Goal: Task Accomplishment & Management: Use online tool/utility

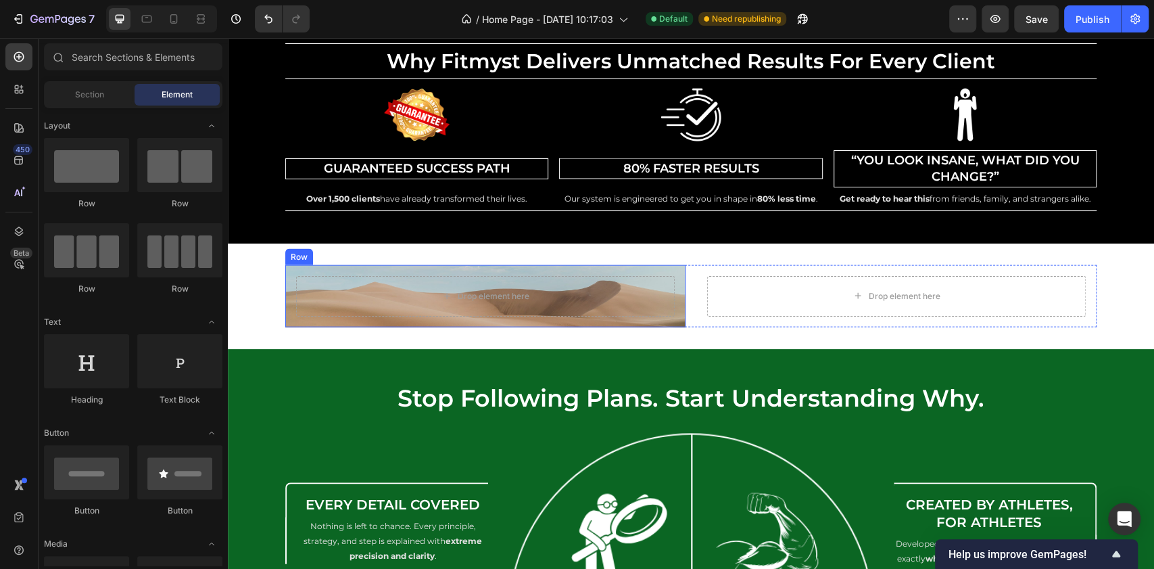
click at [619, 267] on div "Drop element here Row" at bounding box center [485, 296] width 400 height 62
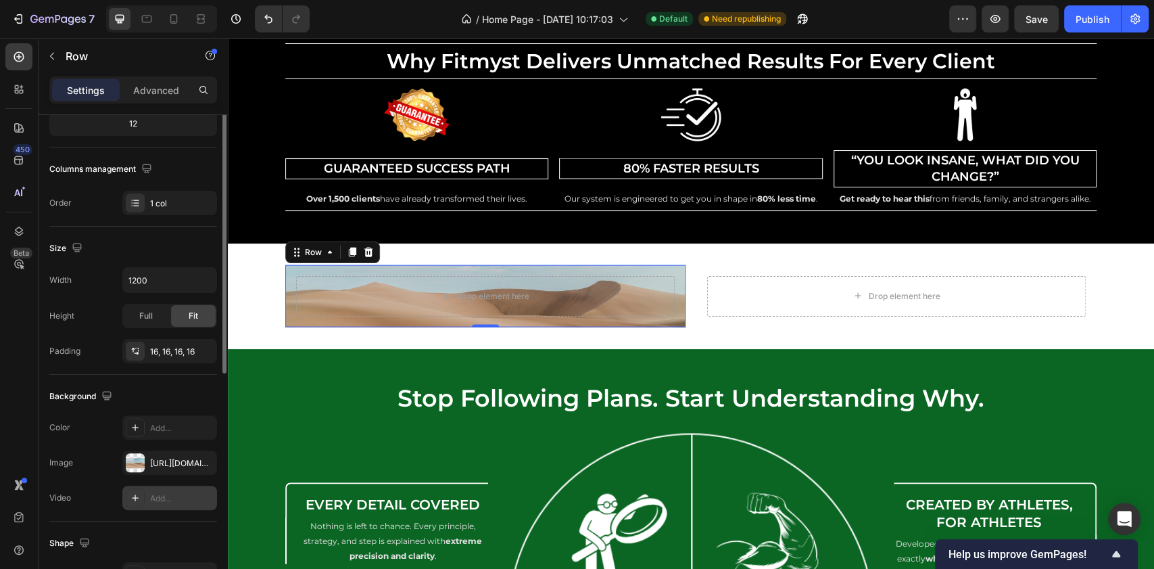
scroll to position [270, 0]
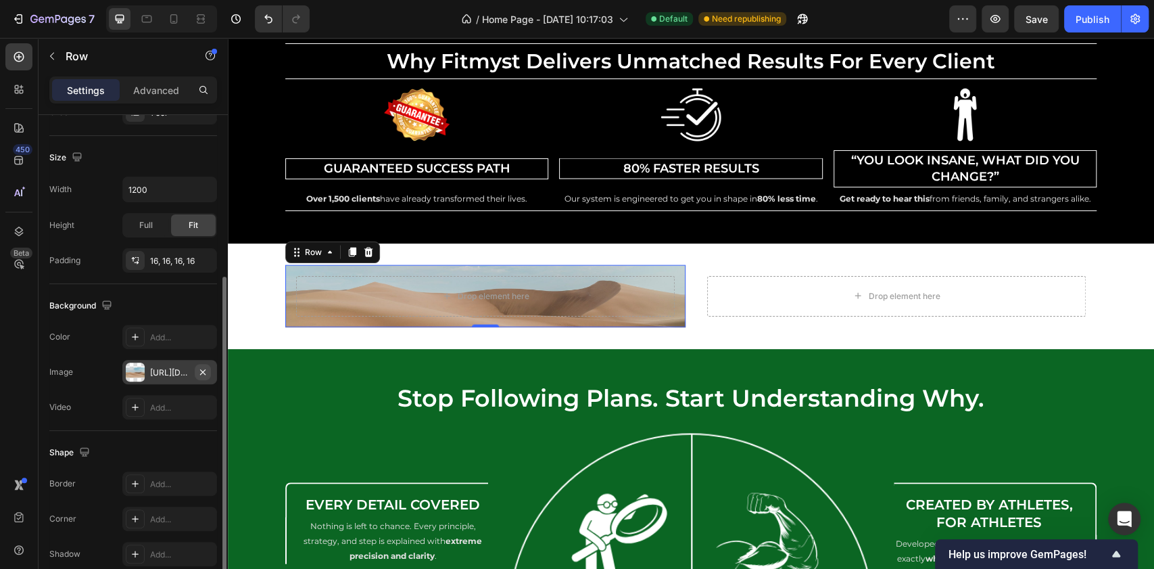
click at [198, 367] on icon "button" at bounding box center [202, 371] width 11 height 11
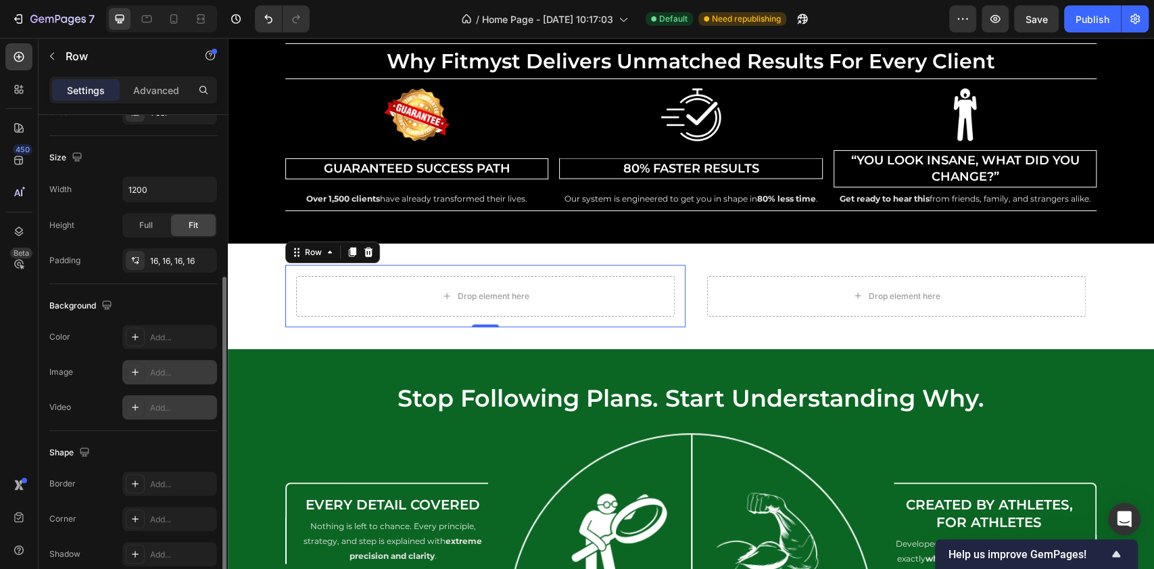
click at [138, 409] on icon at bounding box center [135, 407] width 11 height 11
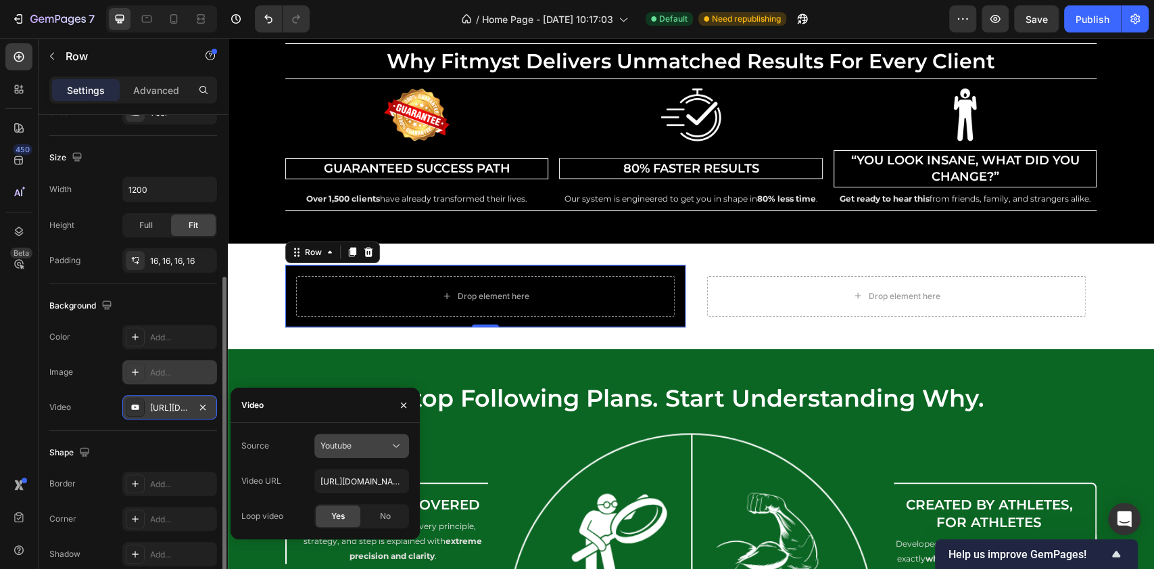
click at [354, 445] on div "Youtube" at bounding box center [354, 446] width 69 height 12
click at [358, 483] on span "Video hosting" at bounding box center [345, 479] width 51 height 12
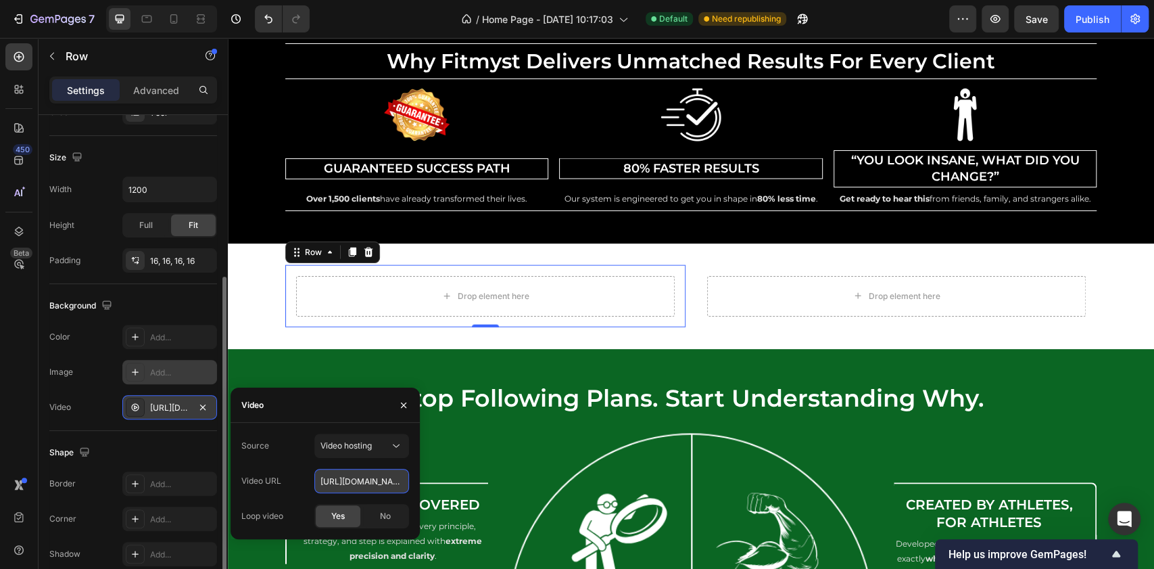
click at [366, 478] on input "https://cdn.shopify.com/videos/c/o/v/92a407d4e0c94a288eb54cac18c387dc.mp4" at bounding box center [361, 481] width 95 height 24
paste input "text"
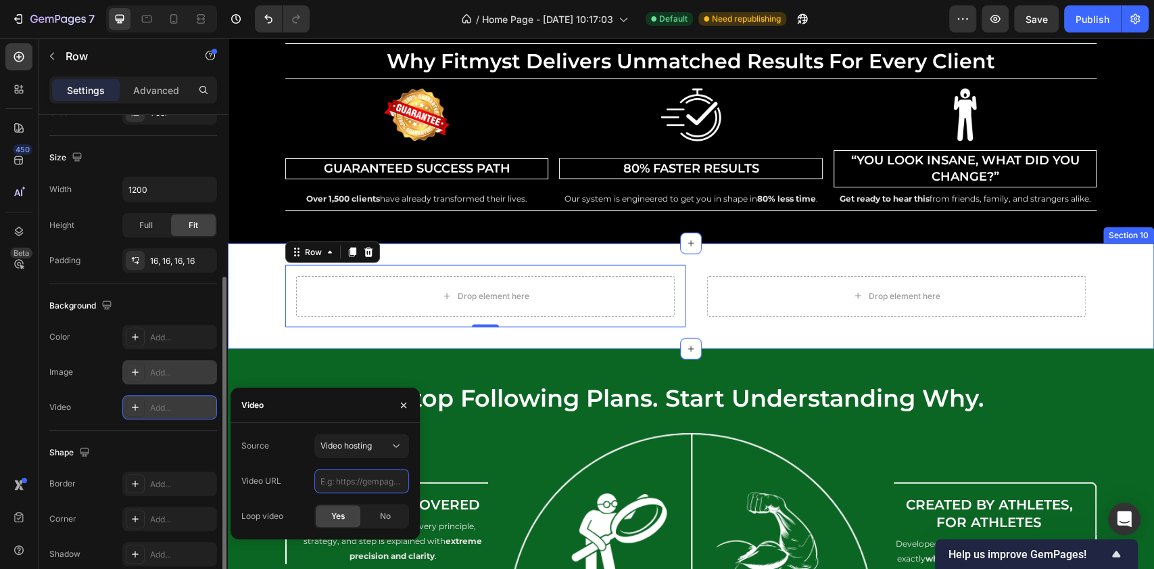
paste input "https://cdn.shopify.com/videos/c/o/v/e6aff4f9b89f4c14b1bed36bb0fd9dcb.mp4"
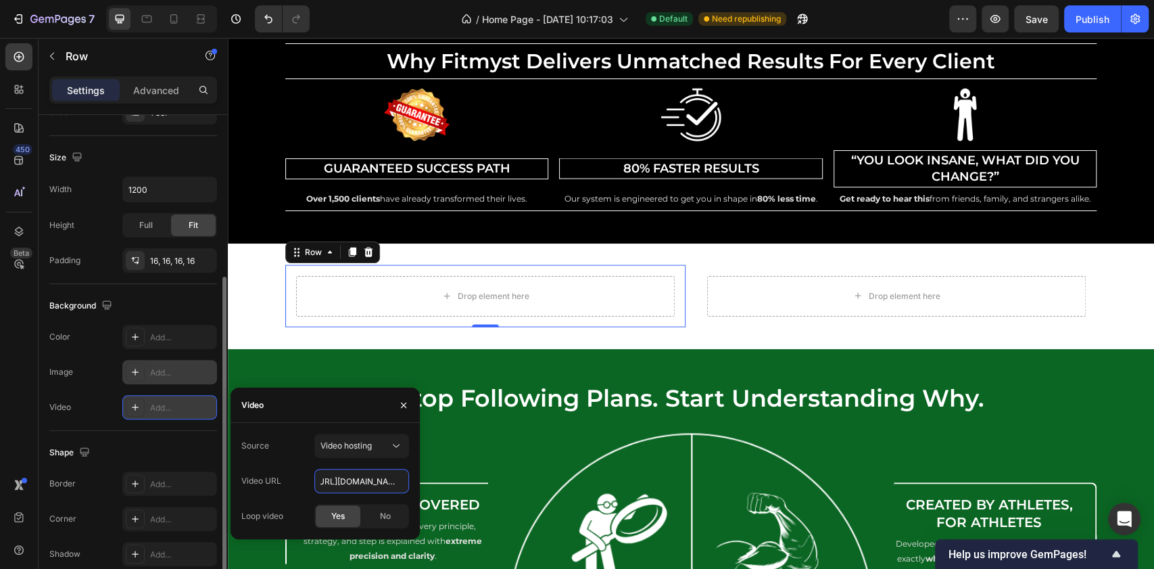
type input "https://cdn.shopify.com/videos/c/o/v/e6aff4f9b89f4c14b1bed36bb0fd9dcb.mp4"
click at [297, 457] on div "Source Video hosting" at bounding box center [325, 445] width 168 height 24
click at [503, 296] on div "Drop element here" at bounding box center [494, 296] width 72 height 11
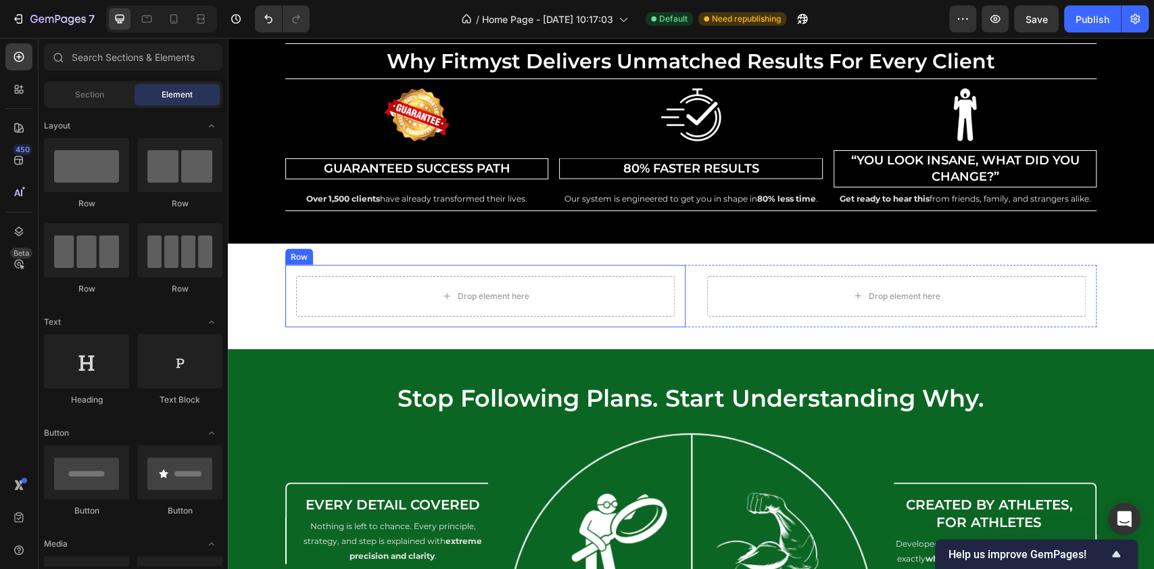
click at [285, 288] on div at bounding box center [485, 296] width 400 height 62
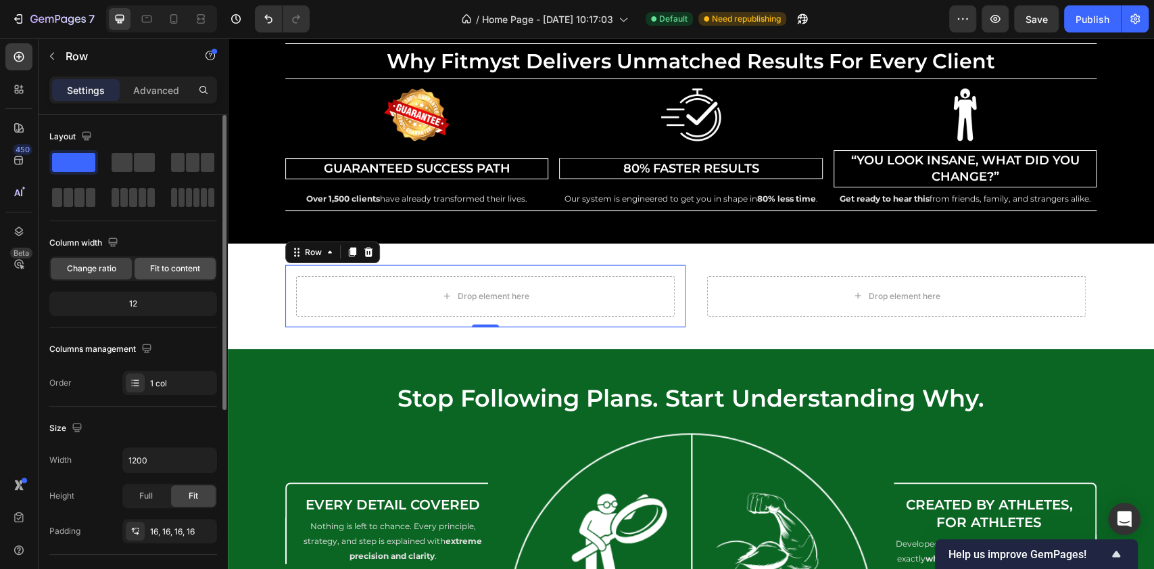
click at [166, 268] on span "Fit to content" at bounding box center [175, 268] width 50 height 12
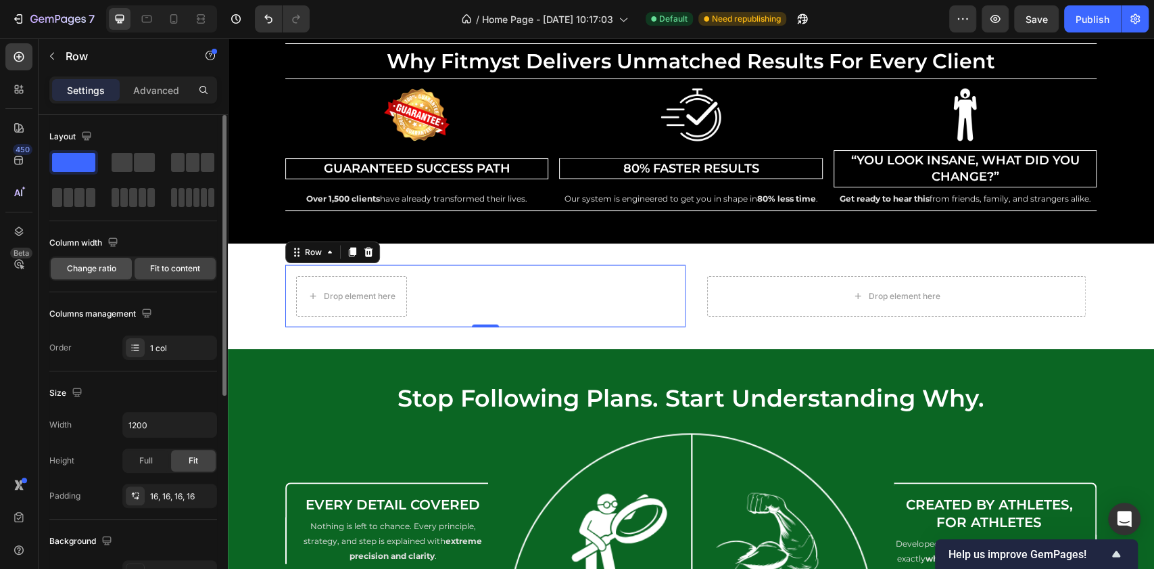
click at [108, 258] on div "Change ratio" at bounding box center [91, 269] width 81 height 22
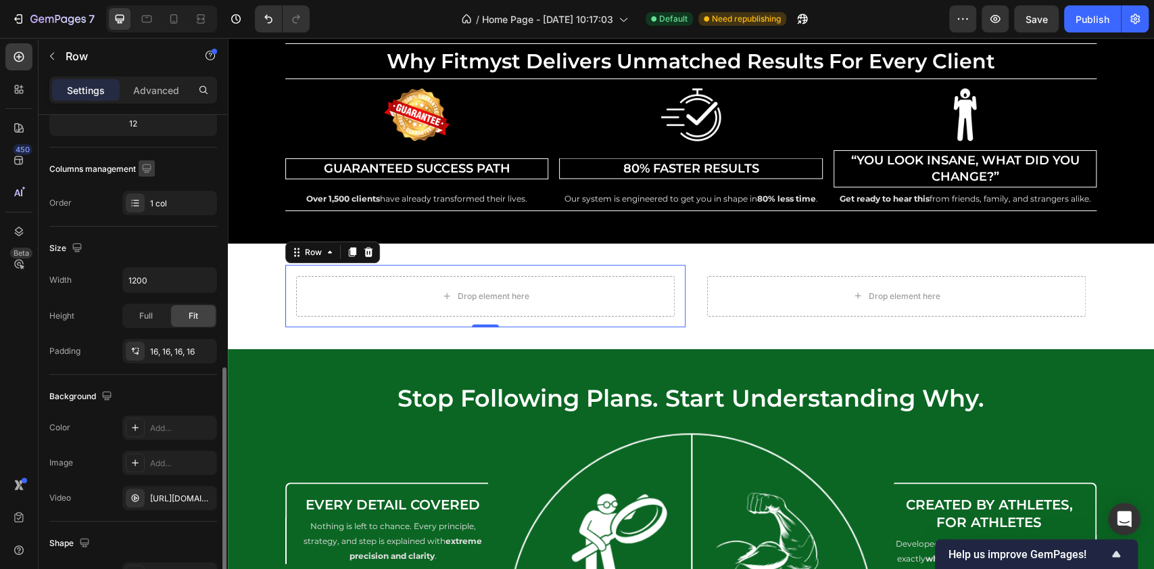
scroll to position [331, 0]
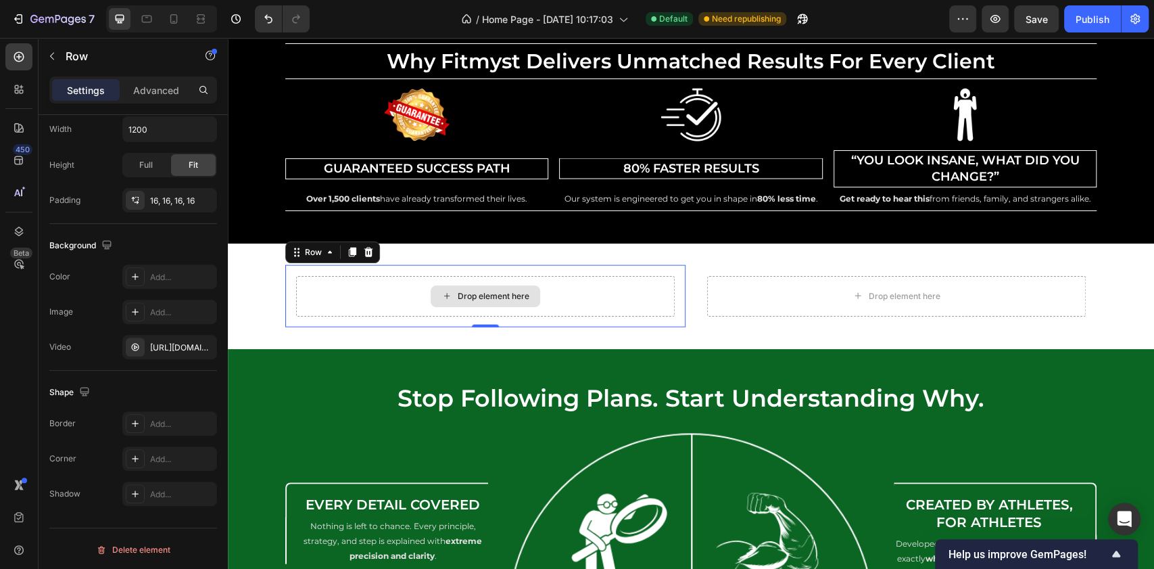
click at [439, 285] on div "Drop element here" at bounding box center [486, 296] width 110 height 22
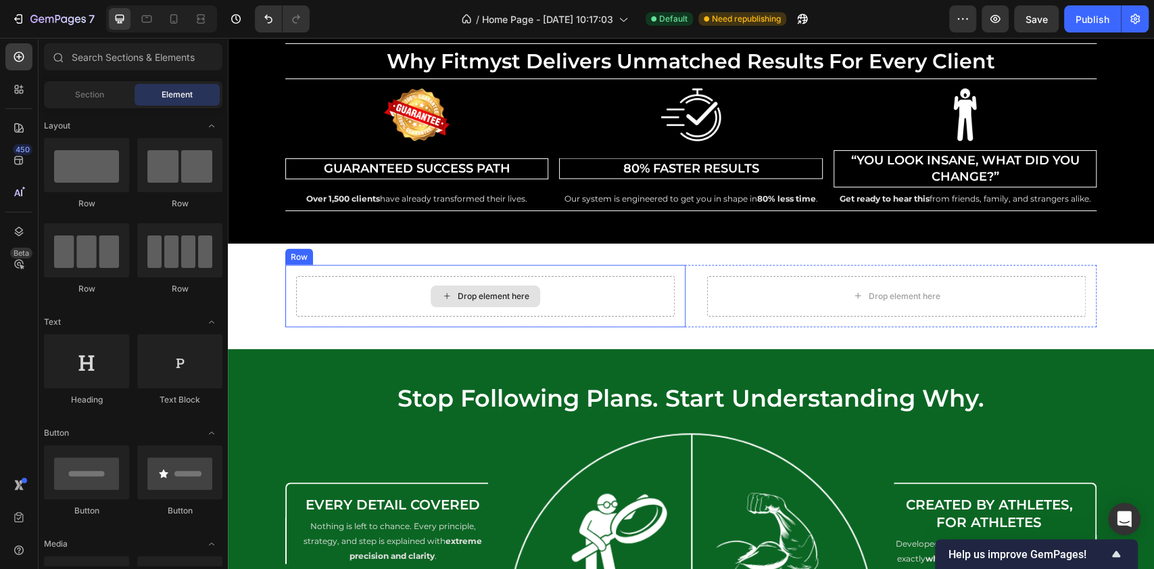
click at [459, 293] on div "Drop element here" at bounding box center [494, 296] width 72 height 11
click at [481, 291] on div "Drop element here" at bounding box center [494, 296] width 72 height 11
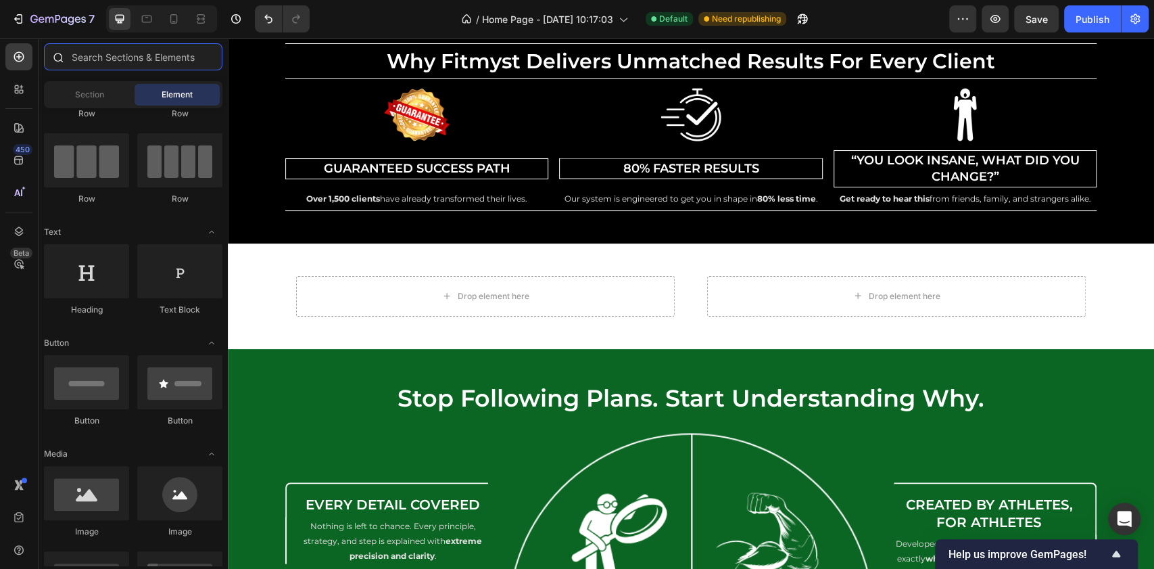
click at [98, 58] on input "text" at bounding box center [133, 56] width 179 height 27
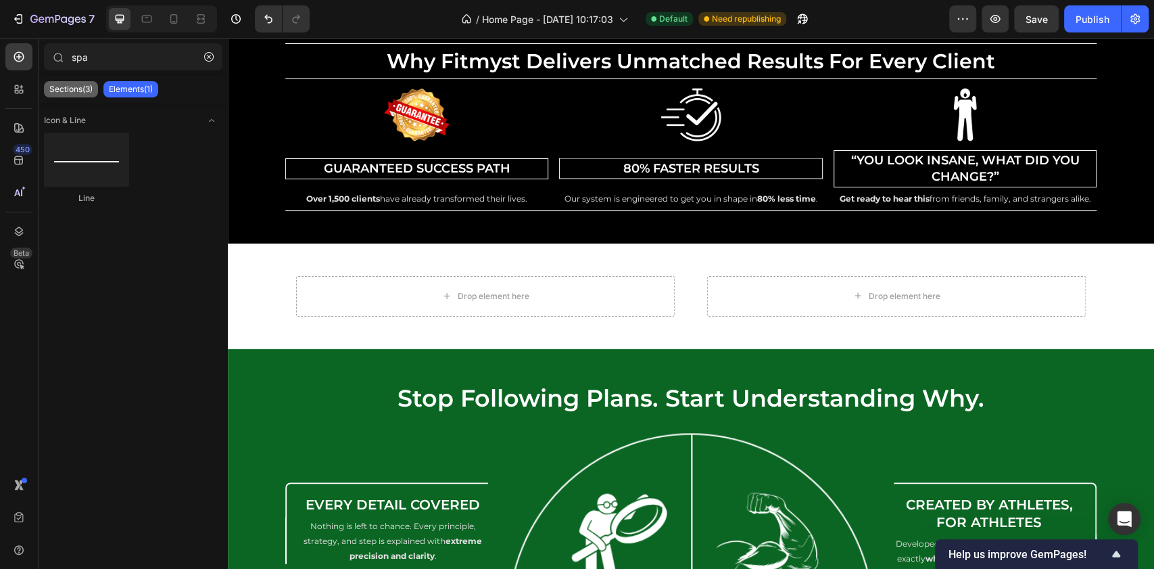
click at [81, 89] on p "Sections(3)" at bounding box center [70, 89] width 43 height 11
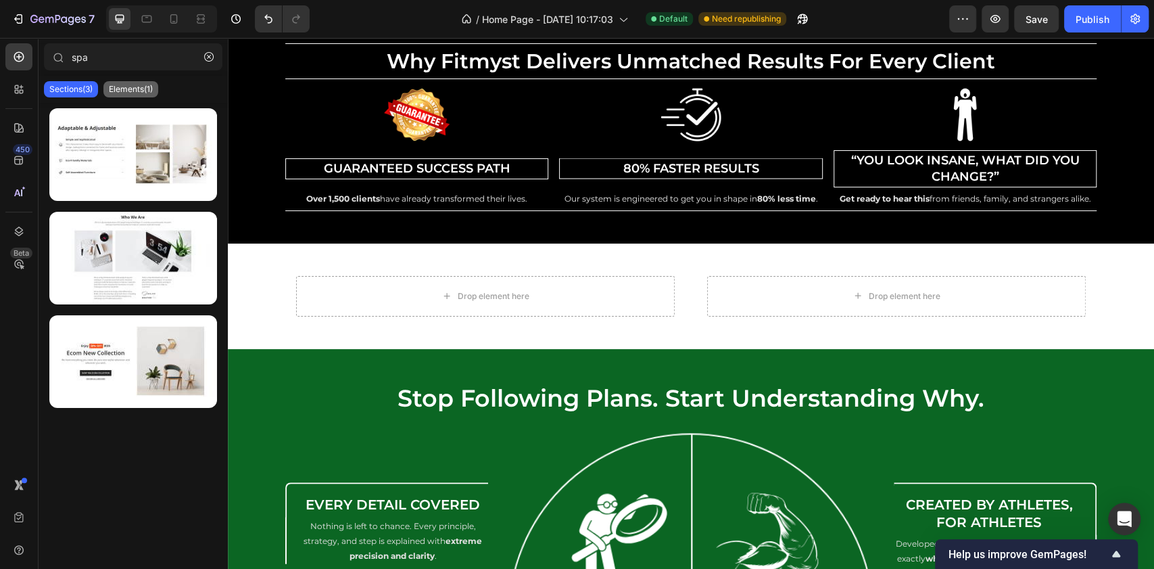
click at [130, 85] on p "Elements(1)" at bounding box center [131, 89] width 44 height 11
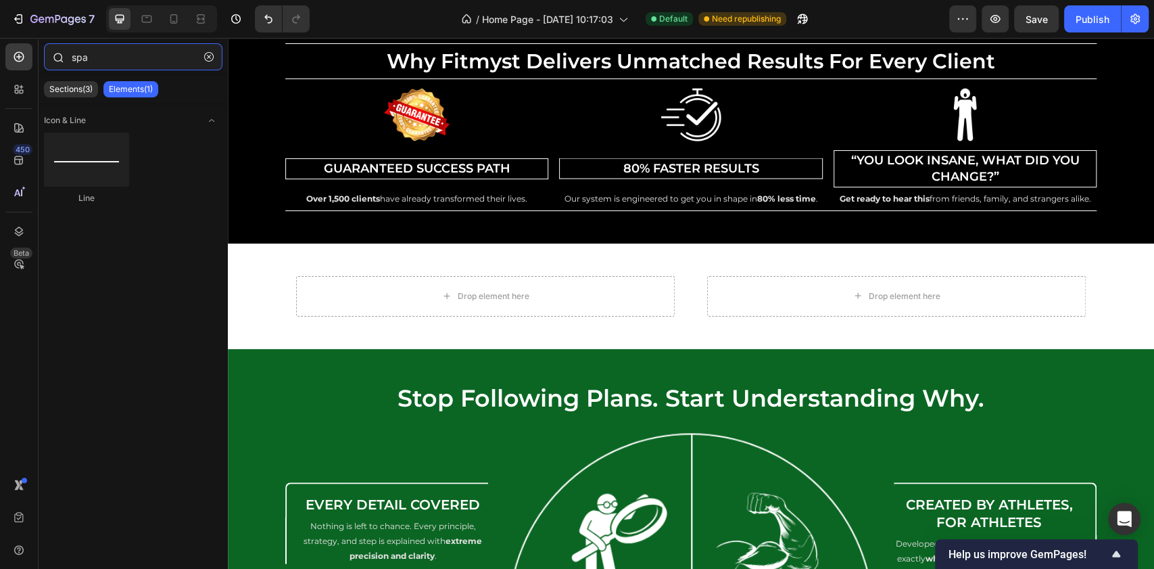
drag, startPoint x: 95, startPoint y: 52, endPoint x: 75, endPoint y: 57, distance: 20.2
click at [75, 57] on input "spa" at bounding box center [133, 56] width 179 height 27
type input "s"
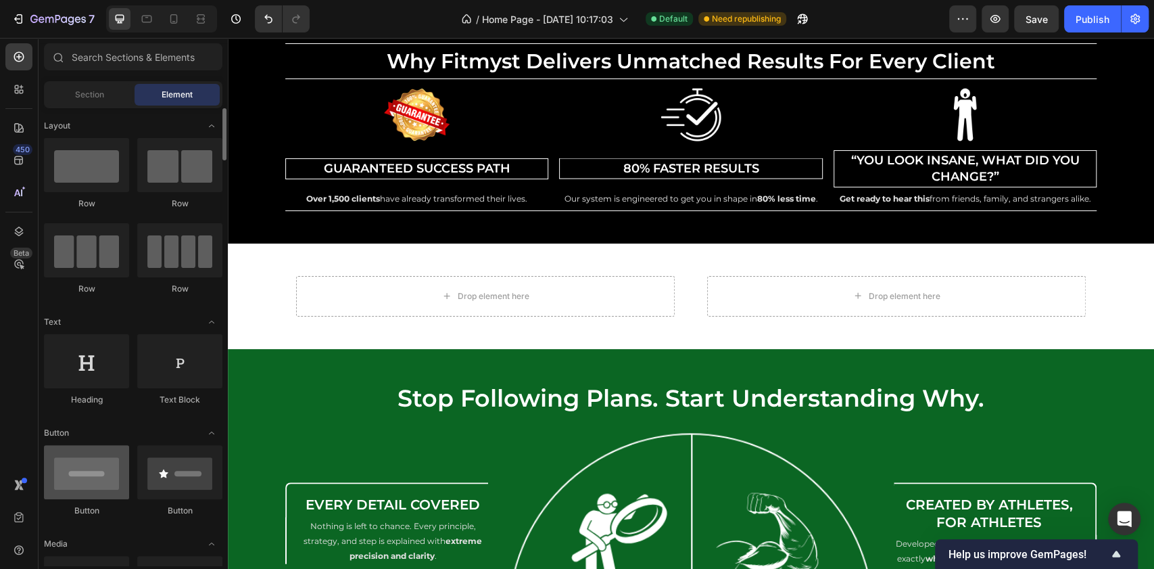
click at [87, 490] on div at bounding box center [86, 472] width 85 height 54
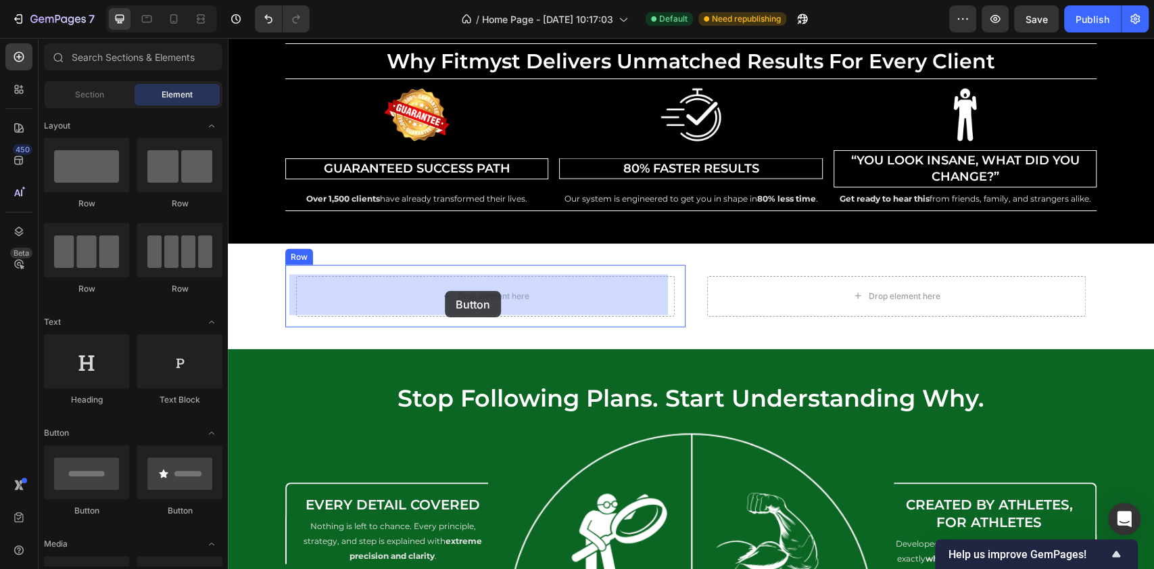
drag, startPoint x: 314, startPoint y: 508, endPoint x: 445, endPoint y: 291, distance: 253.8
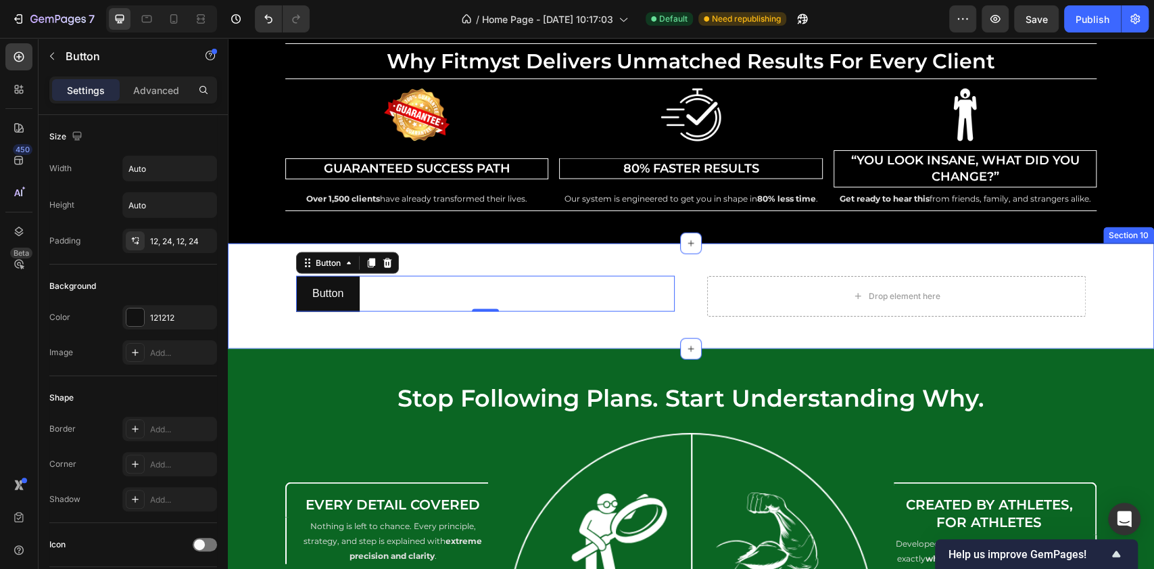
click at [243, 295] on div "Button Button 0 Row Drop element here Row Row" at bounding box center [691, 296] width 926 height 62
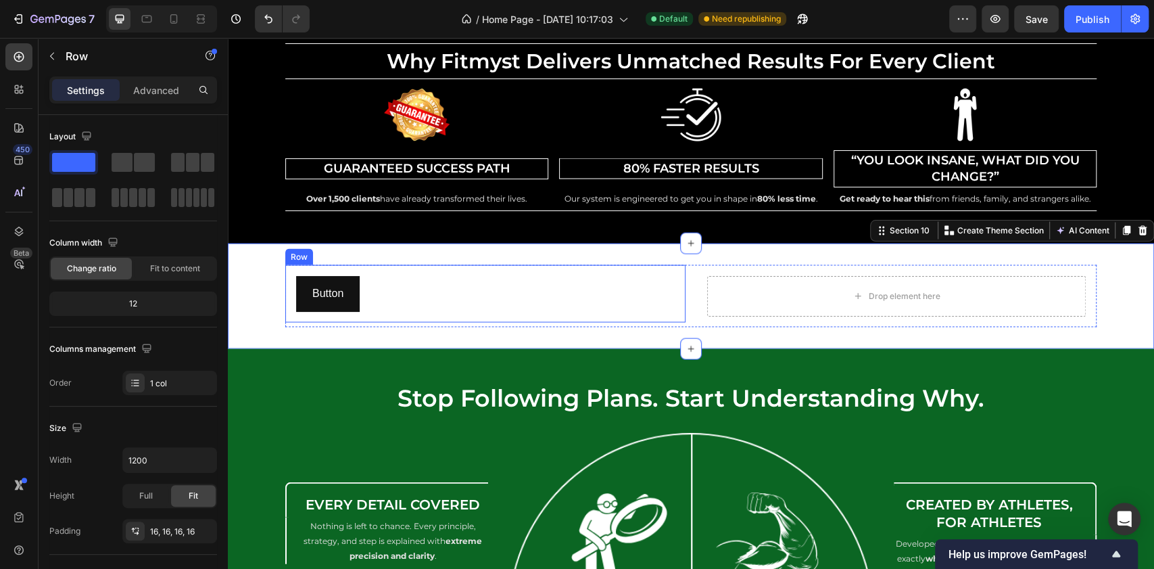
click at [337, 272] on div at bounding box center [485, 293] width 400 height 57
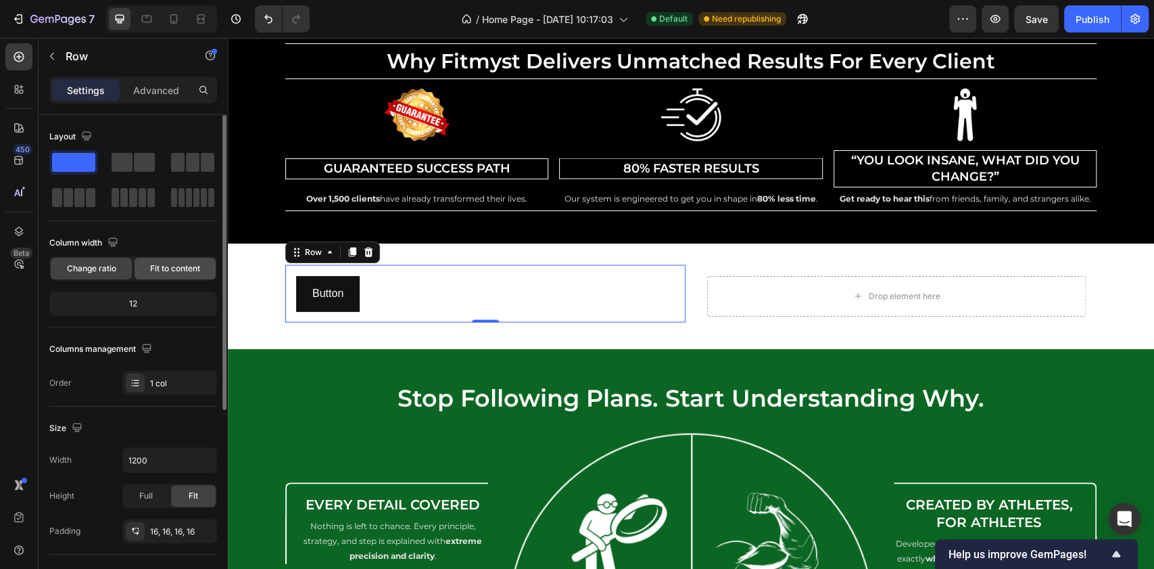
click at [170, 259] on div "Fit to content" at bounding box center [175, 269] width 81 height 22
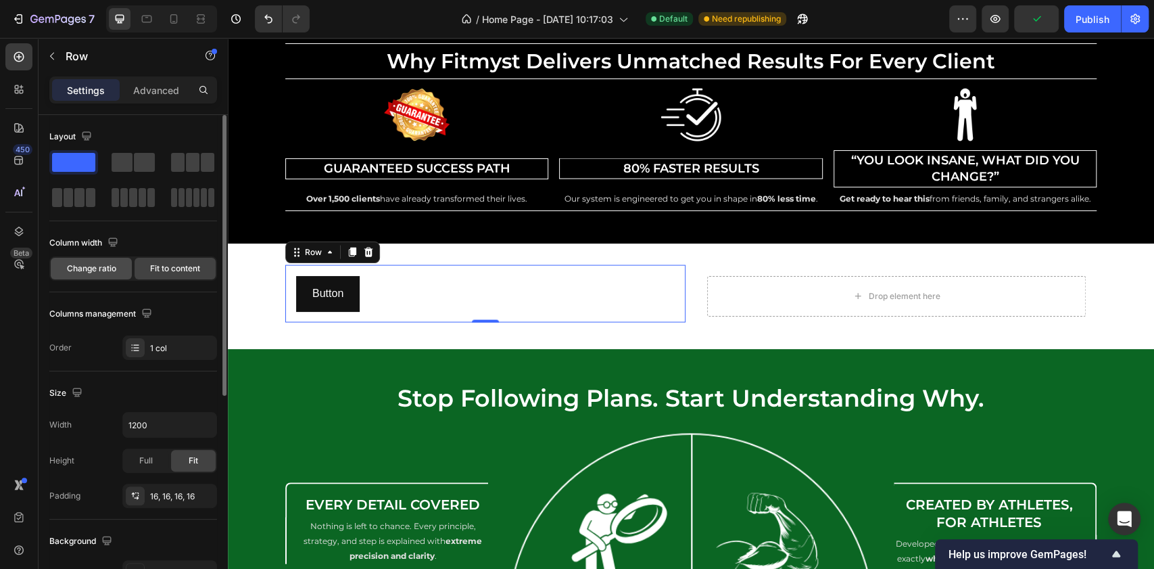
click at [103, 266] on span "Change ratio" at bounding box center [91, 268] width 49 height 12
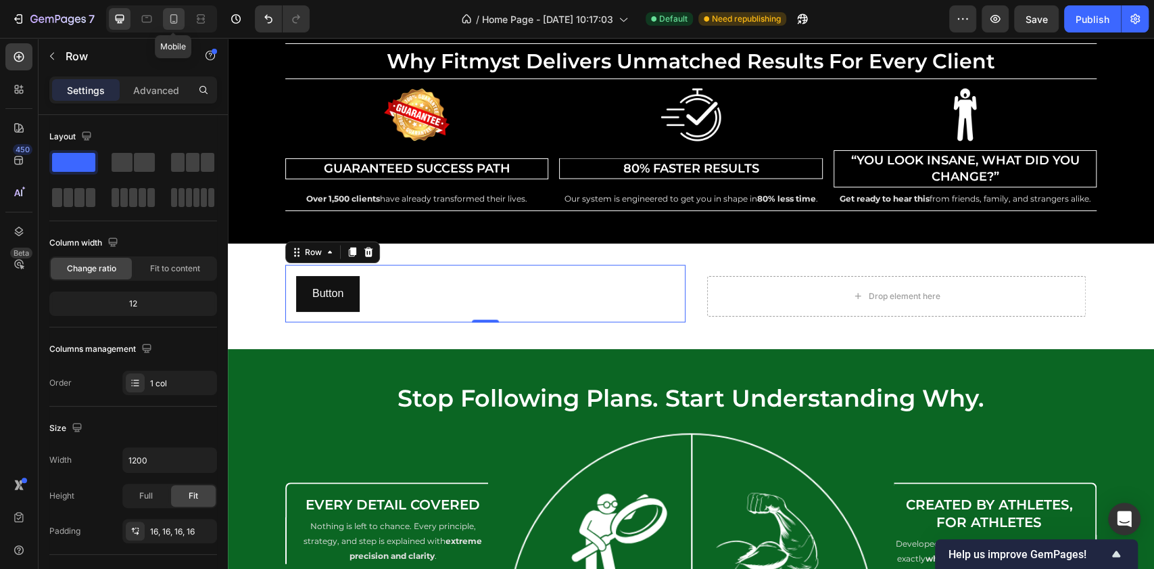
click at [169, 22] on icon at bounding box center [174, 19] width 14 height 14
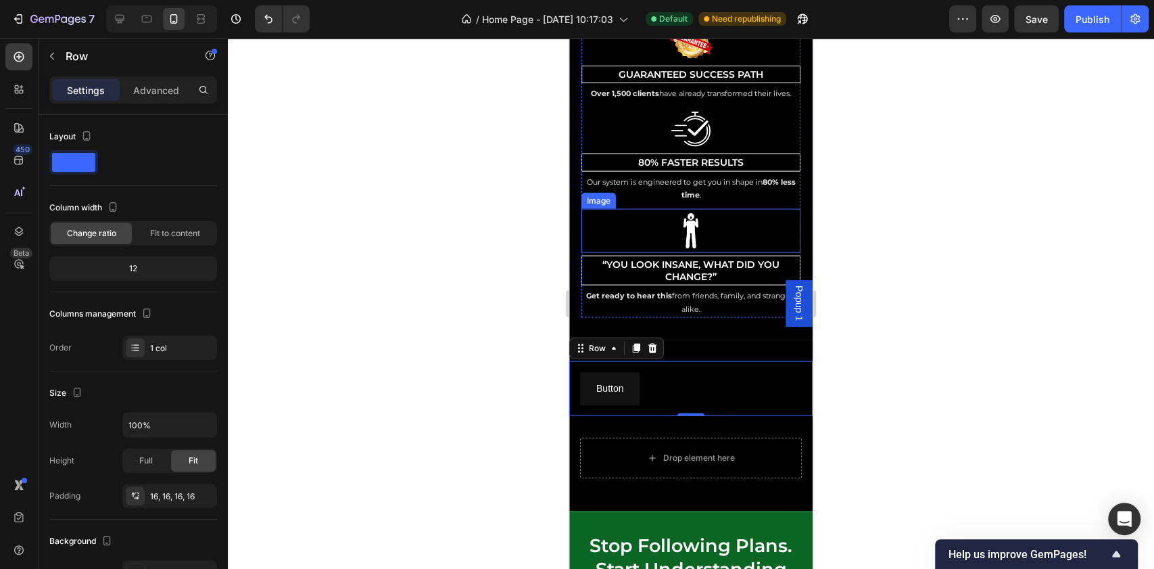
scroll to position [5325, 0]
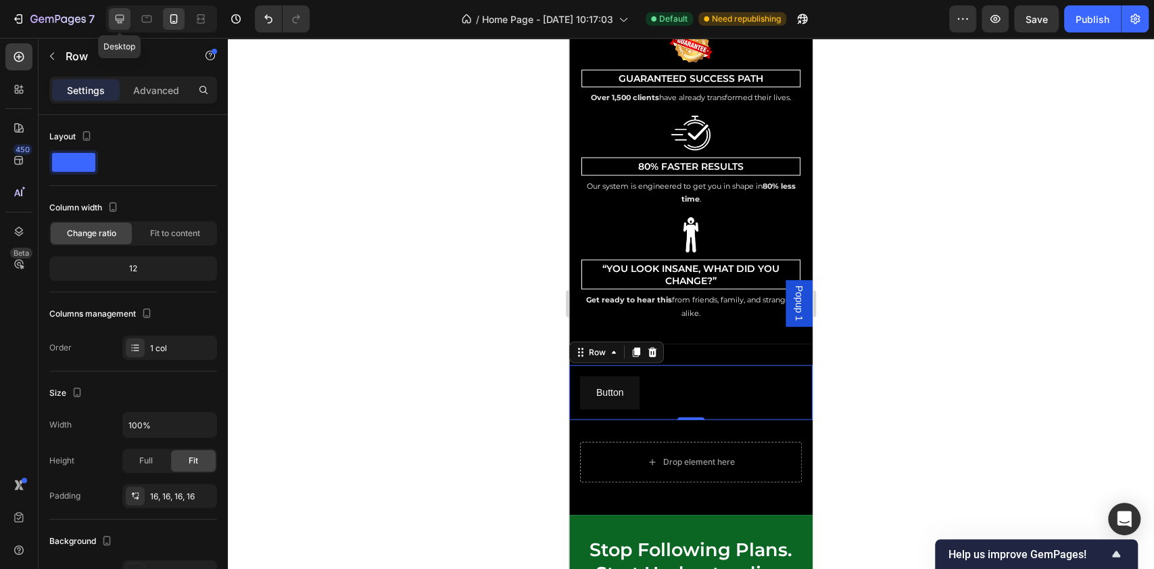
click at [126, 12] on div at bounding box center [120, 19] width 22 height 22
type input "1200"
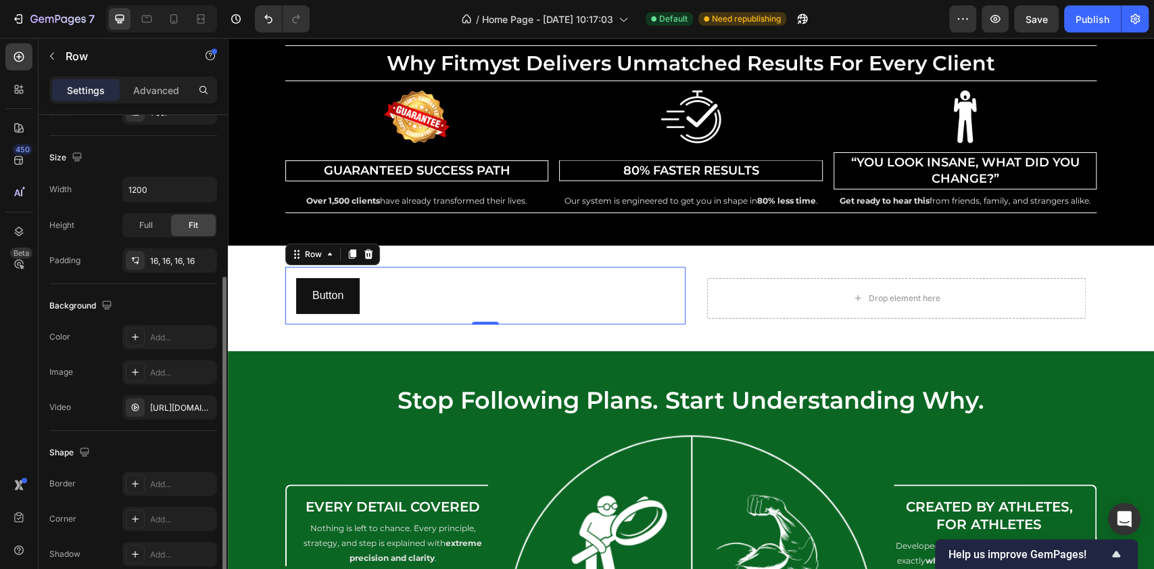
scroll to position [331, 0]
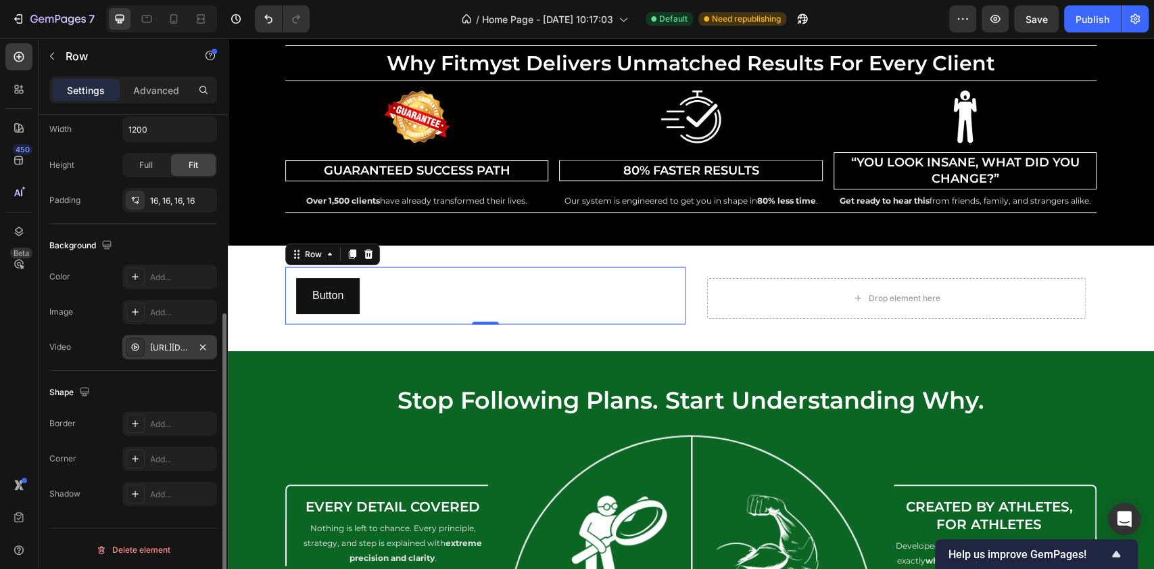
click at [160, 351] on div "https://cdn.shopify.com/videos/c/o/v/e6aff4f9b89f4c14b1bed36bb0fd9dcb.mp4" at bounding box center [169, 347] width 39 height 12
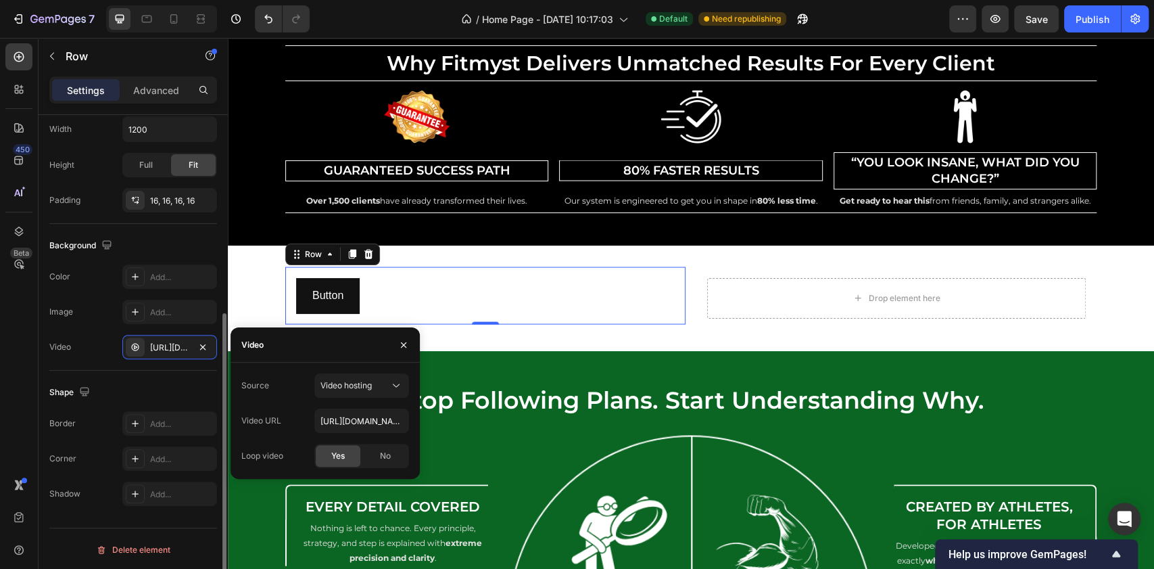
click at [84, 339] on div "Video https://cdn.shopify.com/videos/c/o/v/e6aff4f9b89f4c14b1bed36bb0fd9dcb.mp4" at bounding box center [133, 347] width 168 height 24
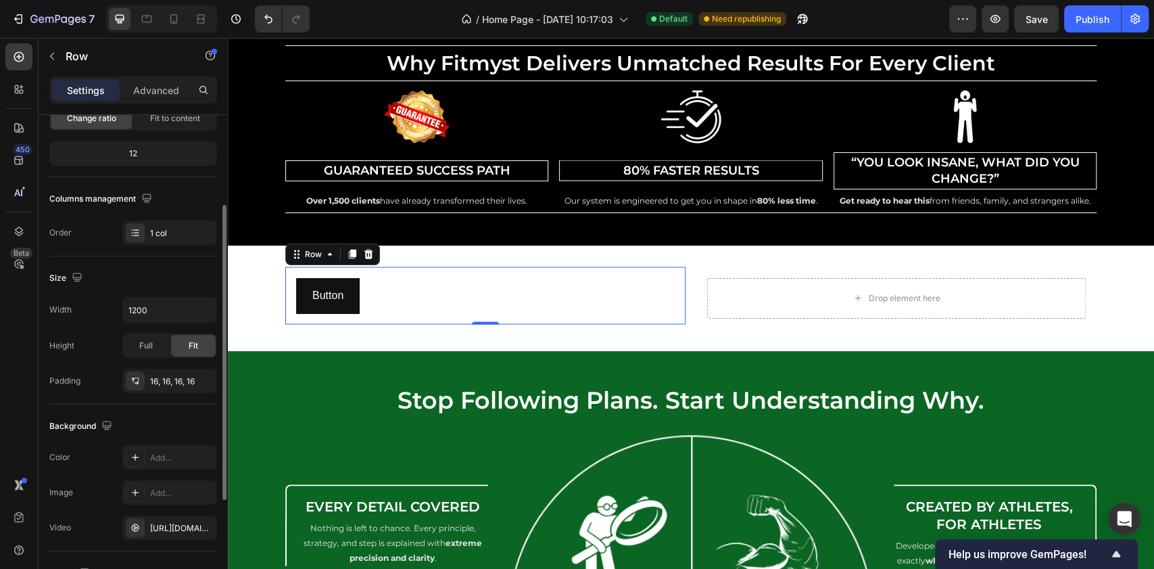
scroll to position [0, 0]
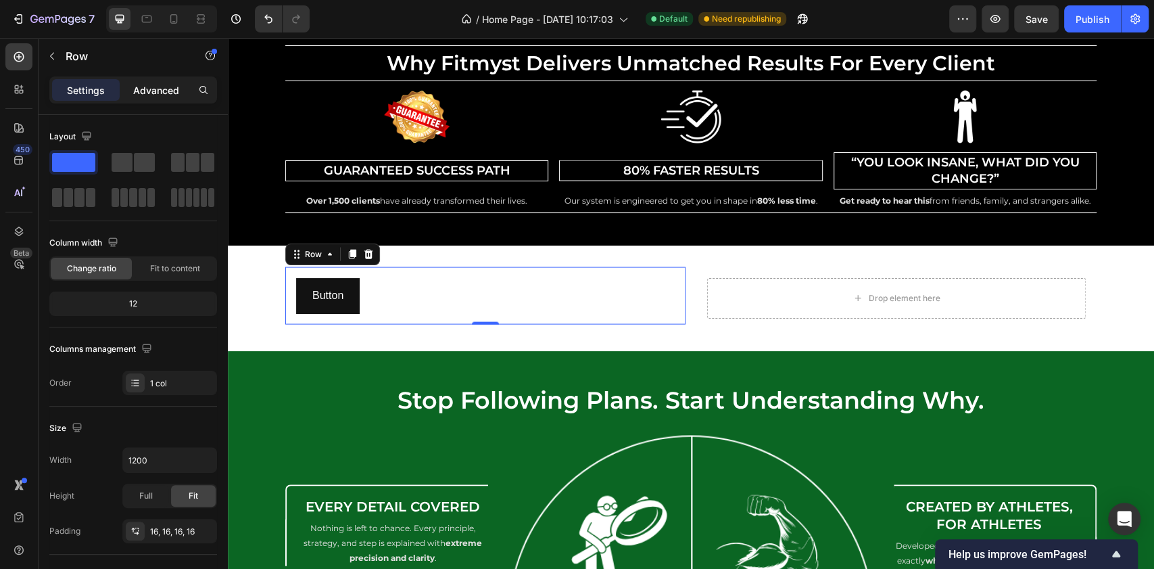
click at [151, 86] on p "Advanced" at bounding box center [156, 90] width 46 height 14
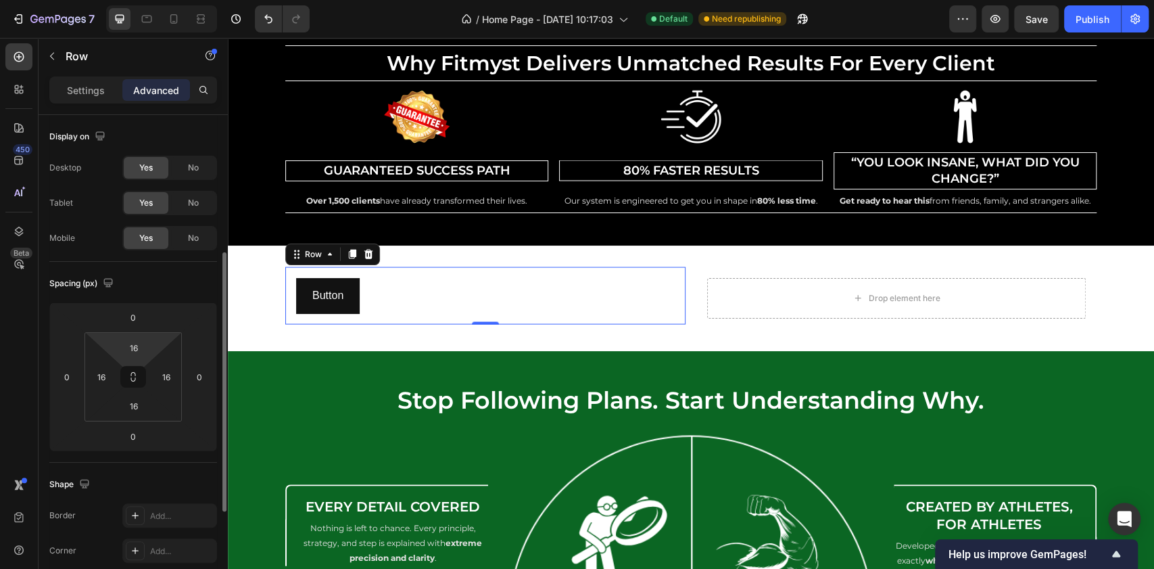
scroll to position [180, 0]
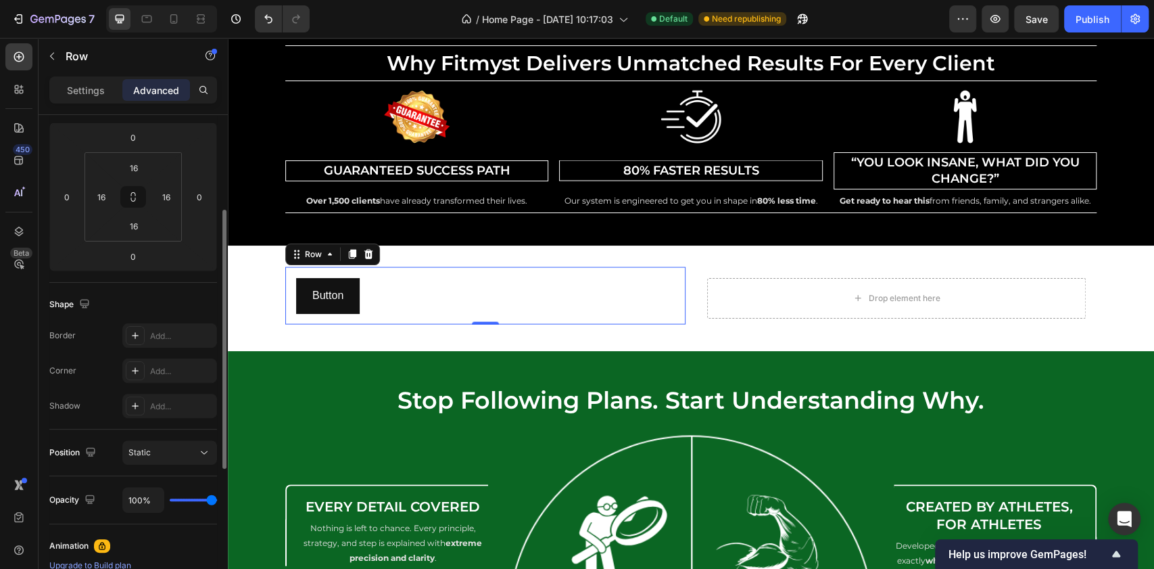
type input "99%"
type input "99"
type input "98%"
type input "98"
type input "90%"
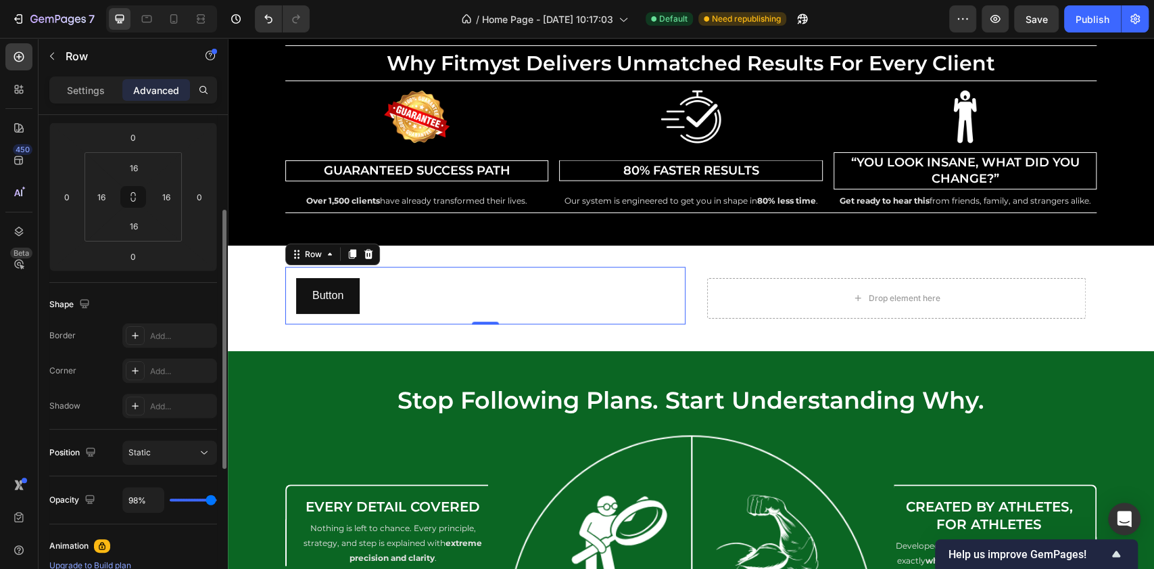
type input "90"
type input "82%"
type input "82"
type input "77%"
type input "77"
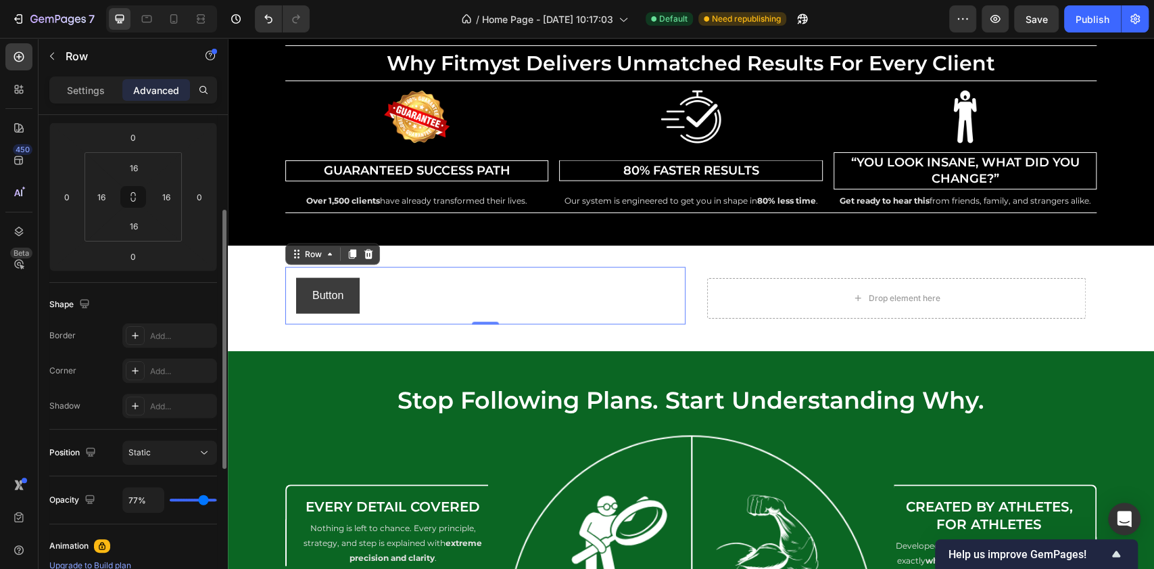
type input "76%"
type input "76"
type input "75%"
type input "75"
type input "73%"
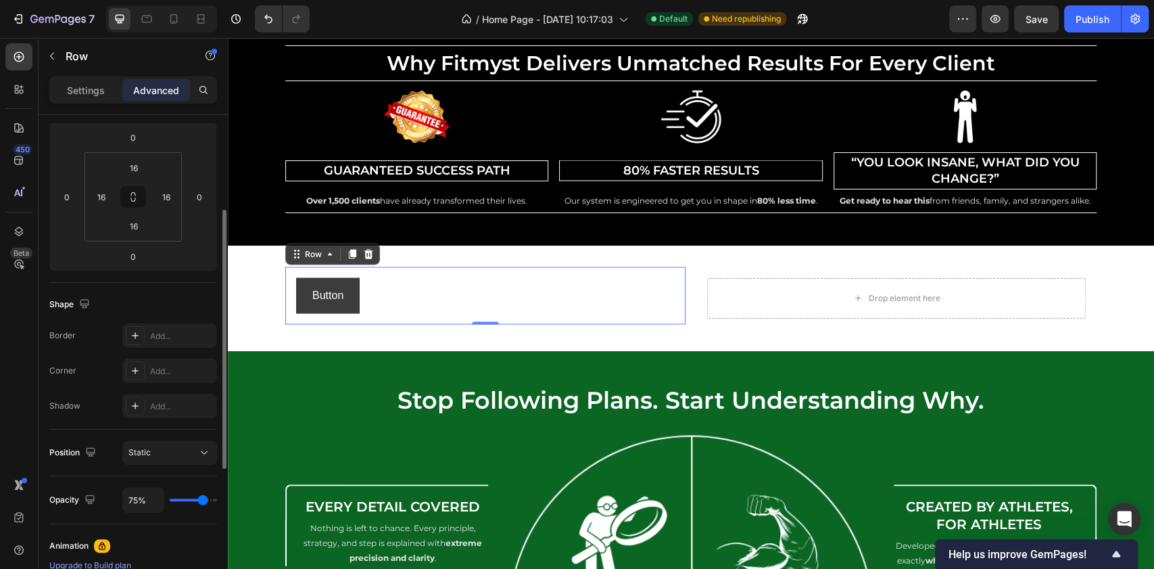
type input "73"
type input "70%"
type input "70"
type input "67%"
type input "67"
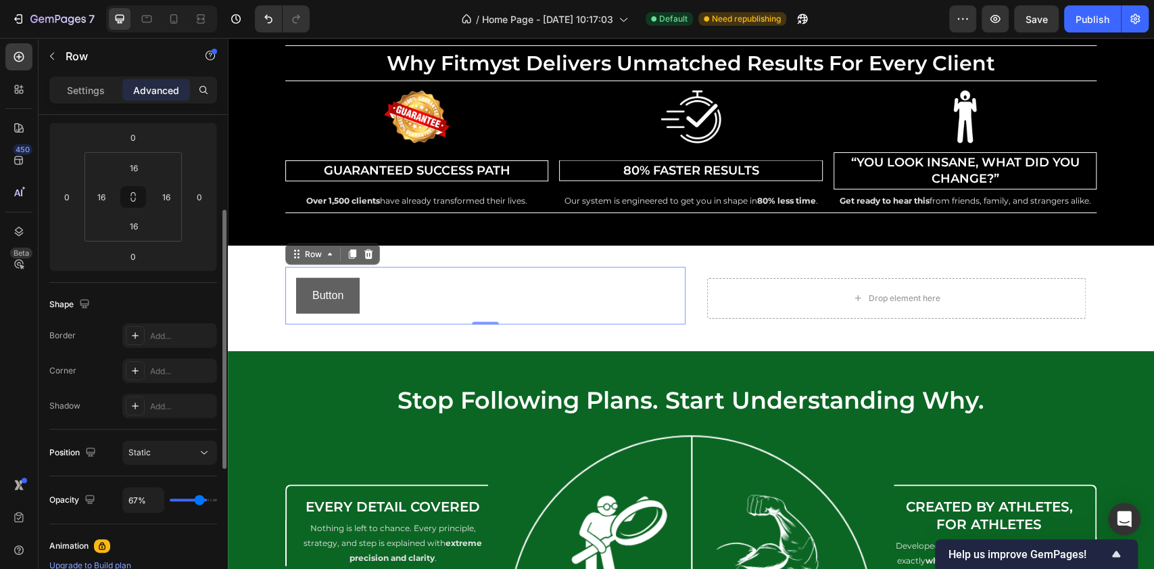
type input "66%"
type input "66"
type input "65%"
type input "65"
type input "55%"
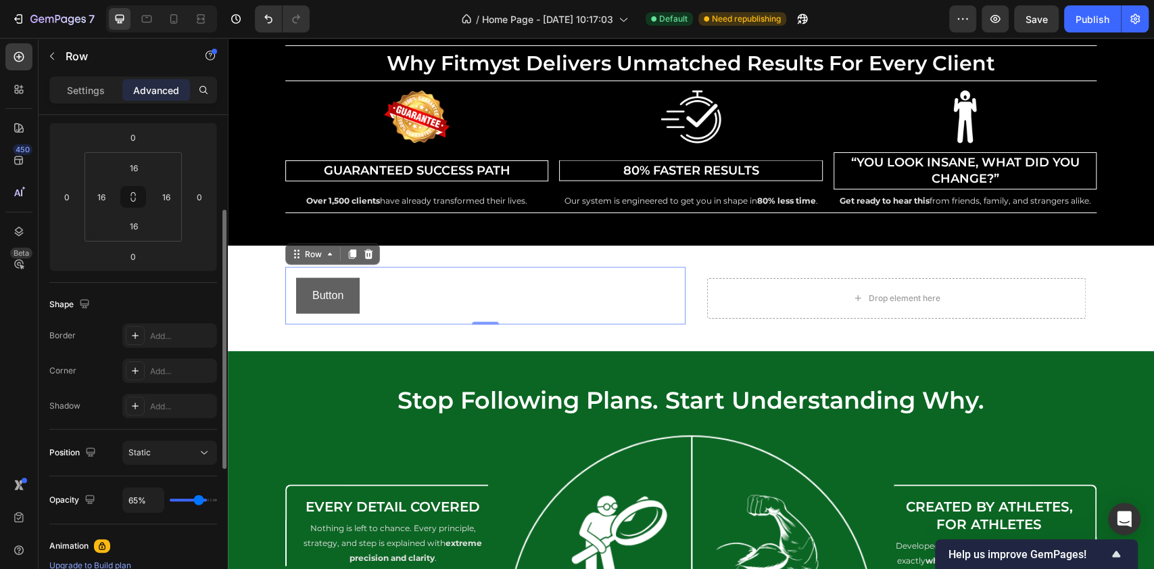
type input "55"
type input "41%"
type input "41"
type input "39%"
type input "39"
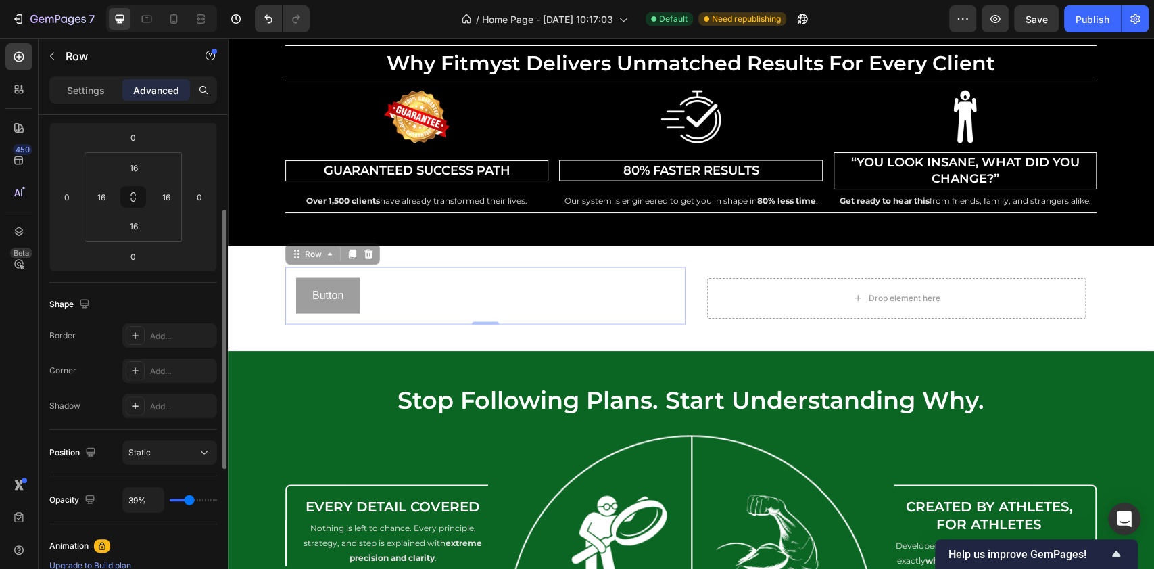
type input "38%"
type input "38"
type input "36%"
type input "36"
type input "48%"
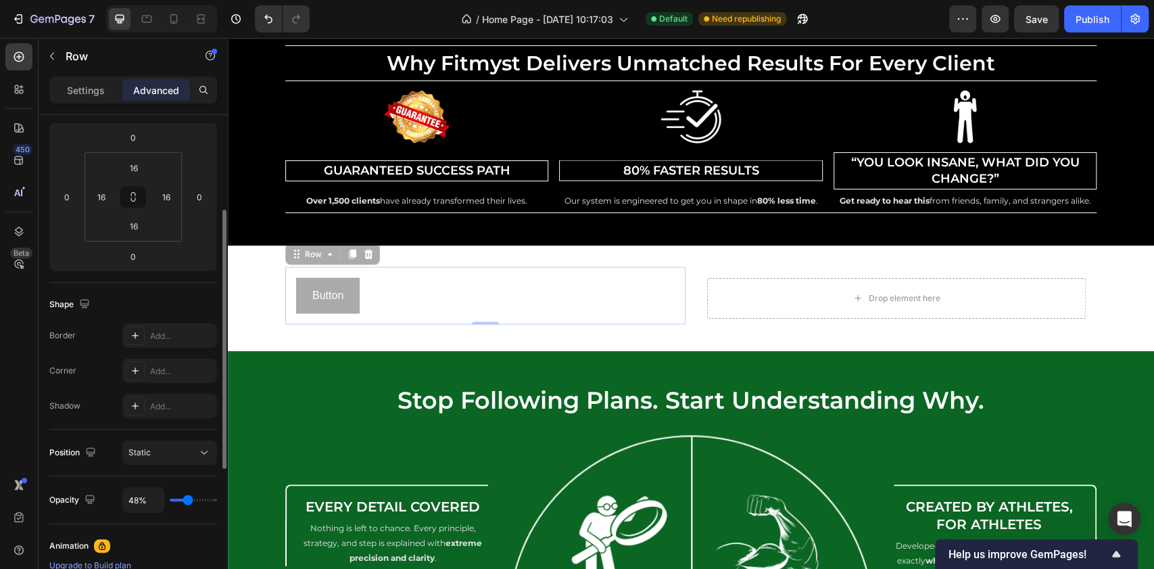
type input "48"
type input "57%"
type input "57"
type input "65%"
type input "65"
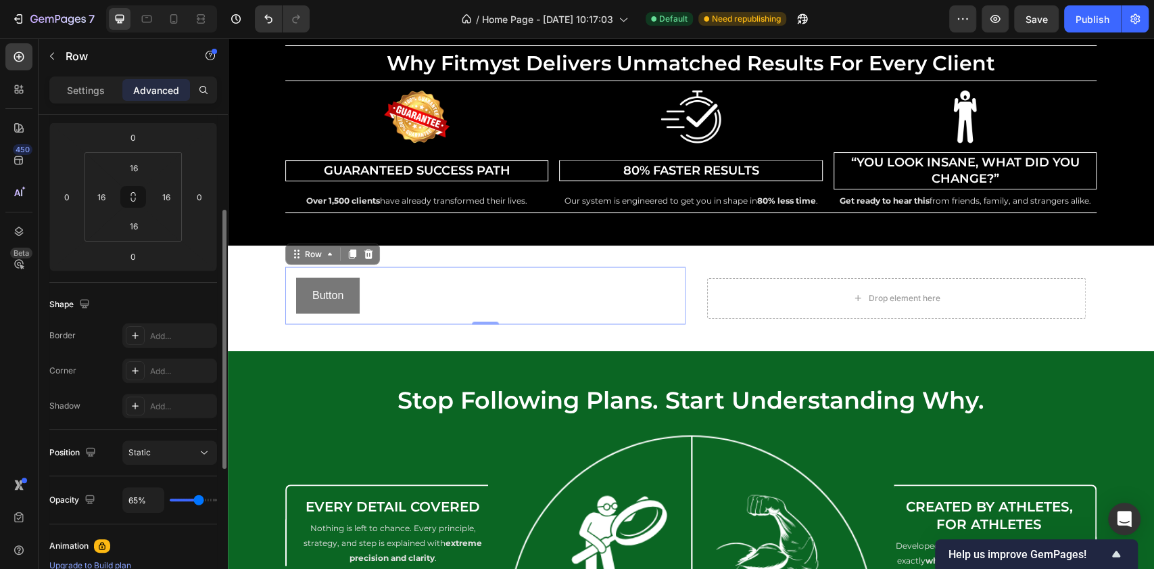
type input "70%"
type input "70"
type input "75%"
type input "75"
type input "78%"
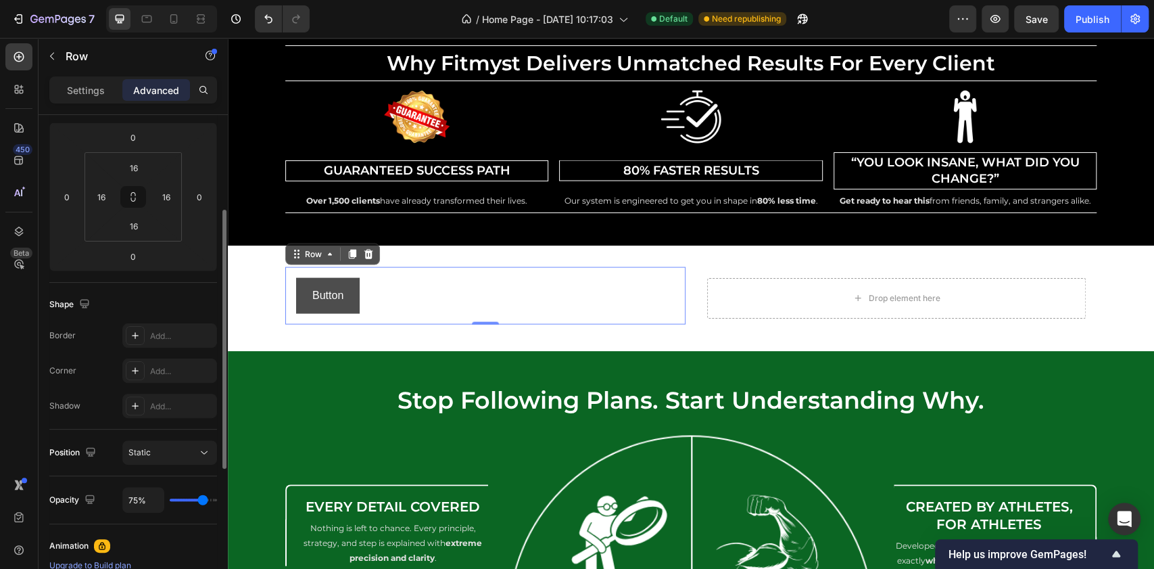
type input "78"
type input "85%"
type input "85"
type input "87%"
type input "87"
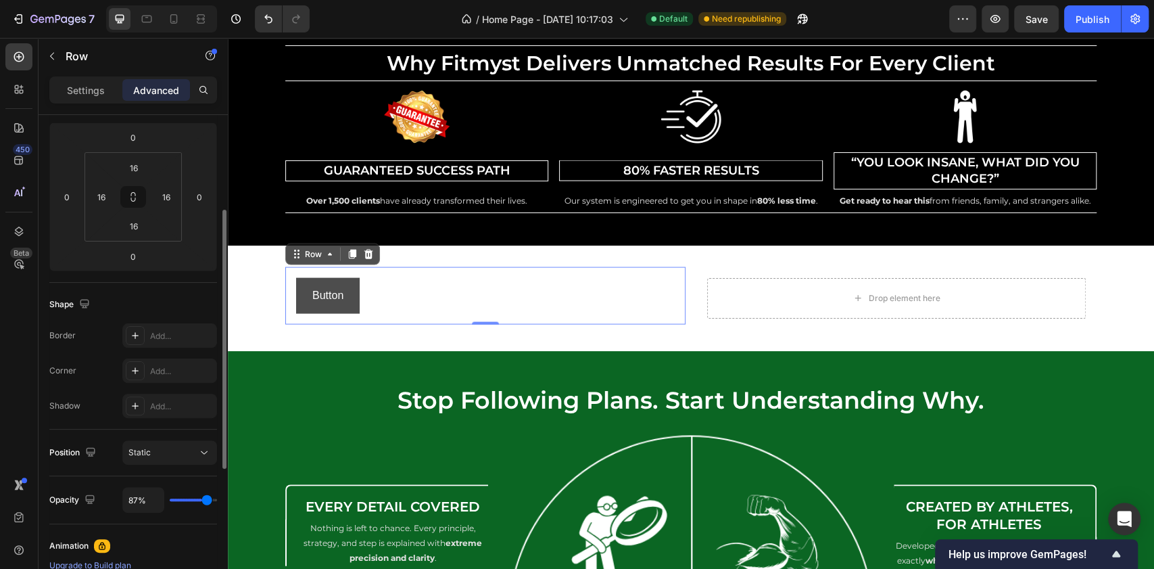
type input "91%"
type input "91"
type input "92%"
type input "92"
type input "91%"
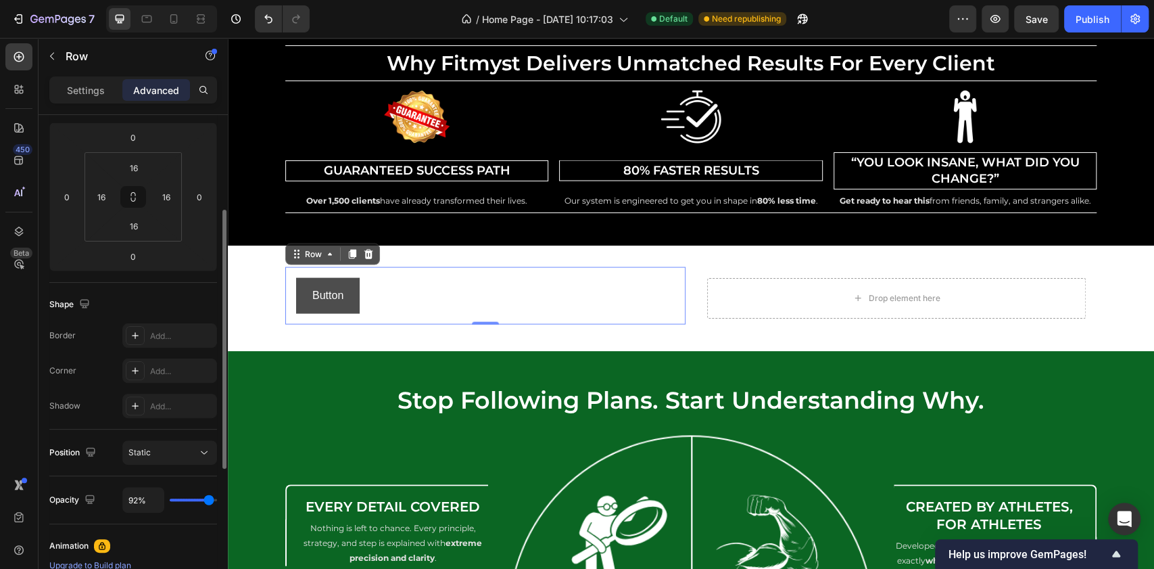
type input "91"
type input "87%"
type input "87"
type input "80%"
type input "80"
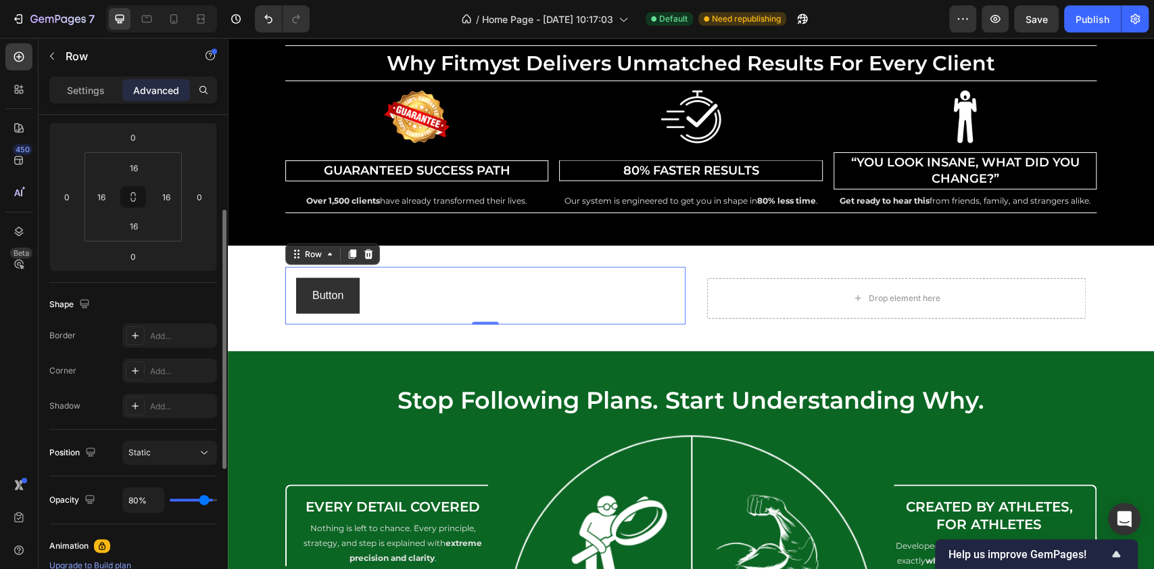
type input "59%"
type input "59"
type input "49%"
type input "49"
type input "48%"
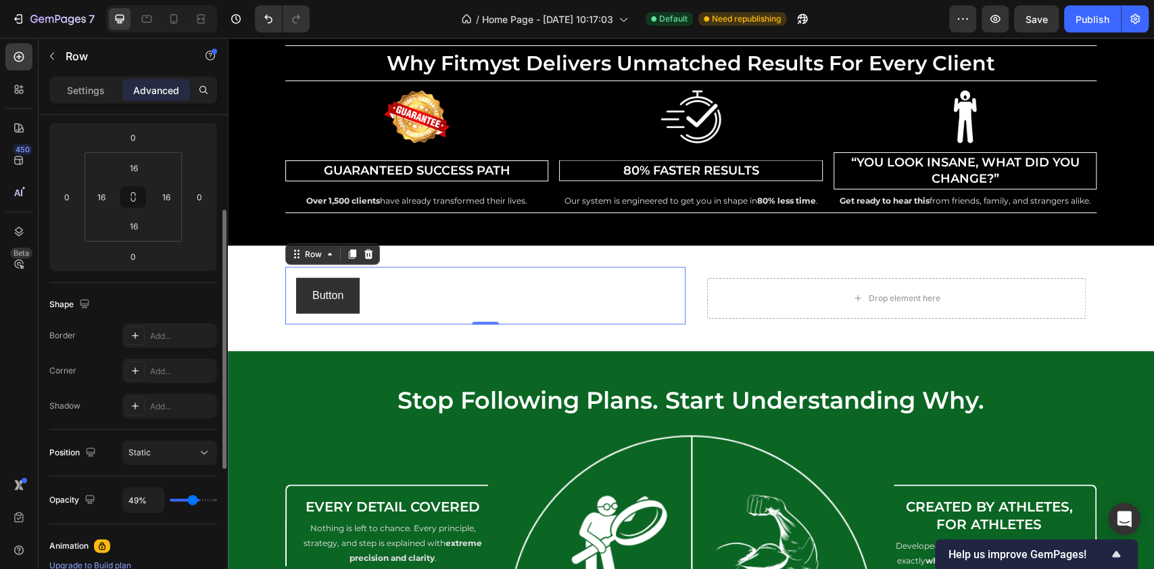
type input "48"
type input "51%"
type input "51"
type input "61%"
type input "61"
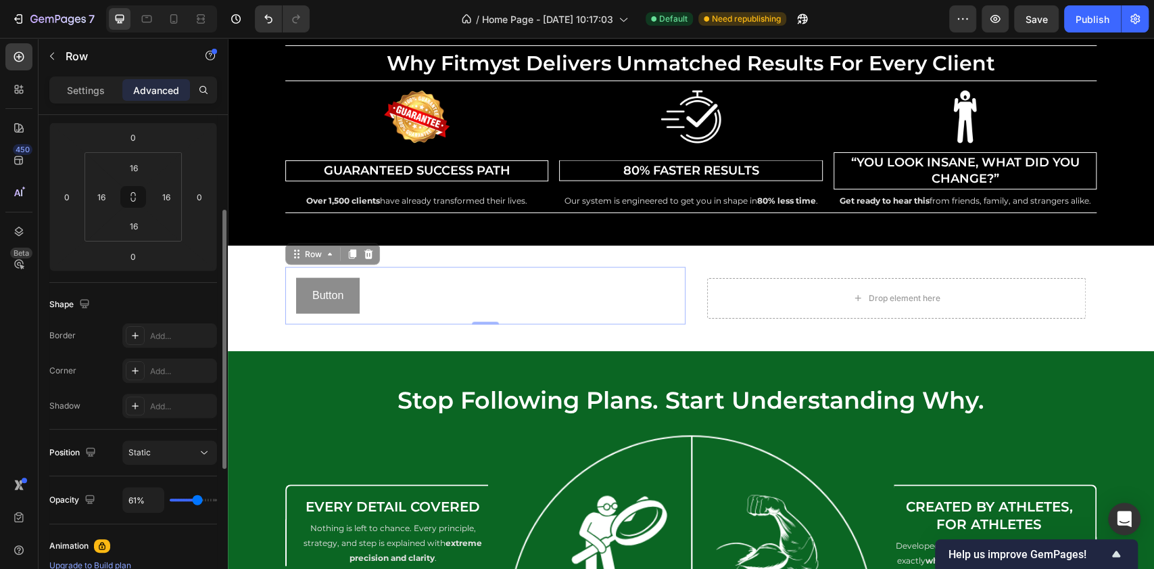
type input "70%"
type input "70"
type input "72%"
type input "72"
type input "78%"
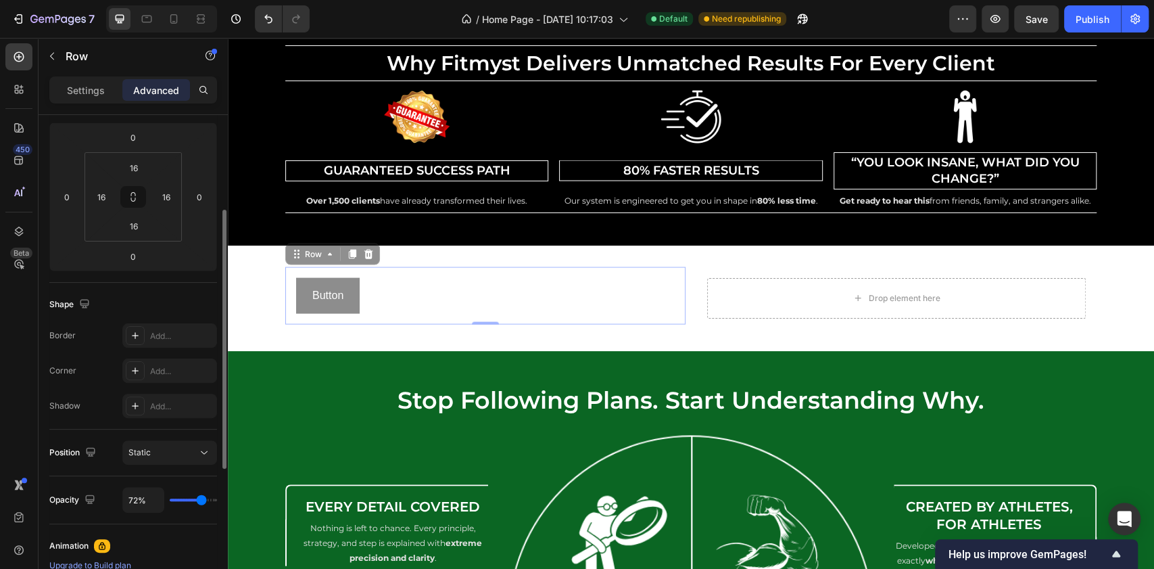
type input "78"
type input "80%"
type input "80"
type input "81%"
type input "81"
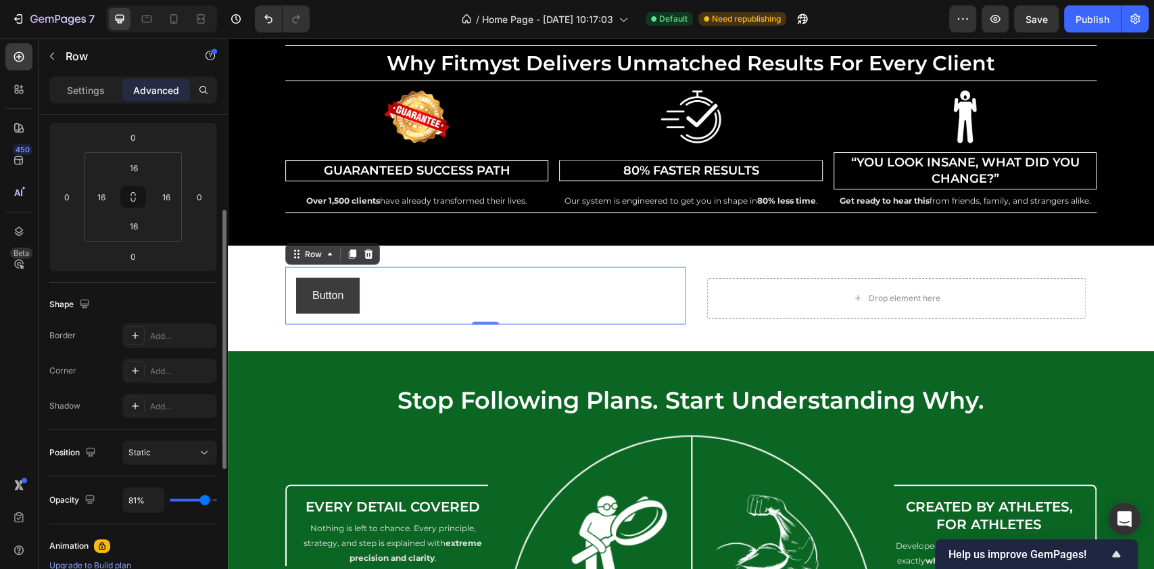
type input "82%"
type input "82"
type input "83%"
type input "83"
type input "87%"
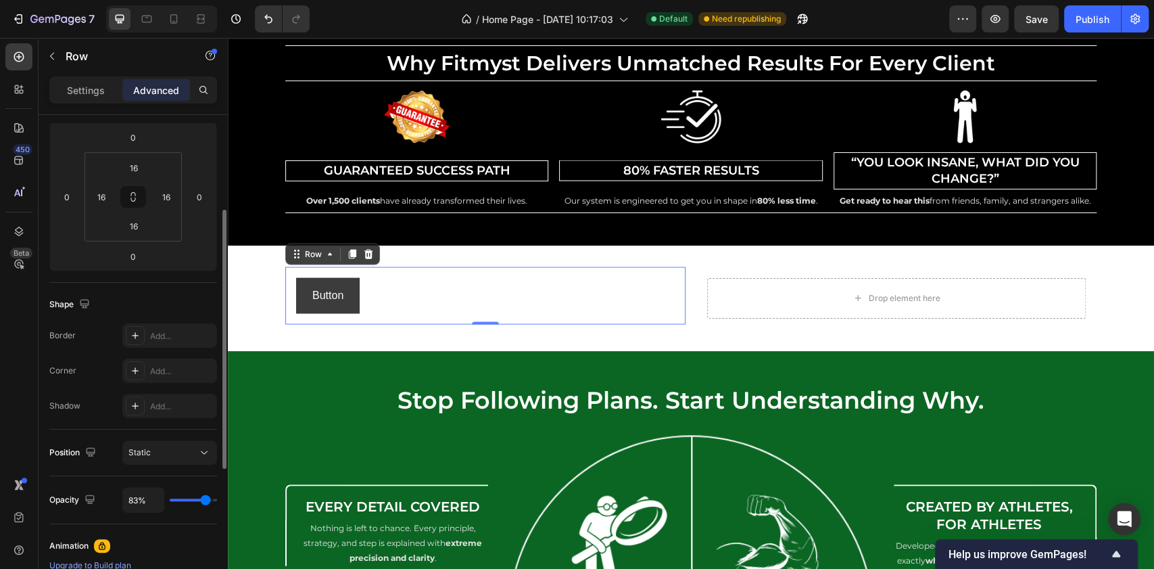
type input "87"
type input "91%"
type input "91"
type input "92%"
type input "92"
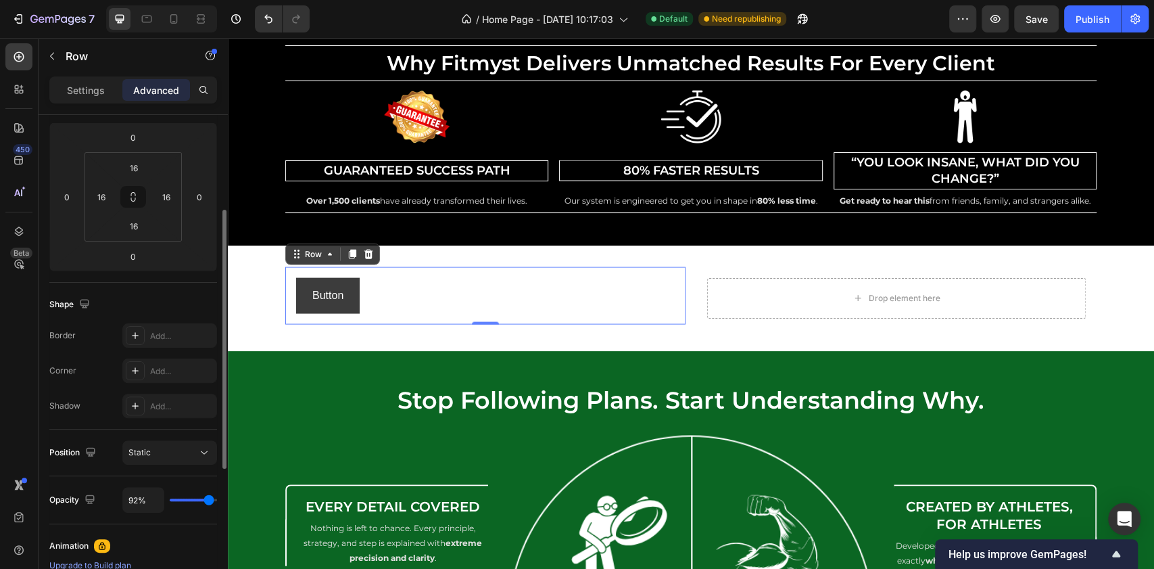
type input "91%"
type input "91"
type input "78%"
type input "78"
type input "70%"
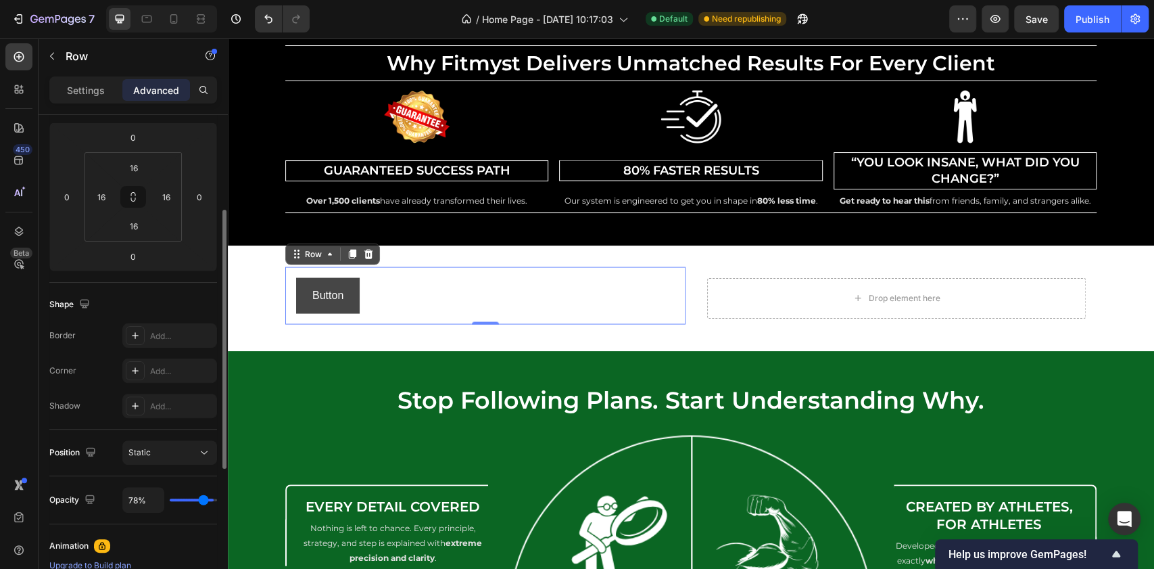
type input "70"
type input "65%"
type input "65"
type input "100%"
type input "100"
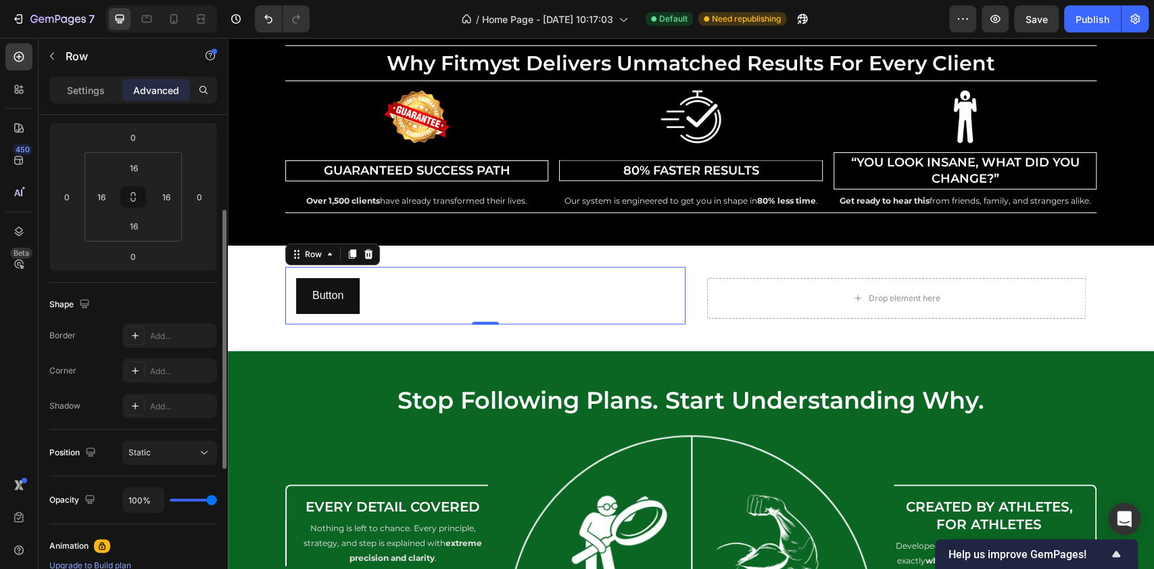
type input "97%"
type input "97"
type input "87%"
type input "87"
type input "88%"
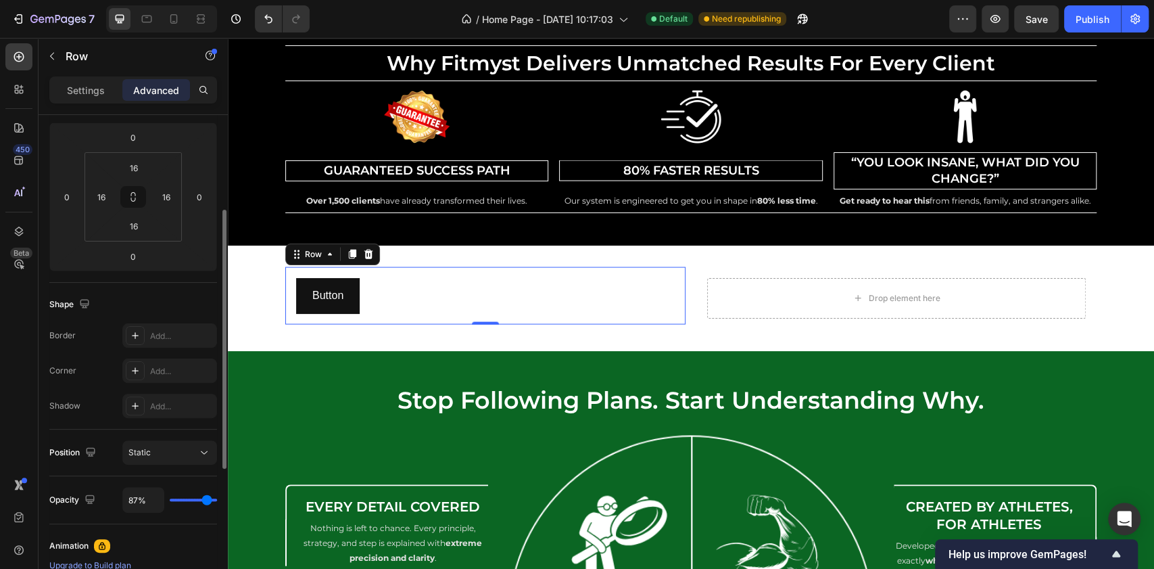
type input "88"
type input "100%"
type input "100"
drag, startPoint x: 212, startPoint y: 500, endPoint x: 252, endPoint y: 492, distance: 41.5
click at [217, 498] on input "range" at bounding box center [193, 499] width 47 height 3
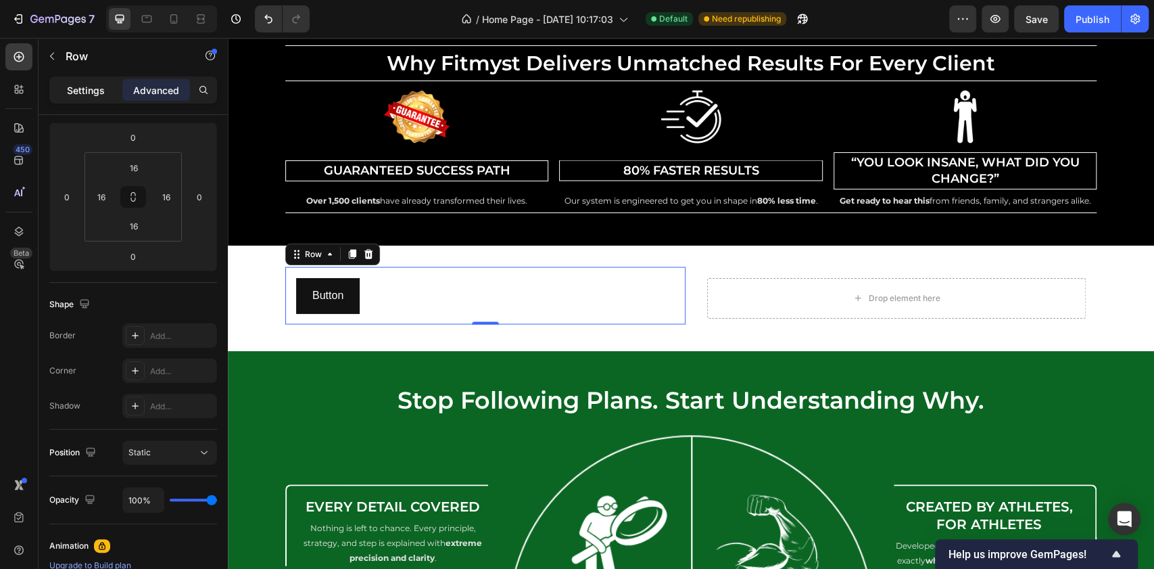
click at [77, 89] on p "Settings" at bounding box center [86, 90] width 38 height 14
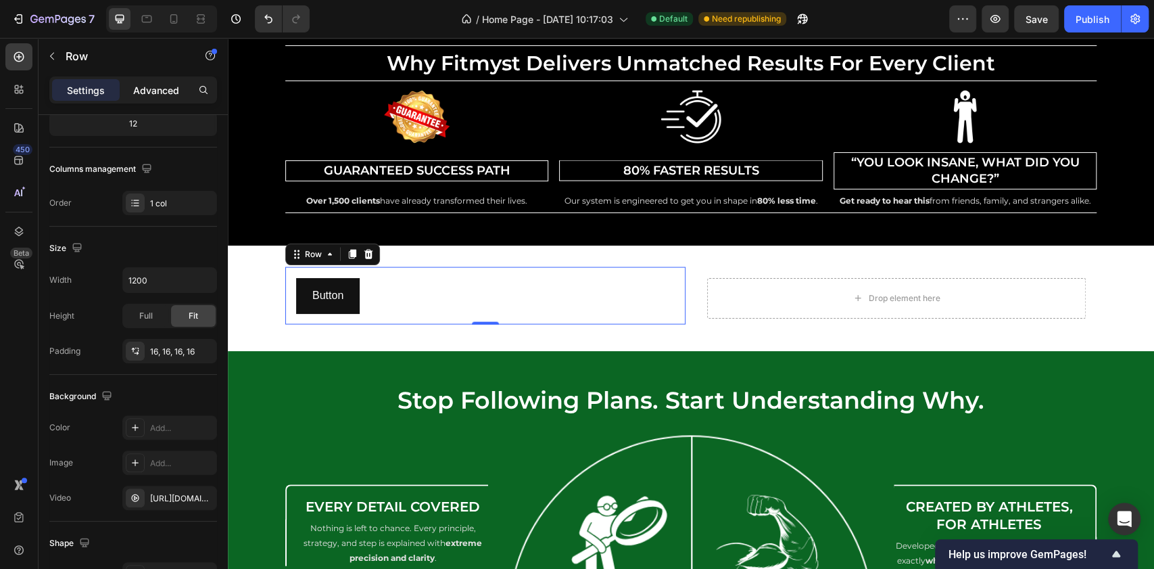
click at [131, 89] on div "Advanced" at bounding box center [156, 90] width 68 height 22
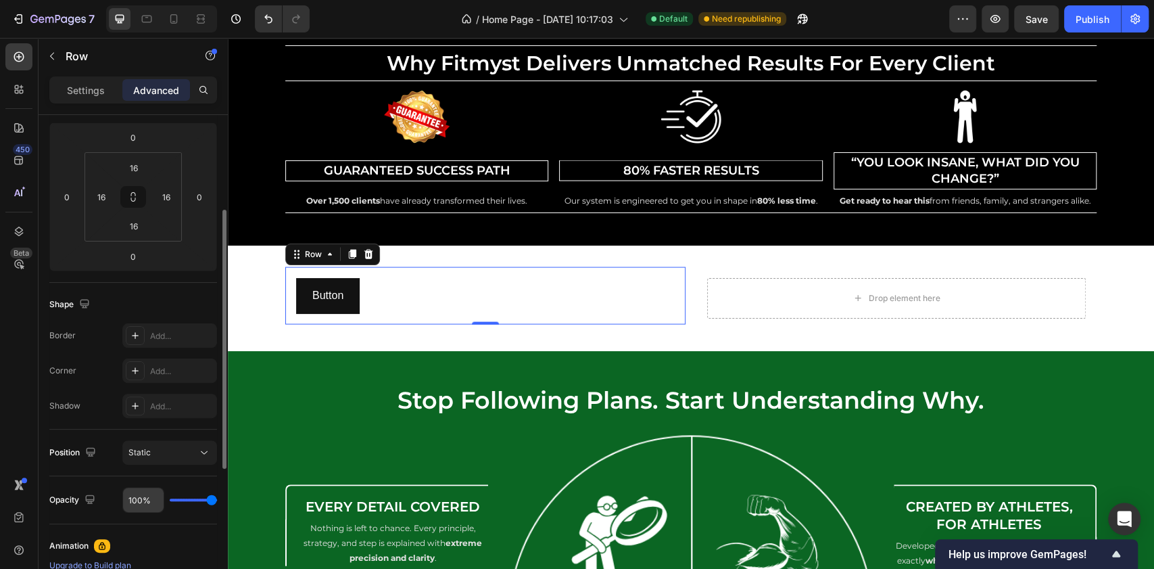
scroll to position [360, 0]
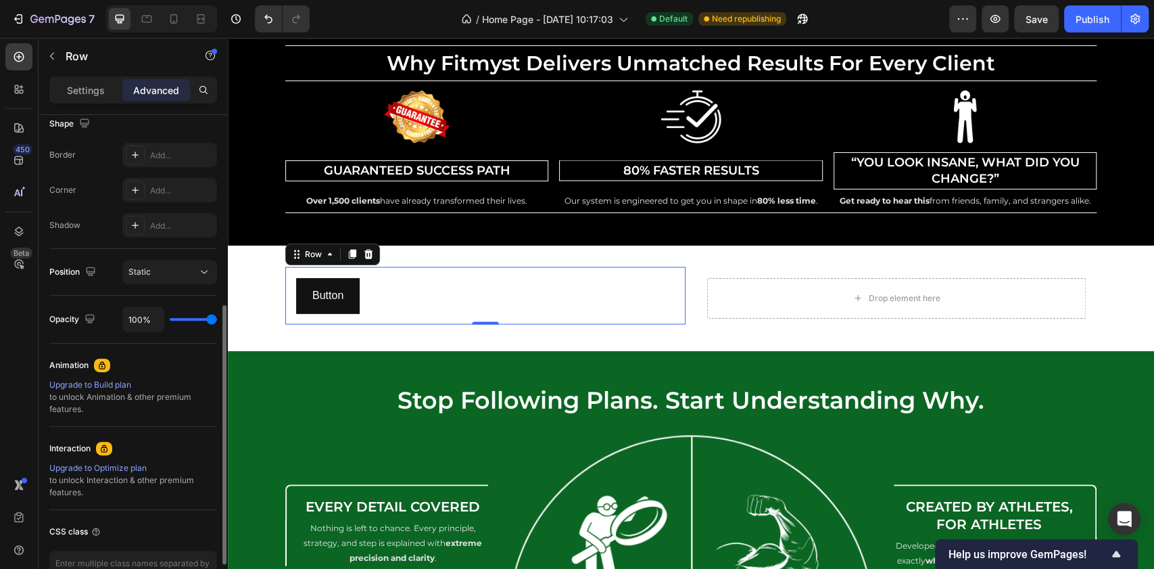
type input "83%"
type input "83"
type input "80%"
type input "80"
type input "71%"
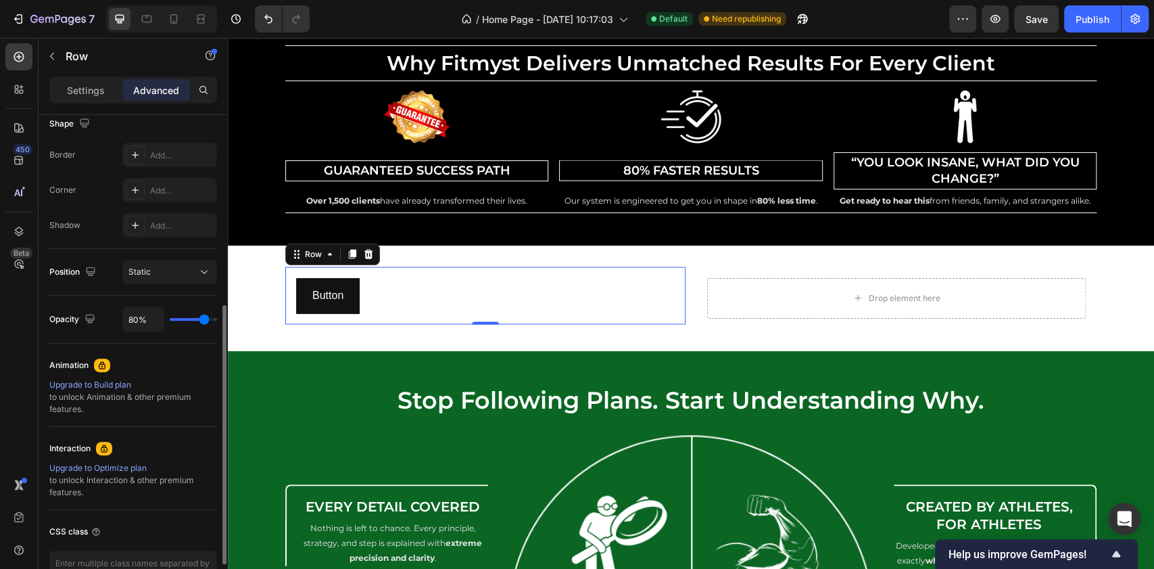
type input "71"
type input "64%"
type input "64"
type input "61%"
type input "61"
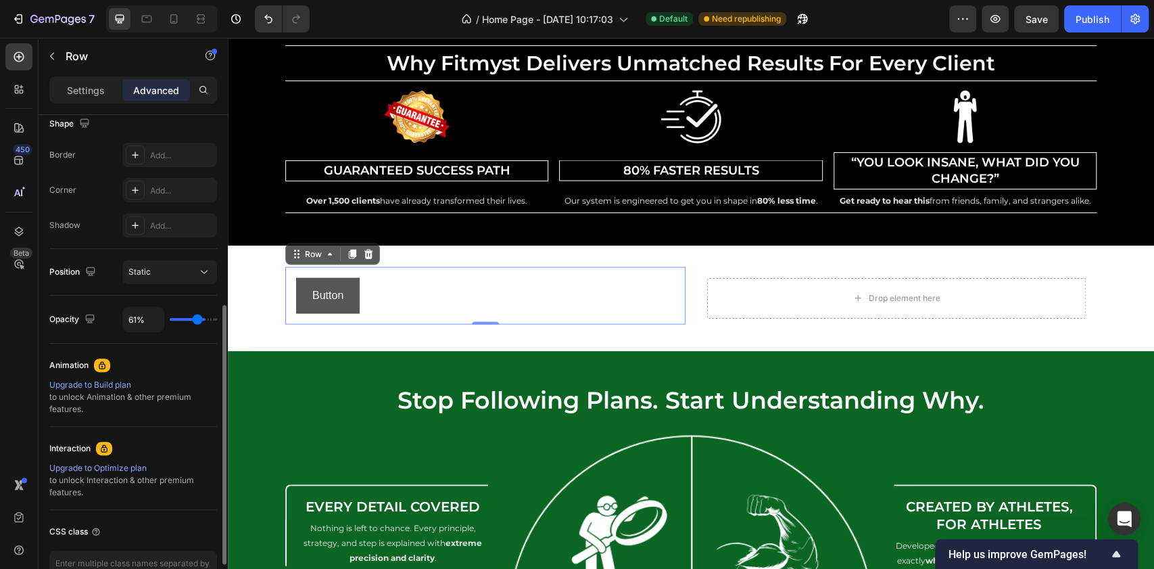
type input "60%"
type input "60"
type input "59%"
type input "59"
type input "55%"
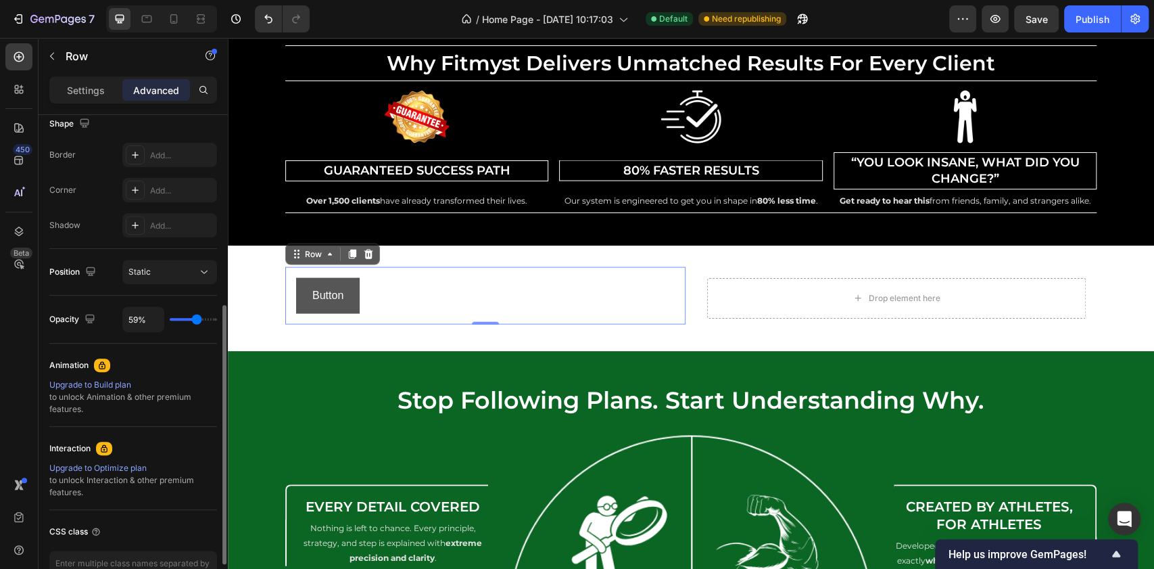
type input "55"
type input "48%"
type input "48"
type input "51%"
type input "51"
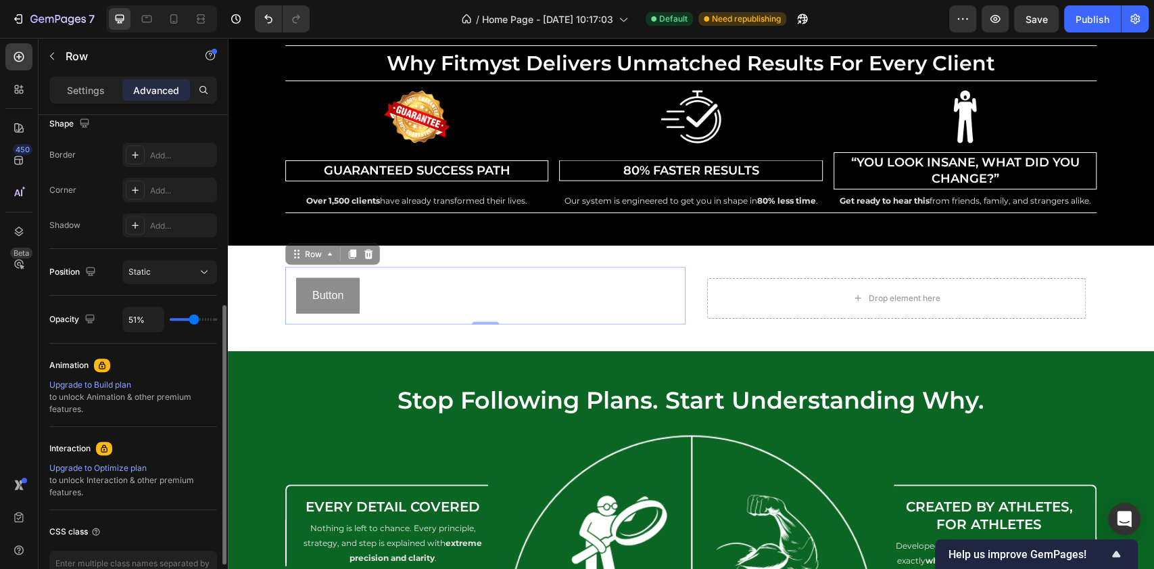
type input "57%"
type input "57"
type input "60%"
type input "60"
type input "57%"
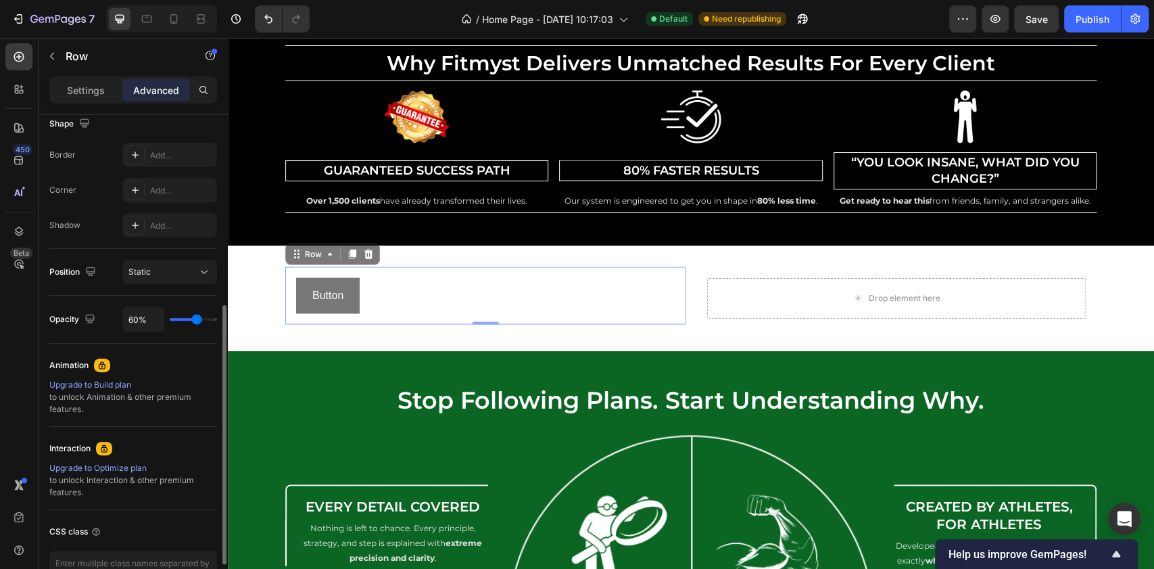
type input "57"
type input "55%"
type input "55"
type input "46%"
type input "46"
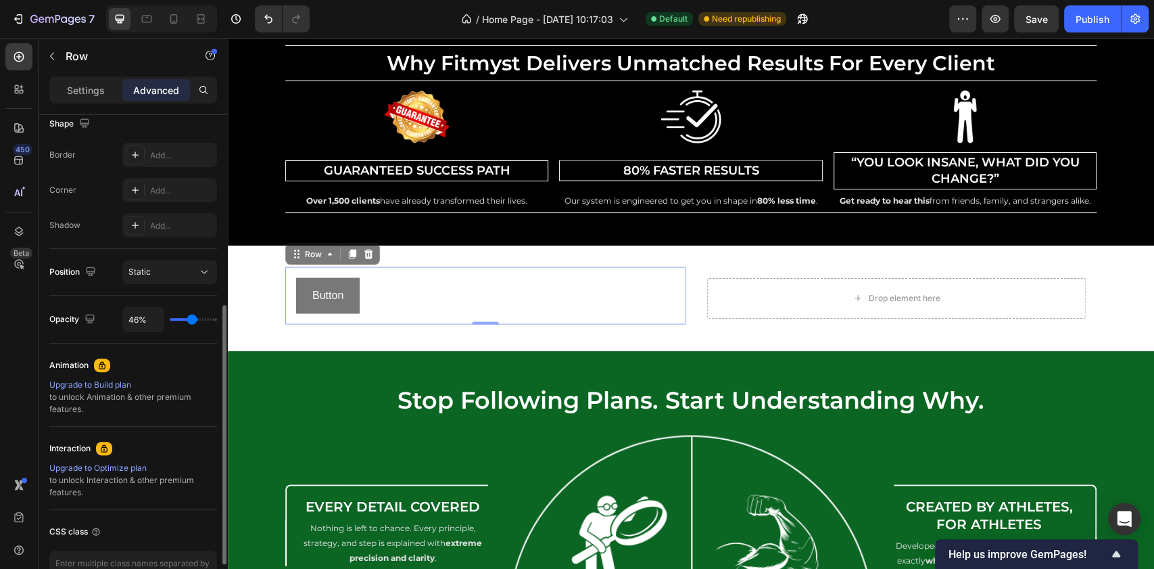
type input "45%"
type input "45"
type input "44%"
type input "44"
type input "34%"
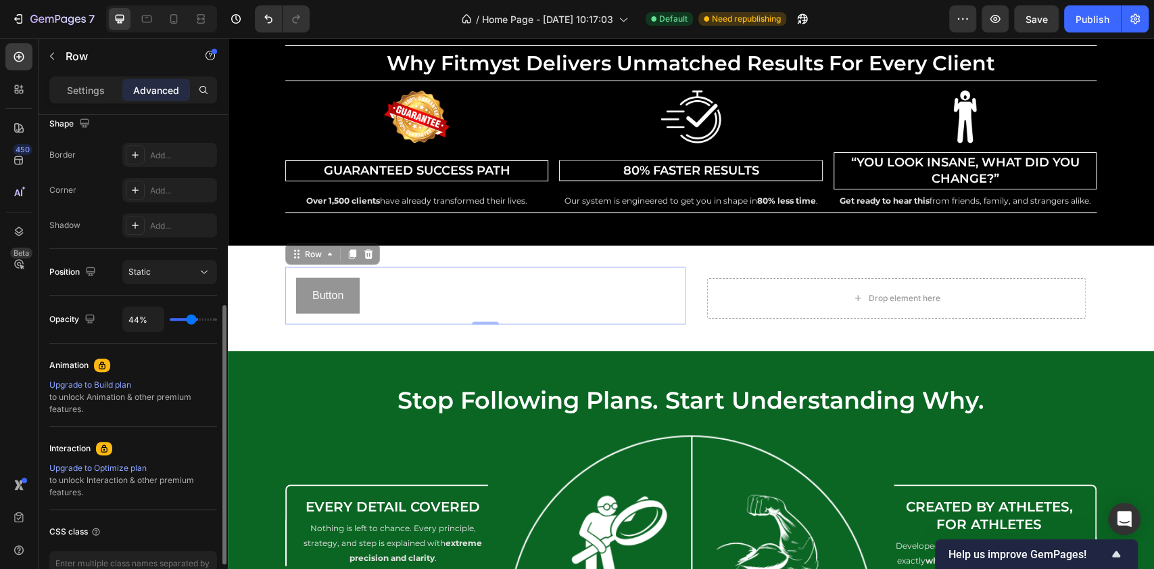
type input "34"
type input "33%"
type input "33"
type input "30%"
type input "30"
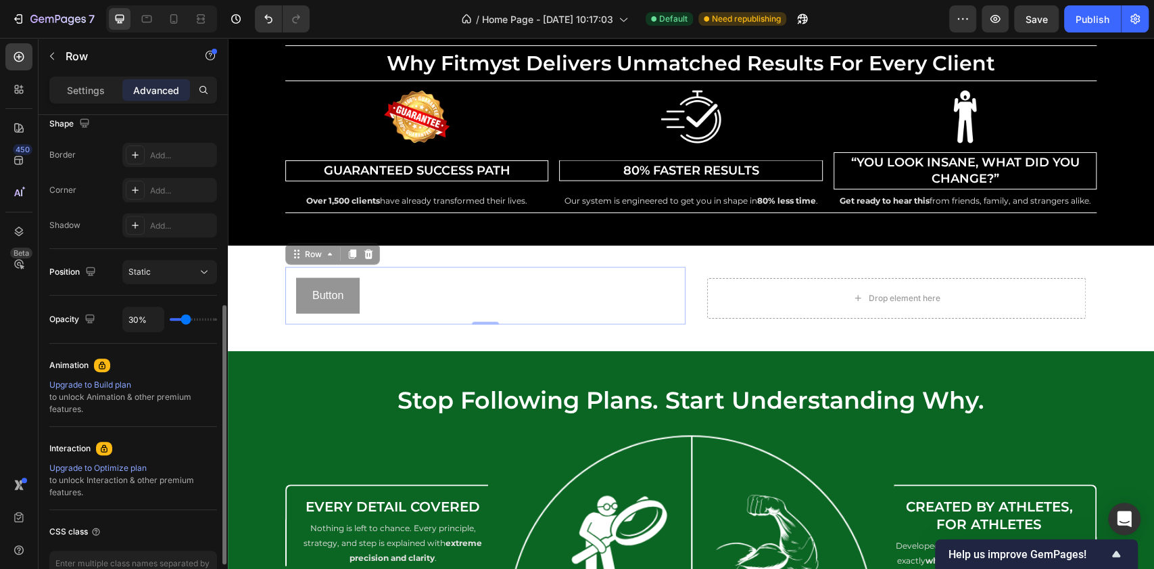
type input "28%"
type input "28"
type input "25%"
type input "25"
type input "24%"
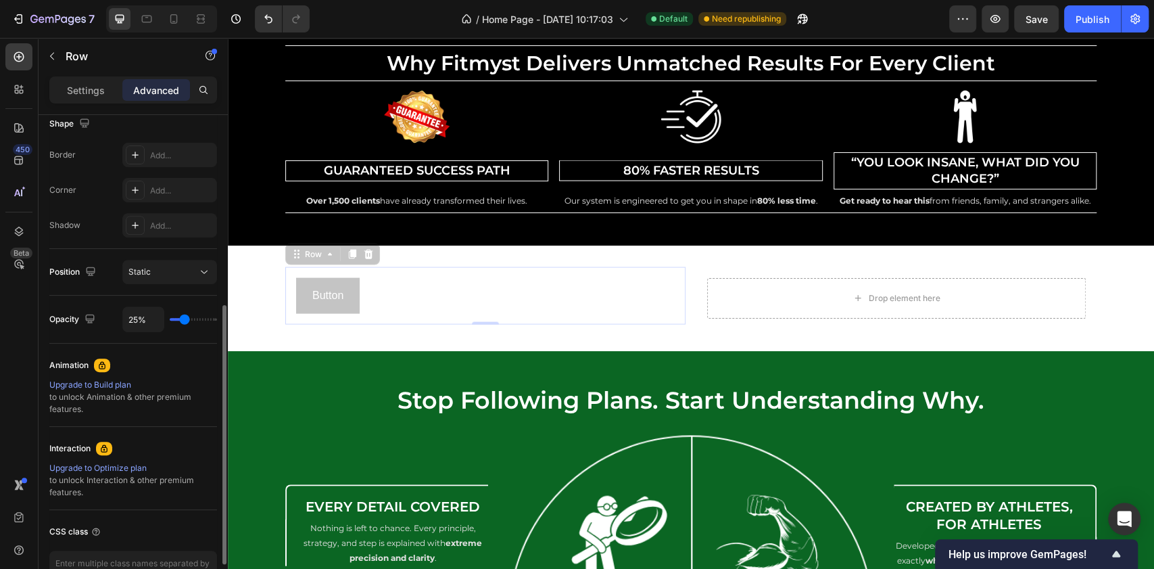
type input "24"
type input "23%"
type input "23"
type input "20%"
type input "20"
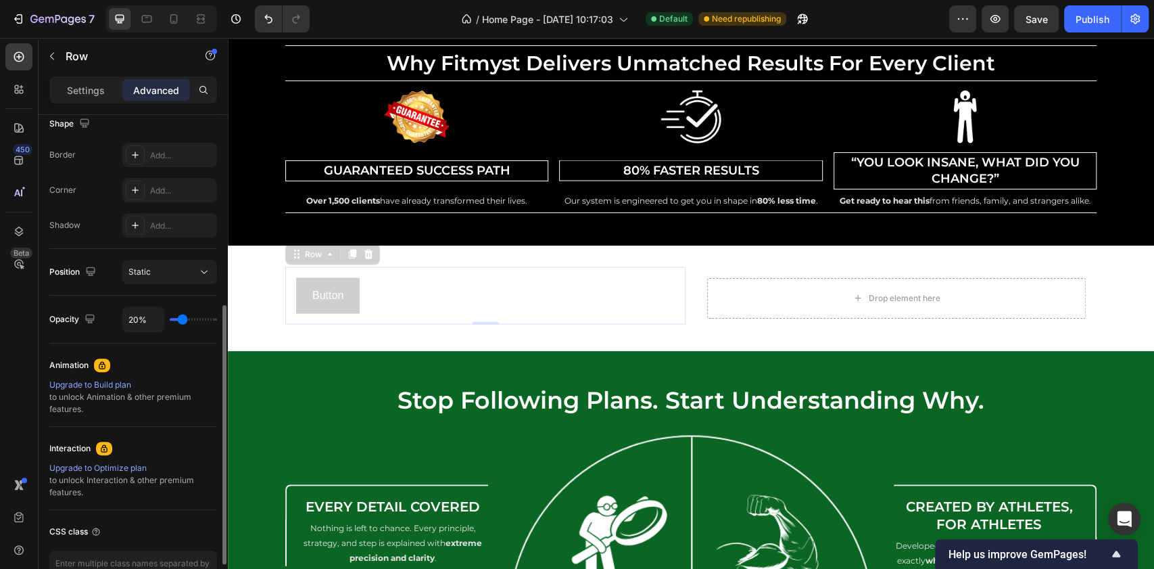
type input "33%"
type input "33"
type input "86%"
type input "86"
type input "100%"
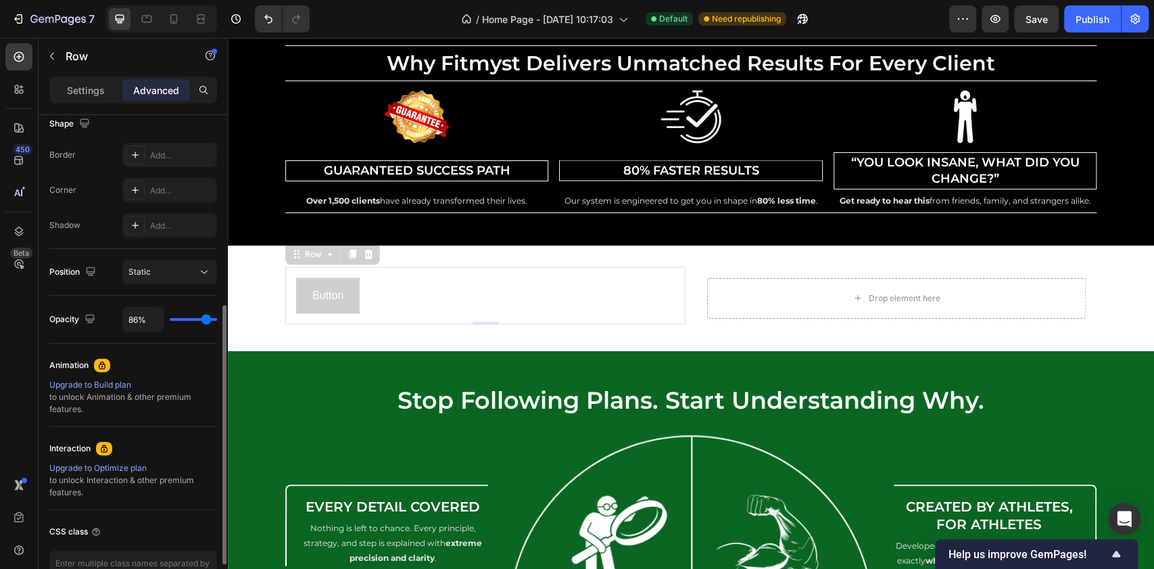
type input "100"
drag, startPoint x: 206, startPoint y: 316, endPoint x: 229, endPoint y: 315, distance: 23.7
click at [217, 318] on input "range" at bounding box center [193, 319] width 47 height 3
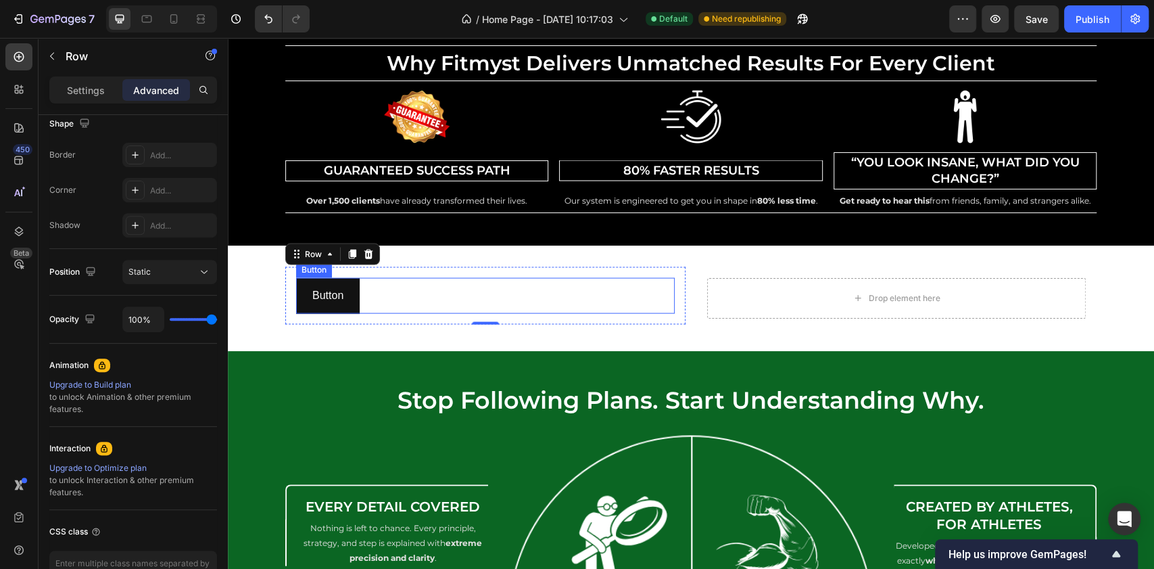
click at [387, 293] on div "Button Button" at bounding box center [485, 296] width 379 height 36
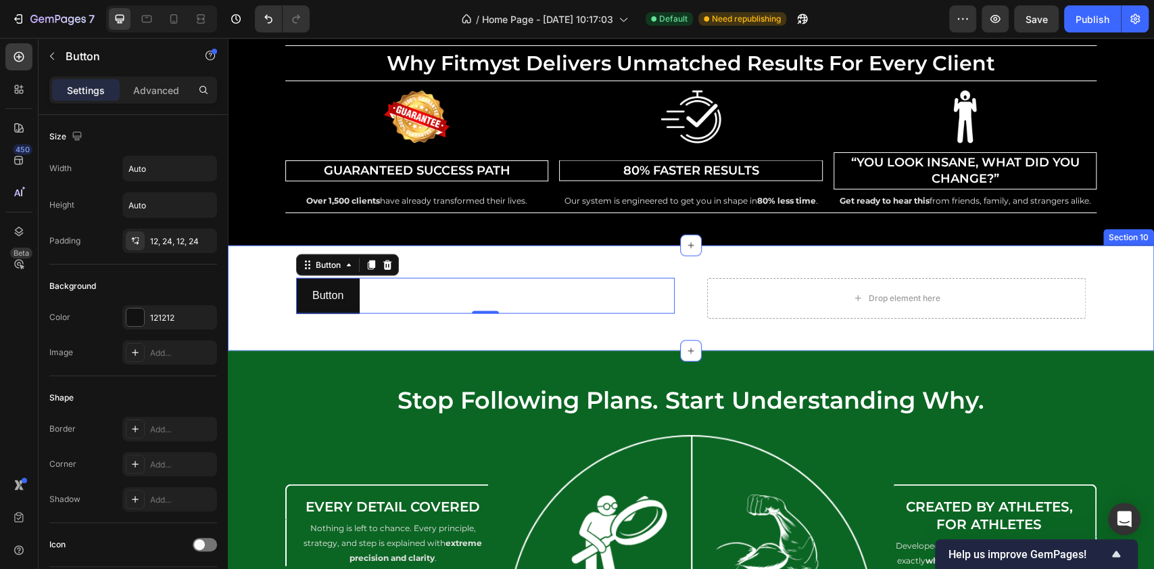
scroll to position [5060, 0]
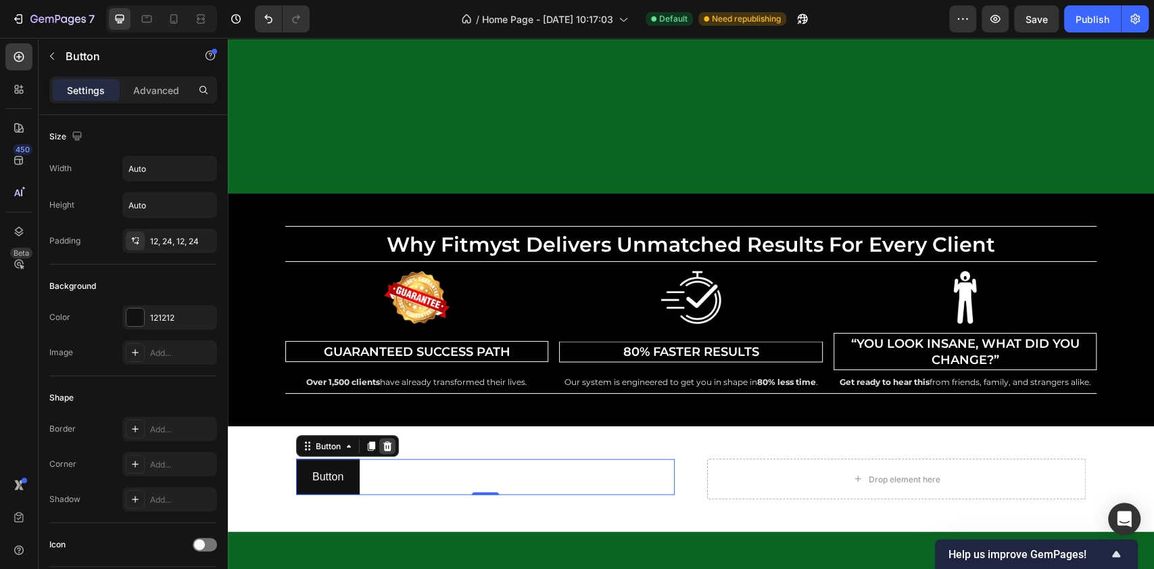
click at [383, 443] on icon at bounding box center [387, 445] width 9 height 9
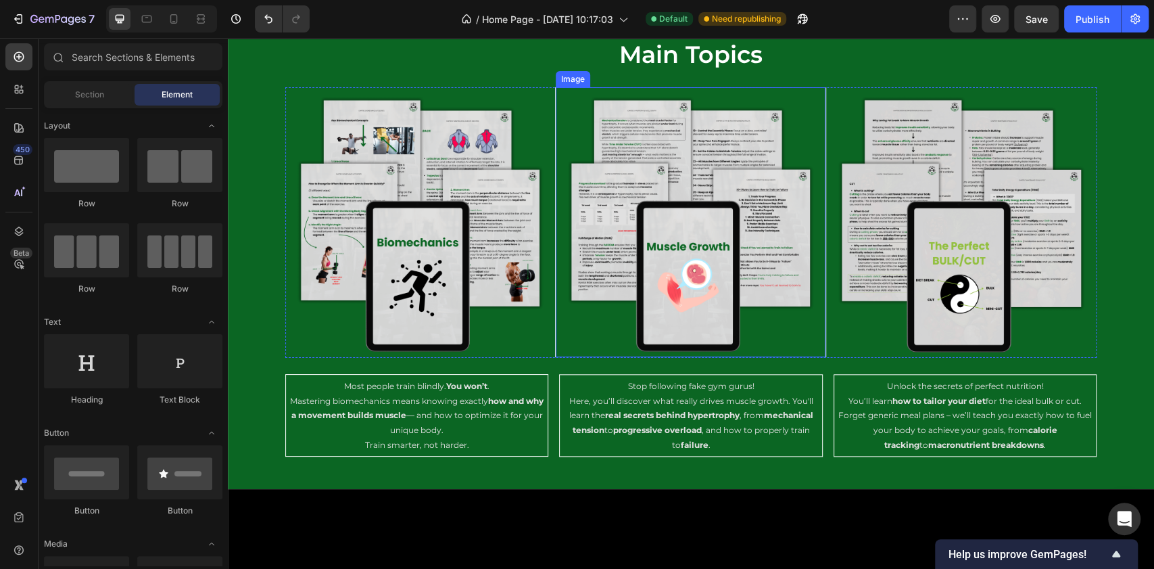
scroll to position [4093, 0]
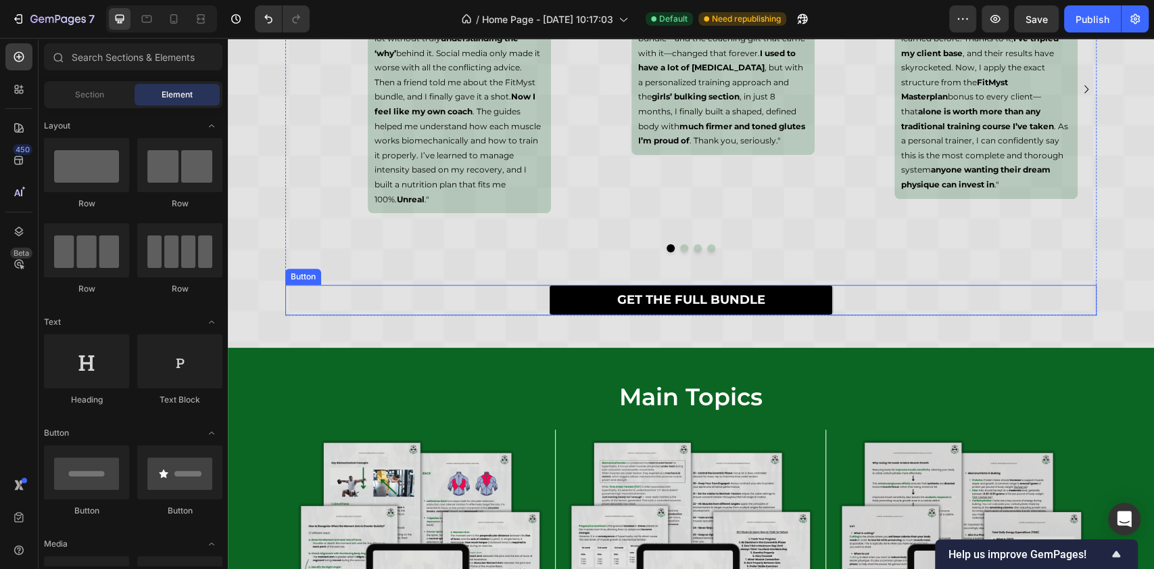
click at [585, 285] on link "GET THE FULL BUNDLE" at bounding box center [691, 300] width 284 height 30
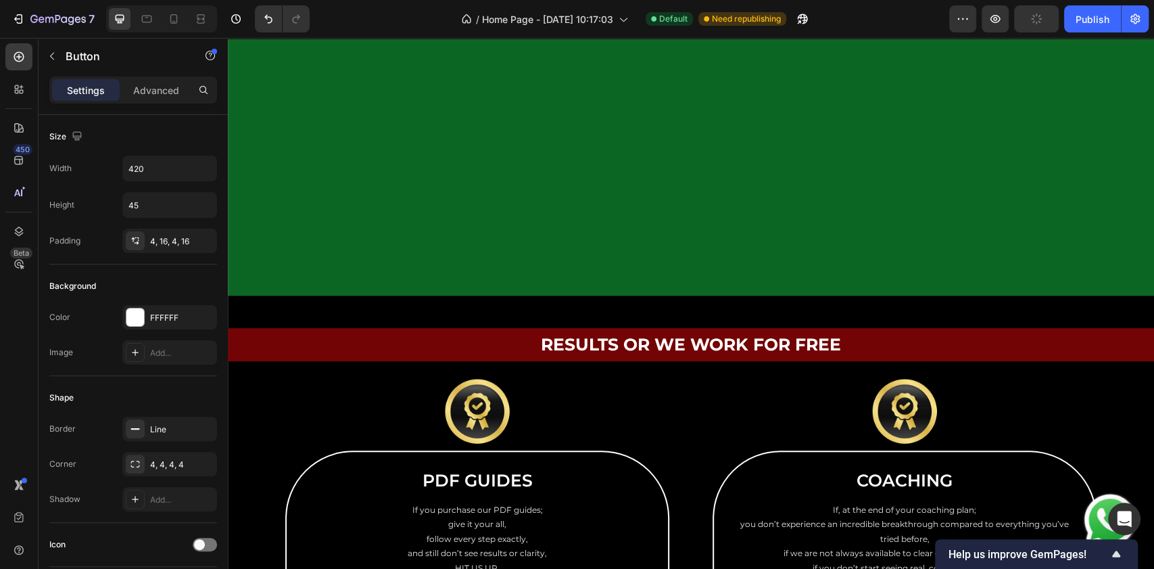
scroll to position [6618, 0]
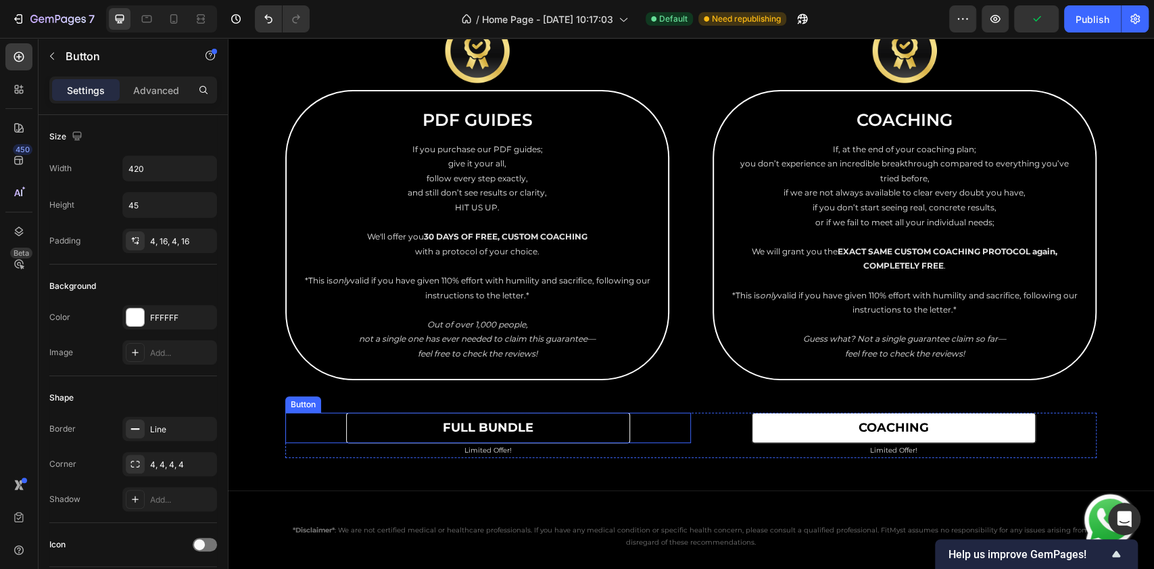
click at [561, 427] on link "full bundle" at bounding box center [488, 427] width 284 height 30
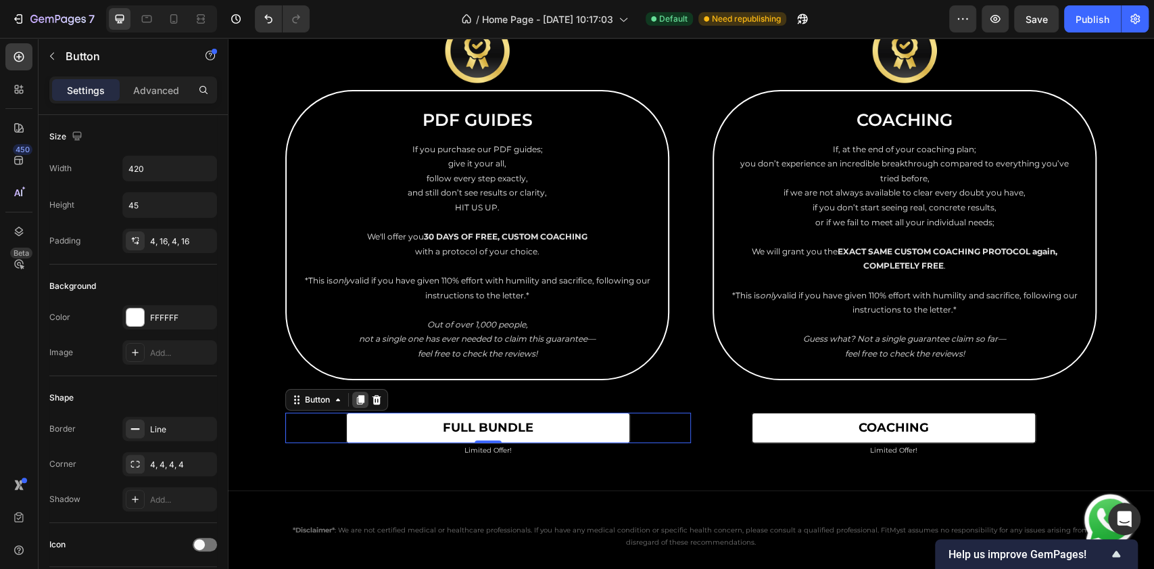
click at [357, 399] on icon at bounding box center [360, 399] width 7 height 9
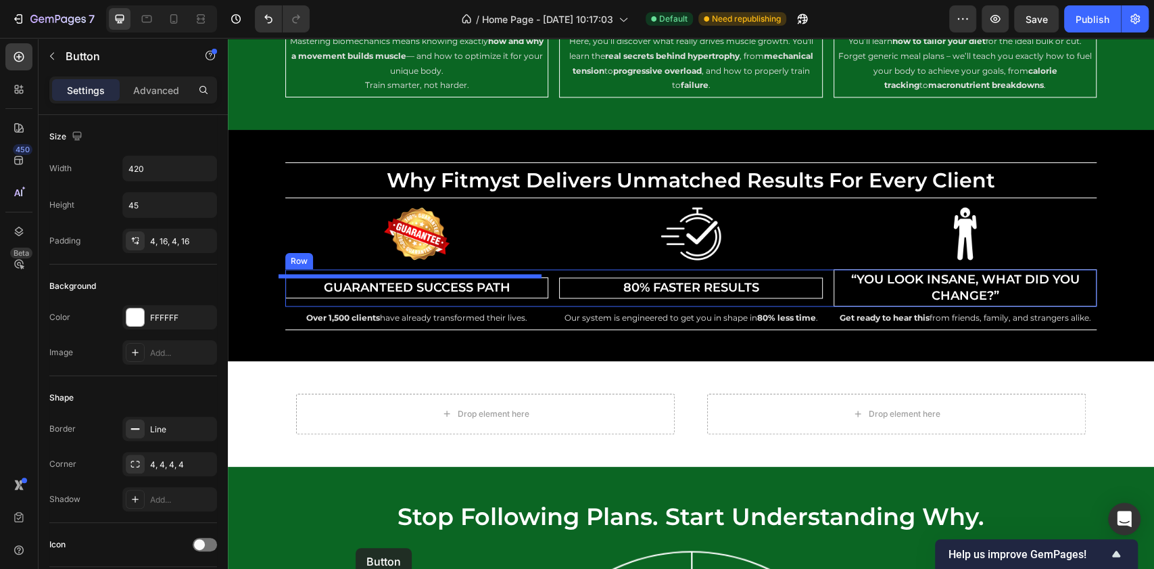
scroll to position [4867, 0]
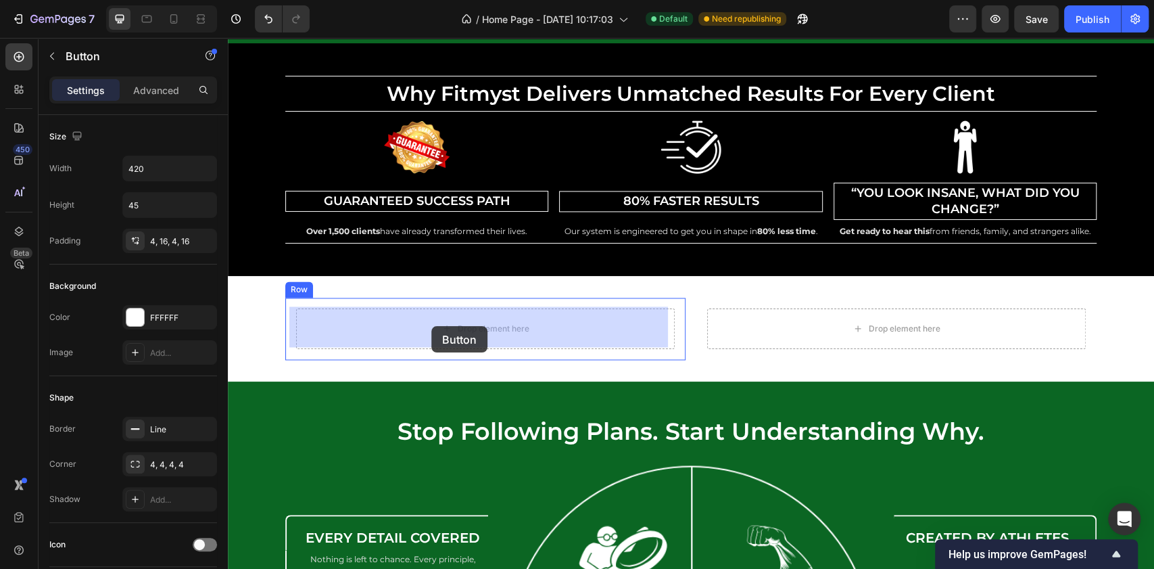
drag, startPoint x: 300, startPoint y: 433, endPoint x: 431, endPoint y: 326, distance: 169.2
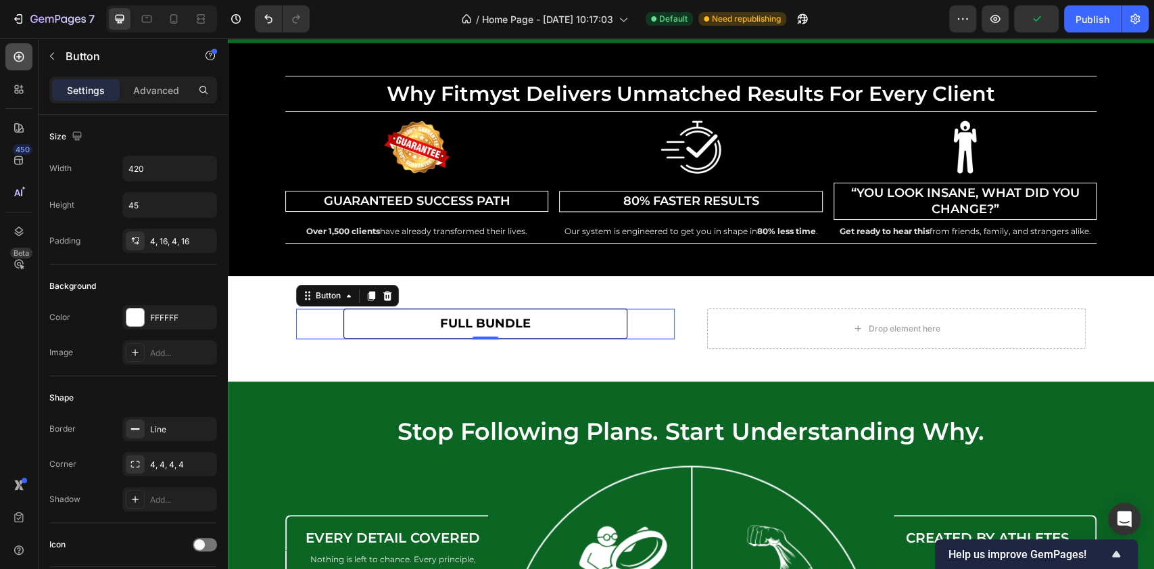
click at [19, 66] on div at bounding box center [18, 56] width 27 height 27
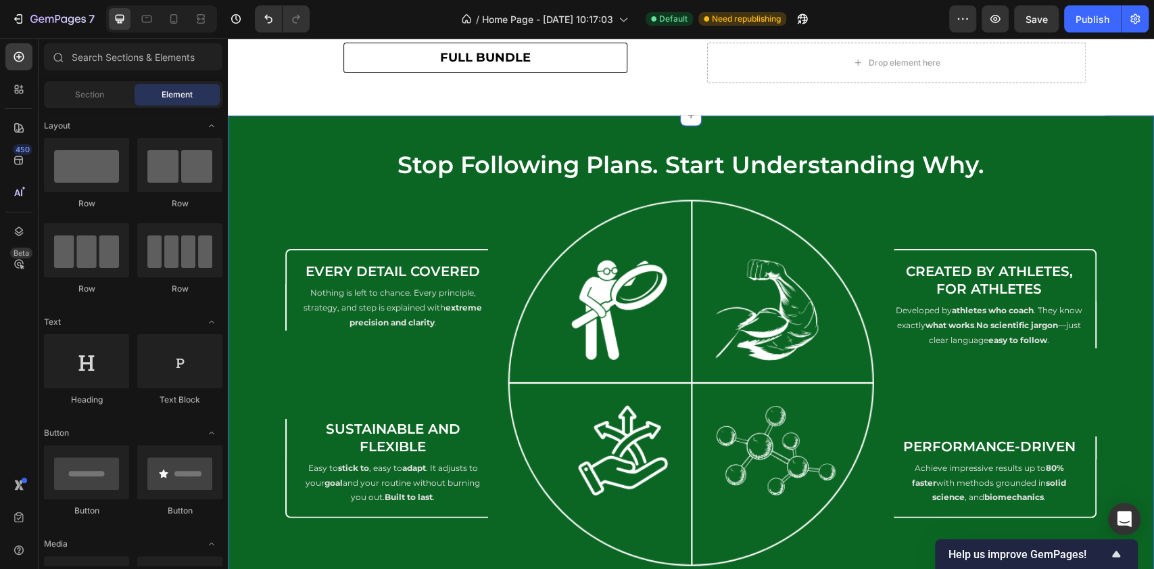
scroll to position [5129, 0]
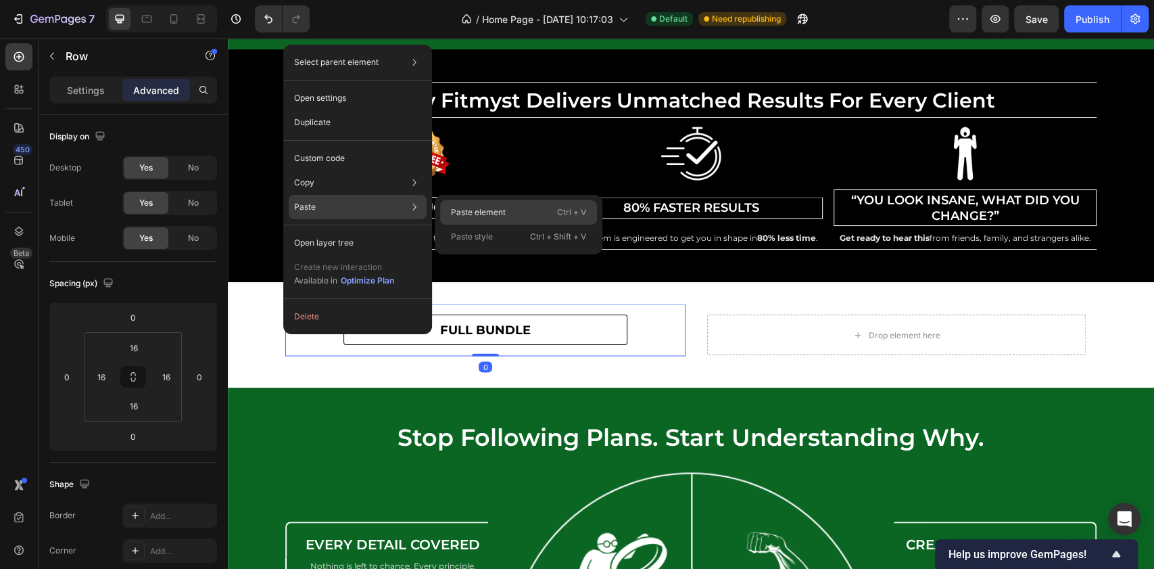
click at [463, 210] on p "Paste element" at bounding box center [478, 212] width 55 height 12
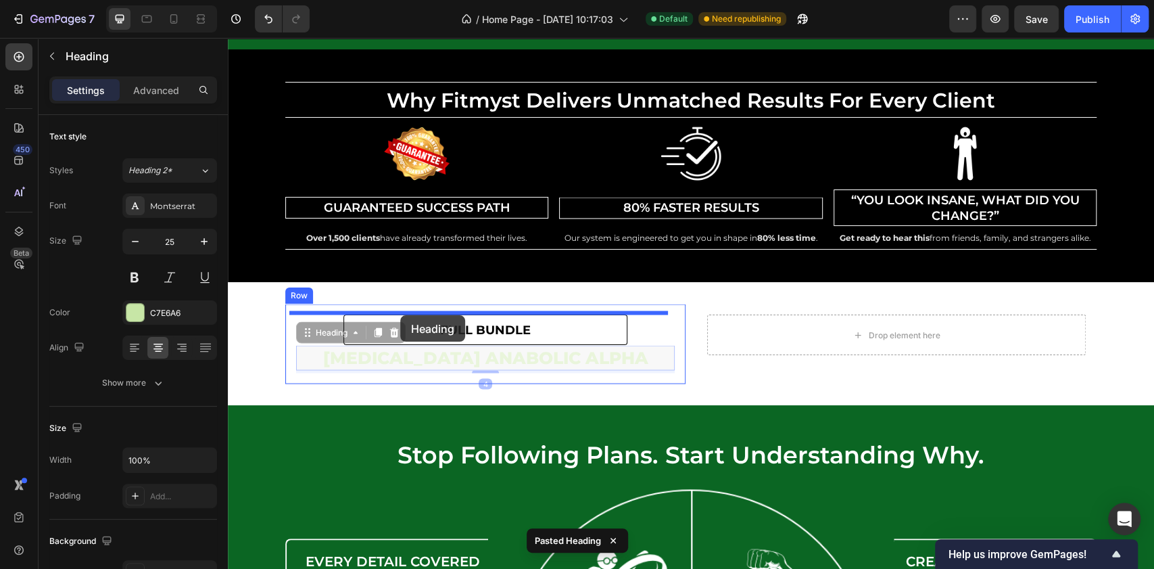
drag, startPoint x: 314, startPoint y: 332, endPoint x: 400, endPoint y: 315, distance: 87.5
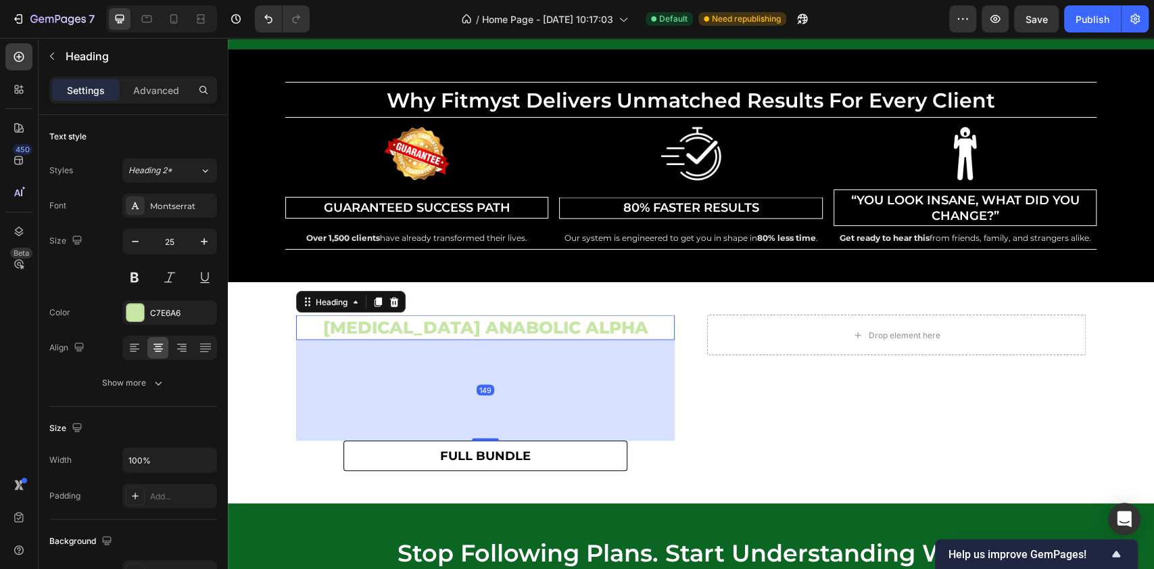
drag, startPoint x: 481, startPoint y: 337, endPoint x: 514, endPoint y: 439, distance: 106.7
click at [510, 339] on div "149" at bounding box center [485, 339] width 379 height 0
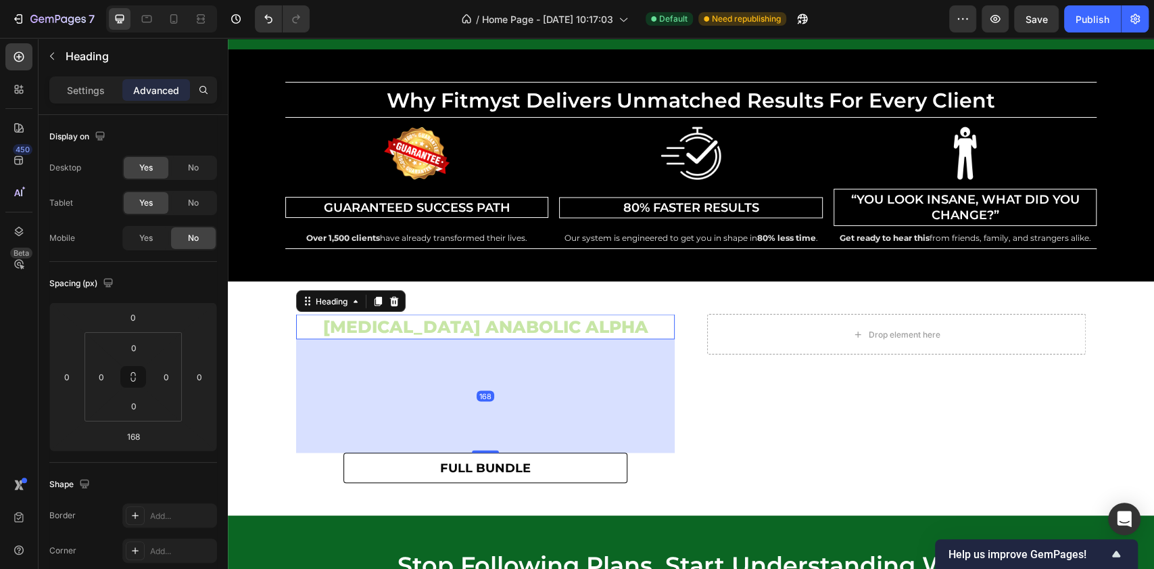
scroll to position [5309, 0]
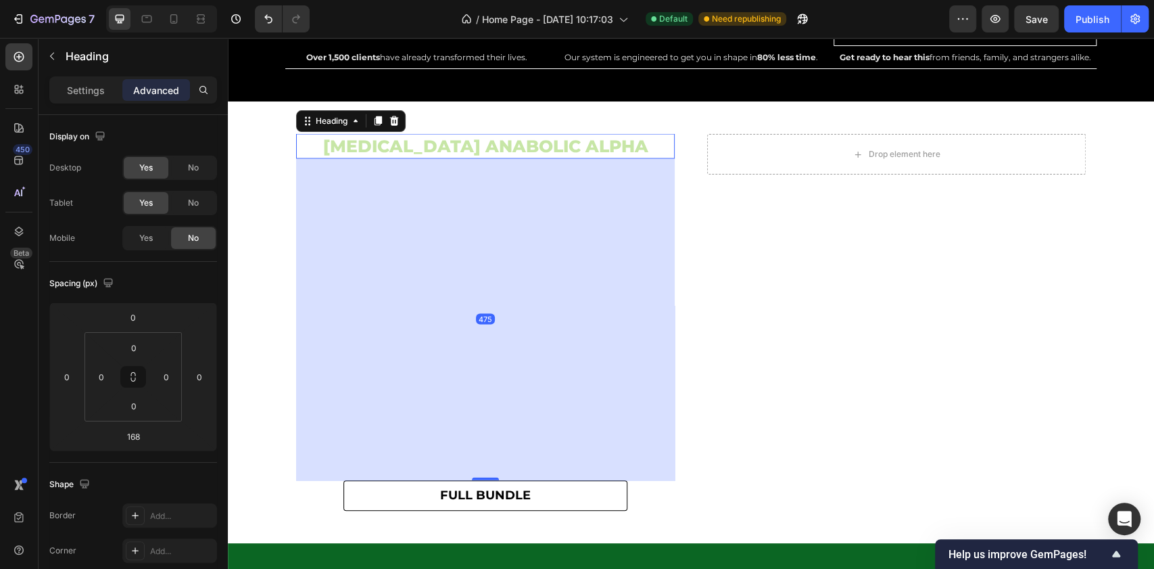
drag, startPoint x: 481, startPoint y: 268, endPoint x: 627, endPoint y: 385, distance: 188.1
click at [529, 159] on div "475" at bounding box center [485, 159] width 379 height 0
type input "474"
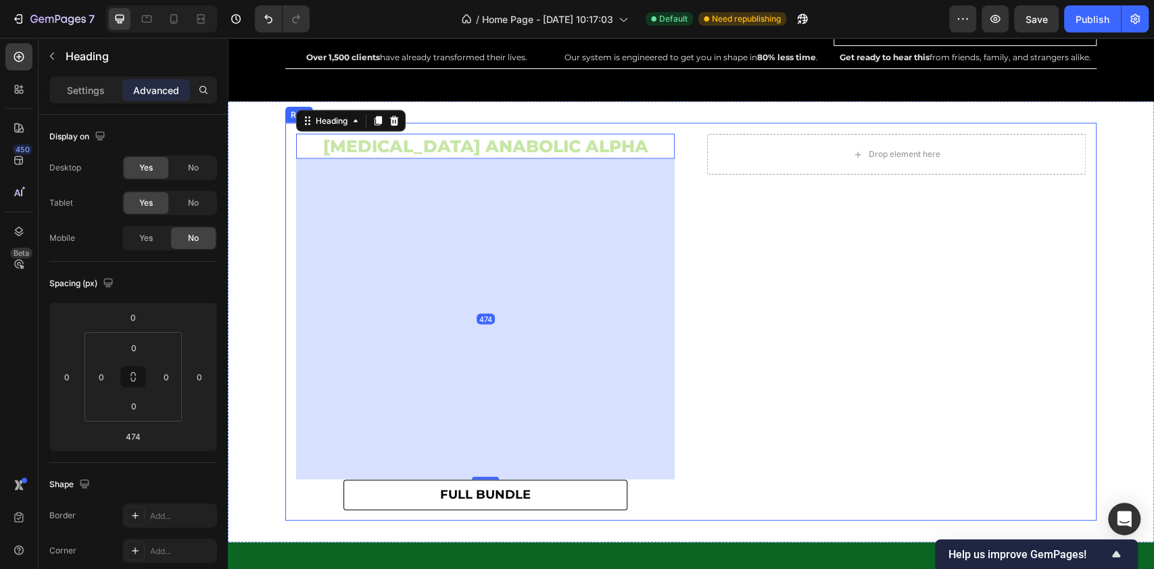
click at [738, 298] on div "Drop element here Row" at bounding box center [896, 322] width 400 height 398
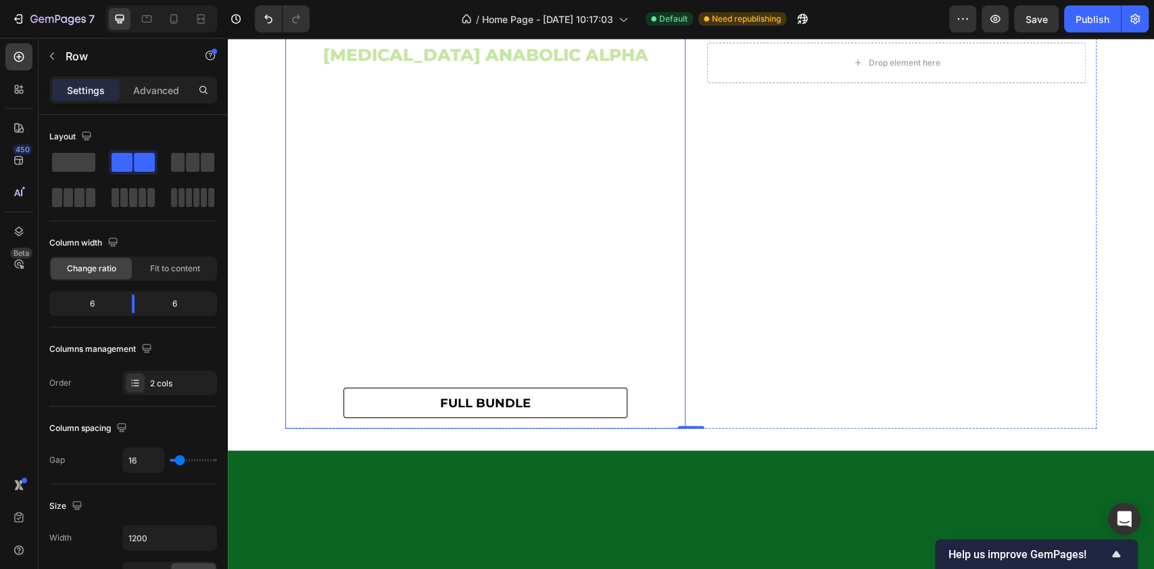
scroll to position [5219, 0]
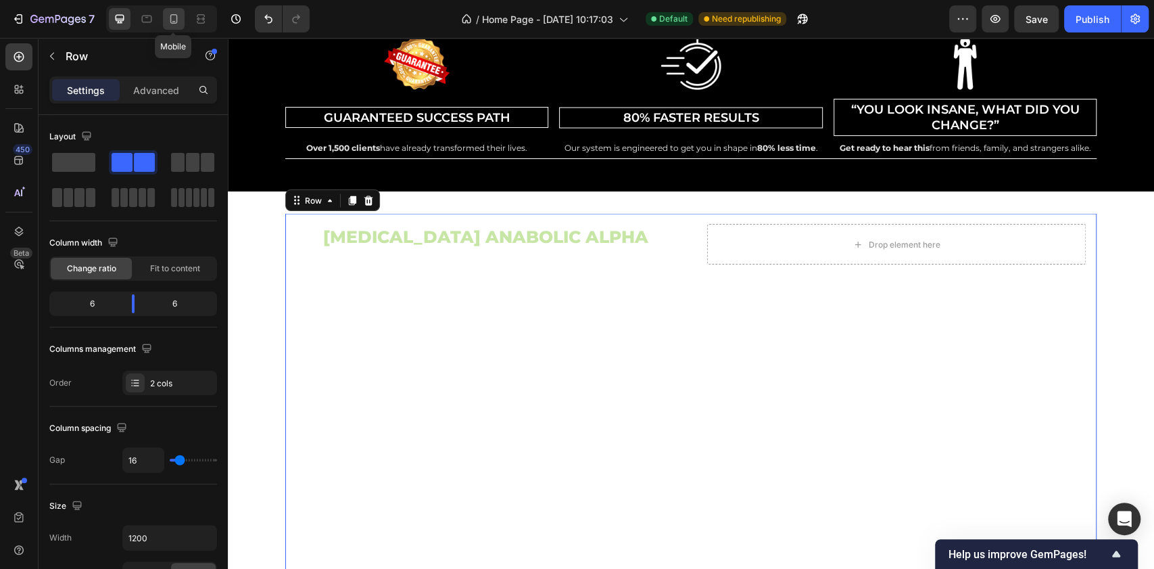
click at [176, 23] on icon at bounding box center [173, 18] width 7 height 9
type input "100%"
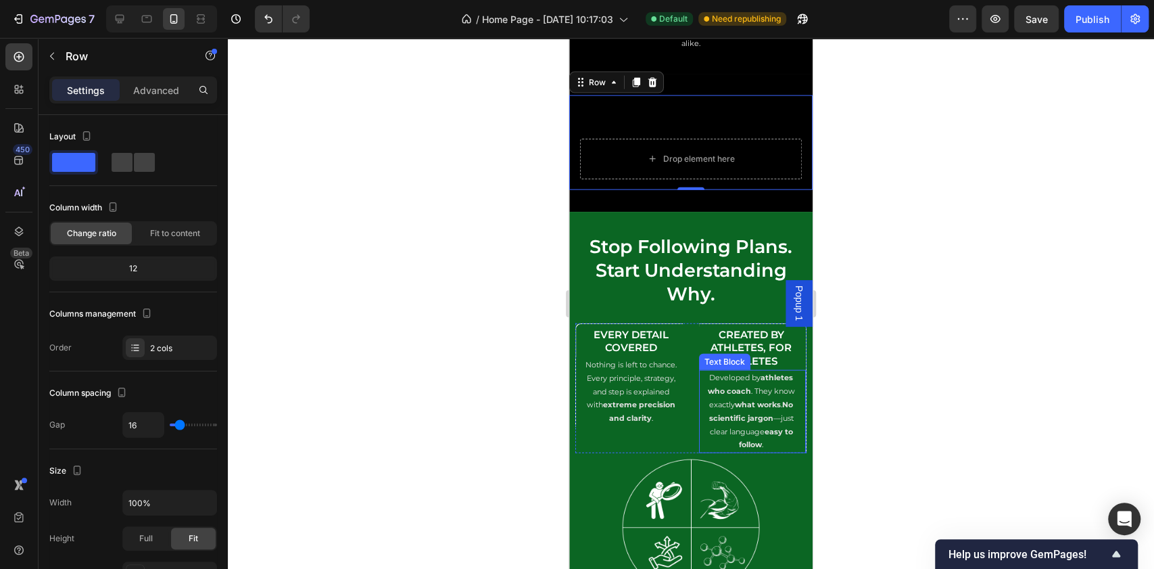
scroll to position [5340, 0]
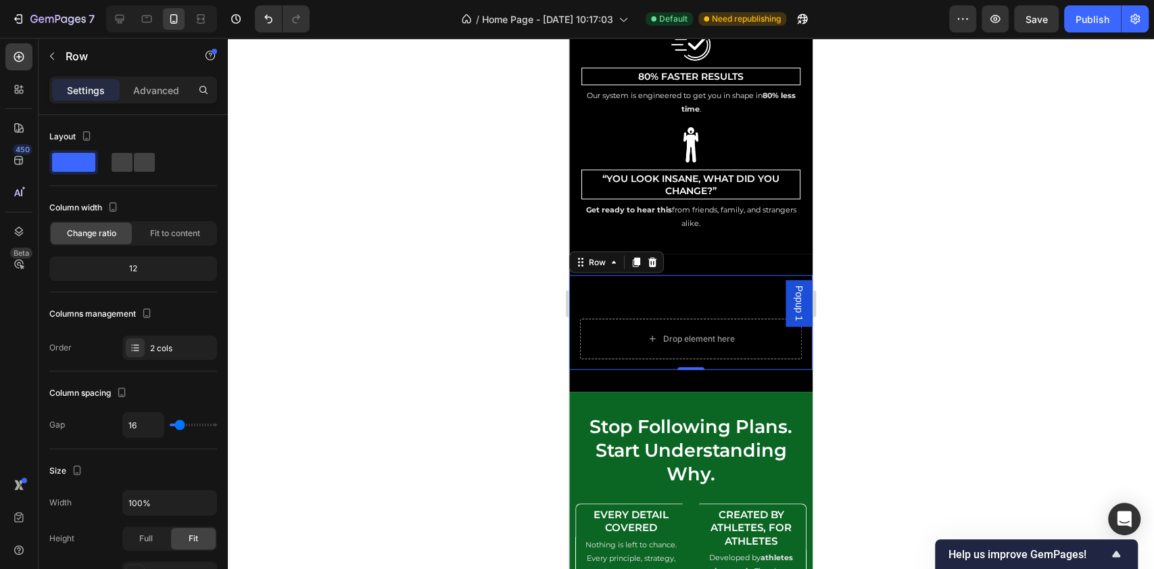
click at [874, 239] on div at bounding box center [691, 303] width 926 height 531
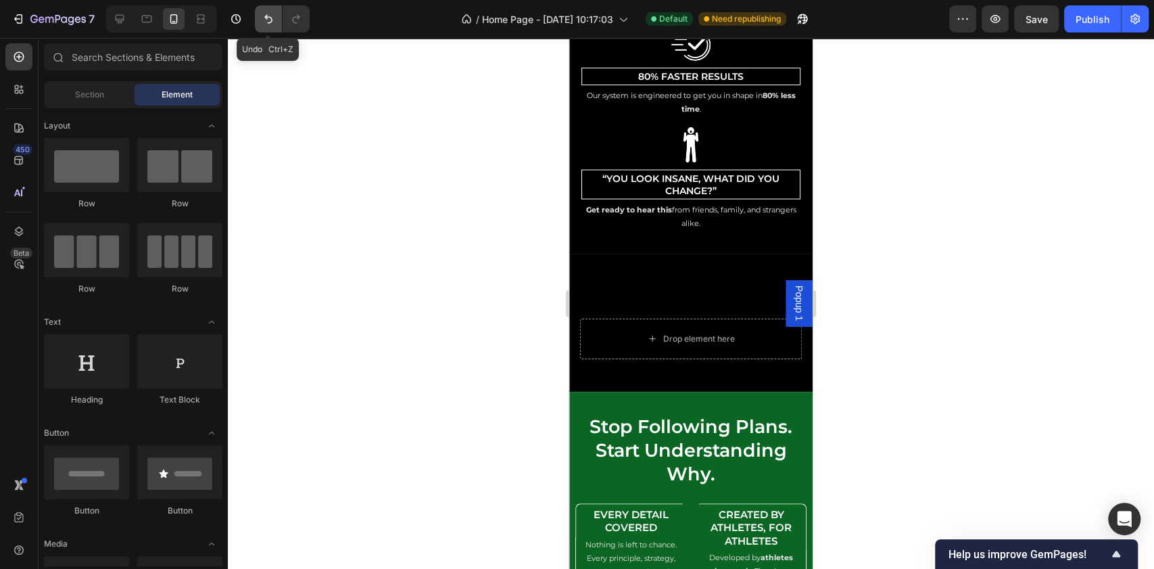
click at [270, 16] on icon "Undo/Redo" at bounding box center [269, 19] width 14 height 14
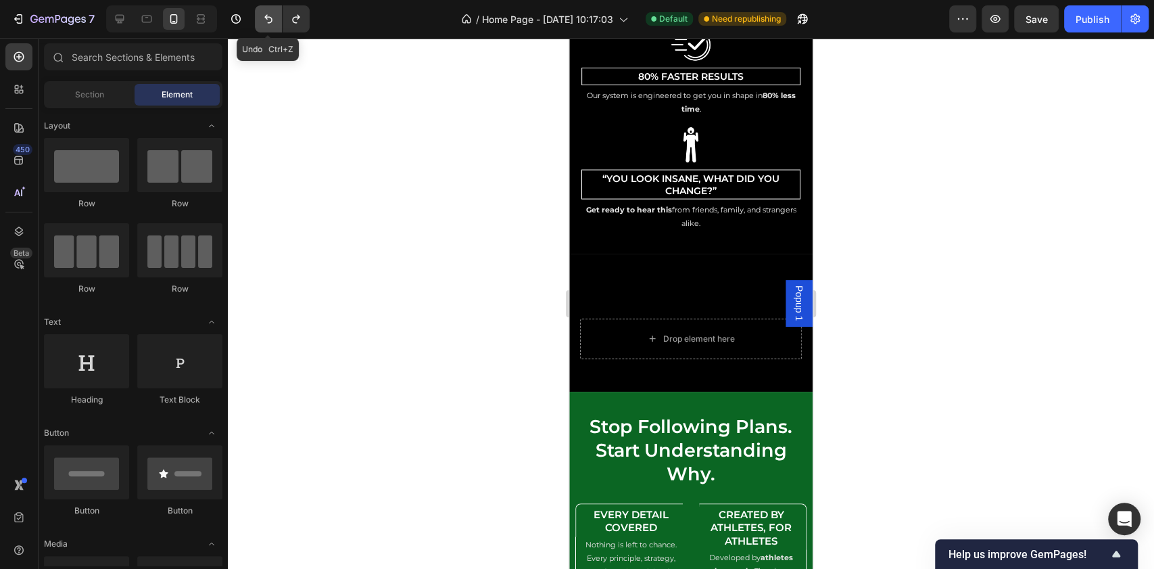
click at [270, 16] on icon "Undo/Redo" at bounding box center [269, 19] width 14 height 14
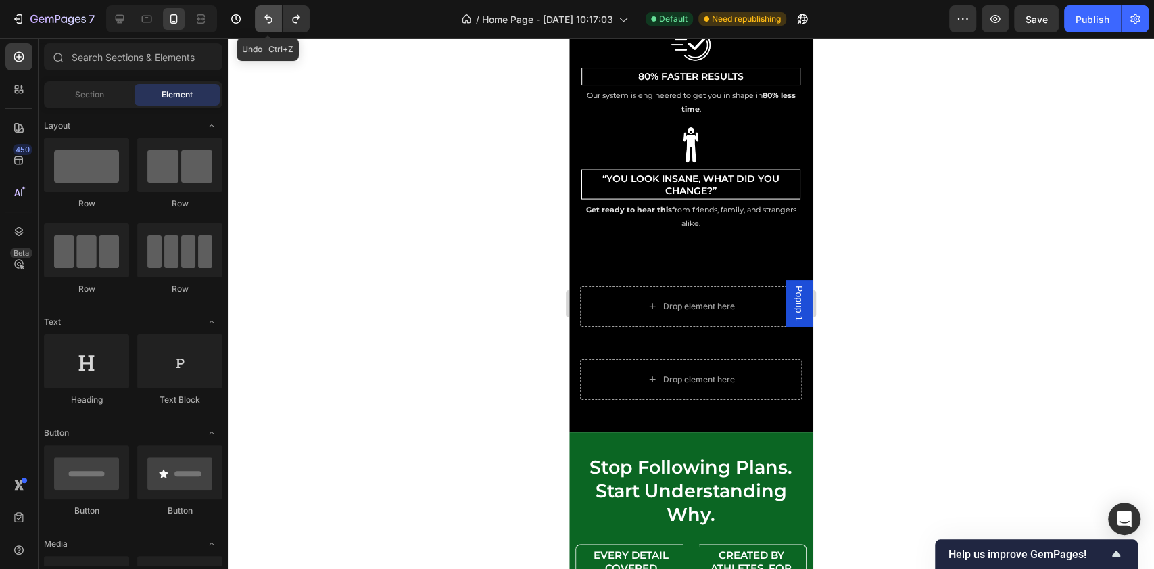
click at [270, 16] on icon "Undo/Redo" at bounding box center [269, 19] width 14 height 14
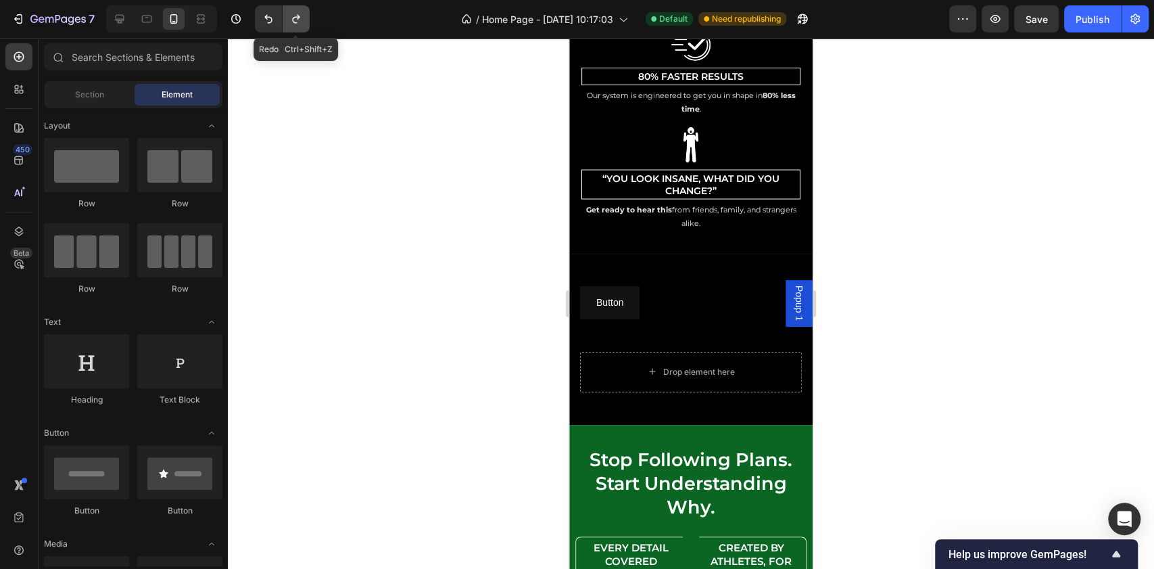
click at [305, 22] on button "Undo/Redo" at bounding box center [296, 18] width 27 height 27
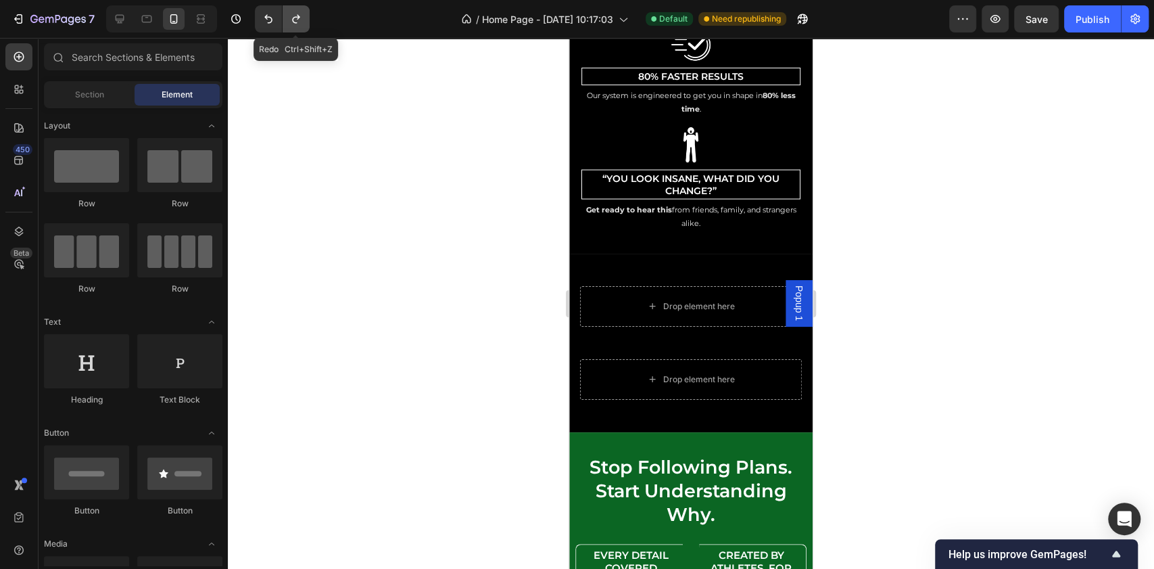
click at [305, 22] on button "Undo/Redo" at bounding box center [296, 18] width 27 height 27
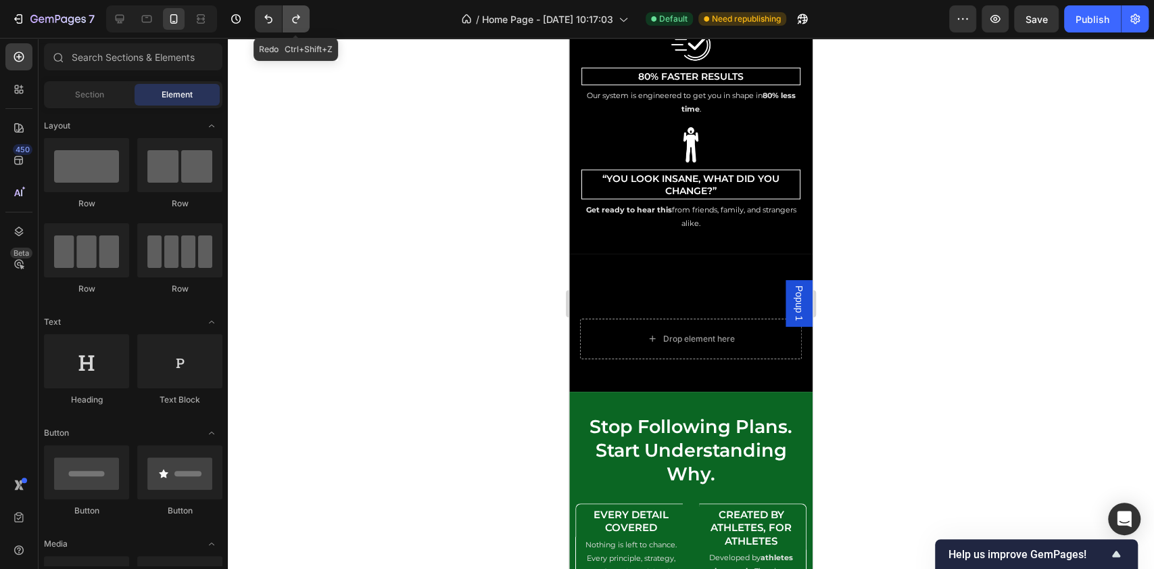
click at [305, 22] on button "Undo/Redo" at bounding box center [296, 18] width 27 height 27
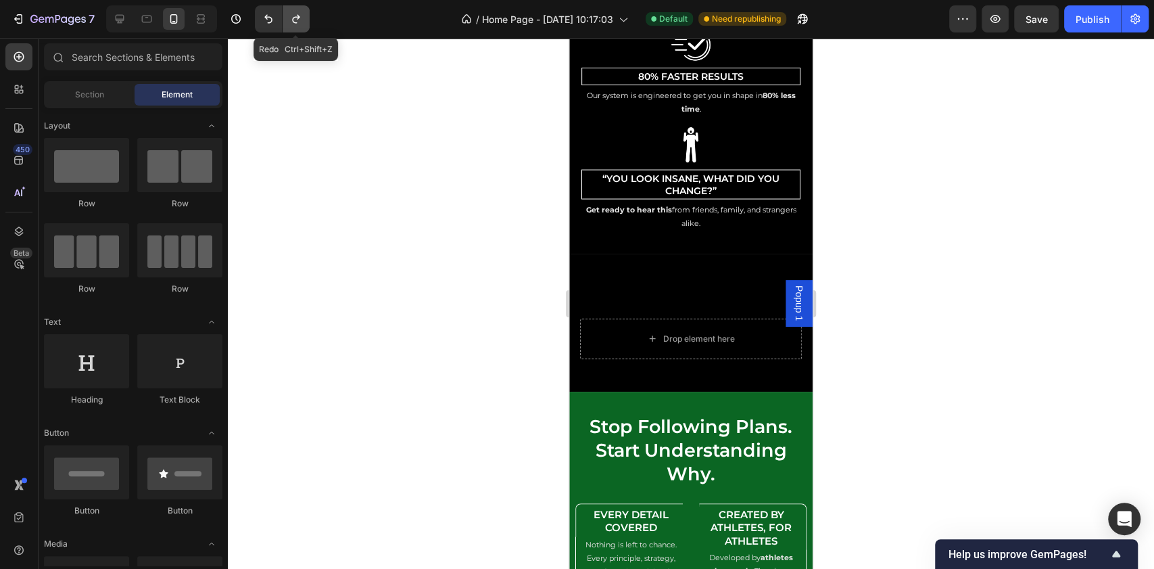
click at [305, 22] on button "Undo/Redo" at bounding box center [296, 18] width 27 height 27
click at [123, 18] on icon at bounding box center [120, 19] width 9 height 9
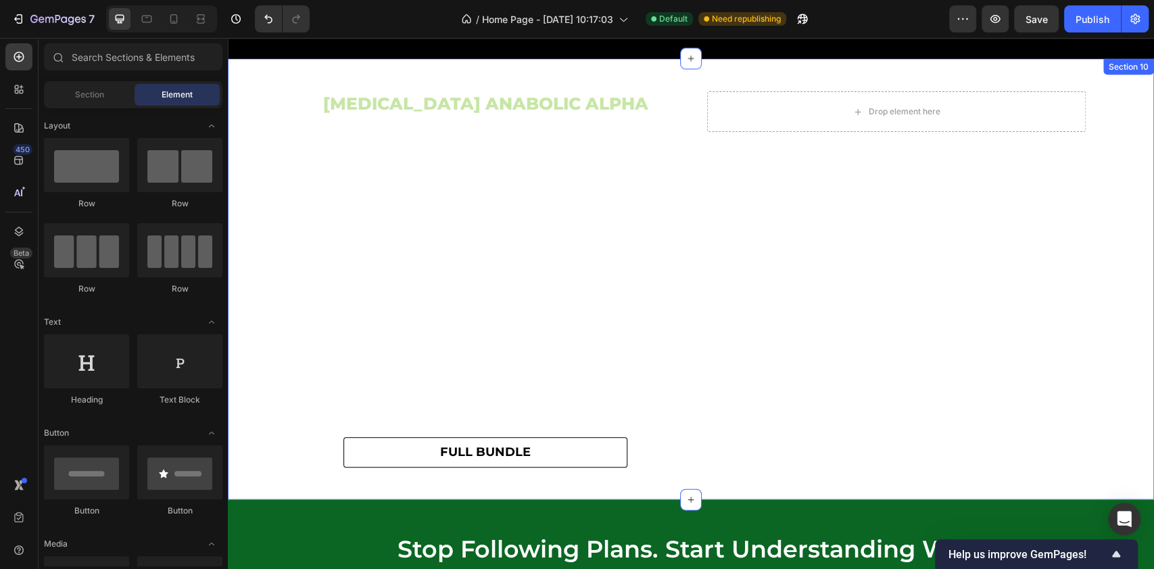
click at [252, 229] on div "TESTOSTERONE ANABOLIC ALPHA Heading full bundle Button Row Drop element here Ro…" at bounding box center [691, 279] width 926 height 398
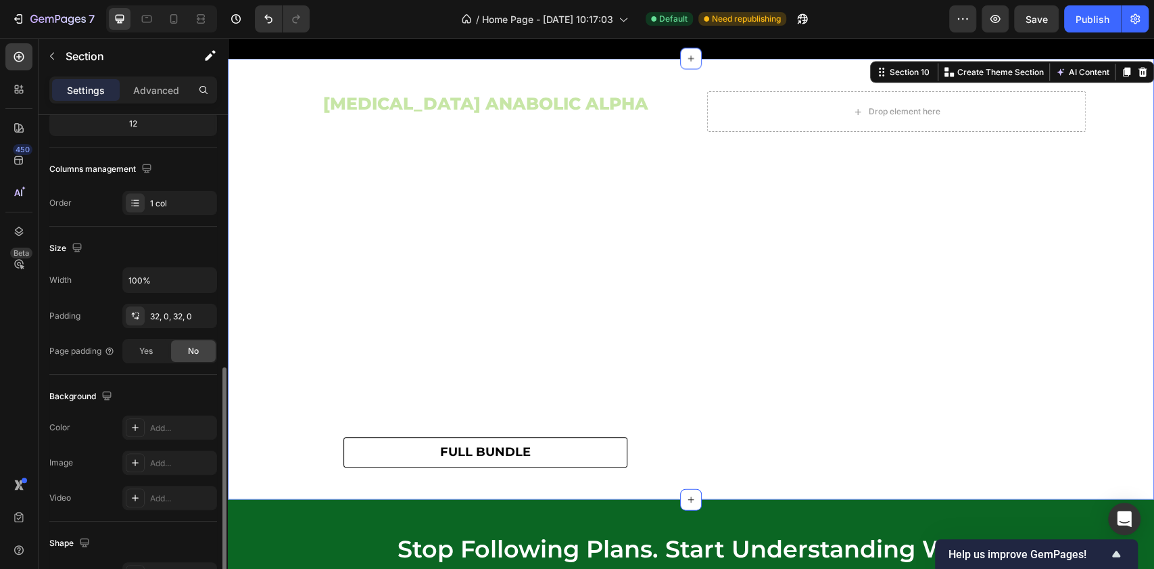
scroll to position [331, 0]
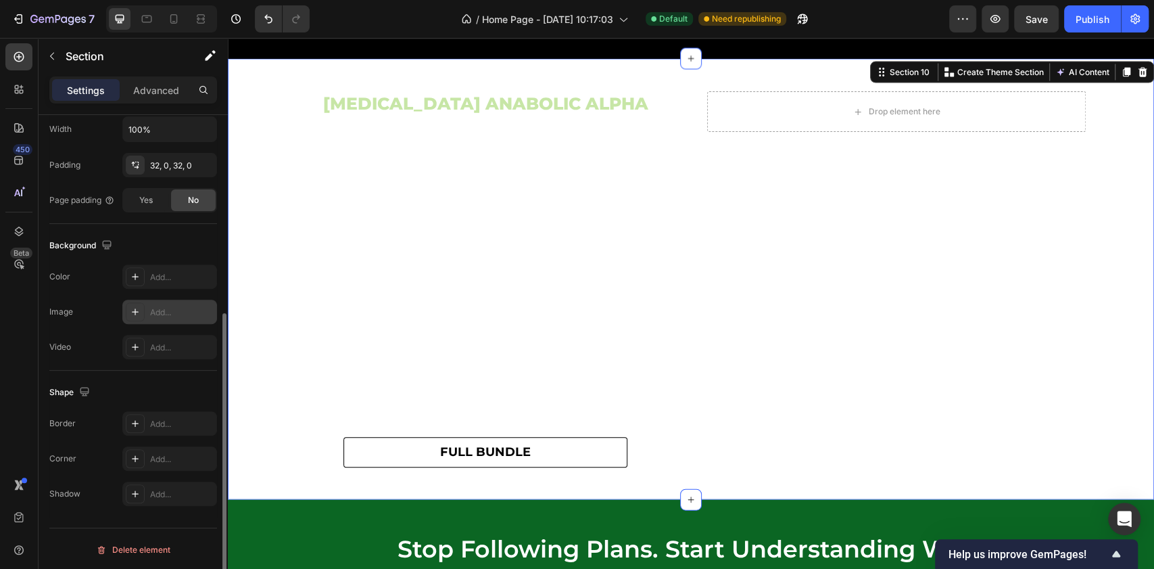
click at [172, 313] on div "Add..." at bounding box center [182, 312] width 64 height 12
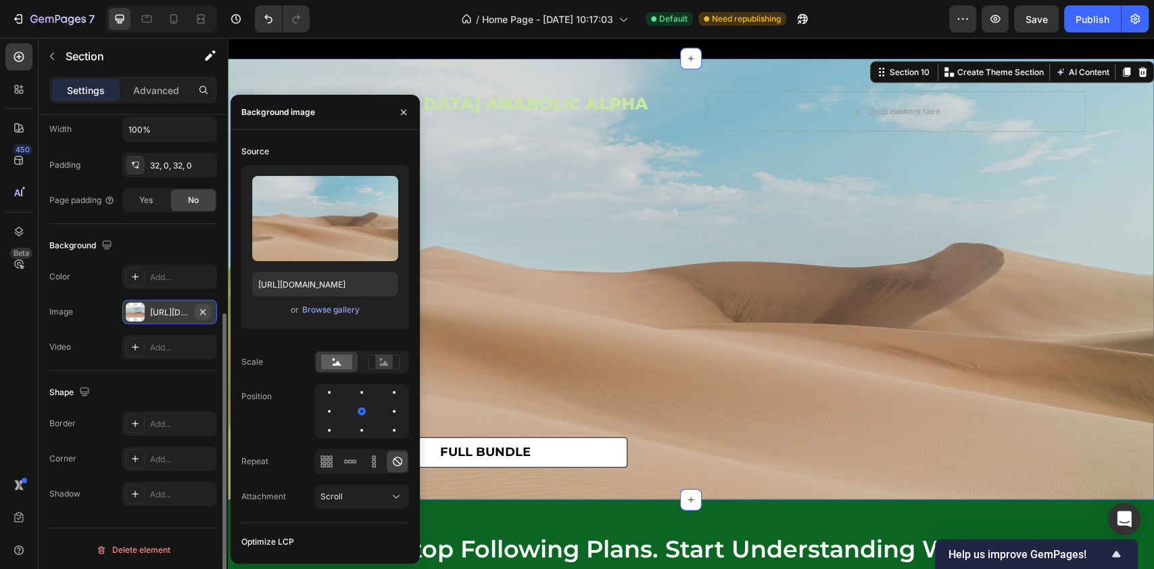
click at [199, 308] on icon "button" at bounding box center [202, 311] width 11 height 11
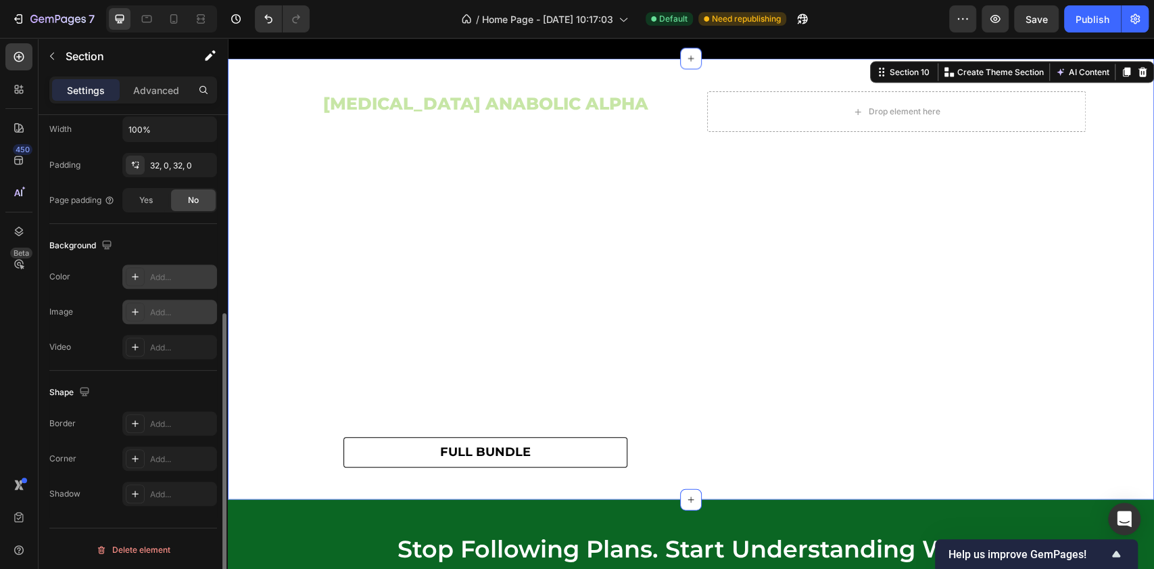
click at [154, 277] on div "Add..." at bounding box center [182, 277] width 64 height 12
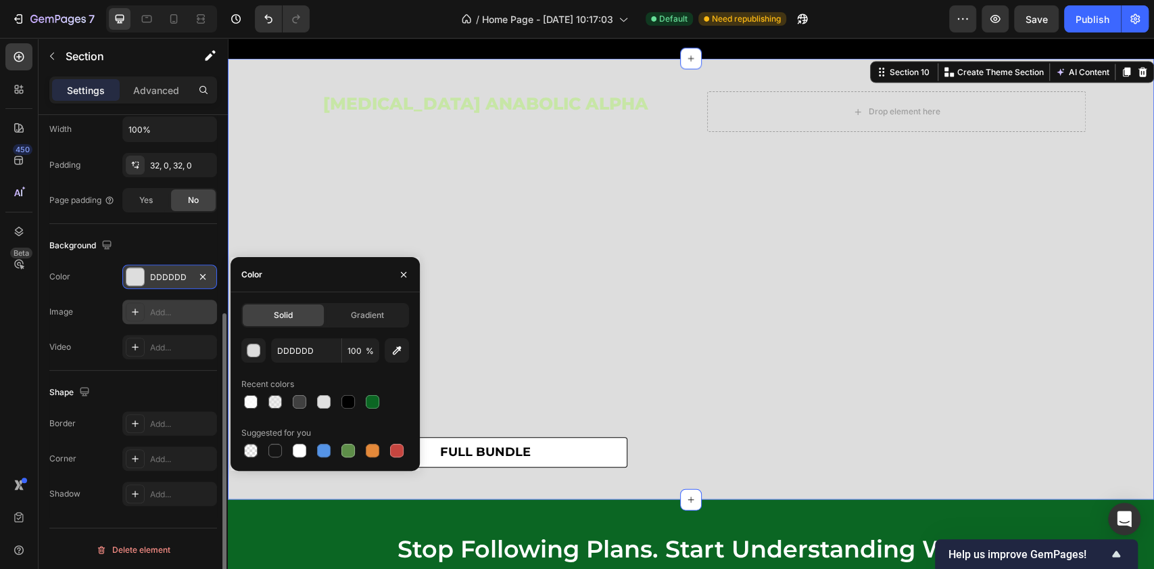
click at [338, 396] on div at bounding box center [325, 401] width 168 height 19
click at [355, 399] on div at bounding box center [348, 402] width 16 height 16
type input "000000"
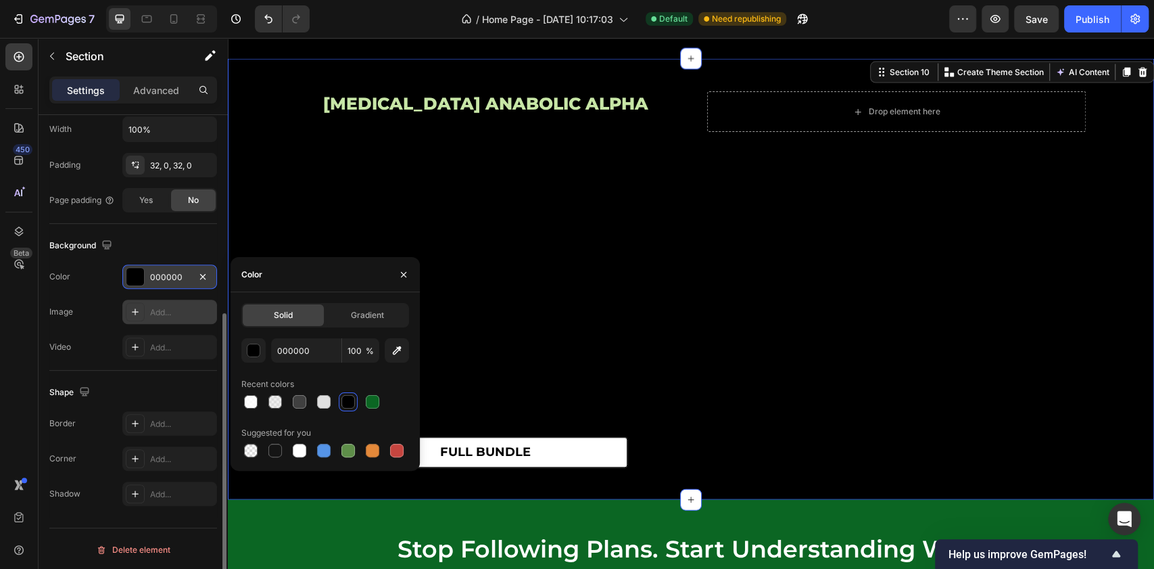
click at [192, 252] on div "Background" at bounding box center [133, 246] width 168 height 22
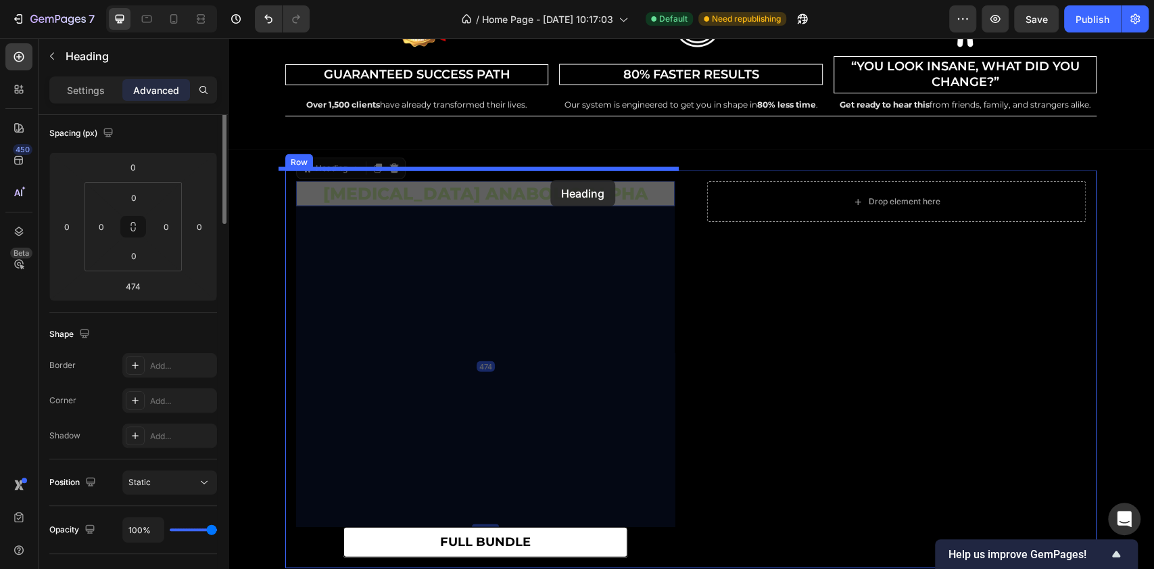
scroll to position [0, 0]
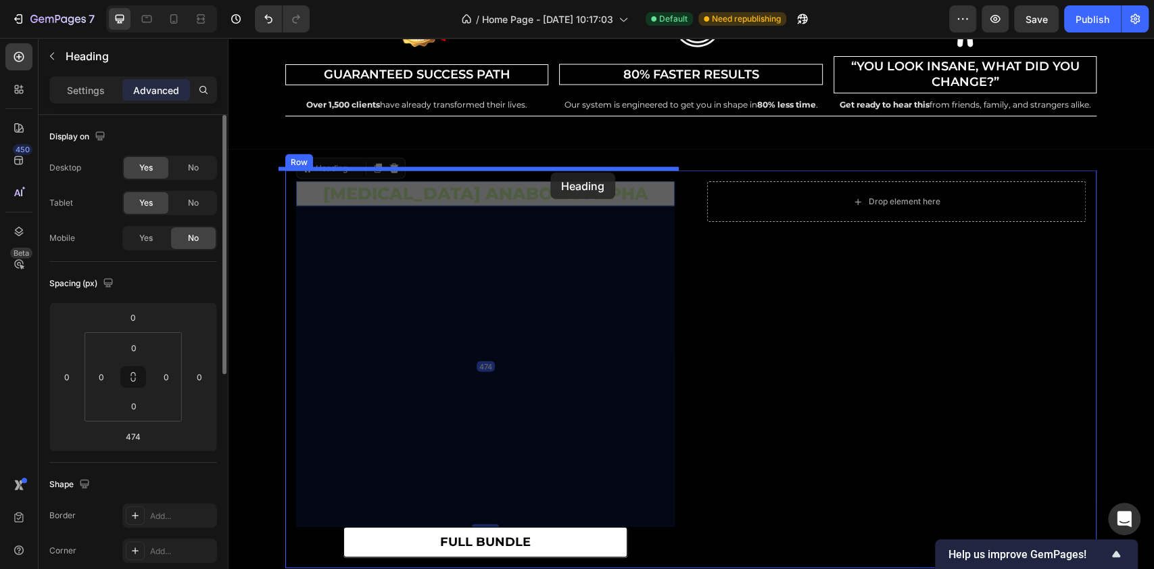
drag, startPoint x: 550, startPoint y: 197, endPoint x: 550, endPoint y: 172, distance: 25.0
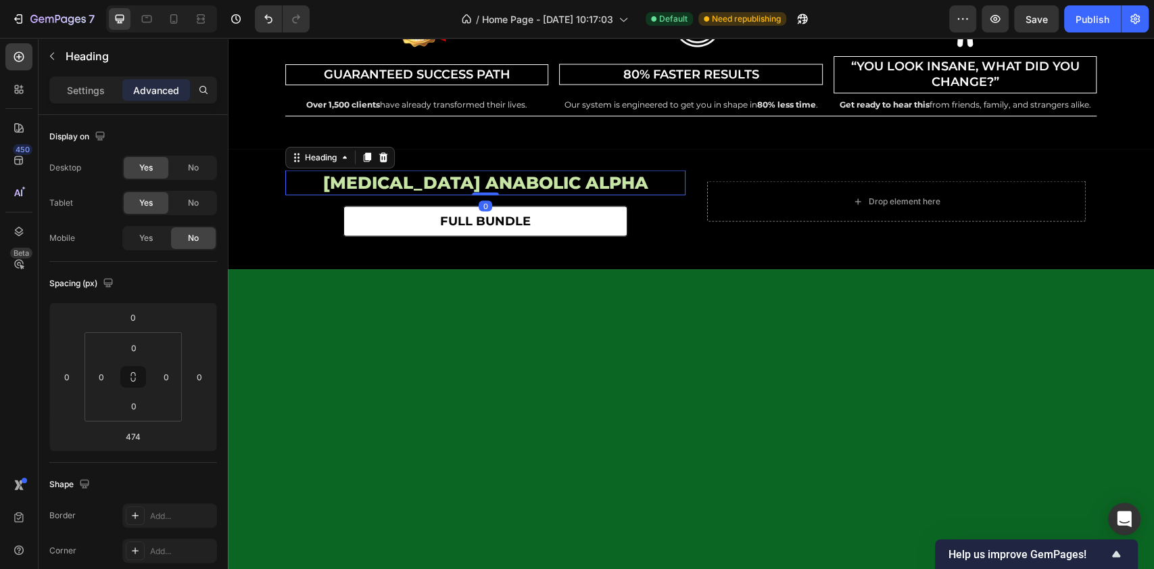
drag, startPoint x: 485, startPoint y: 513, endPoint x: 496, endPoint y: 157, distance: 355.8
click at [496, 157] on div "TESTOSTERONE ANABOLIC ALPHA Heading 0 full bundle Button Row Drop element here …" at bounding box center [691, 209] width 926 height 120
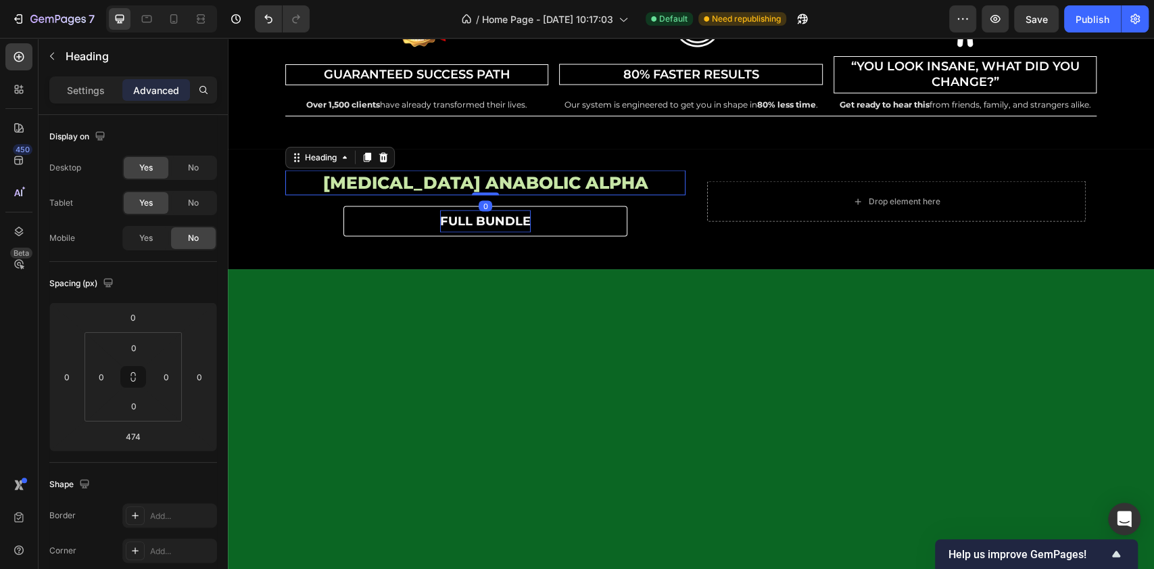
type input "0"
click at [400, 223] on link "full bundle" at bounding box center [485, 221] width 284 height 30
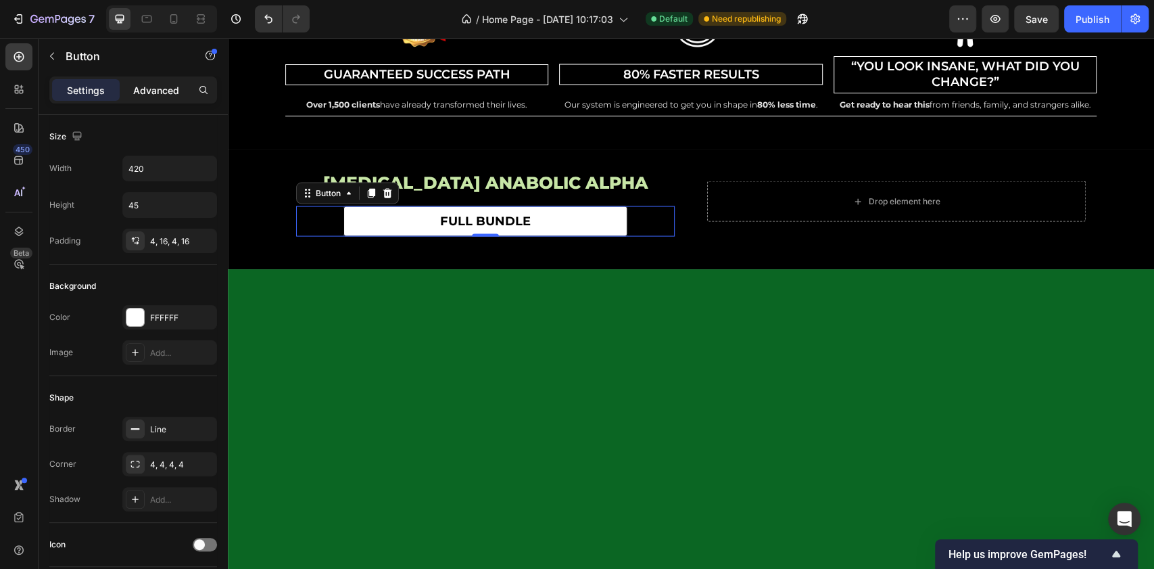
click at [166, 88] on p "Advanced" at bounding box center [156, 90] width 46 height 14
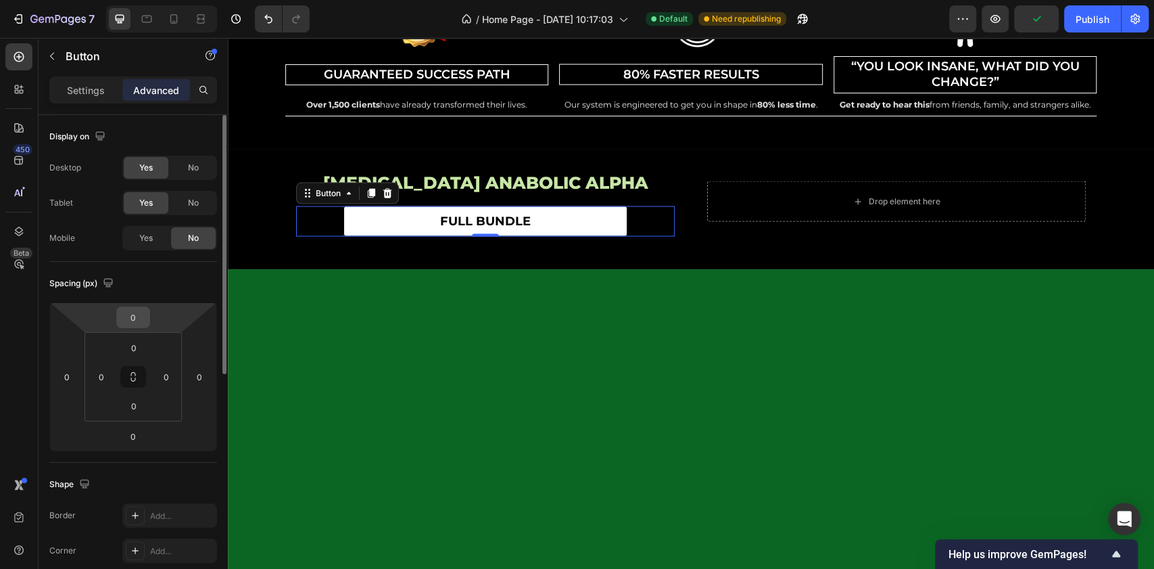
click at [133, 314] on input "0" at bounding box center [133, 317] width 27 height 20
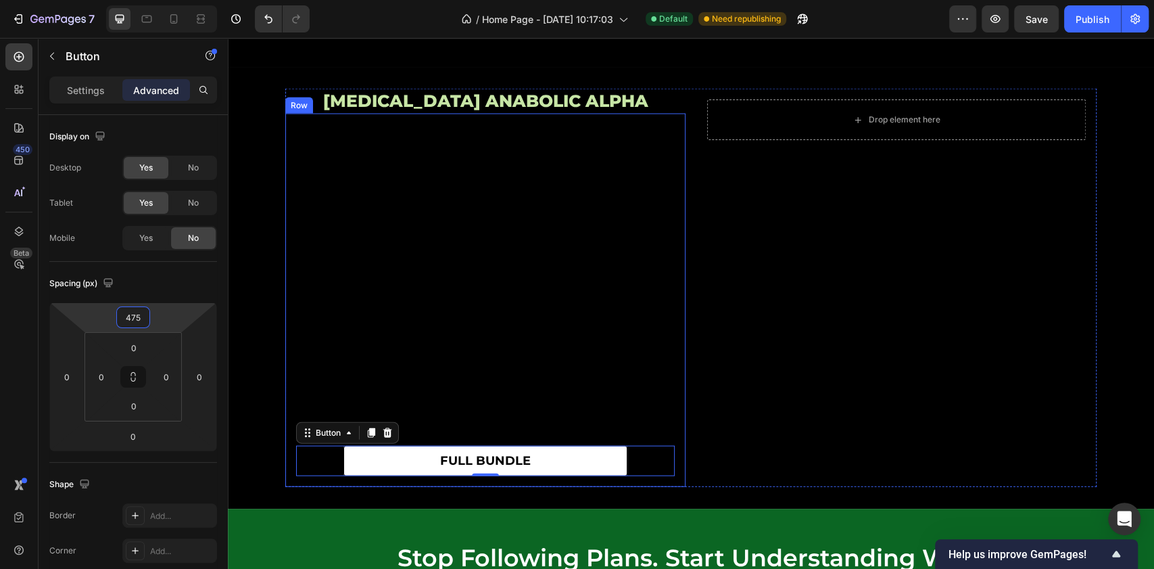
scroll to position [5352, 0]
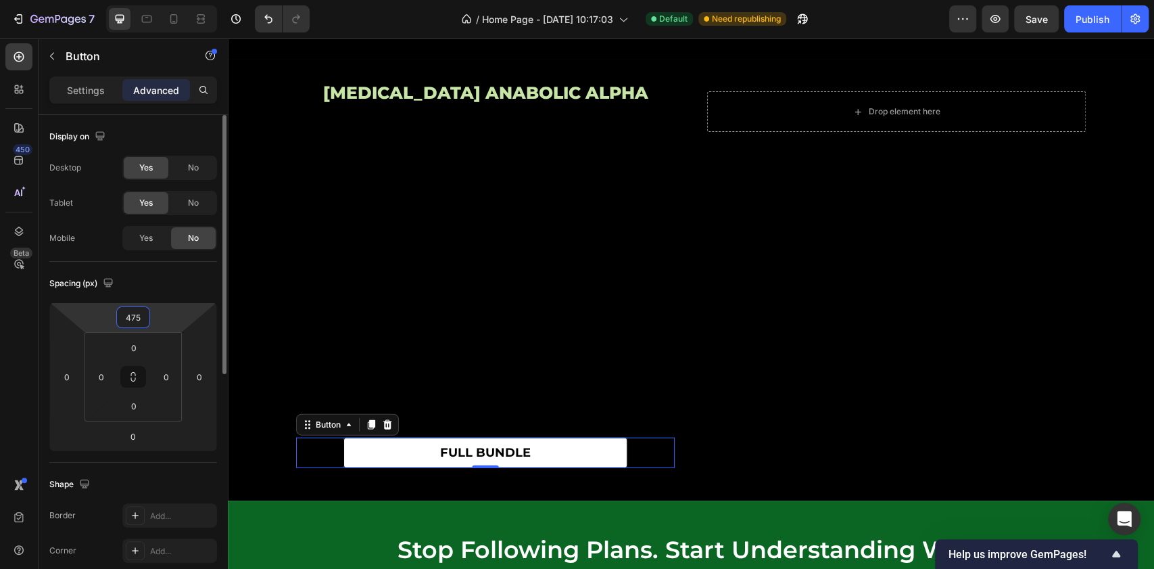
drag, startPoint x: 139, startPoint y: 316, endPoint x: 112, endPoint y: 314, distance: 27.1
click at [112, 314] on div "475 0 0 0" at bounding box center [133, 376] width 168 height 149
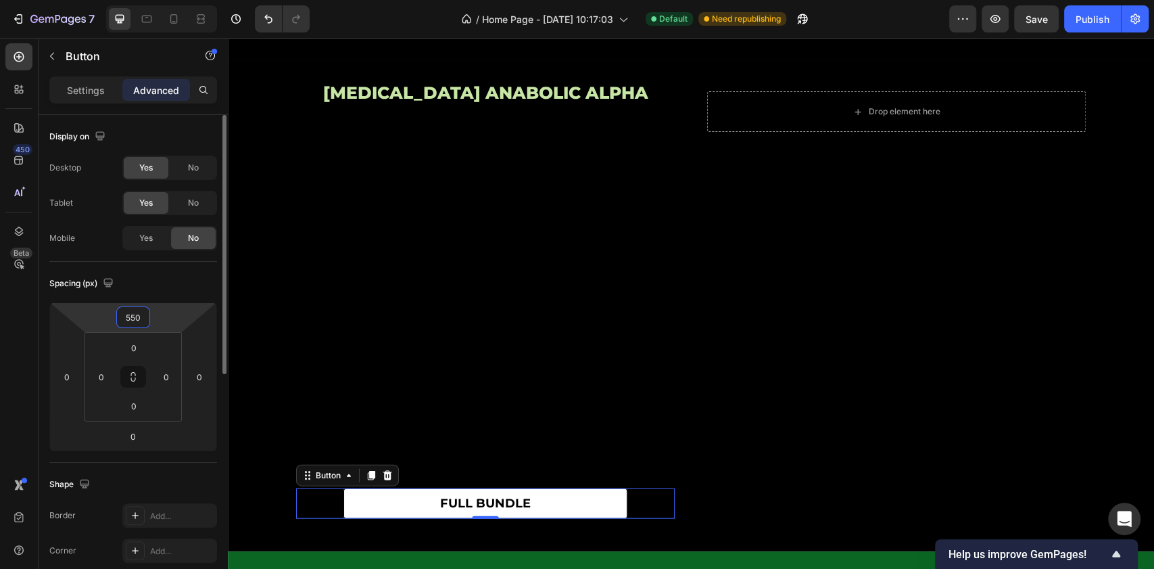
drag, startPoint x: 143, startPoint y: 318, endPoint x: 120, endPoint y: 316, distance: 23.1
click at [120, 316] on input "550" at bounding box center [133, 317] width 27 height 20
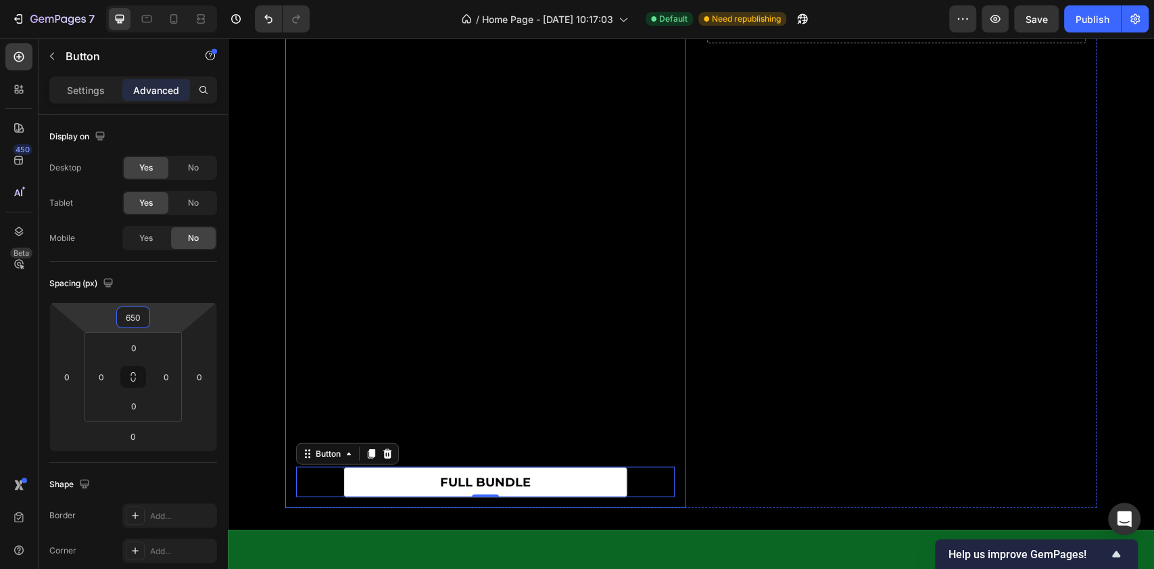
scroll to position [5442, 0]
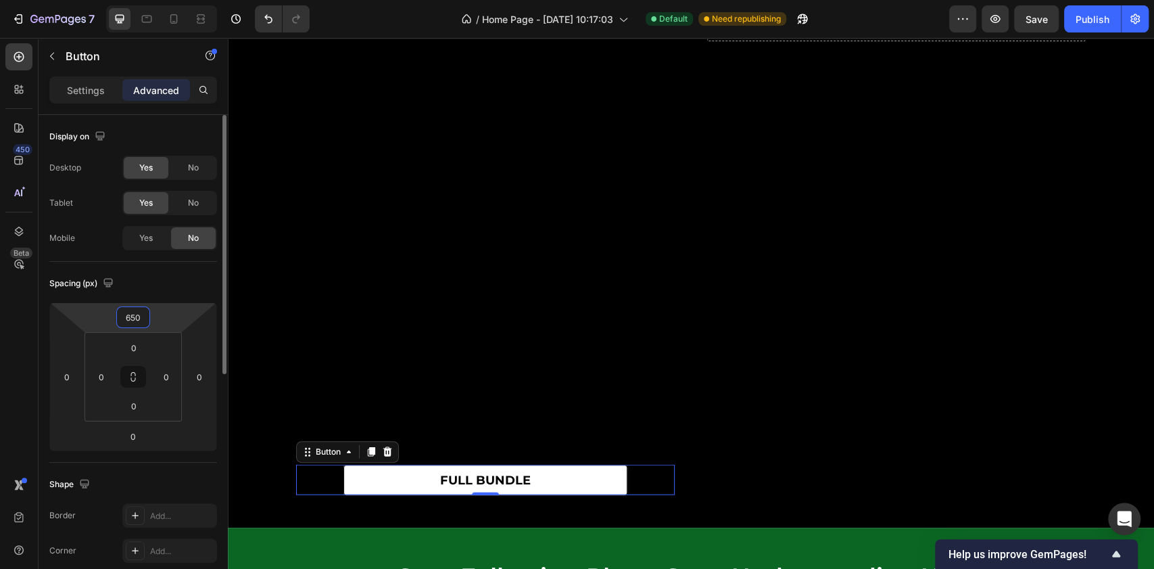
drag, startPoint x: 141, startPoint y: 314, endPoint x: 107, endPoint y: 314, distance: 33.8
click at [107, 314] on div "650 0 0 0" at bounding box center [133, 376] width 168 height 149
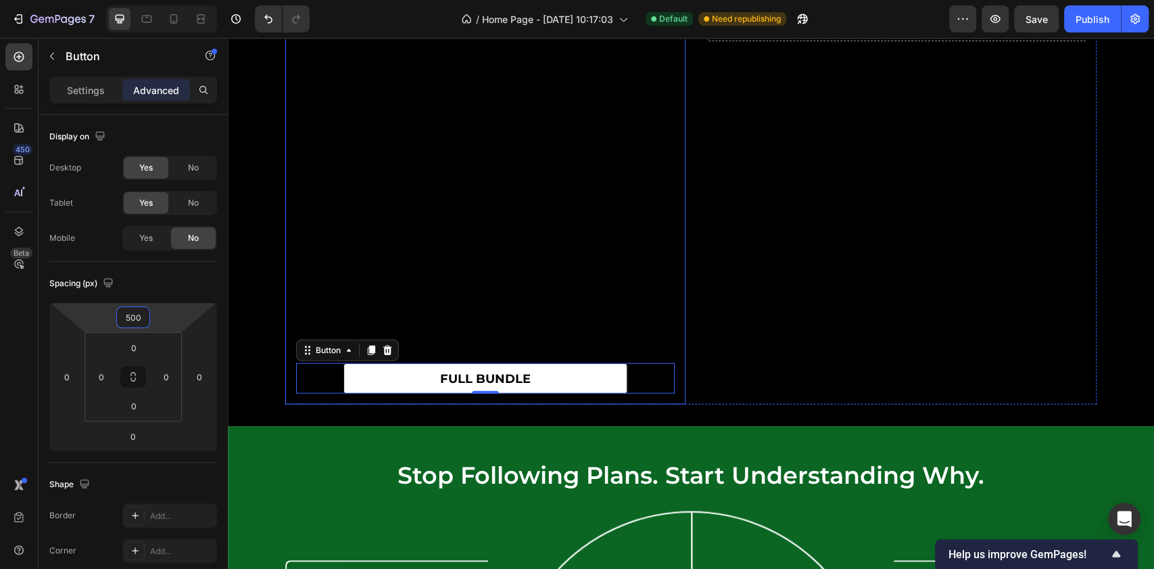
scroll to position [5352, 0]
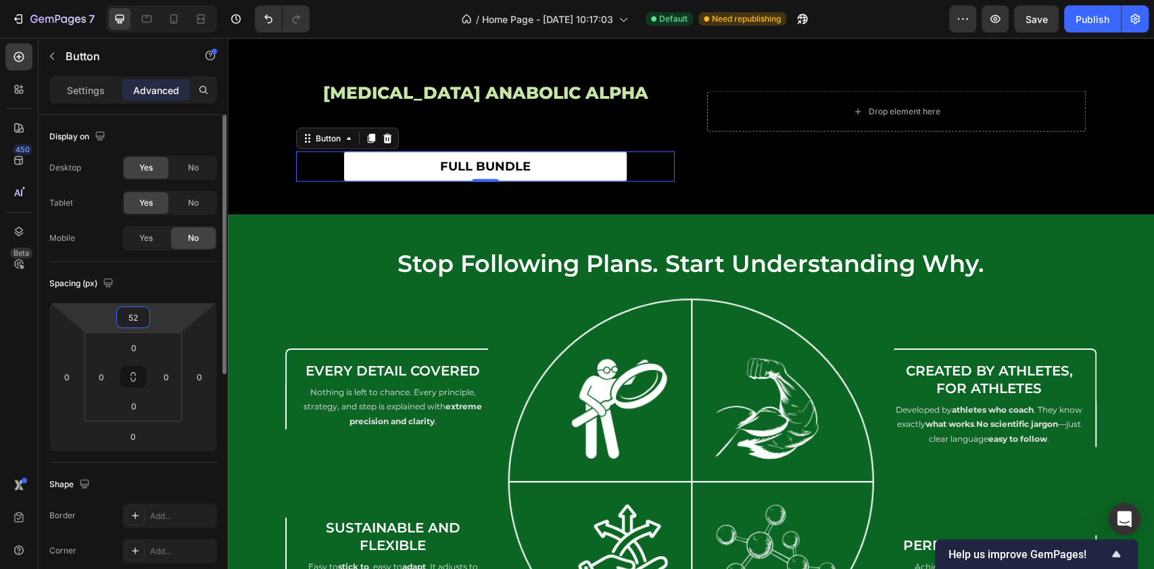
type input "525"
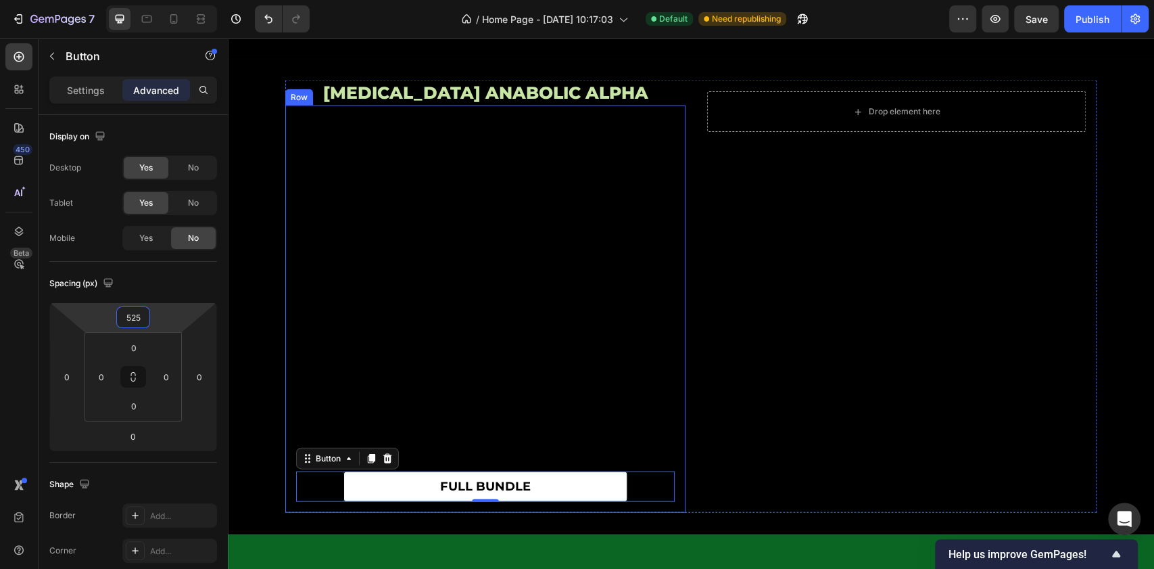
click at [753, 211] on div "Drop element here Row" at bounding box center [896, 296] width 400 height 432
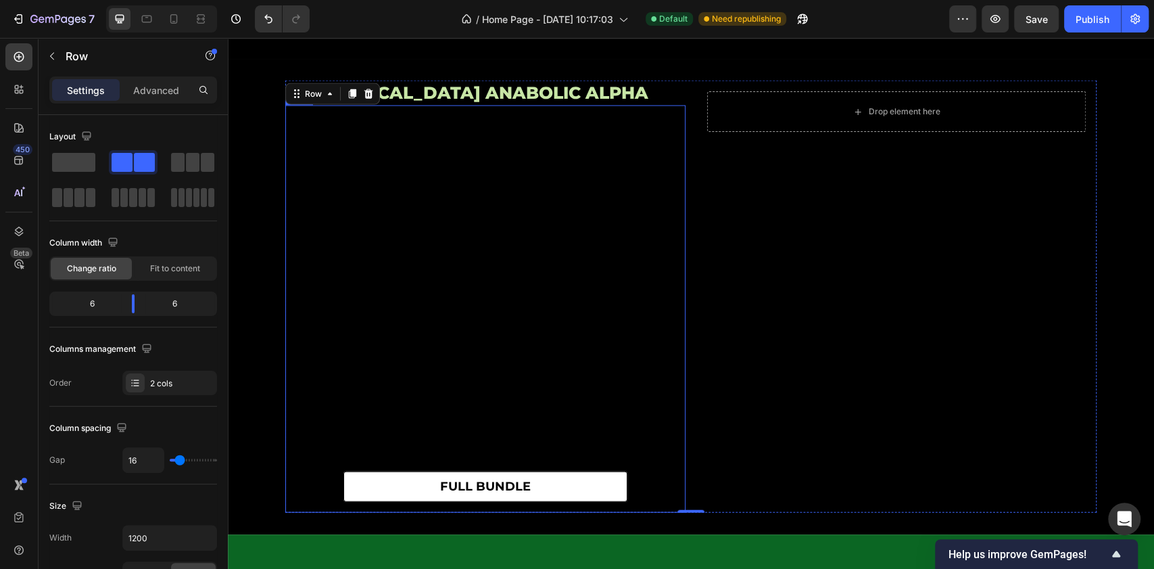
click at [617, 132] on div "full bundle Button" at bounding box center [485, 308] width 379 height 385
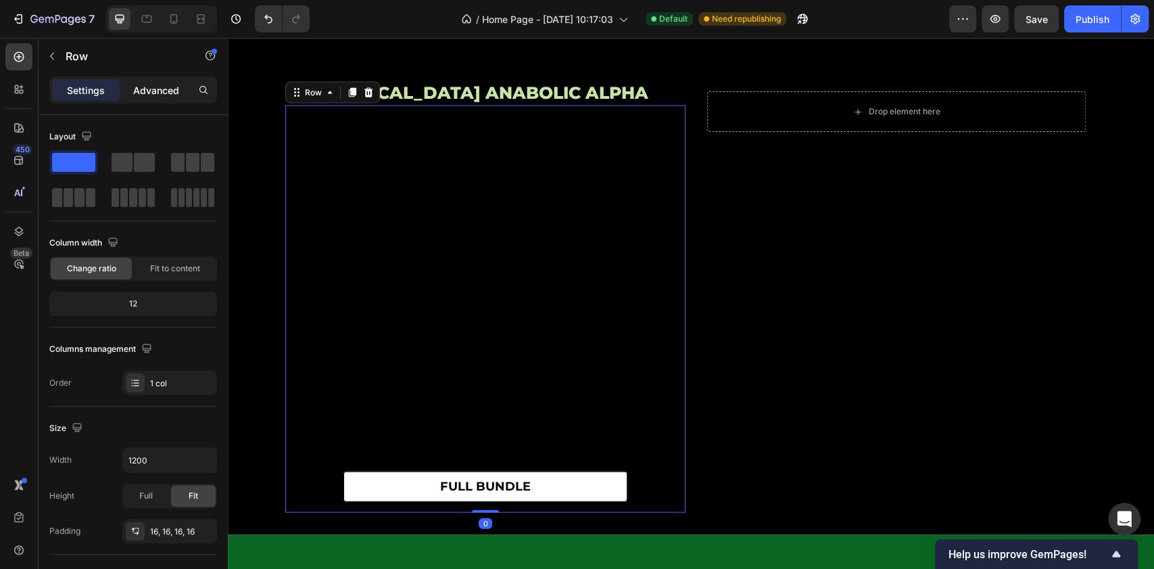
click at [151, 79] on div "Advanced" at bounding box center [156, 90] width 68 height 22
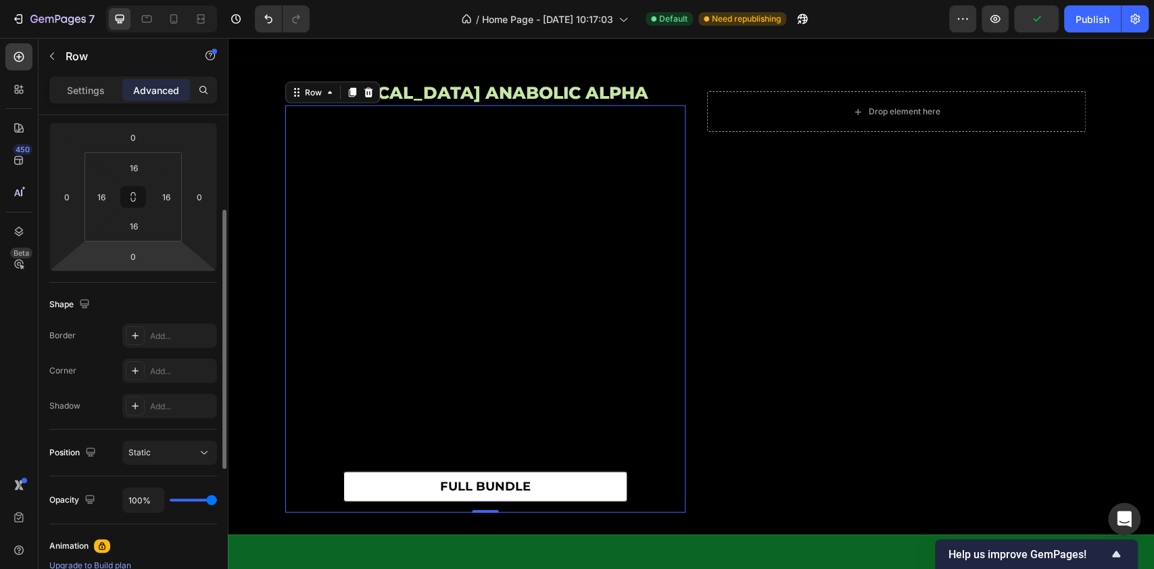
scroll to position [270, 0]
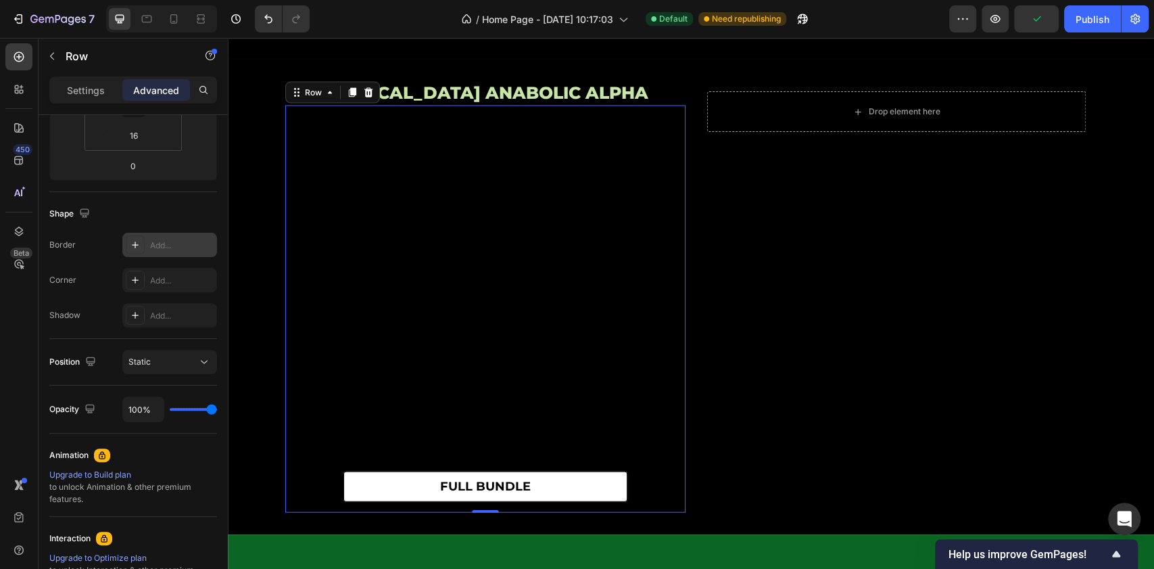
click at [138, 243] on icon at bounding box center [135, 244] width 11 height 11
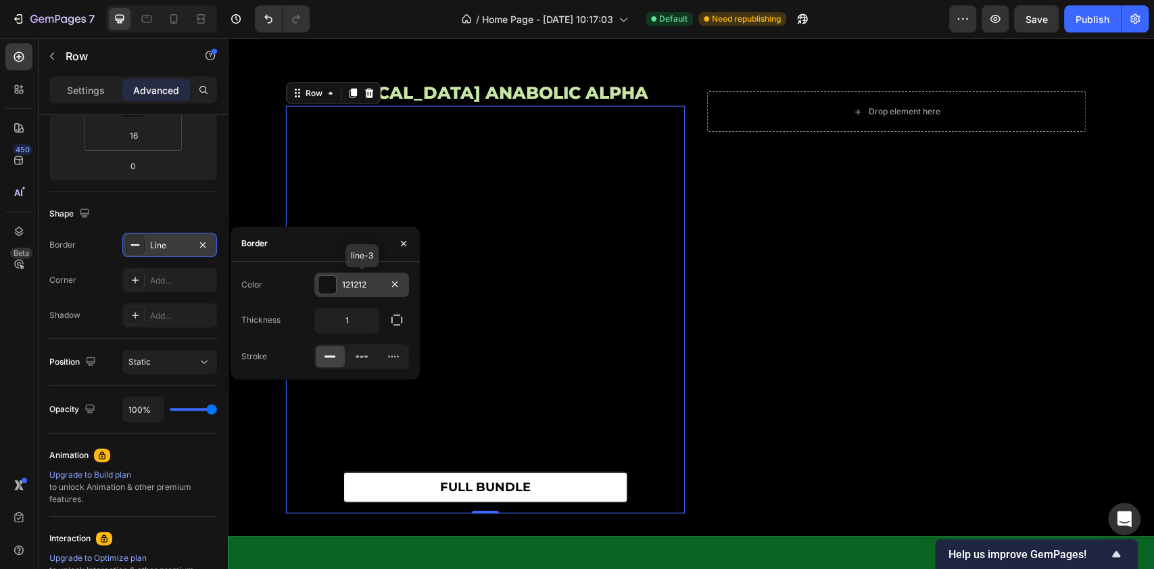
click at [352, 276] on div "121212" at bounding box center [361, 284] width 95 height 24
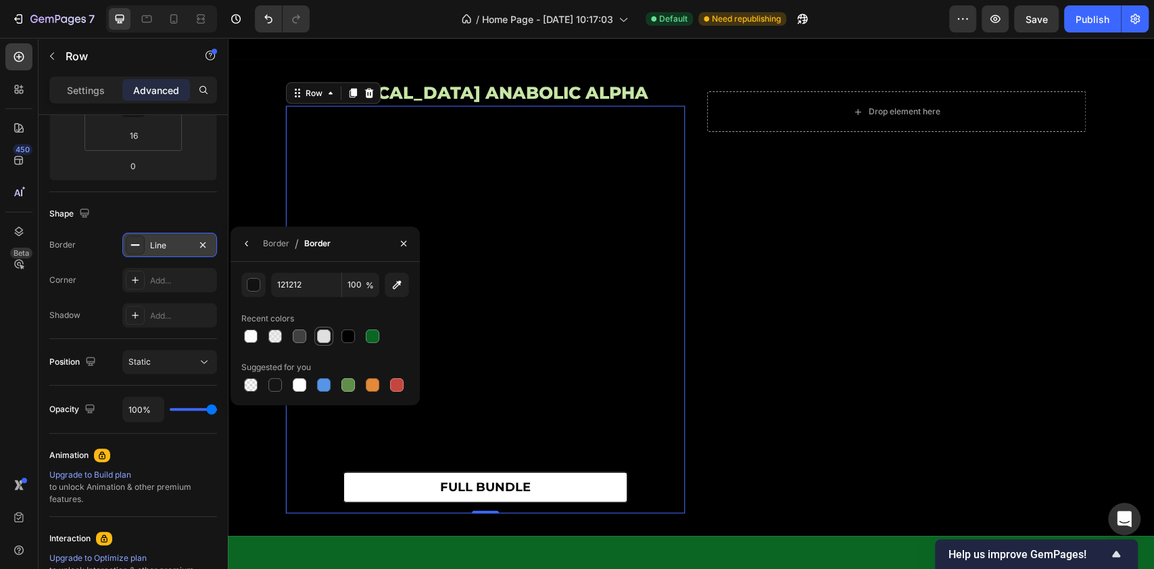
click at [317, 335] on div at bounding box center [324, 336] width 14 height 14
click at [260, 334] on div at bounding box center [250, 336] width 19 height 19
type input "FFFFFF"
click at [346, 285] on input "85" at bounding box center [360, 284] width 37 height 24
type input "100"
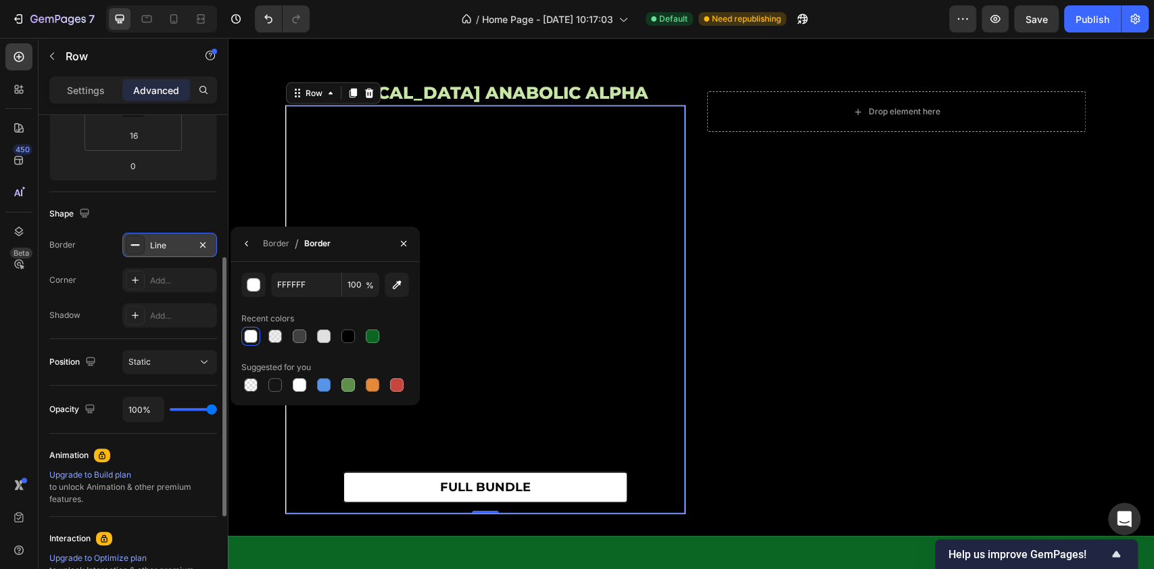
click at [158, 212] on div "Shape" at bounding box center [133, 214] width 168 height 22
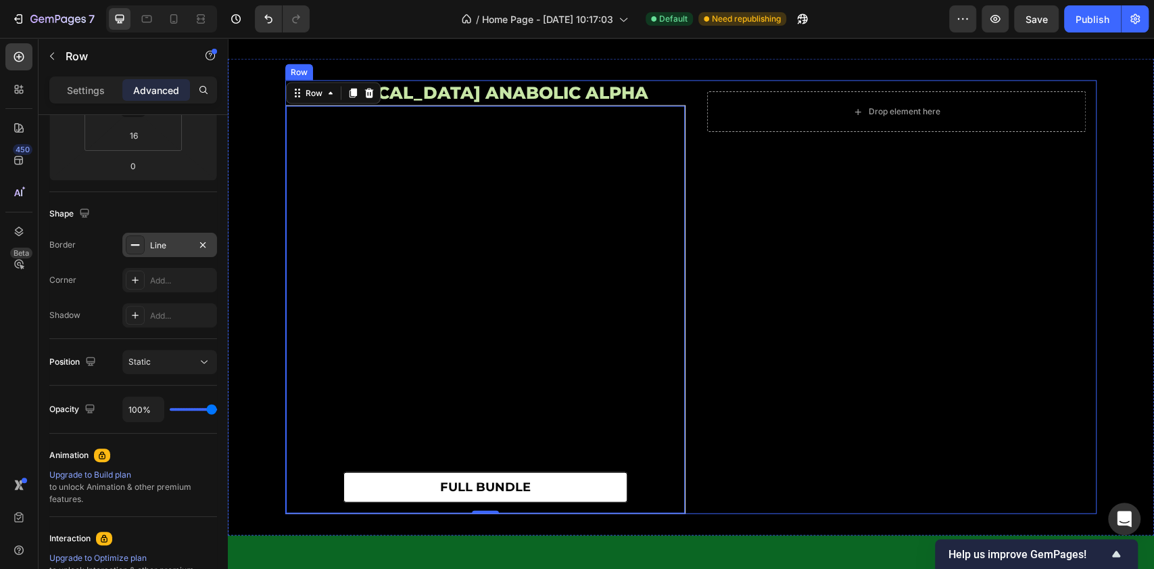
click at [807, 242] on div "Drop element here Row" at bounding box center [896, 296] width 400 height 433
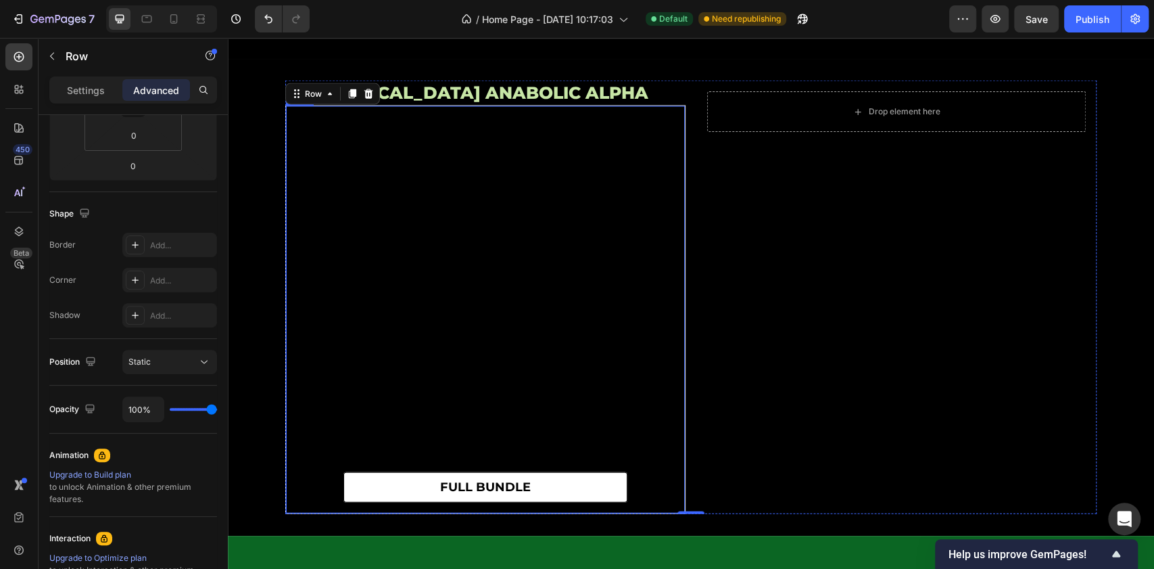
scroll to position [5262, 0]
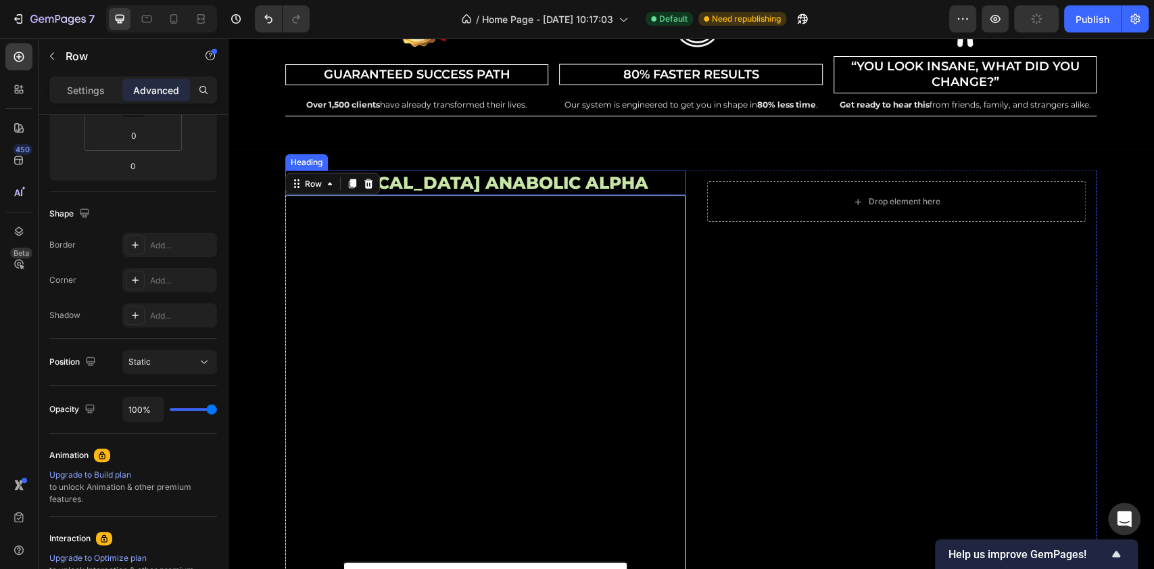
click at [579, 181] on h2 "[MEDICAL_DATA] ANABOLIC ALPHA" at bounding box center [485, 182] width 400 height 25
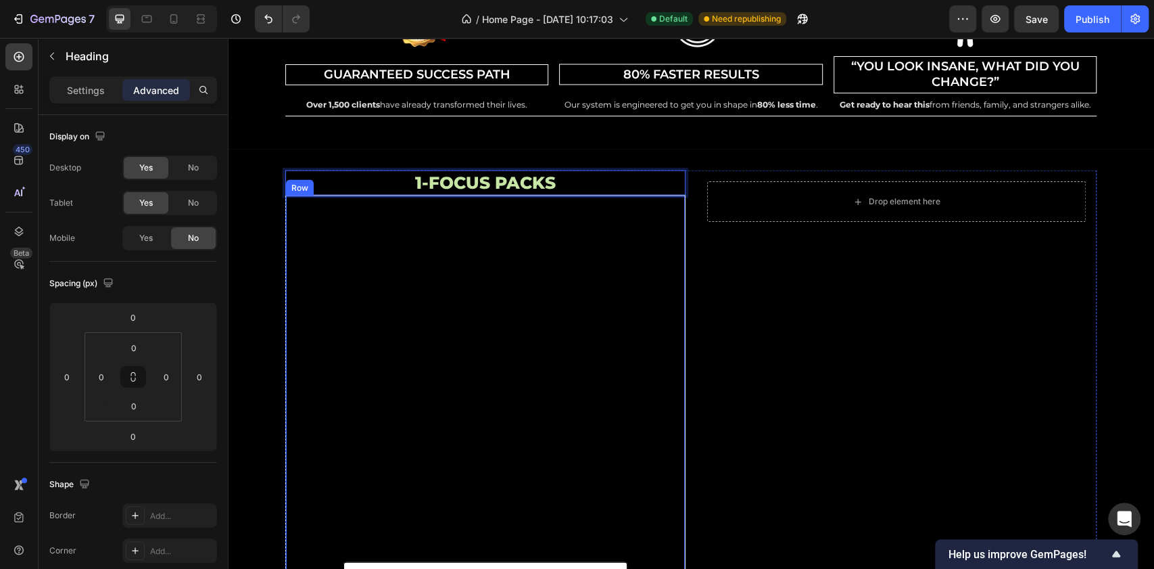
scroll to position [5352, 0]
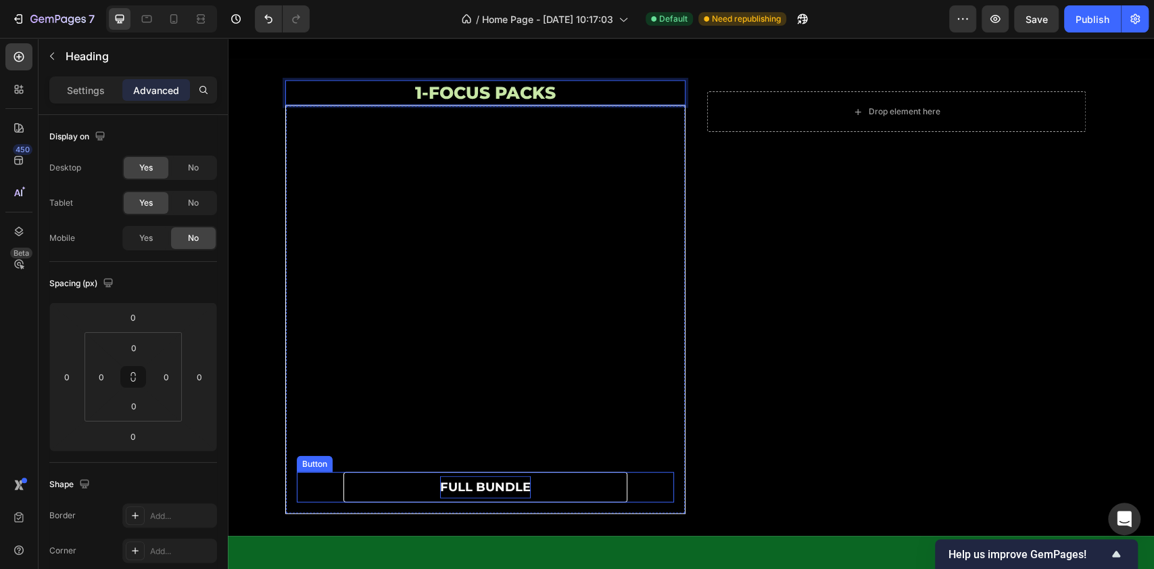
click at [519, 492] on p "full bundle" at bounding box center [485, 487] width 91 height 22
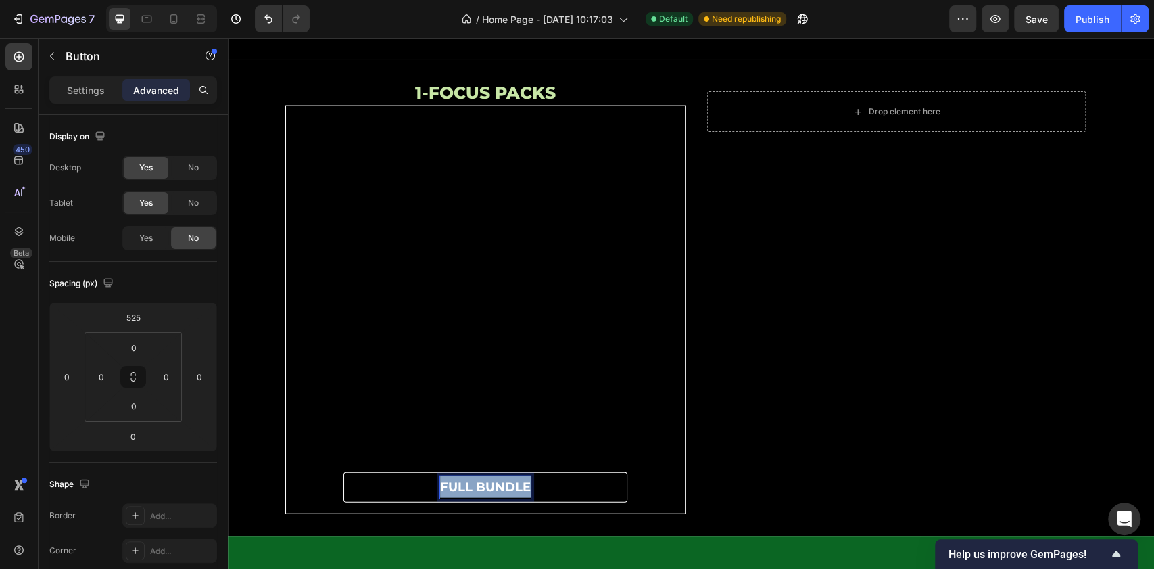
click at [519, 492] on p "full bundle" at bounding box center [485, 487] width 91 height 22
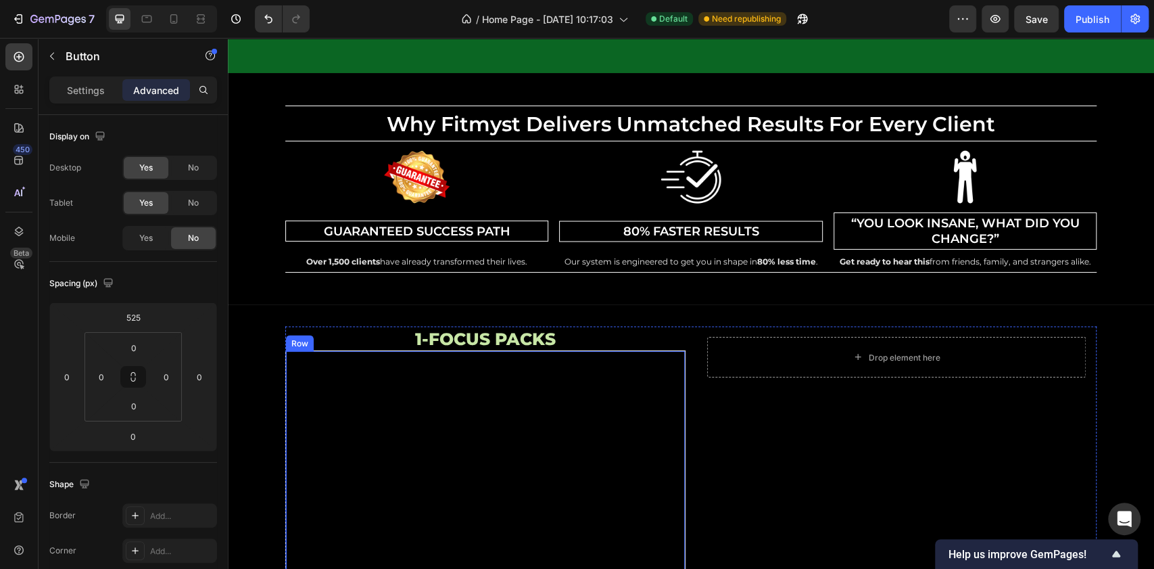
scroll to position [5376, 0]
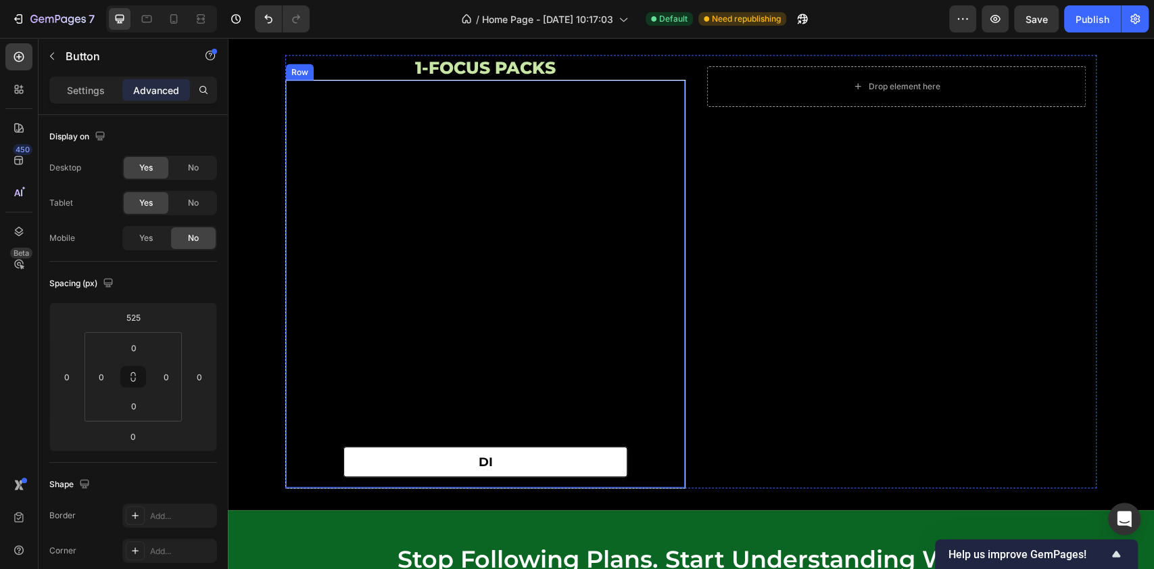
click at [536, 270] on div "di Button" at bounding box center [485, 283] width 377 height 385
click at [92, 97] on div "Settings" at bounding box center [86, 90] width 68 height 22
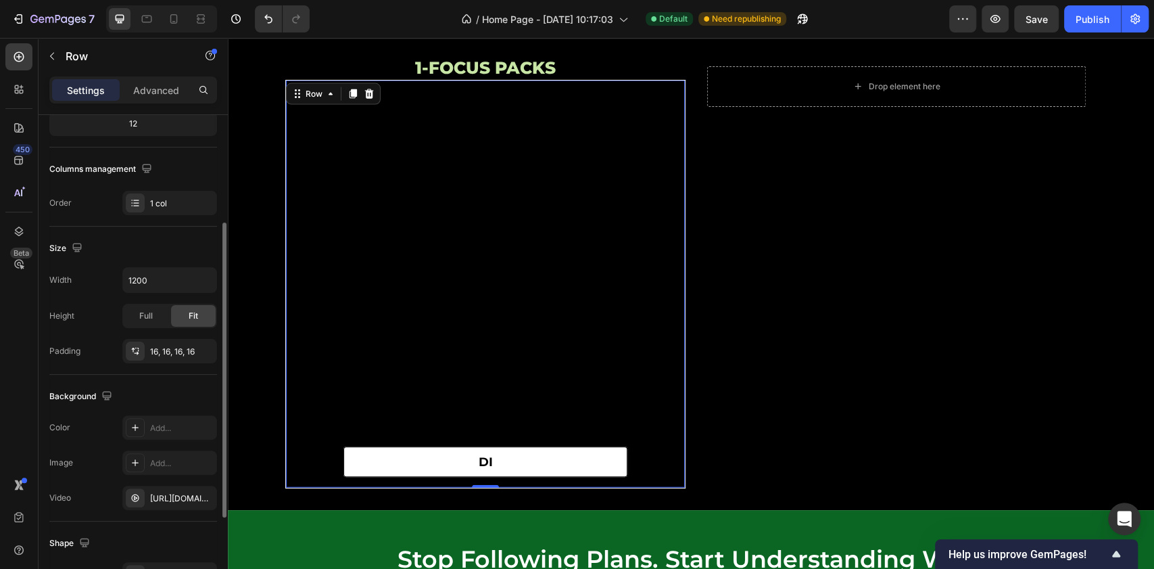
scroll to position [0, 0]
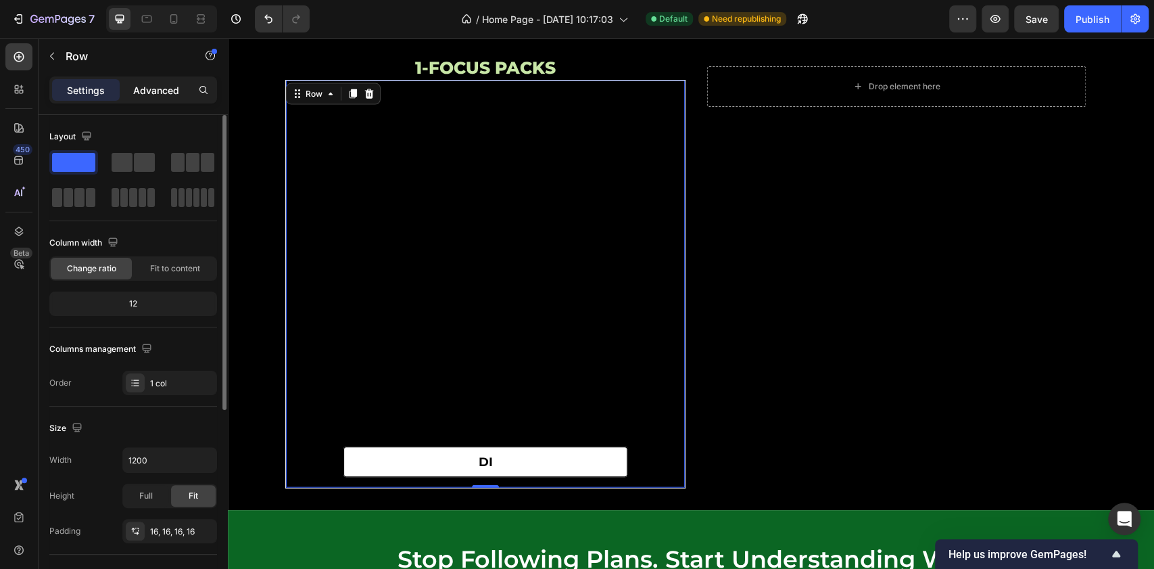
click at [166, 85] on p "Advanced" at bounding box center [156, 90] width 46 height 14
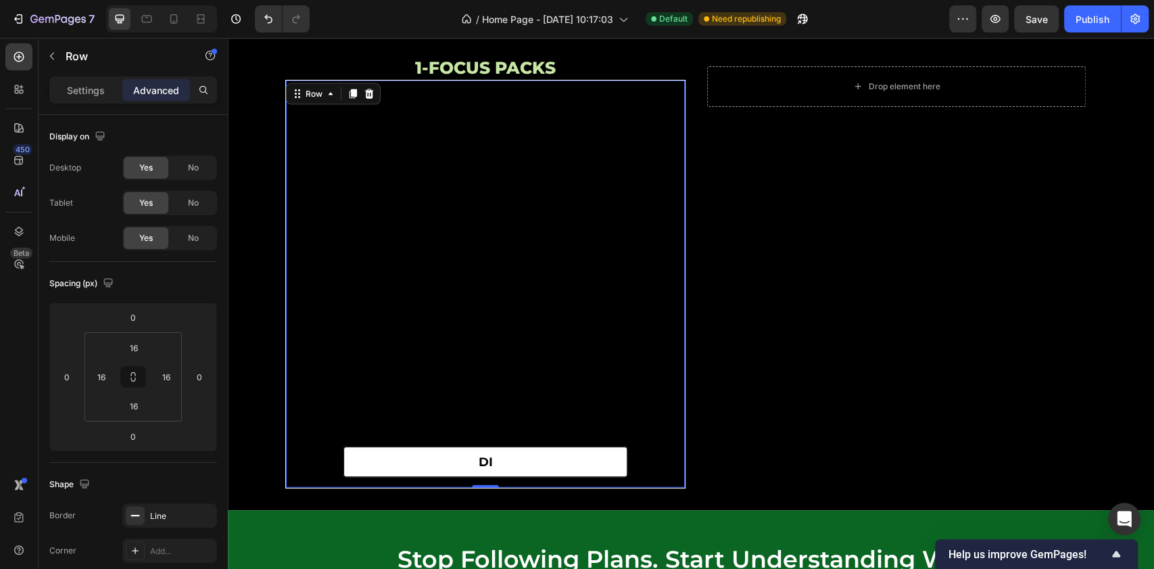
click at [561, 279] on div "di Button" at bounding box center [485, 283] width 377 height 385
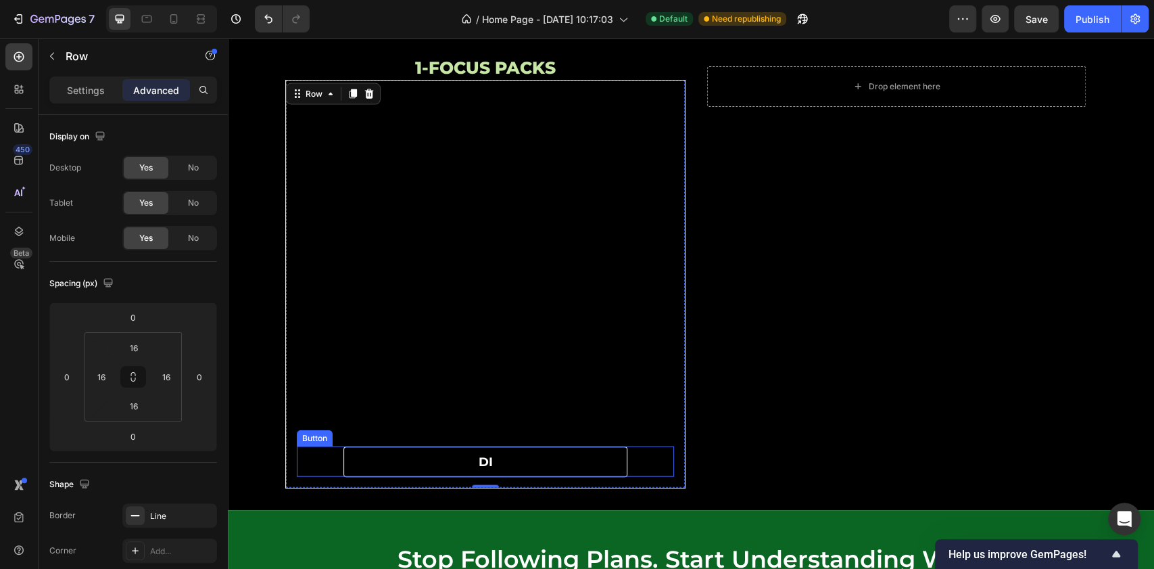
click at [530, 447] on link "di" at bounding box center [485, 461] width 284 height 30
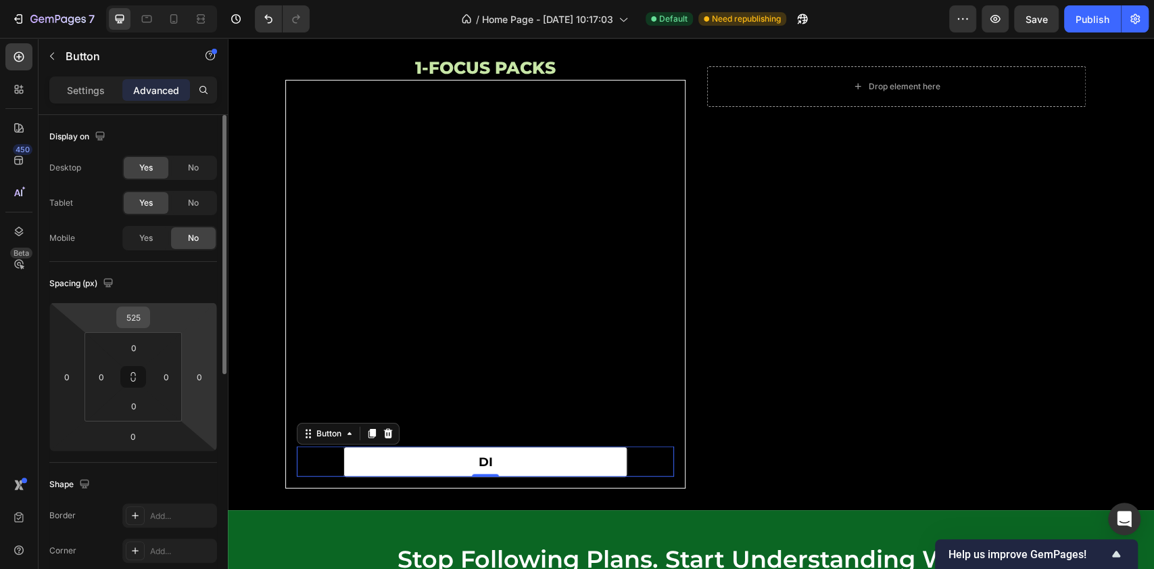
click at [127, 310] on input "525" at bounding box center [133, 317] width 27 height 20
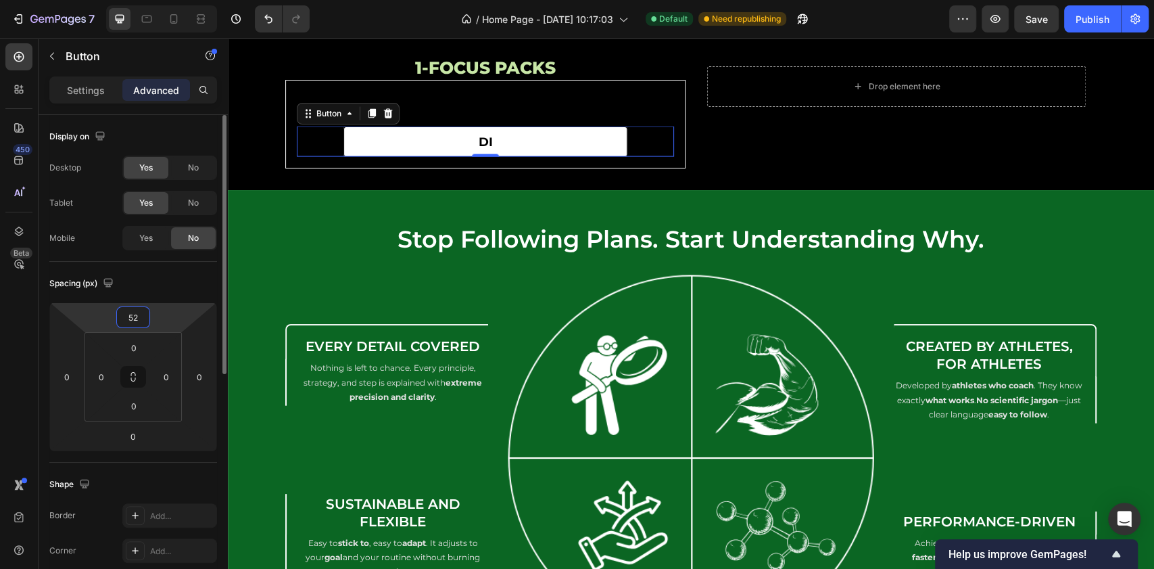
type input "525"
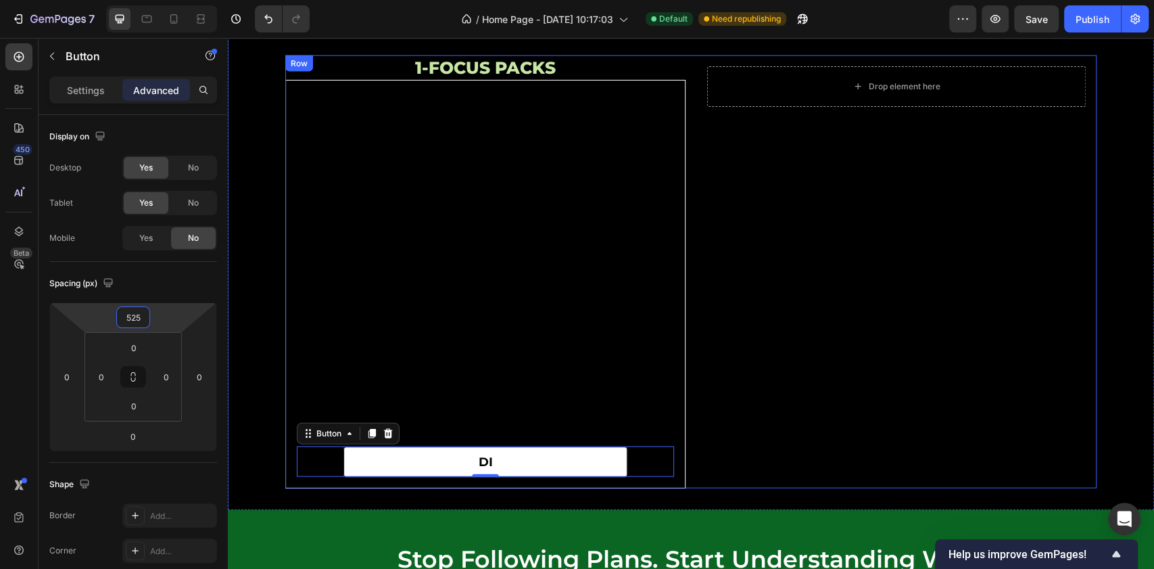
click at [726, 219] on div "Drop element here Row" at bounding box center [896, 271] width 400 height 433
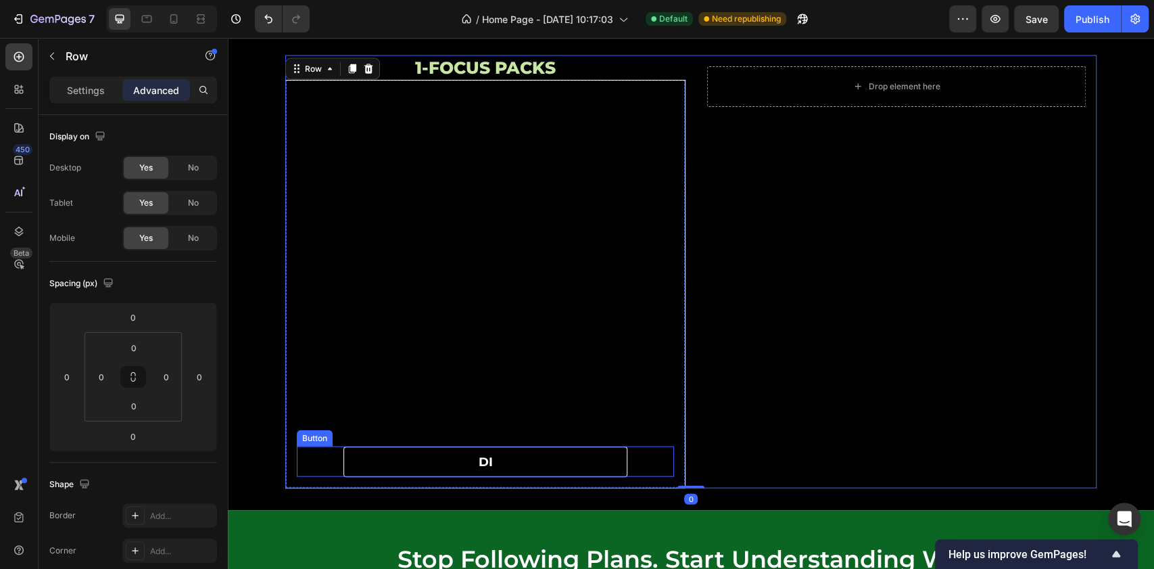
click at [497, 466] on link "di" at bounding box center [485, 461] width 284 height 30
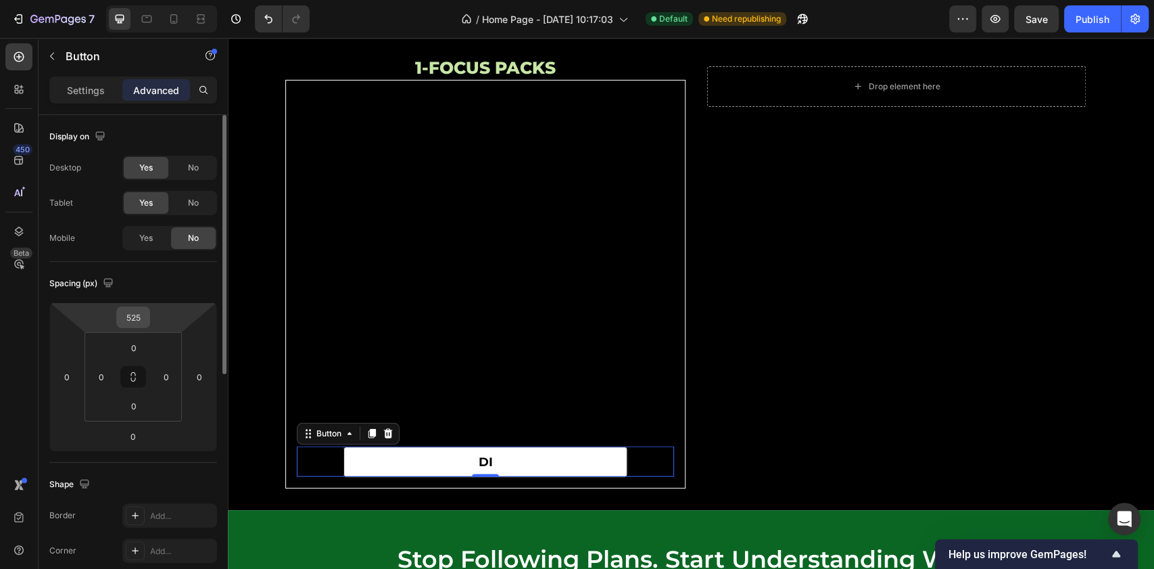
click at [145, 325] on input "525" at bounding box center [133, 317] width 27 height 20
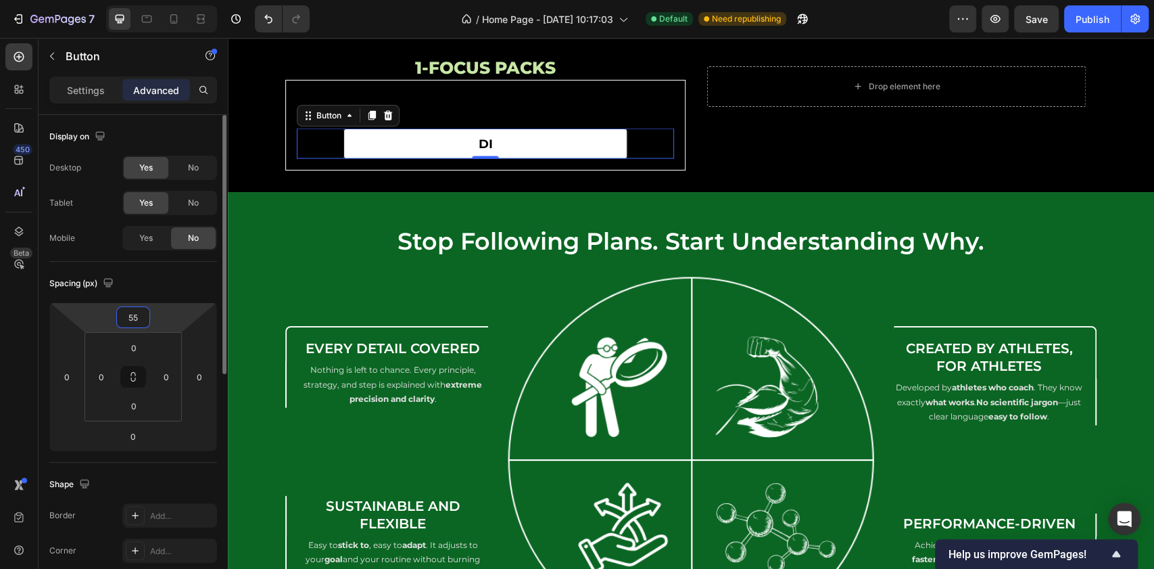
type input "550"
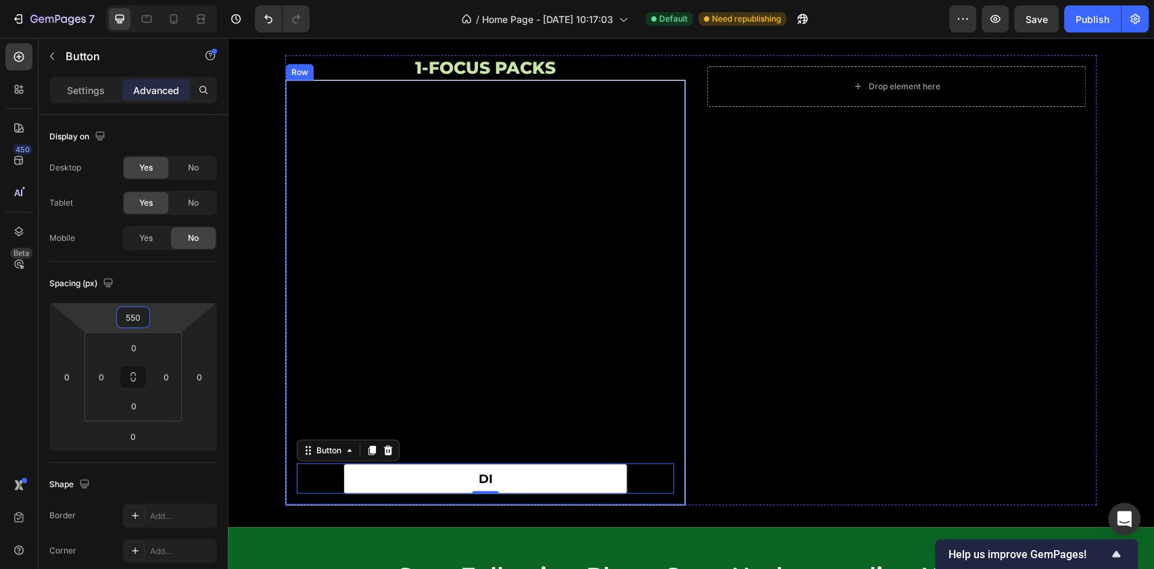
click at [485, 434] on div "di Button 0" at bounding box center [485, 292] width 377 height 402
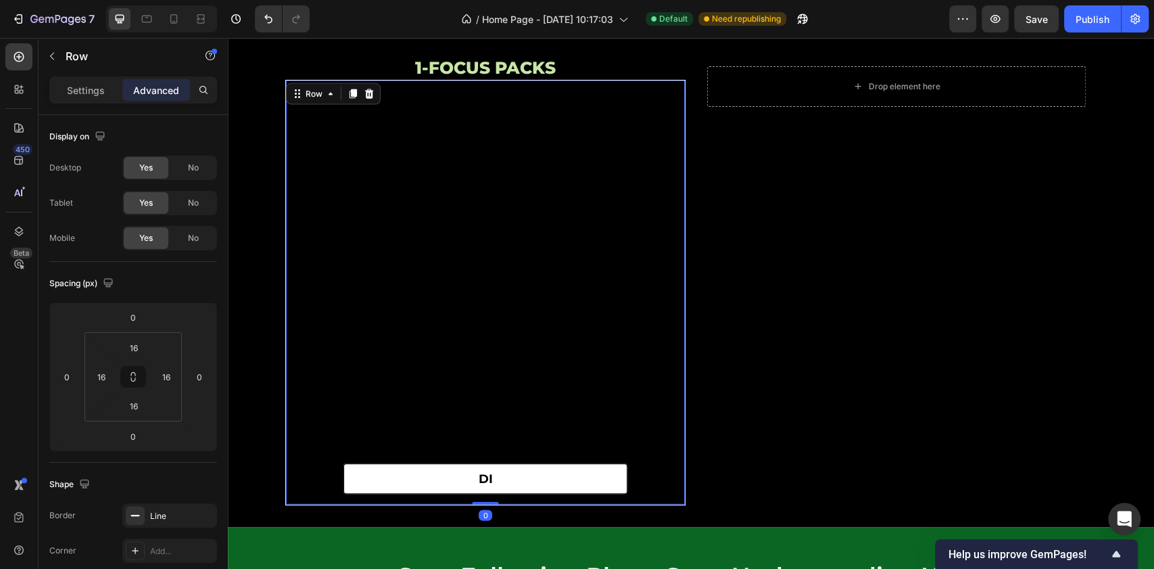
drag, startPoint x: 480, startPoint y: 502, endPoint x: 485, endPoint y: 494, distance: 9.8
click at [485, 494] on div "di Button Row 0" at bounding box center [485, 292] width 400 height 425
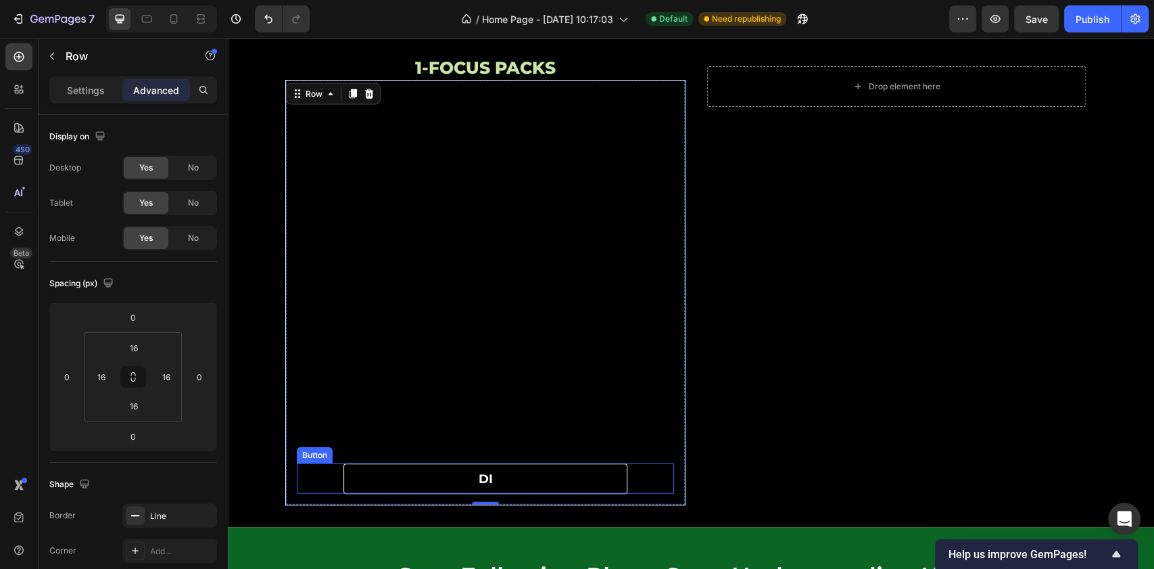
click at [541, 479] on link "di" at bounding box center [485, 478] width 284 height 30
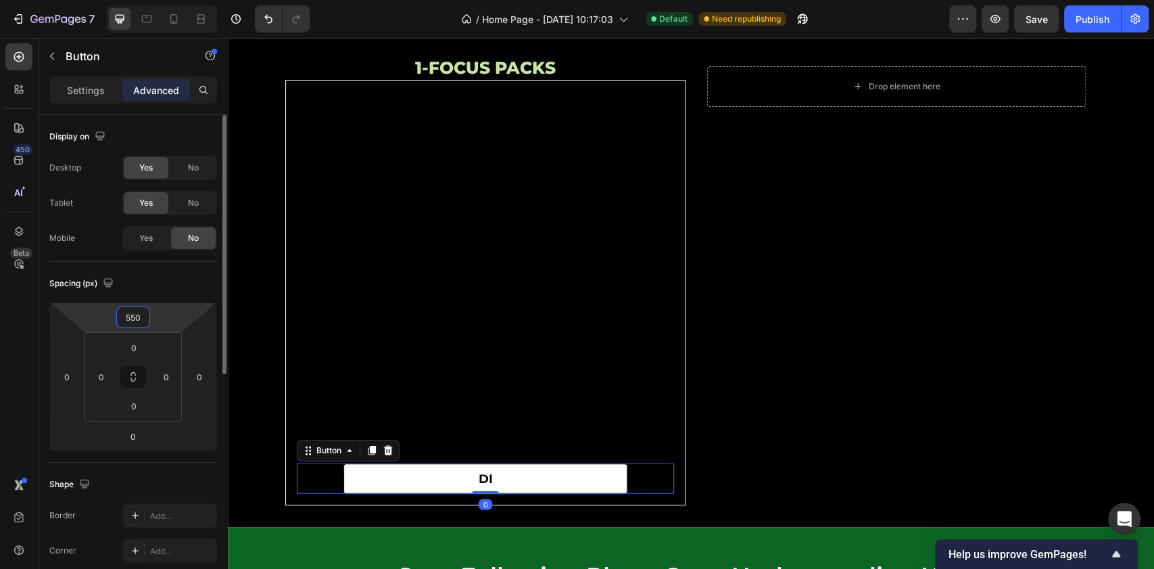
click at [138, 323] on input "550" at bounding box center [133, 317] width 27 height 20
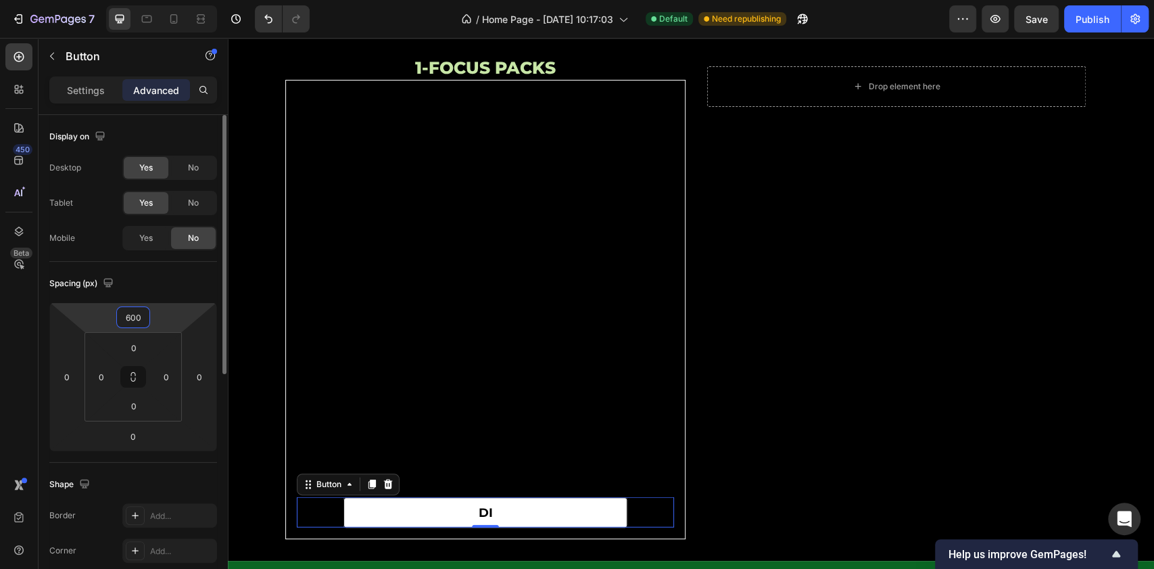
drag, startPoint x: 141, startPoint y: 316, endPoint x: 105, endPoint y: 315, distance: 35.9
click at [108, 318] on div "600 0 0 0" at bounding box center [133, 376] width 168 height 149
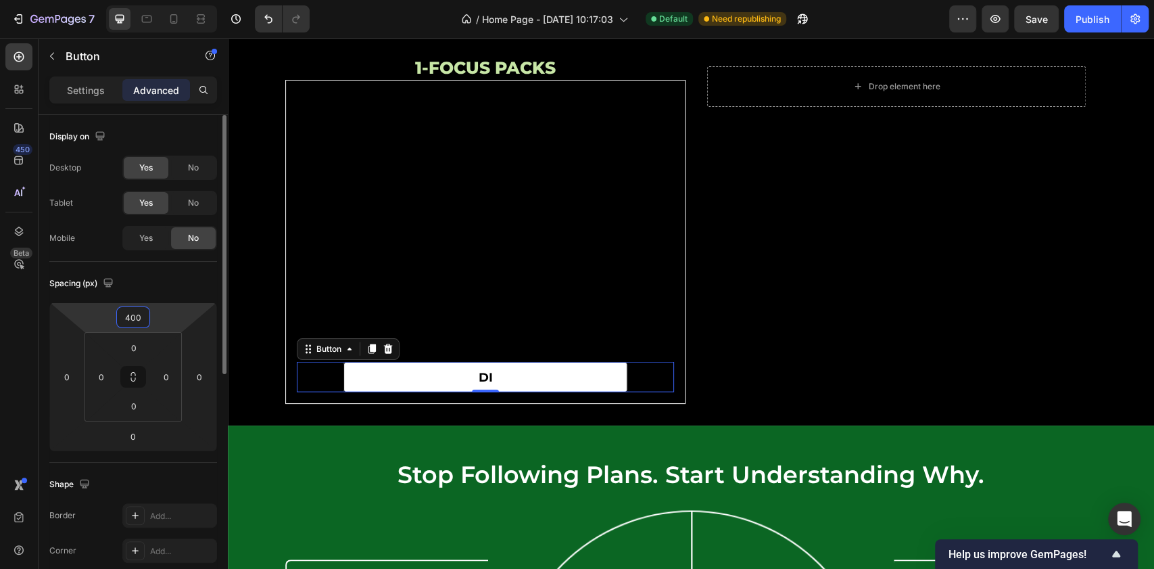
drag, startPoint x: 141, startPoint y: 316, endPoint x: 89, endPoint y: 318, distance: 52.8
click at [89, 318] on div "400 0 0 0" at bounding box center [133, 376] width 168 height 149
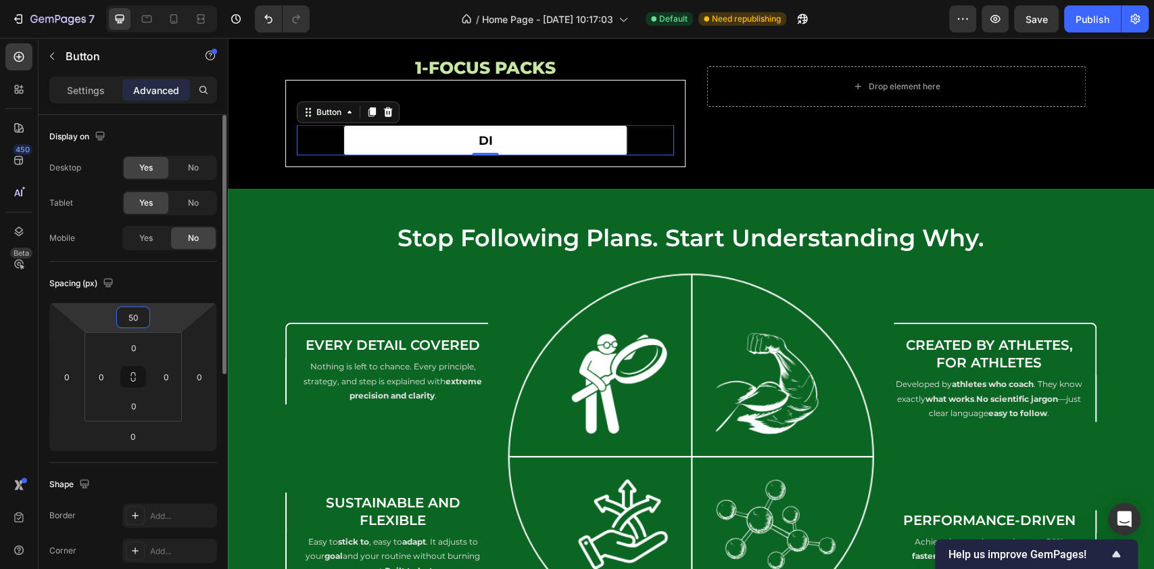
type input "500"
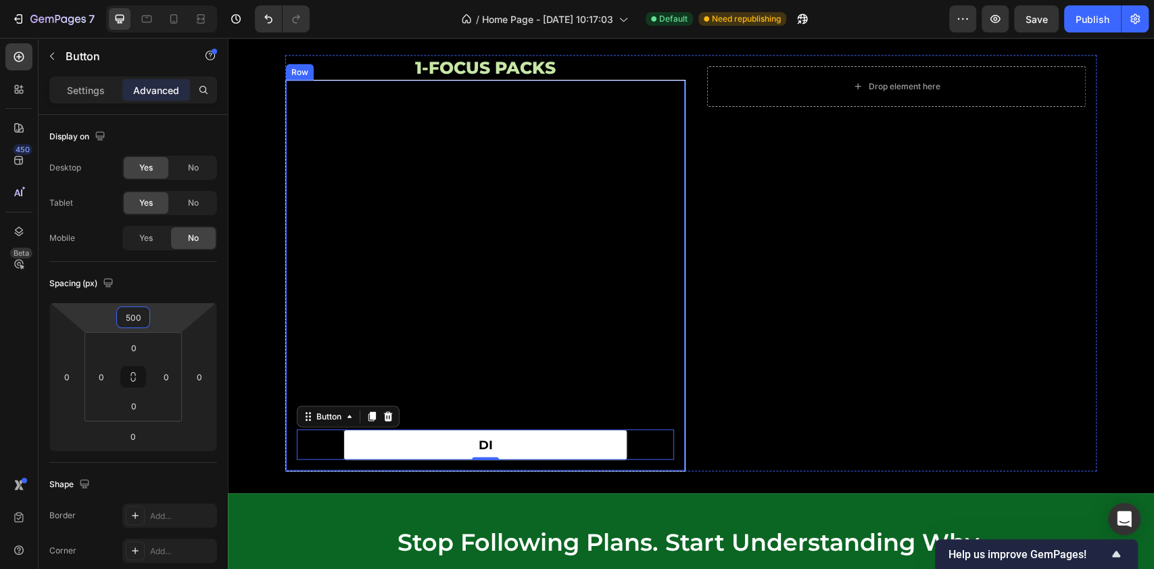
click at [662, 127] on div "di Button 0" at bounding box center [485, 275] width 377 height 369
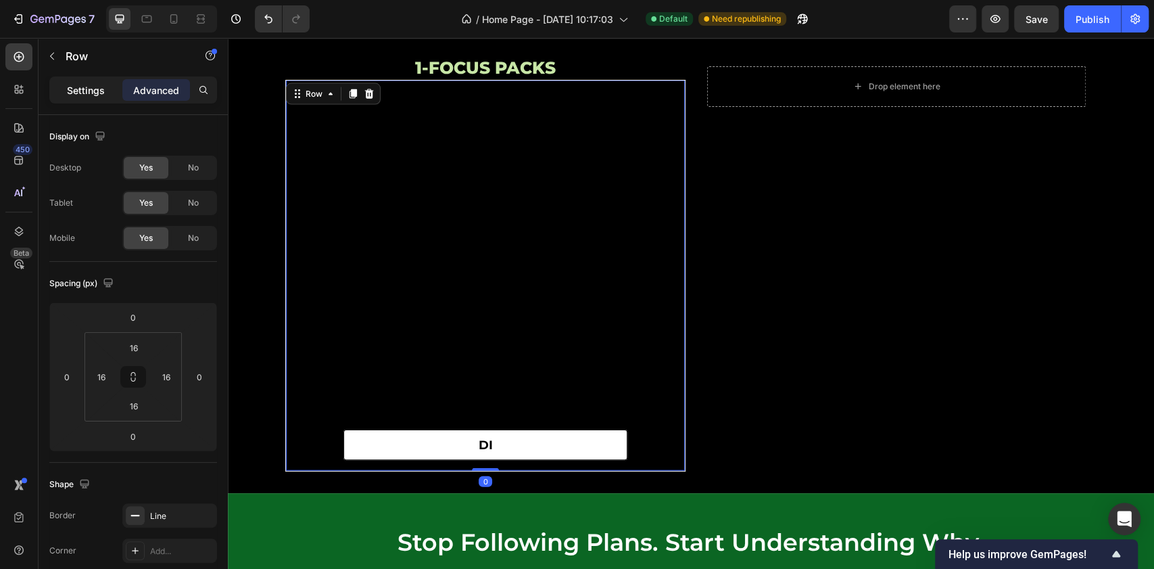
click at [87, 85] on p "Settings" at bounding box center [86, 90] width 38 height 14
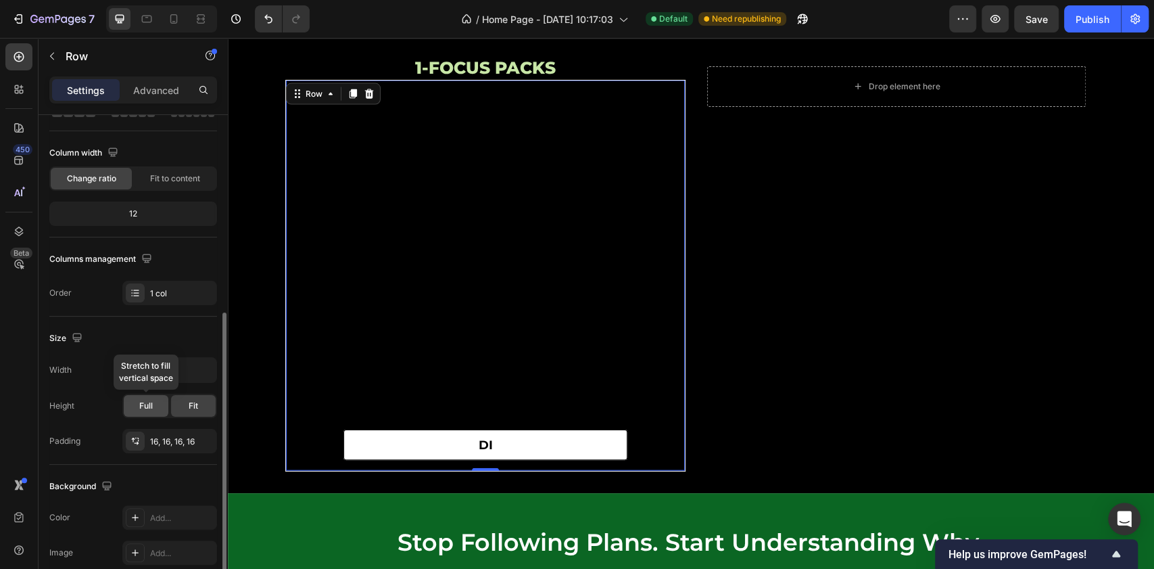
scroll to position [270, 0]
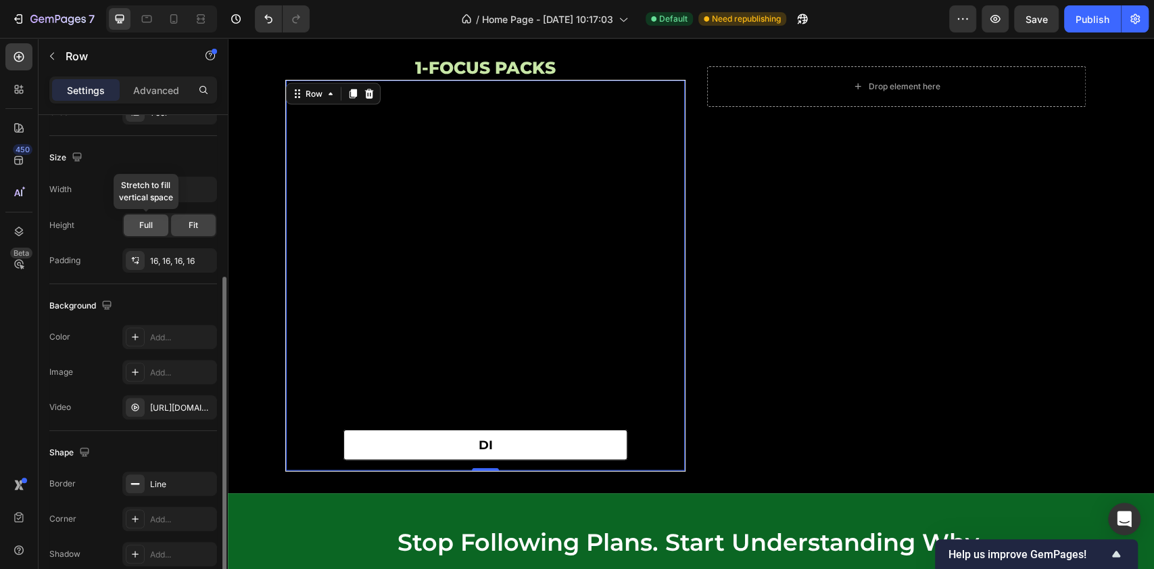
click at [141, 223] on span "Full" at bounding box center [146, 225] width 14 height 12
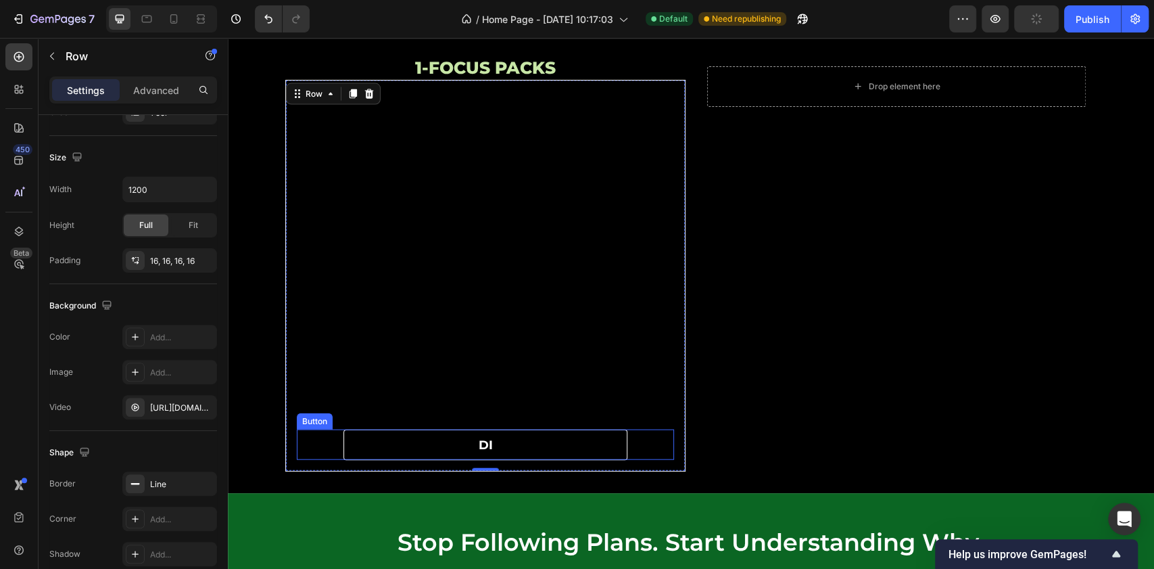
click at [426, 441] on link "di" at bounding box center [485, 444] width 284 height 30
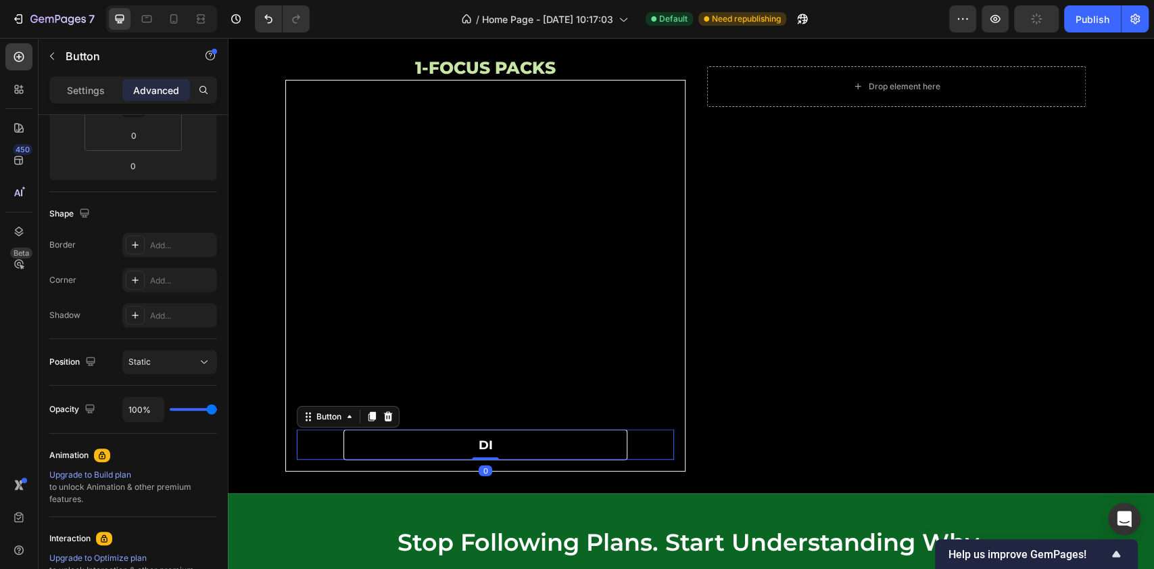
scroll to position [0, 0]
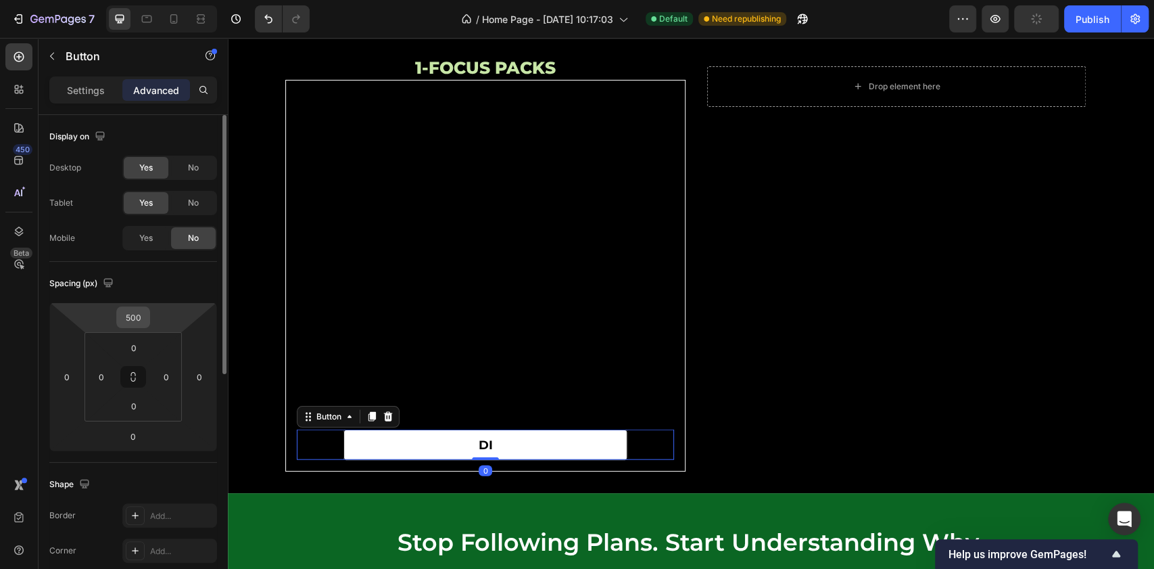
click at [138, 317] on input "500" at bounding box center [133, 317] width 27 height 20
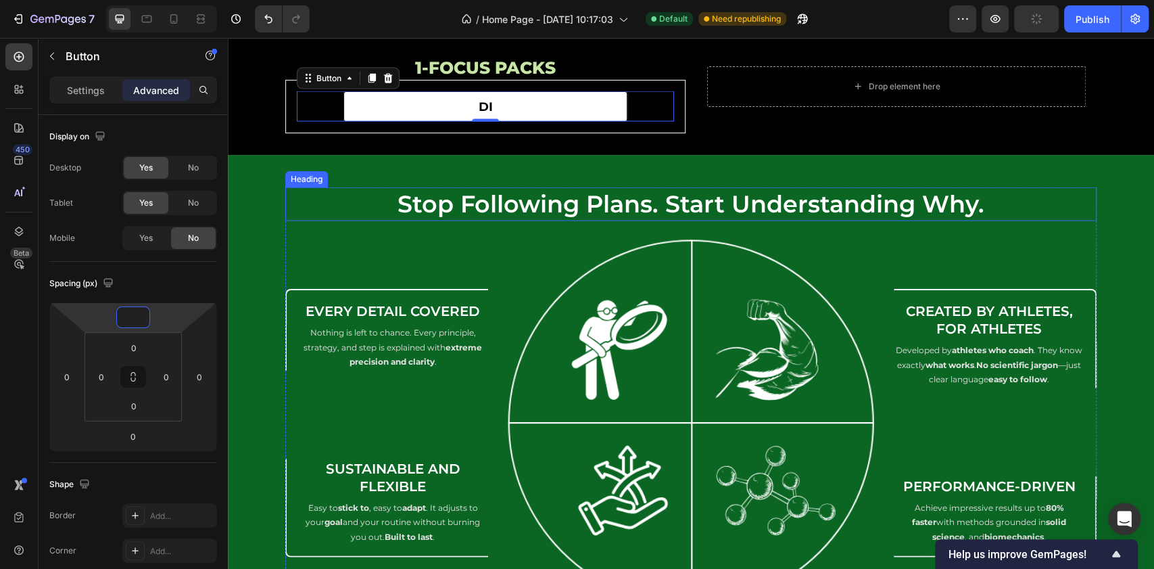
scroll to position [5286, 0]
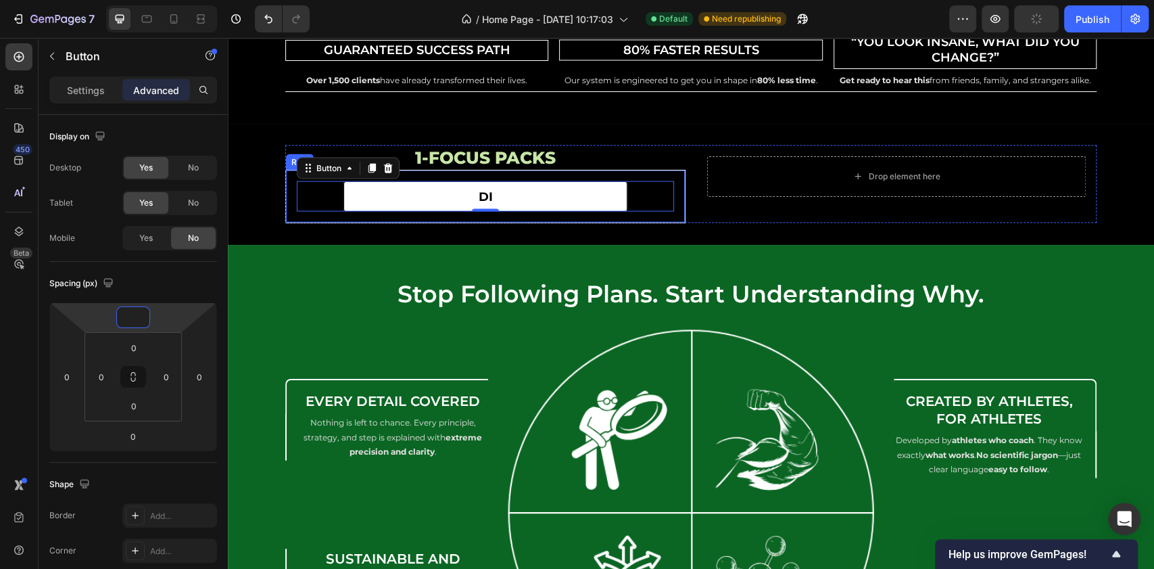
click at [286, 206] on div at bounding box center [485, 196] width 399 height 52
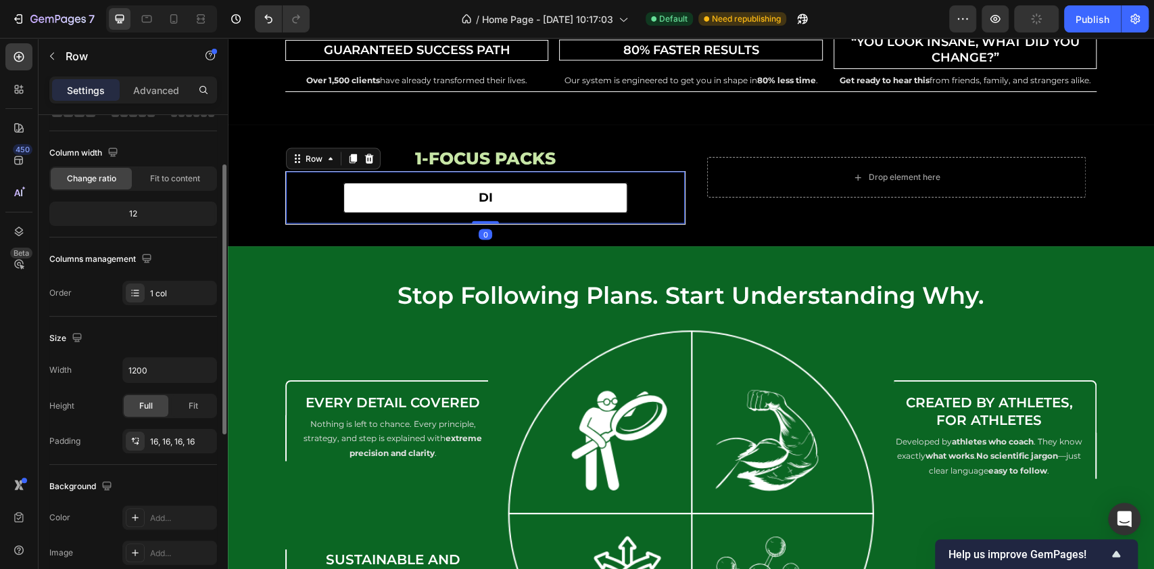
scroll to position [270, 0]
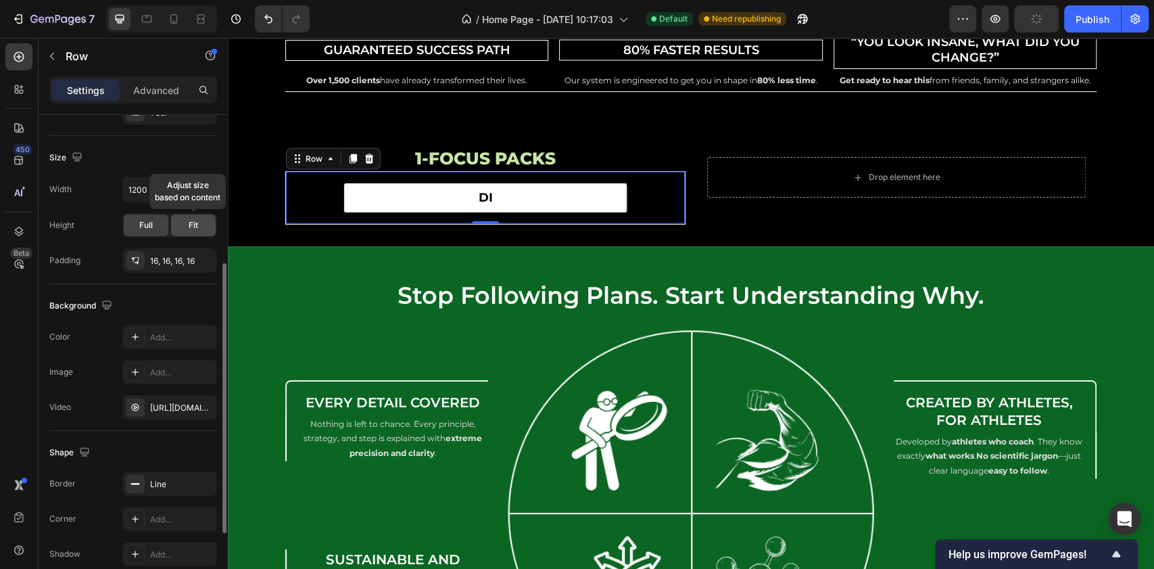
click at [183, 222] on div "Fit" at bounding box center [193, 225] width 45 height 22
click at [148, 222] on span "Full" at bounding box center [146, 225] width 14 height 12
click at [189, 222] on span "Fit" at bounding box center [193, 225] width 9 height 12
click at [149, 220] on span "Full" at bounding box center [146, 225] width 14 height 12
click at [193, 219] on span "Fit" at bounding box center [193, 225] width 9 height 12
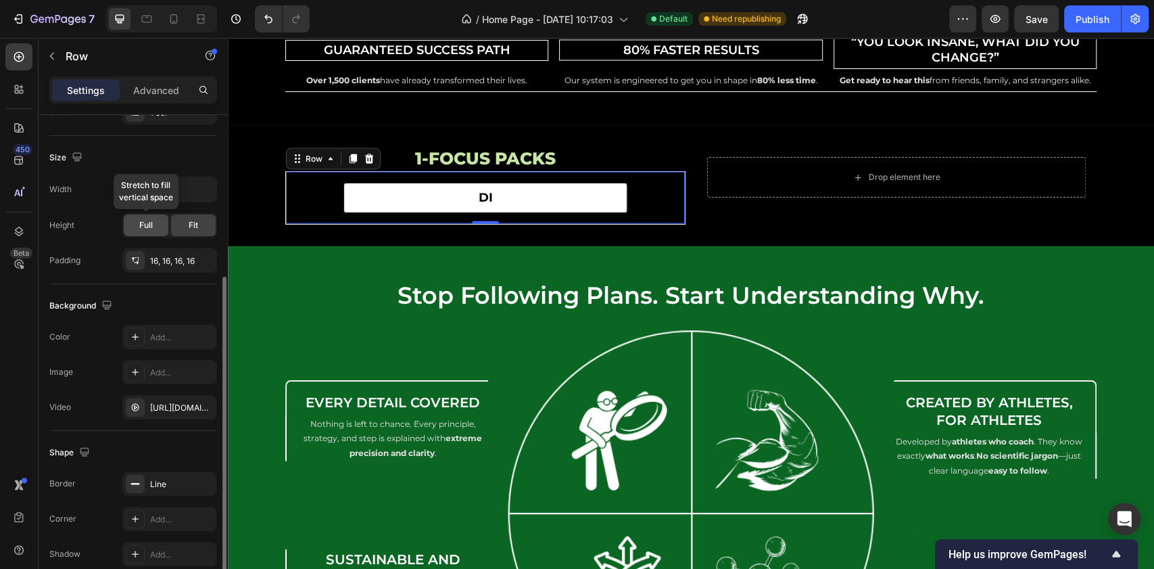
click at [152, 216] on div "Full" at bounding box center [146, 225] width 45 height 22
click at [189, 220] on span "Fit" at bounding box center [193, 225] width 9 height 12
click at [153, 222] on div "Full" at bounding box center [146, 225] width 45 height 22
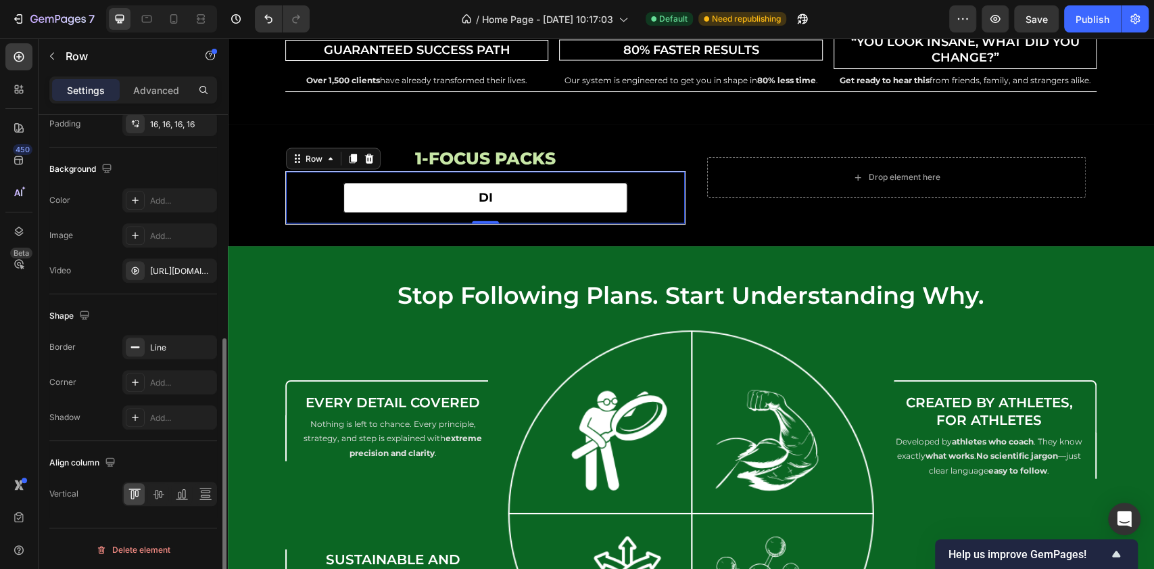
scroll to position [407, 0]
click at [166, 485] on div at bounding box center [157, 494] width 21 height 22
click at [182, 487] on icon at bounding box center [182, 494] width 14 height 14
click at [133, 490] on icon at bounding box center [131, 494] width 3 height 9
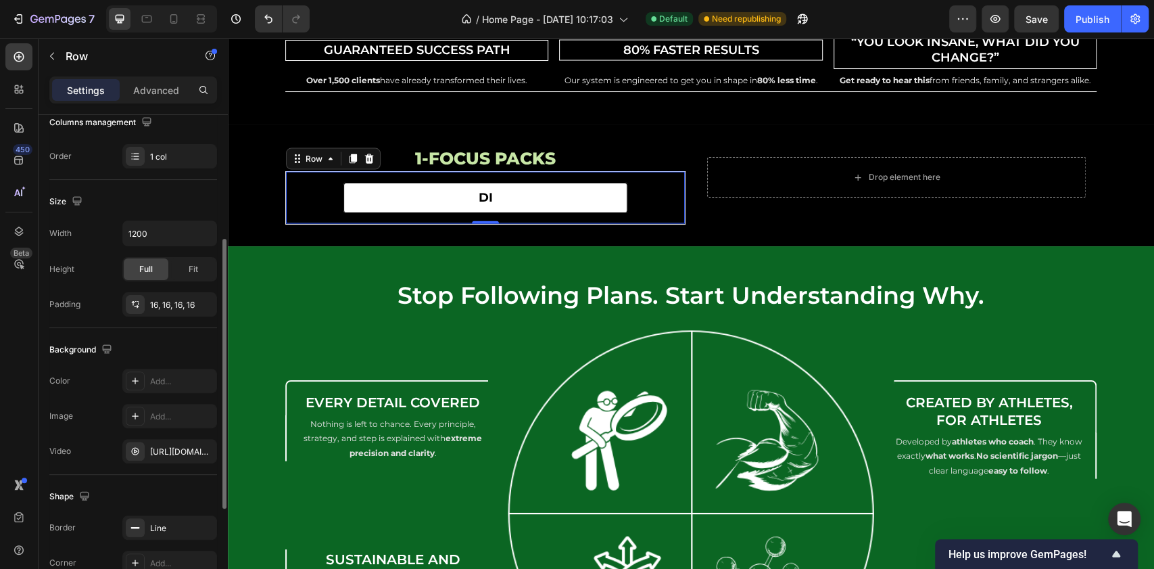
scroll to position [137, 0]
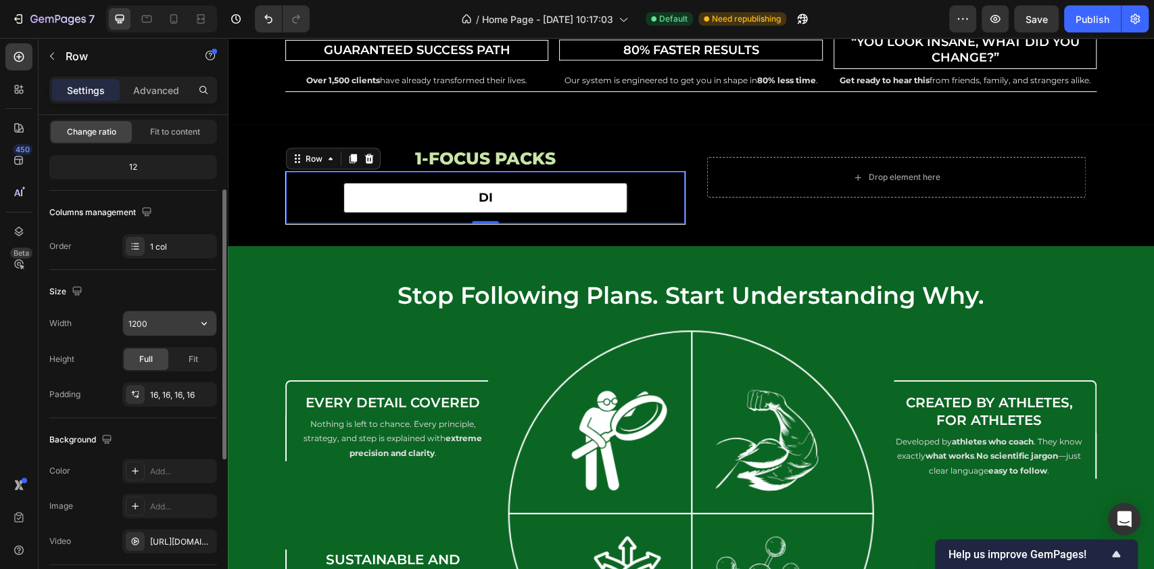
click at [164, 331] on input "1200" at bounding box center [169, 323] width 93 height 24
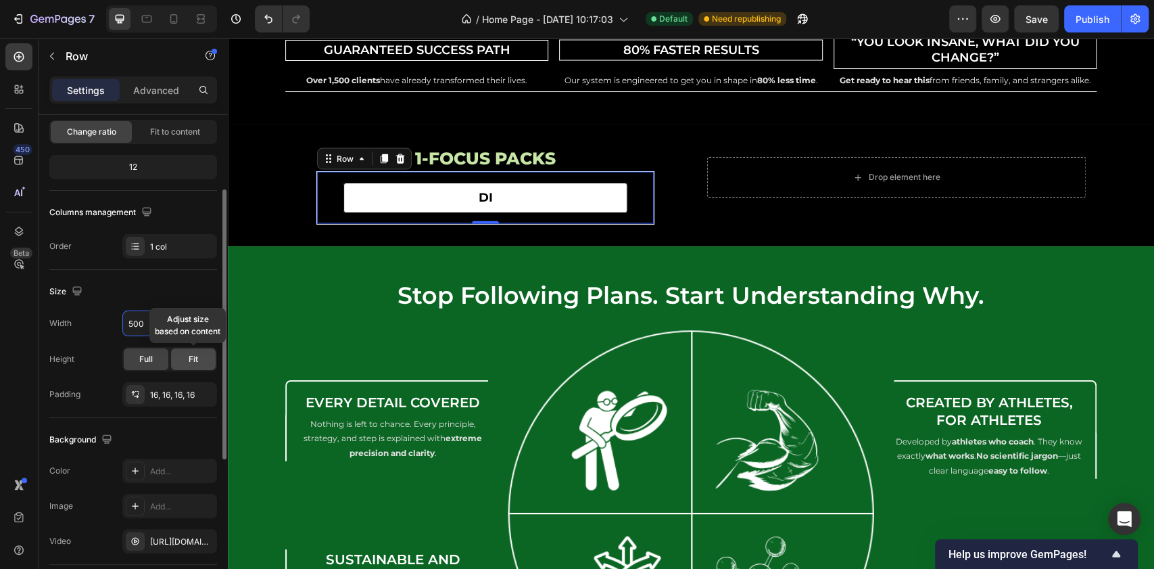
click at [191, 353] on span "Fit" at bounding box center [193, 359] width 9 height 12
click at [148, 357] on span "Full" at bounding box center [146, 359] width 14 height 12
click at [193, 327] on button "button" at bounding box center [204, 323] width 24 height 24
click at [188, 352] on span "1200px" at bounding box center [190, 356] width 28 height 12
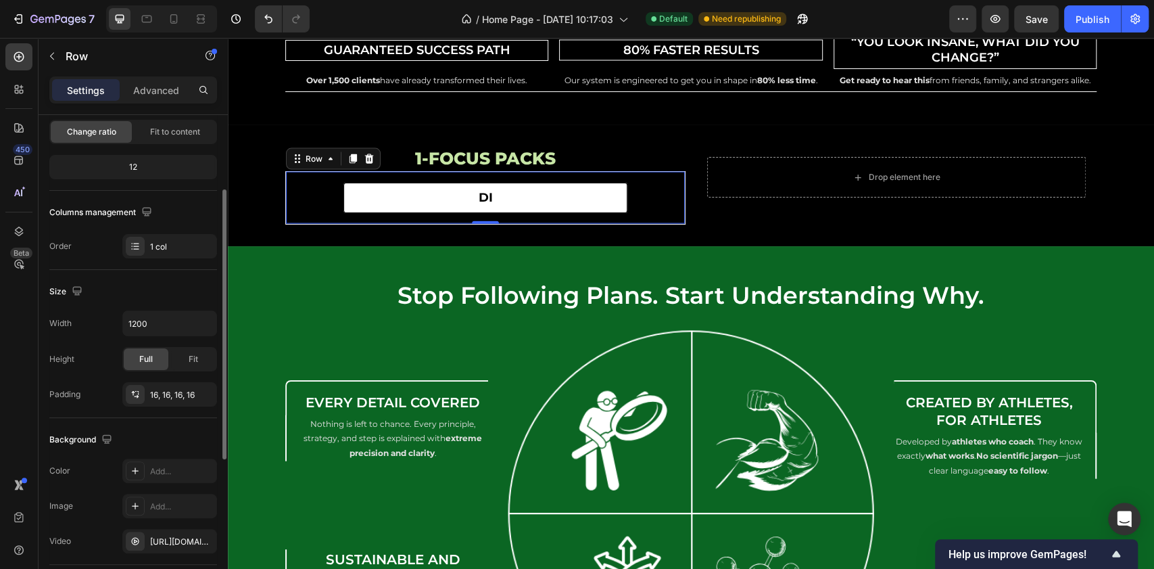
click at [180, 295] on div "Size" at bounding box center [133, 292] width 168 height 22
click at [282, 16] on div "Undo/Redo" at bounding box center [282, 18] width 1 height 27
click at [272, 18] on icon "Undo/Redo" at bounding box center [269, 19] width 14 height 14
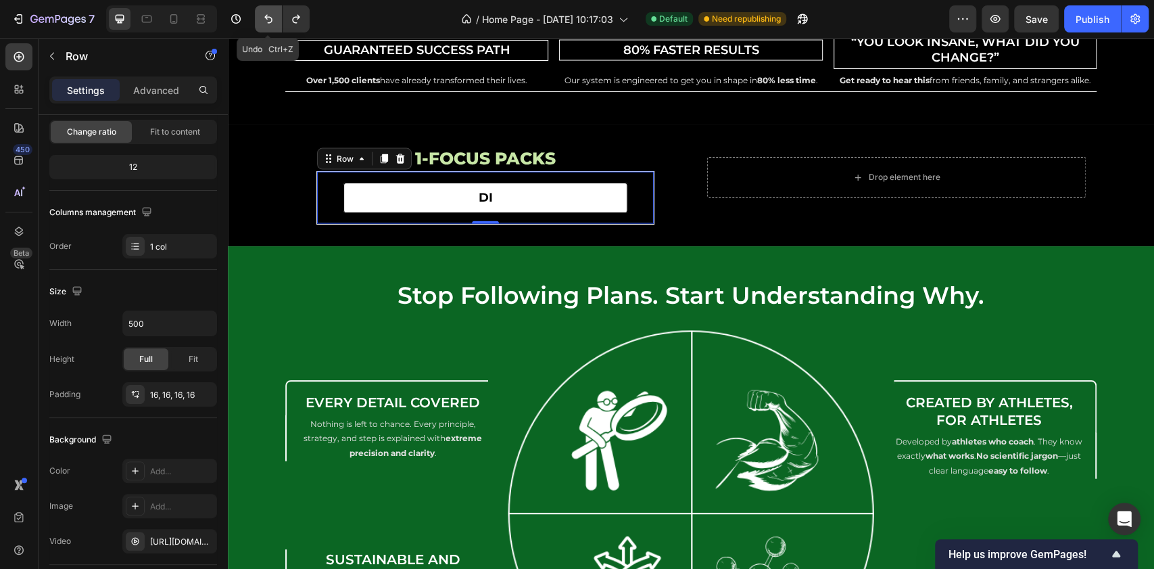
click at [272, 18] on icon "Undo/Redo" at bounding box center [269, 19] width 14 height 14
type input "1200"
click at [272, 18] on icon "Undo/Redo" at bounding box center [269, 19] width 14 height 14
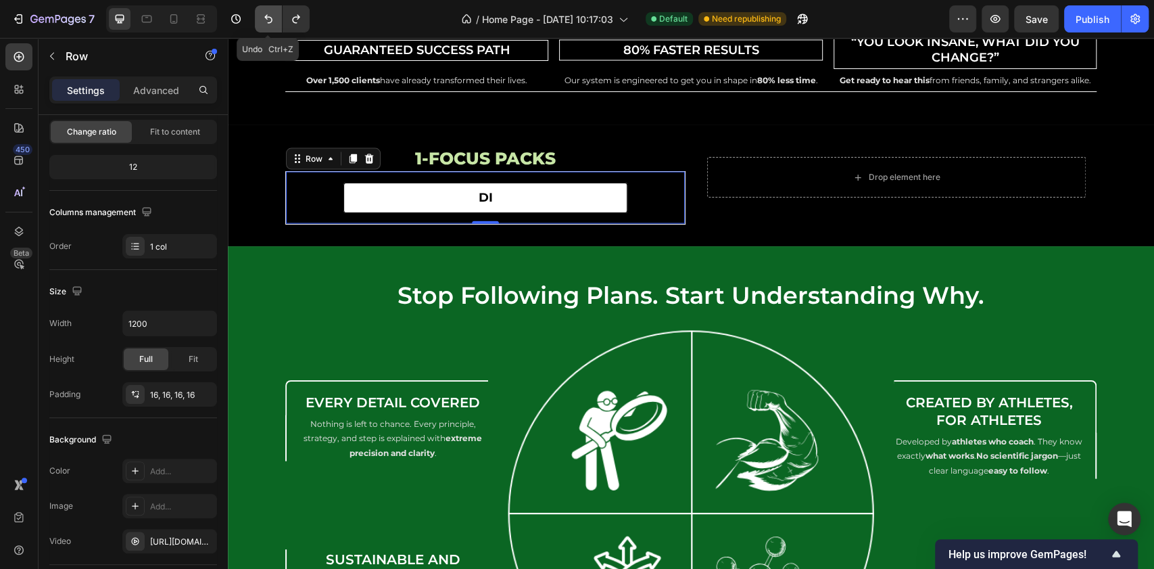
click at [272, 18] on icon "Undo/Redo" at bounding box center [269, 19] width 14 height 14
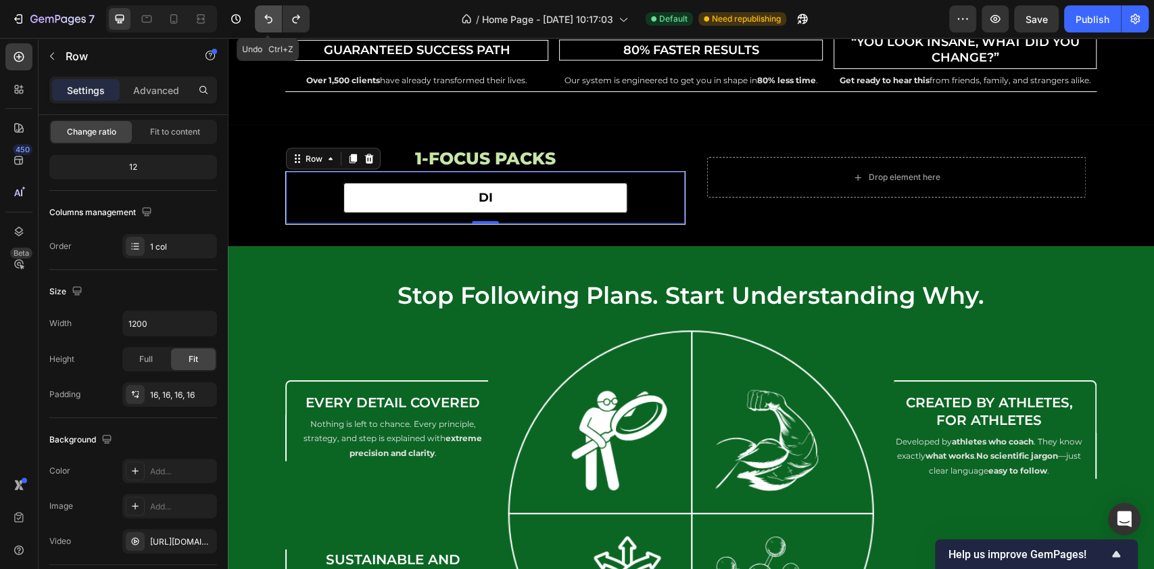
click at [272, 18] on icon "Undo/Redo" at bounding box center [269, 19] width 14 height 14
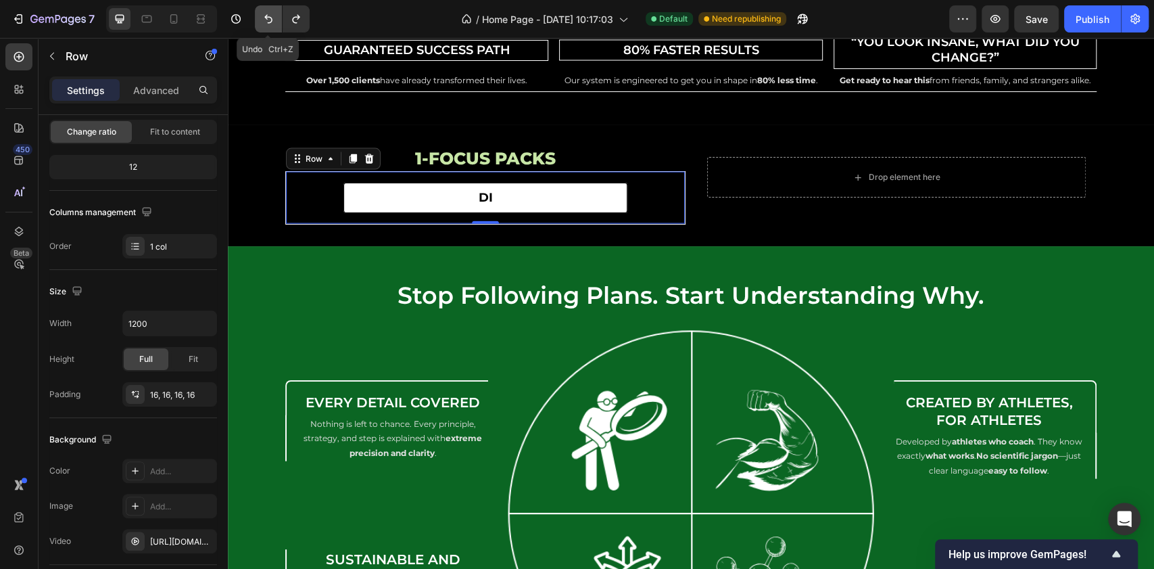
click at [272, 18] on icon "Undo/Redo" at bounding box center [269, 19] width 14 height 14
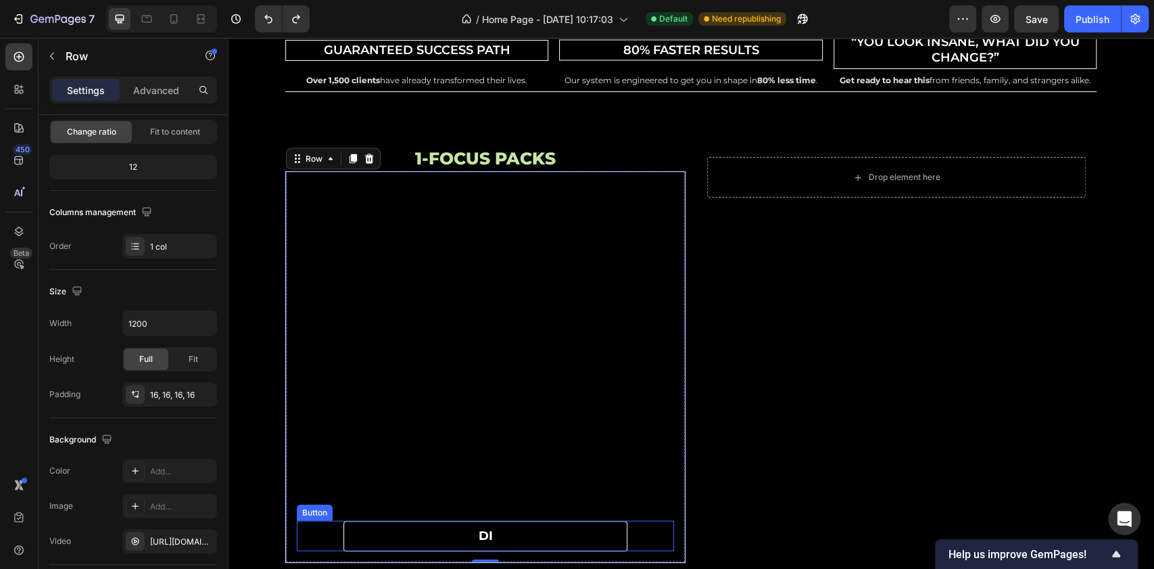
click at [412, 524] on link "di" at bounding box center [485, 536] width 284 height 30
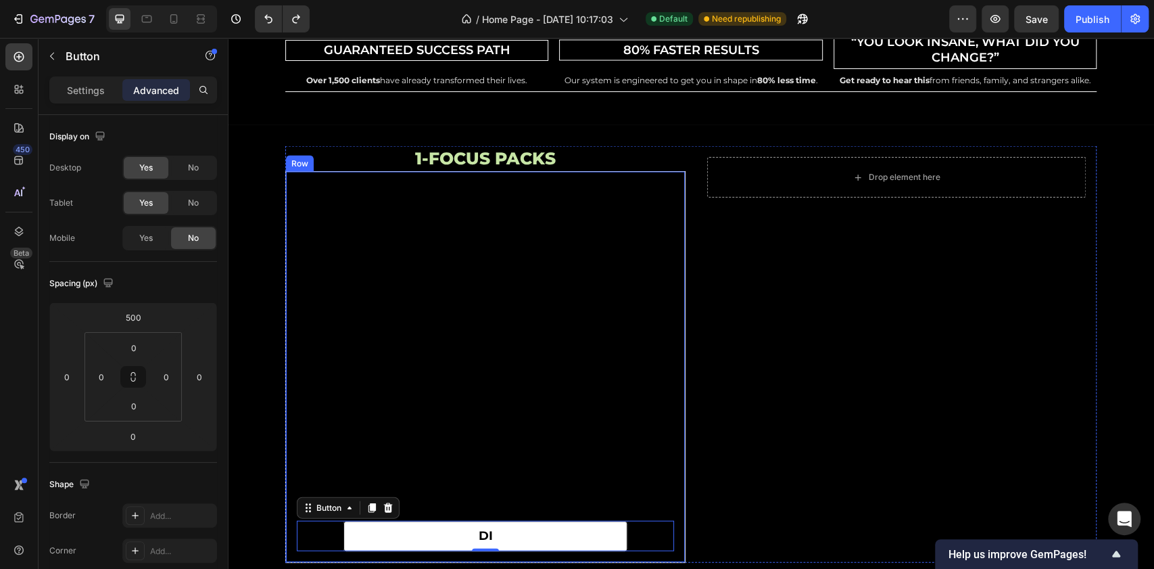
scroll to position [5376, 0]
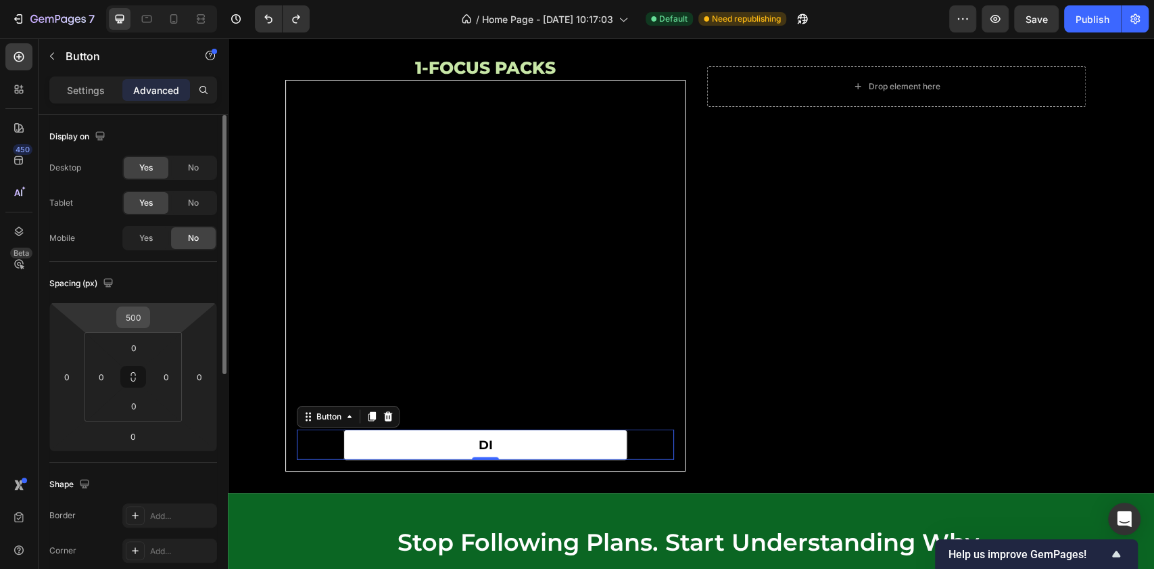
click at [142, 315] on input "500" at bounding box center [133, 317] width 27 height 20
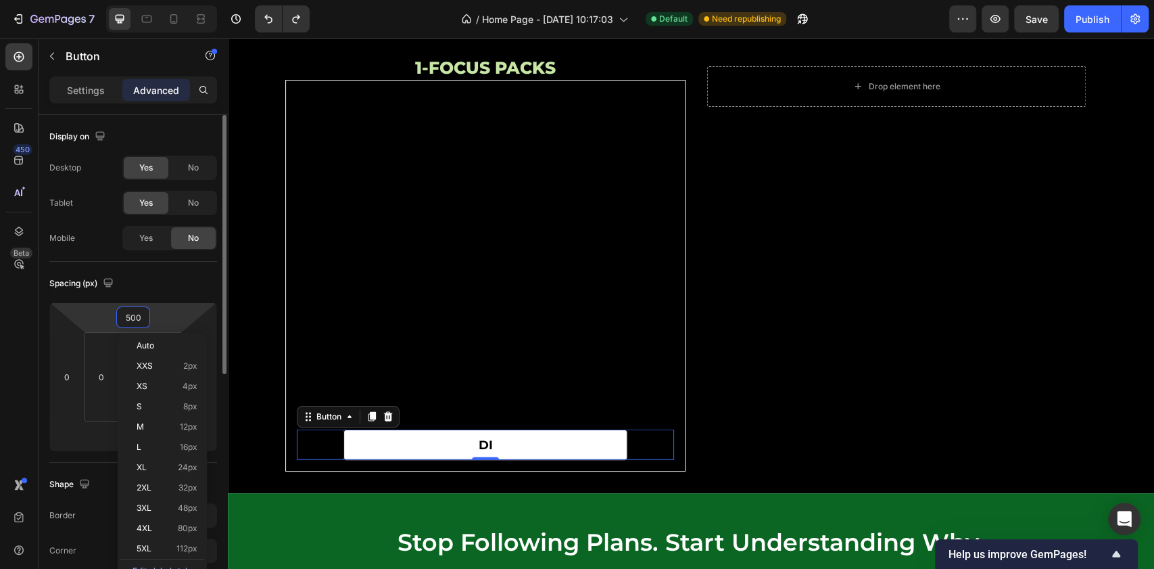
type input "3"
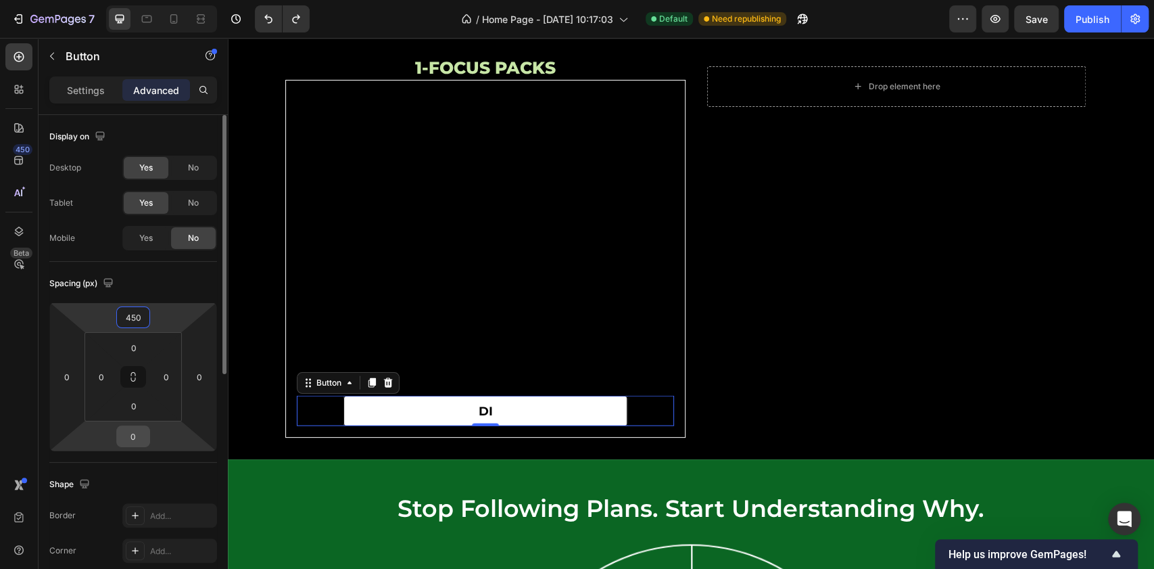
type input "450"
click at [137, 436] on input "0" at bounding box center [133, 436] width 27 height 20
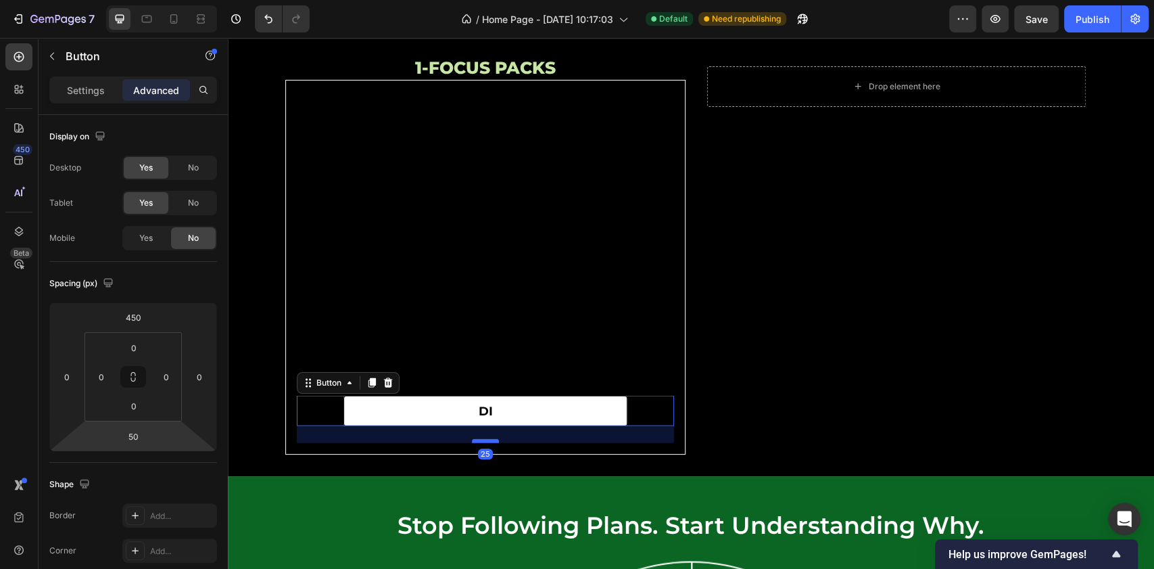
drag, startPoint x: 484, startPoint y: 456, endPoint x: 337, endPoint y: 391, distance: 161.1
click at [487, 439] on div at bounding box center [485, 441] width 27 height 4
type input "25"
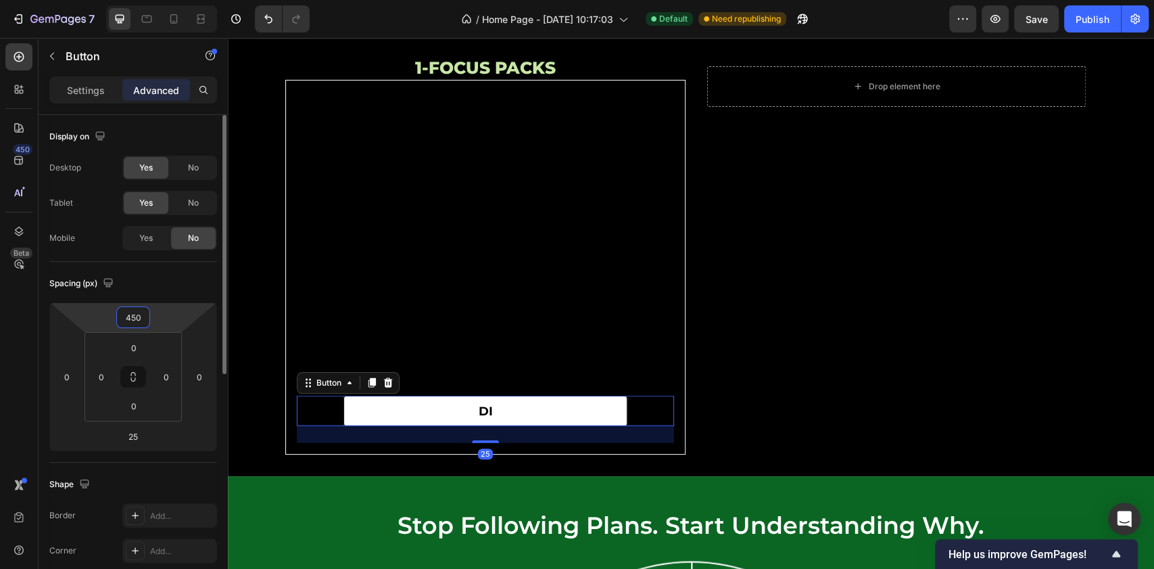
click at [141, 316] on input "450" at bounding box center [133, 317] width 27 height 20
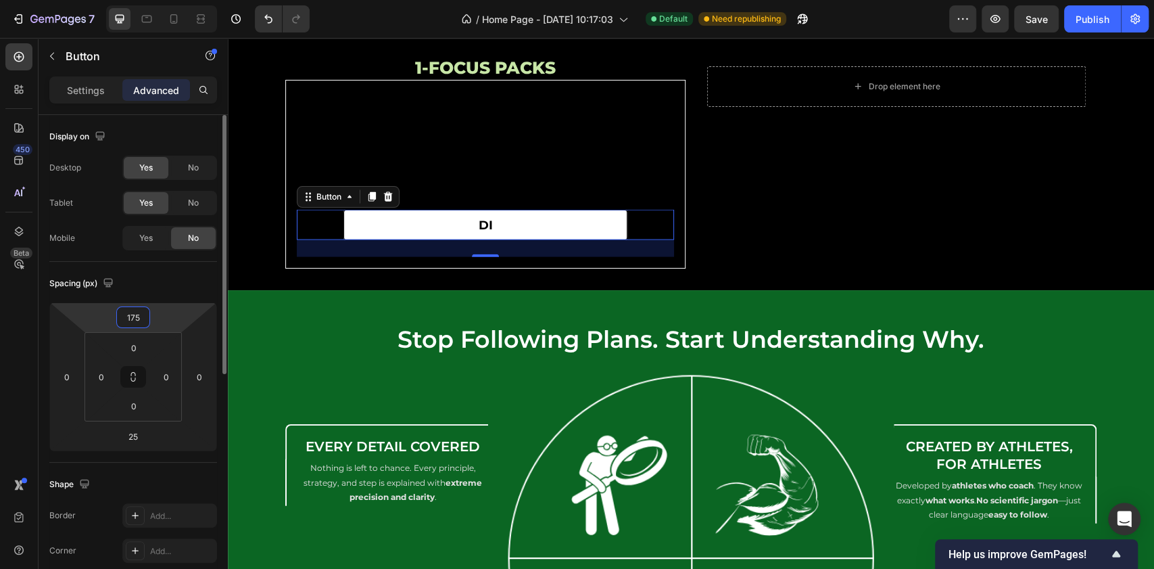
drag, startPoint x: 141, startPoint y: 317, endPoint x: 106, endPoint y: 316, distance: 35.2
click at [106, 316] on div "175 0 25 0" at bounding box center [133, 376] width 168 height 149
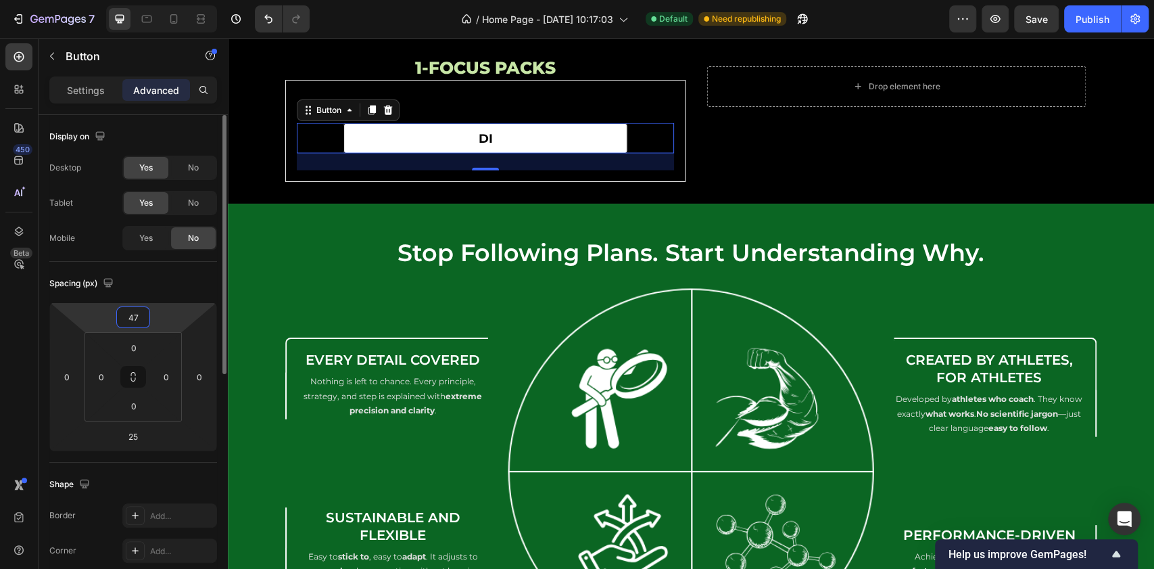
type input "475"
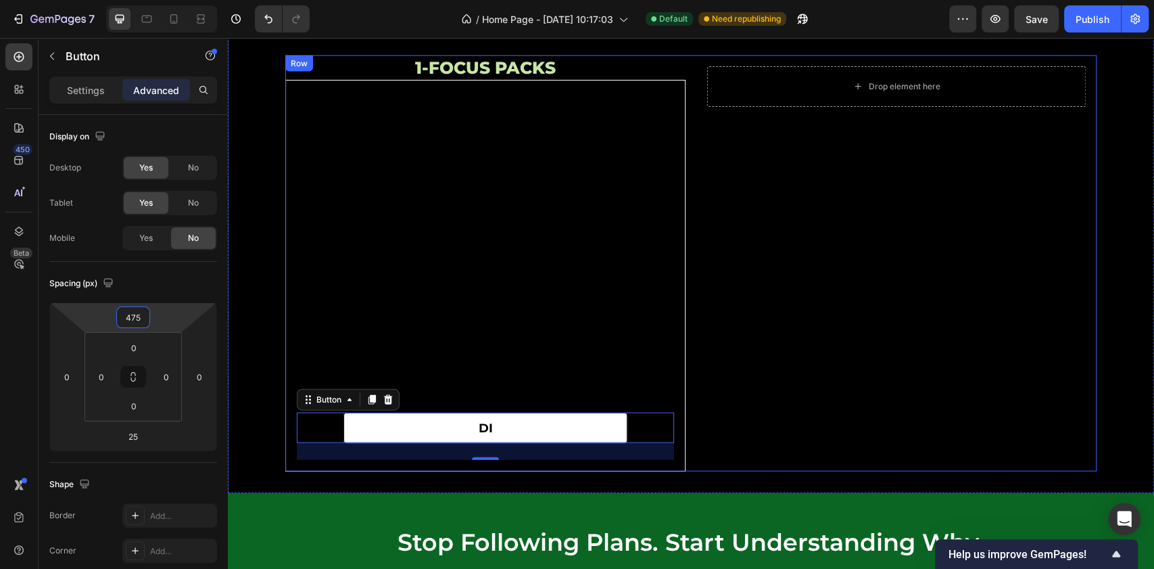
click at [897, 332] on div "Drop element here Row" at bounding box center [896, 263] width 400 height 417
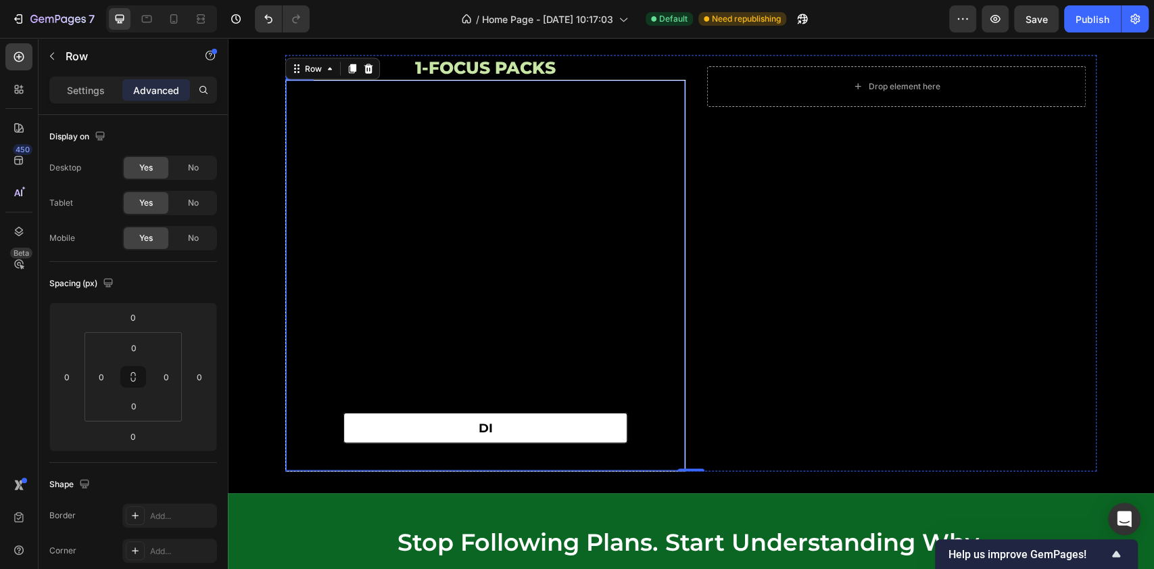
click at [652, 460] on div at bounding box center [485, 275] width 399 height 390
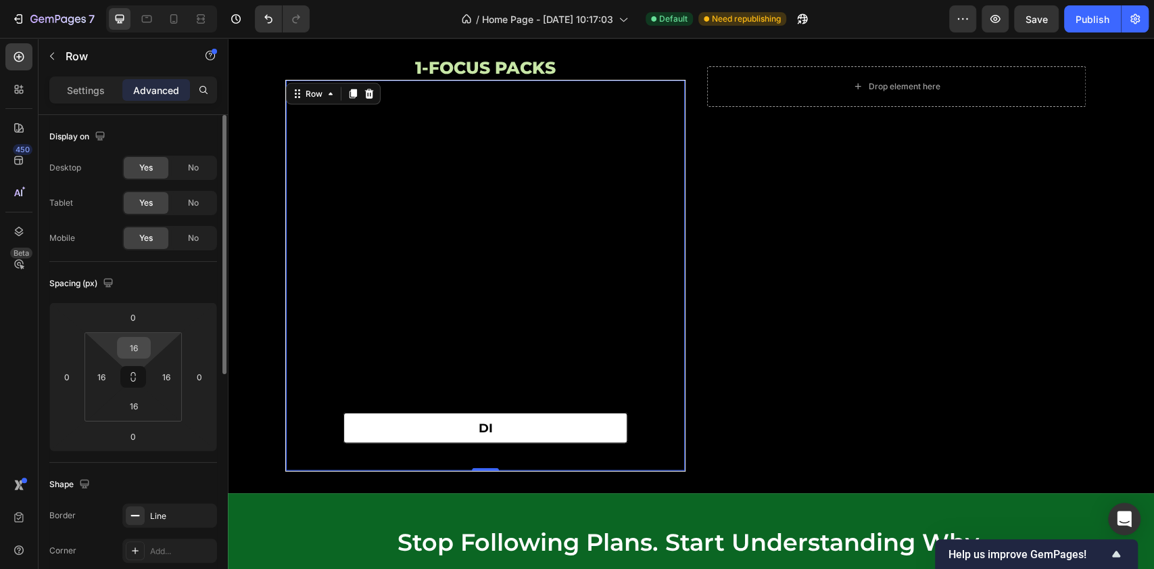
click at [141, 347] on input "16" at bounding box center [133, 347] width 27 height 20
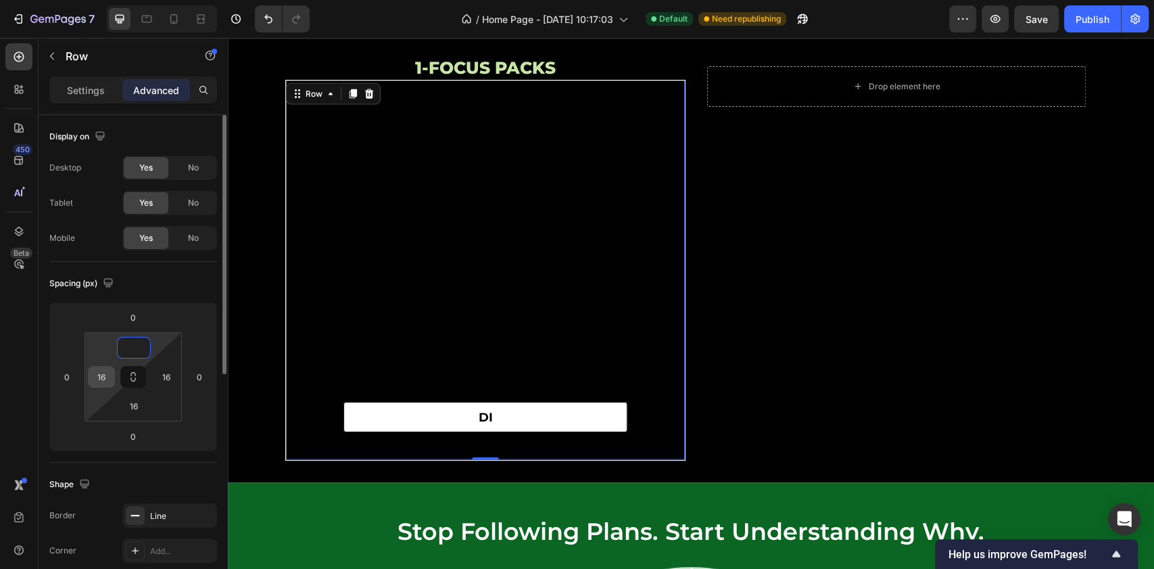
type input "0"
click at [101, 372] on input "16" at bounding box center [101, 376] width 20 height 20
type input "0"
click at [170, 380] on input "16" at bounding box center [166, 376] width 20 height 20
type input "0"
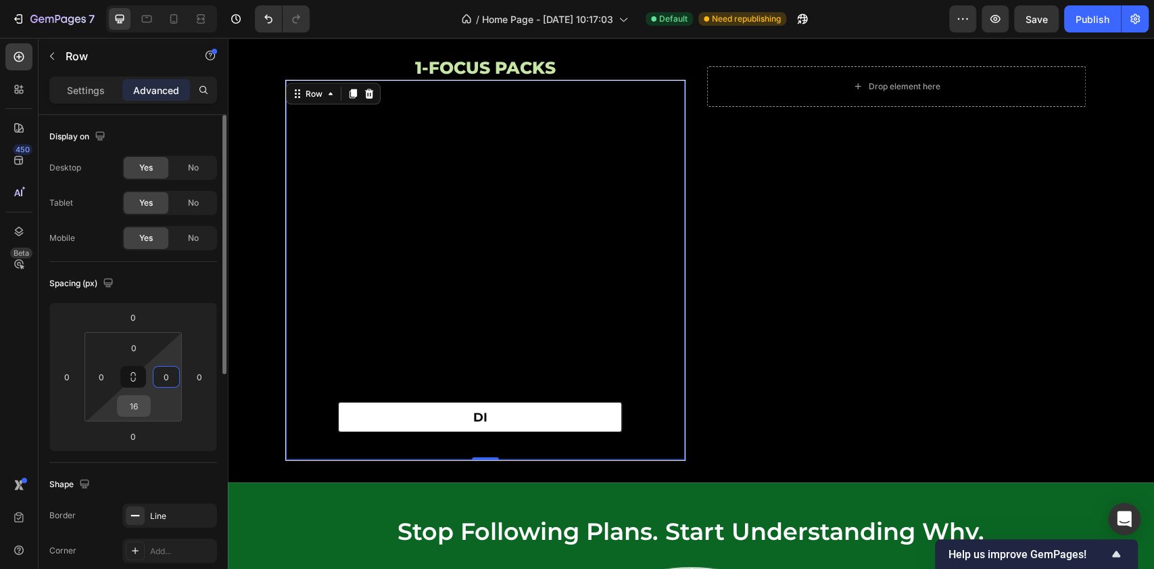
click at [137, 404] on input "16" at bounding box center [133, 406] width 27 height 20
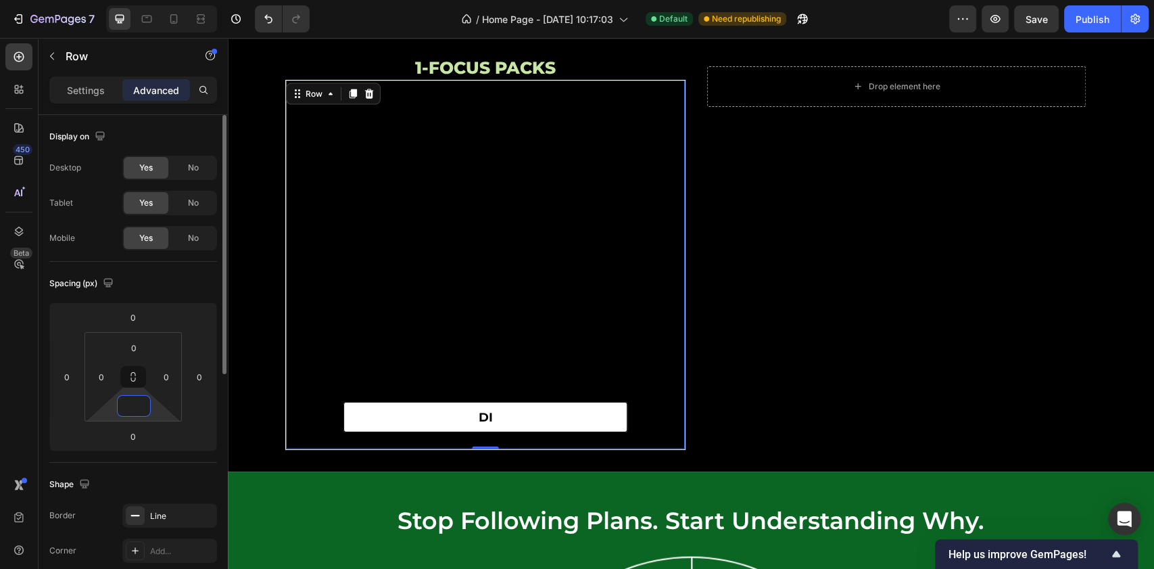
type input "0"
click at [172, 280] on div "Spacing (px)" at bounding box center [133, 283] width 168 height 22
click at [556, 337] on div "di Button" at bounding box center [485, 264] width 399 height 369
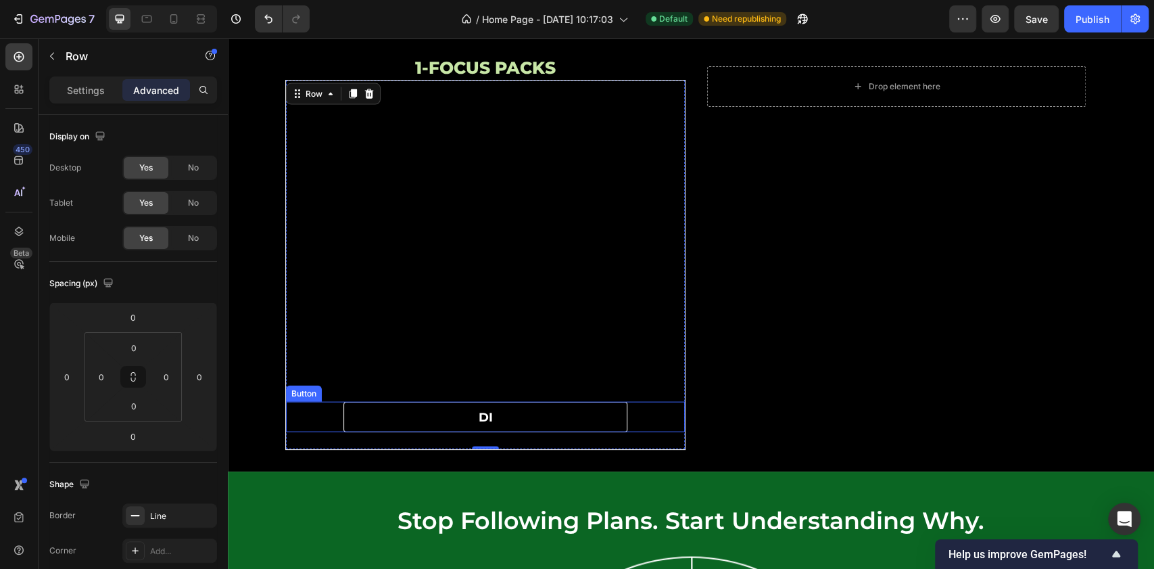
click at [418, 419] on link "di" at bounding box center [485, 417] width 284 height 30
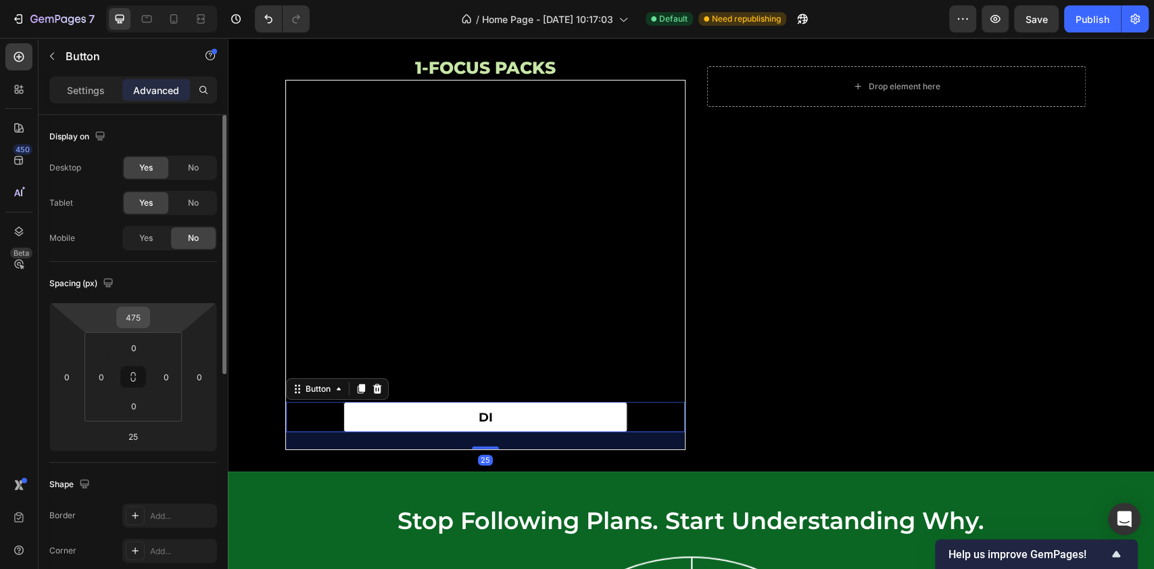
click at [139, 322] on input "475" at bounding box center [133, 317] width 27 height 20
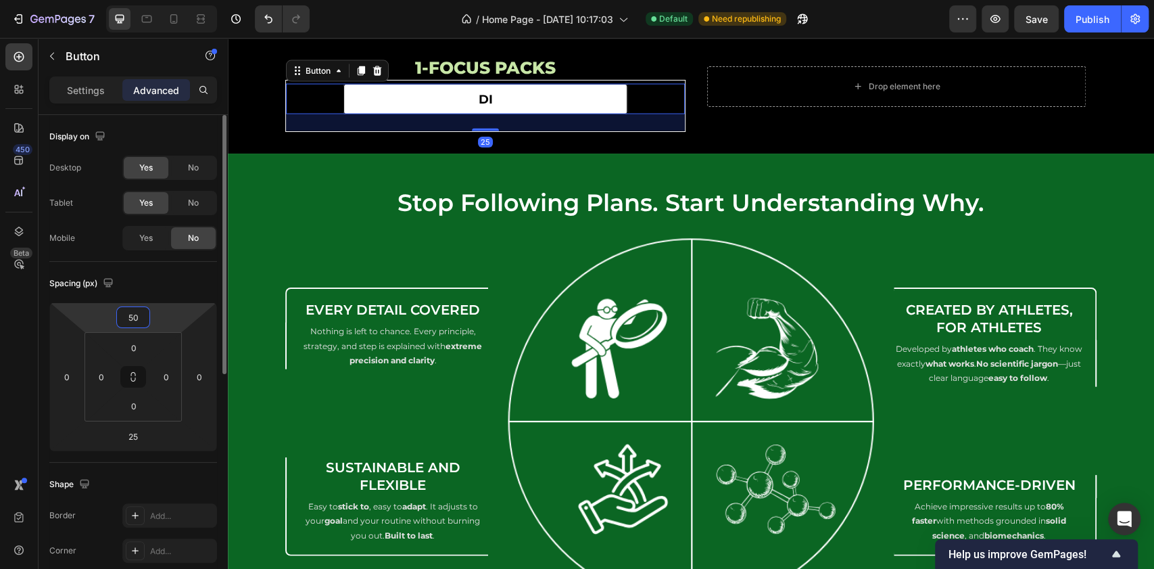
type input "500"
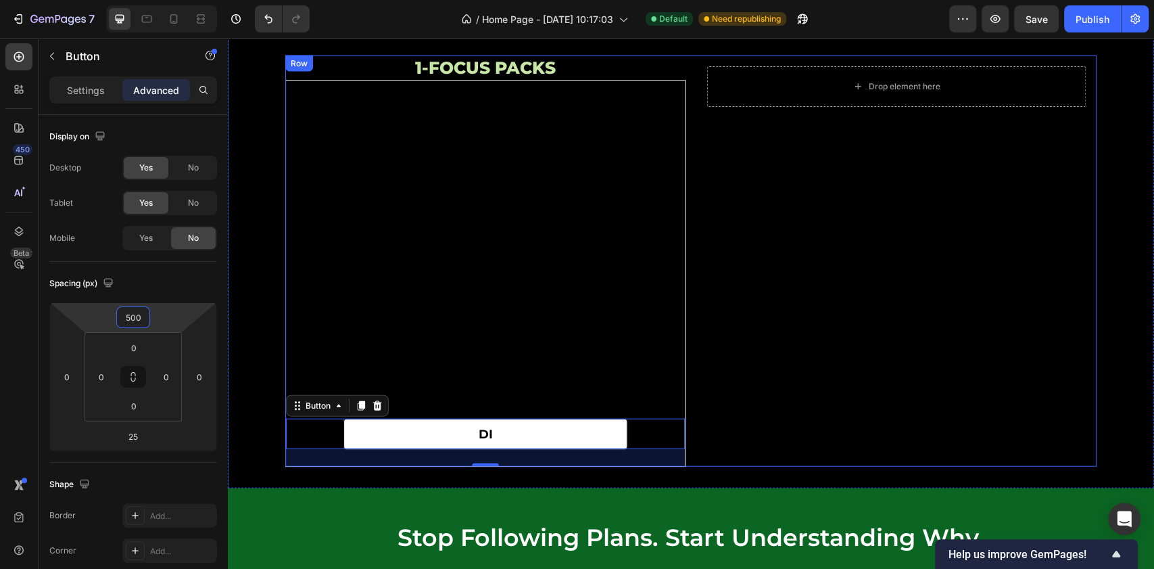
click at [822, 285] on div "Drop element here Row" at bounding box center [896, 261] width 400 height 412
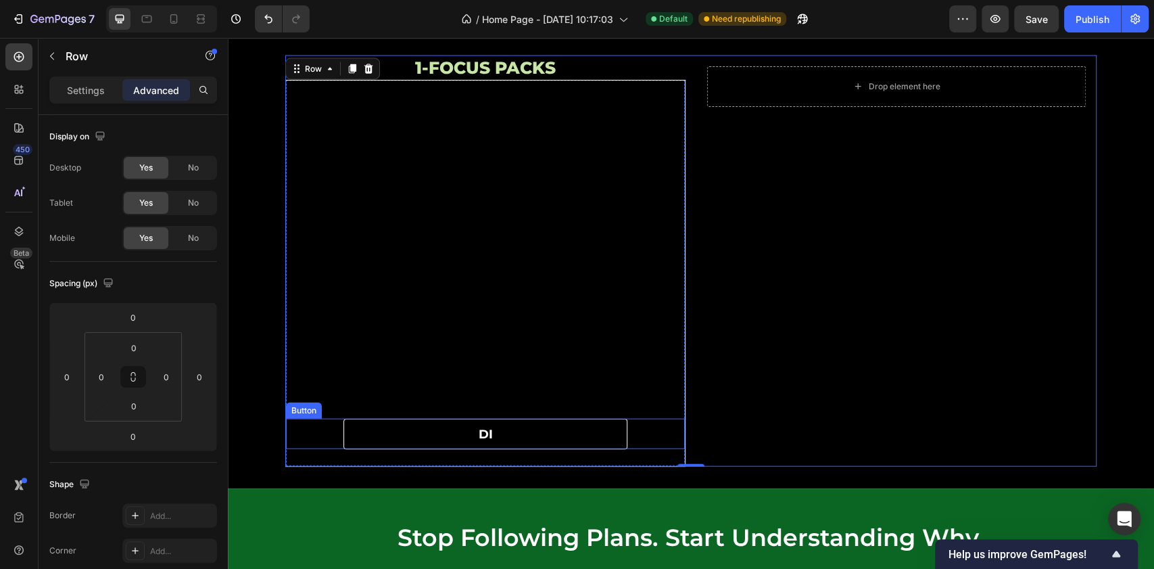
click at [550, 441] on link "di" at bounding box center [485, 434] width 284 height 30
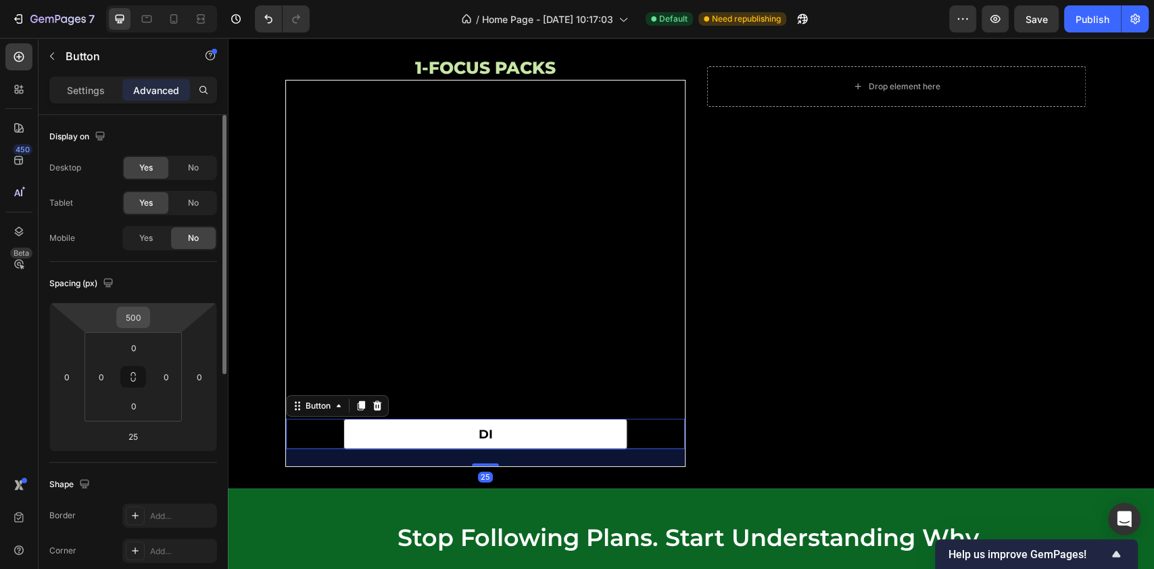
click at [141, 316] on input "500" at bounding box center [133, 317] width 27 height 20
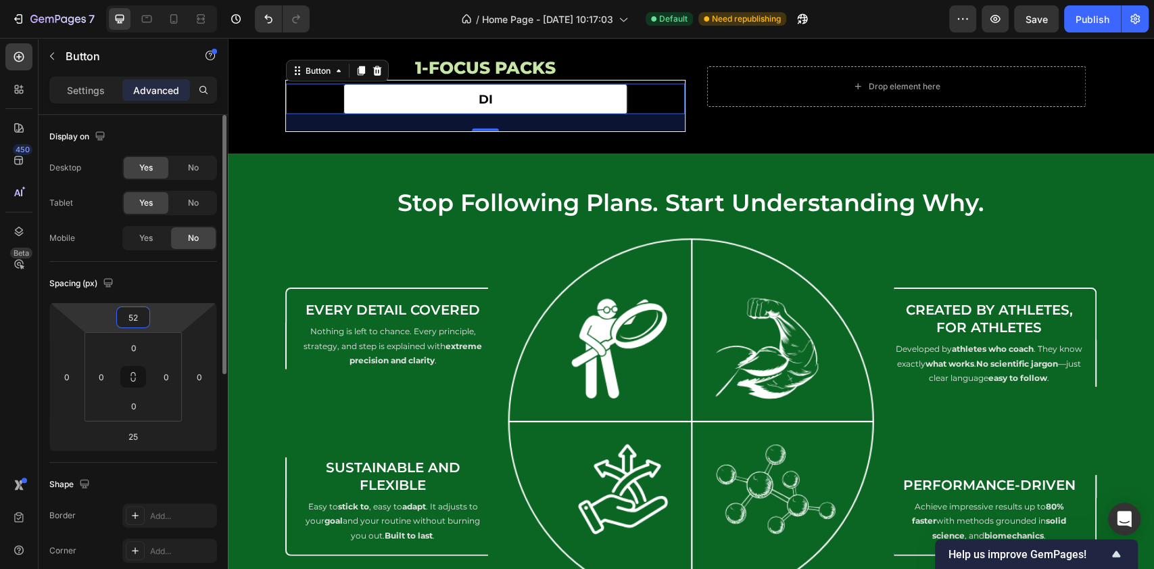
type input "525"
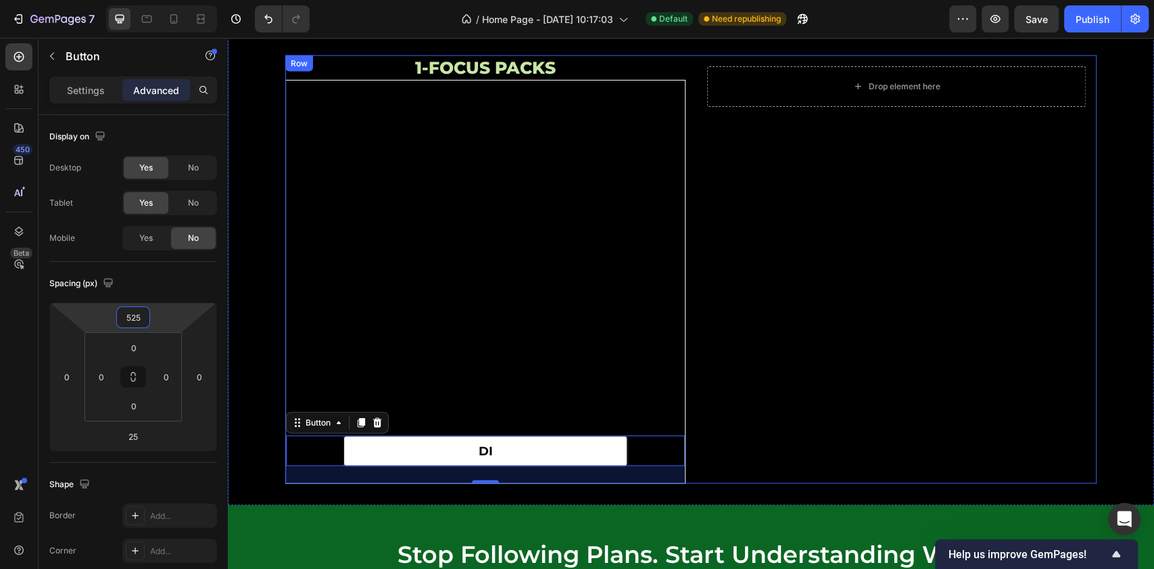
click at [801, 276] on div "Drop element here Row" at bounding box center [896, 269] width 400 height 429
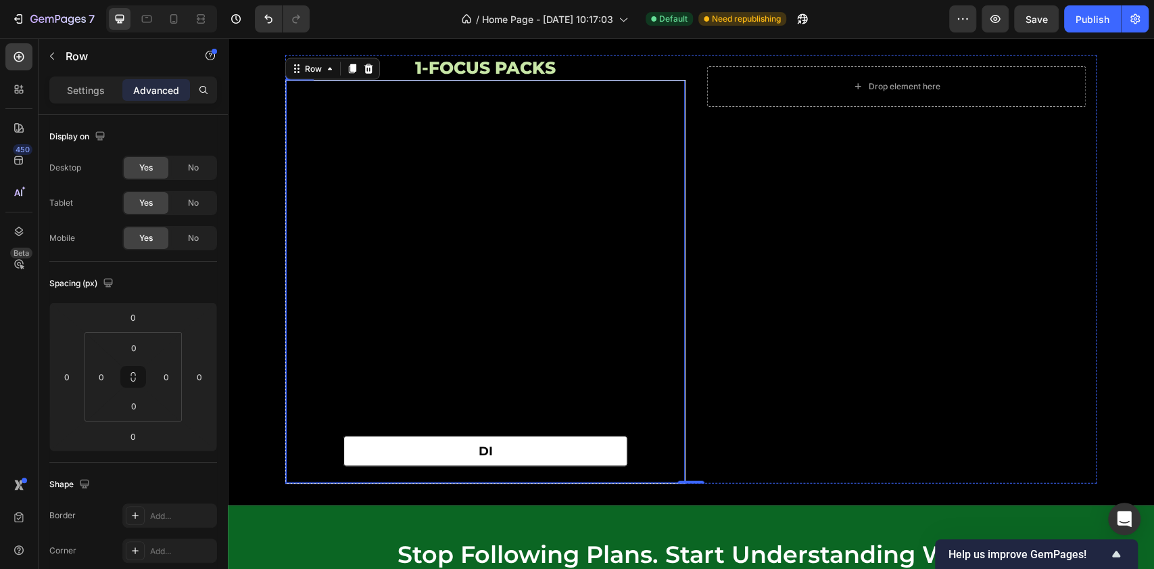
scroll to position [5286, 0]
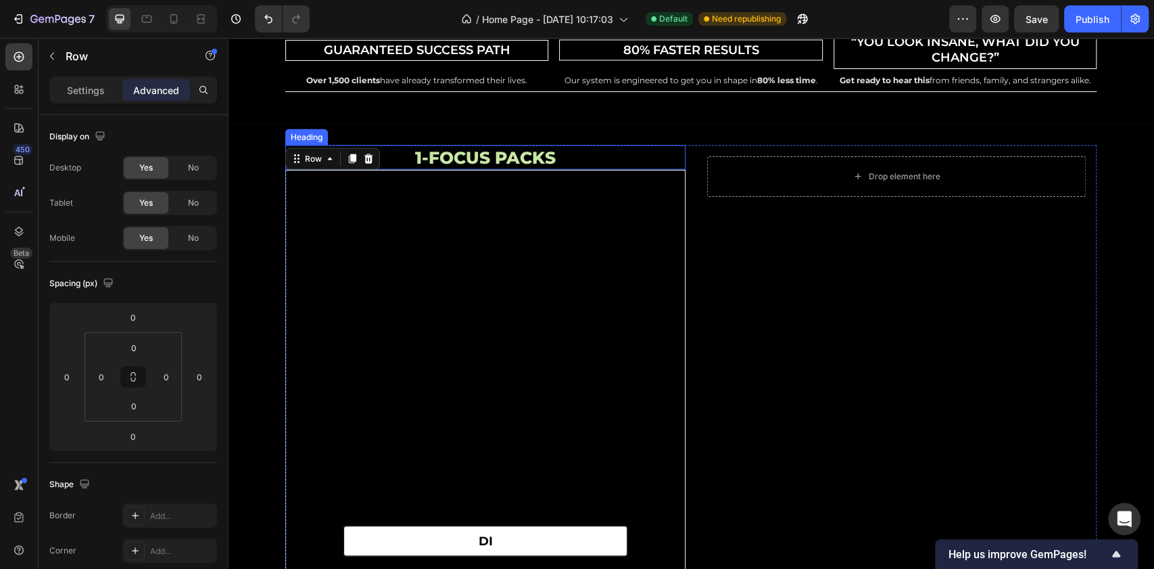
click at [519, 156] on h2 "1-focus packs" at bounding box center [485, 157] width 400 height 25
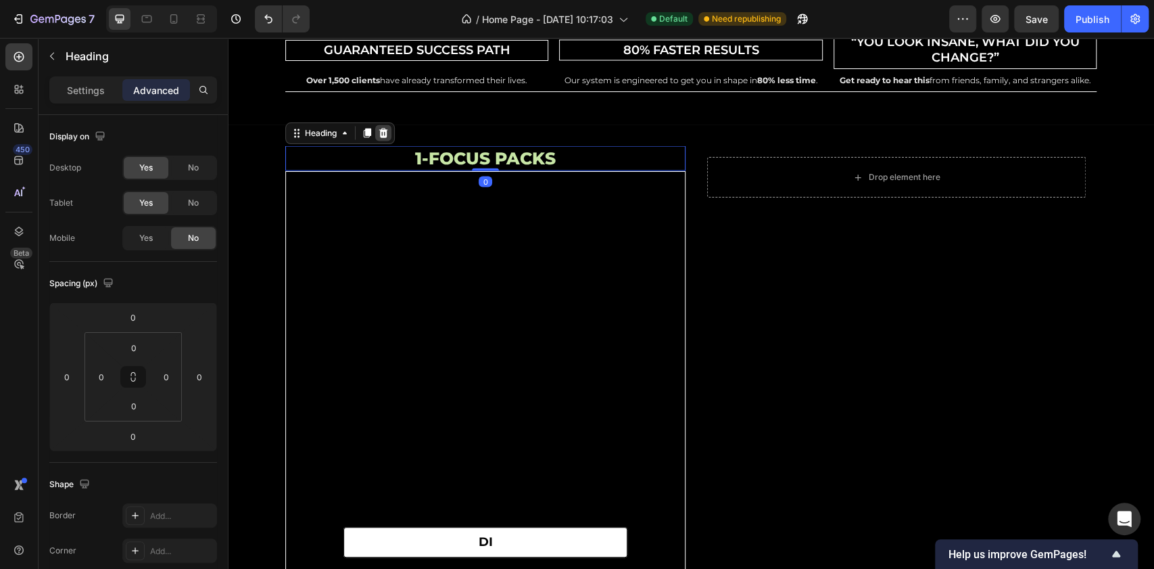
click at [379, 133] on icon at bounding box center [383, 132] width 9 height 9
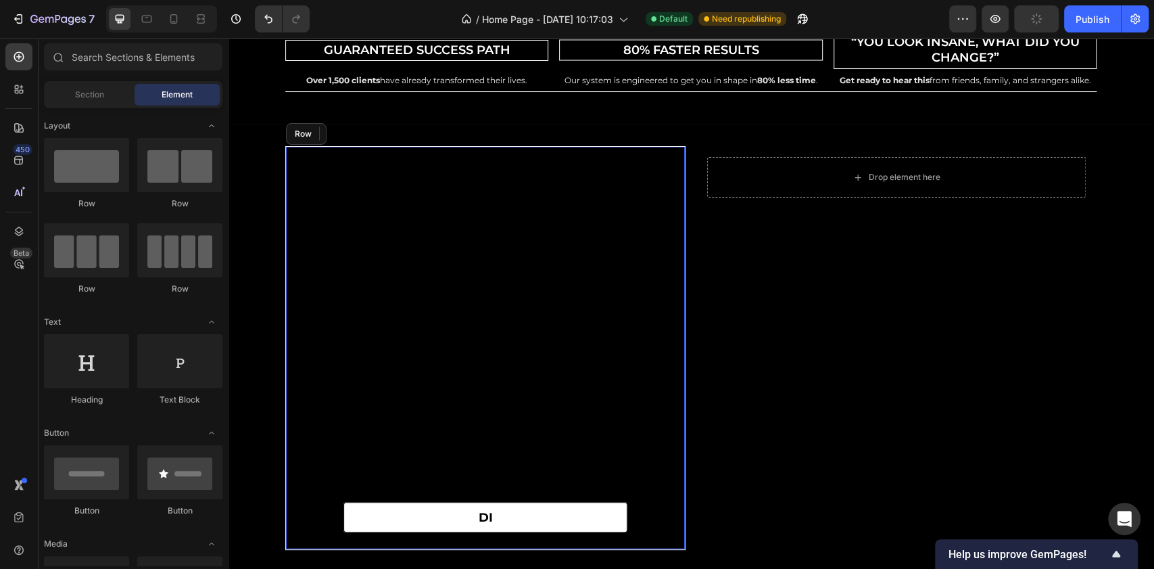
click at [660, 394] on div "di Button" at bounding box center [485, 348] width 399 height 402
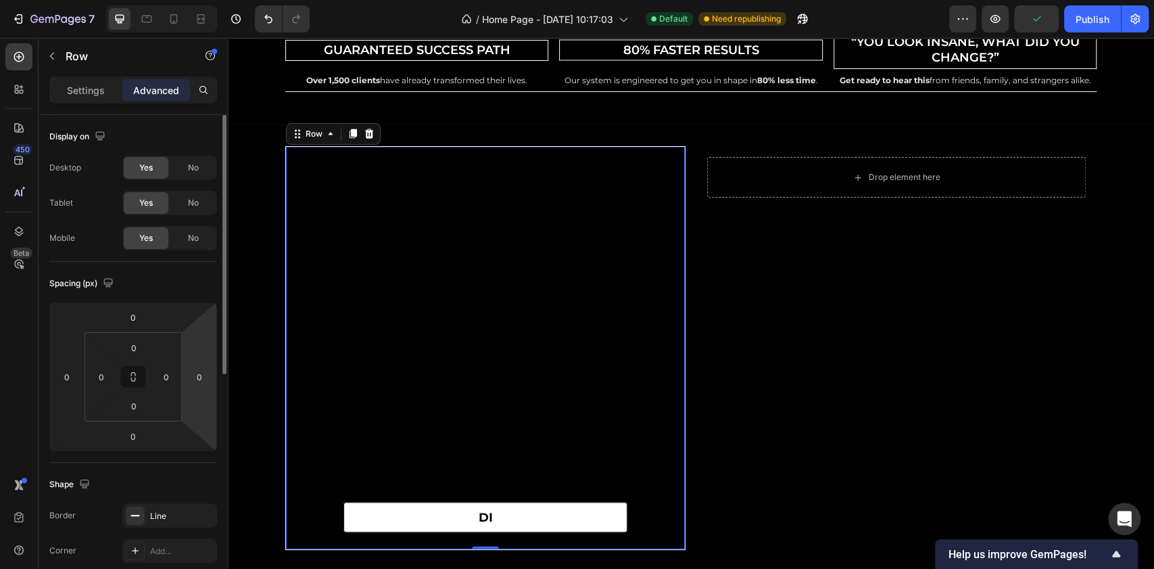
scroll to position [90, 0]
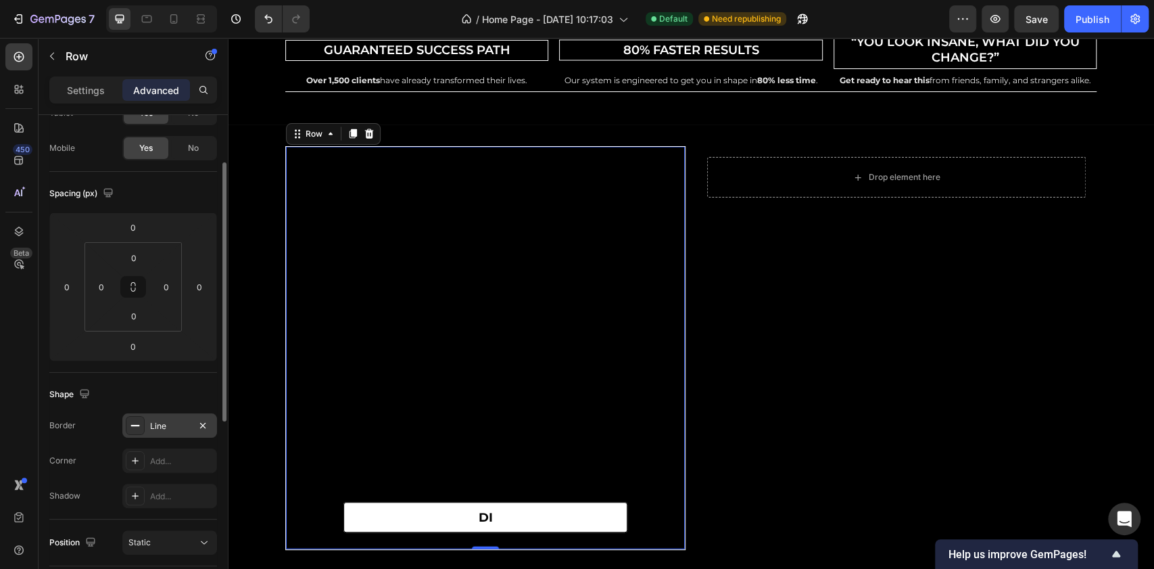
click at [167, 423] on div "Line" at bounding box center [169, 426] width 39 height 12
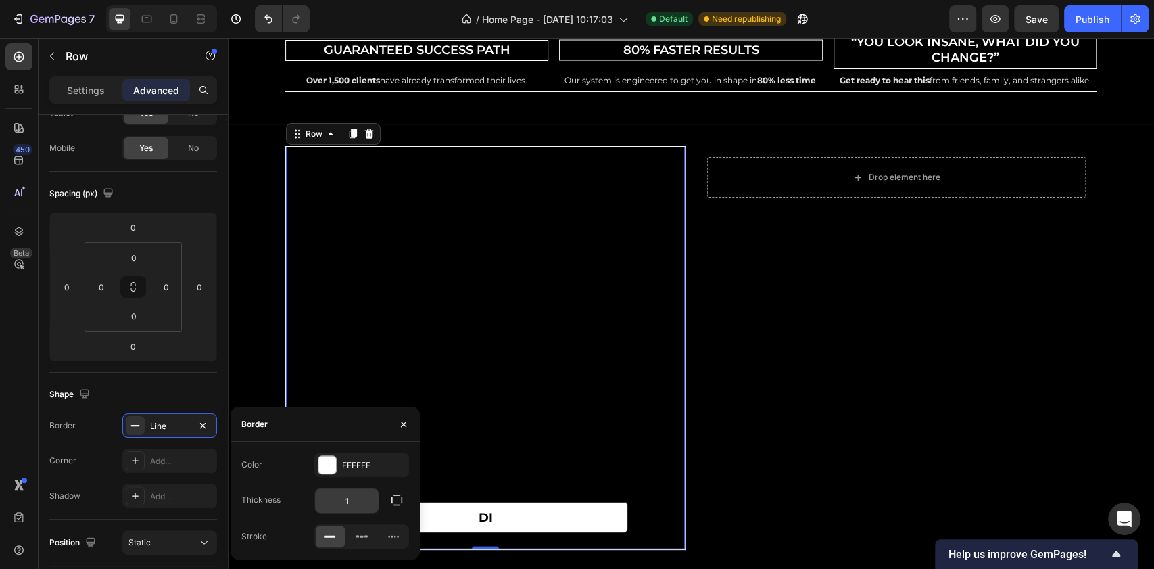
click at [358, 497] on input "1" at bounding box center [347, 500] width 64 height 24
type input "2"
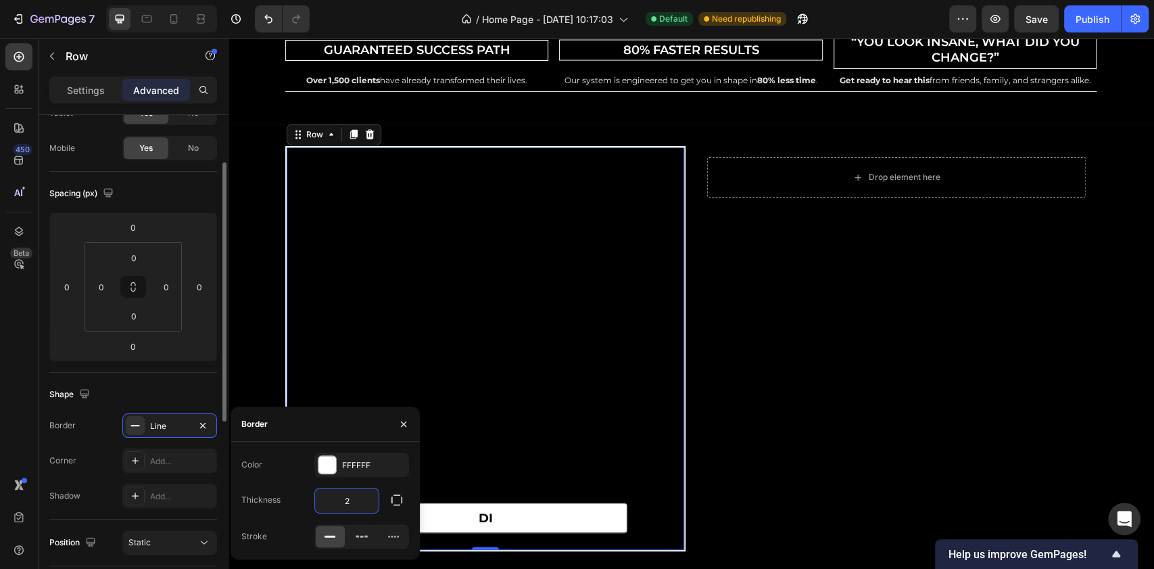
scroll to position [270, 0]
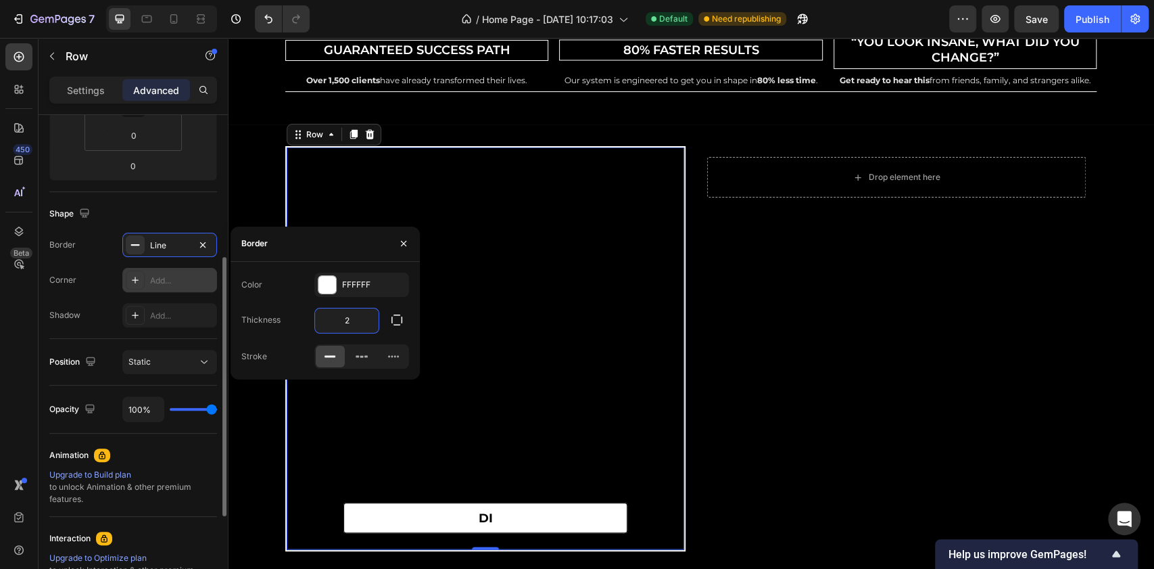
click at [135, 281] on icon at bounding box center [135, 280] width 7 height 7
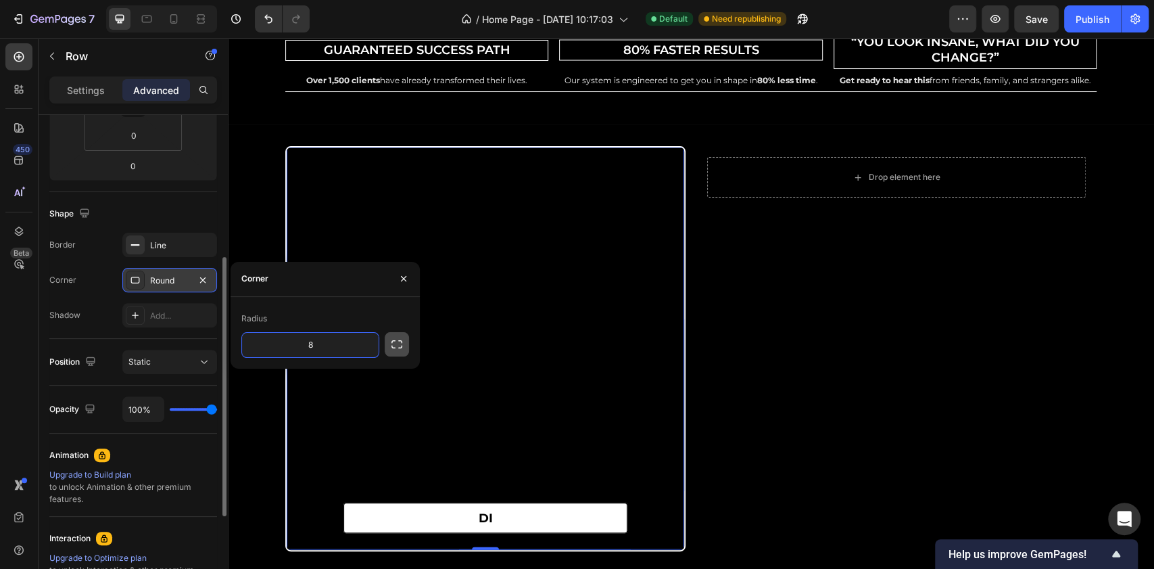
click at [395, 350] on icon "button" at bounding box center [397, 344] width 14 height 14
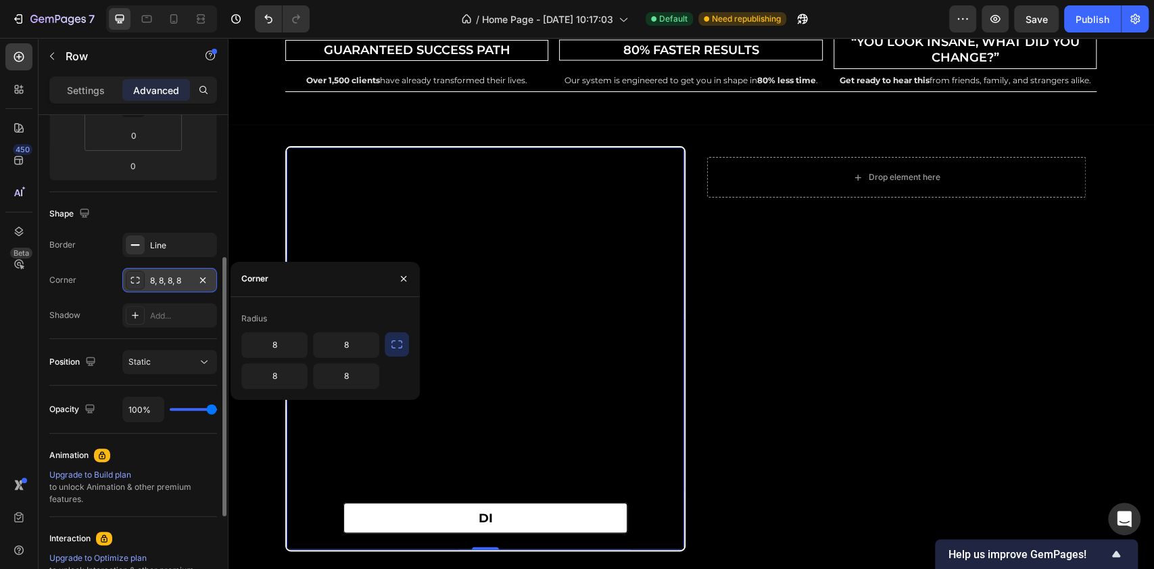
click at [396, 349] on icon "button" at bounding box center [397, 344] width 14 height 14
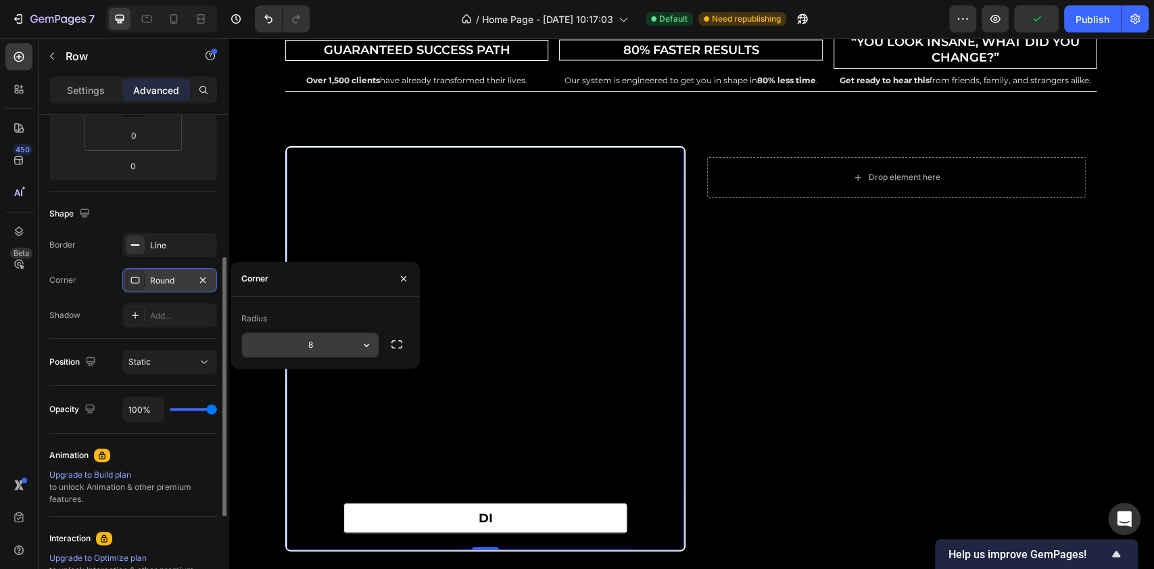
click at [322, 346] on input "8" at bounding box center [310, 345] width 137 height 24
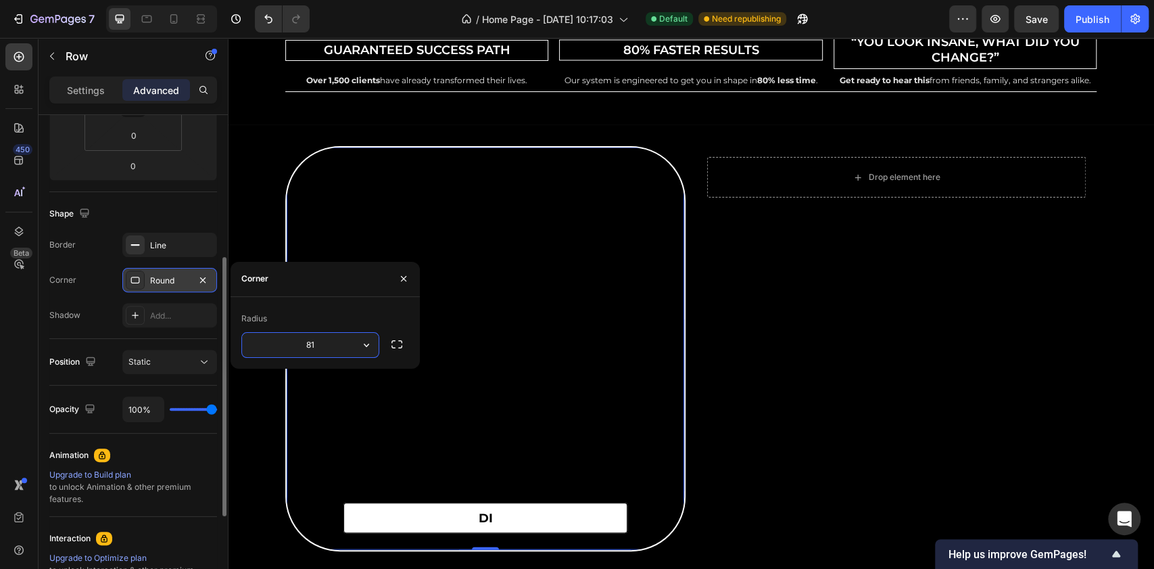
type input "8"
type input "16"
click at [108, 373] on div "Position Static" at bounding box center [133, 362] width 168 height 47
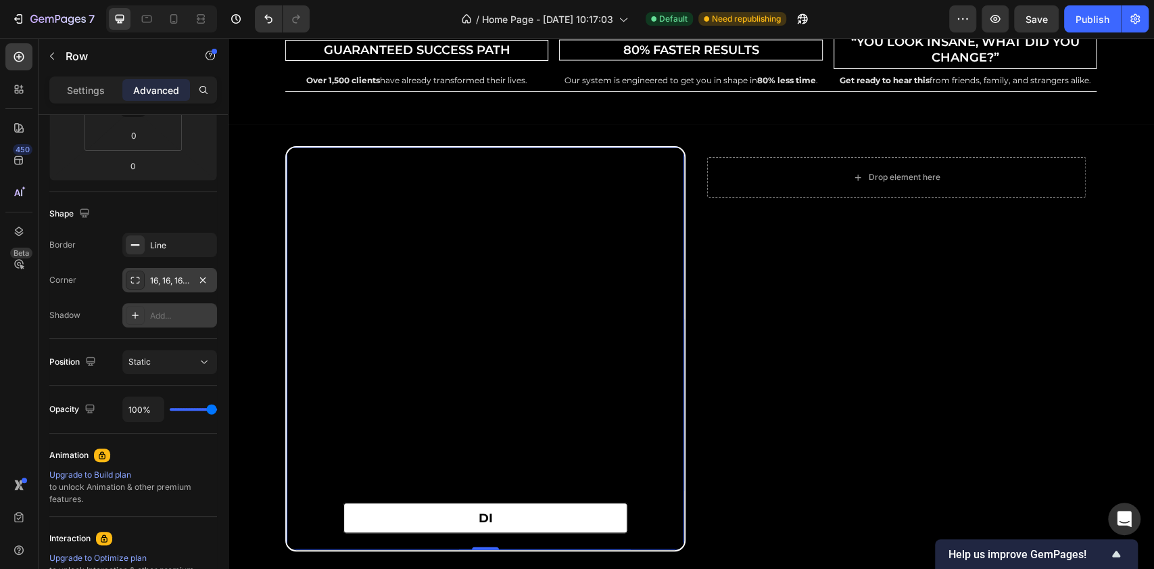
click at [135, 315] on icon at bounding box center [135, 315] width 7 height 7
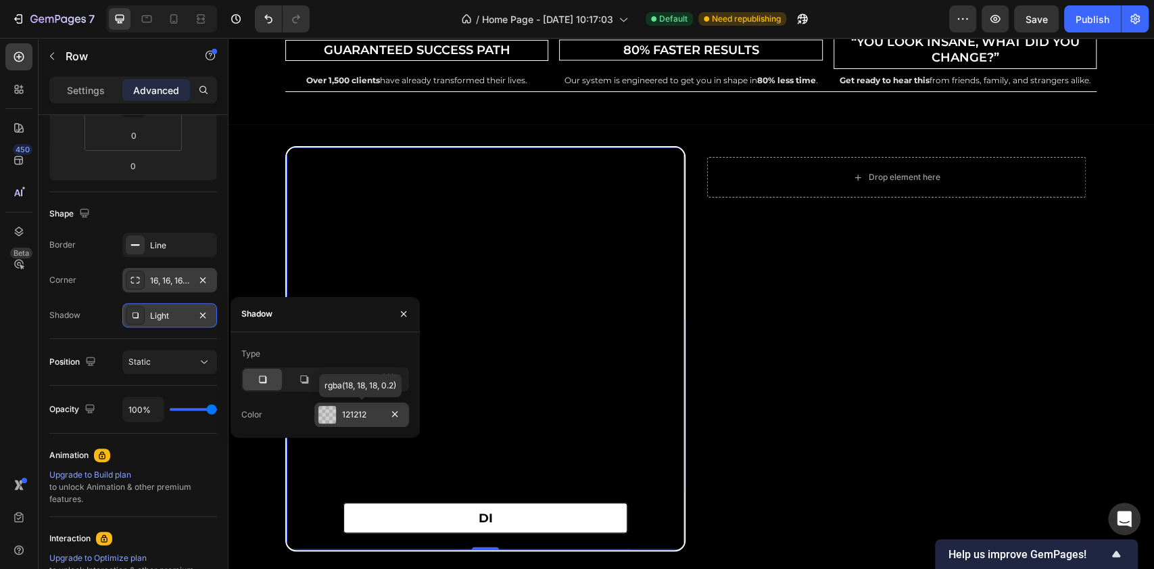
click at [362, 419] on div "121212" at bounding box center [361, 414] width 39 height 12
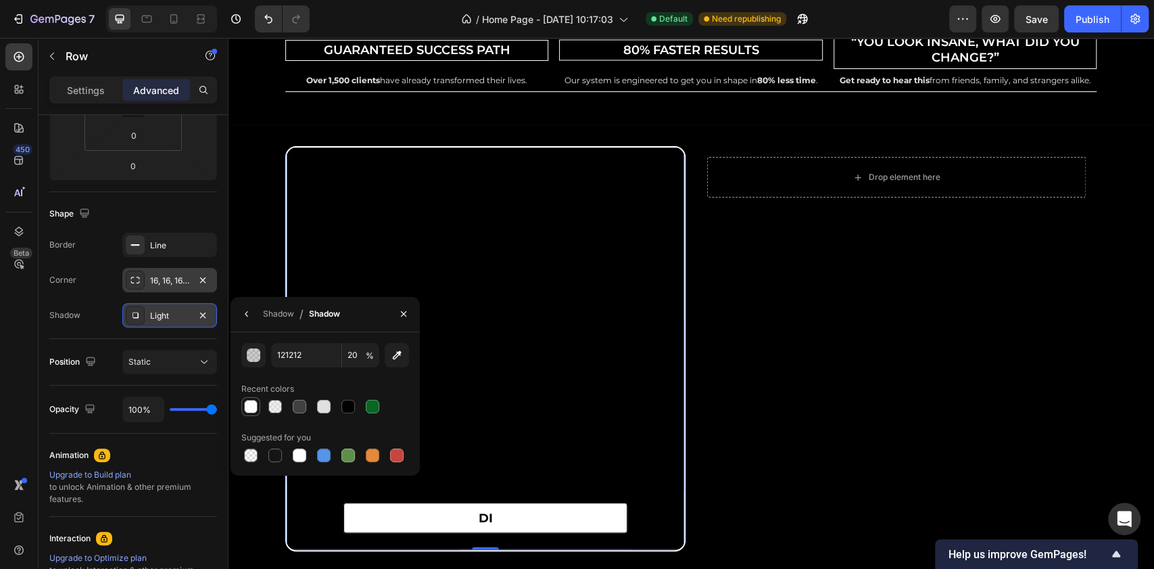
click at [250, 409] on div at bounding box center [251, 407] width 14 height 14
type input "FFFFFF"
type input "85"
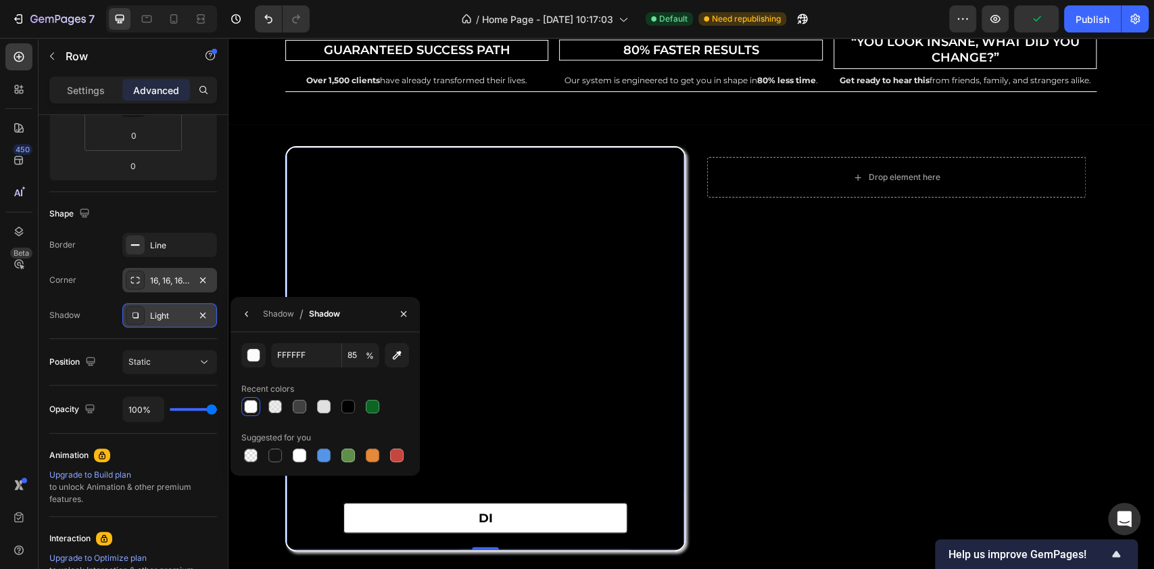
click at [158, 316] on div "Light" at bounding box center [169, 316] width 39 height 12
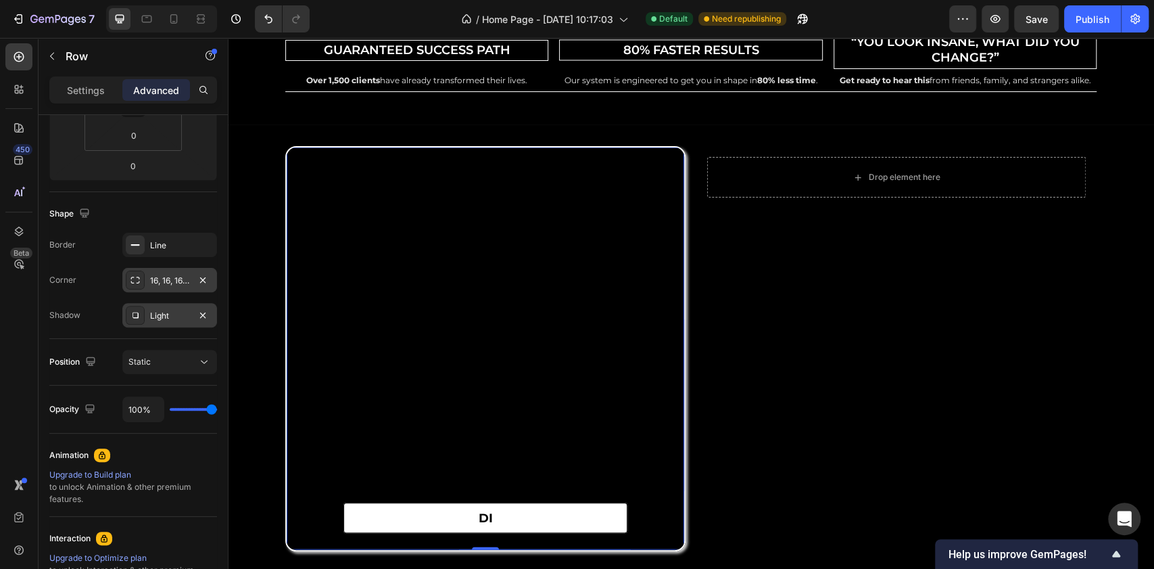
click at [158, 316] on div "Light" at bounding box center [169, 316] width 39 height 12
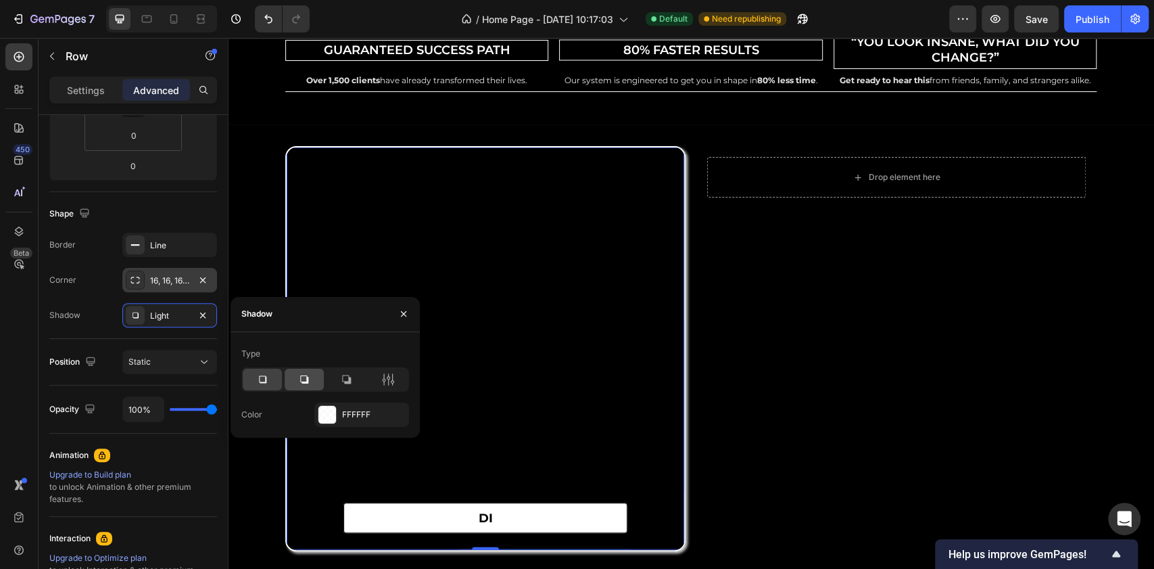
click at [299, 380] on icon at bounding box center [305, 380] width 14 height 14
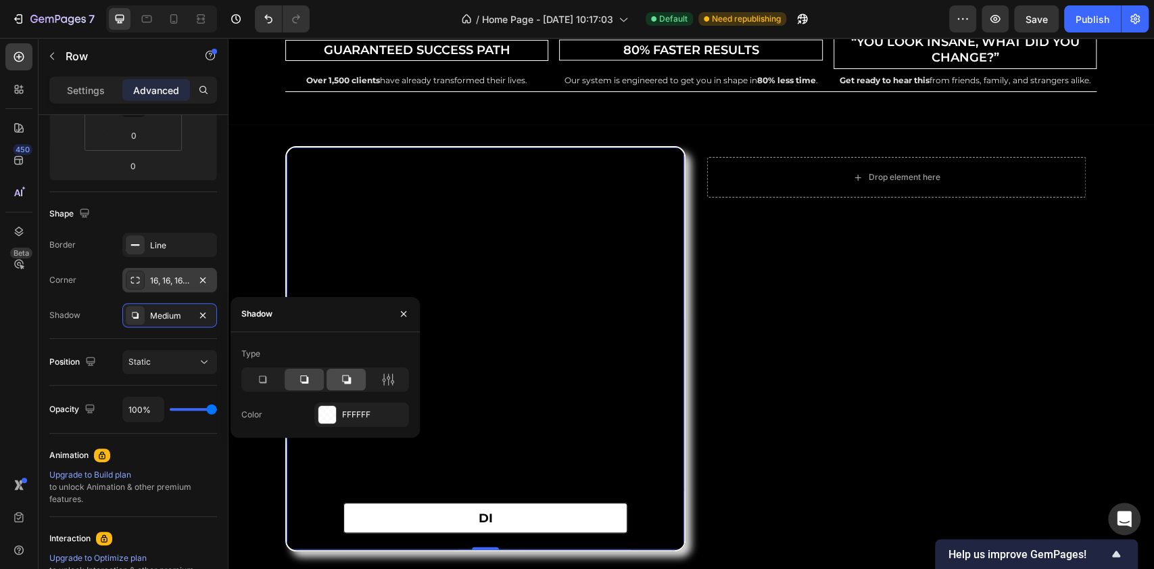
click at [341, 385] on icon at bounding box center [346, 380] width 14 height 14
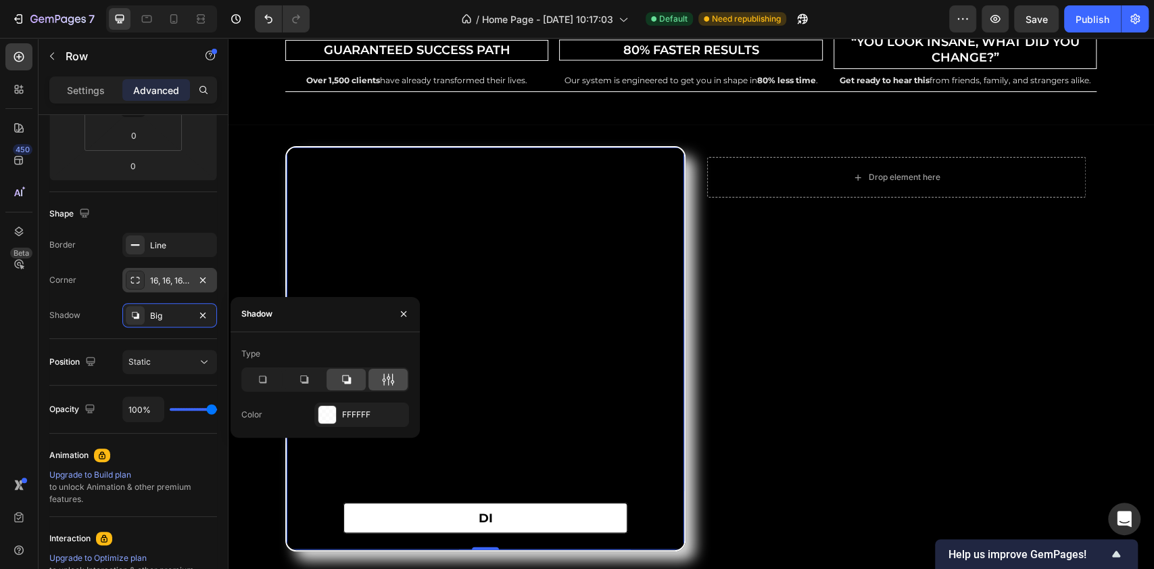
click at [385, 381] on icon at bounding box center [388, 380] width 14 height 14
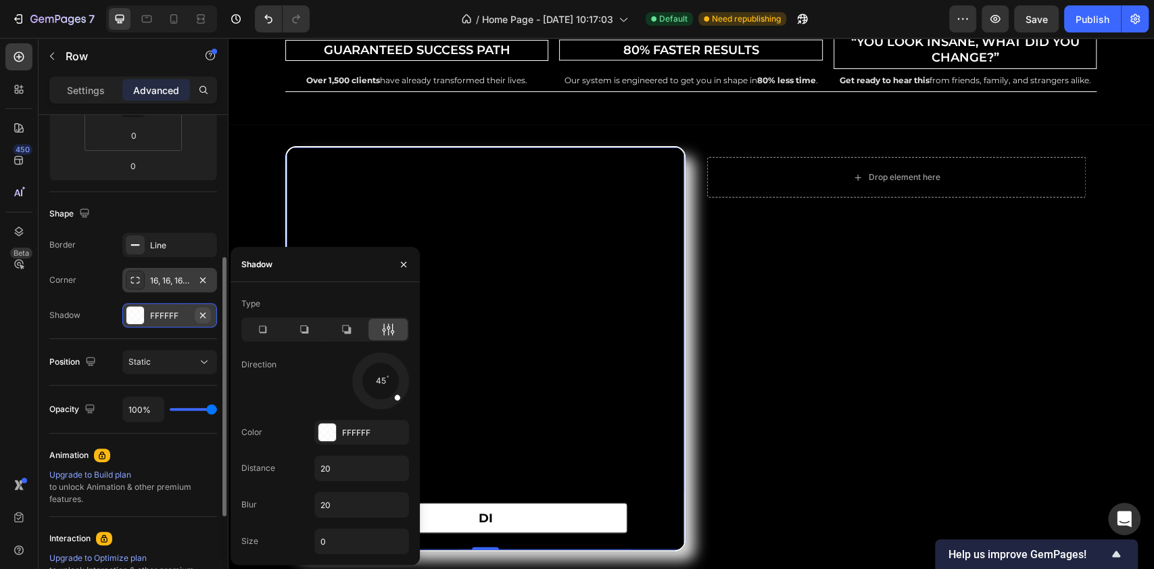
click at [201, 314] on icon "button" at bounding box center [202, 314] width 5 height 5
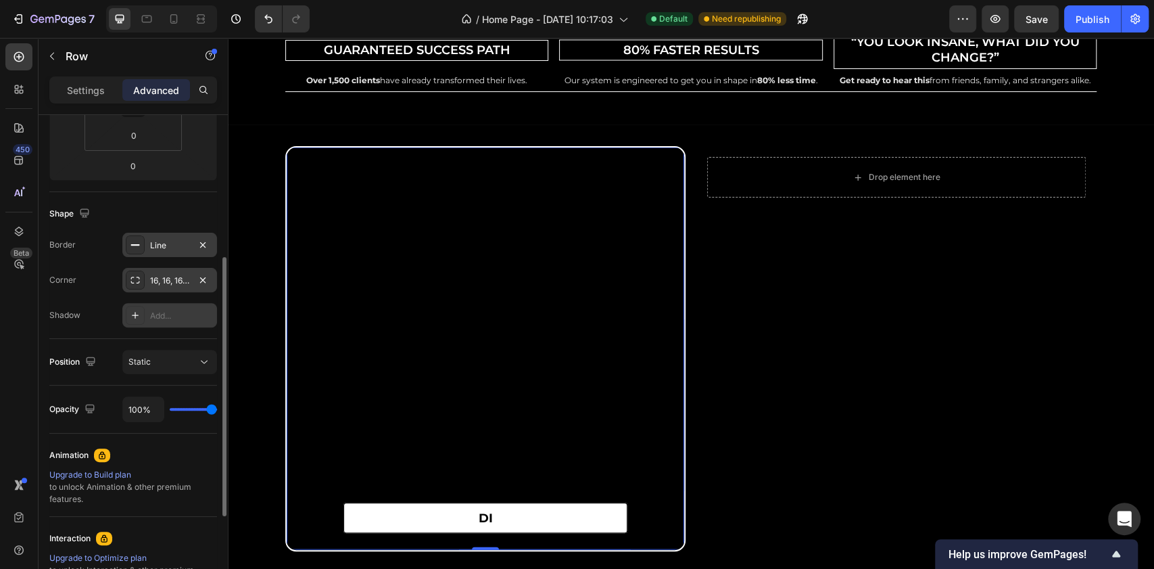
click at [164, 249] on div "Line" at bounding box center [169, 245] width 39 height 12
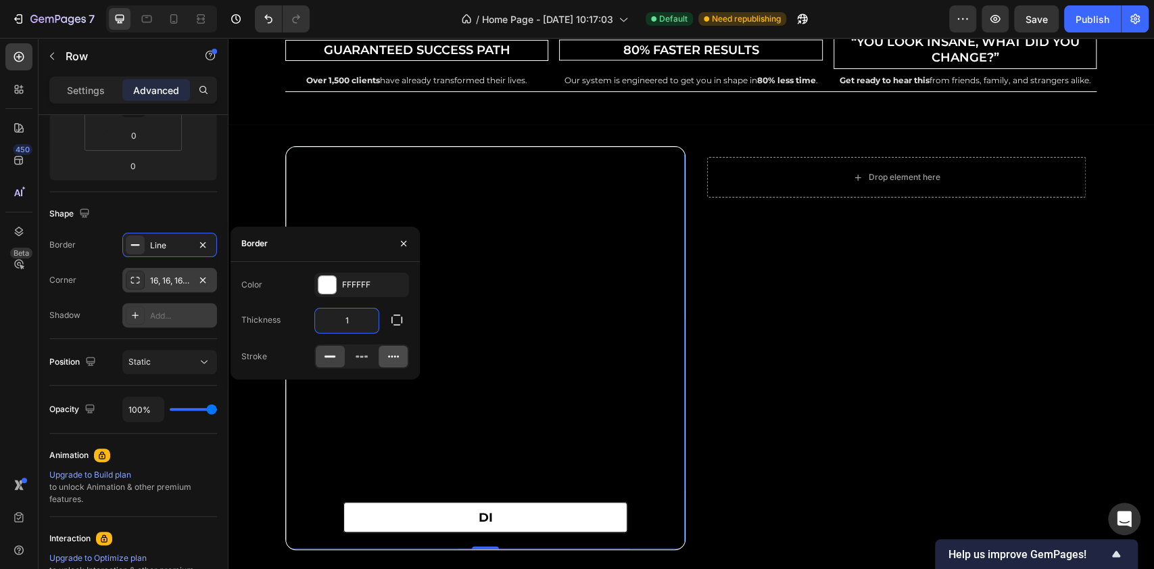
type input "1"
click at [391, 358] on icon at bounding box center [394, 357] width 14 height 14
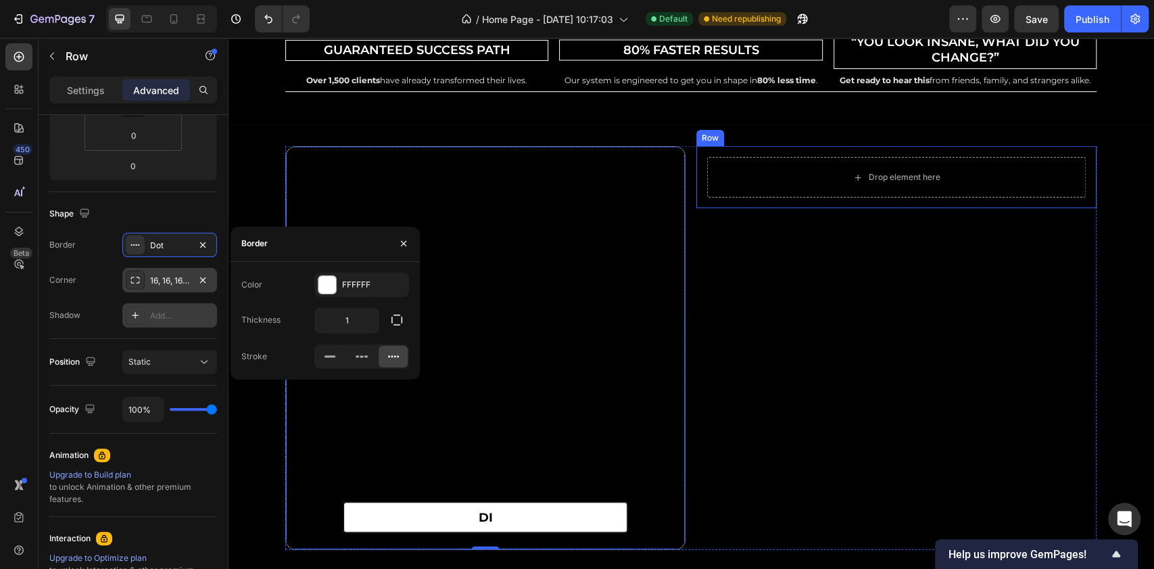
click at [975, 204] on div "Drop element here Row" at bounding box center [896, 177] width 400 height 62
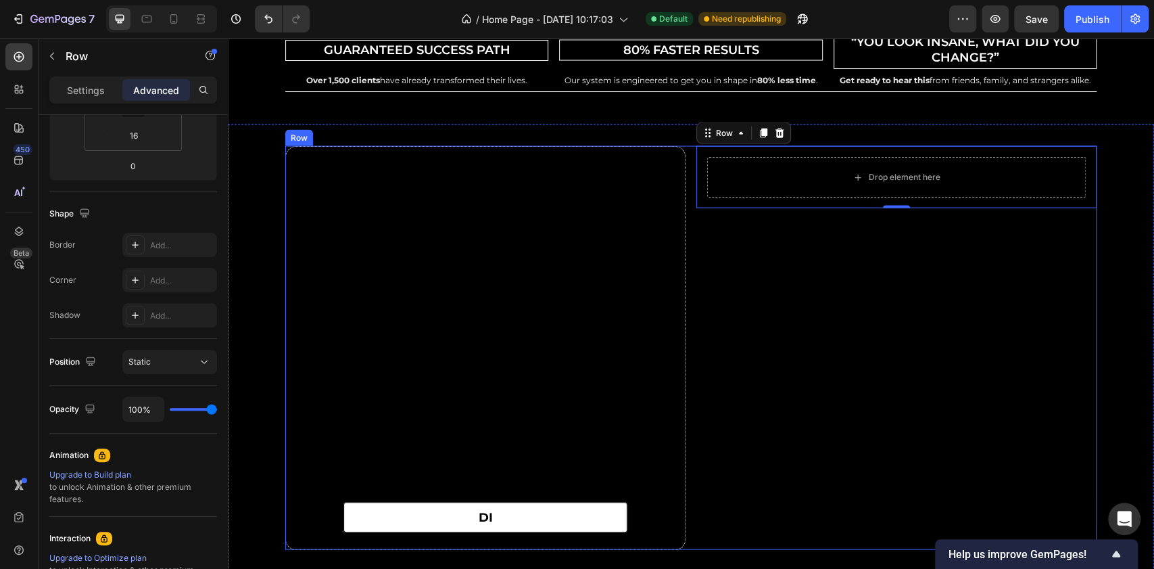
scroll to position [5106, 0]
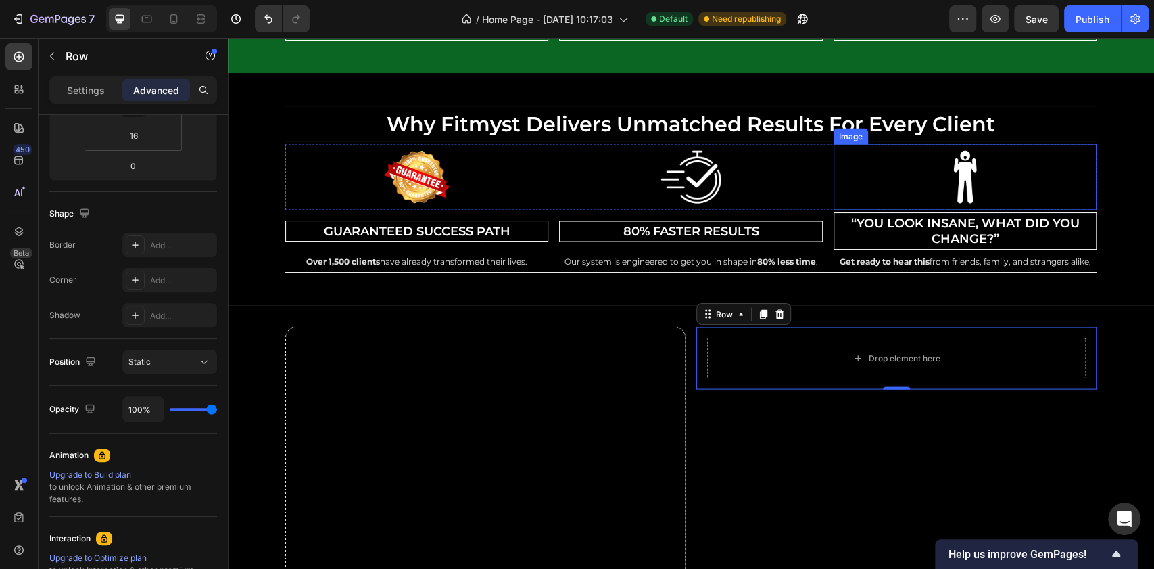
click at [970, 167] on img at bounding box center [965, 177] width 66 height 66
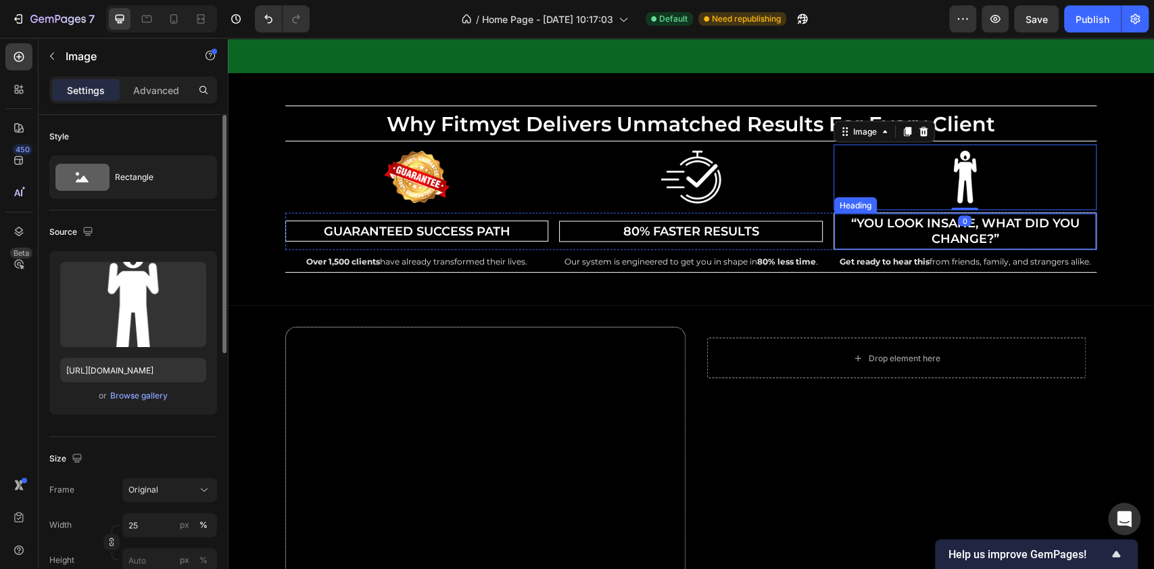
scroll to position [5286, 0]
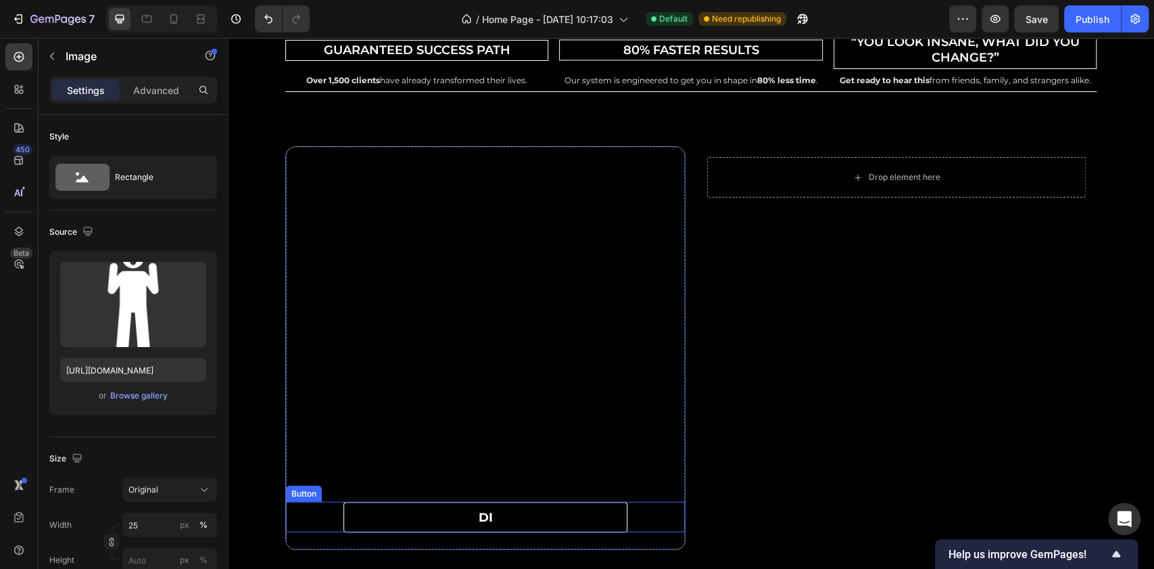
click at [488, 520] on link "di" at bounding box center [485, 517] width 284 height 30
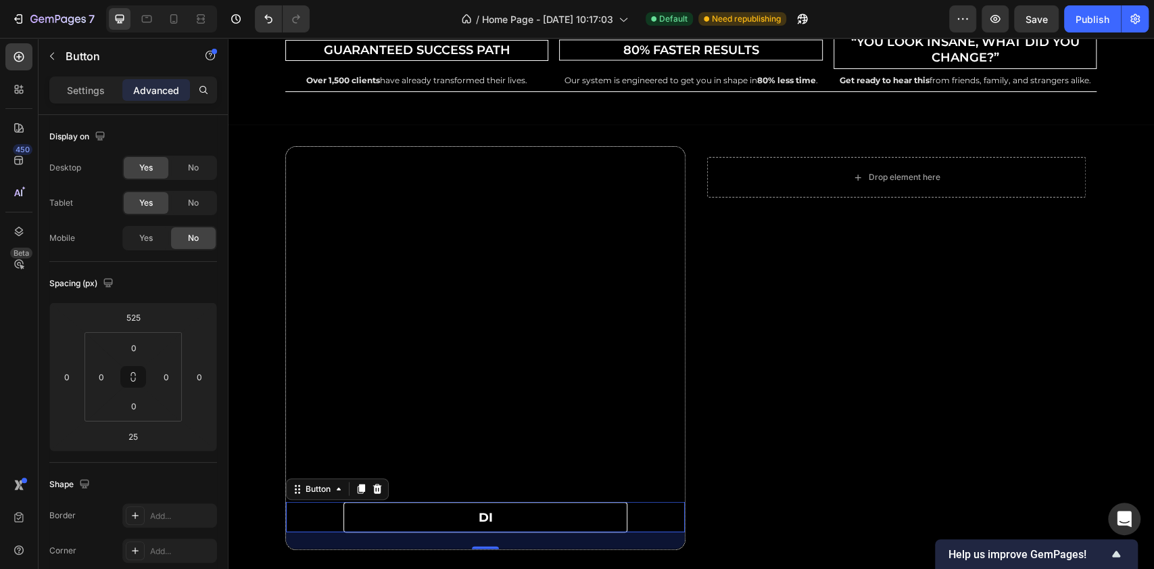
click at [490, 519] on link "di" at bounding box center [485, 517] width 284 height 30
click at [487, 513] on link "di" at bounding box center [485, 517] width 284 height 30
click at [479, 515] on p "di" at bounding box center [486, 517] width 14 height 22
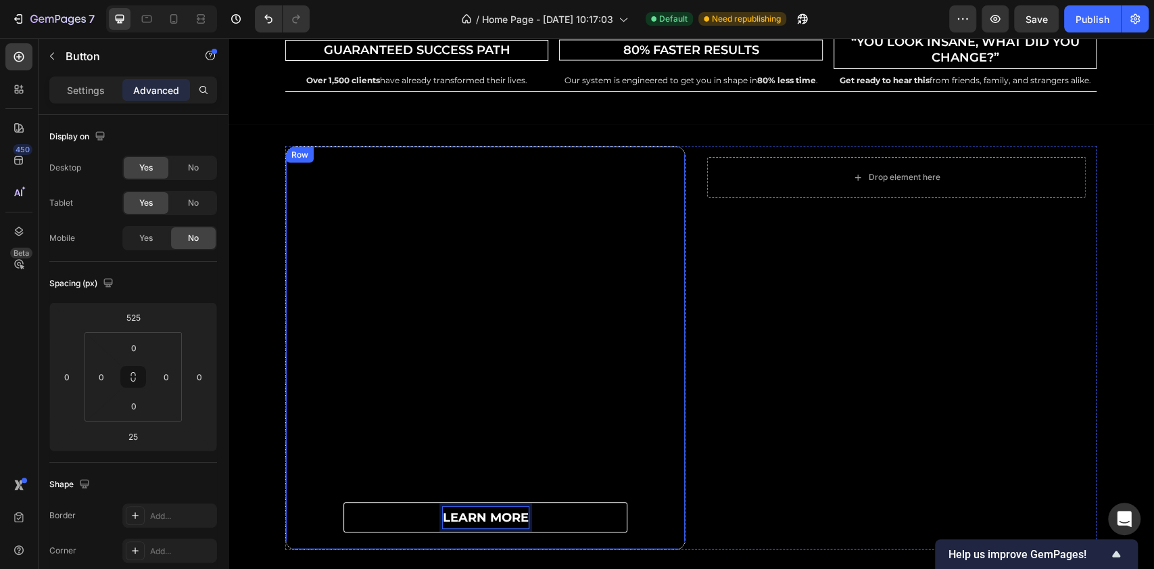
scroll to position [5376, 0]
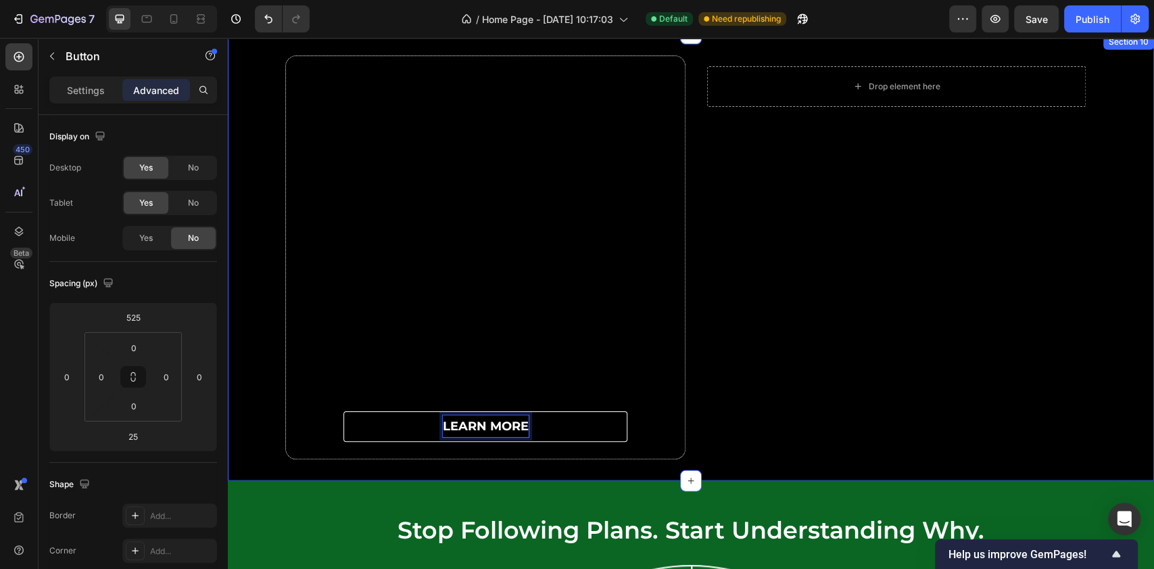
click at [254, 365] on div "learn more Button 25 Row Drop element here Row Row" at bounding box center [691, 257] width 926 height 404
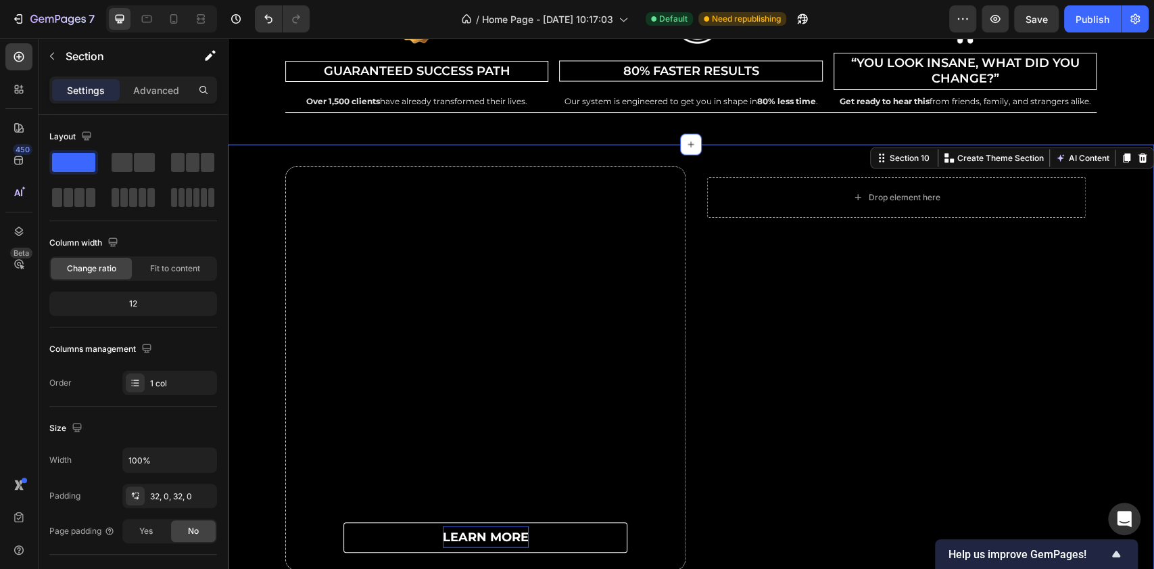
scroll to position [5196, 0]
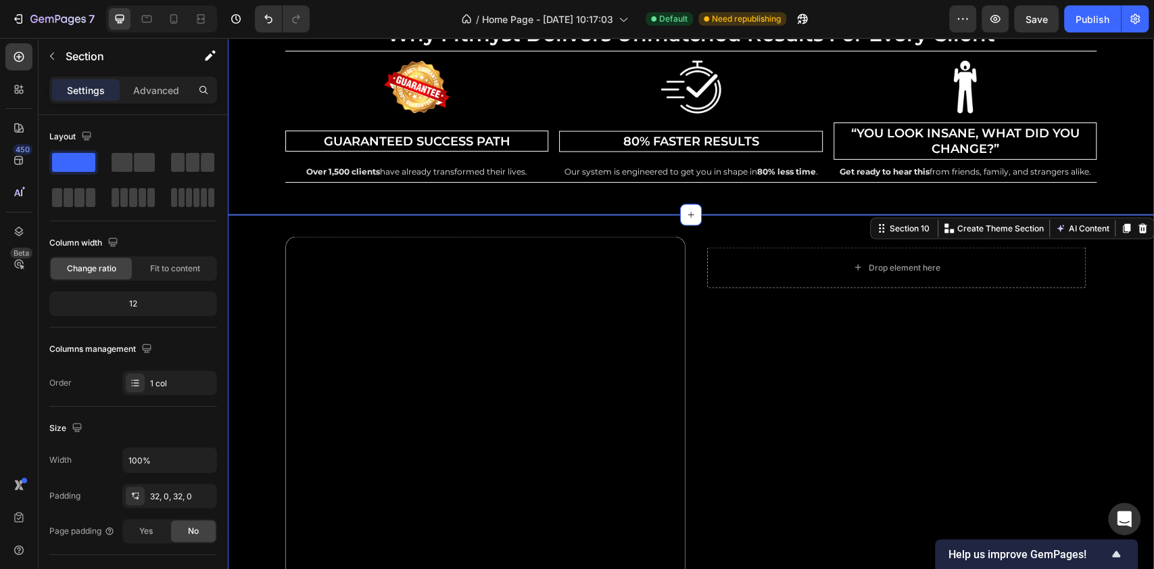
click at [248, 174] on div "why fitmyst delivers unmatched results for every client Heading Row Image Guara…" at bounding box center [691, 100] width 926 height 168
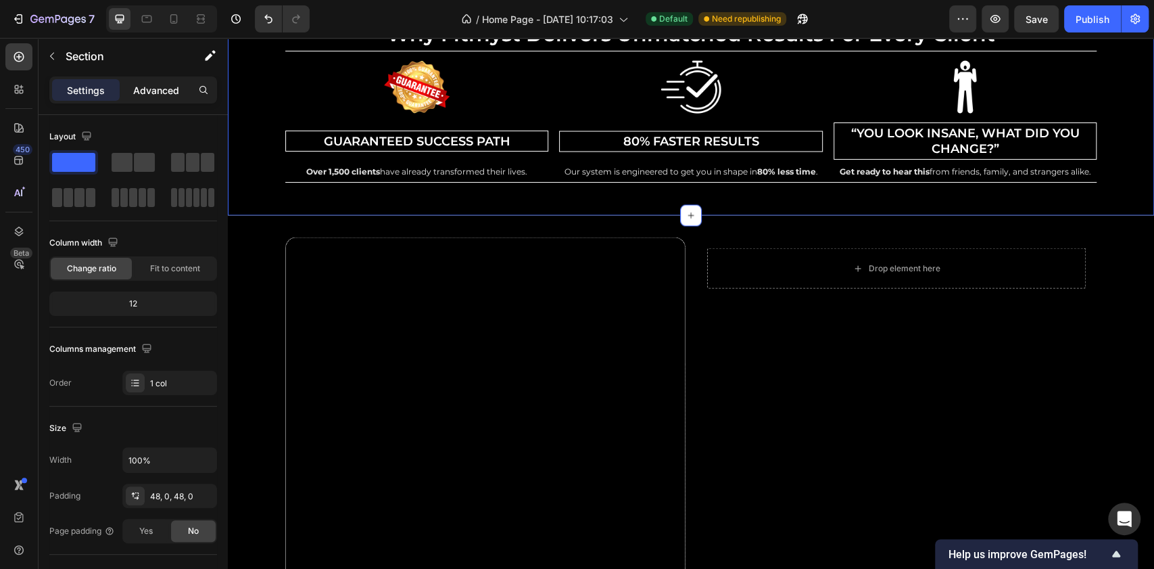
click at [158, 88] on p "Advanced" at bounding box center [156, 90] width 46 height 14
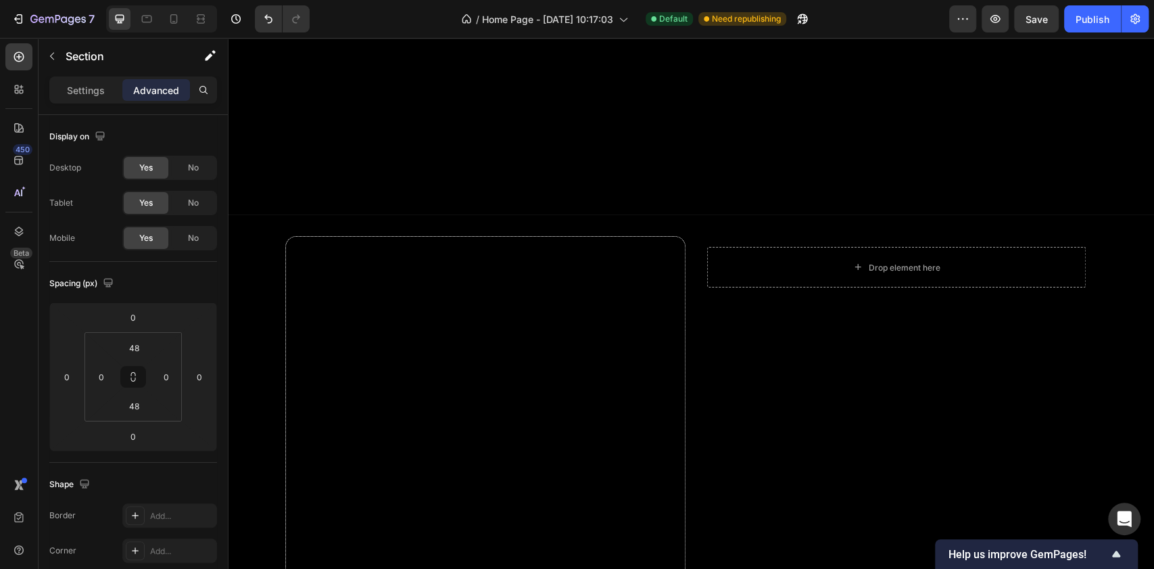
scroll to position [5376, 0]
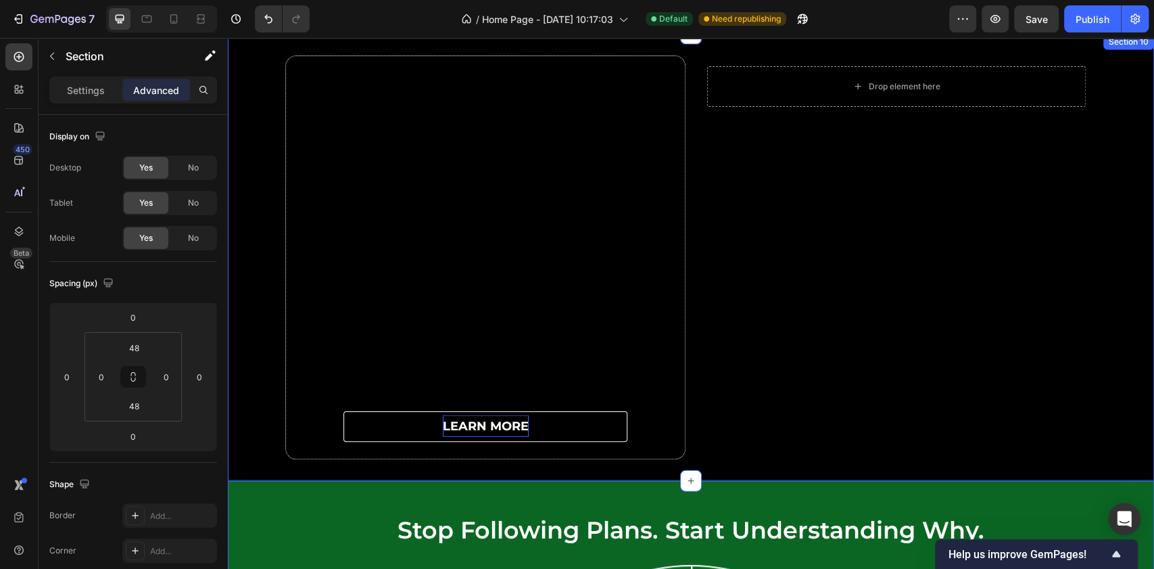
click at [248, 419] on div "learn more Button Row Drop element here Row Row" at bounding box center [691, 257] width 926 height 404
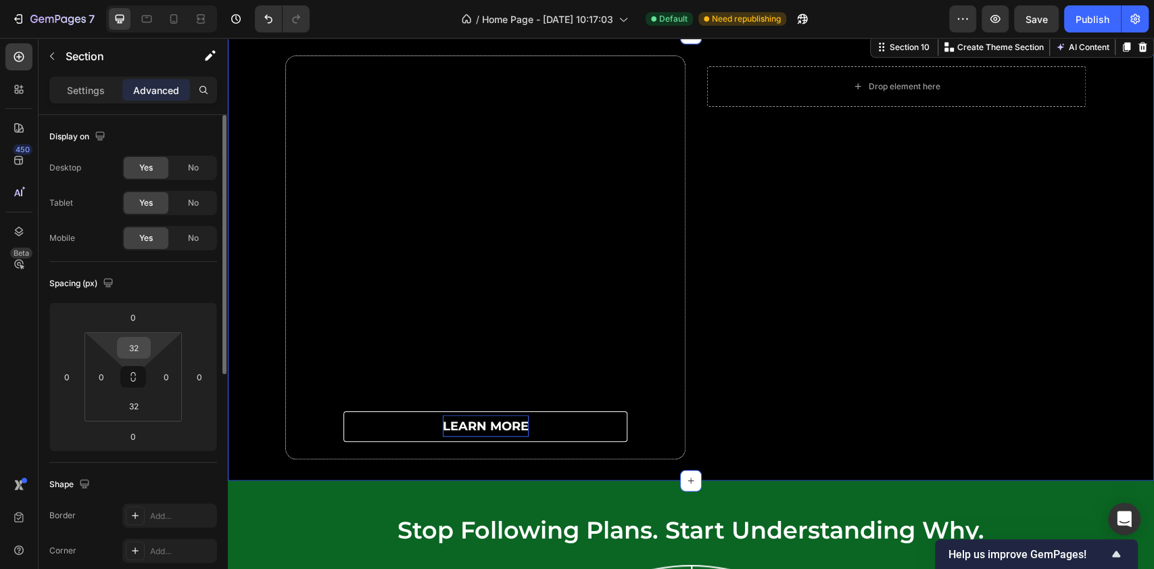
click at [133, 346] on input "32" at bounding box center [133, 347] width 27 height 20
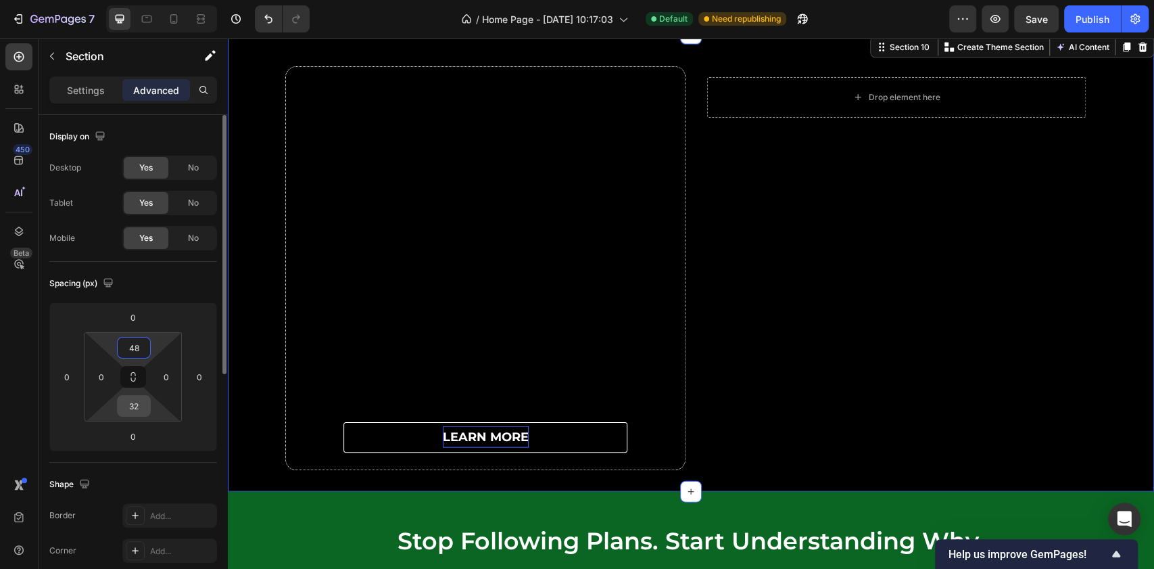
type input "48"
click at [141, 408] on input "32" at bounding box center [133, 406] width 27 height 20
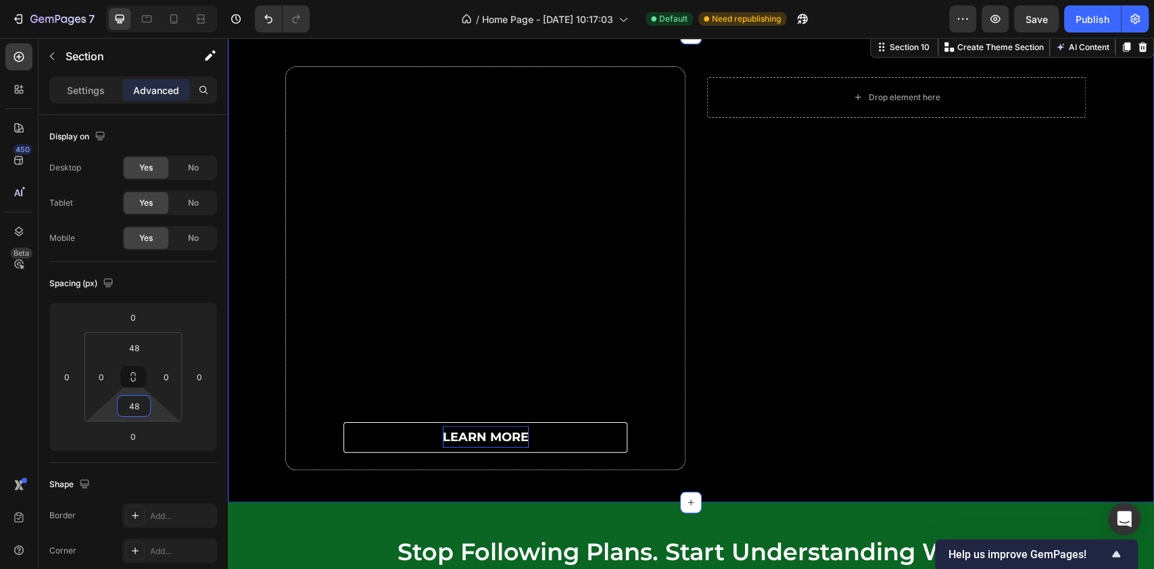
type input "48"
click at [258, 288] on div "learn more Button Row Drop element here Row Row" at bounding box center [691, 268] width 926 height 404
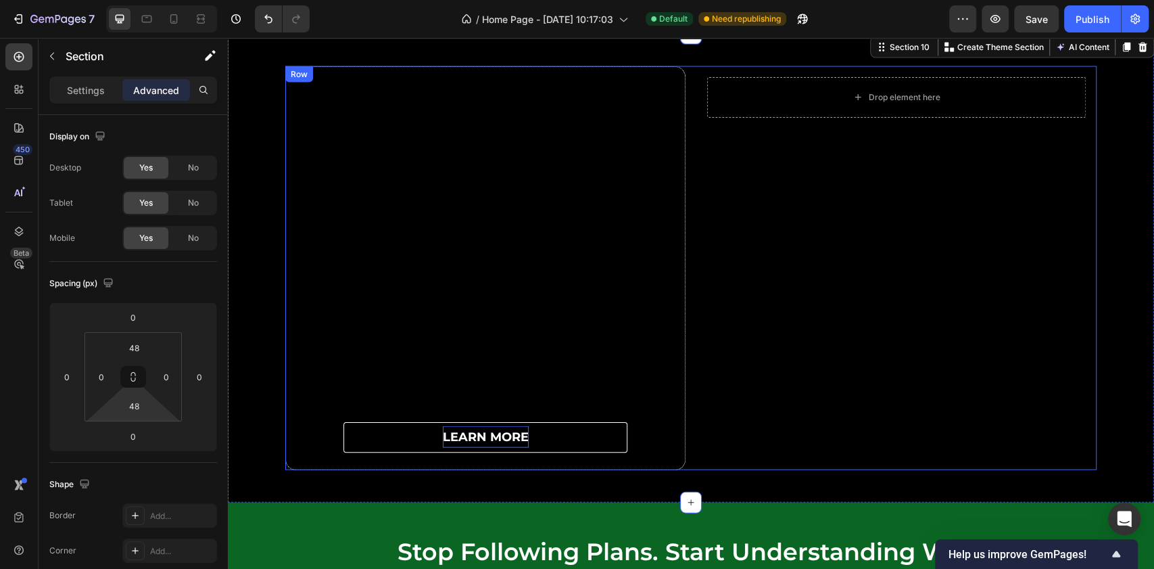
scroll to position [5286, 0]
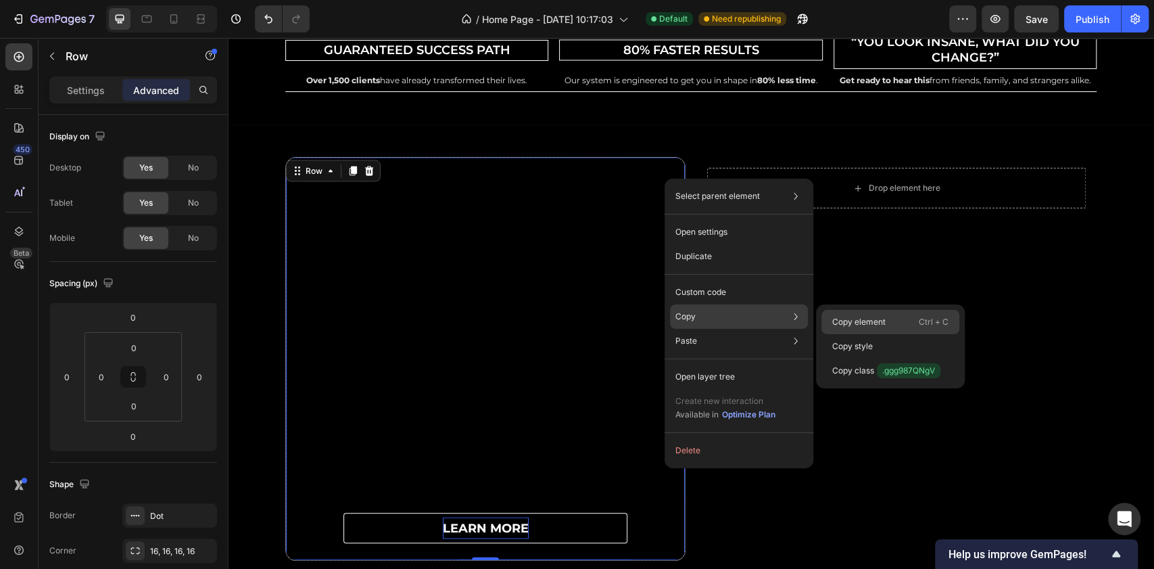
click at [860, 311] on div "Copy element Ctrl + C" at bounding box center [891, 322] width 138 height 24
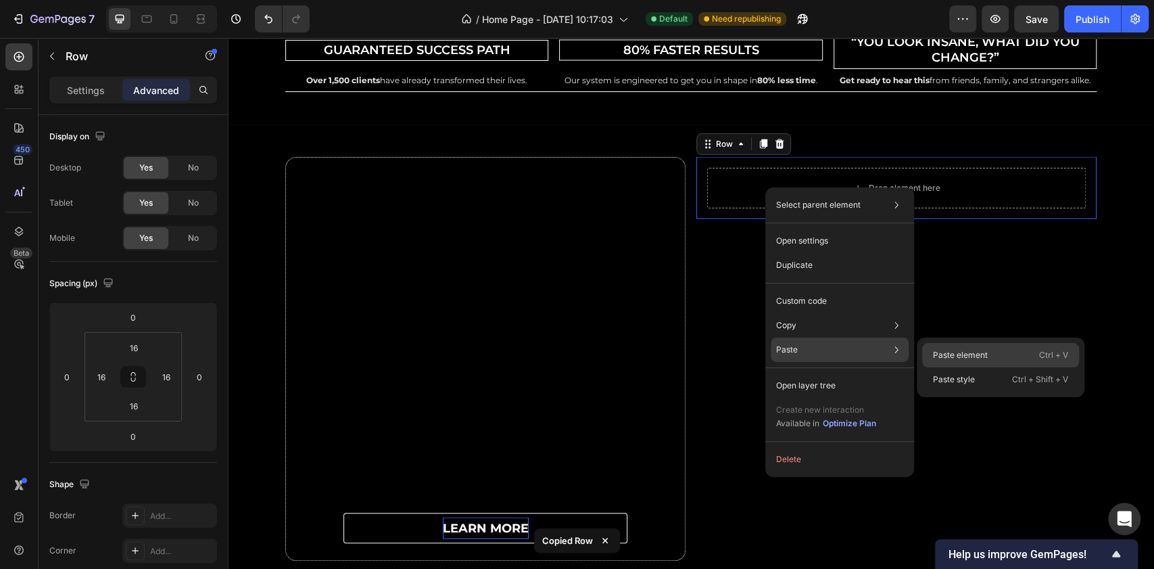
click at [955, 352] on p "Paste element" at bounding box center [960, 355] width 55 height 12
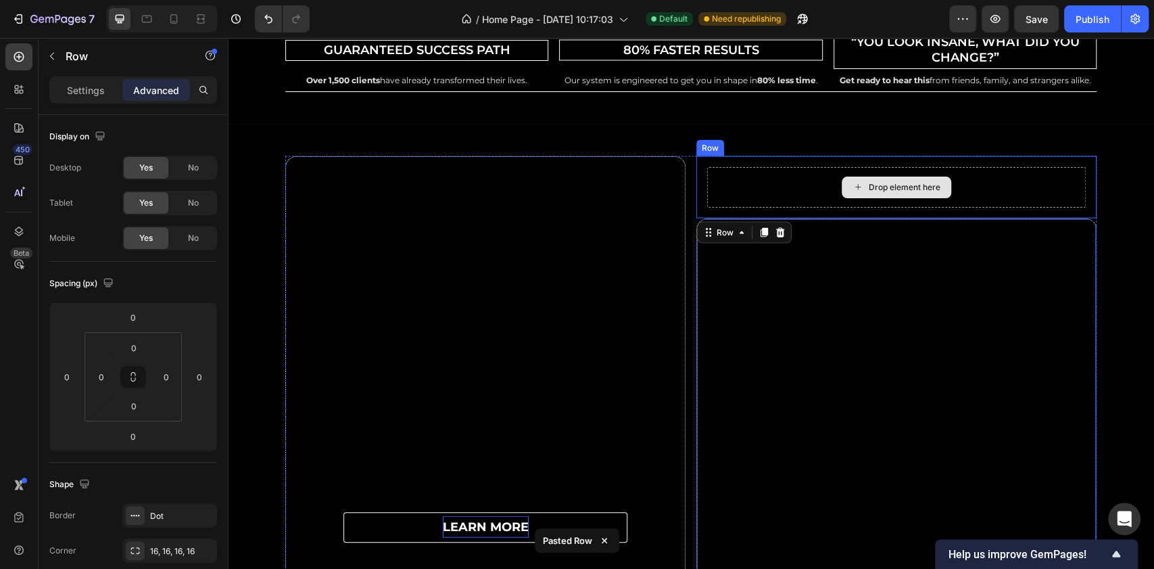
click at [802, 188] on div "Drop element here" at bounding box center [896, 187] width 379 height 41
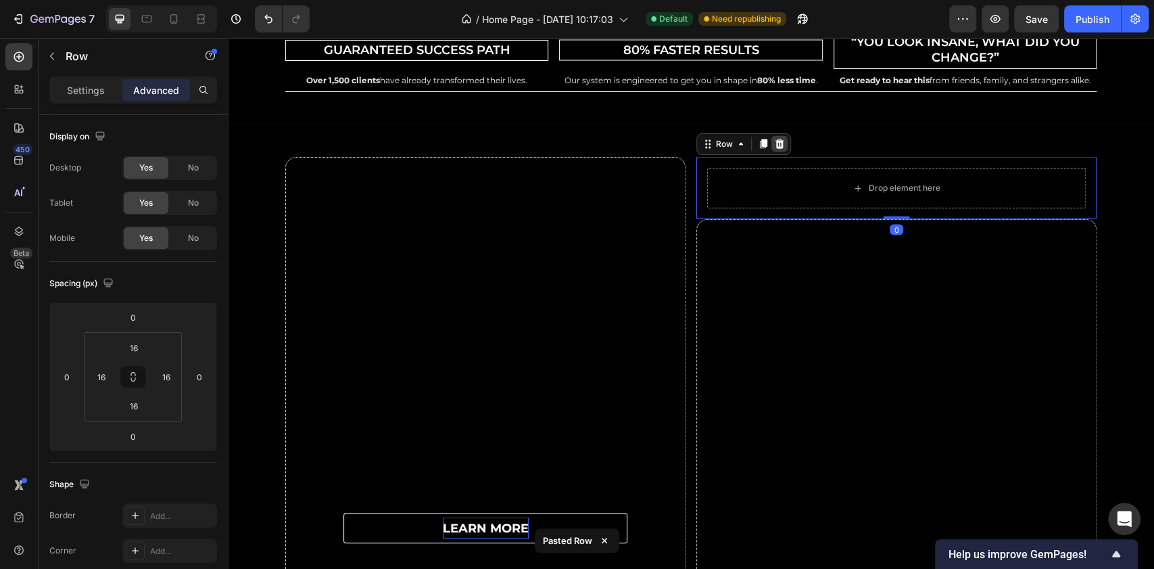
click at [776, 143] on icon at bounding box center [780, 143] width 9 height 9
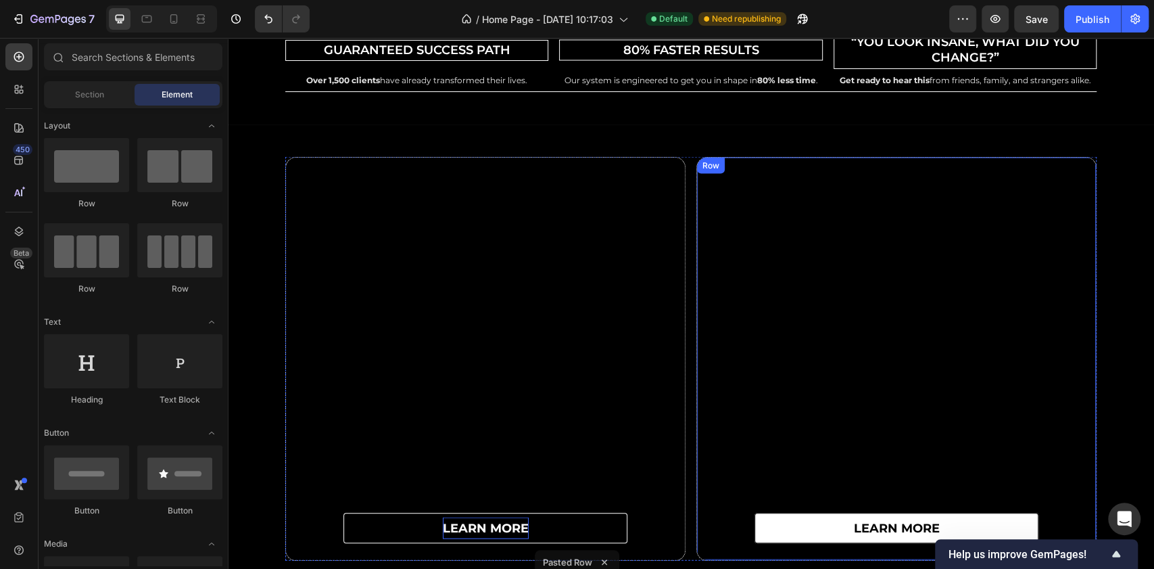
click at [763, 195] on div "learn more Button" at bounding box center [896, 359] width 399 height 402
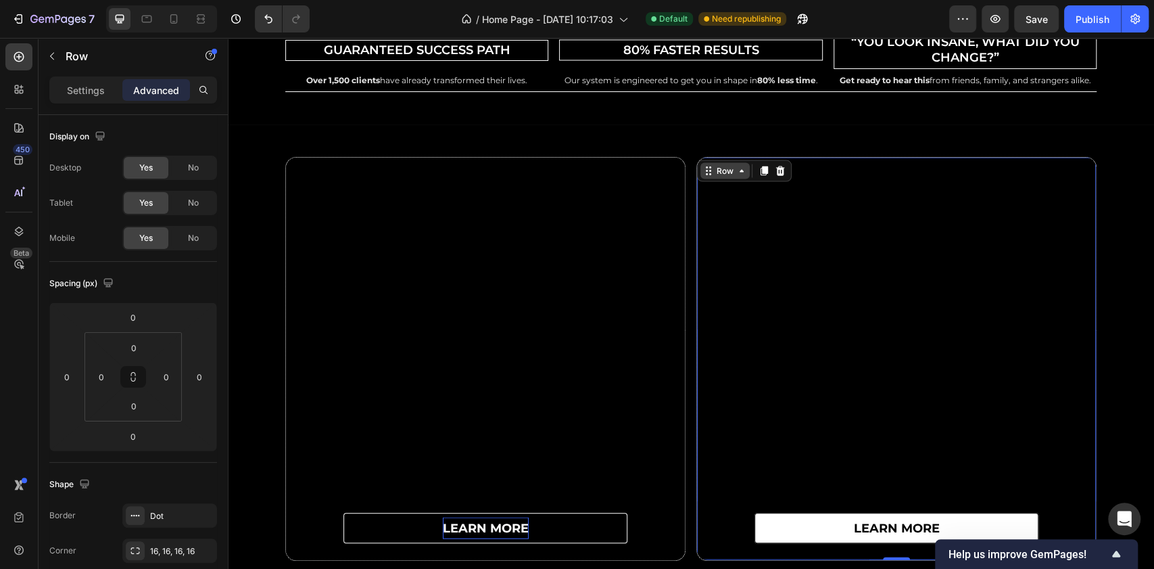
click at [719, 172] on div "Row" at bounding box center [725, 171] width 22 height 12
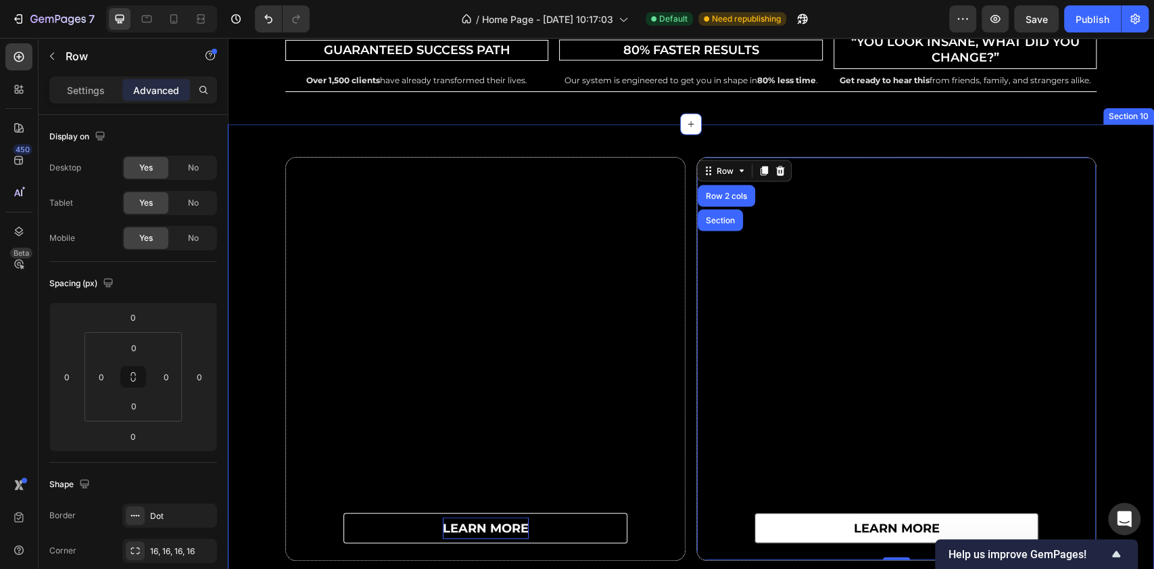
click at [819, 138] on div "learn more Button Row learn more Button Row Row 2 cols Section 0 Row Section 10" at bounding box center [691, 358] width 926 height 469
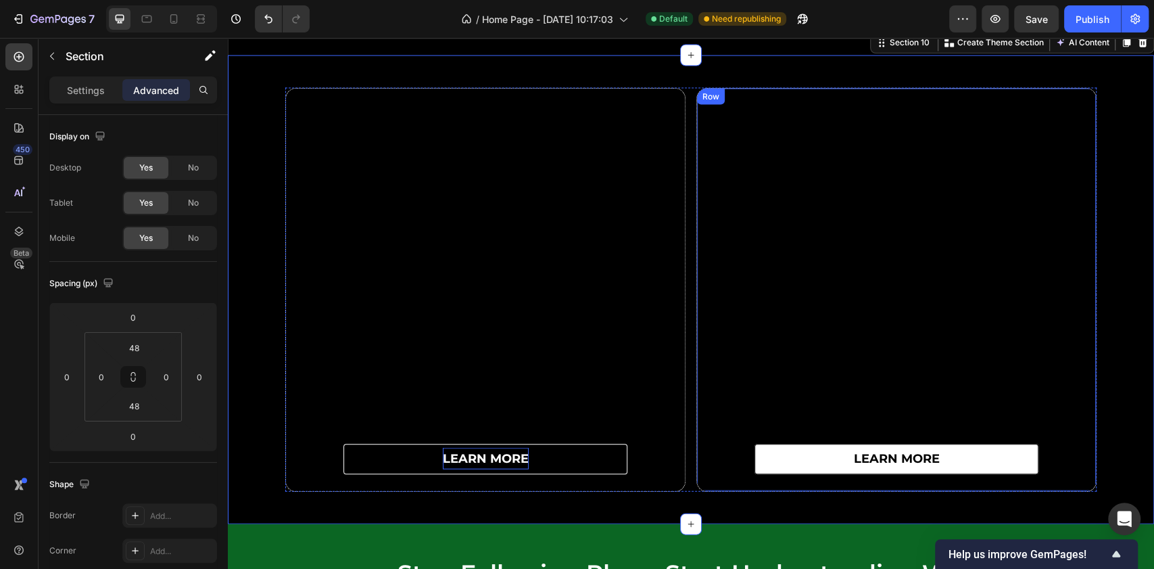
scroll to position [5376, 0]
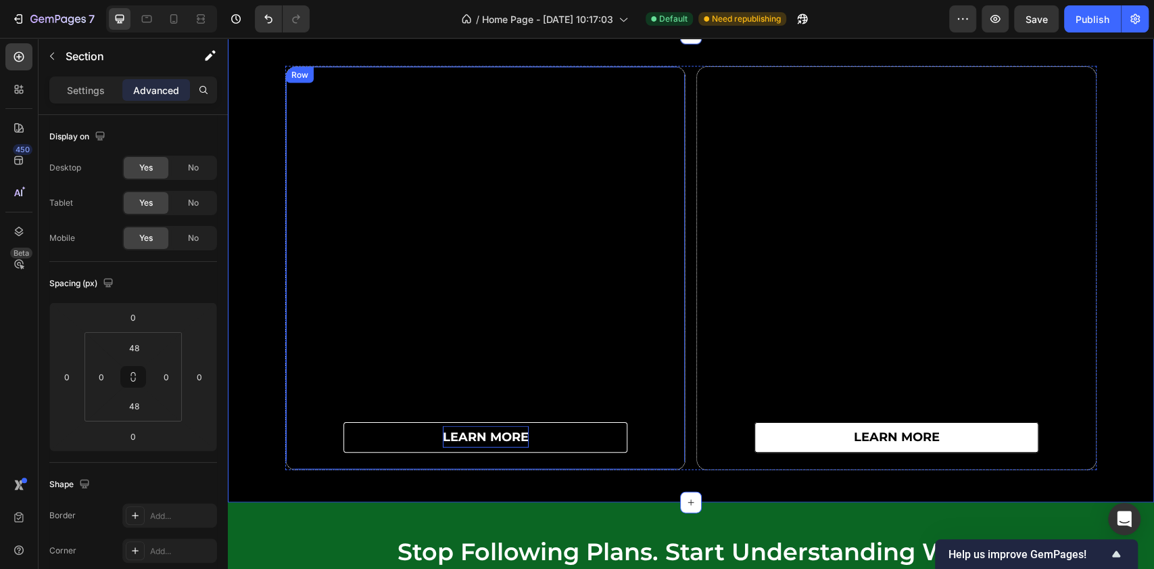
click at [289, 128] on div "learn more Button" at bounding box center [485, 268] width 399 height 402
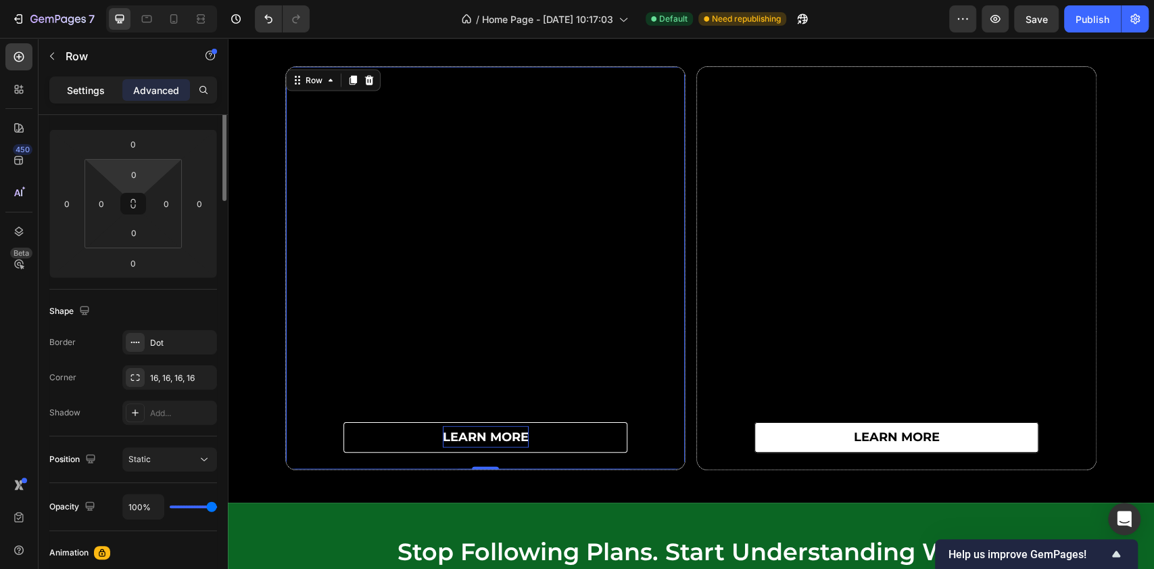
scroll to position [0, 0]
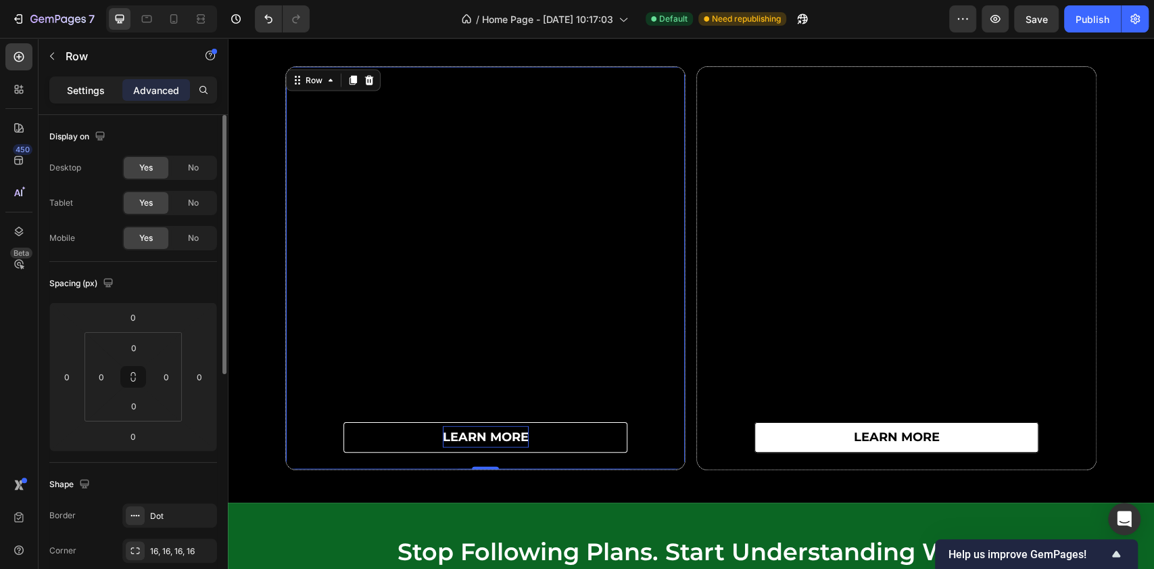
click at [95, 93] on p "Settings" at bounding box center [86, 90] width 38 height 14
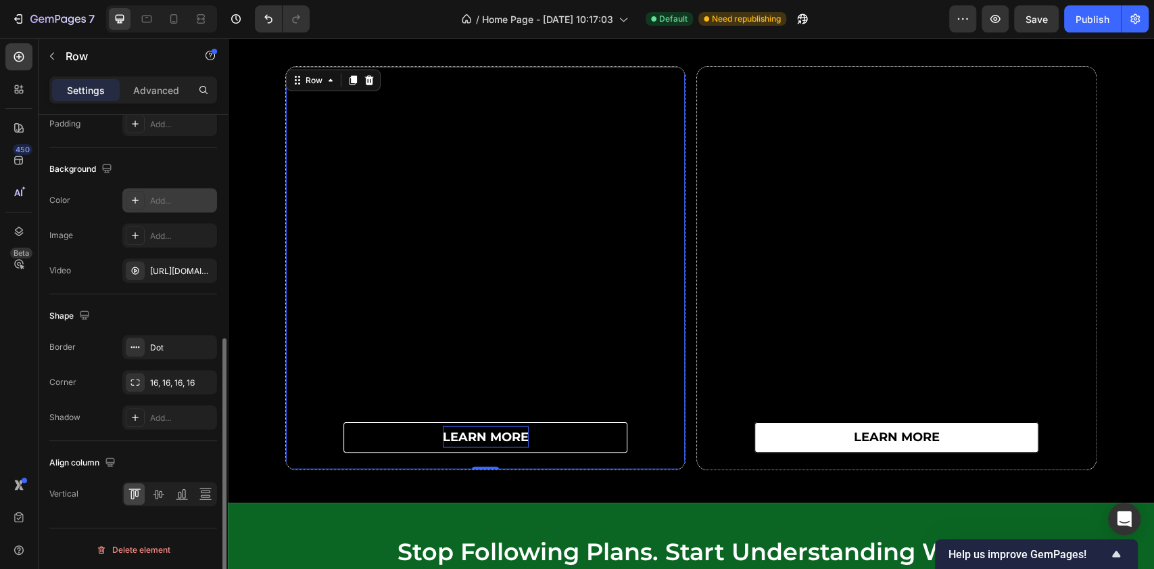
scroll to position [407, 0]
click at [590, 446] on link "learn more" at bounding box center [485, 437] width 284 height 30
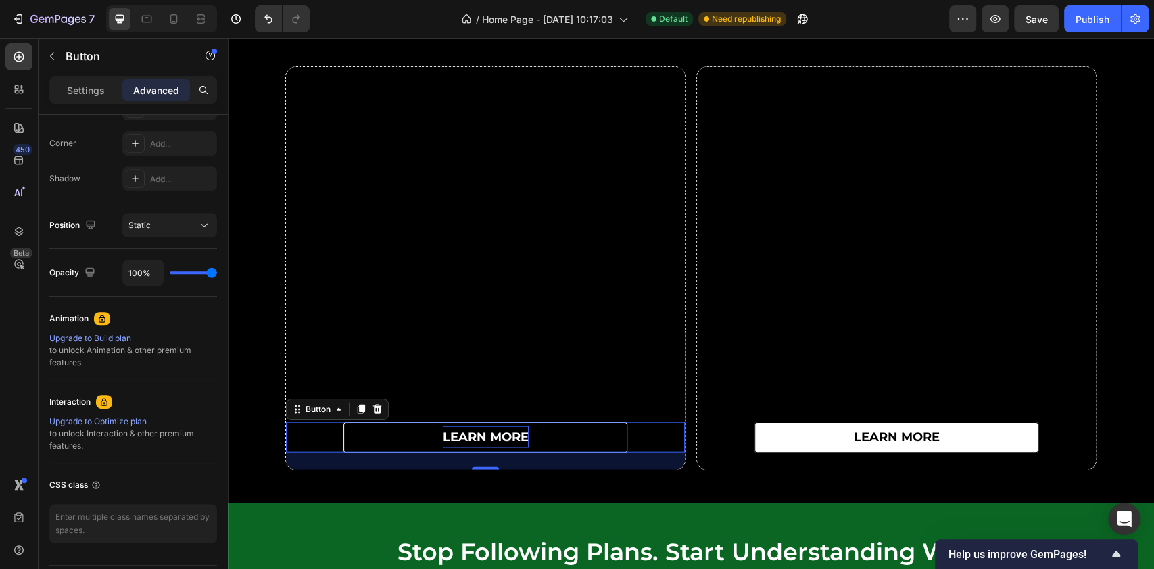
scroll to position [0, 0]
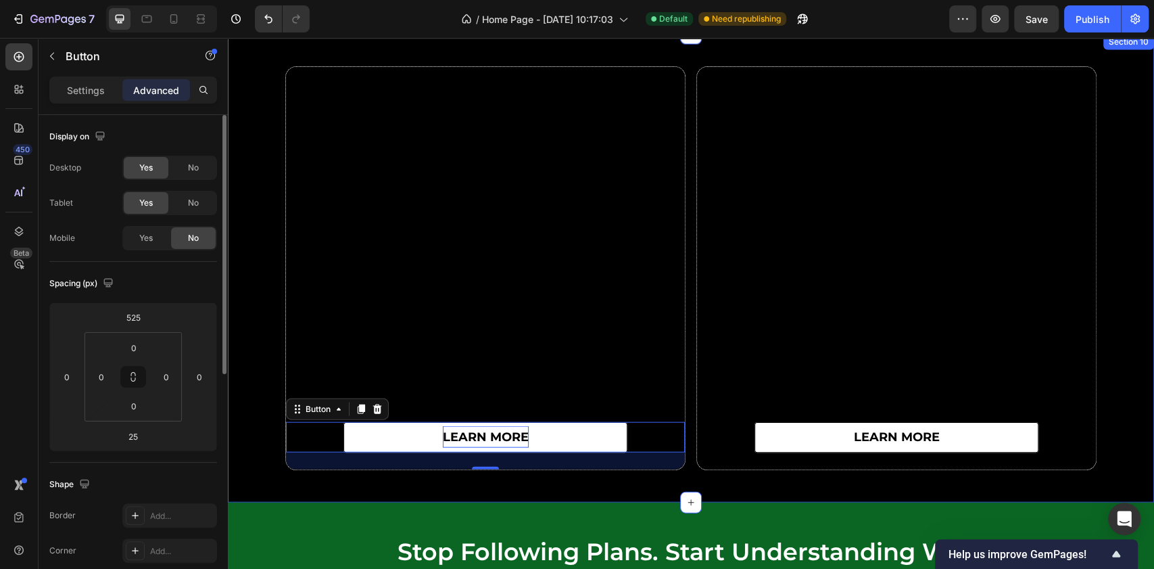
click at [1112, 318] on div "learn more Button 25 Row learn more Button Row Row" at bounding box center [691, 268] width 926 height 404
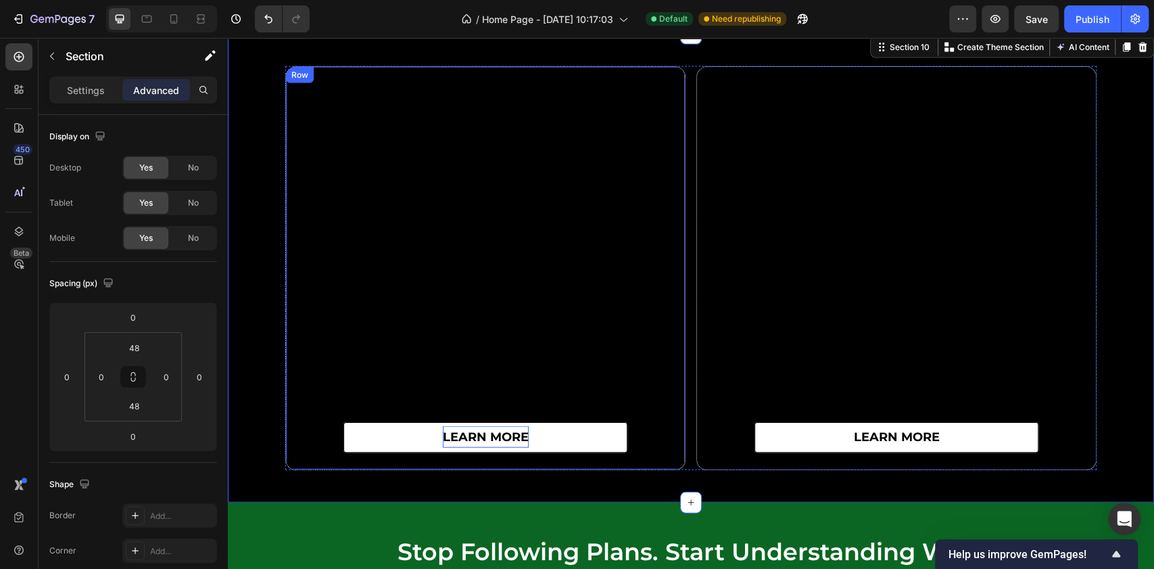
click at [318, 176] on div "learn more Button" at bounding box center [485, 268] width 399 height 402
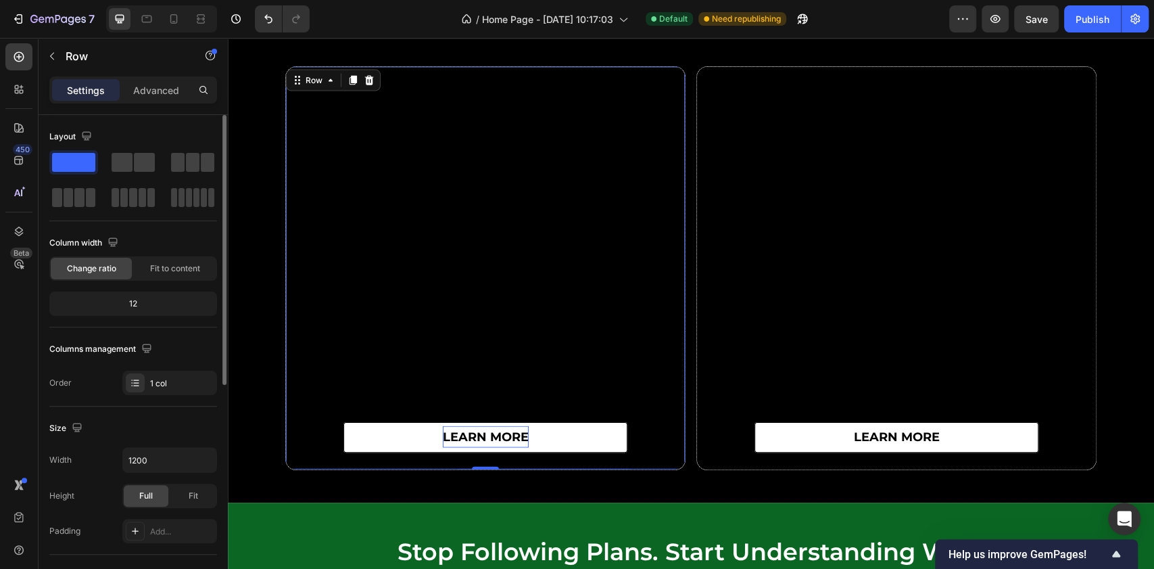
scroll to position [270, 0]
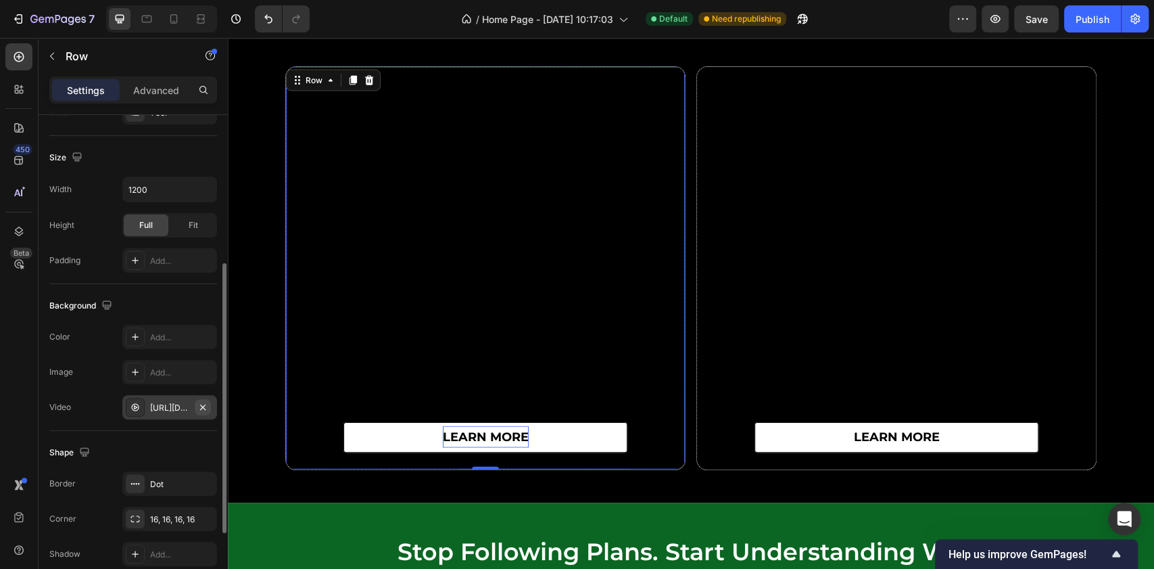
click at [204, 407] on icon "button" at bounding box center [202, 407] width 11 height 11
click at [154, 405] on div "Add..." at bounding box center [182, 408] width 64 height 12
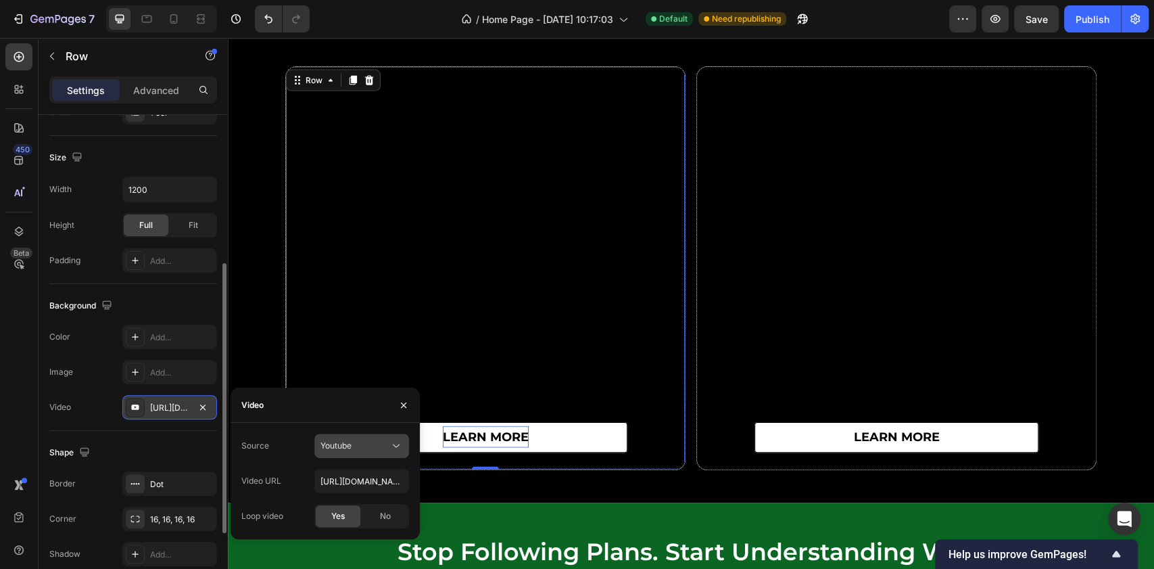
click at [333, 442] on span "Youtube" at bounding box center [335, 445] width 31 height 10
click at [354, 486] on div "Video hosting" at bounding box center [348, 479] width 111 height 26
click at [358, 479] on input "https://cdn.shopify.com/videos/c/o/v/92a407d4e0c94a288eb54cac18c387dc.mp4" at bounding box center [361, 481] width 95 height 24
paste input "6d24a1b8a8454a7ebadd85bdda67c94a"
type input "https://cdn.shopify.com/videos/c/o/v/6d24a1b8a8454a7ebadd85bdda67c94a.mp4"
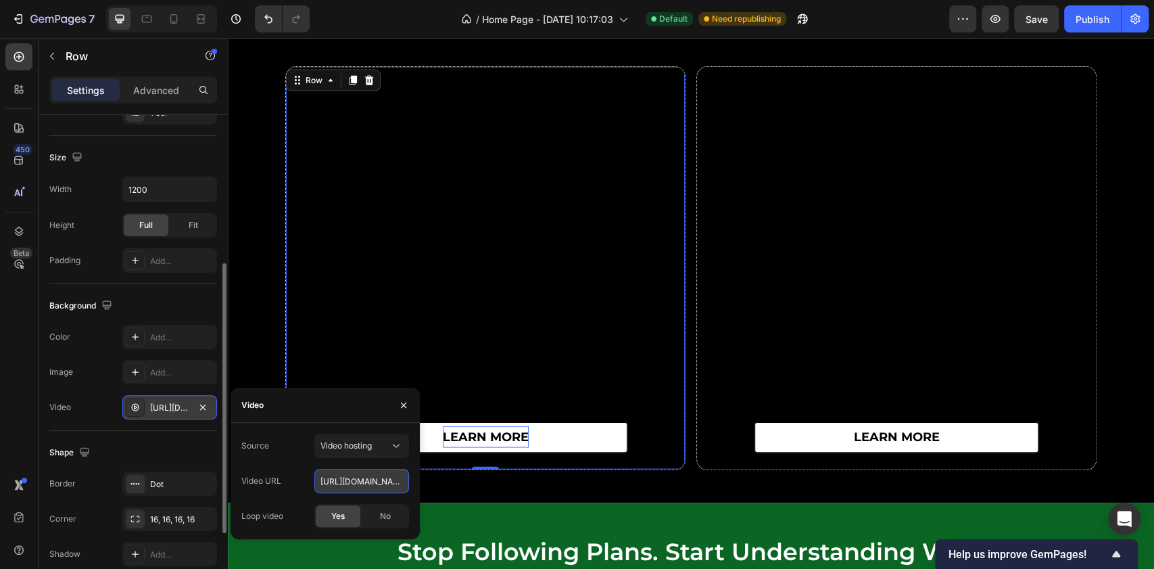
scroll to position [0, 235]
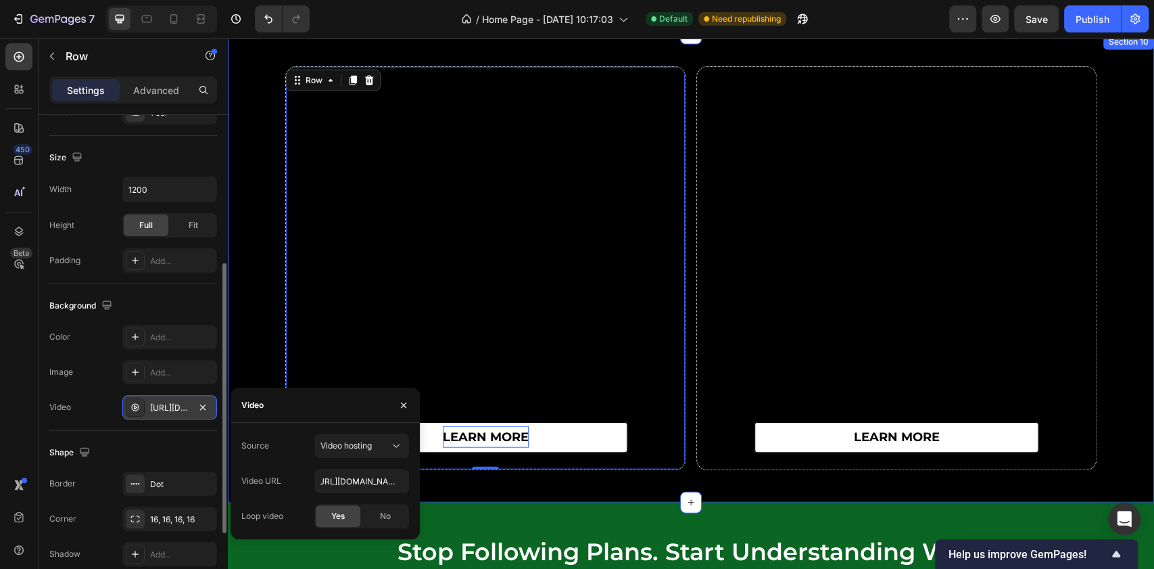
click at [269, 314] on div "learn more Button Row 0 learn more Button Row Row" at bounding box center [691, 268] width 926 height 404
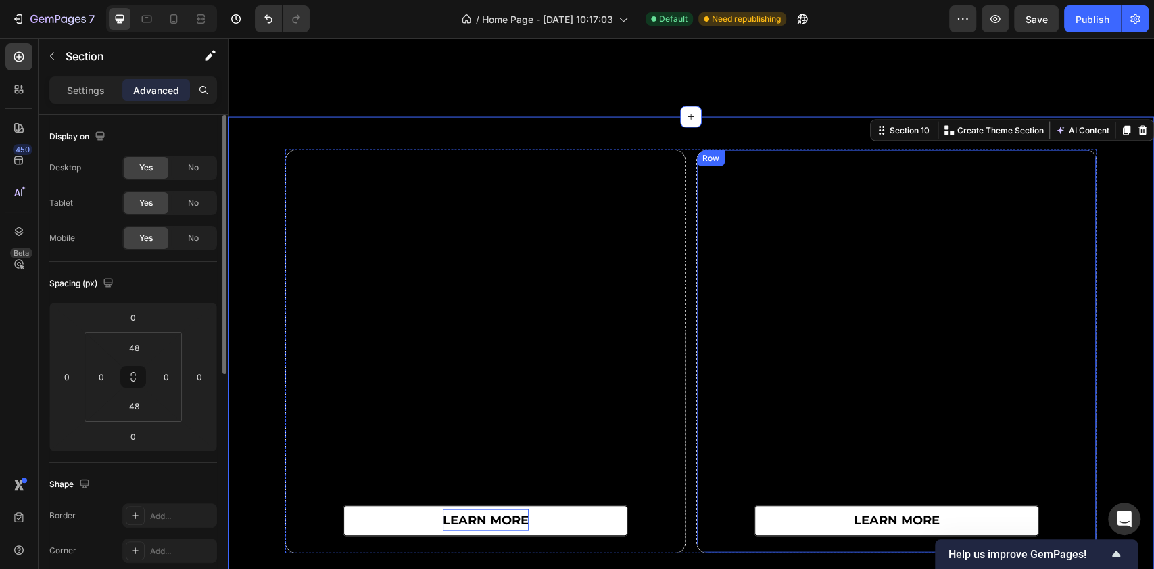
scroll to position [5466, 0]
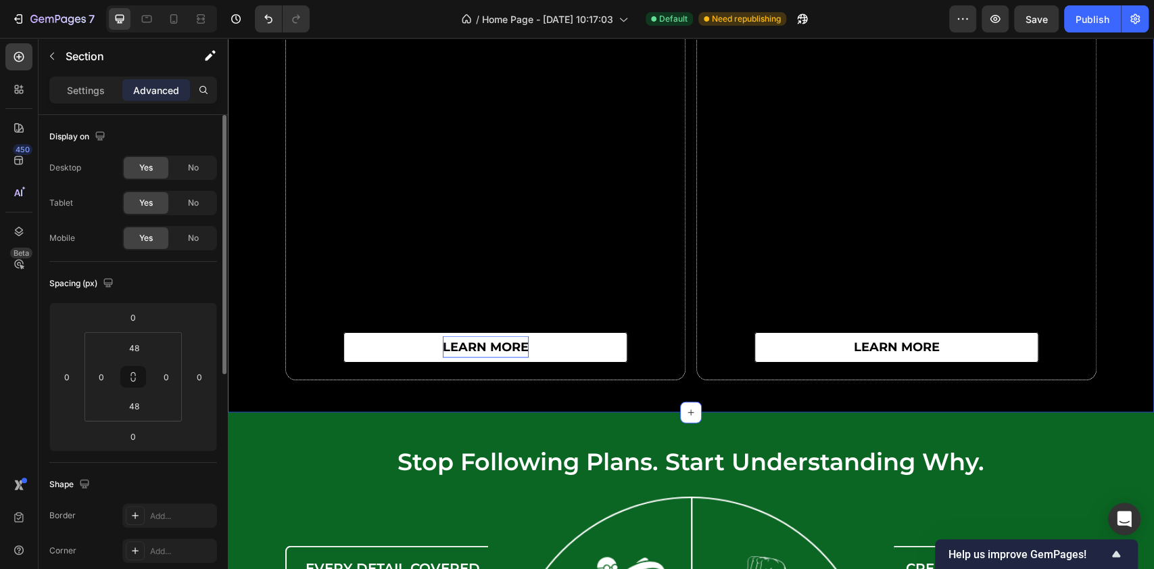
click at [961, 404] on div "learn more Button Row learn more Button Row Row Section 10 You can create reusa…" at bounding box center [691, 178] width 926 height 469
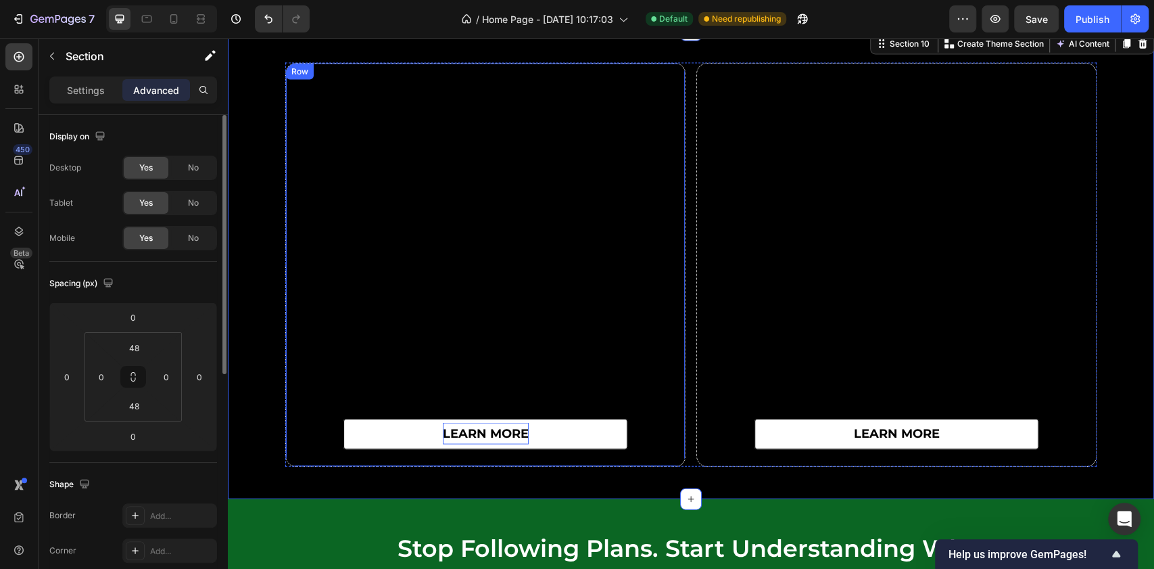
scroll to position [5376, 0]
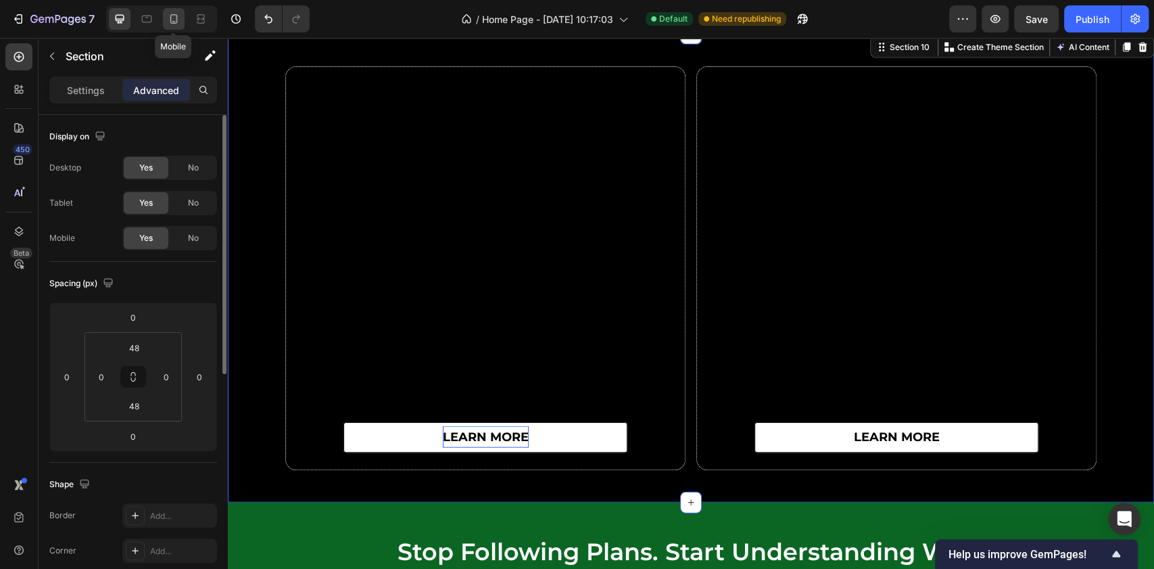
click at [175, 12] on icon at bounding box center [174, 19] width 14 height 14
type input "40"
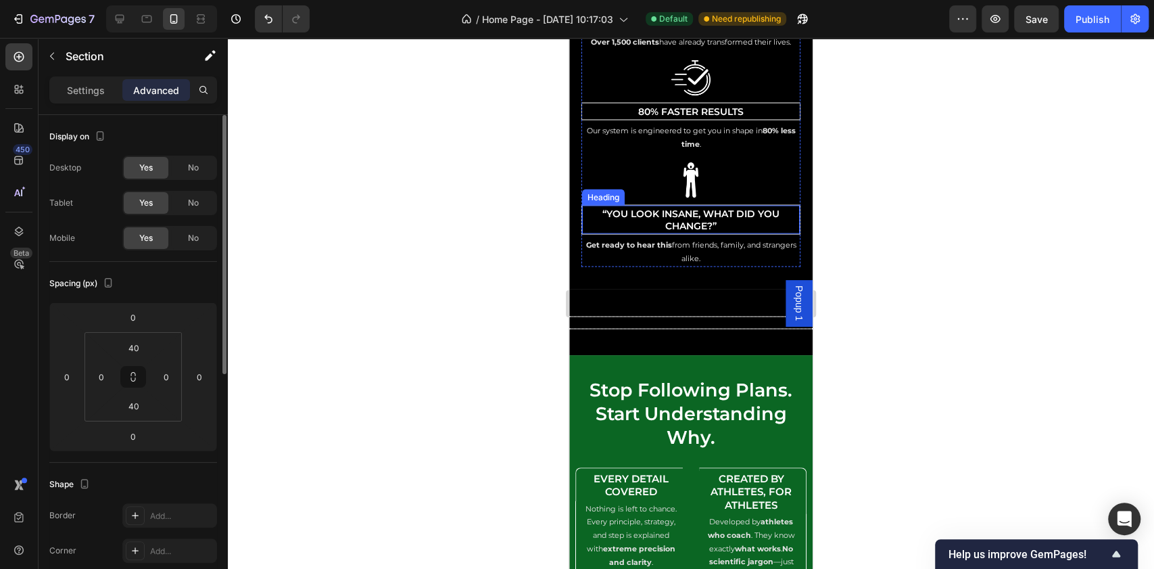
scroll to position [5324, 0]
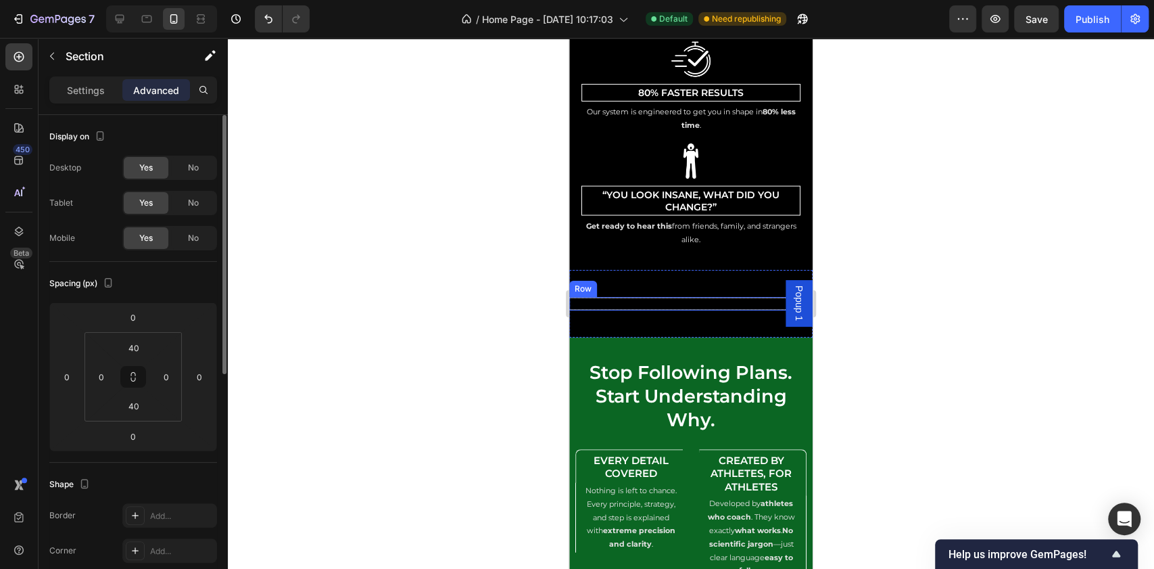
click at [709, 297] on div "learn more Button Row learn more Button Row Row" at bounding box center [690, 304] width 243 height 14
click at [121, 22] on icon at bounding box center [120, 19] width 9 height 9
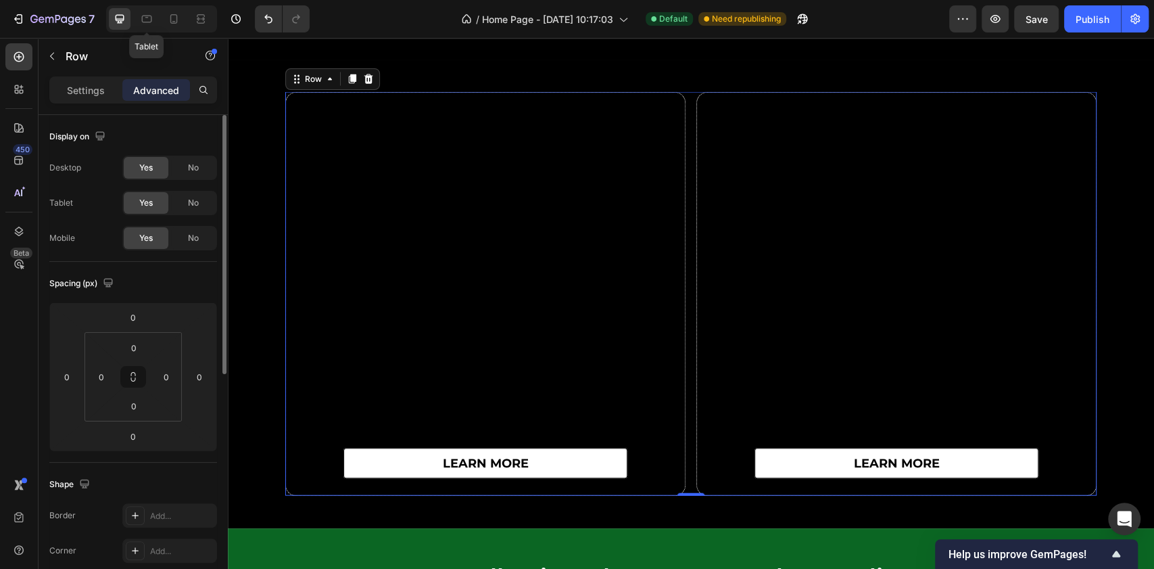
scroll to position [5357, 0]
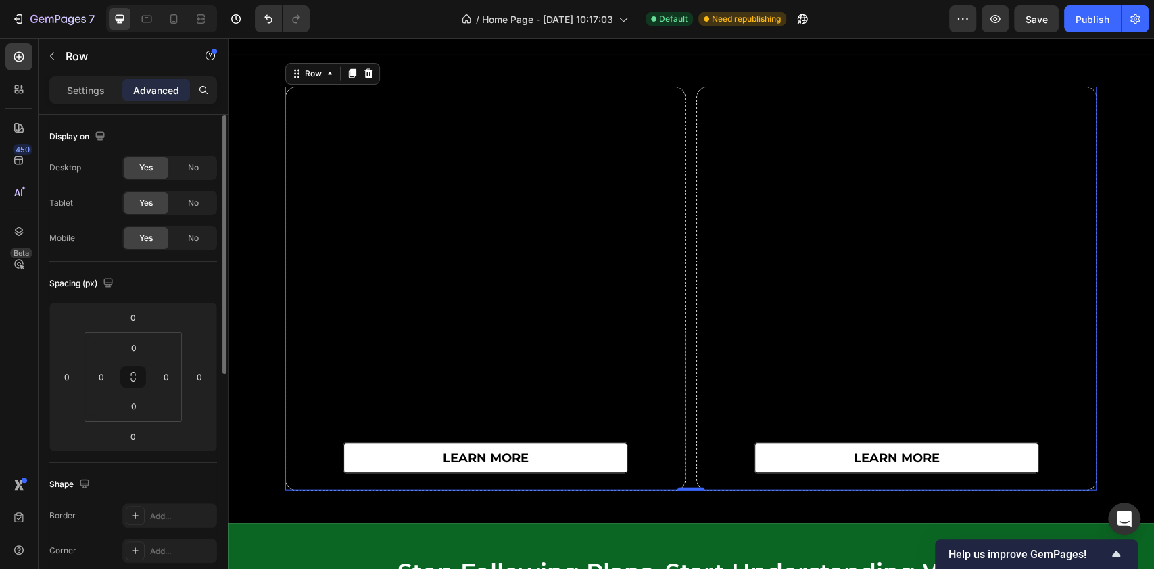
click at [379, 181] on div "learn more Button" at bounding box center [485, 288] width 399 height 402
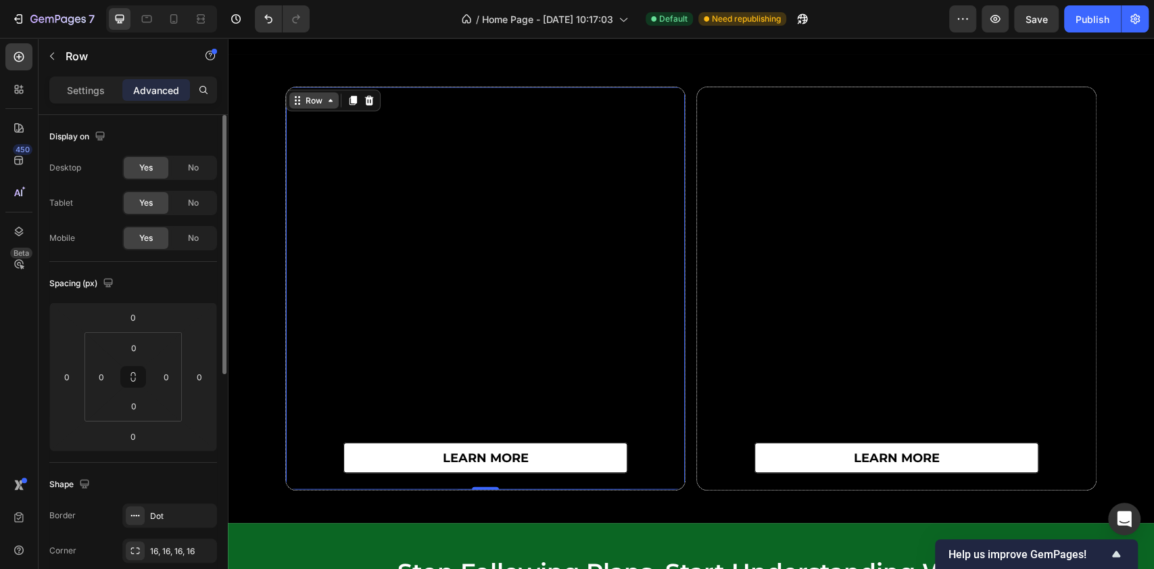
click at [325, 99] on icon at bounding box center [330, 100] width 11 height 11
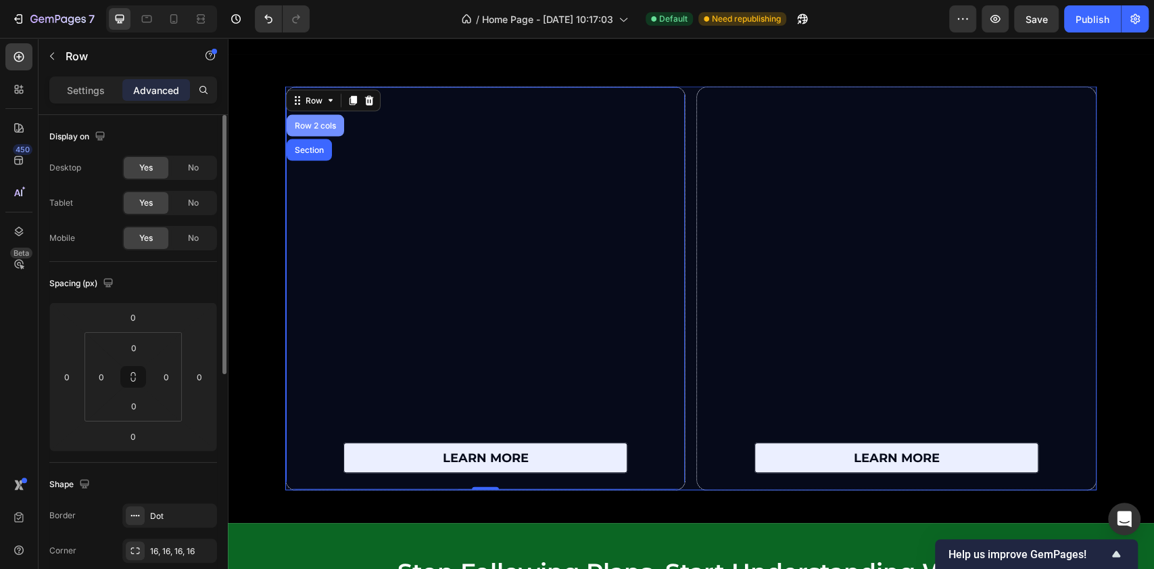
click at [319, 126] on div "Row 2 cols" at bounding box center [315, 126] width 47 height 8
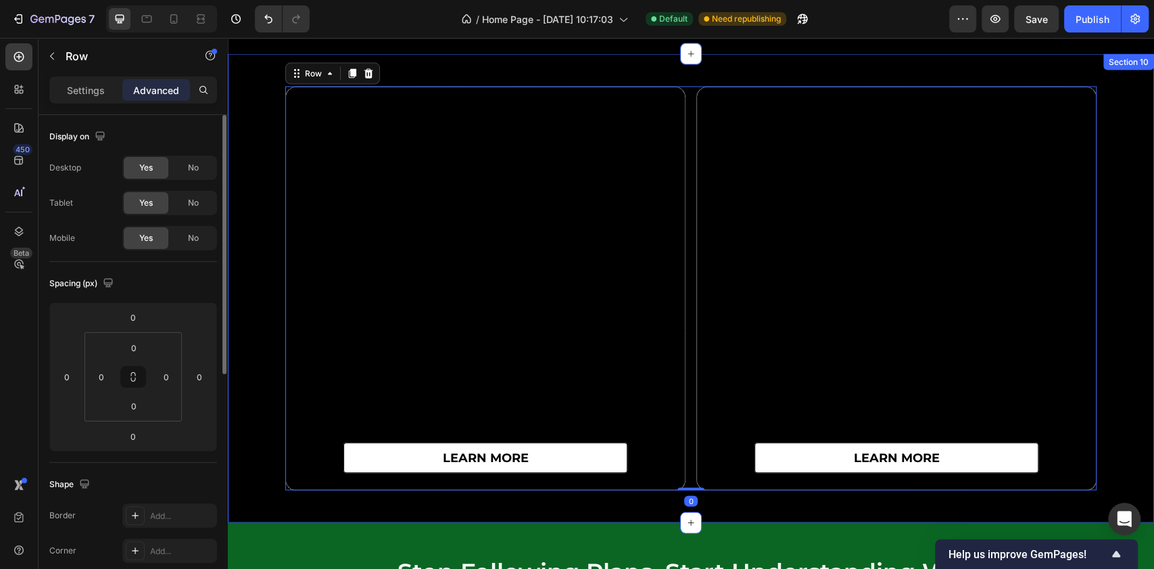
click at [252, 119] on div "learn more Button Row learn more Button Row Row 0" at bounding box center [691, 289] width 926 height 404
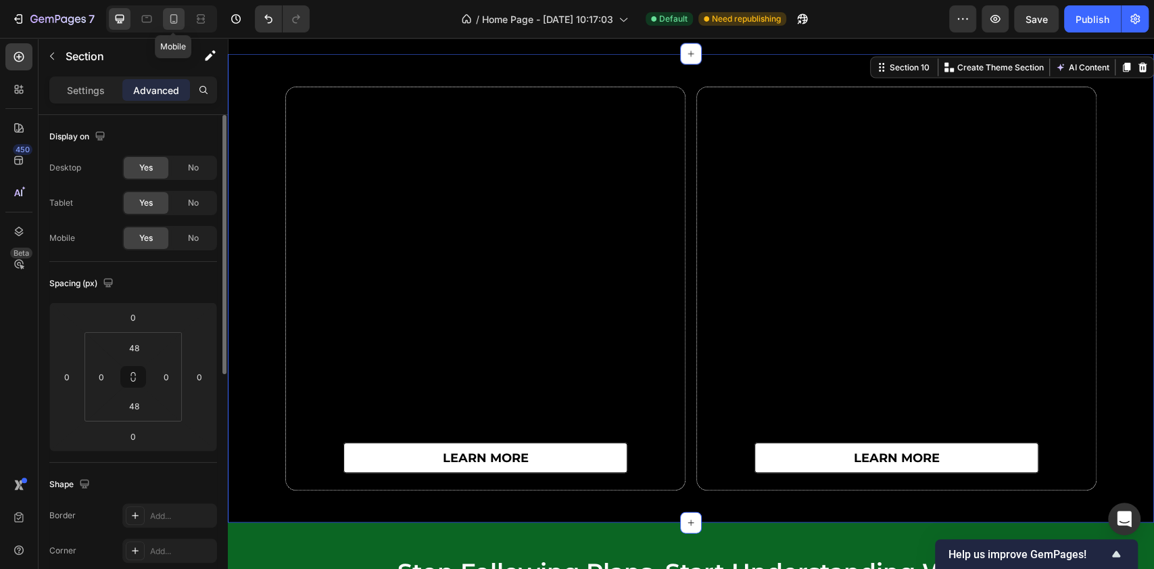
click at [169, 16] on icon at bounding box center [174, 19] width 14 height 14
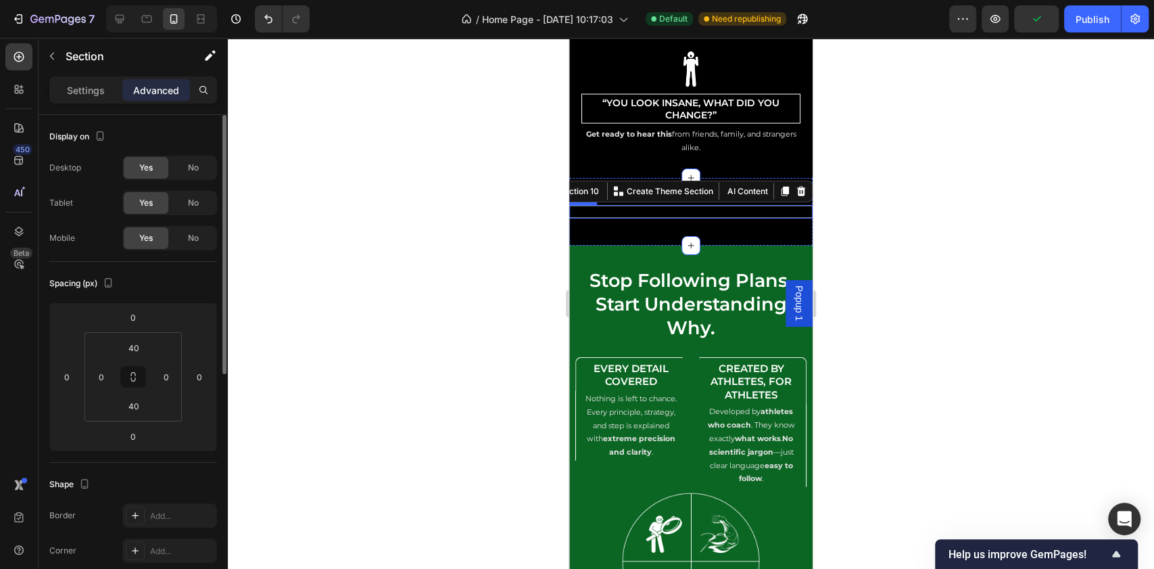
scroll to position [5409, 0]
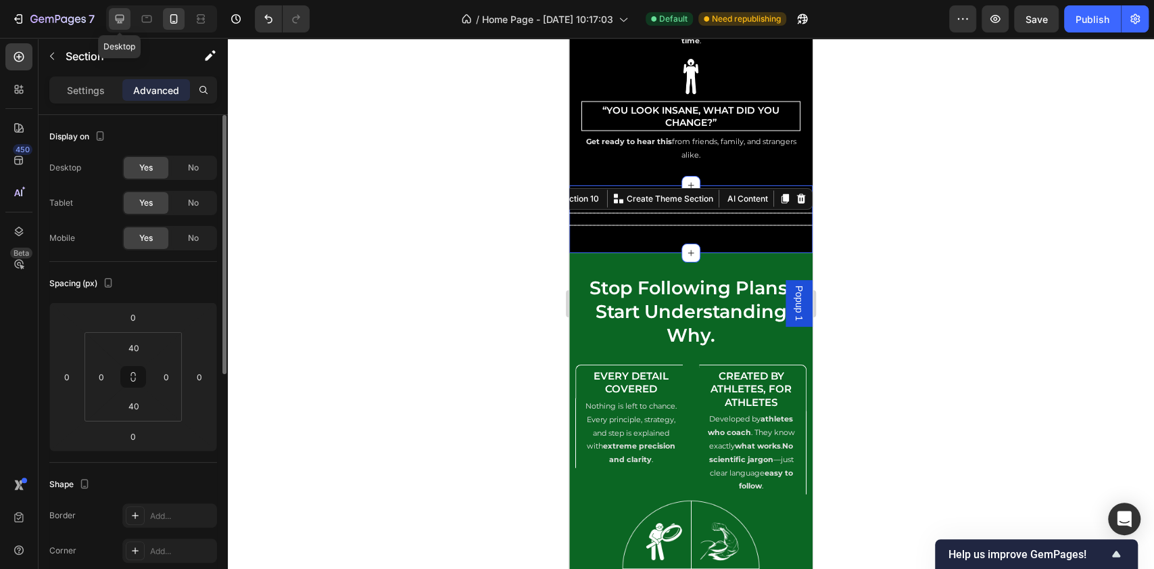
click at [116, 21] on icon at bounding box center [120, 19] width 14 height 14
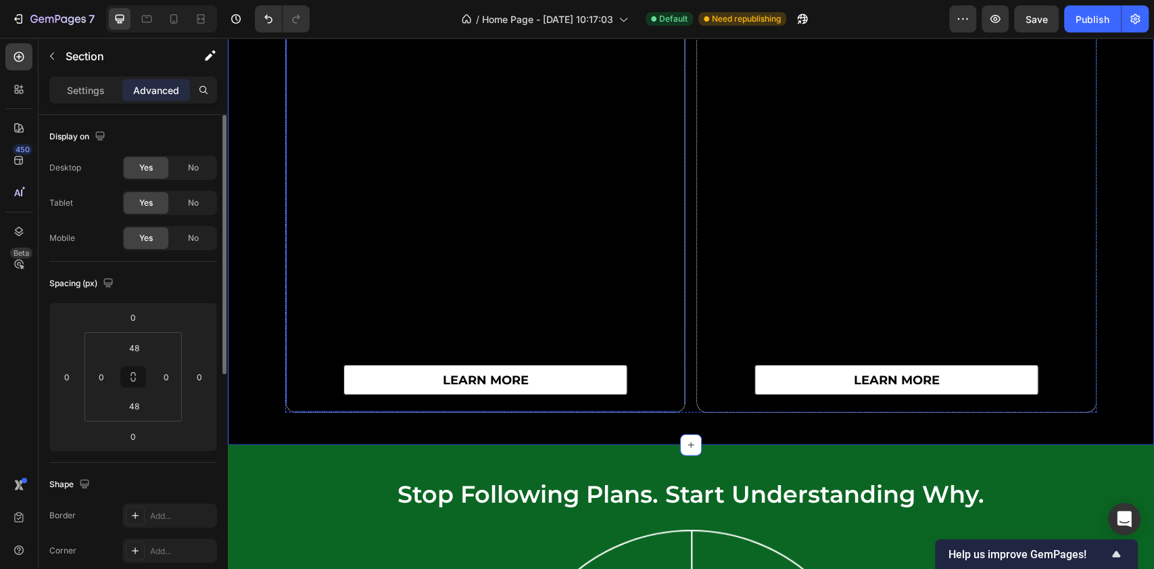
scroll to position [5336, 0]
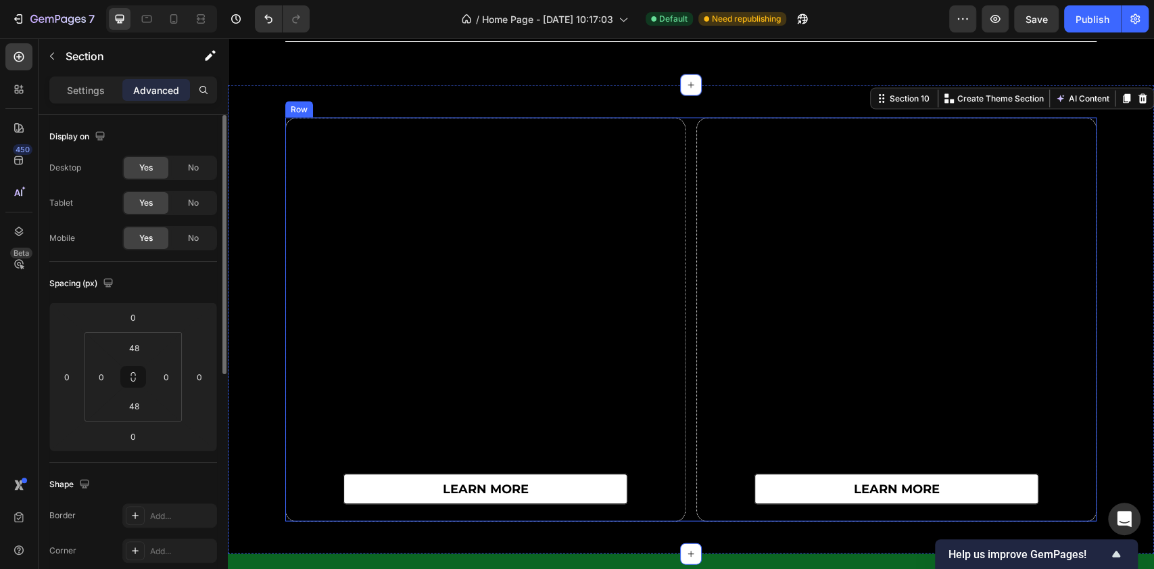
click at [682, 126] on div "learn more Button Row learn more Button Row Row" at bounding box center [690, 320] width 811 height 404
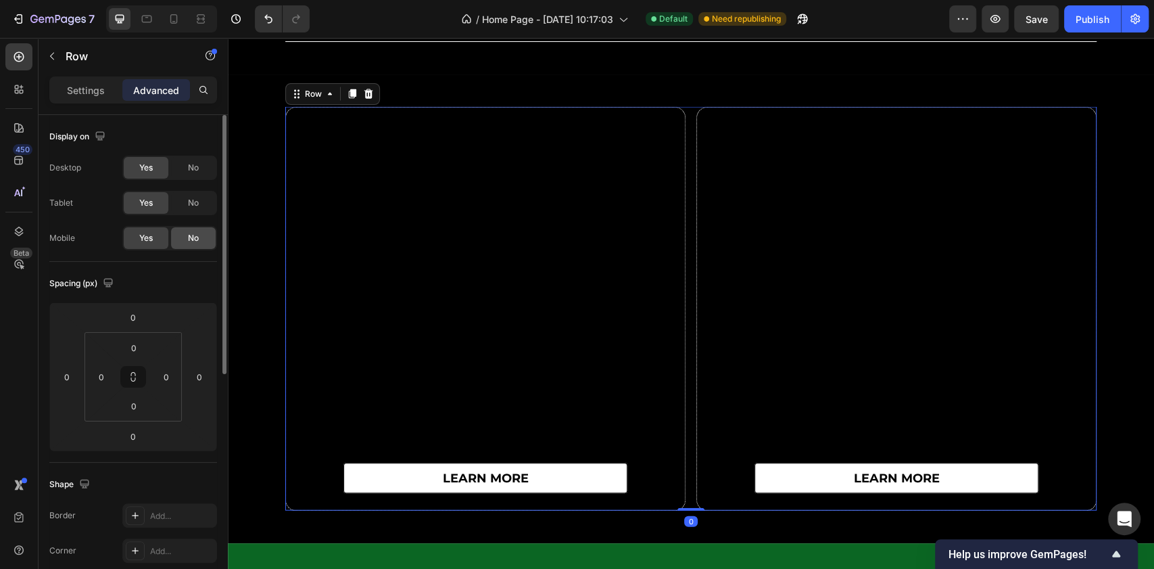
click at [175, 239] on div "No" at bounding box center [193, 238] width 45 height 22
click at [150, 233] on span "Yes" at bounding box center [146, 238] width 14 height 12
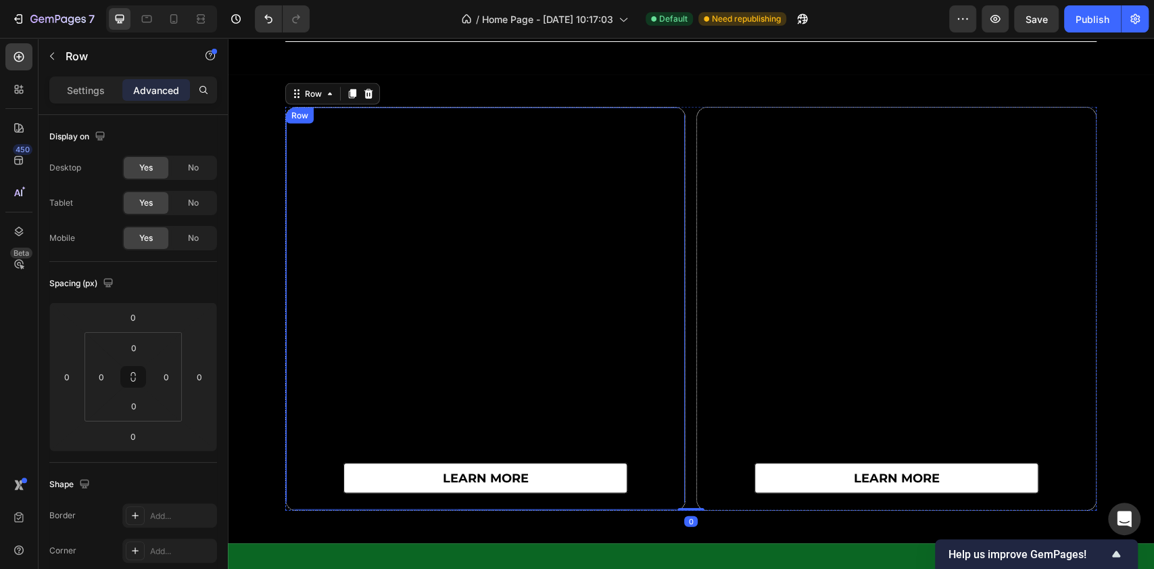
click at [362, 177] on div "learn more Button" at bounding box center [485, 309] width 399 height 402
click at [306, 124] on div "Row" at bounding box center [314, 121] width 22 height 12
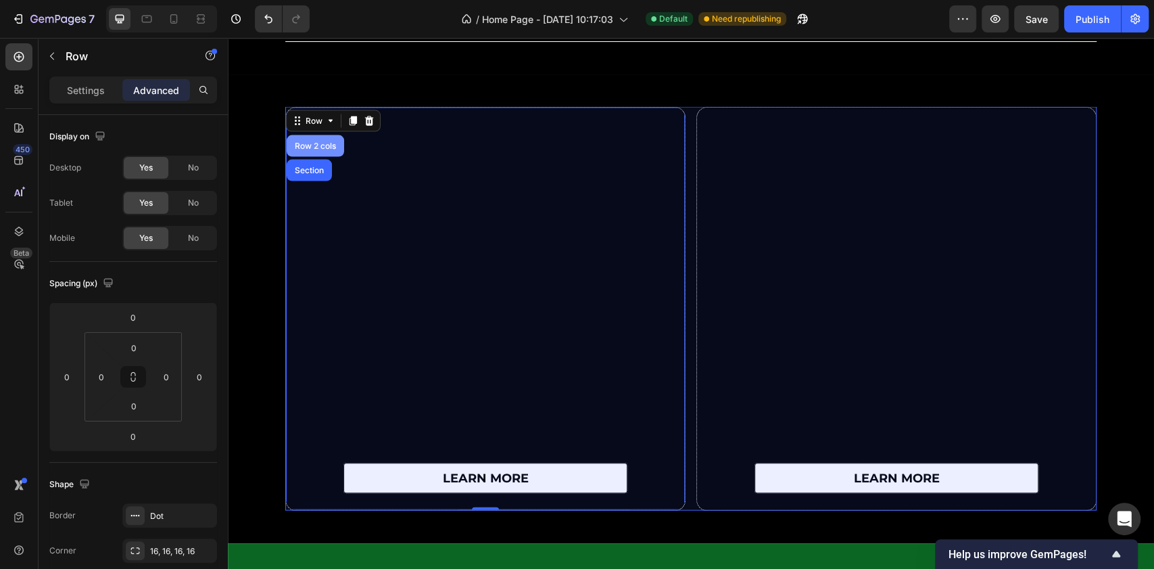
click at [326, 145] on div "Row 2 cols" at bounding box center [315, 146] width 47 height 8
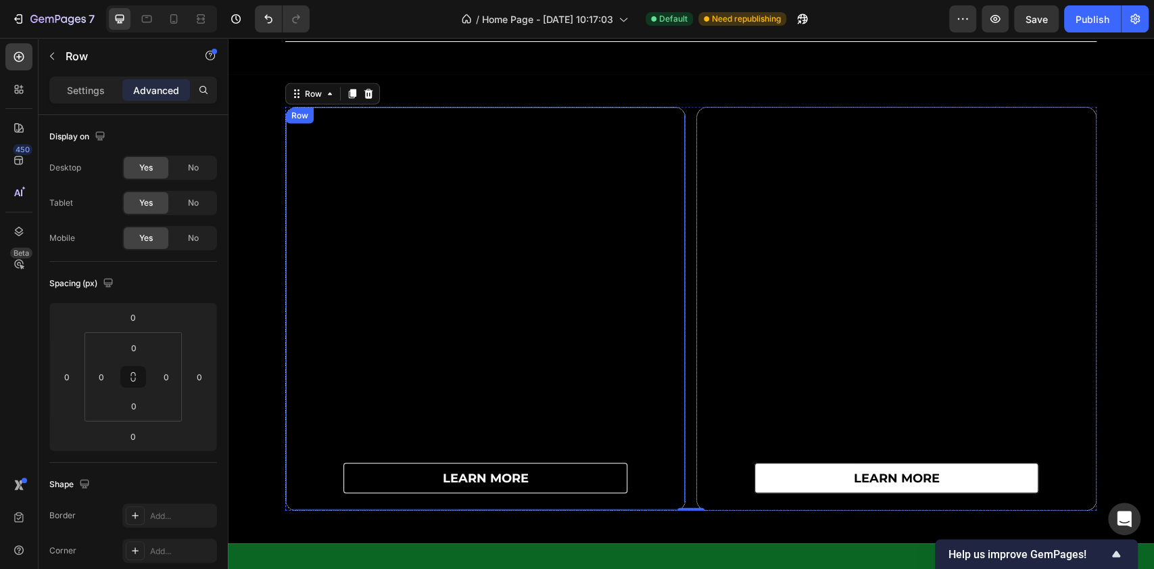
click at [392, 479] on link "learn more" at bounding box center [485, 477] width 284 height 30
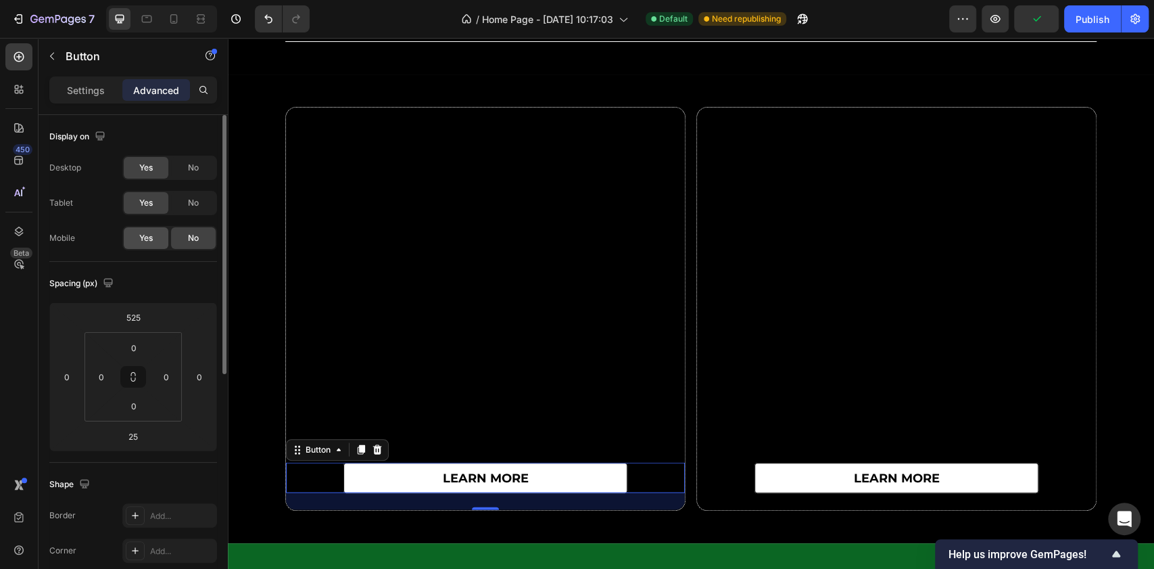
click at [150, 241] on span "Yes" at bounding box center [146, 238] width 14 height 12
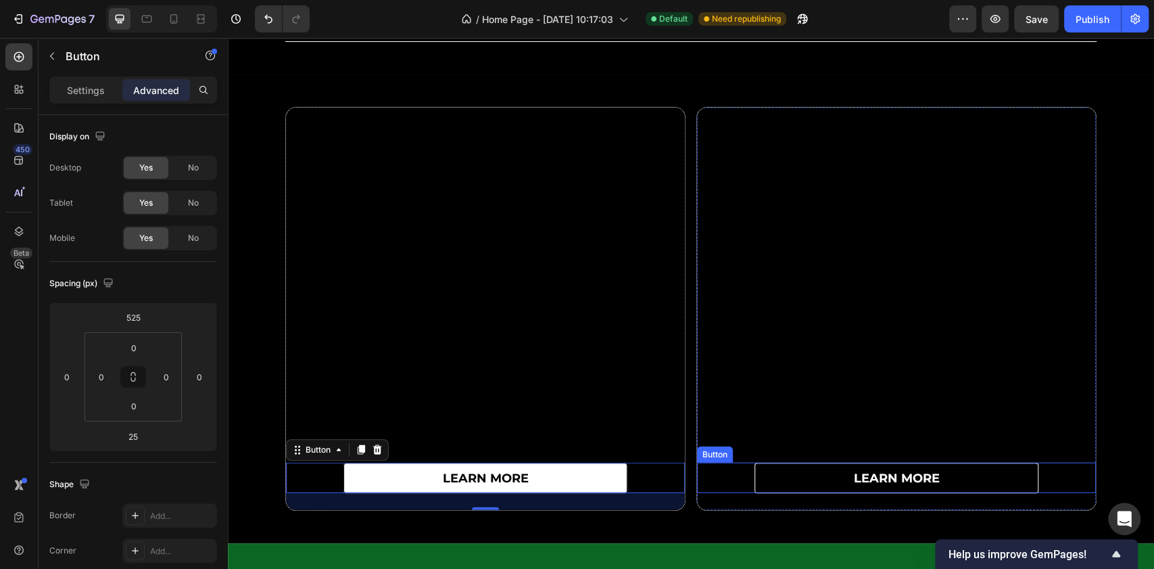
click at [805, 473] on link "learn more" at bounding box center [897, 477] width 284 height 30
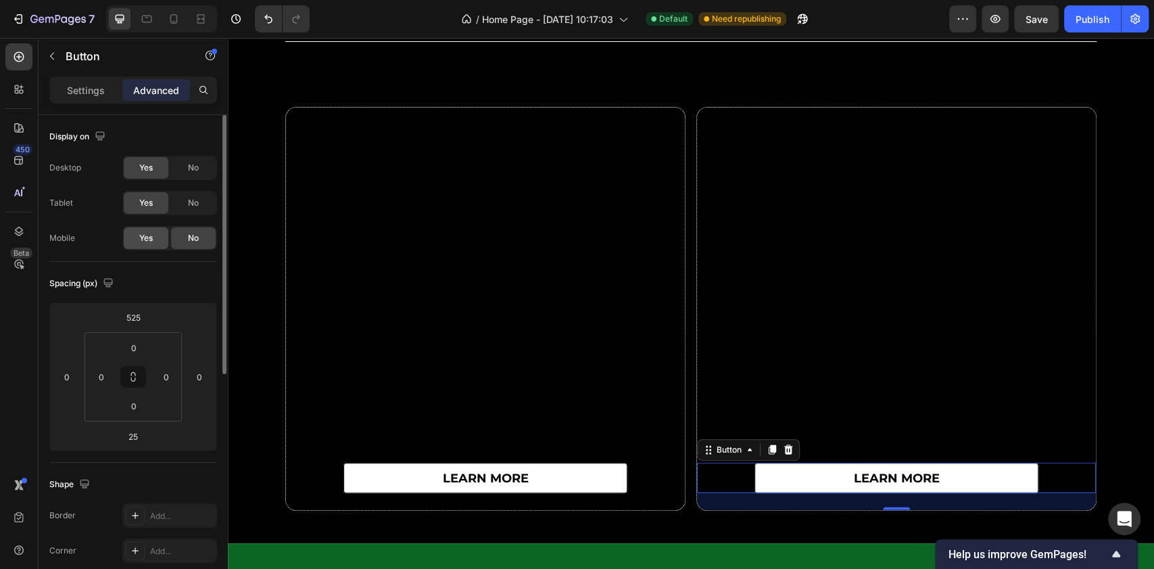
click at [149, 241] on span "Yes" at bounding box center [146, 238] width 14 height 12
click at [177, 9] on div at bounding box center [174, 19] width 22 height 22
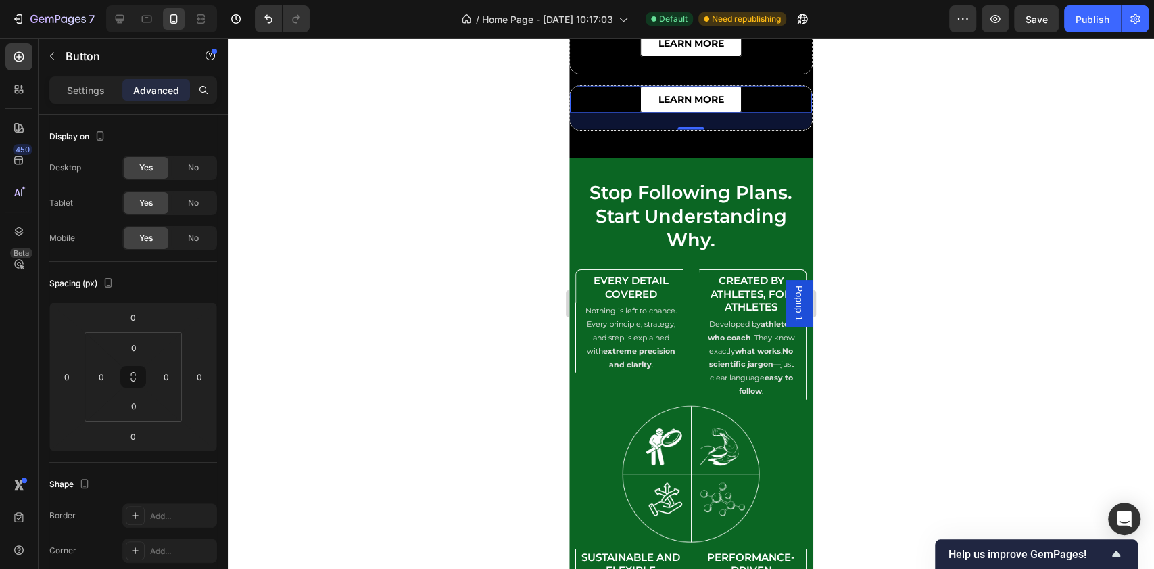
scroll to position [5402, 0]
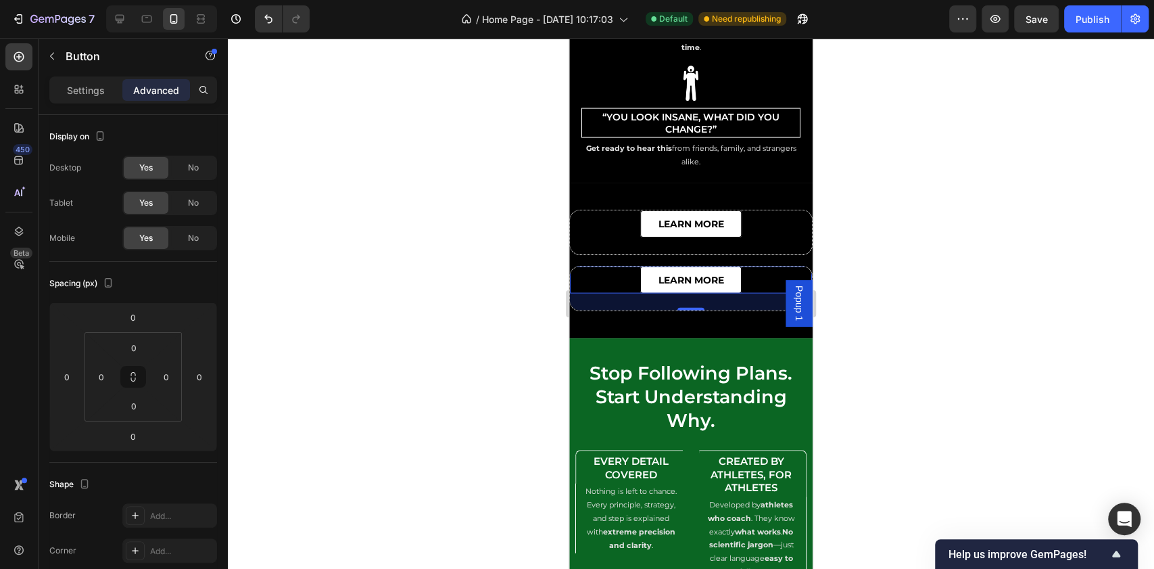
click at [937, 222] on div at bounding box center [691, 303] width 926 height 531
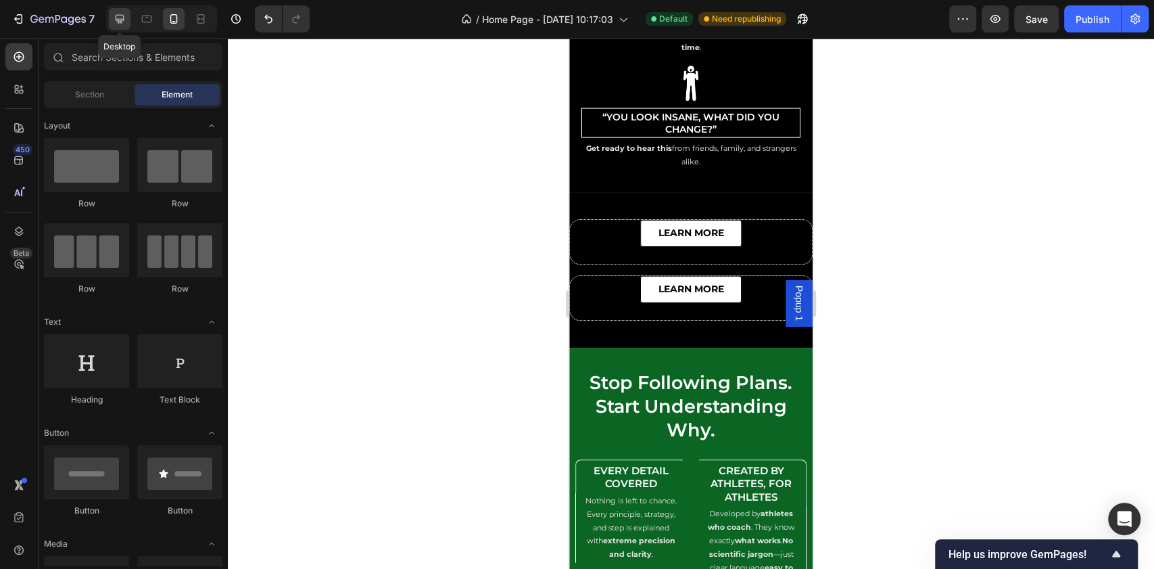
click at [118, 26] on div at bounding box center [120, 19] width 22 height 22
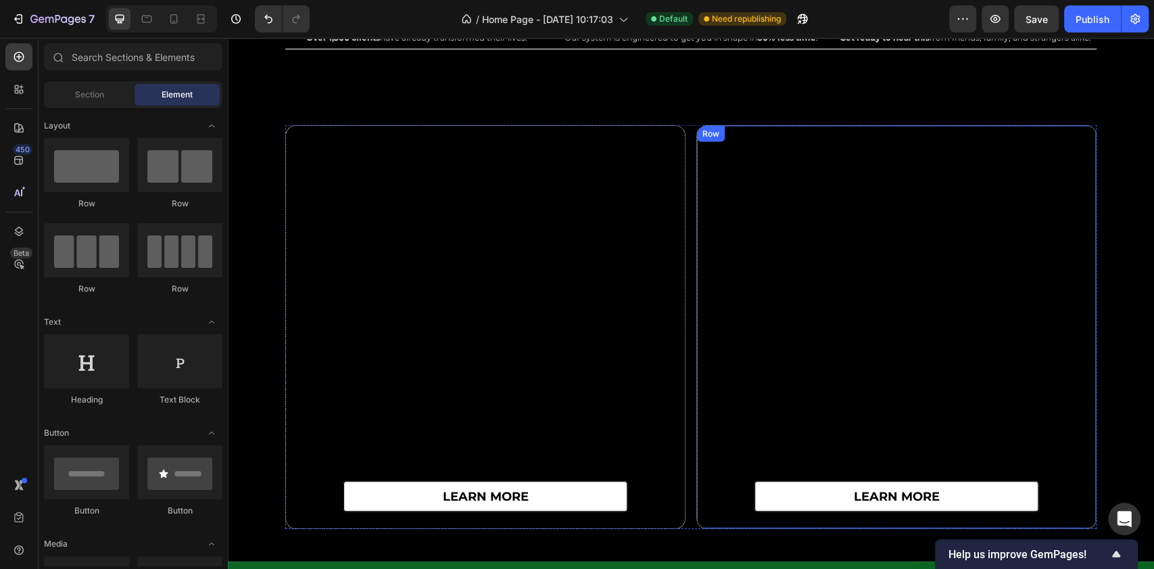
scroll to position [5329, 0]
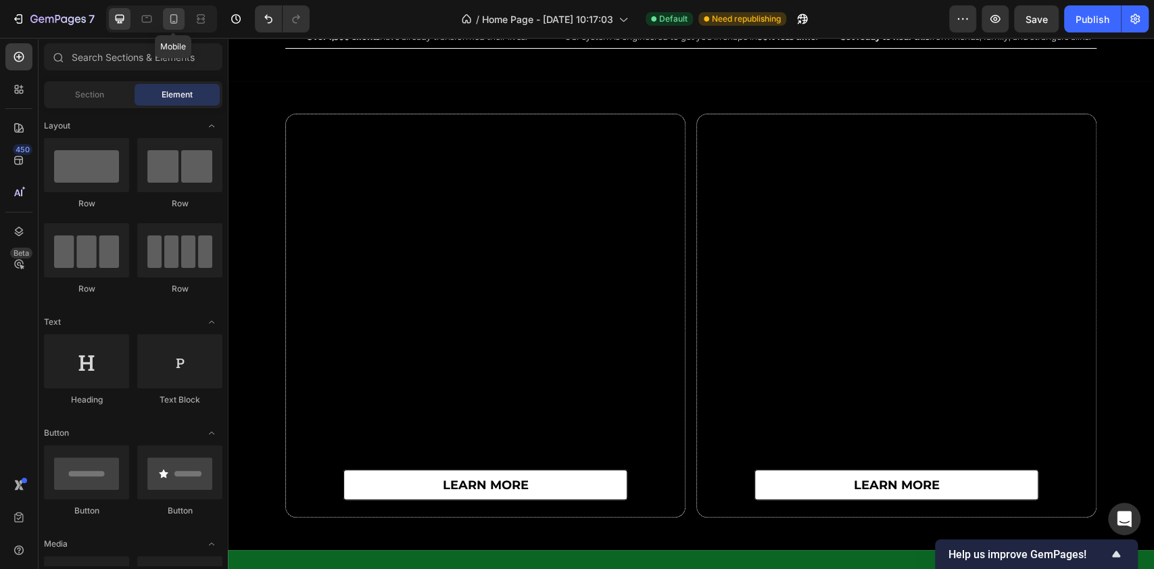
click at [180, 16] on icon at bounding box center [174, 19] width 14 height 14
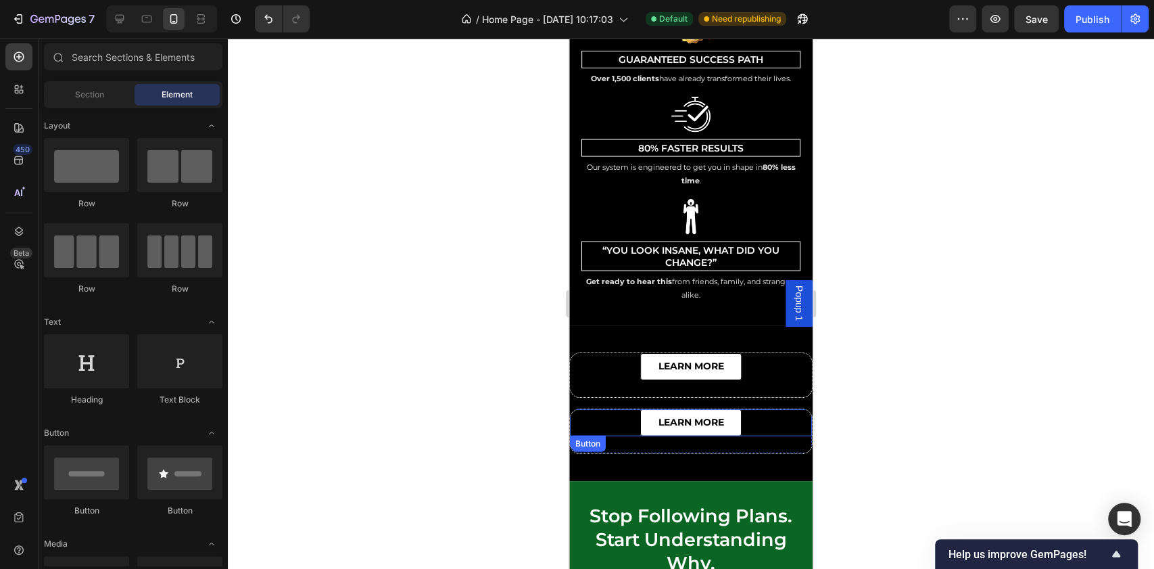
scroll to position [5419, 0]
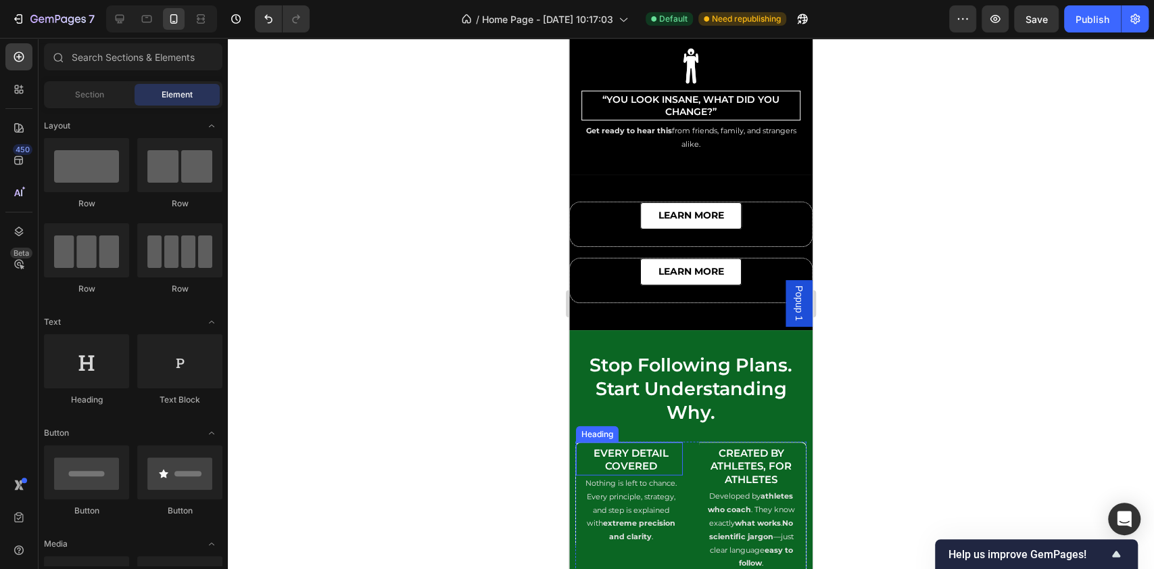
click at [579, 456] on h2 "Every Detail Covered" at bounding box center [631, 459] width 104 height 29
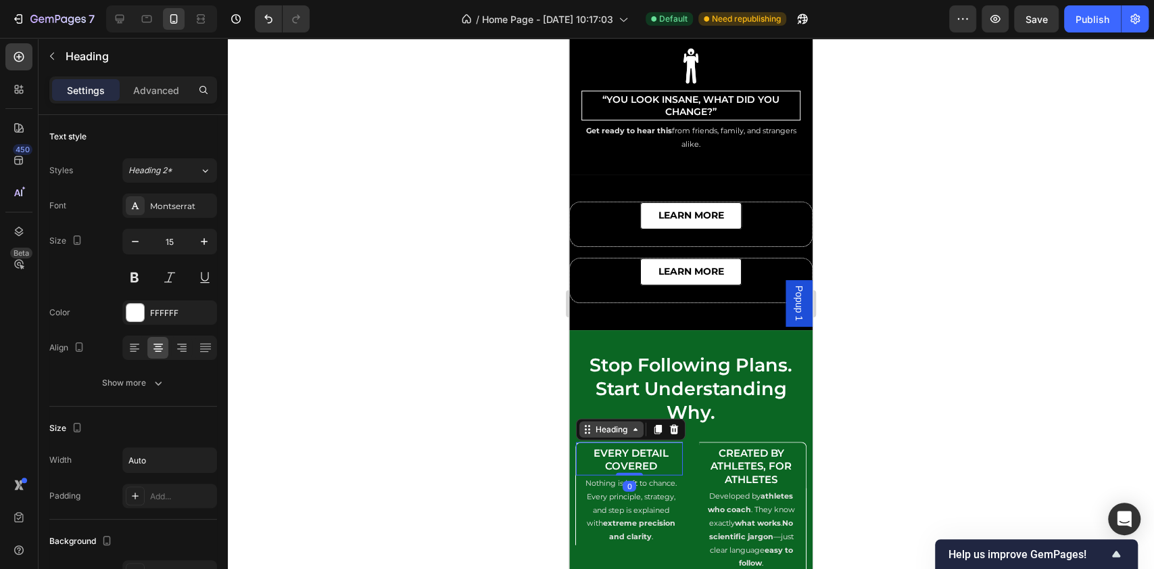
click at [595, 423] on div "Heading" at bounding box center [611, 429] width 37 height 12
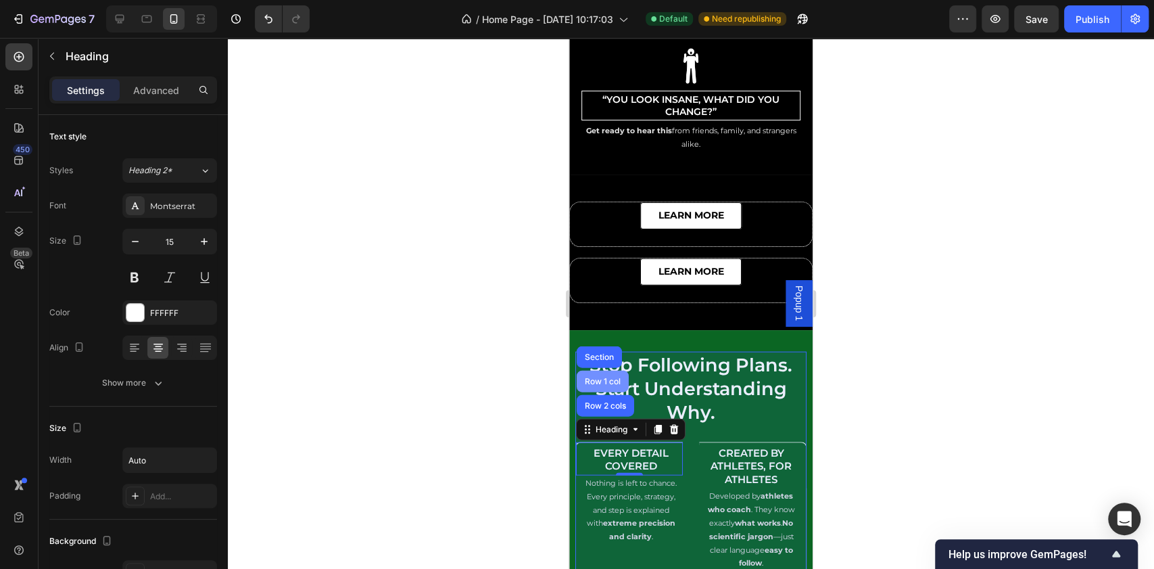
click at [604, 377] on div "Row 1 col" at bounding box center [602, 381] width 41 height 8
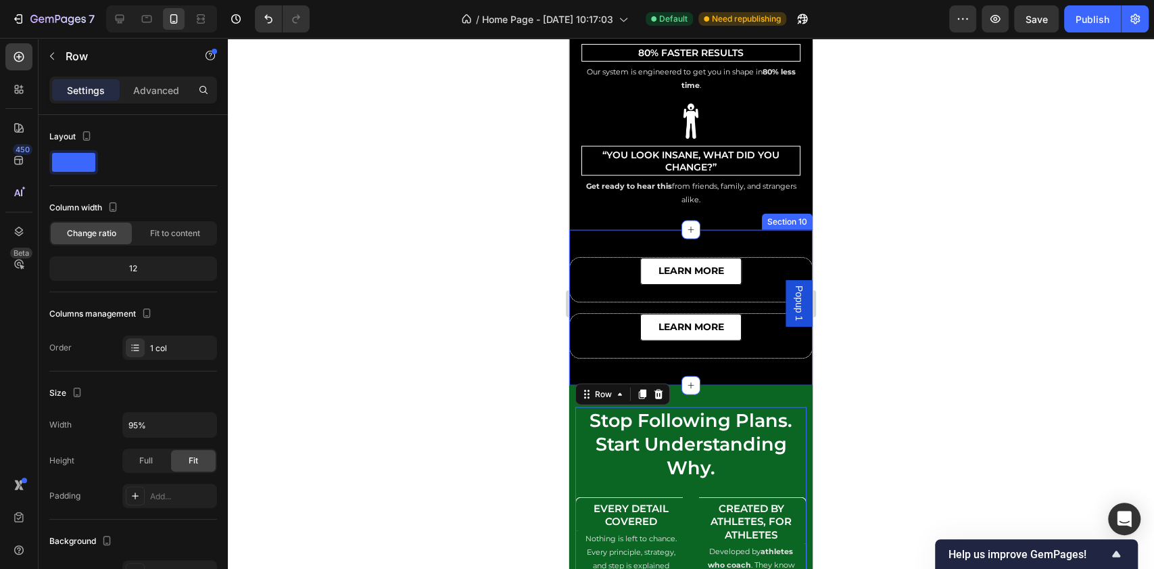
scroll to position [5329, 0]
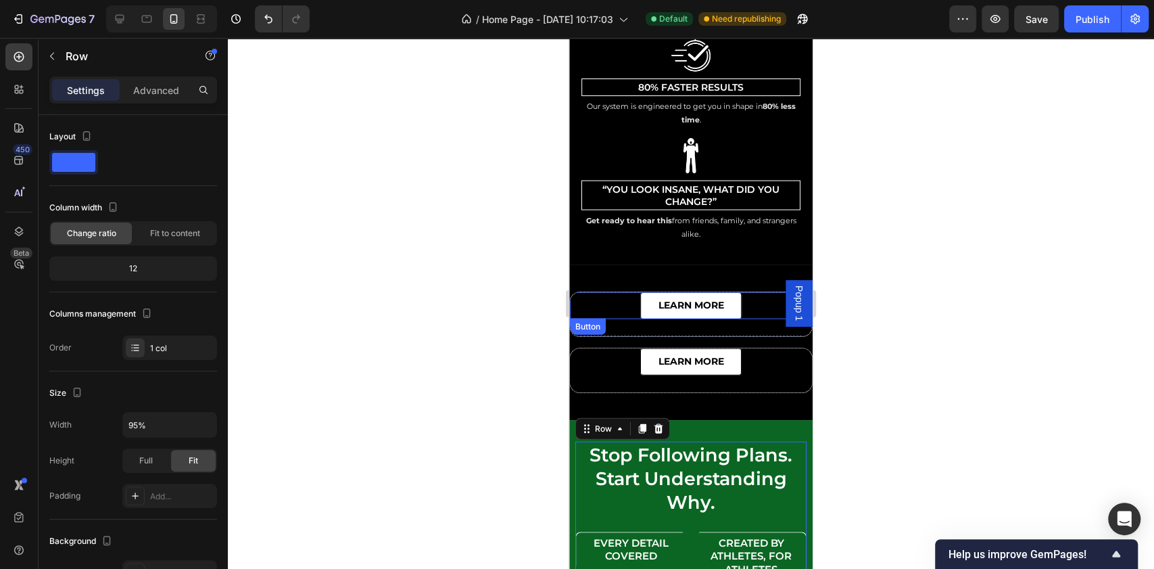
click at [607, 297] on div "learn more Button" at bounding box center [691, 305] width 242 height 27
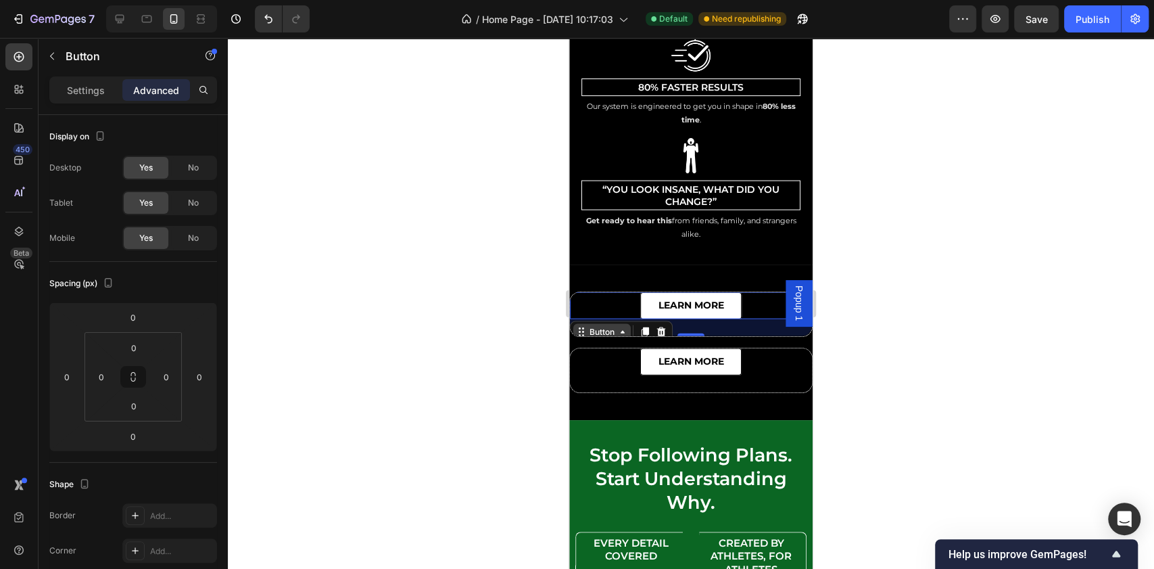
click at [602, 324] on div "Button" at bounding box center [601, 332] width 57 height 16
click at [610, 326] on div "Button" at bounding box center [602, 332] width 30 height 12
click at [615, 326] on div "Button" at bounding box center [602, 332] width 30 height 12
click at [613, 292] on div "learn more Button Row 1 col Row 2 cols Section 25" at bounding box center [691, 305] width 242 height 27
click at [728, 294] on link "learn more" at bounding box center [690, 305] width 101 height 27
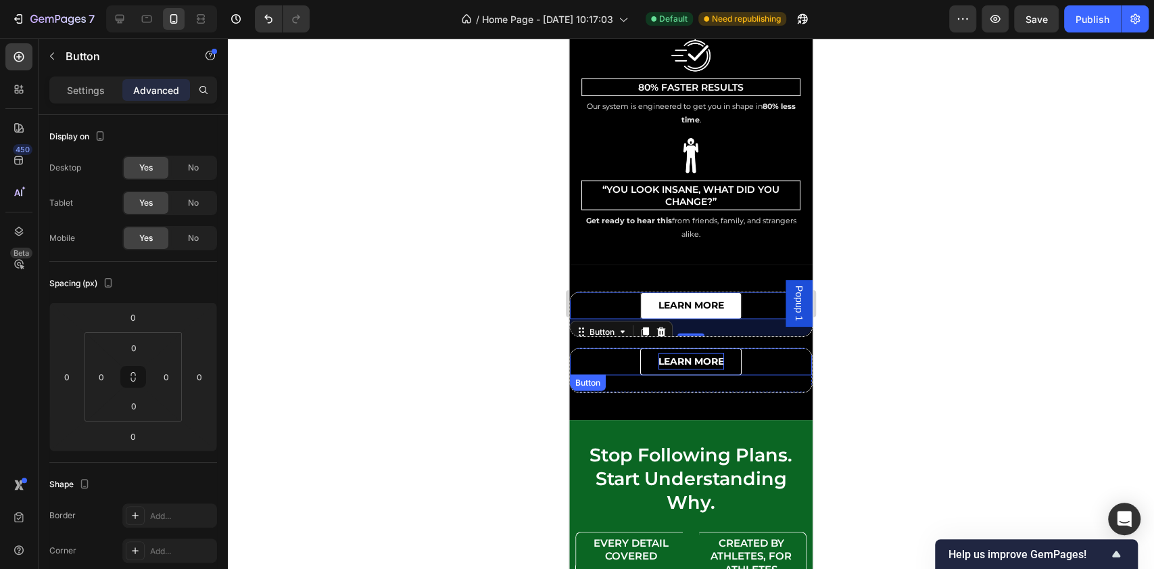
click at [669, 357] on p "learn more" at bounding box center [692, 361] width 66 height 17
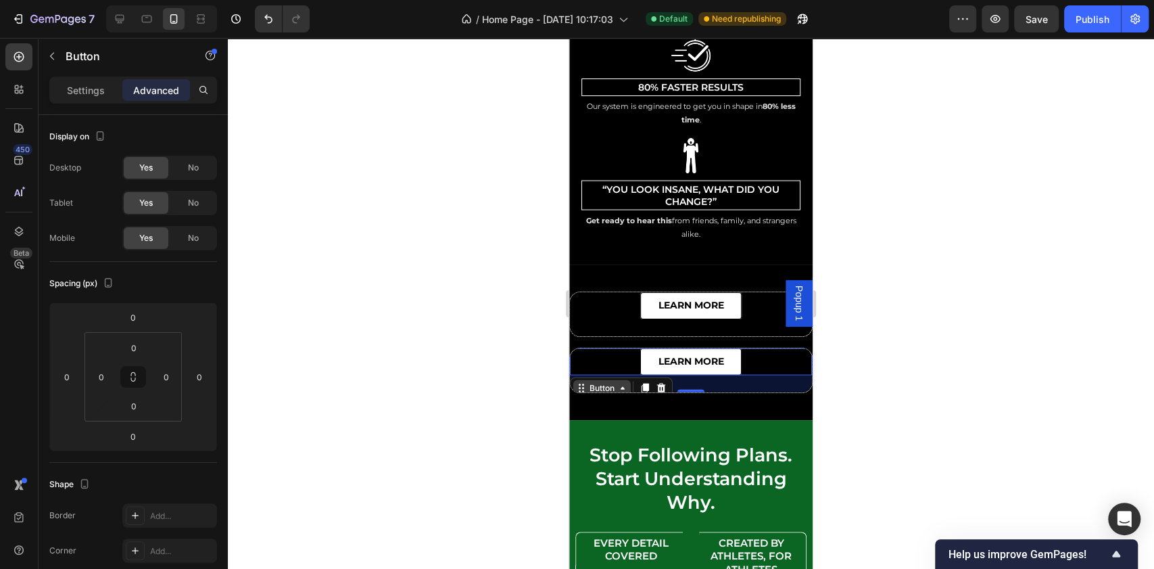
click at [623, 383] on icon at bounding box center [622, 388] width 11 height 11
click at [577, 293] on div "learn more Button" at bounding box center [691, 305] width 242 height 27
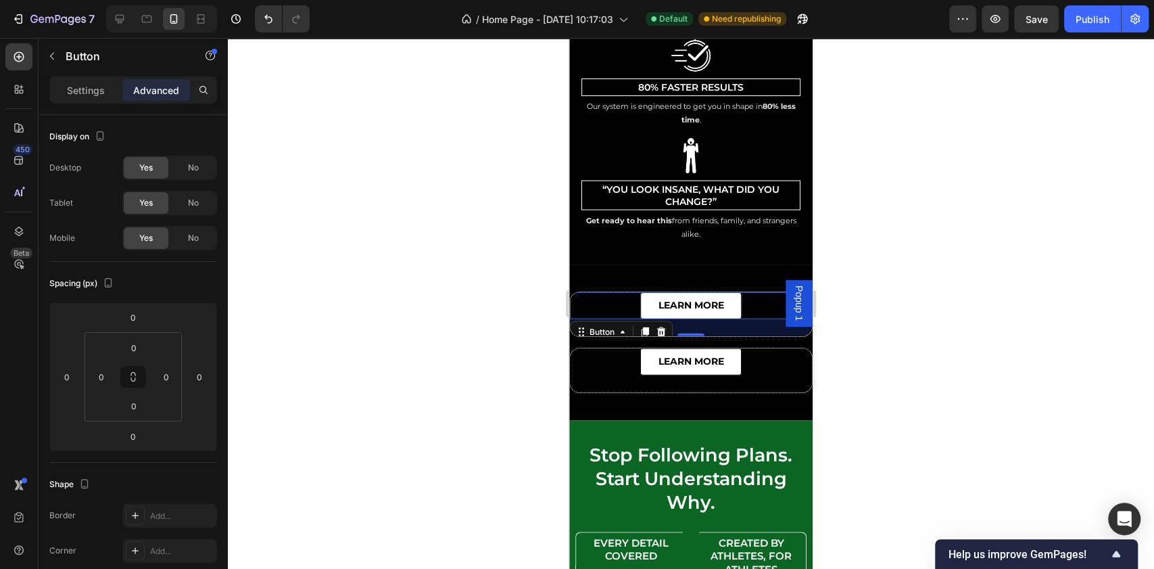
click at [715, 319] on div "25" at bounding box center [691, 327] width 242 height 17
click at [702, 297] on p "learn more" at bounding box center [692, 305] width 66 height 17
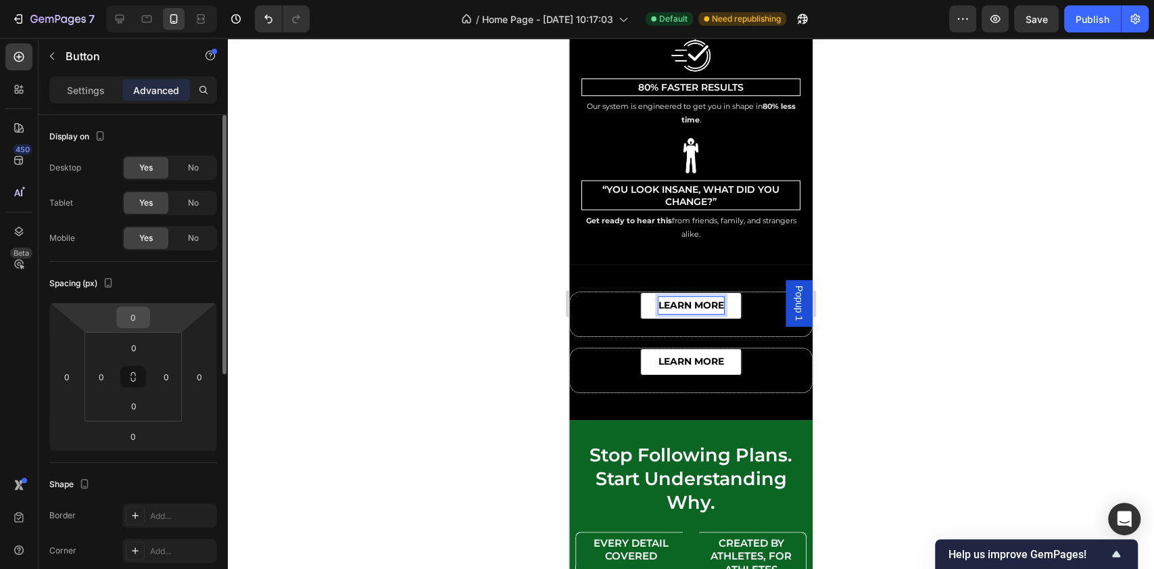
click at [149, 316] on div "0" at bounding box center [133, 317] width 34 height 22
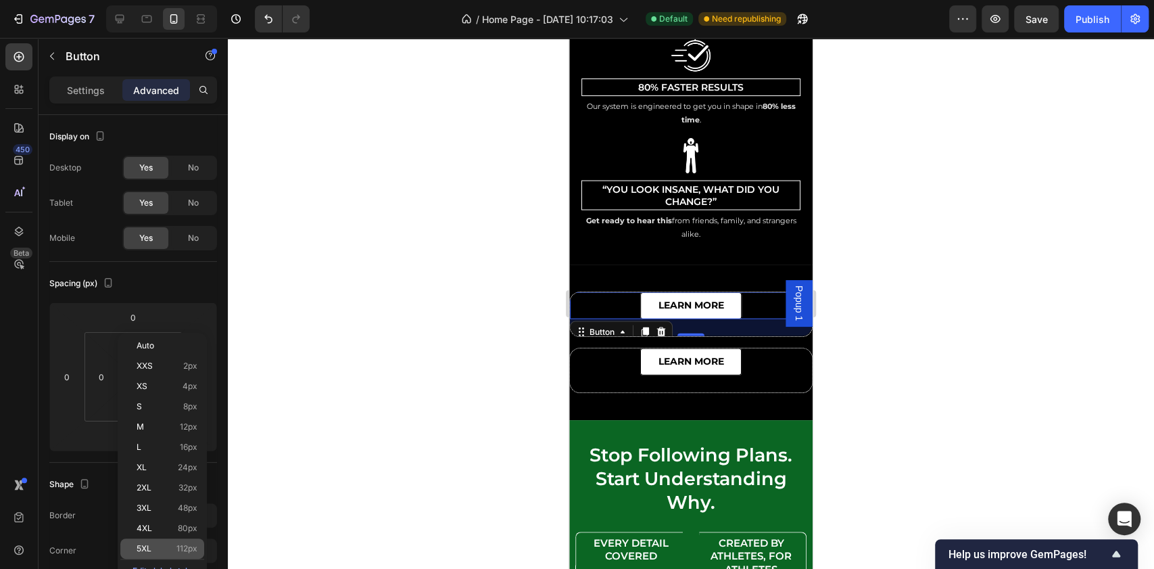
click at [184, 550] on span "112px" at bounding box center [186, 548] width 21 height 9
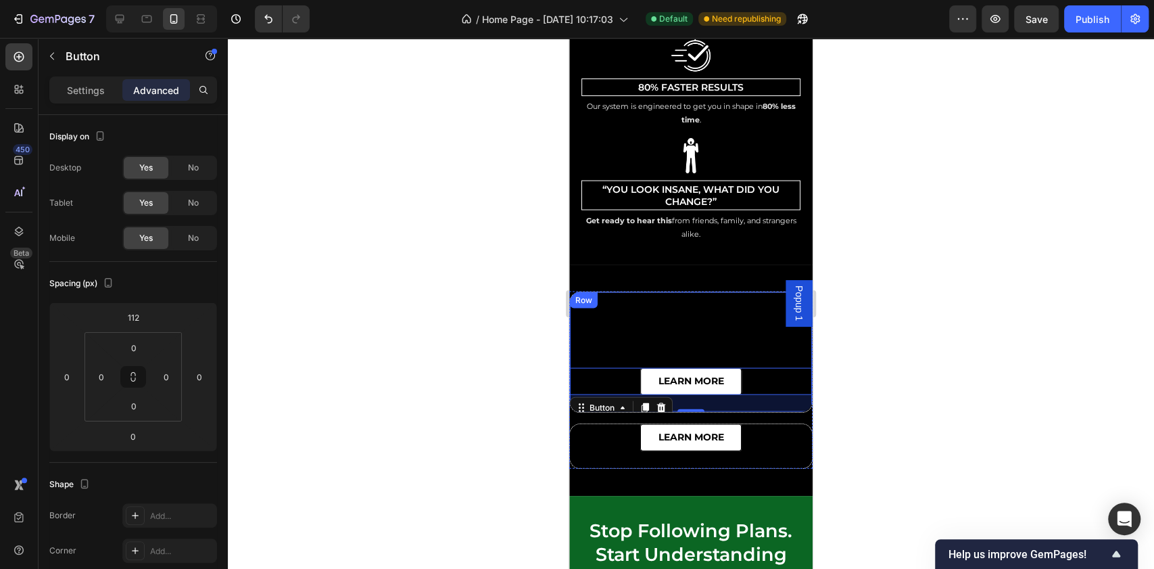
click at [657, 318] on div "learn more Button 25" at bounding box center [691, 352] width 242 height 120
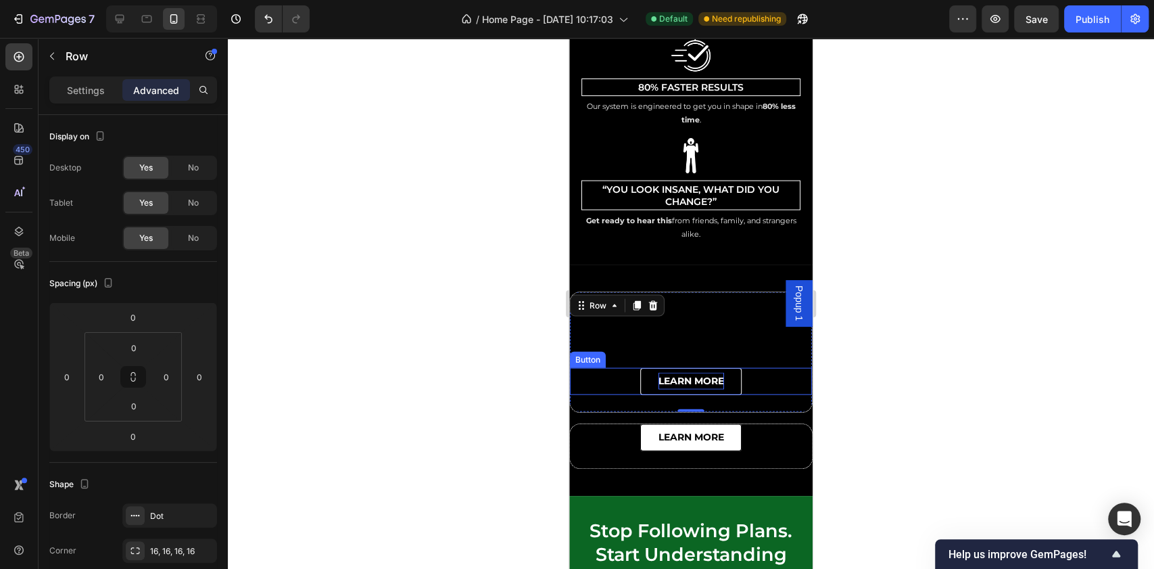
click at [659, 373] on p "learn more" at bounding box center [692, 381] width 66 height 17
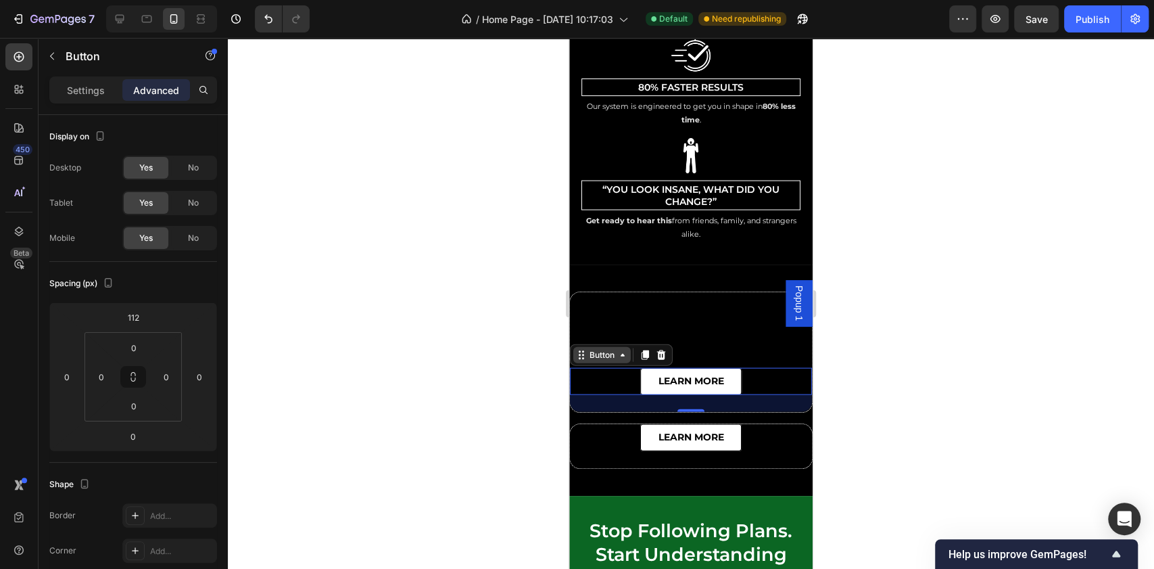
click at [622, 354] on icon at bounding box center [623, 355] width 4 height 3
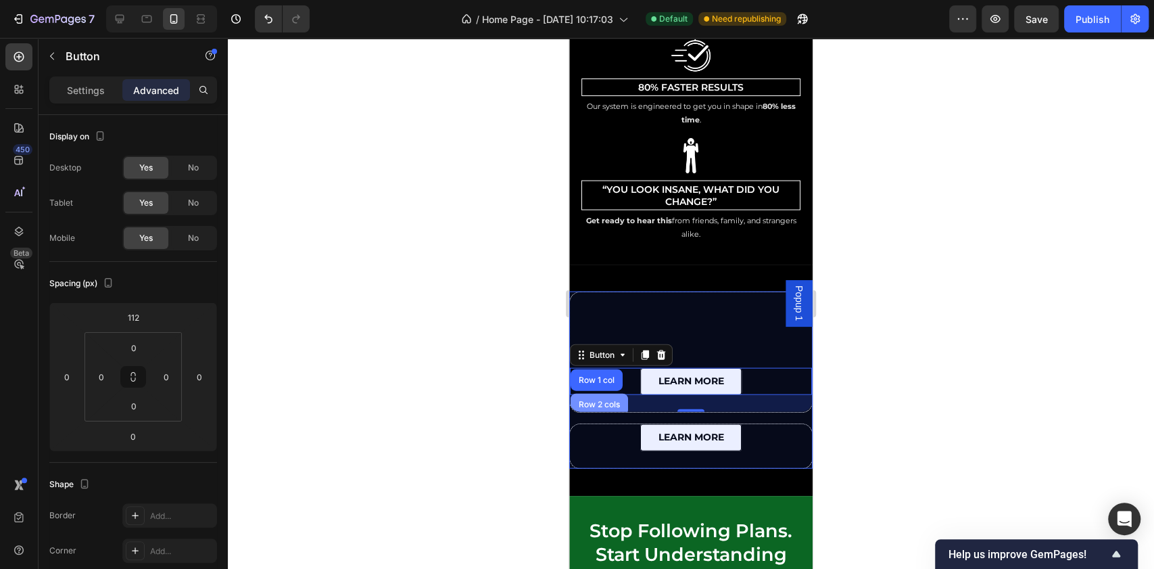
click at [599, 394] on div "Row 2 cols" at bounding box center [599, 405] width 57 height 22
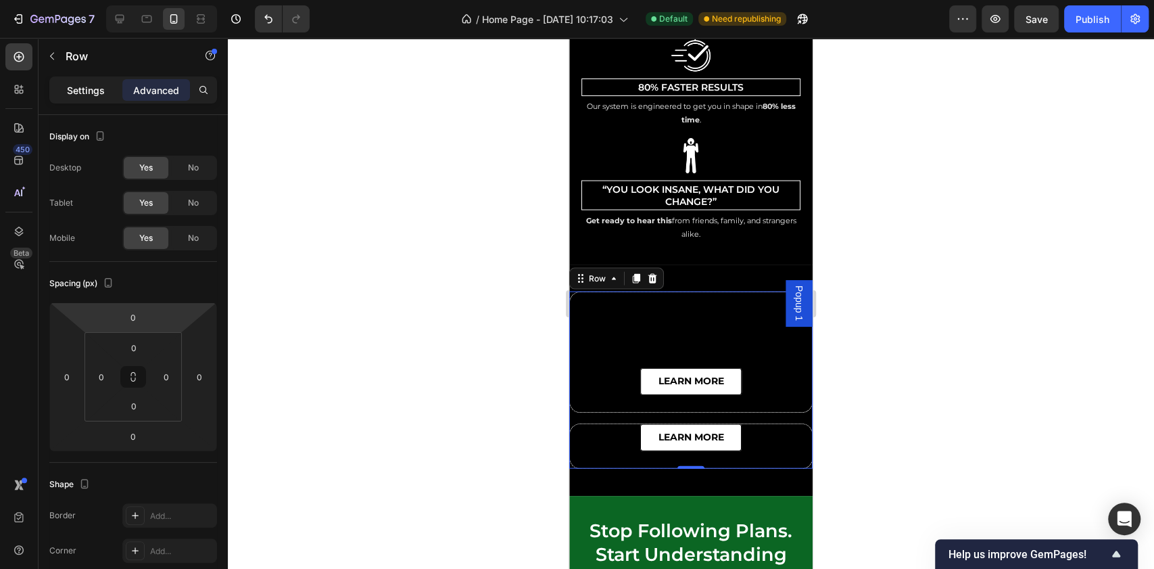
click at [76, 87] on p "Settings" at bounding box center [86, 90] width 38 height 14
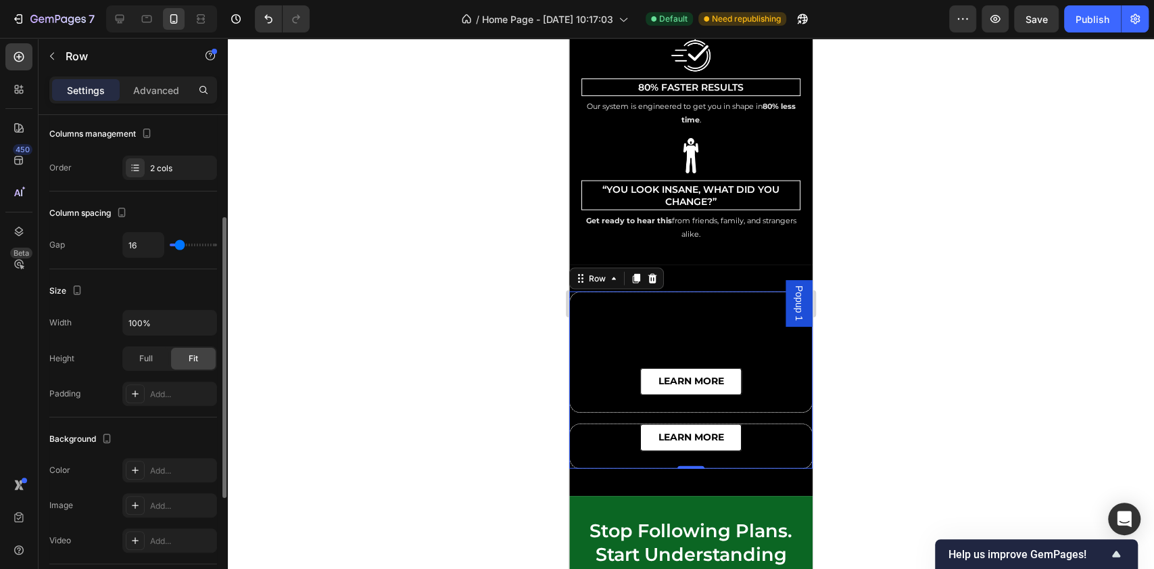
scroll to position [270, 0]
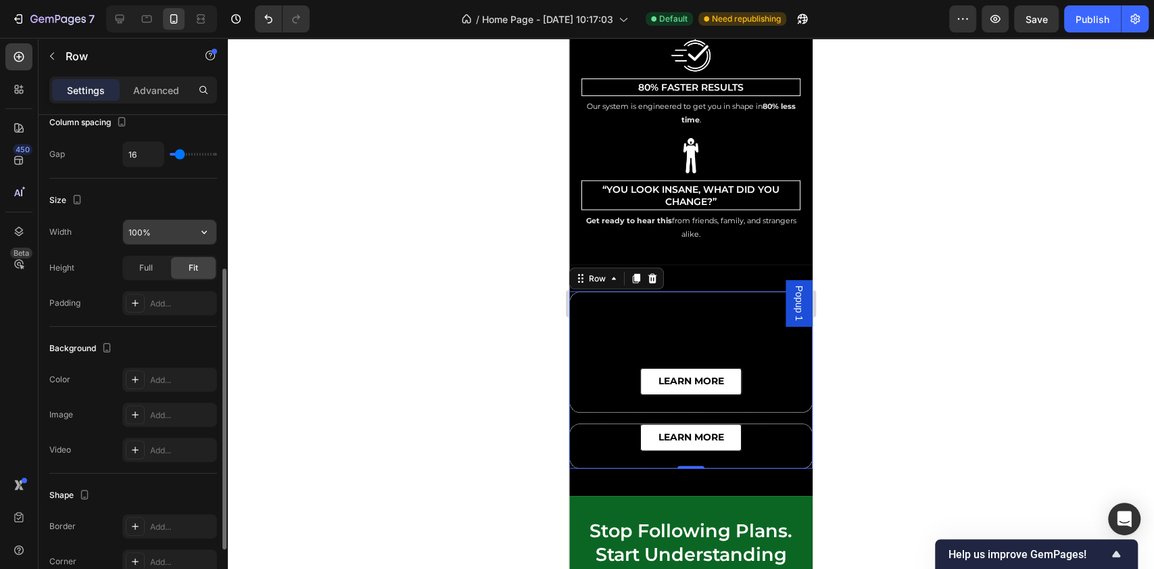
click at [151, 231] on input "100%" at bounding box center [169, 232] width 93 height 24
click at [171, 203] on div "Size" at bounding box center [133, 200] width 168 height 22
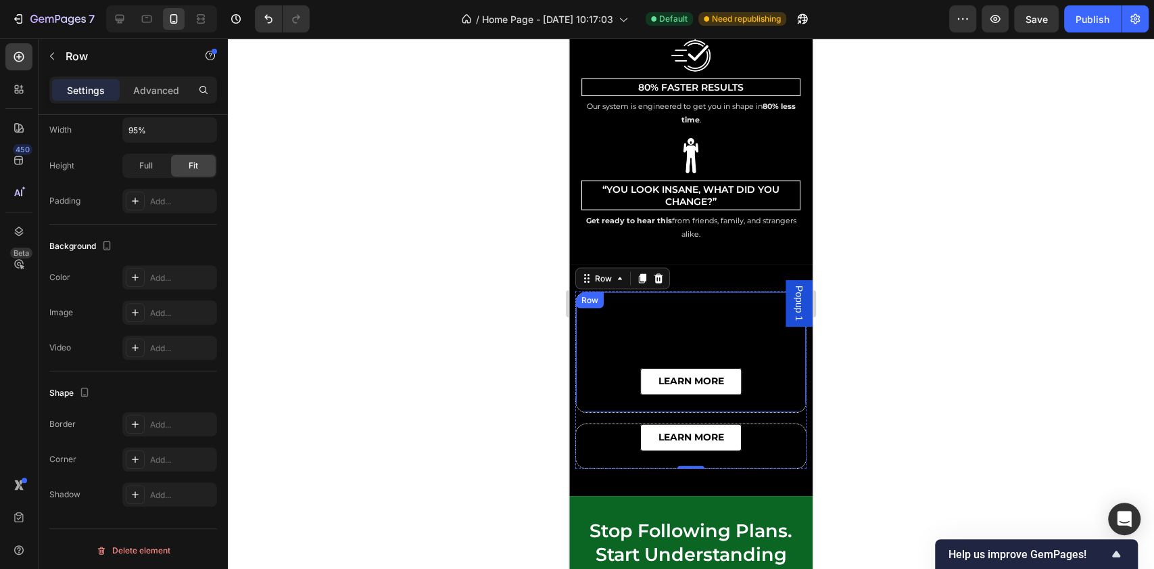
click at [609, 292] on div "learn more Button Row" at bounding box center [690, 351] width 231 height 121
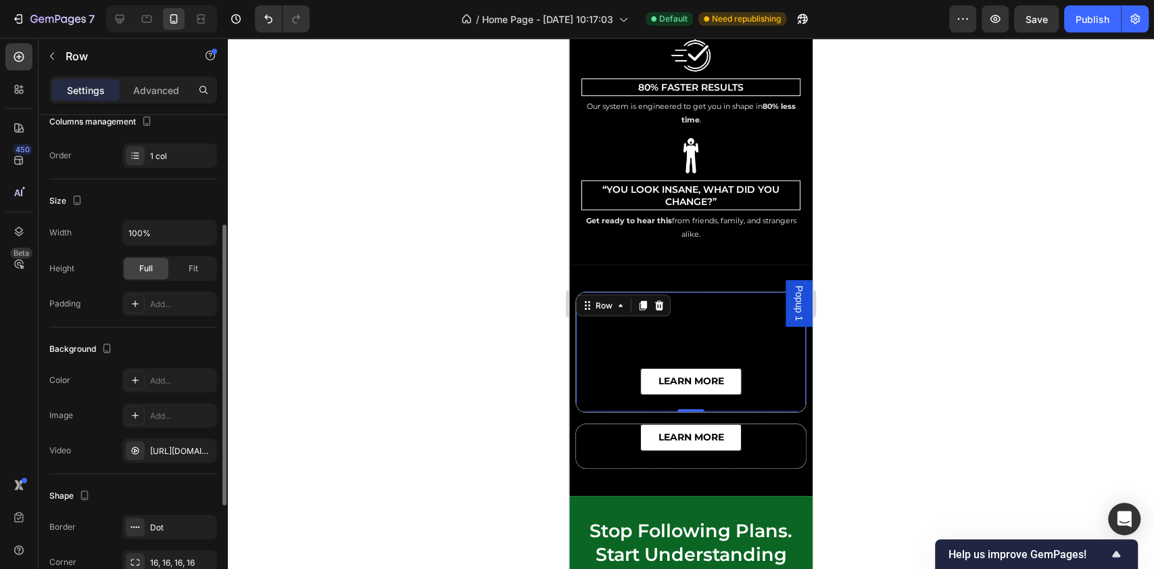
scroll to position [11, 0]
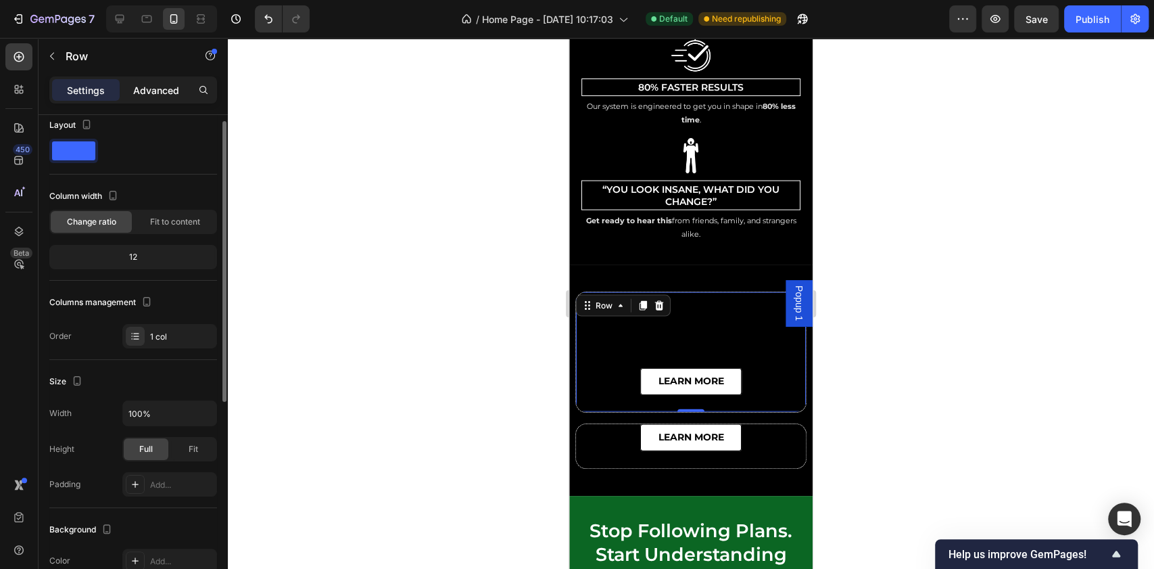
click at [150, 92] on p "Advanced" at bounding box center [156, 90] width 46 height 14
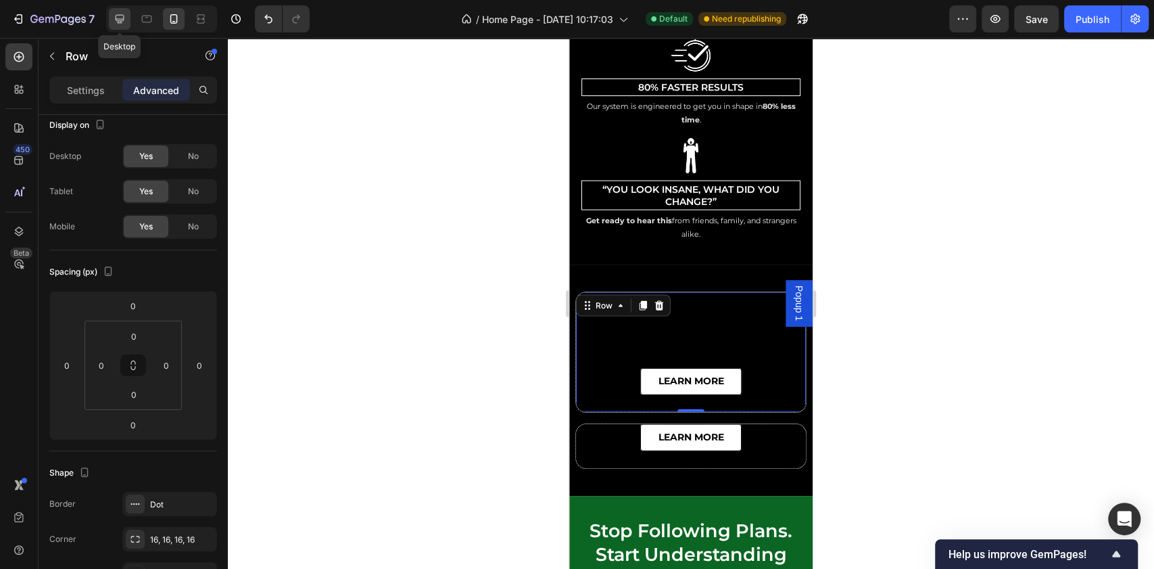
click at [118, 20] on icon at bounding box center [120, 19] width 14 height 14
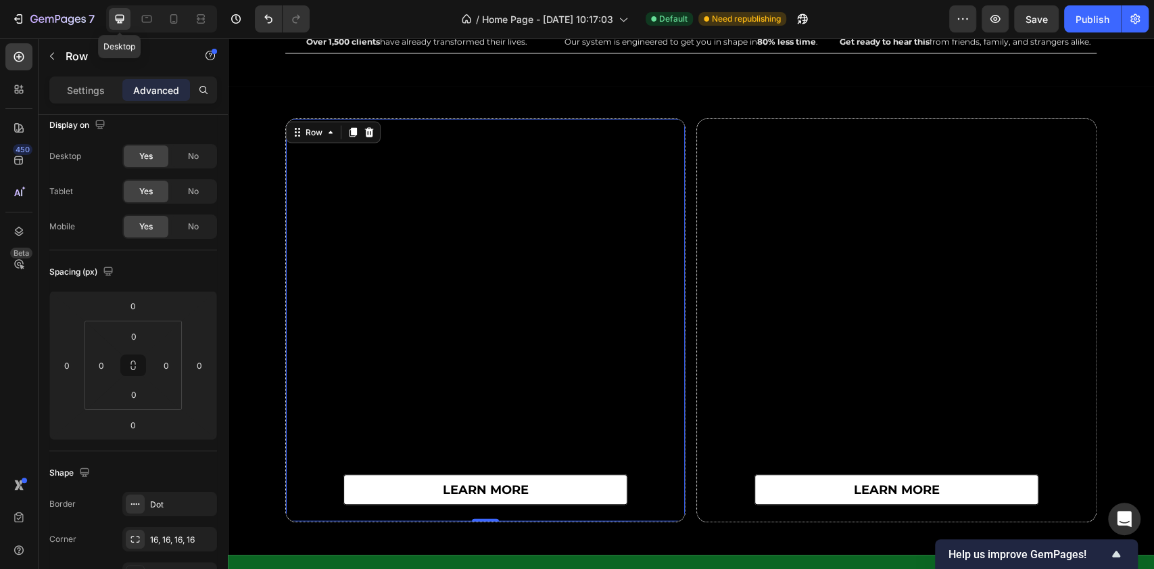
scroll to position [5357, 0]
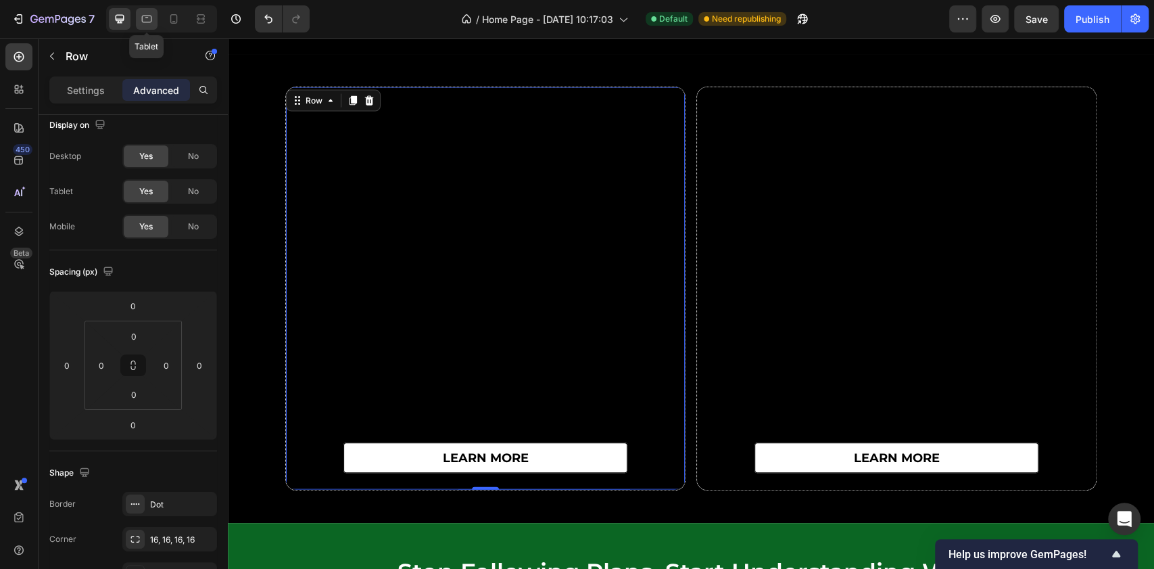
click at [146, 19] on icon at bounding box center [147, 19] width 14 height 14
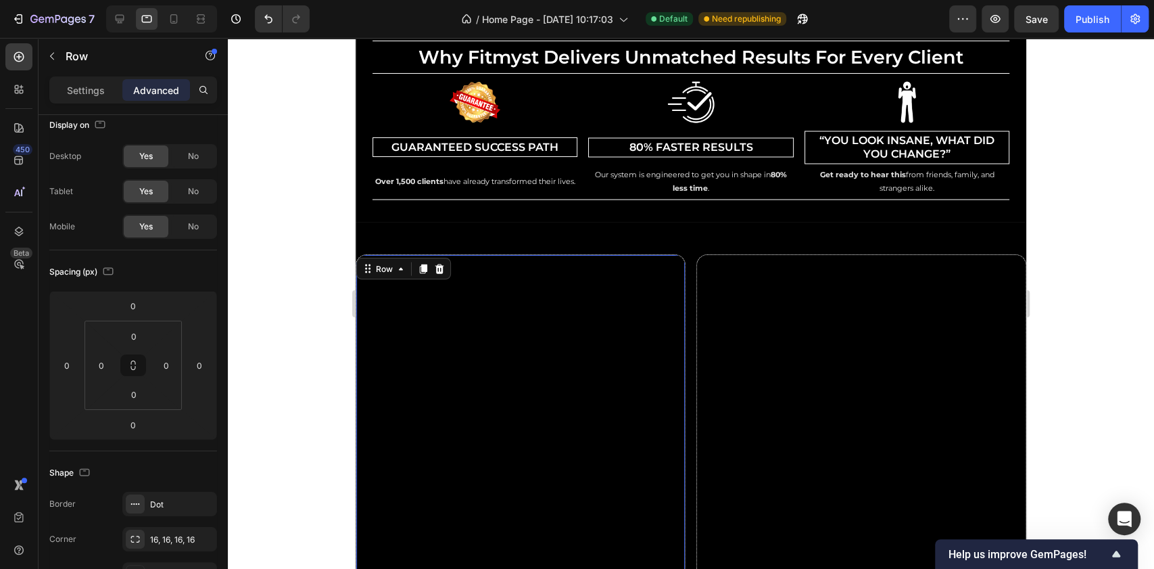
scroll to position [5151, 0]
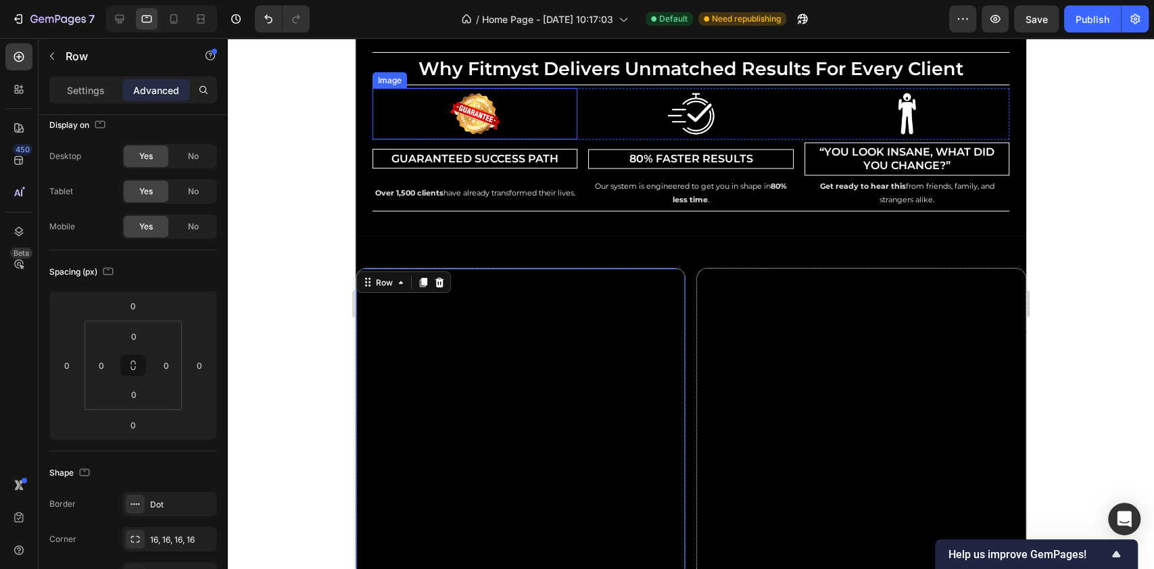
click at [386, 111] on div at bounding box center [475, 113] width 205 height 51
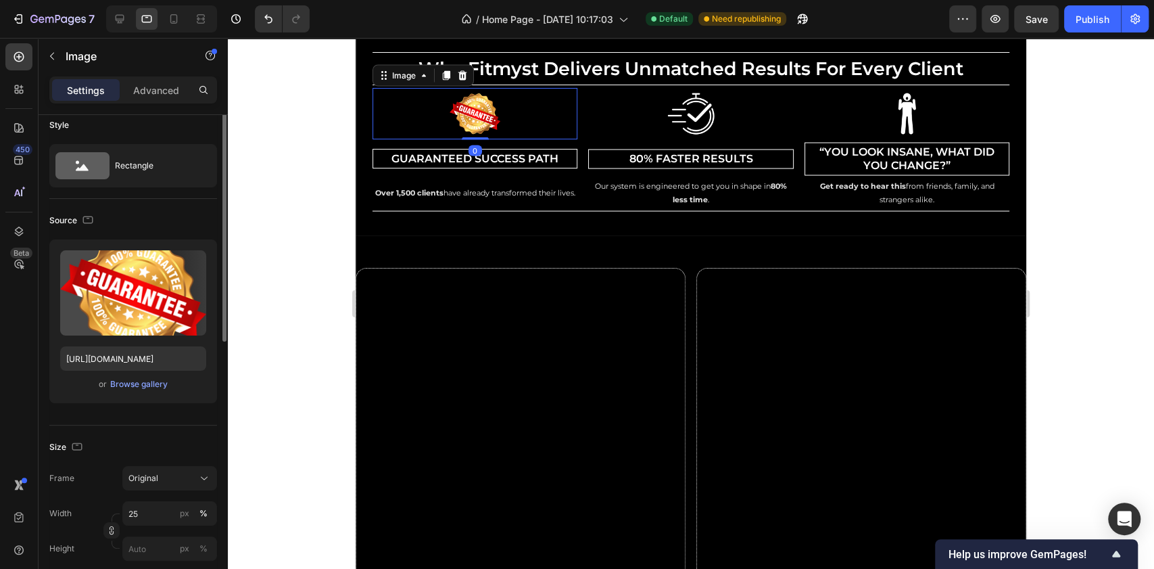
scroll to position [0, 0]
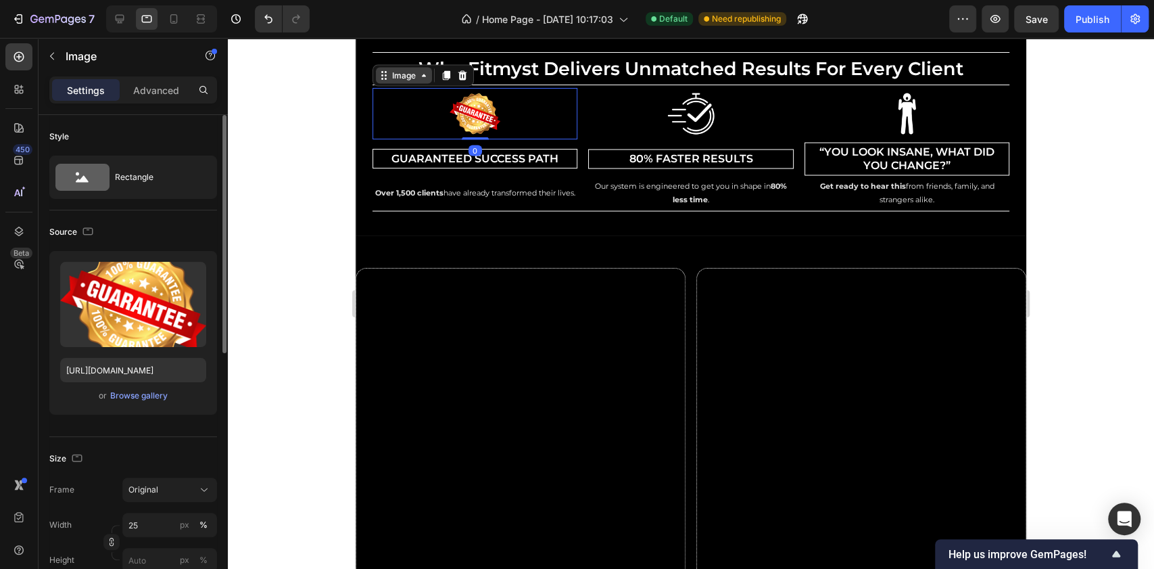
click at [407, 76] on div "Image" at bounding box center [403, 75] width 29 height 12
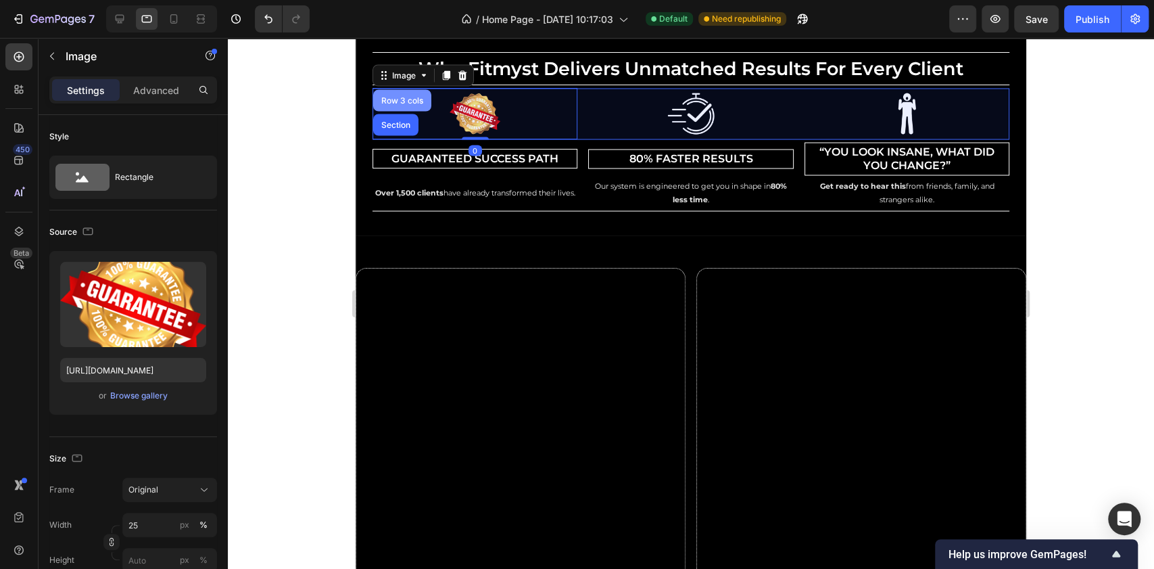
click at [411, 97] on div "Row 3 cols" at bounding box center [402, 100] width 47 height 8
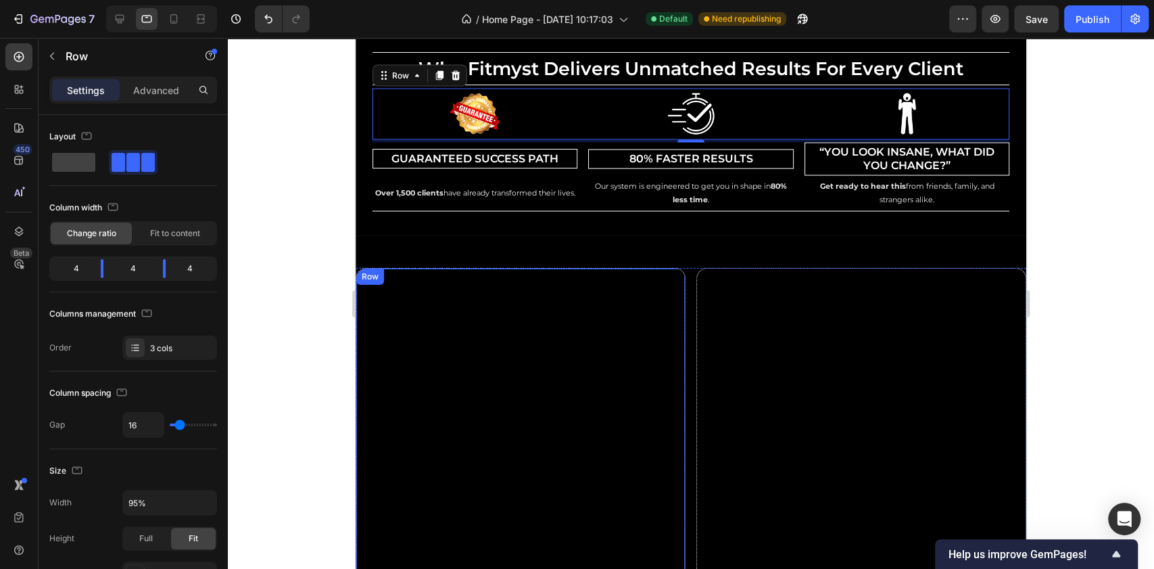
click at [393, 300] on div "learn more Button" at bounding box center [520, 467] width 329 height 399
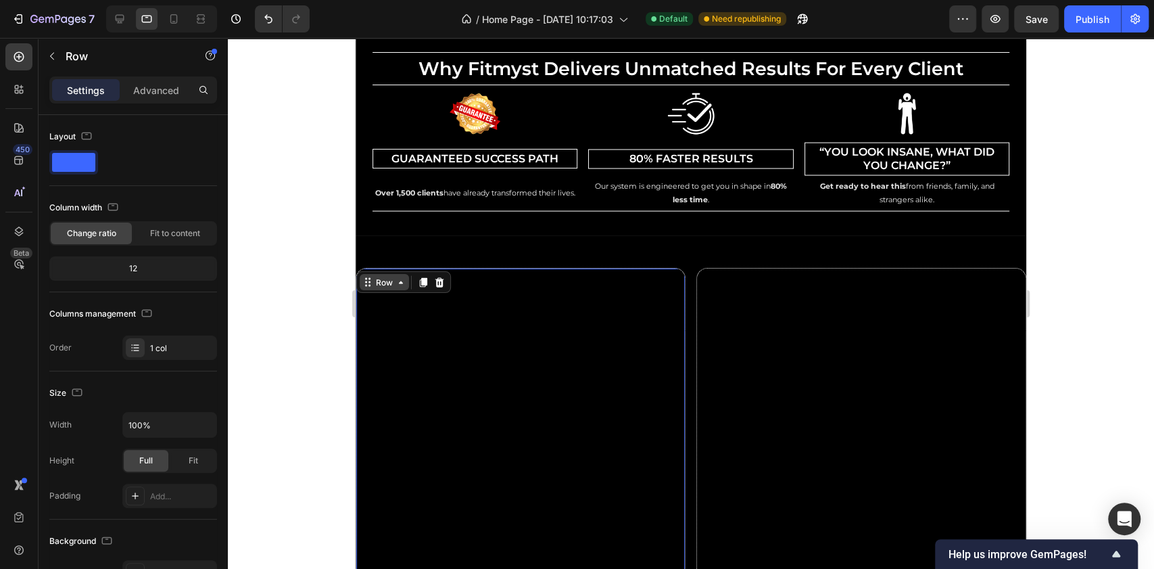
click at [396, 278] on icon at bounding box center [401, 282] width 11 height 11
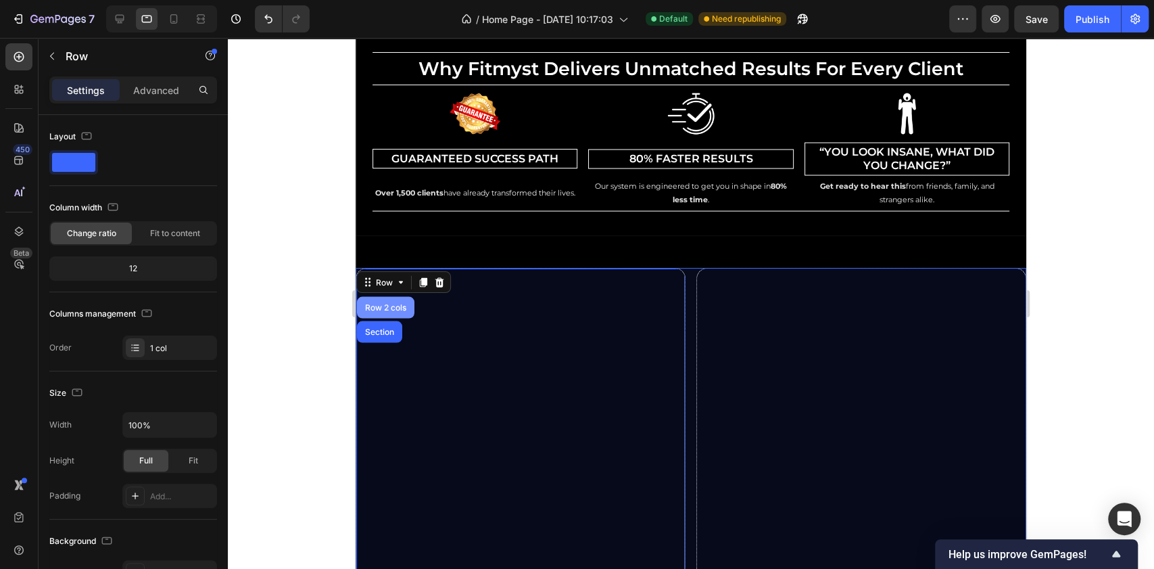
drag, startPoint x: 395, startPoint y: 303, endPoint x: 560, endPoint y: 493, distance: 251.6
click at [395, 303] on div "Row 2 cols" at bounding box center [385, 307] width 47 height 8
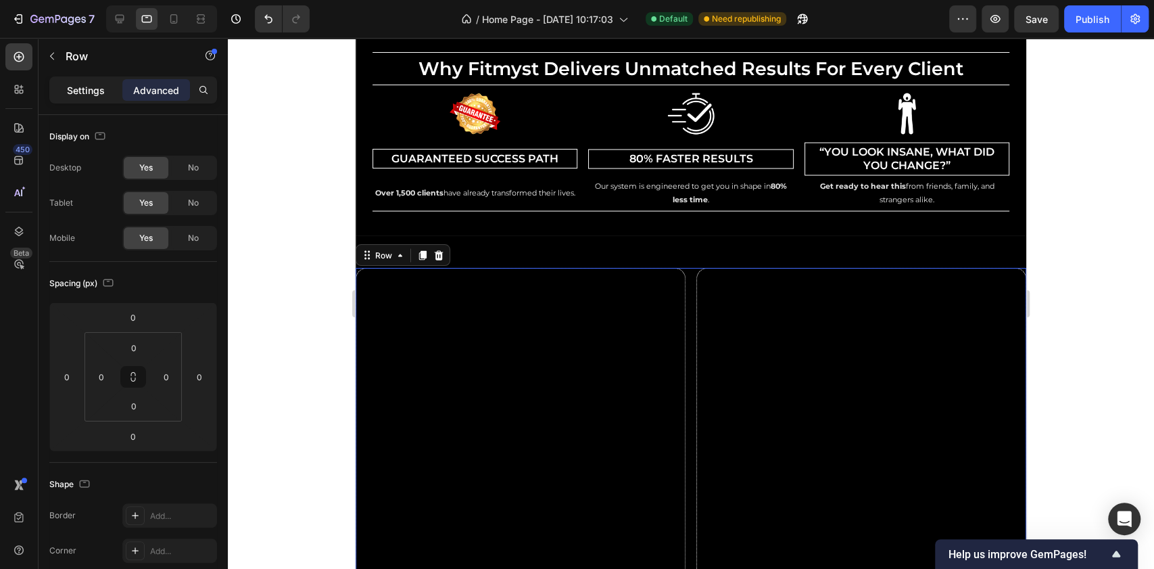
click at [89, 92] on p "Settings" at bounding box center [86, 90] width 38 height 14
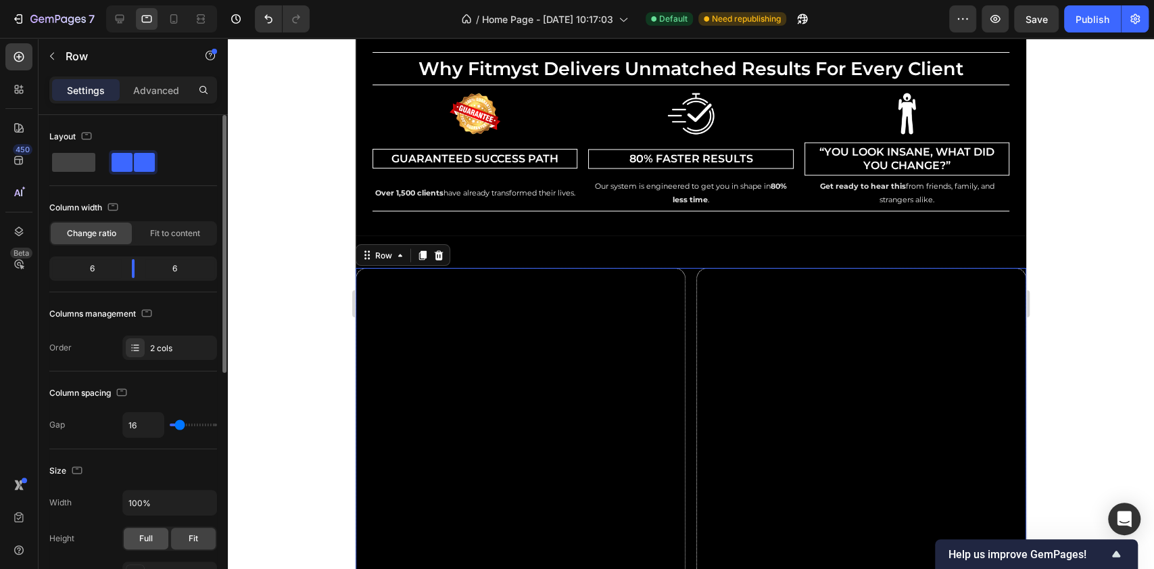
scroll to position [180, 0]
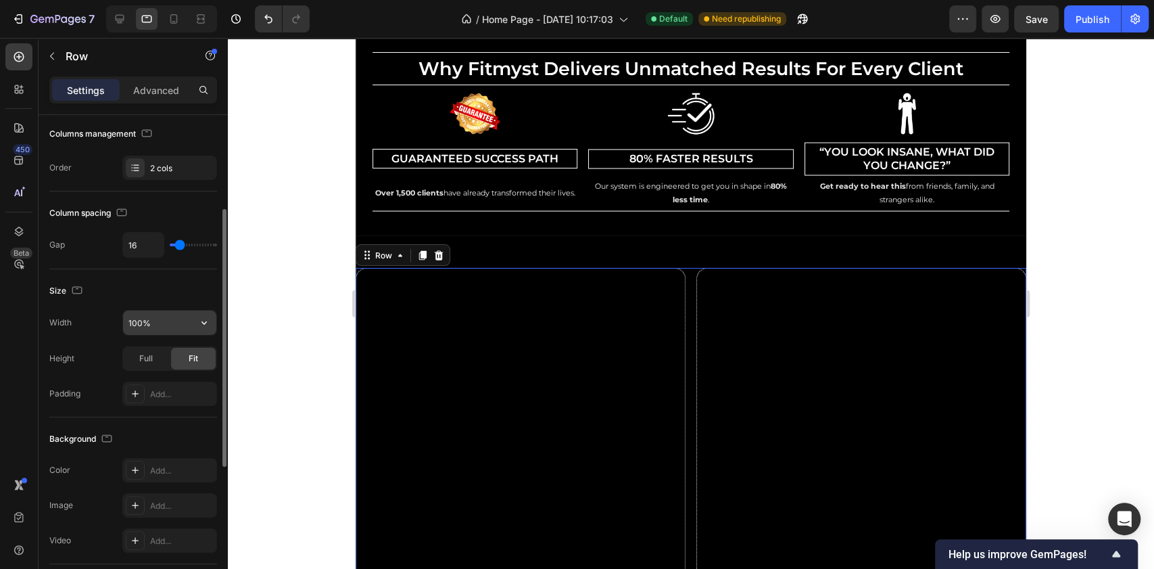
click at [158, 318] on input "100%" at bounding box center [169, 322] width 93 height 24
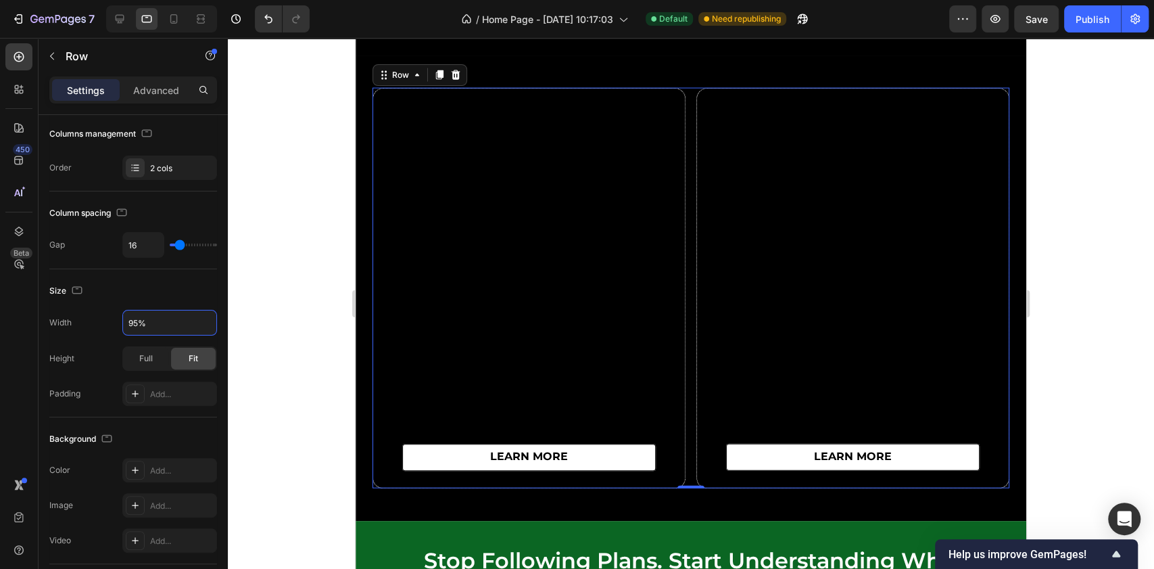
scroll to position [5151, 0]
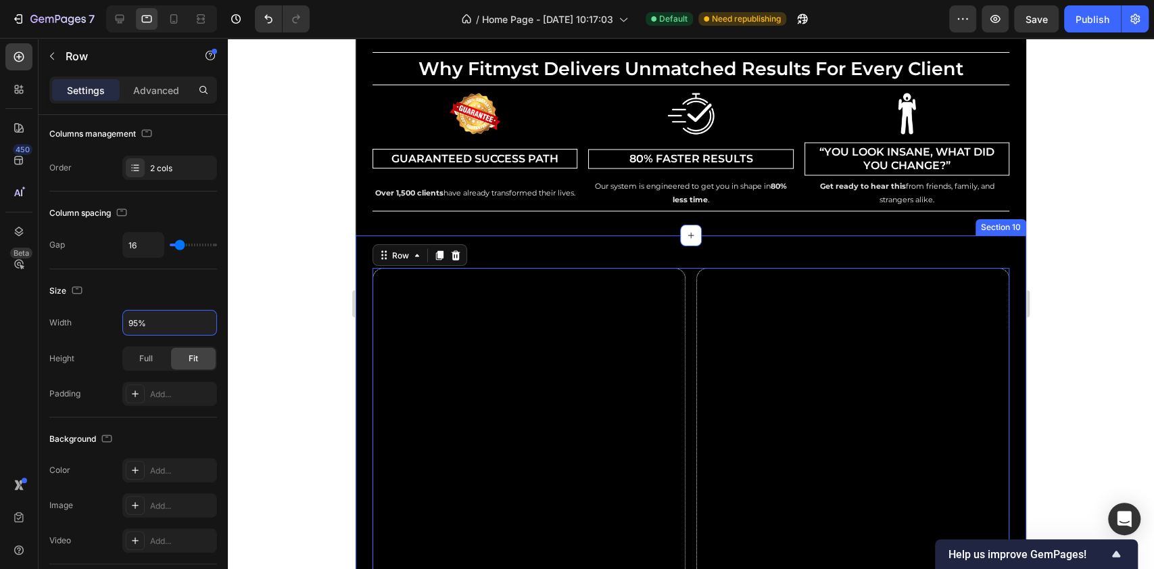
click at [366, 244] on div "learn more Button Row learn more Button Row Row 0 Section 10" at bounding box center [691, 467] width 671 height 465
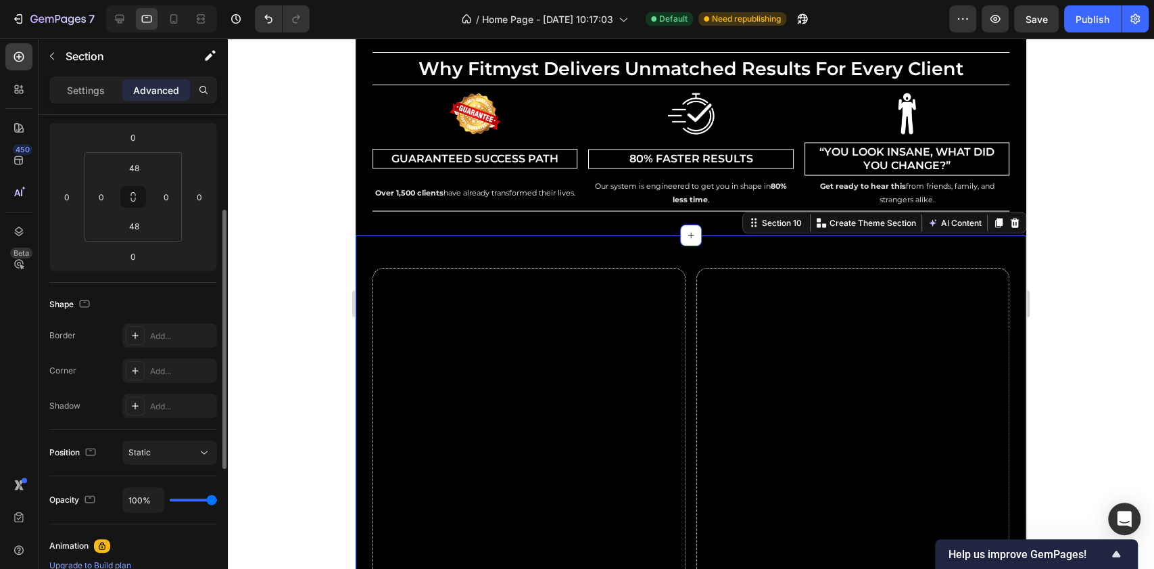
scroll to position [0, 0]
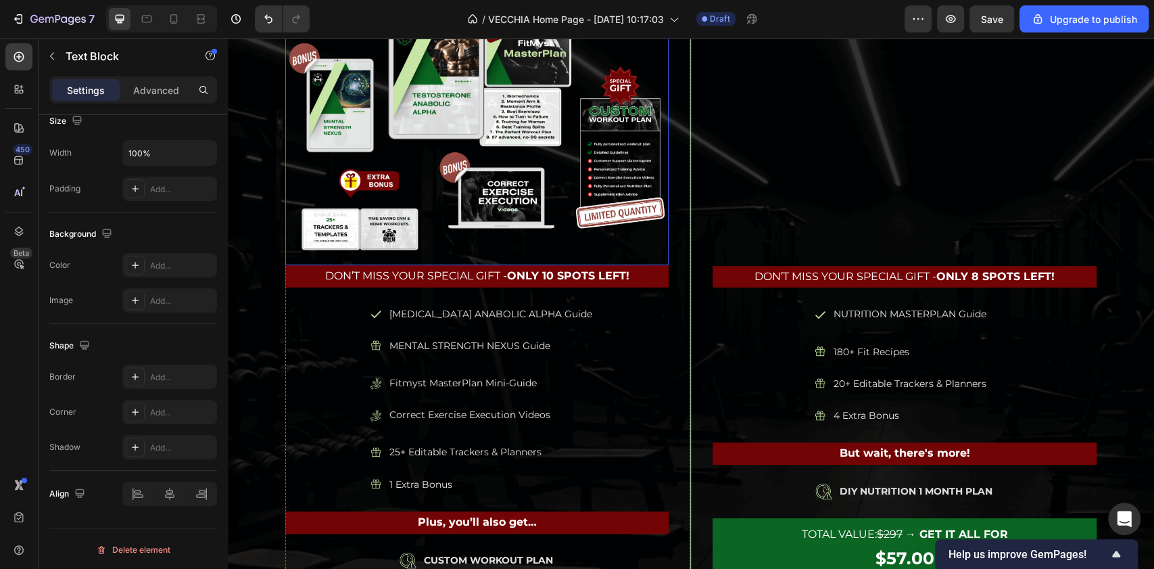
scroll to position [6968, 0]
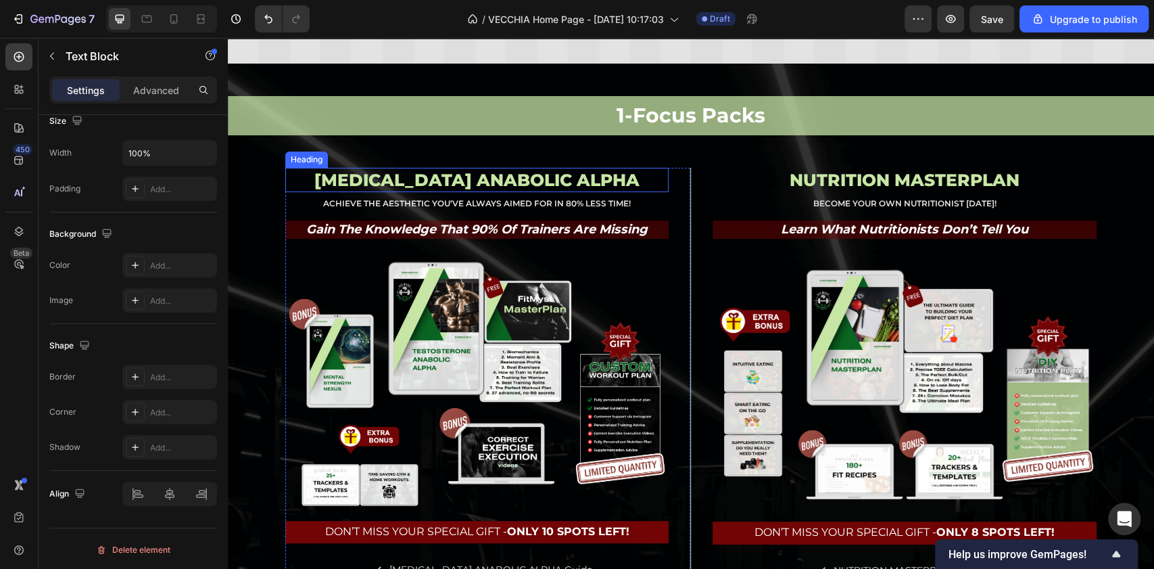
click at [588, 193] on h2 "[MEDICAL_DATA] ANABOLIC ALPHA" at bounding box center [476, 180] width 383 height 25
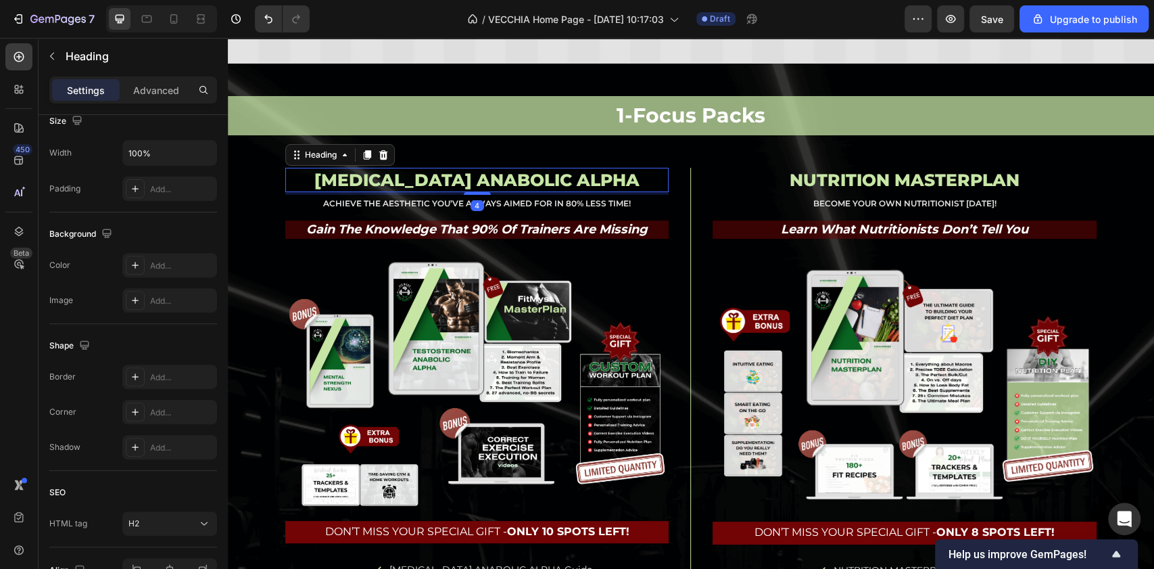
scroll to position [0, 0]
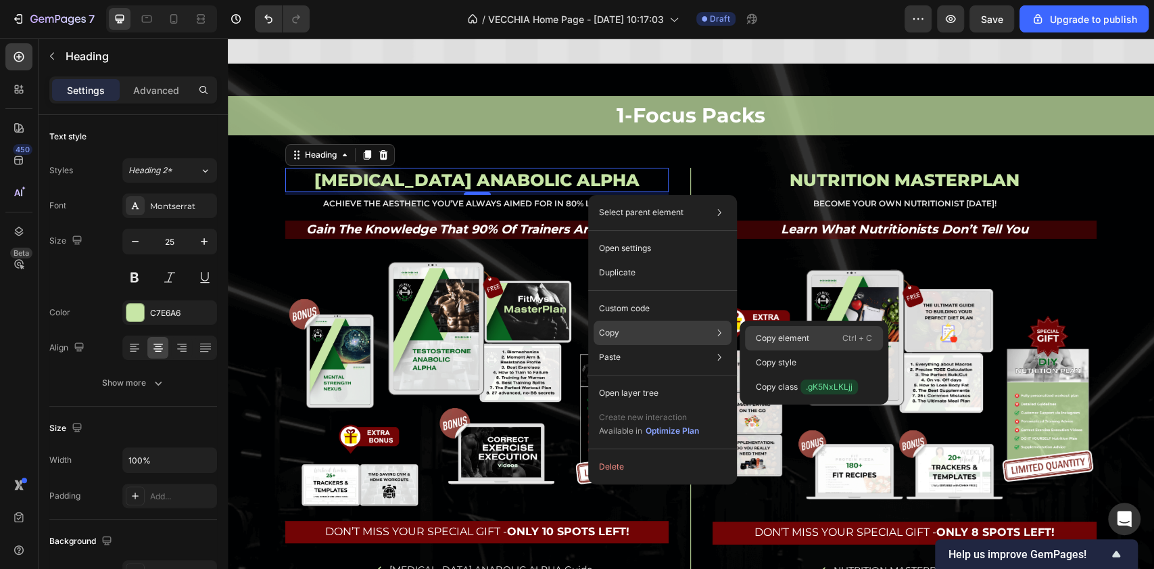
click at [768, 329] on div "Copy element Ctrl + C" at bounding box center [814, 338] width 138 height 24
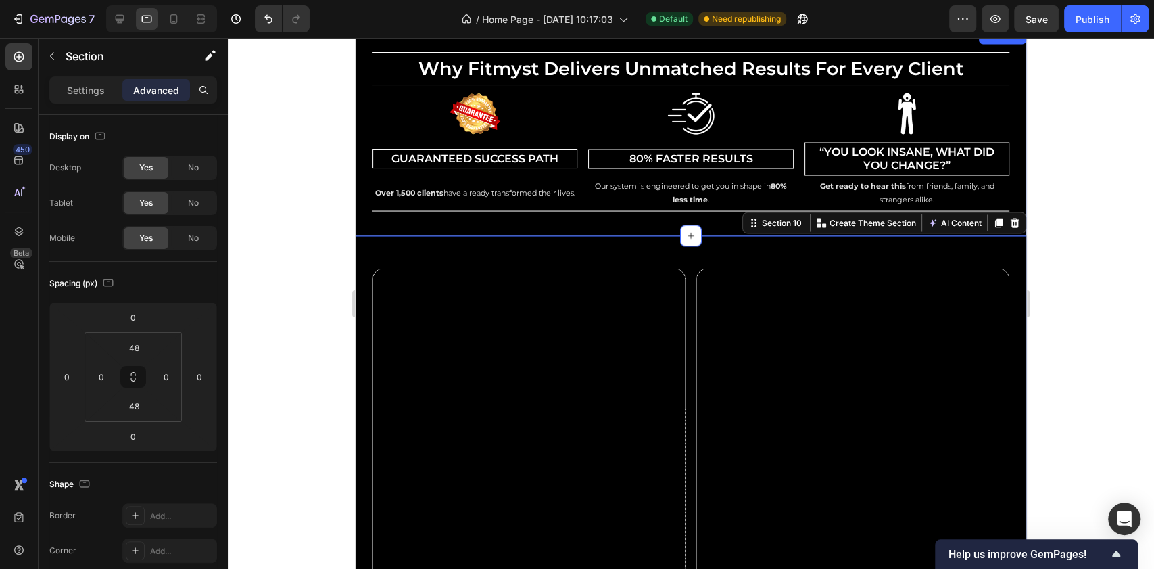
click at [367, 216] on div "why fitmyst delivers unmatched results for every client Heading Row Image Guara…" at bounding box center [691, 132] width 671 height 208
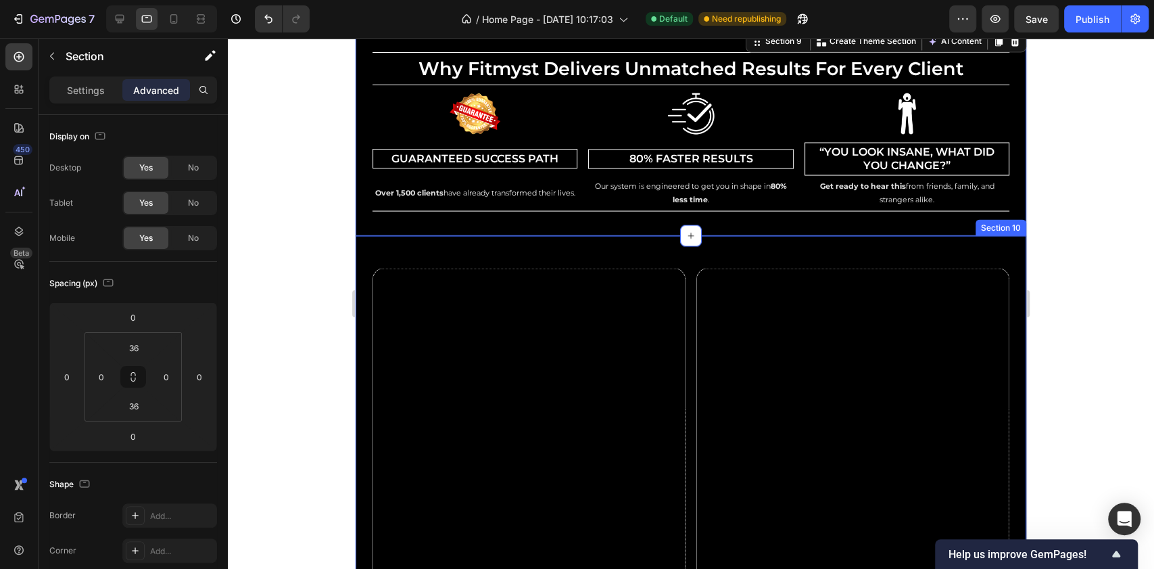
click at [368, 252] on div "learn more Button Row learn more Button Row Row Section 10" at bounding box center [691, 467] width 671 height 465
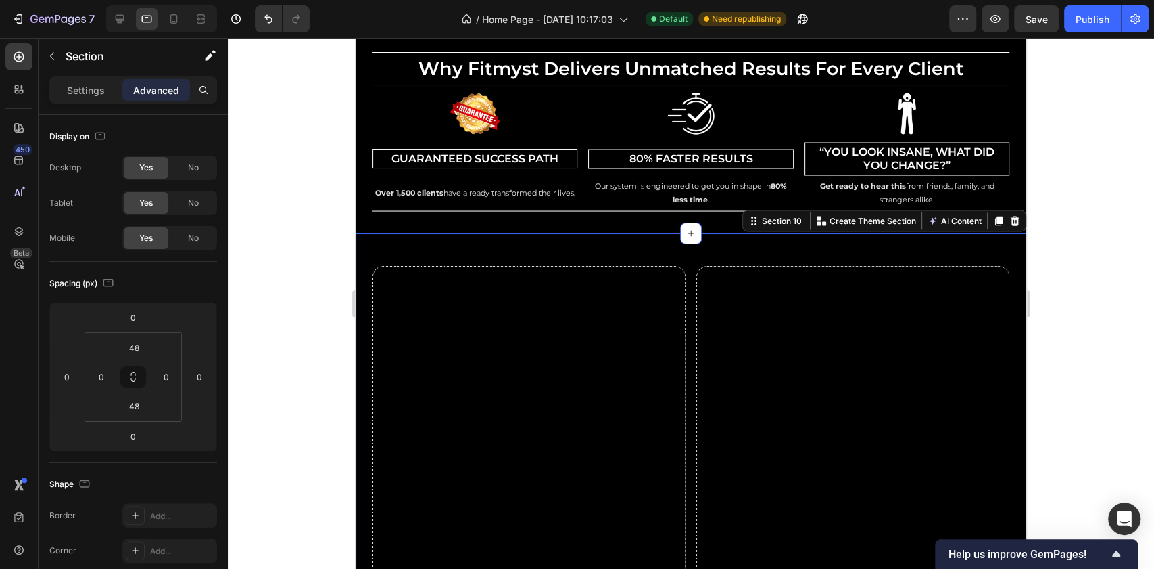
scroll to position [5421, 0]
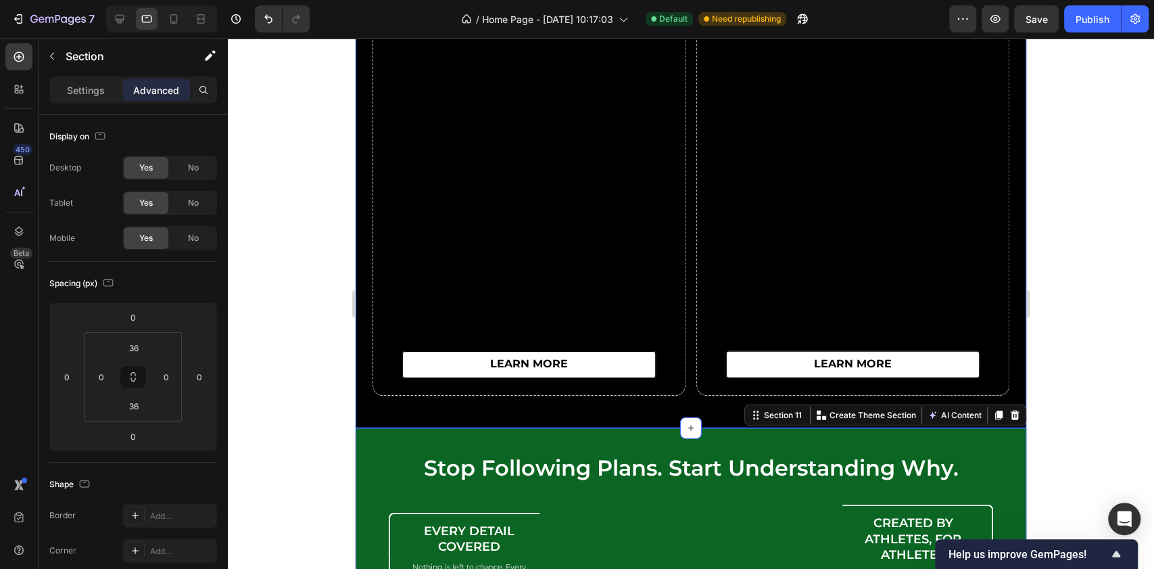
click at [362, 170] on div "learn more Button Row learn more Button Row Row" at bounding box center [691, 195] width 671 height 400
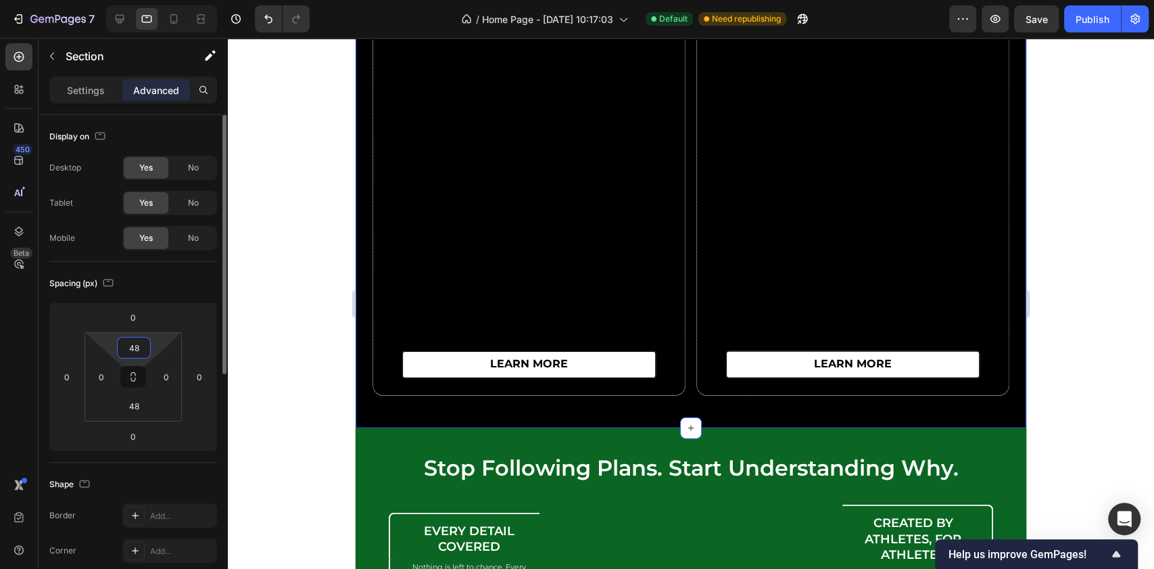
click at [143, 346] on input "48" at bounding box center [133, 347] width 27 height 20
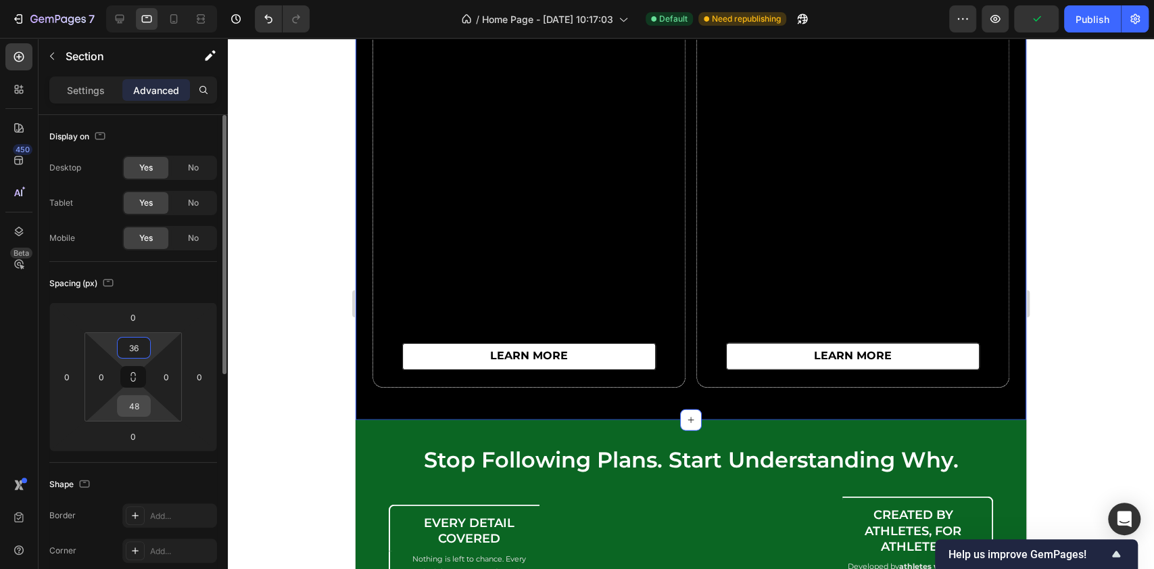
type input "36"
click at [139, 411] on input "48" at bounding box center [133, 406] width 27 height 20
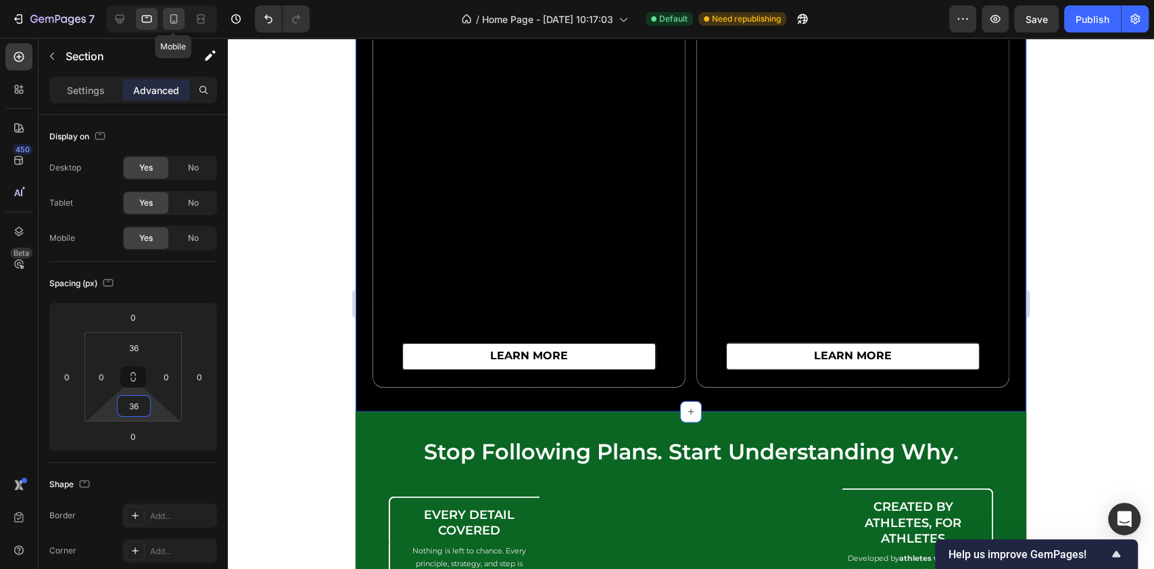
type input "36"
click at [170, 21] on icon at bounding box center [173, 18] width 7 height 9
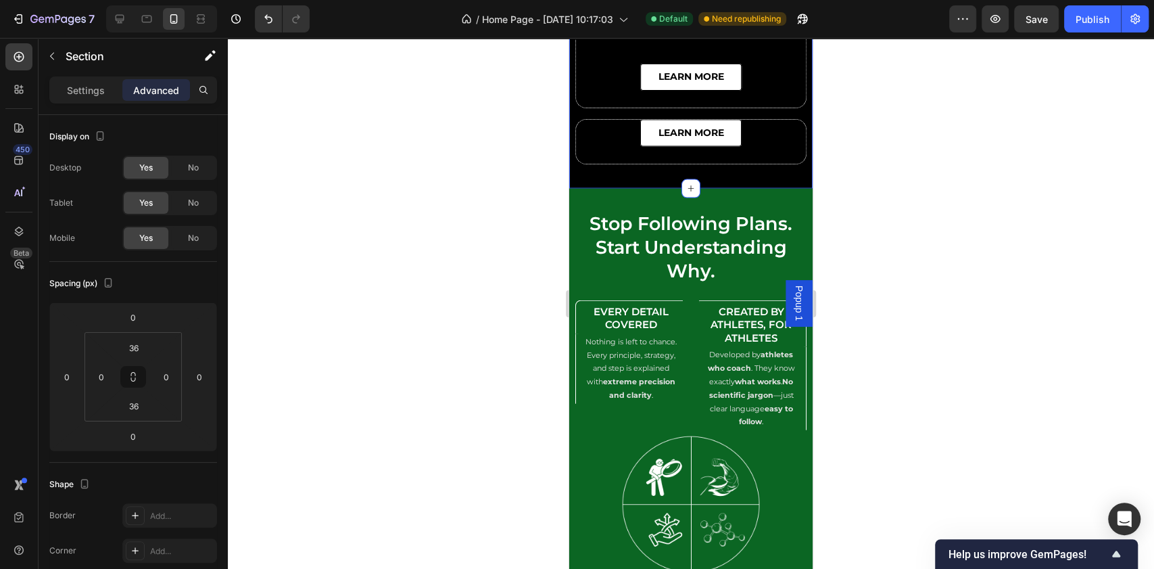
scroll to position [5298, 0]
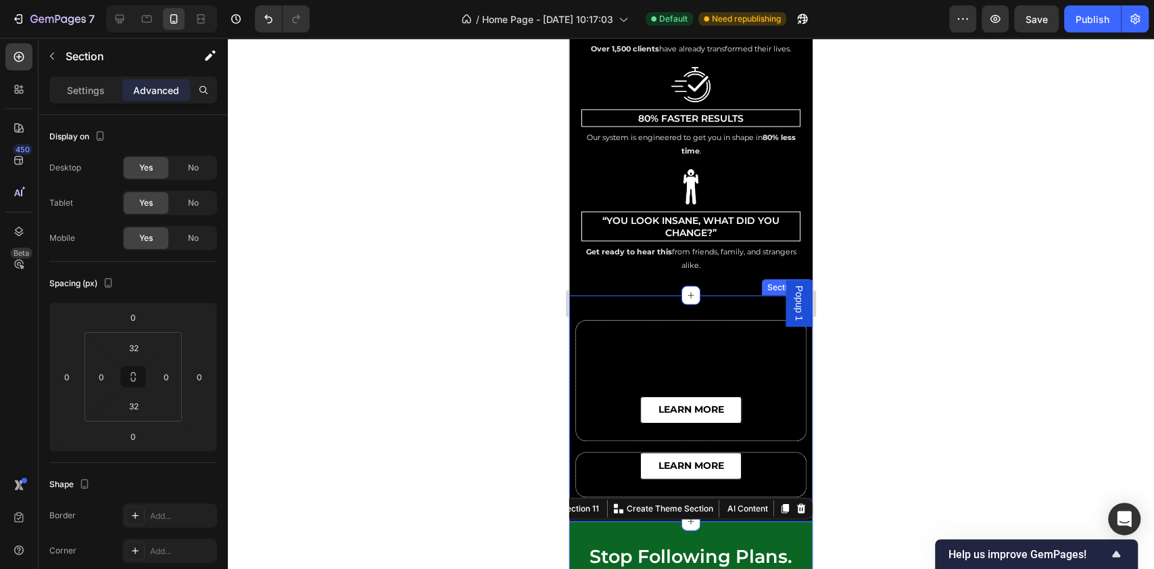
click at [576, 295] on div "learn more Button Row learn more Button Row Row Section 10" at bounding box center [690, 408] width 243 height 226
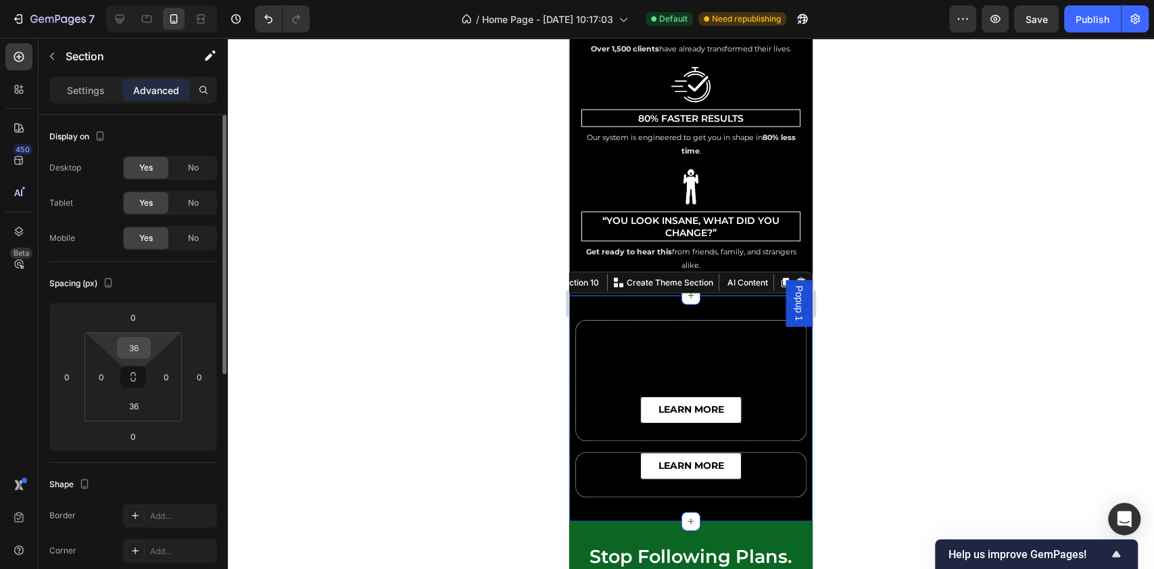
click at [137, 346] on input "36" at bounding box center [133, 347] width 27 height 20
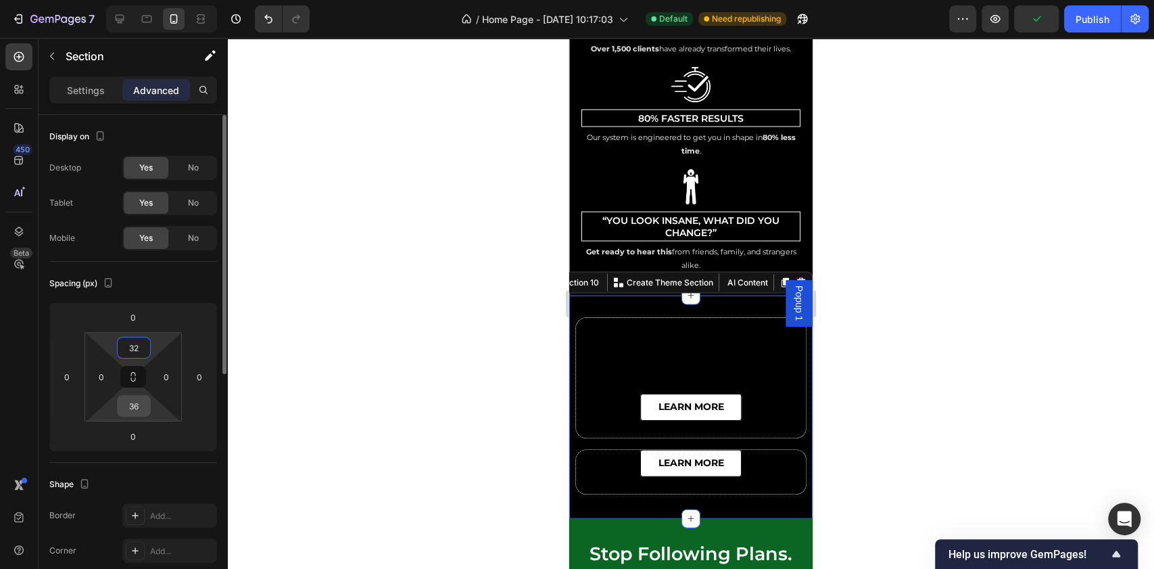
type input "32"
click at [141, 406] on input "36" at bounding box center [133, 406] width 27 height 20
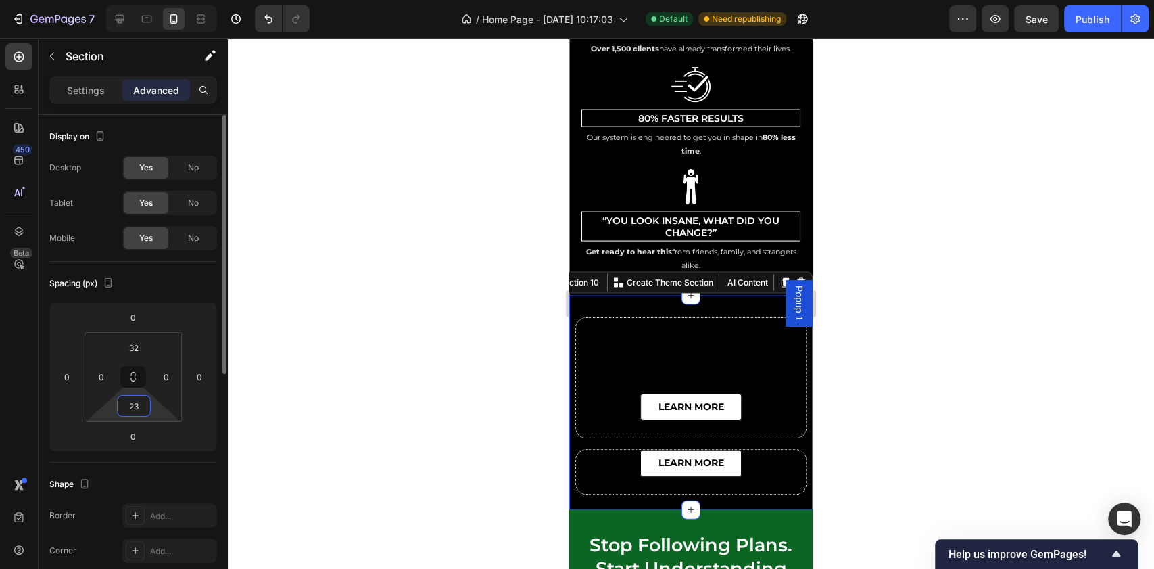
type input "2"
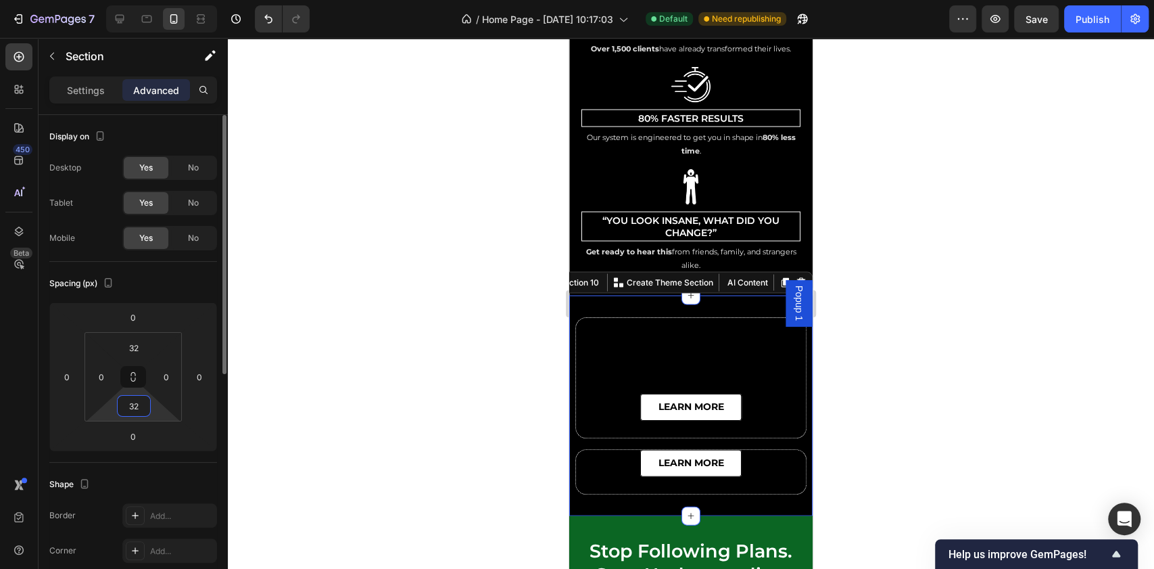
type input "32"
click at [182, 289] on div "Spacing (px)" at bounding box center [133, 283] width 168 height 22
click at [911, 204] on div at bounding box center [691, 303] width 926 height 531
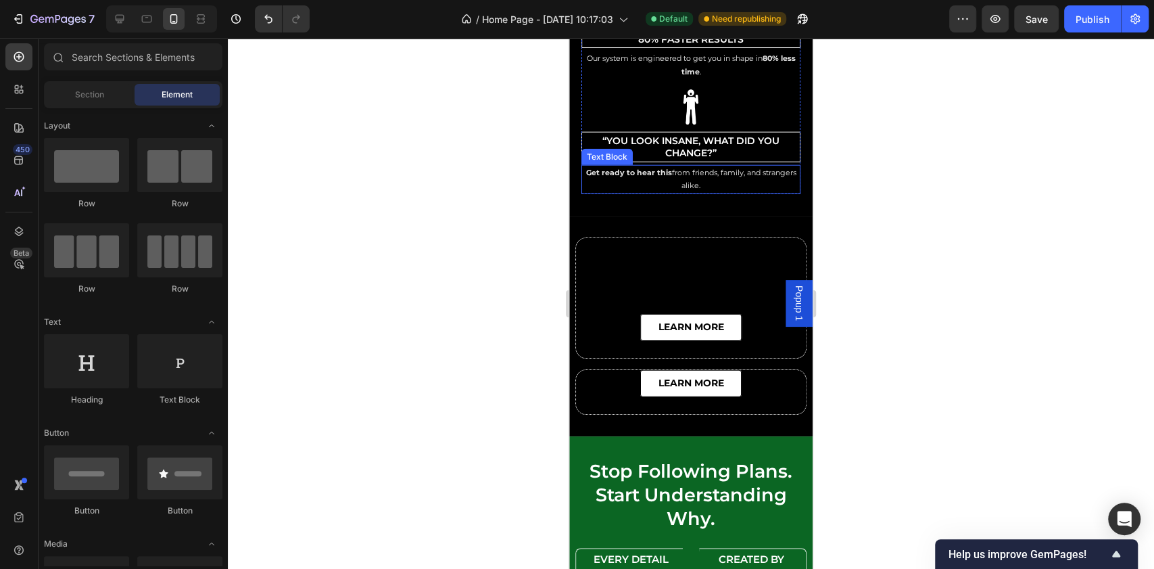
scroll to position [5768, 0]
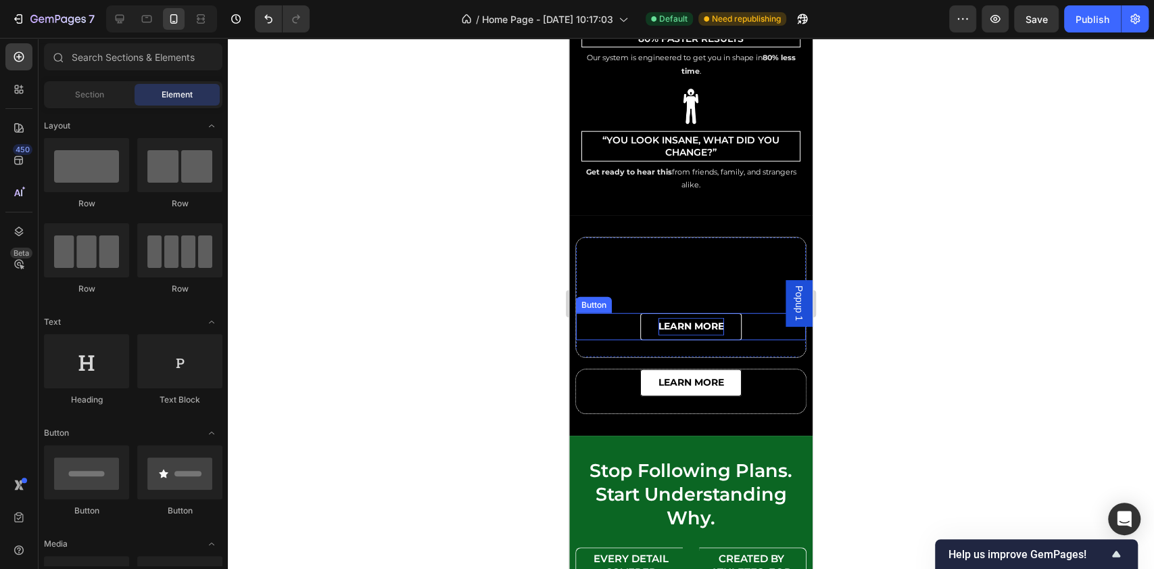
click at [659, 318] on p "learn more" at bounding box center [692, 326] width 66 height 17
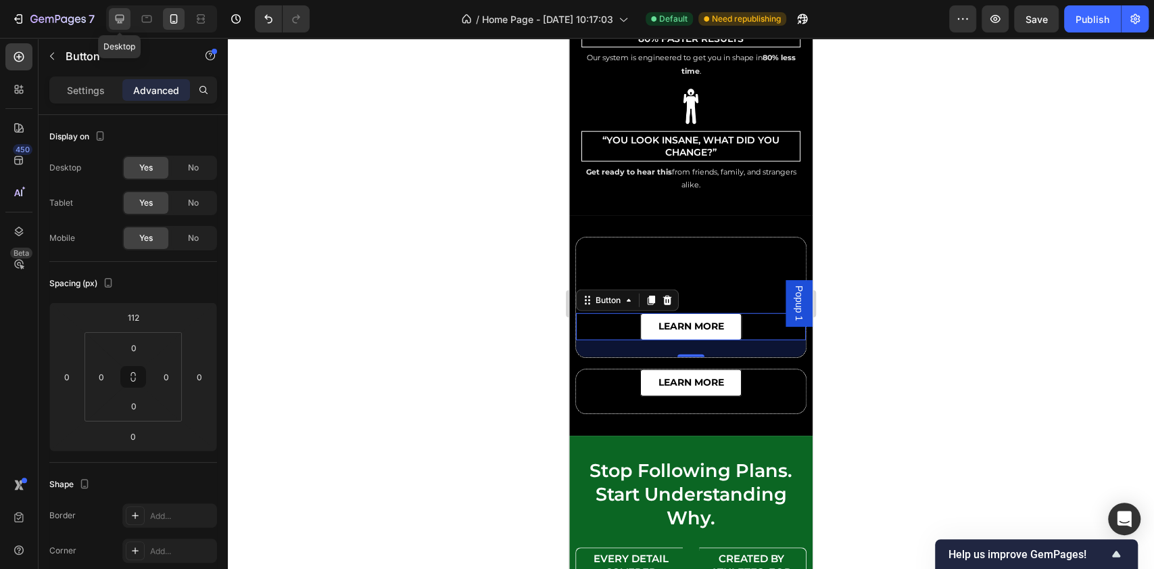
click at [125, 15] on icon at bounding box center [120, 19] width 14 height 14
type input "525"
type input "25"
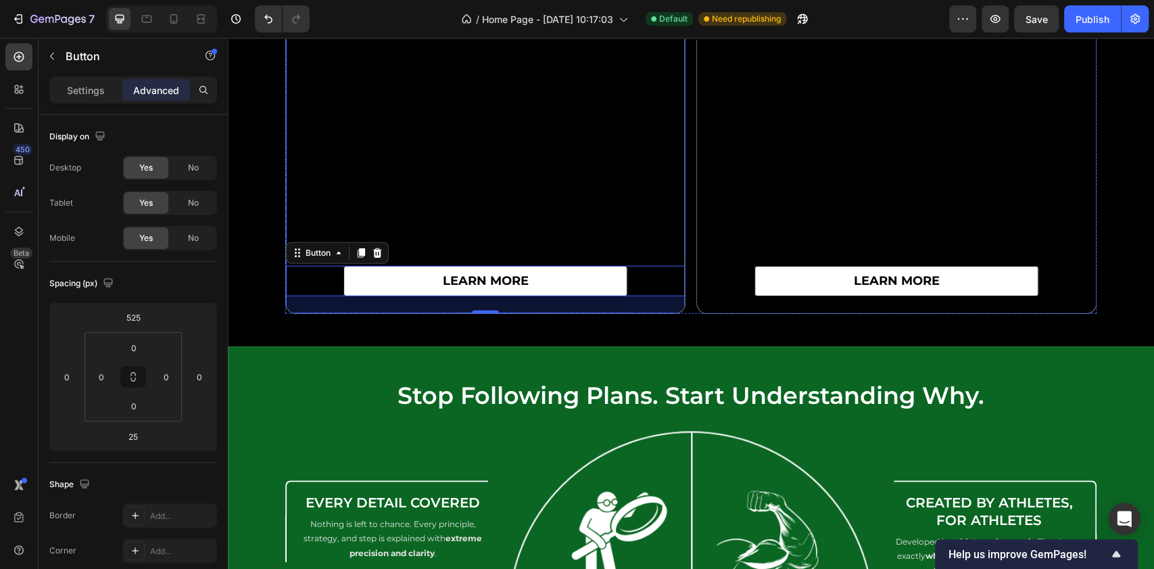
scroll to position [5803, 0]
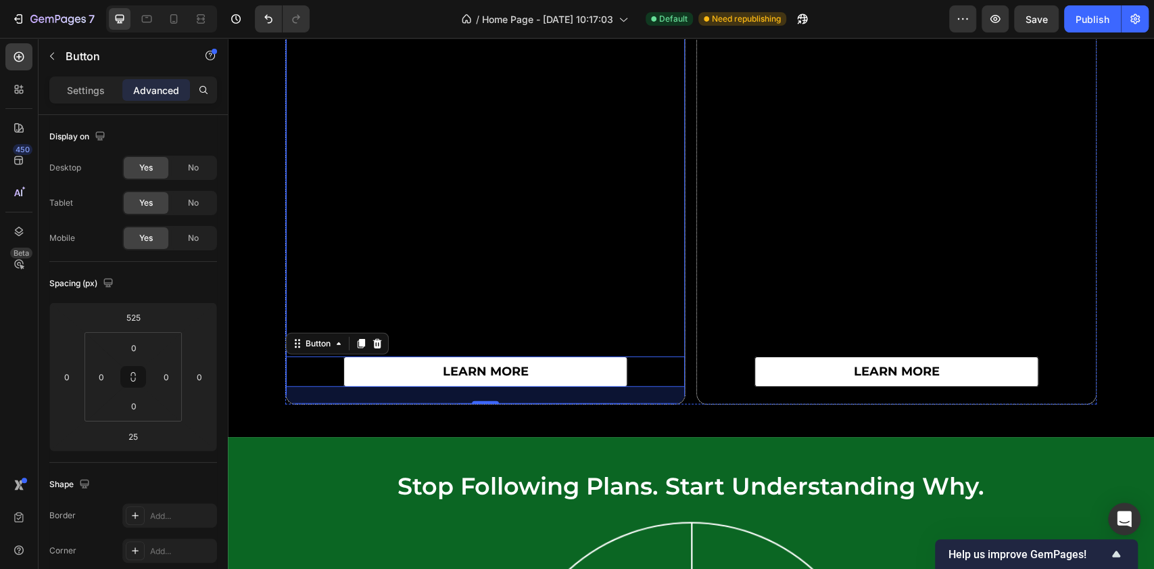
click at [498, 236] on div "learn more Button 25" at bounding box center [485, 202] width 399 height 402
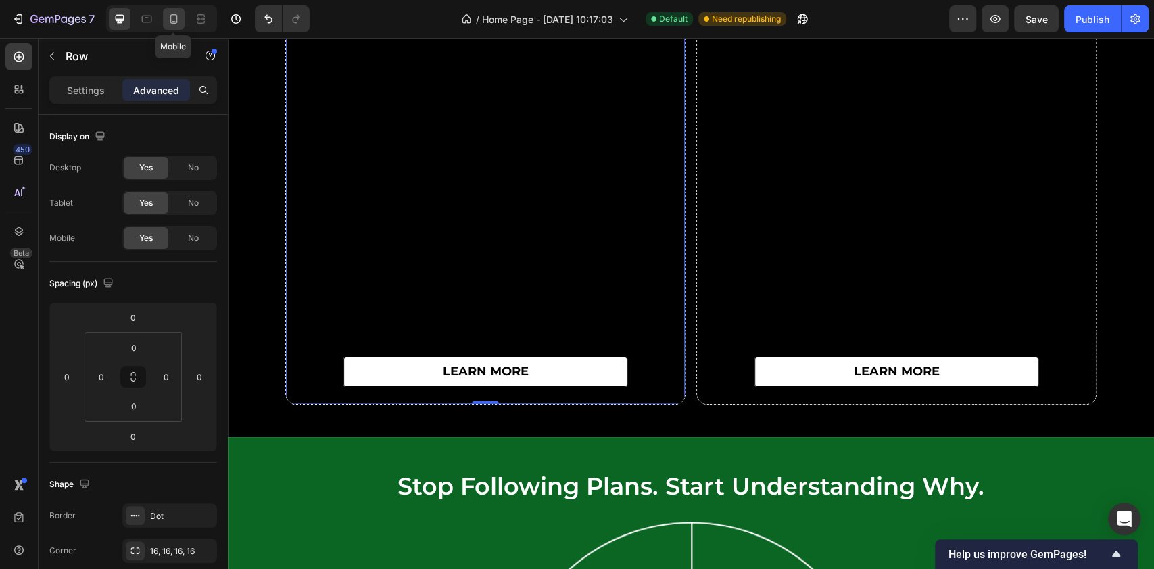
click at [176, 16] on icon at bounding box center [174, 19] width 14 height 14
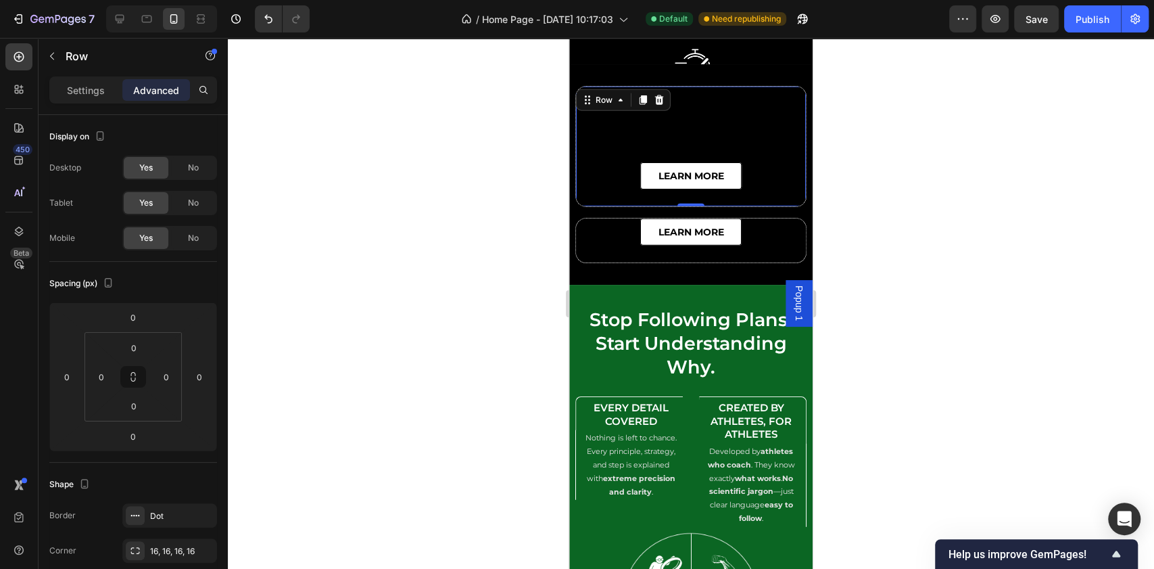
scroll to position [5527, 0]
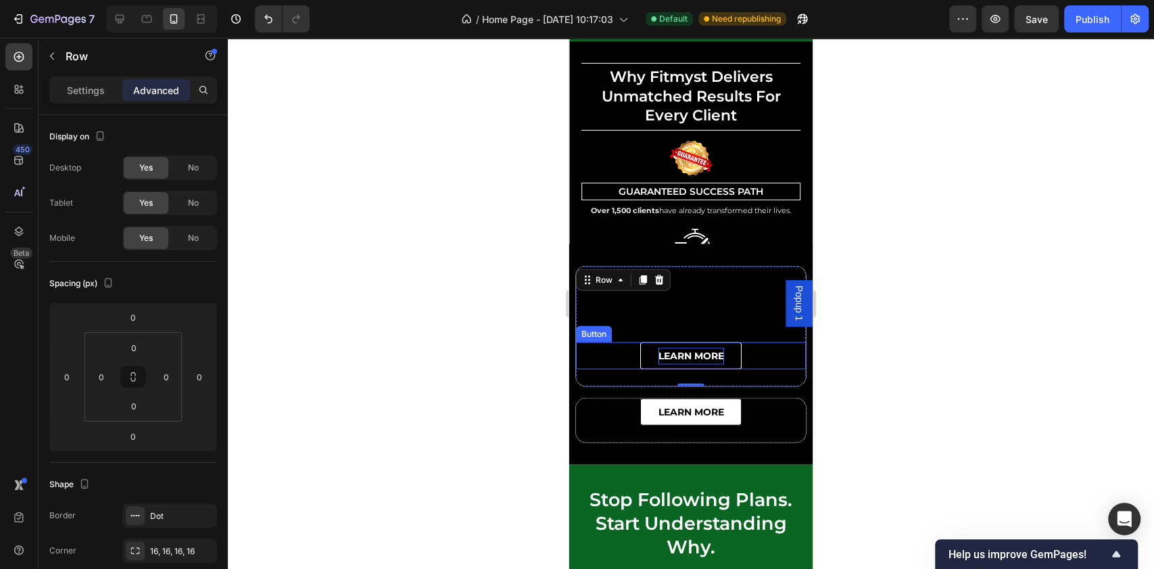
click at [707, 354] on div at bounding box center [690, 348] width 219 height 44
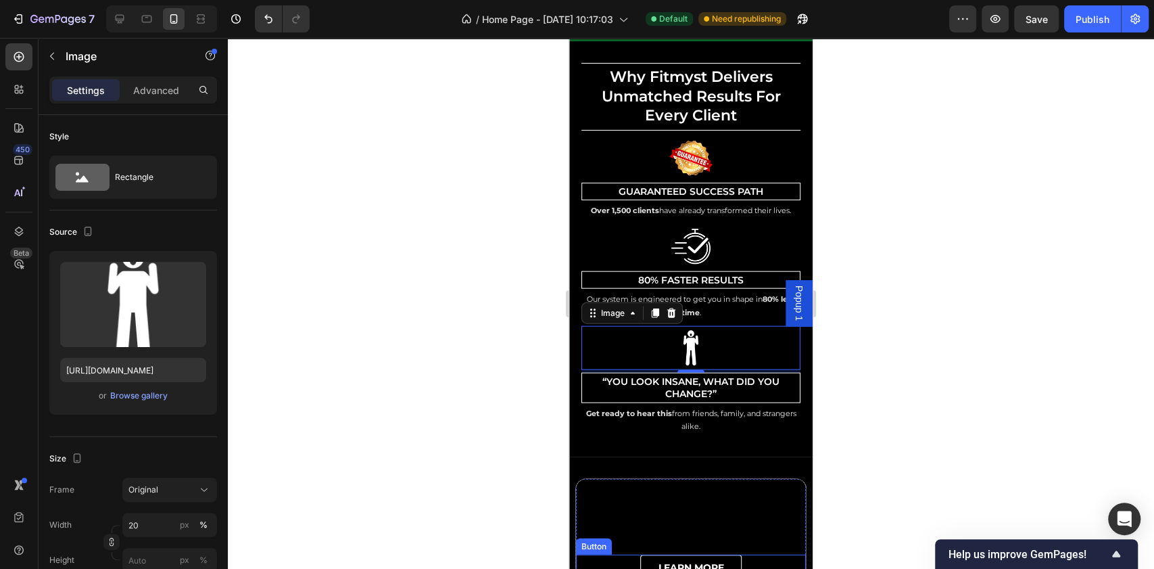
scroll to position [5797, 0]
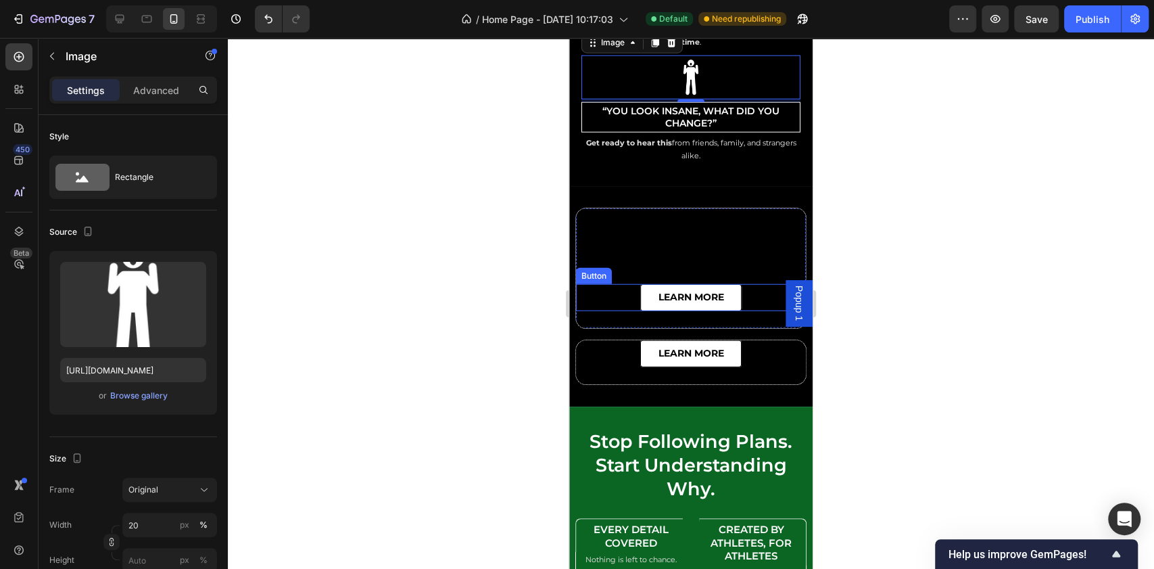
click at [752, 286] on div "learn more Button" at bounding box center [691, 297] width 230 height 27
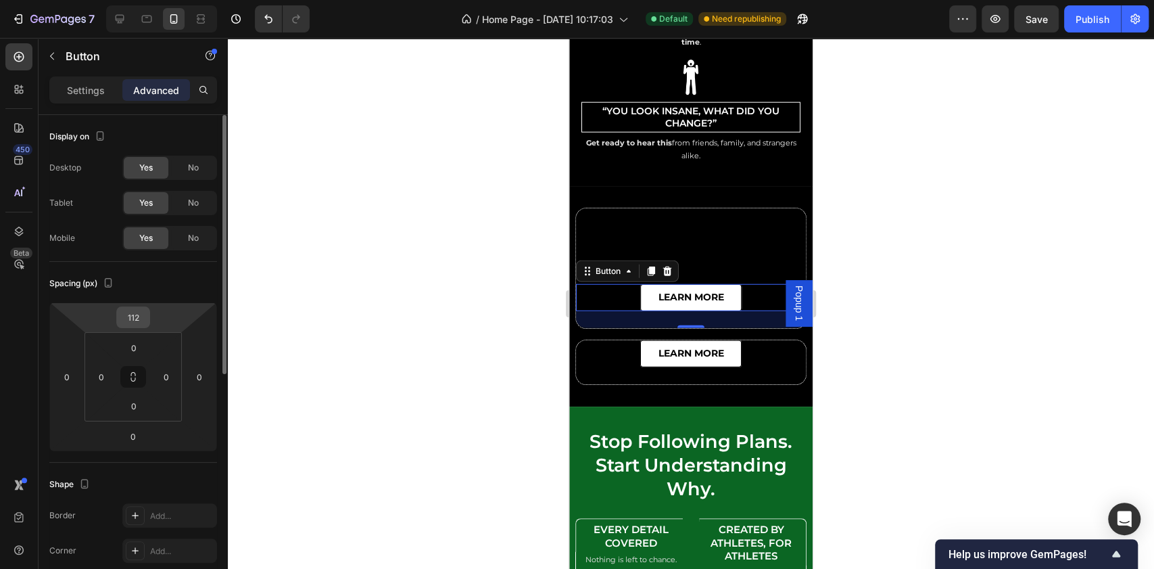
click at [141, 320] on input "112" at bounding box center [133, 317] width 27 height 20
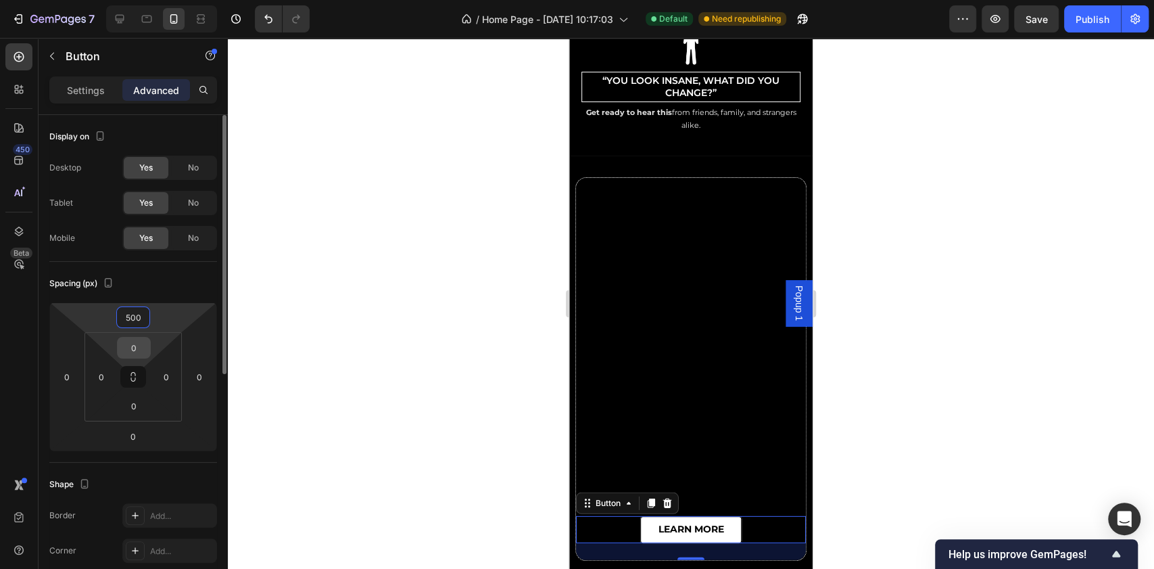
scroll to position [5887, 0]
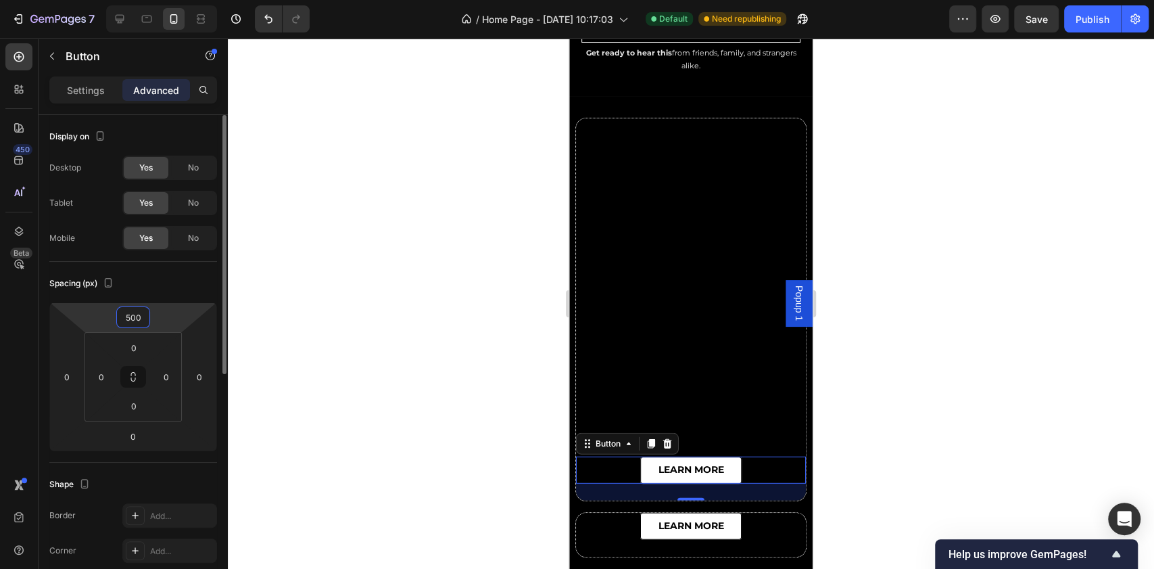
drag, startPoint x: 141, startPoint y: 316, endPoint x: 100, endPoint y: 316, distance: 41.2
click at [100, 316] on div "500 0 0 0" at bounding box center [133, 376] width 168 height 149
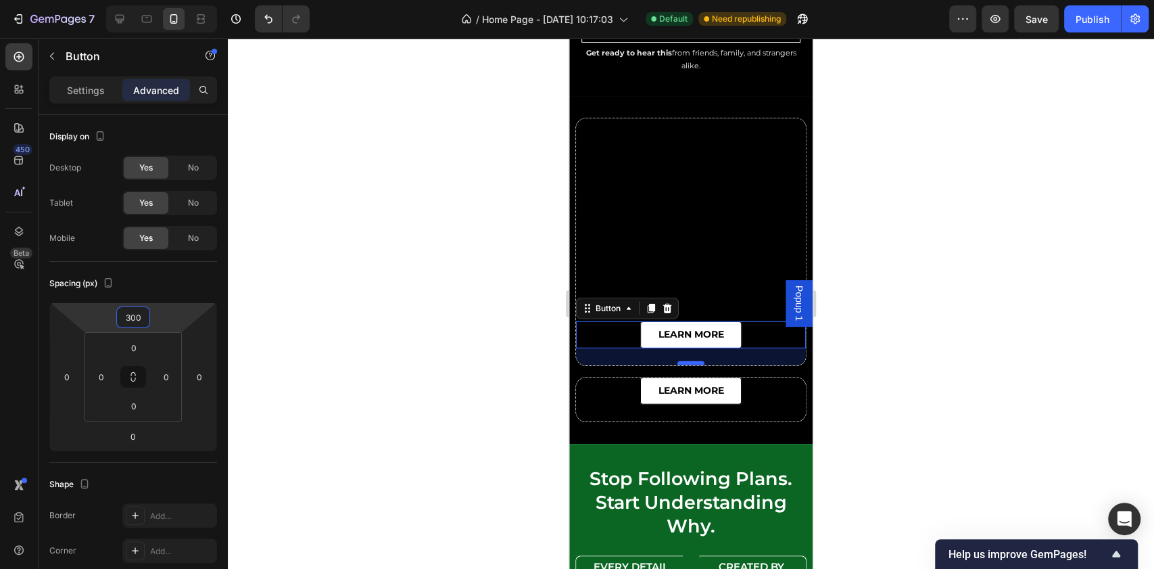
type input "300"
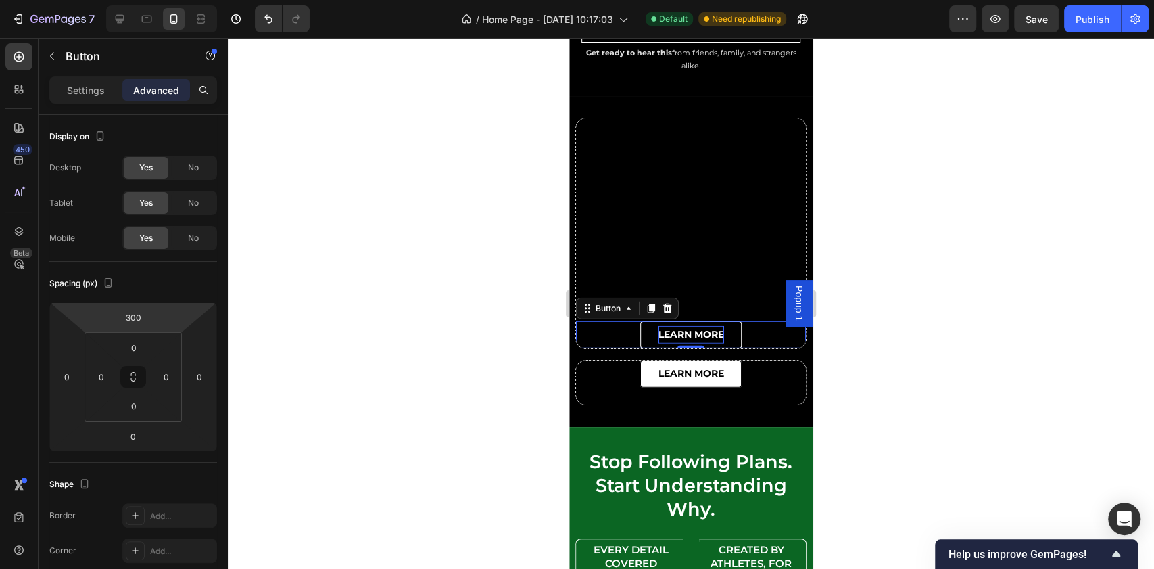
drag, startPoint x: 683, startPoint y: 354, endPoint x: 686, endPoint y: 320, distance: 33.2
click at [686, 321] on div "learn more Button 0" at bounding box center [691, 334] width 230 height 27
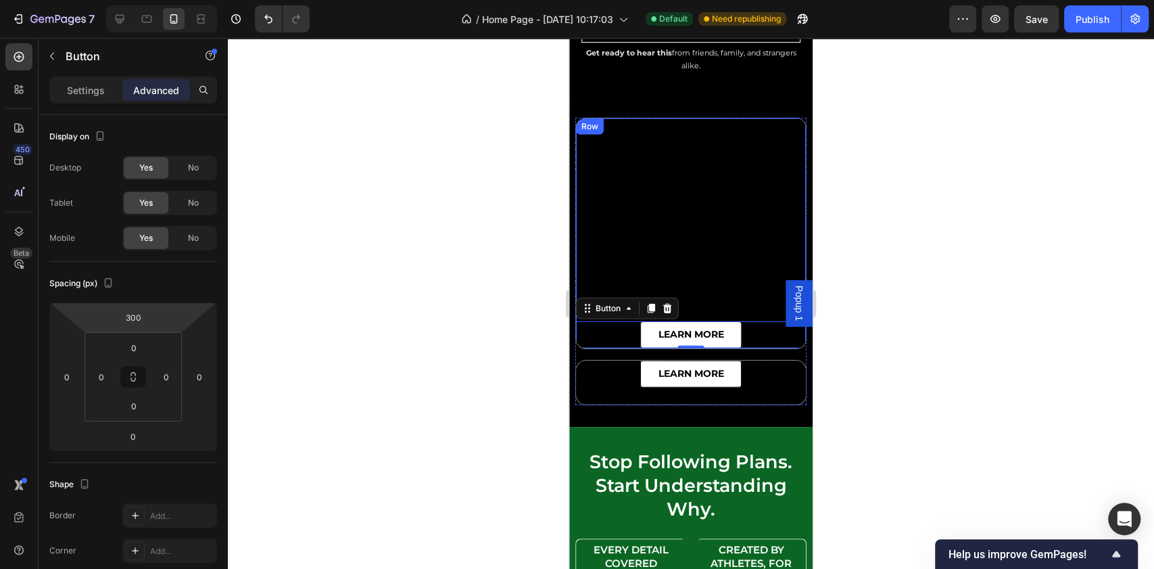
click at [609, 123] on div "learn more Button 0 Row" at bounding box center [690, 233] width 231 height 231
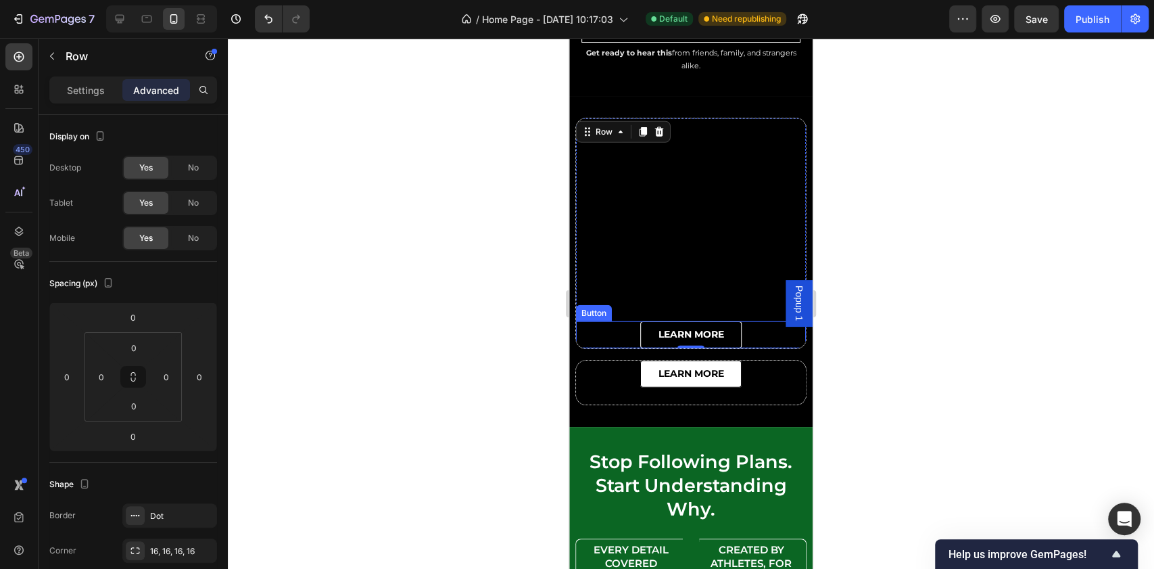
click at [642, 324] on link "learn more" at bounding box center [690, 334] width 101 height 27
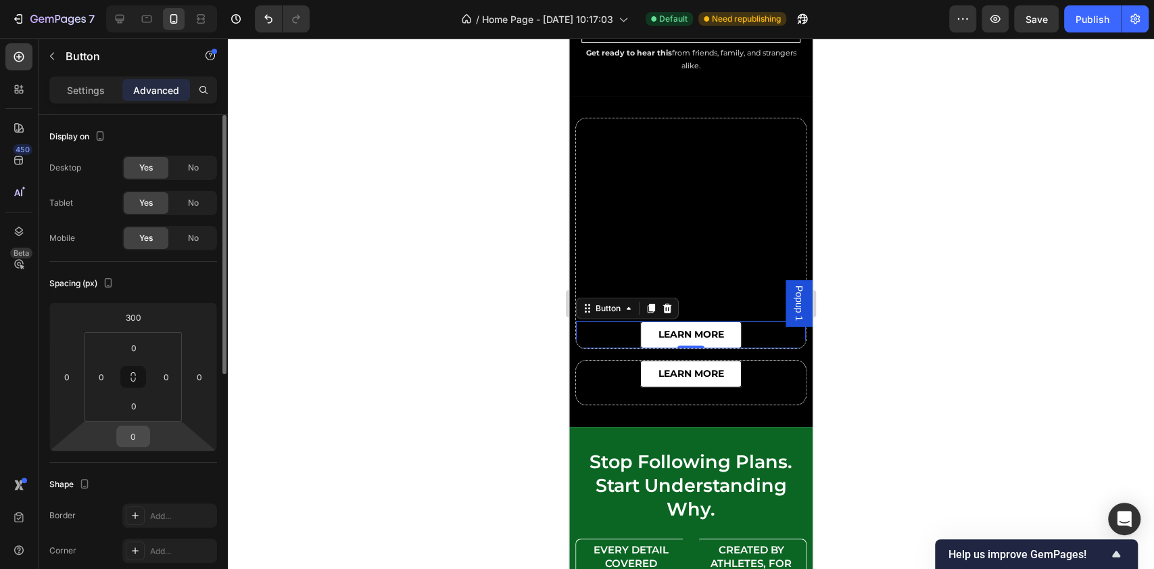
click at [137, 436] on input "0" at bounding box center [133, 436] width 27 height 20
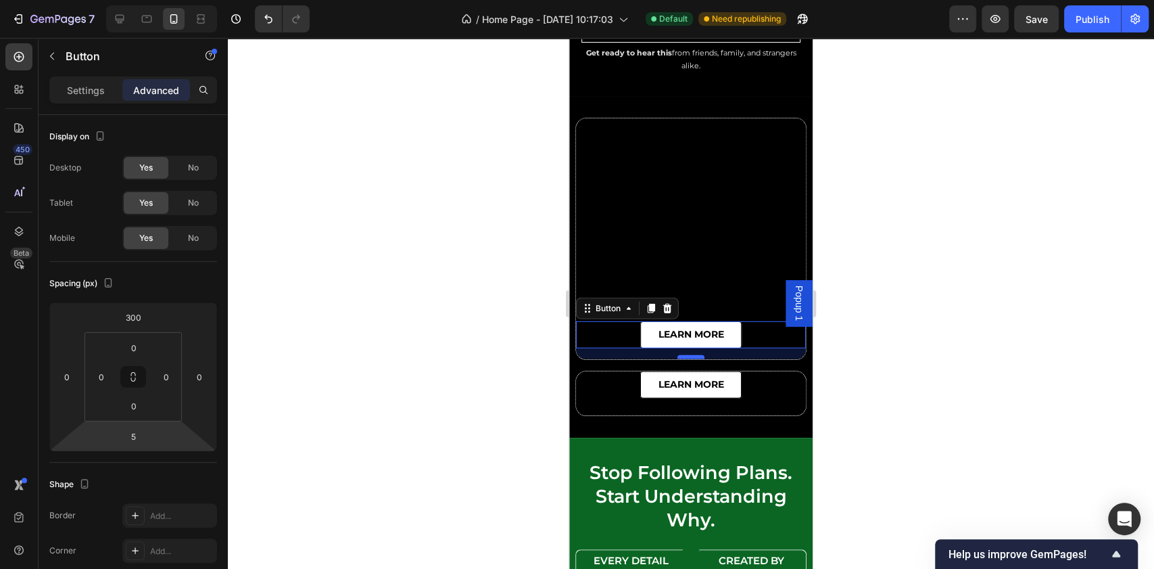
drag, startPoint x: 688, startPoint y: 341, endPoint x: 688, endPoint y: 349, distance: 7.4
click at [688, 355] on div at bounding box center [691, 357] width 27 height 4
type input "16"
click at [130, 319] on input "300" at bounding box center [133, 317] width 27 height 20
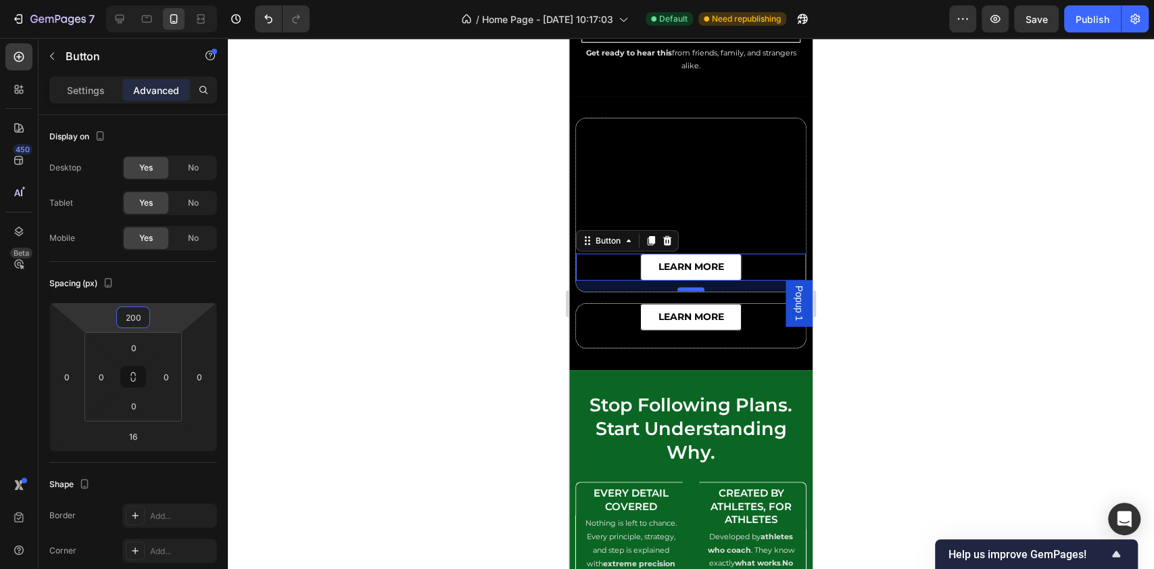
type input "200"
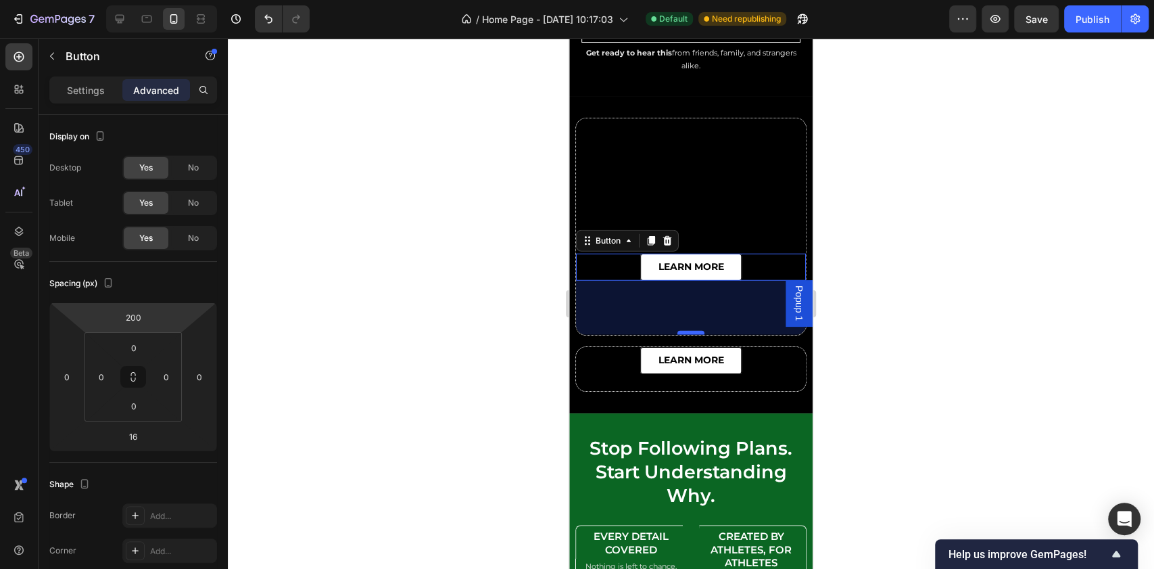
drag, startPoint x: 689, startPoint y: 279, endPoint x: 685, endPoint y: 322, distance: 43.5
click at [685, 331] on div at bounding box center [691, 333] width 27 height 4
click at [136, 438] on input "80" at bounding box center [133, 436] width 27 height 20
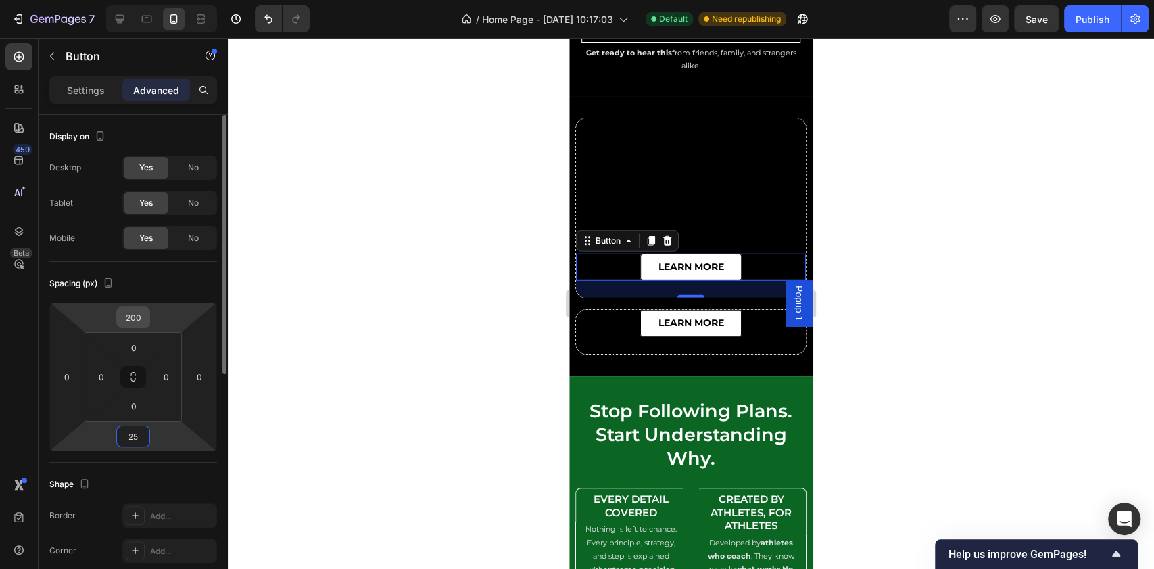
type input "25"
click at [141, 311] on input "200" at bounding box center [133, 317] width 27 height 20
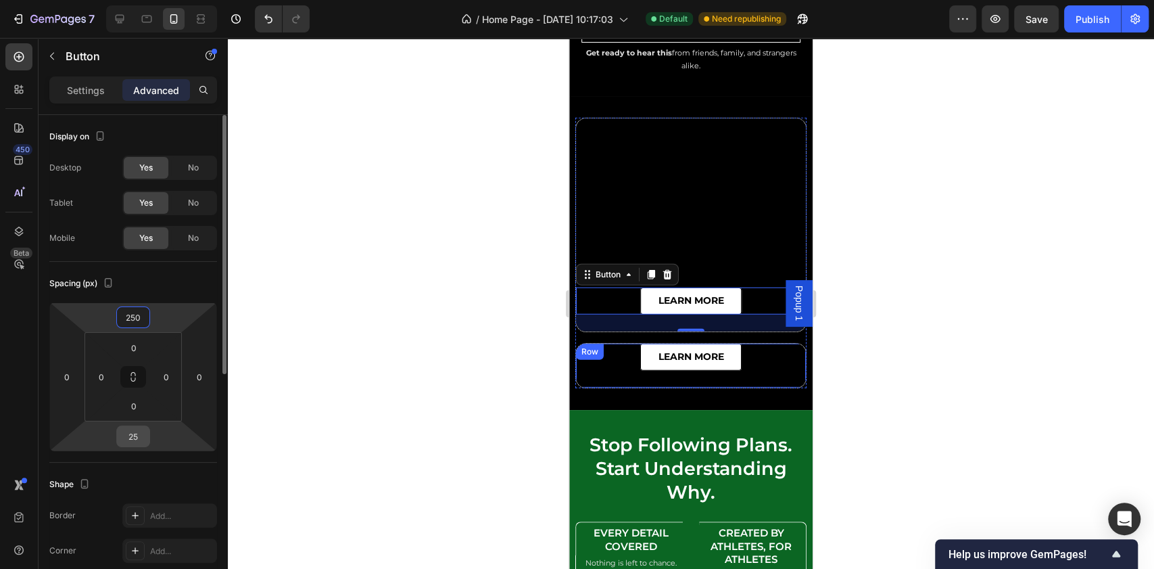
type input "250"
click at [141, 435] on input "25" at bounding box center [133, 436] width 27 height 20
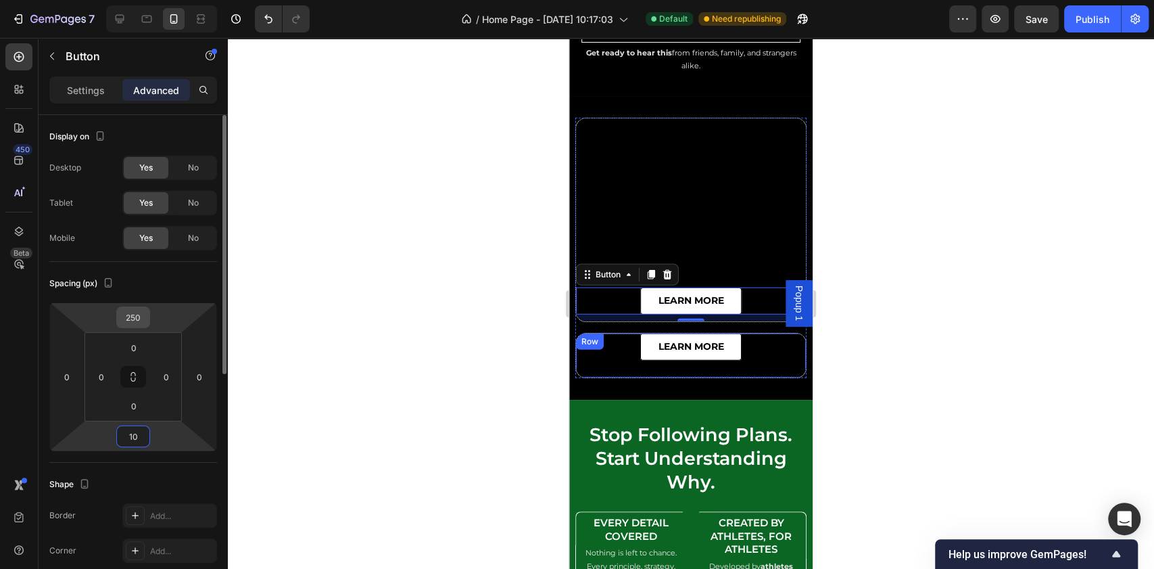
type input "10"
click at [131, 323] on input "250" at bounding box center [133, 317] width 27 height 20
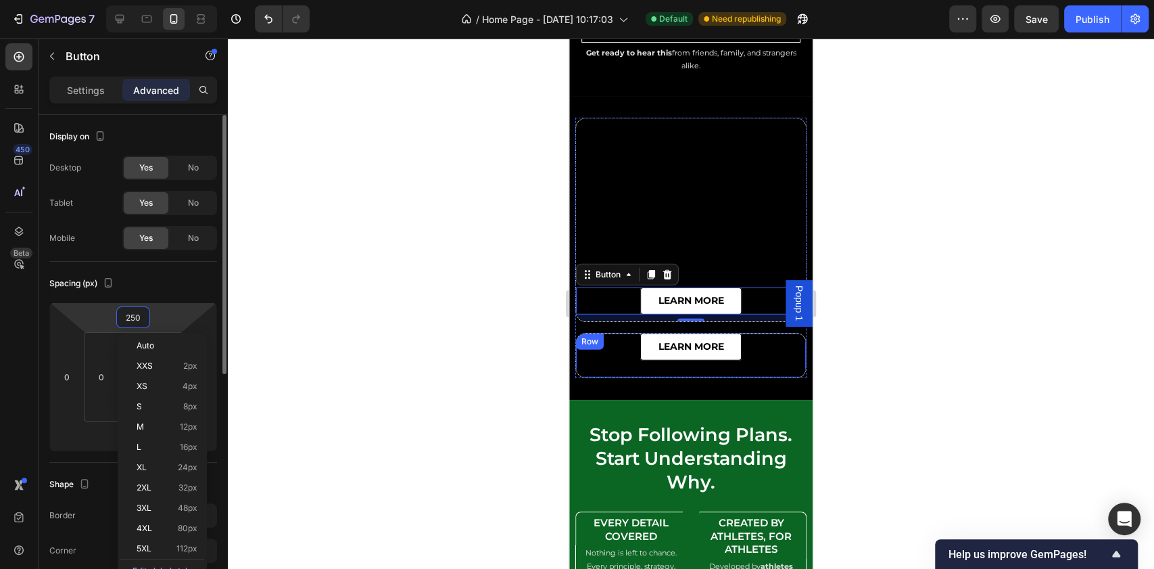
type input "1"
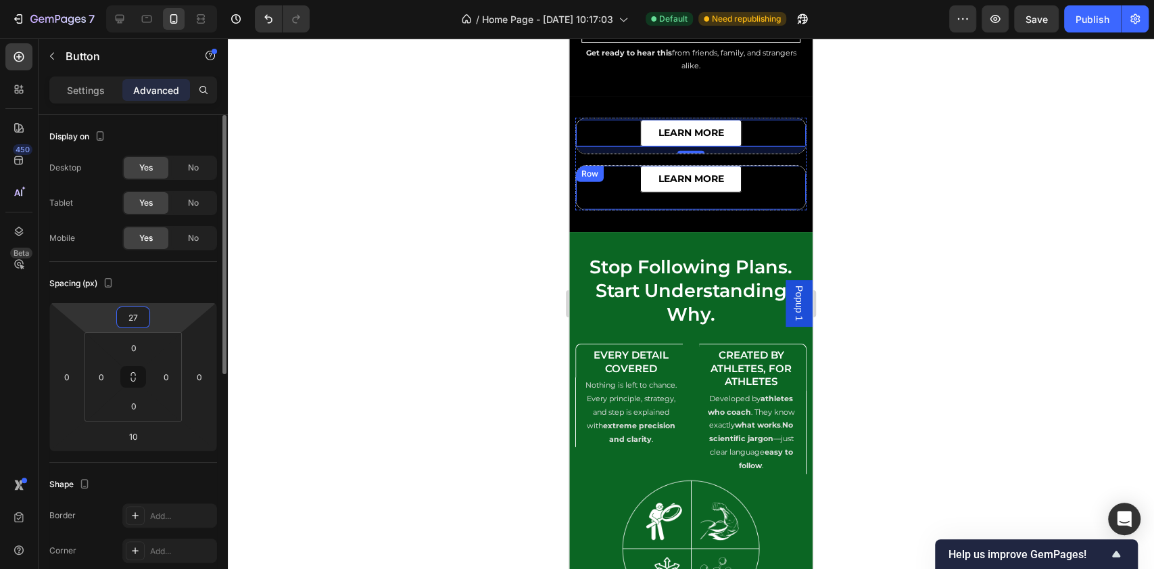
type input "270"
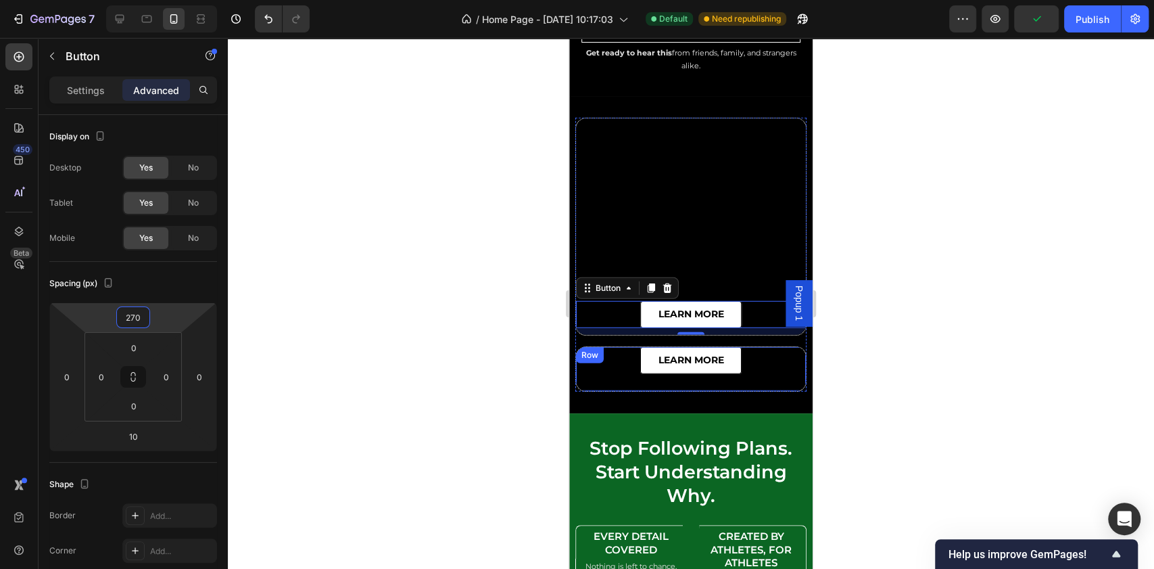
click at [968, 147] on div at bounding box center [691, 303] width 926 height 531
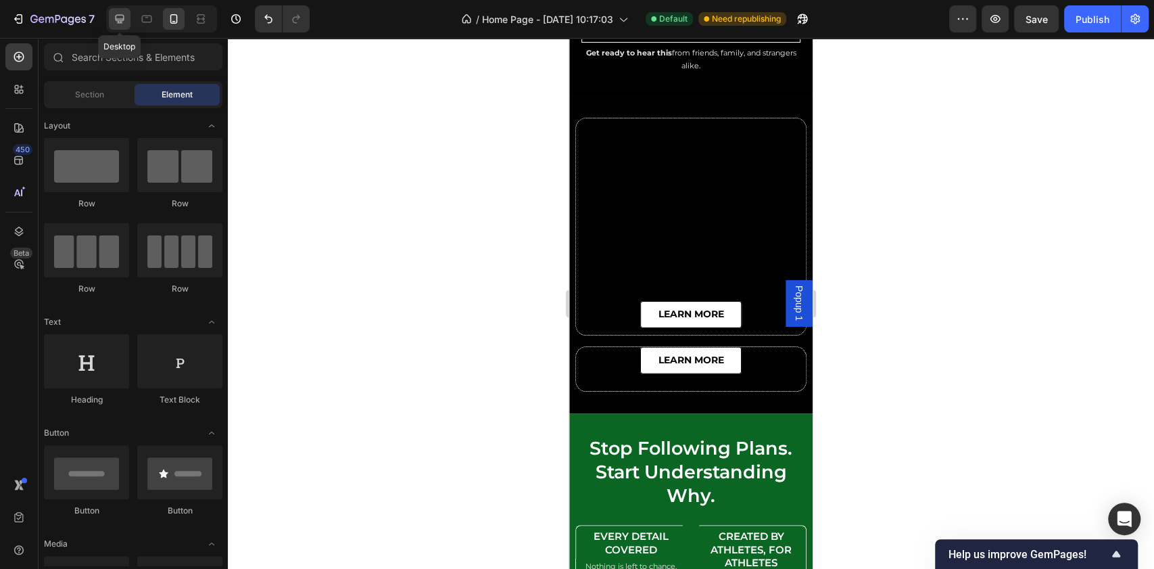
click at [123, 20] on icon at bounding box center [120, 19] width 9 height 9
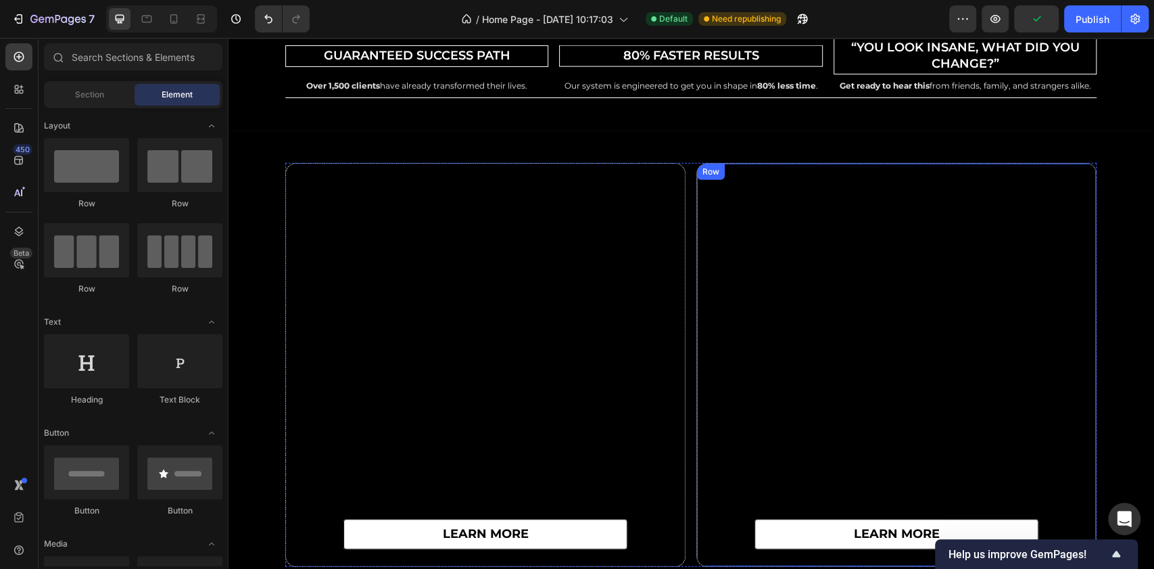
scroll to position [5707, 0]
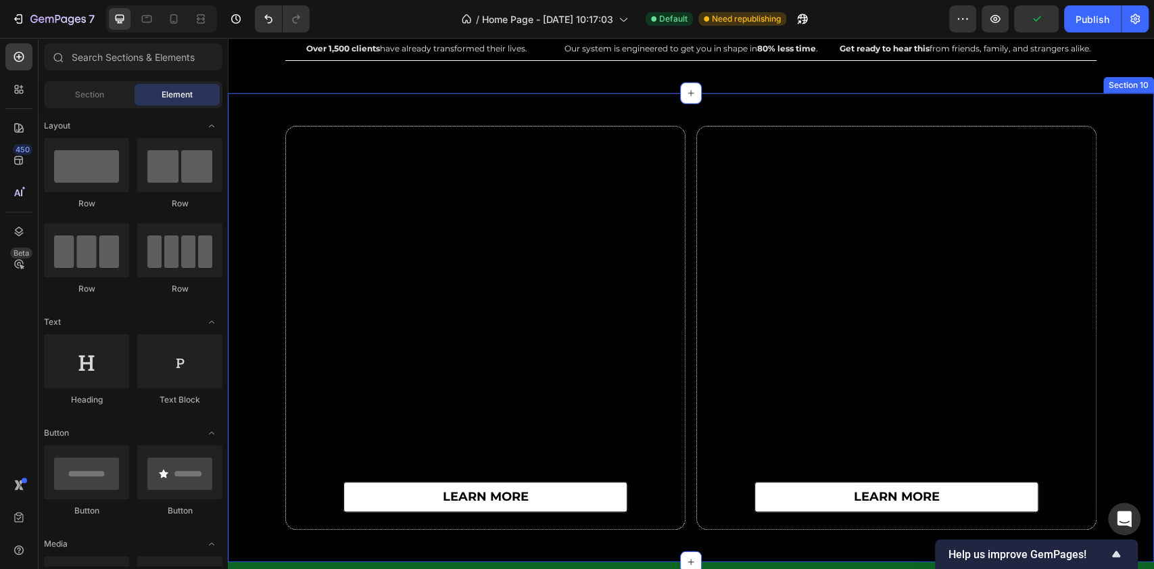
click at [1106, 97] on div "learn more Button Row learn more Button Row Row Section 10" at bounding box center [691, 327] width 926 height 469
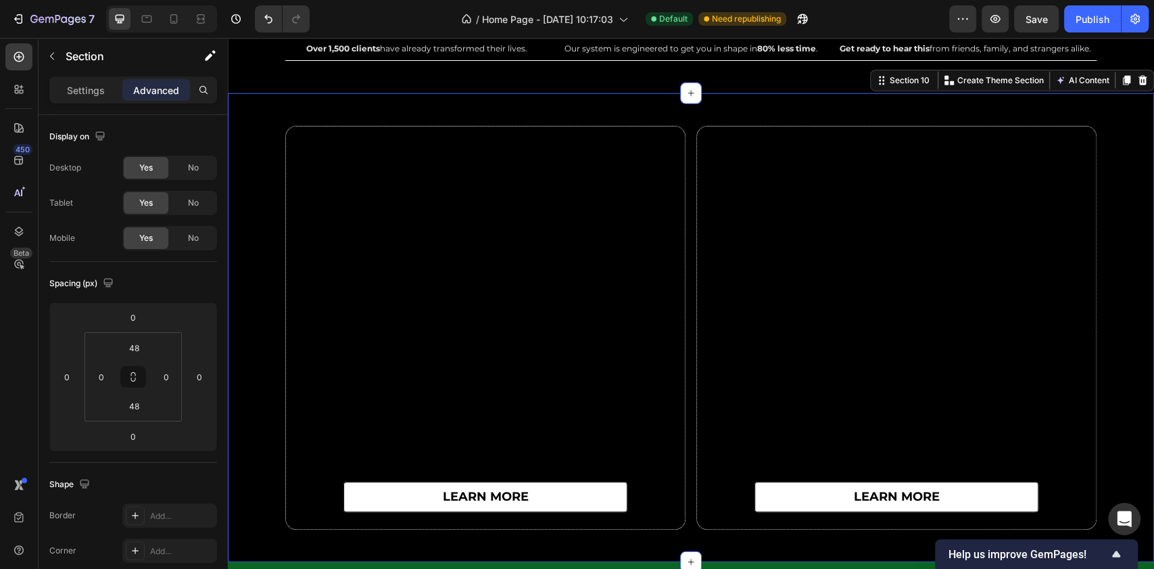
click at [239, 164] on div "learn more Button Row learn more Button Row Row" at bounding box center [691, 328] width 926 height 404
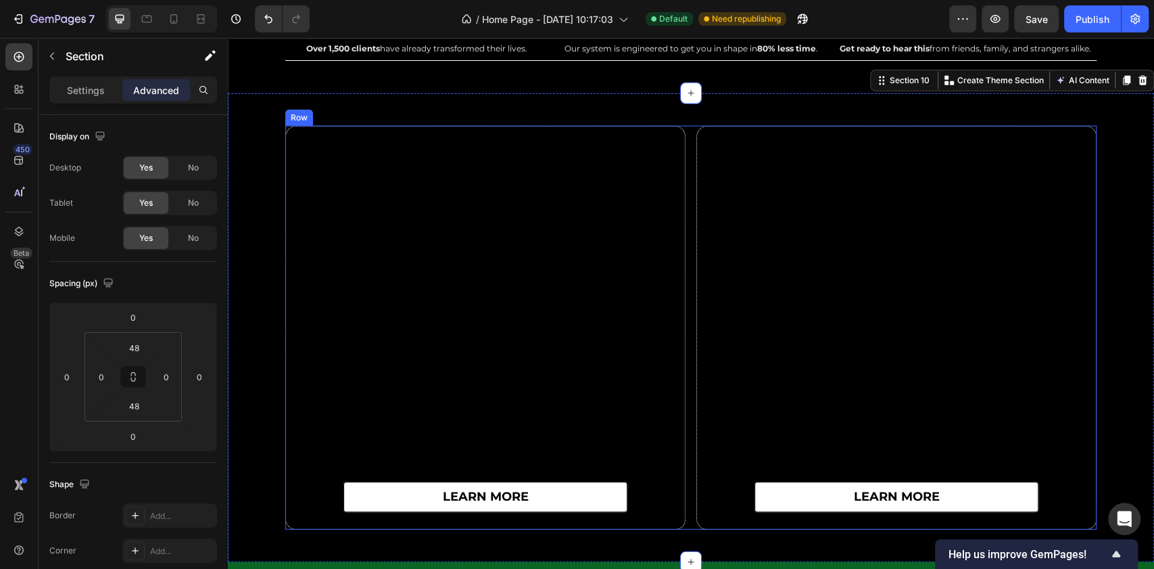
click at [686, 227] on div "learn more Button Row learn more Button Row Row" at bounding box center [690, 328] width 811 height 404
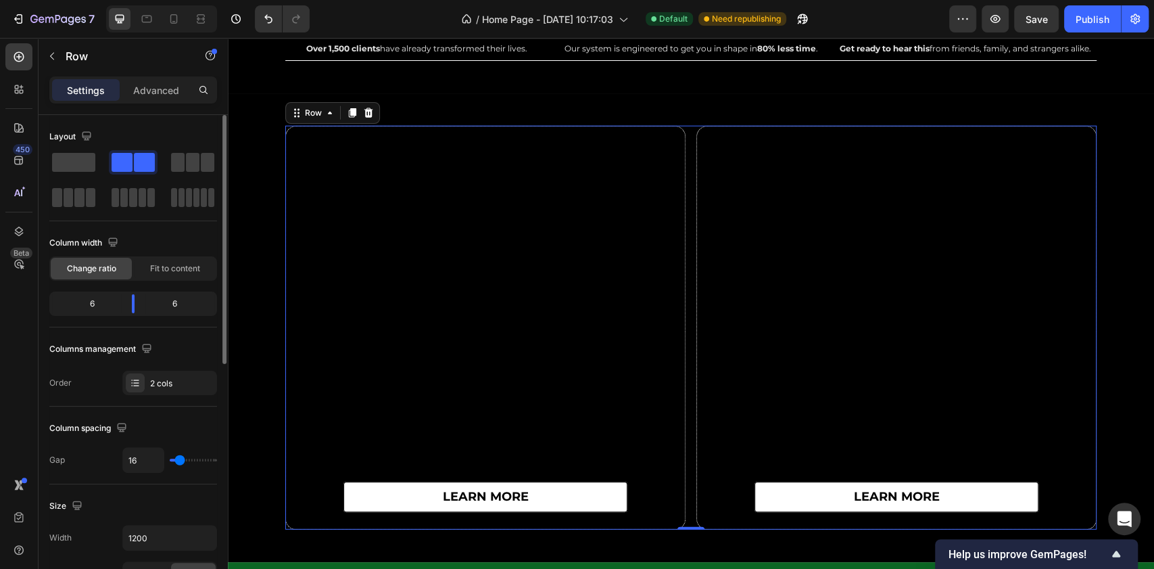
scroll to position [270, 0]
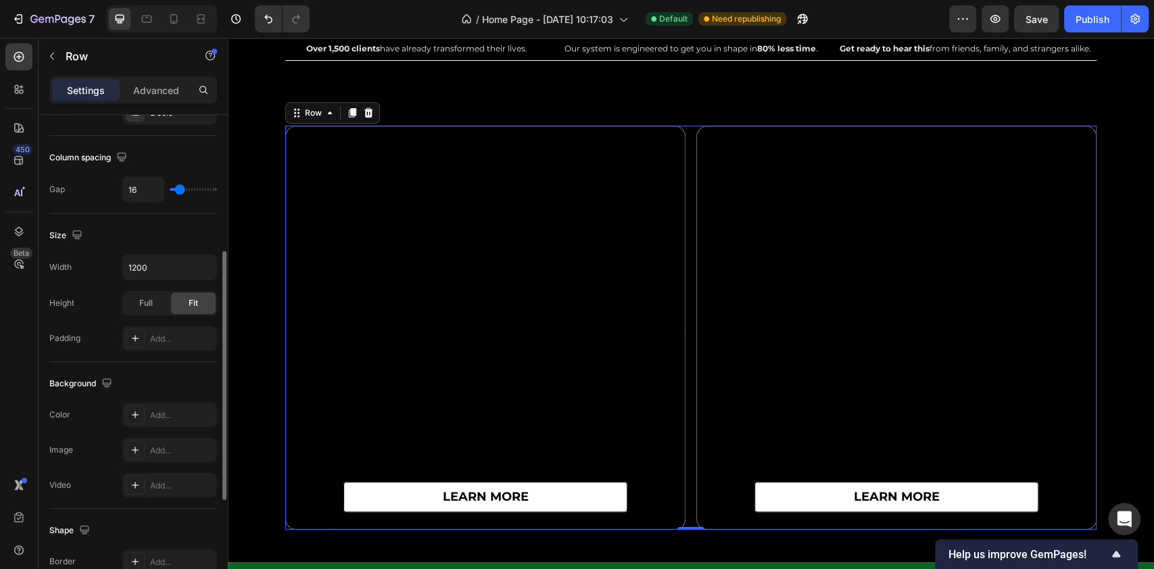
type input "13"
type input "35"
type input "38"
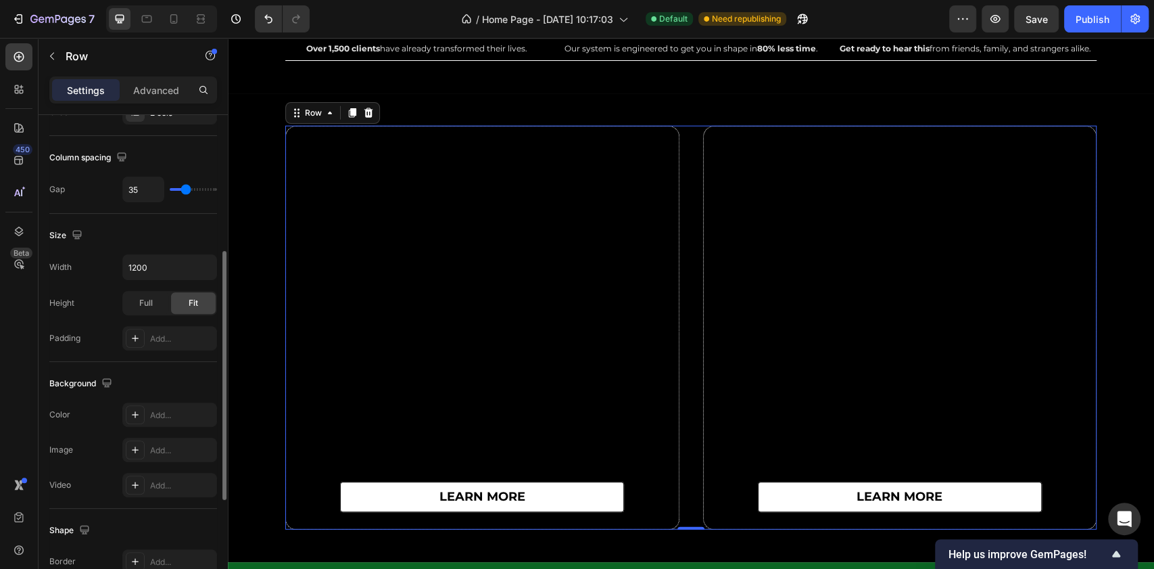
type input "38"
type input "44"
type input "48"
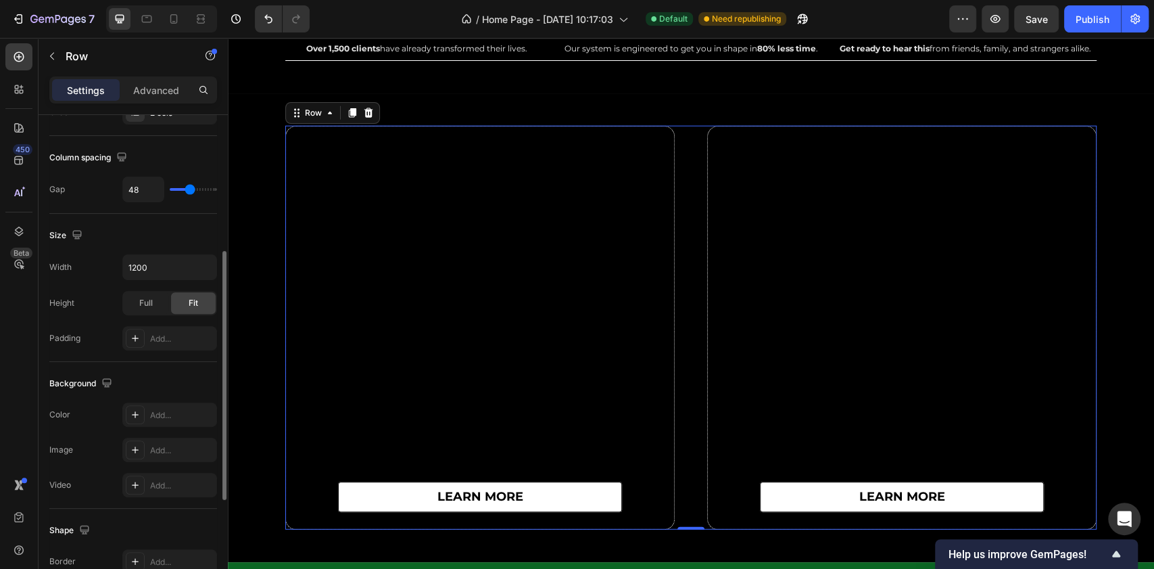
type input "50"
type input "54"
type input "57"
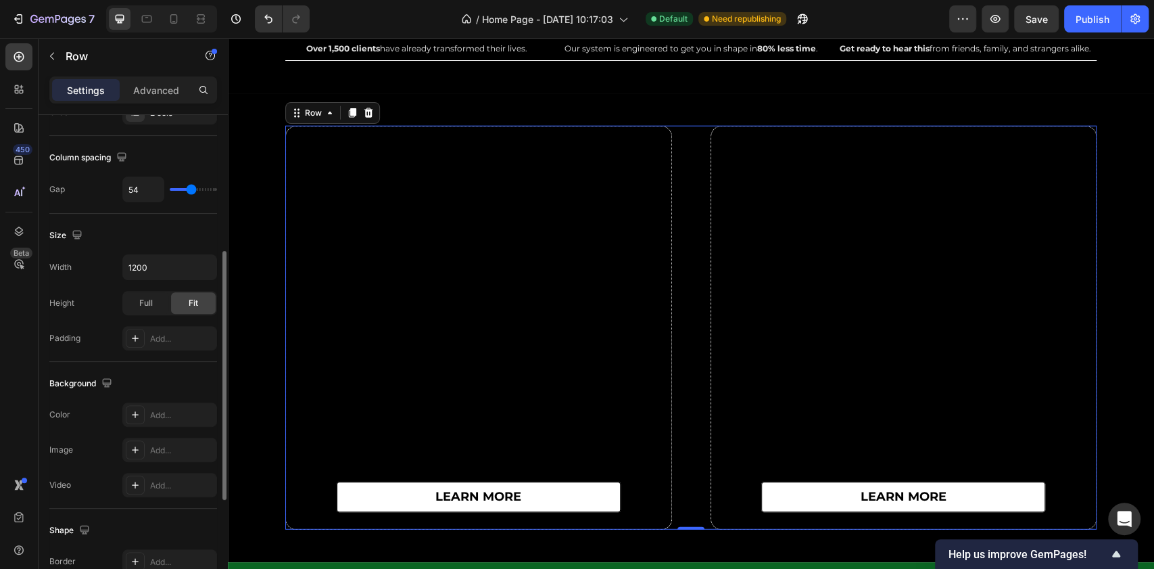
type input "57"
type input "59"
type input "63"
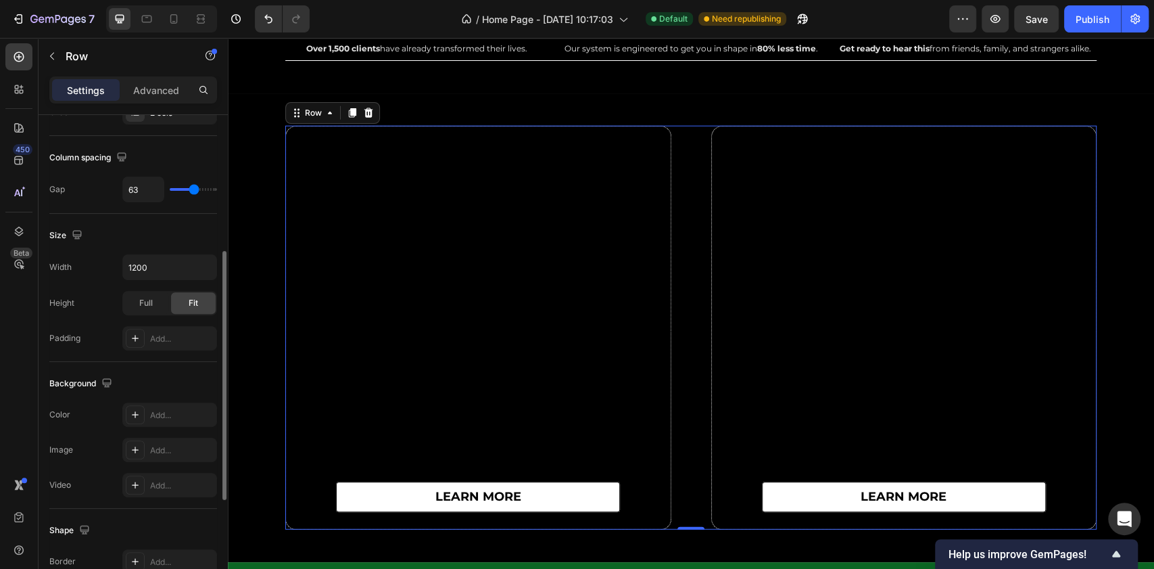
type input "69"
type input "70"
type input "72"
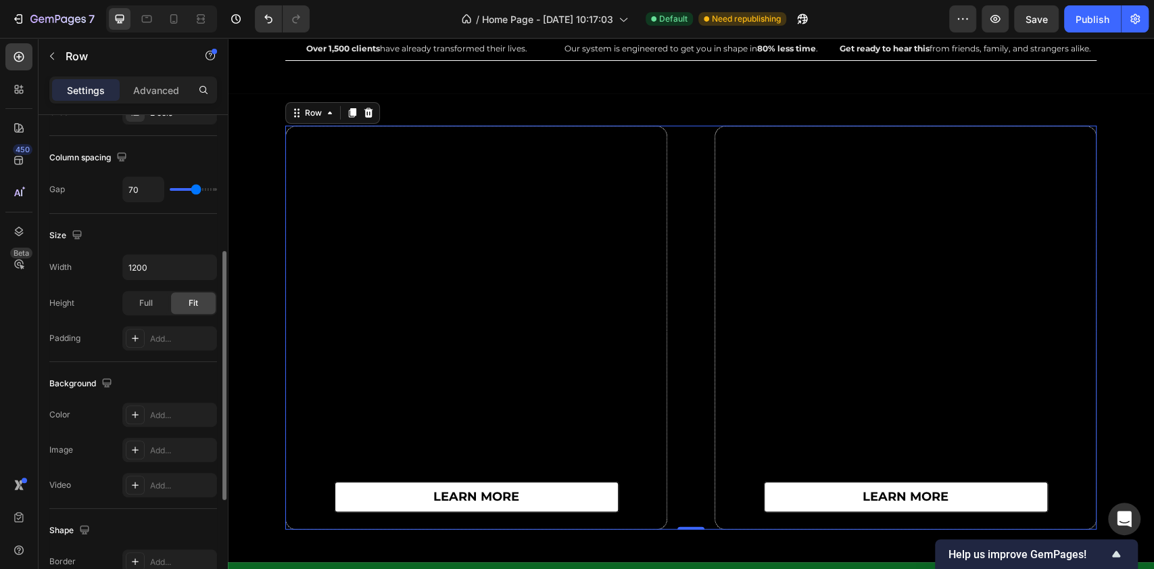
type input "72"
type input "73"
type input "75"
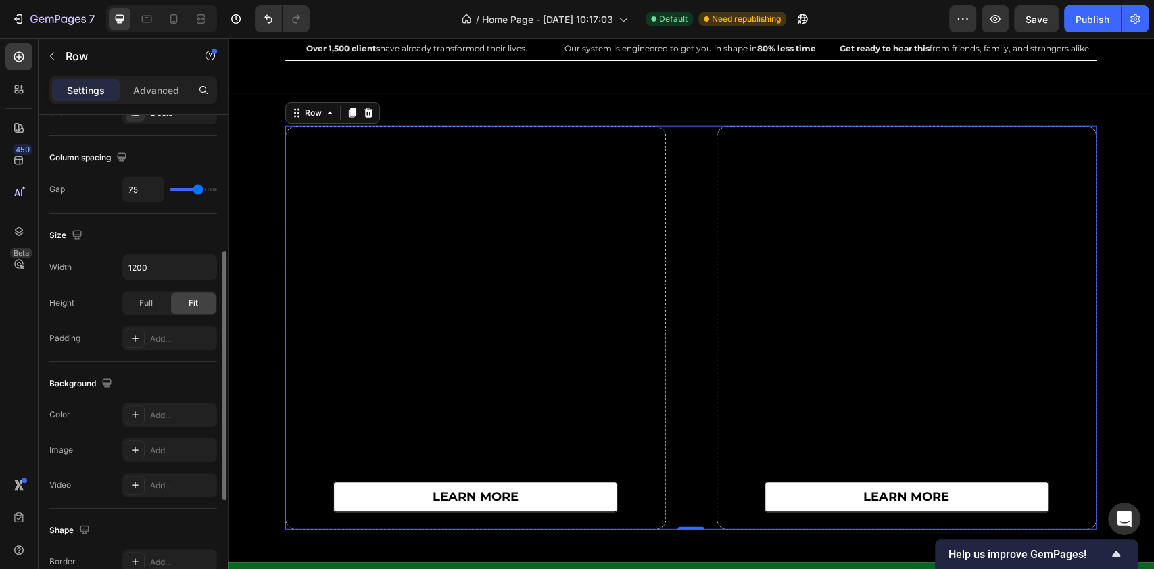
type input "88"
type input "110"
type input "120"
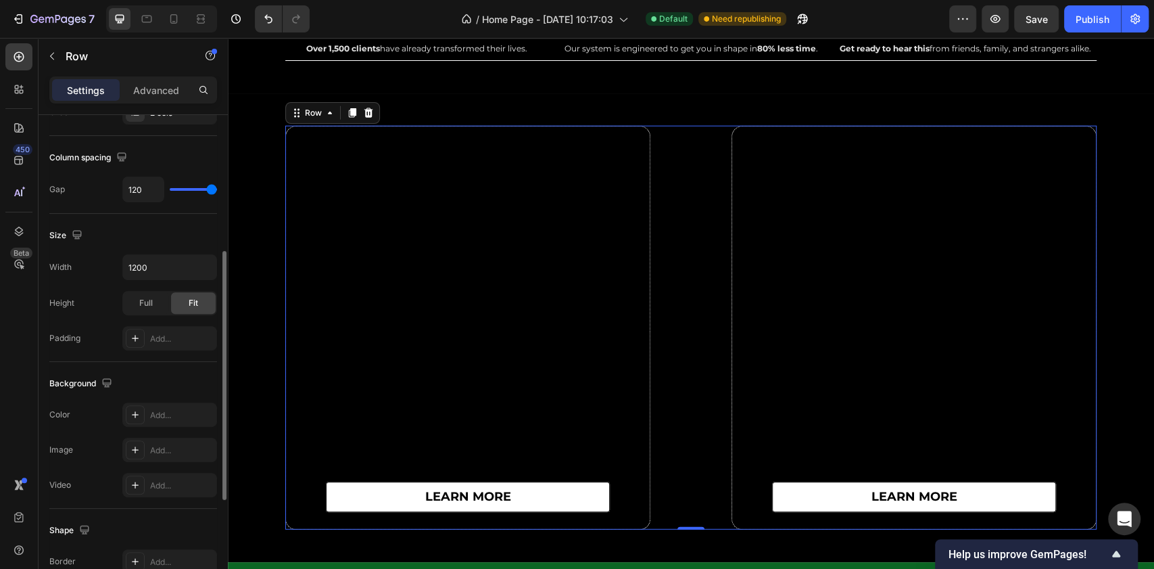
drag, startPoint x: 178, startPoint y: 188, endPoint x: 69, endPoint y: 155, distance: 113.8
type input "120"
click at [217, 191] on input "range" at bounding box center [193, 189] width 47 height 3
type input "115"
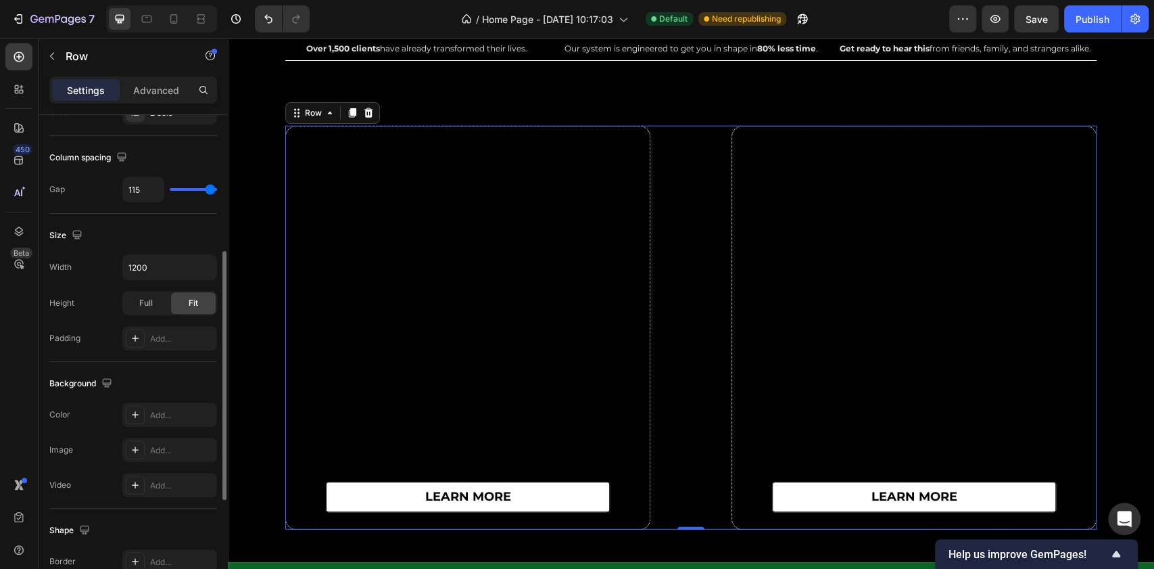
type input "36"
type input "19"
type input "13"
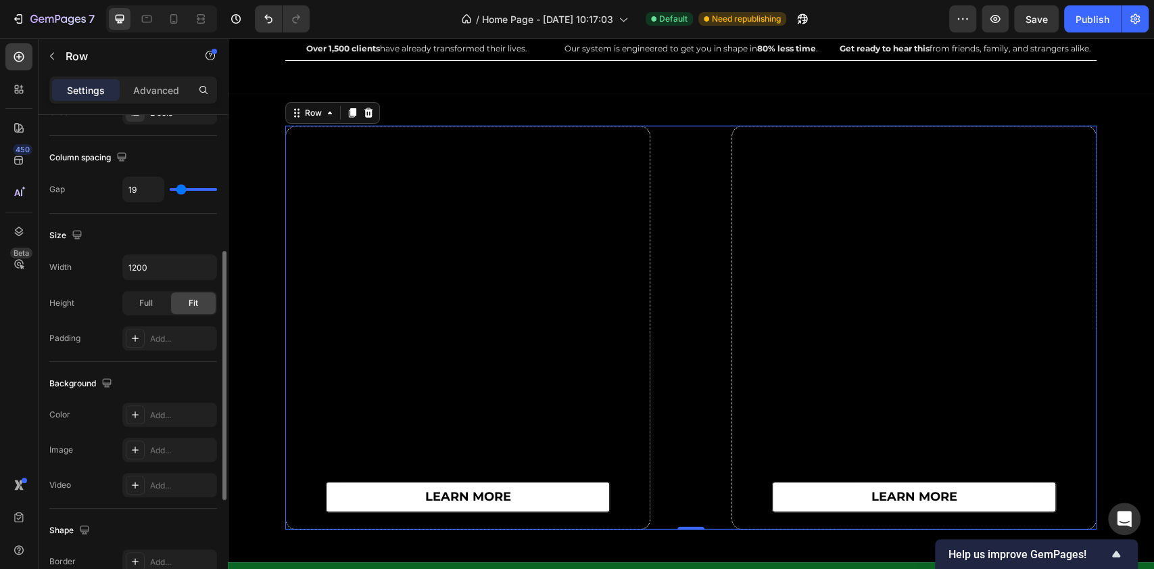
type input "13"
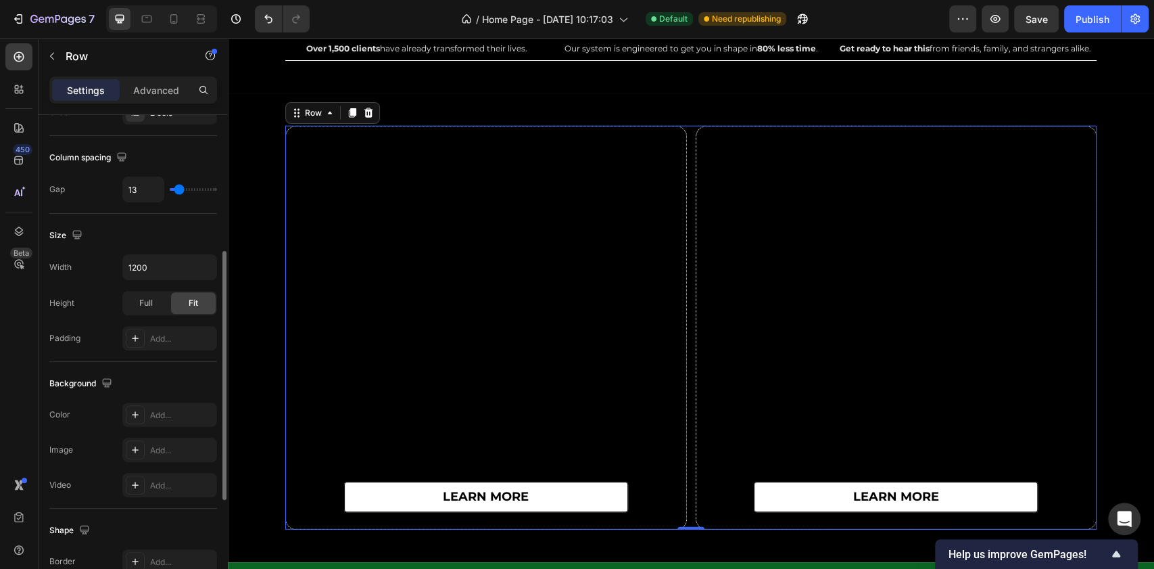
type input "10"
type input "4"
type input "1"
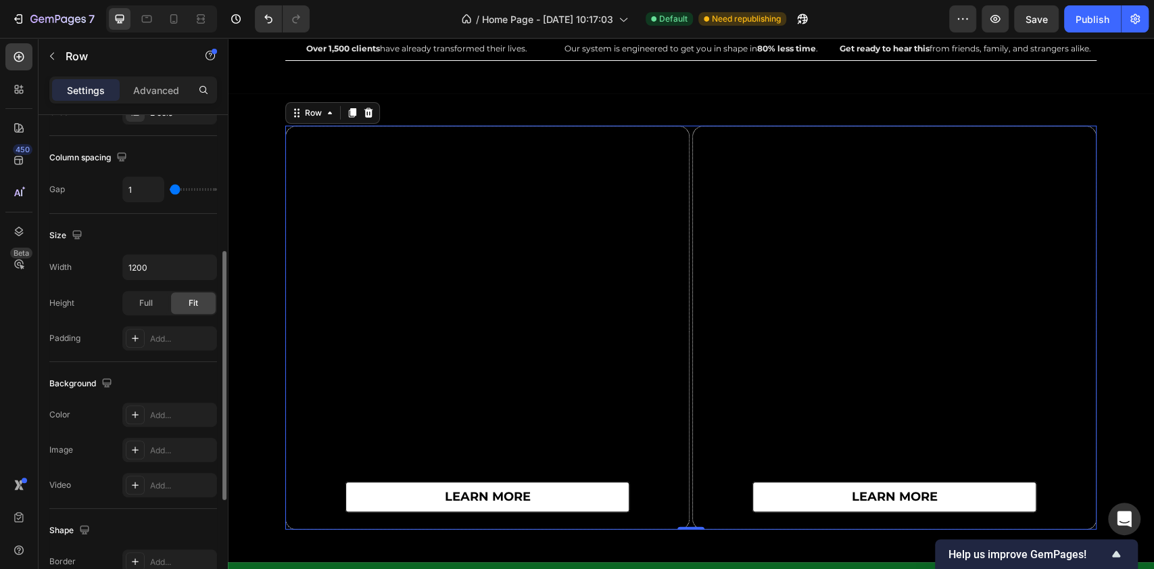
drag, startPoint x: 211, startPoint y: 187, endPoint x: 175, endPoint y: 196, distance: 36.9
type input "1"
click at [175, 191] on input "range" at bounding box center [193, 189] width 47 height 3
click at [268, 28] on button "Undo/Redo" at bounding box center [268, 18] width 27 height 27
type input "120"
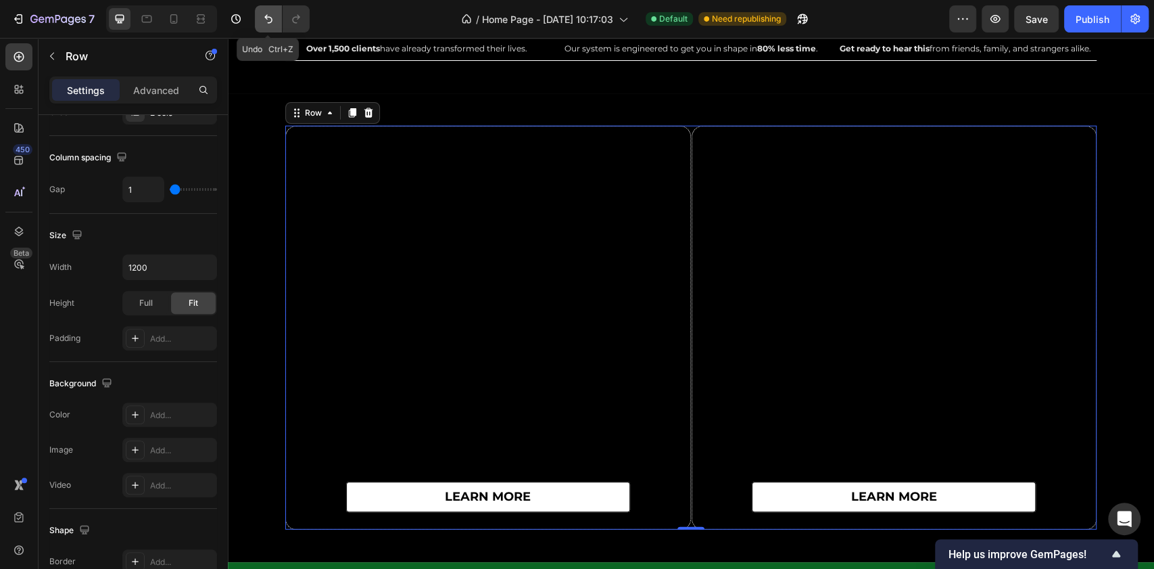
type input "120"
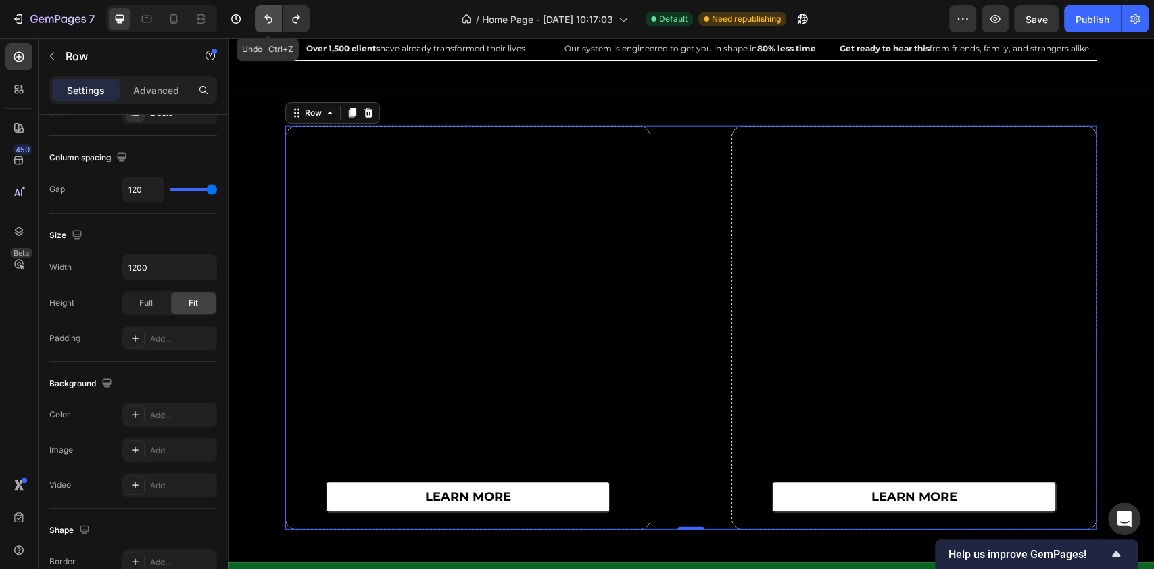
click at [268, 28] on button "Undo/Redo" at bounding box center [268, 18] width 27 height 27
type input "16"
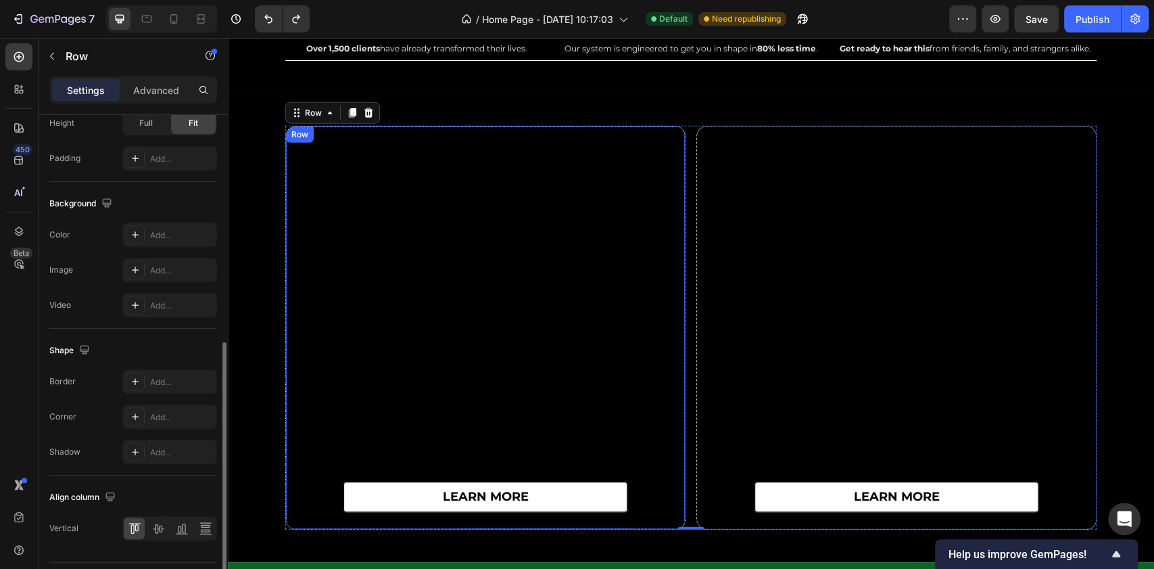
click at [356, 327] on div "learn more Button" at bounding box center [485, 327] width 399 height 402
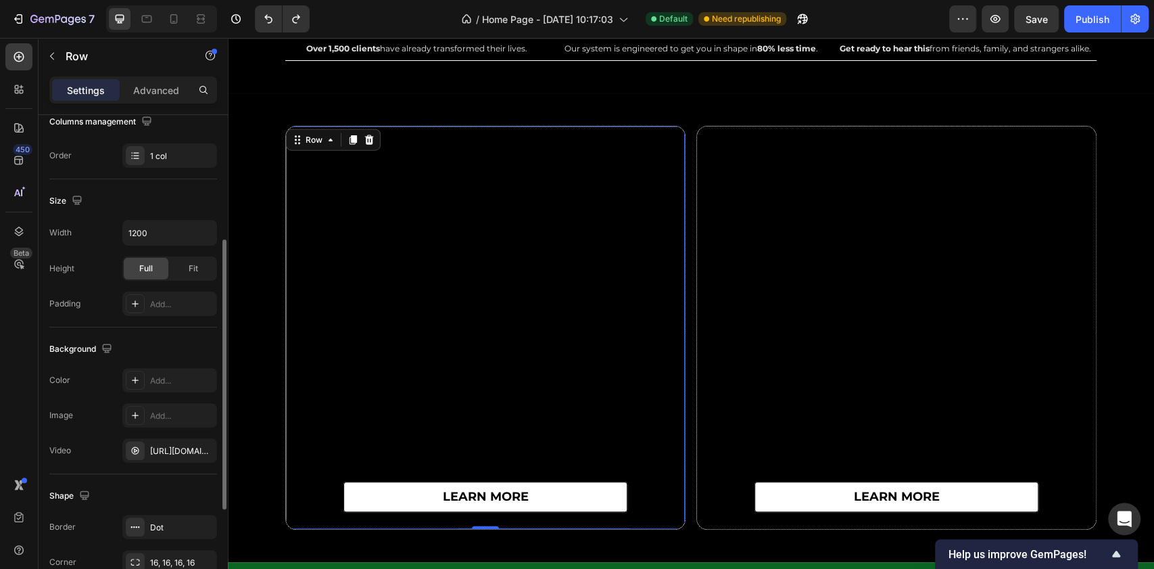
scroll to position [47, 0]
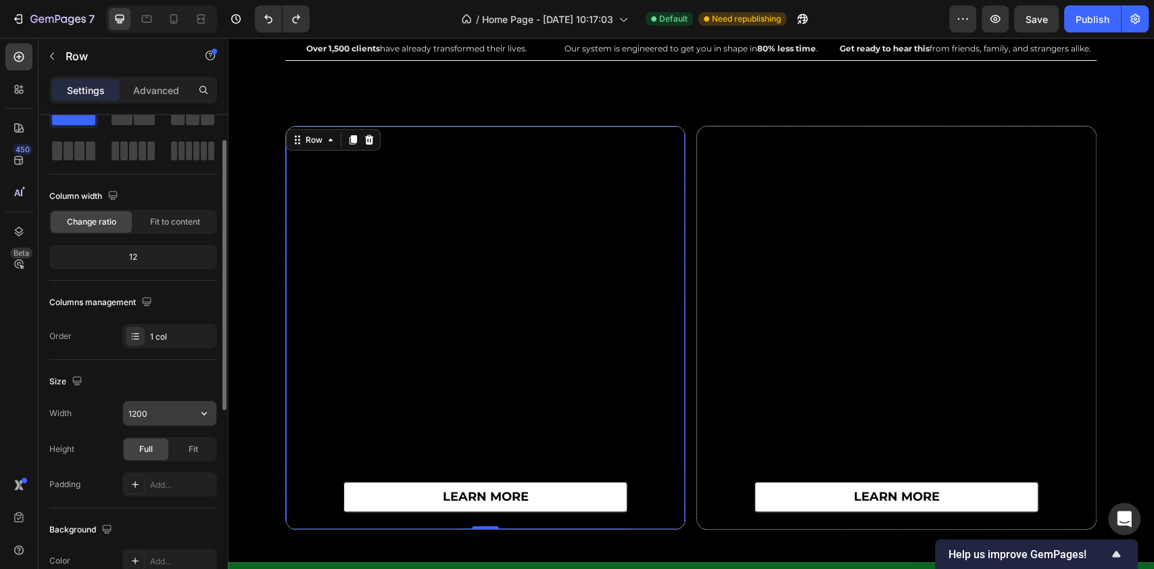
click at [156, 414] on input "1200" at bounding box center [169, 413] width 93 height 24
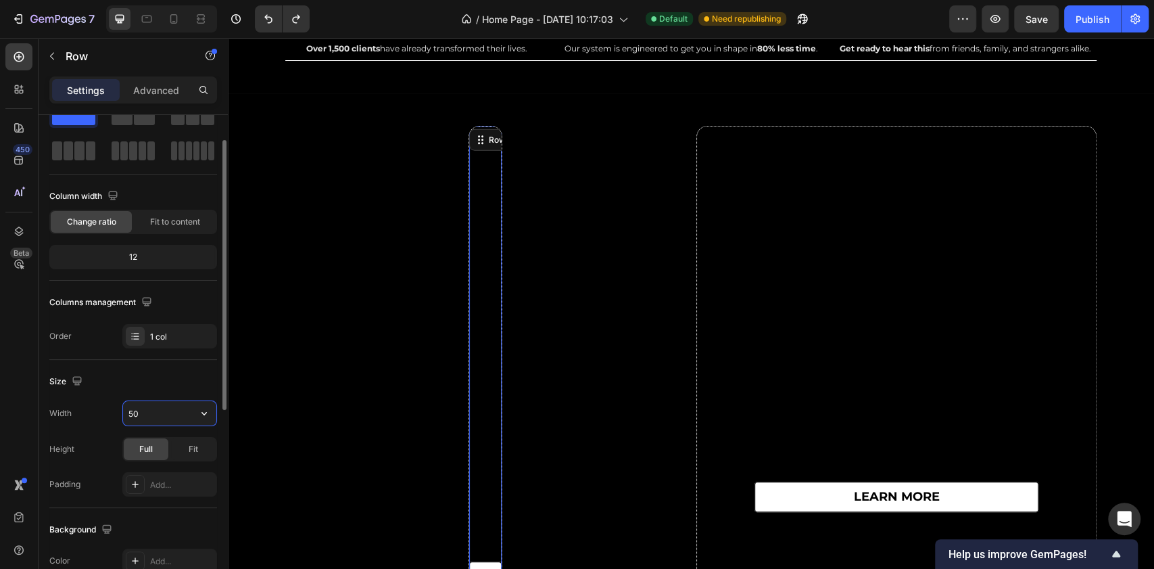
type input "500"
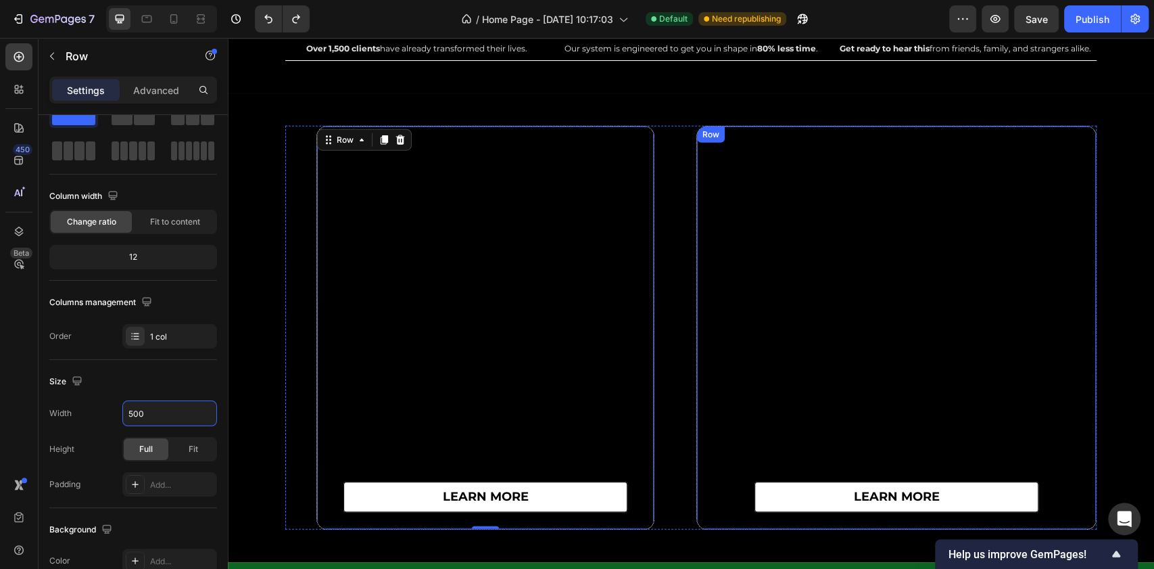
click at [715, 179] on div "learn more Button" at bounding box center [896, 327] width 399 height 402
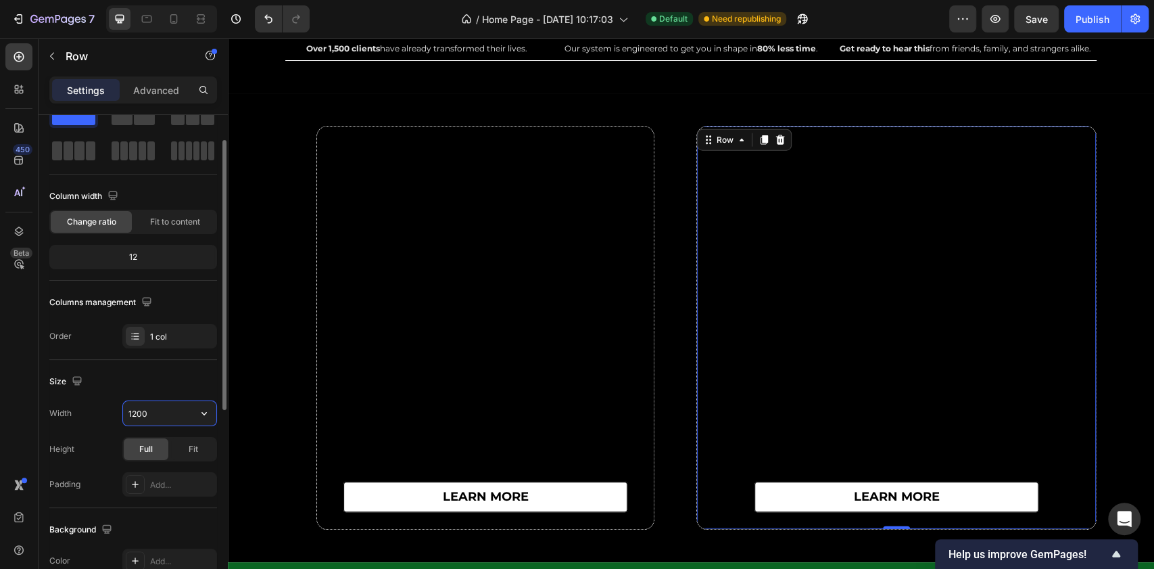
click at [168, 415] on input "1200" at bounding box center [169, 413] width 93 height 24
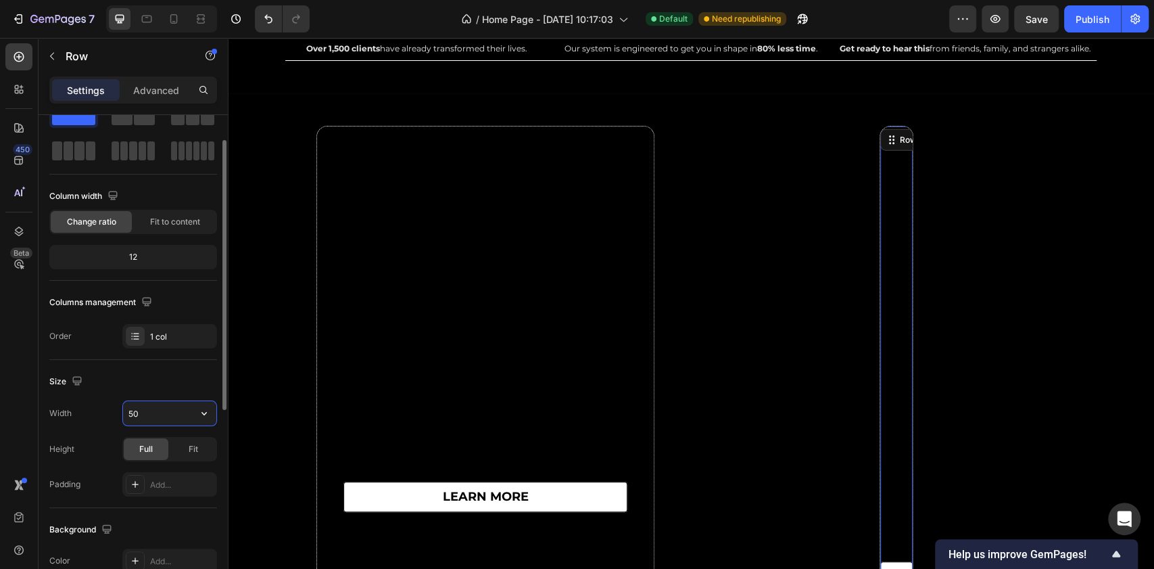
type input "500"
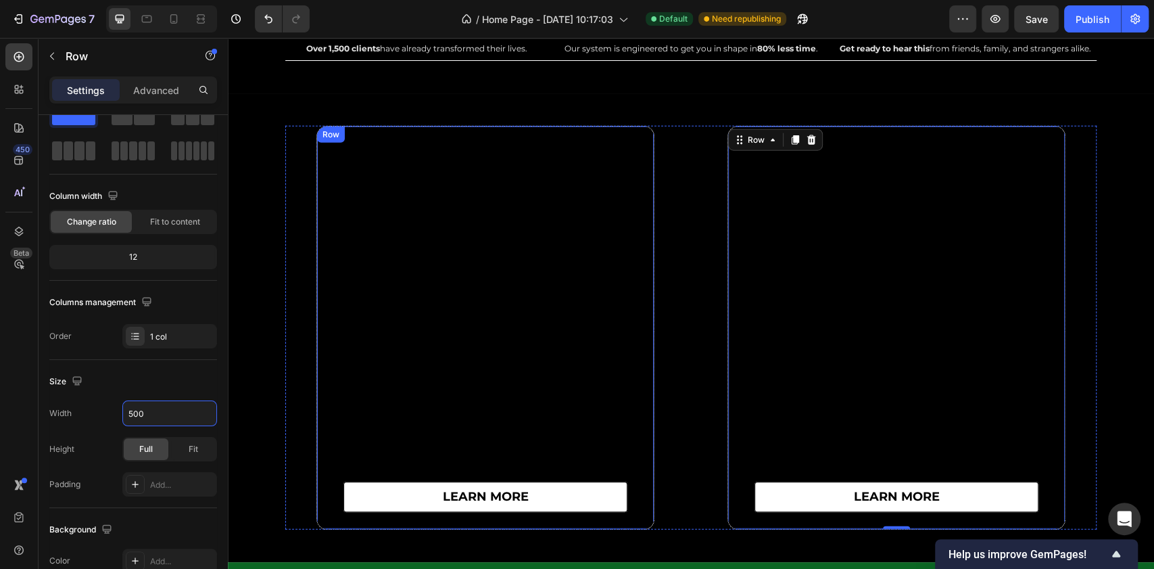
click at [565, 268] on div "learn more Button" at bounding box center [485, 327] width 337 height 402
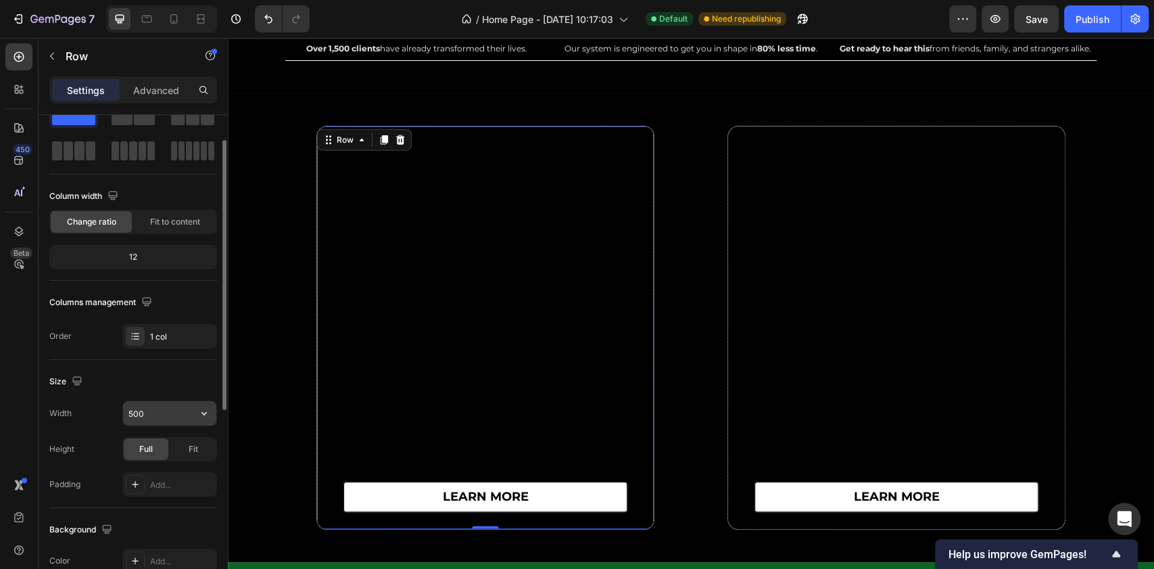
click at [133, 417] on input "500" at bounding box center [169, 413] width 93 height 24
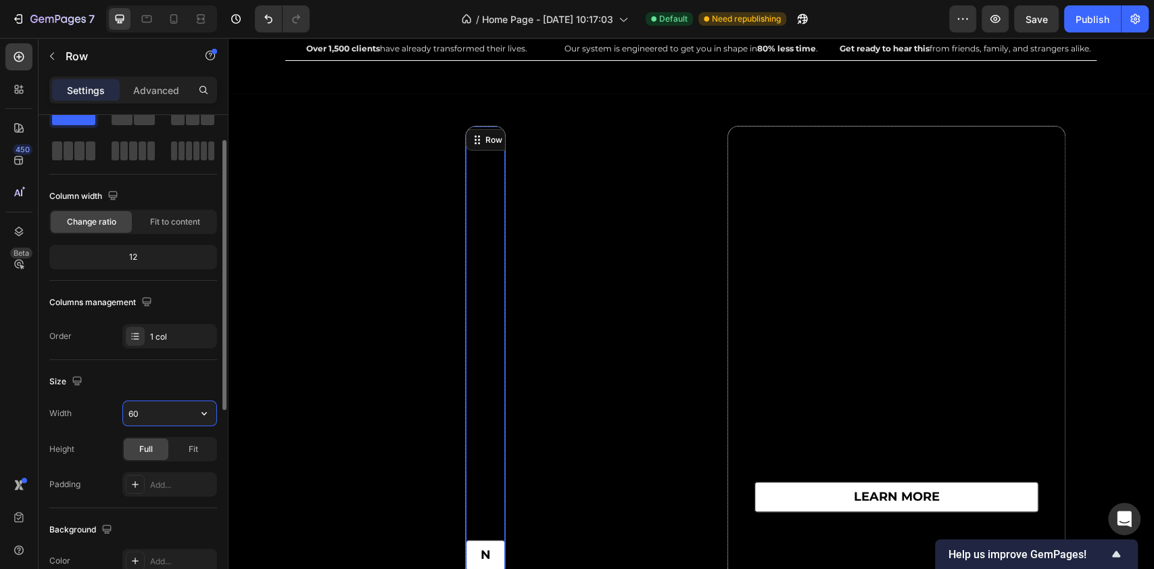
type input "600"
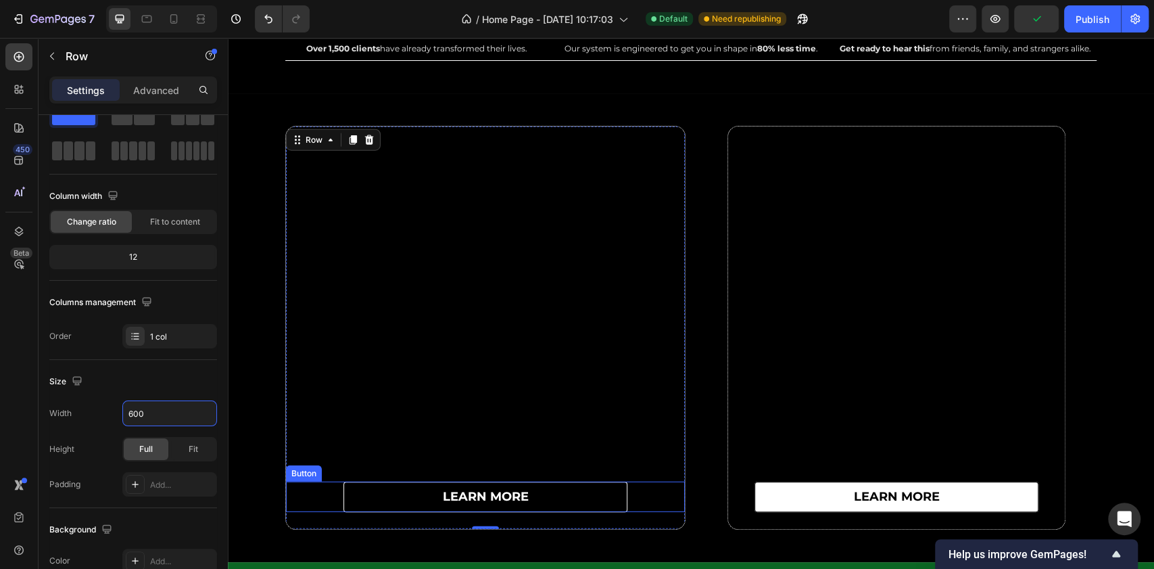
drag, startPoint x: 394, startPoint y: 500, endPoint x: 406, endPoint y: 507, distance: 13.9
click at [394, 500] on link "learn more" at bounding box center [485, 496] width 284 height 30
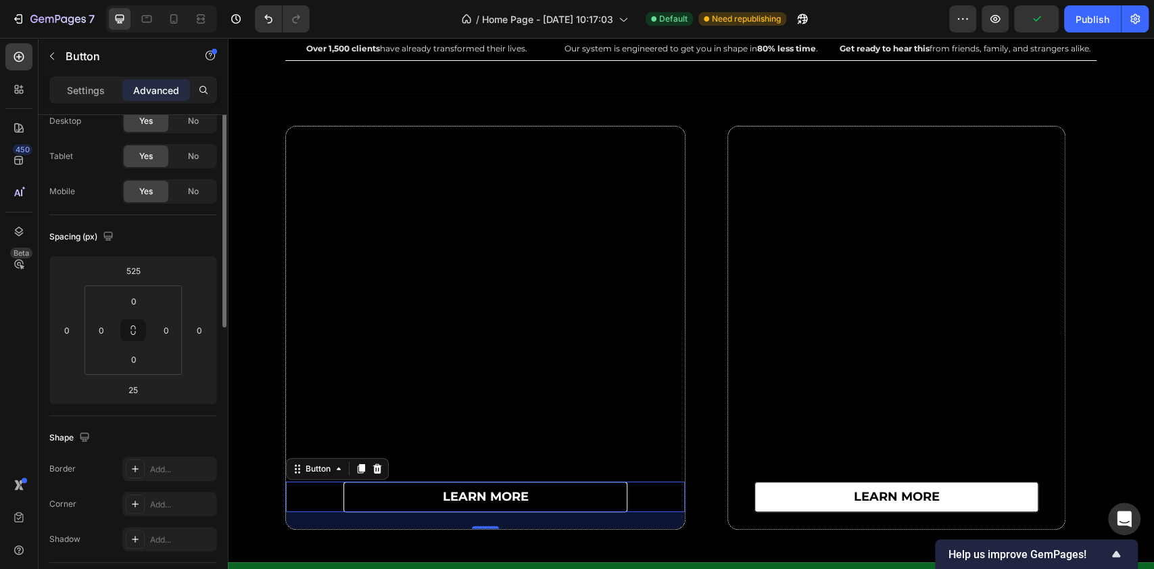
scroll to position [0, 0]
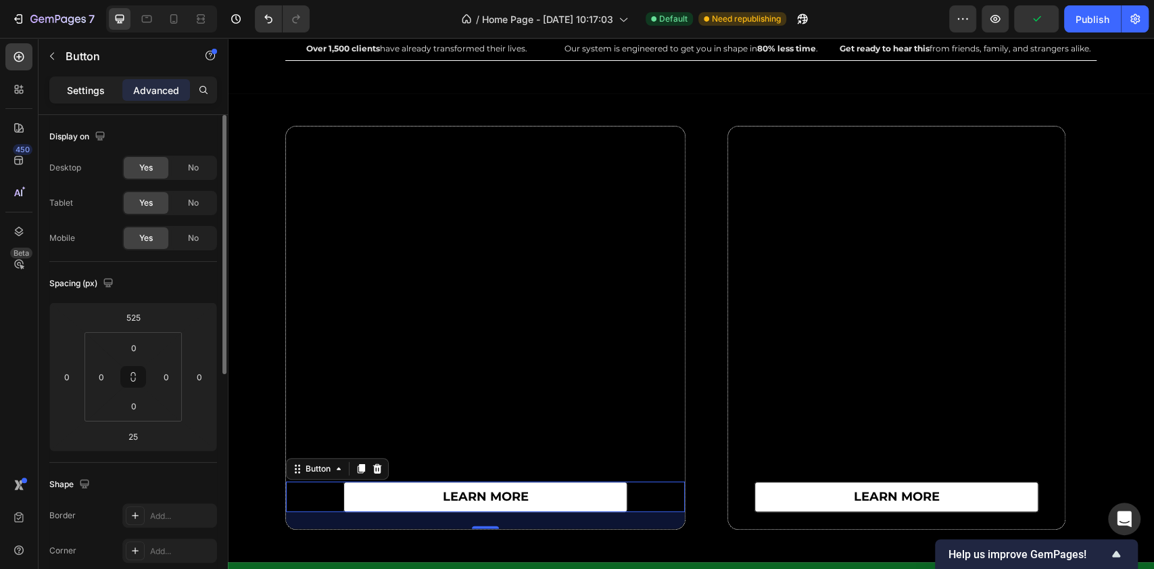
click at [101, 90] on p "Settings" at bounding box center [86, 90] width 38 height 14
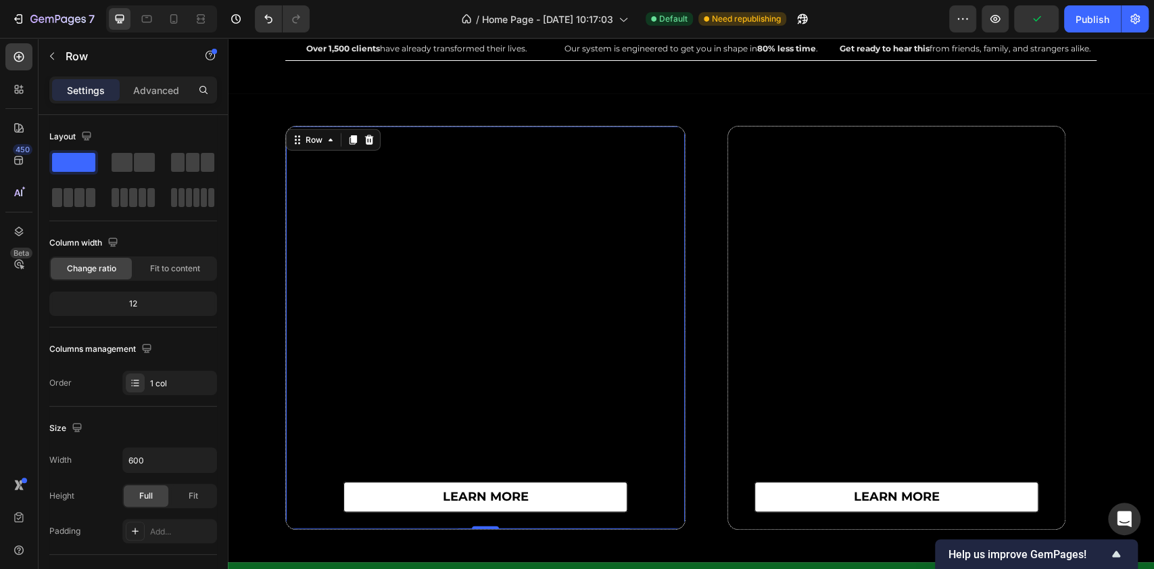
click at [570, 295] on div "learn more Button" at bounding box center [485, 327] width 399 height 402
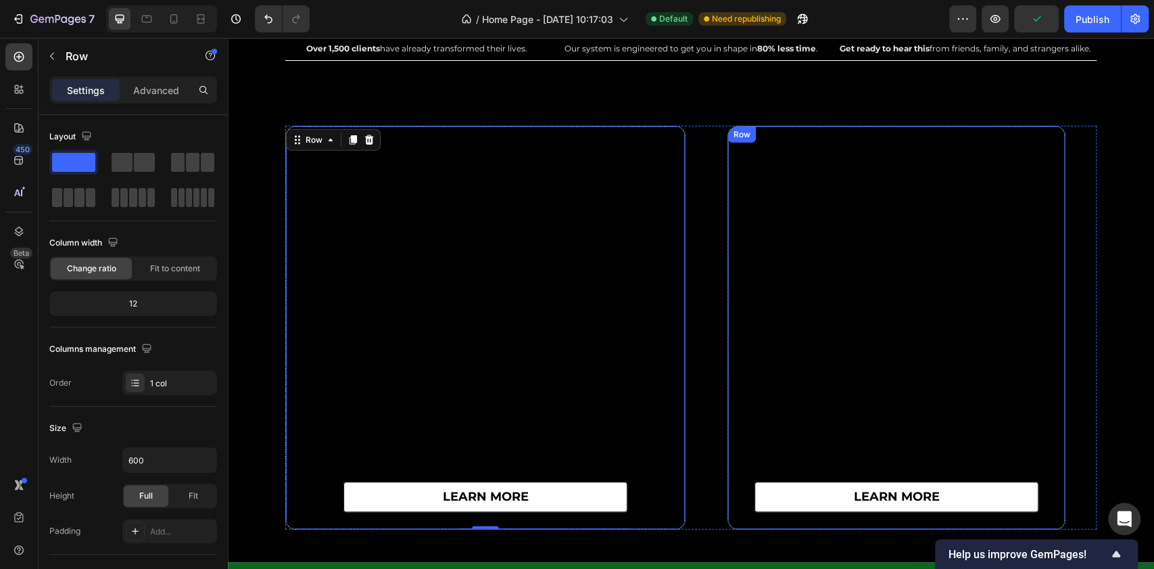
click at [805, 243] on div "learn more Button" at bounding box center [896, 327] width 337 height 402
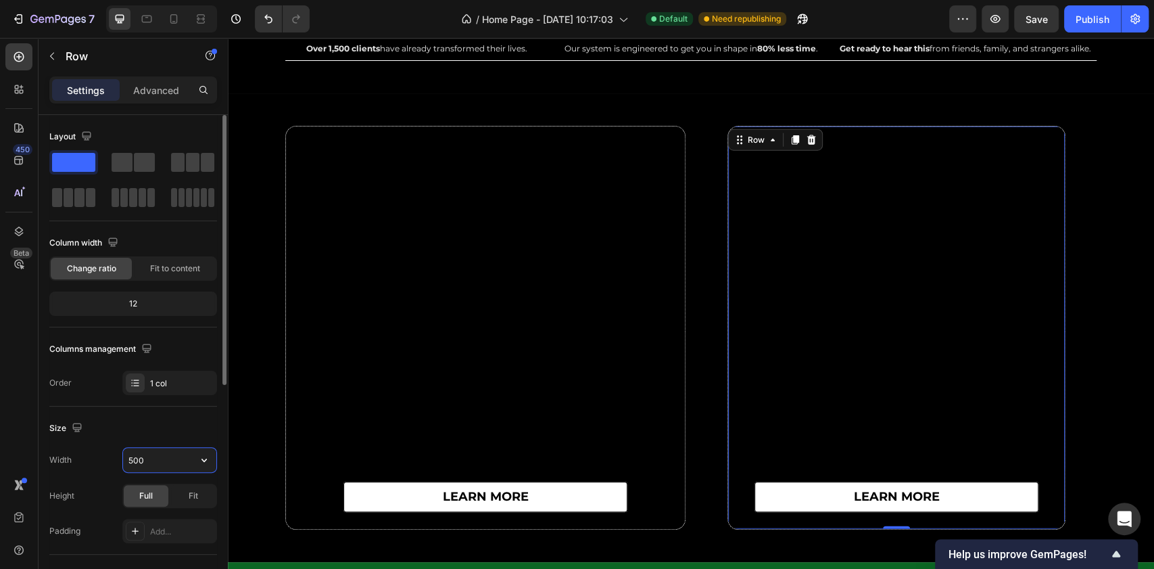
click at [153, 456] on input "500" at bounding box center [169, 460] width 93 height 24
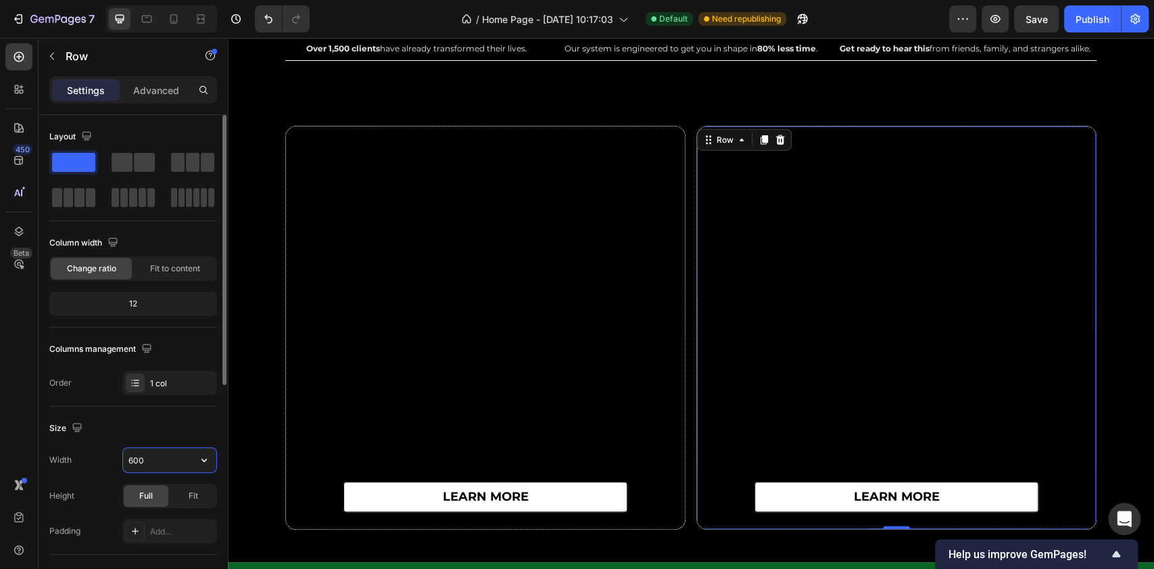
drag, startPoint x: 153, startPoint y: 461, endPoint x: 116, endPoint y: 462, distance: 37.2
click at [116, 462] on div "Width 600" at bounding box center [133, 460] width 168 height 26
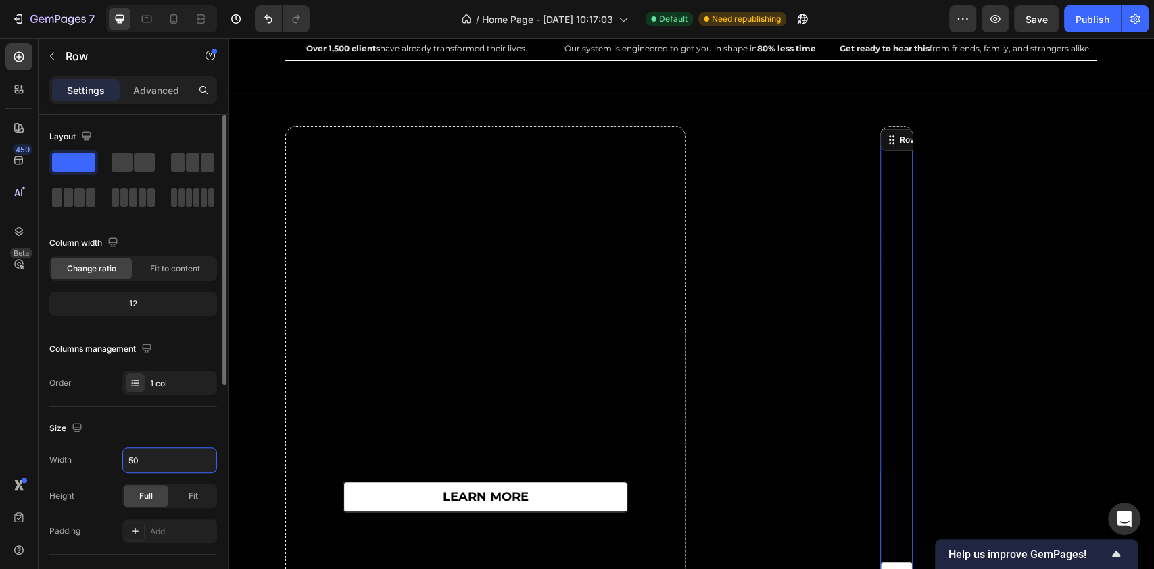
type input "500"
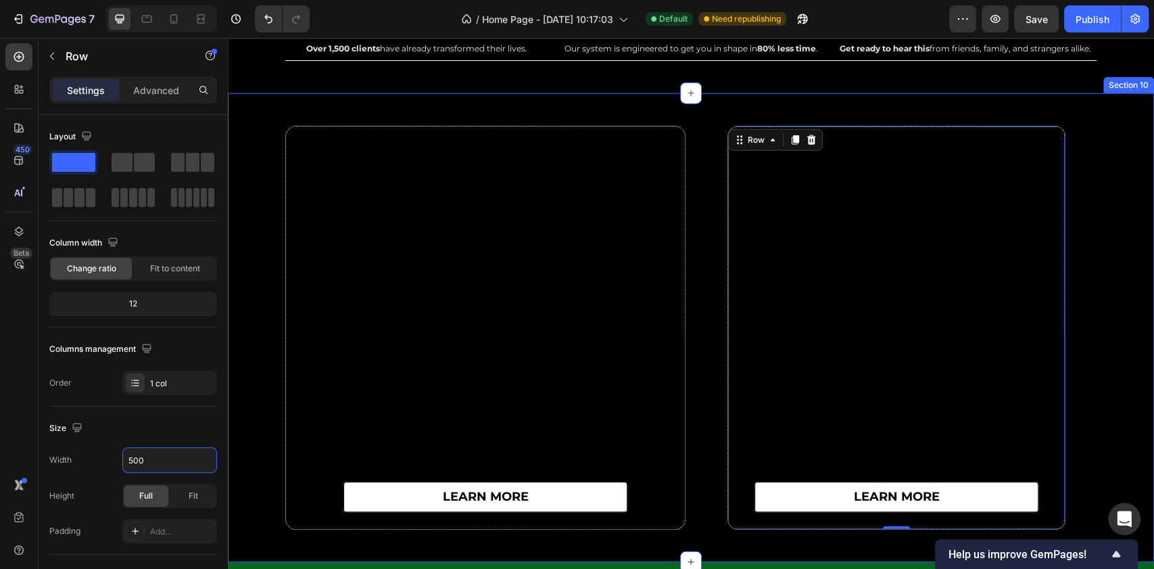
click at [397, 346] on div "learn more Button" at bounding box center [485, 327] width 399 height 402
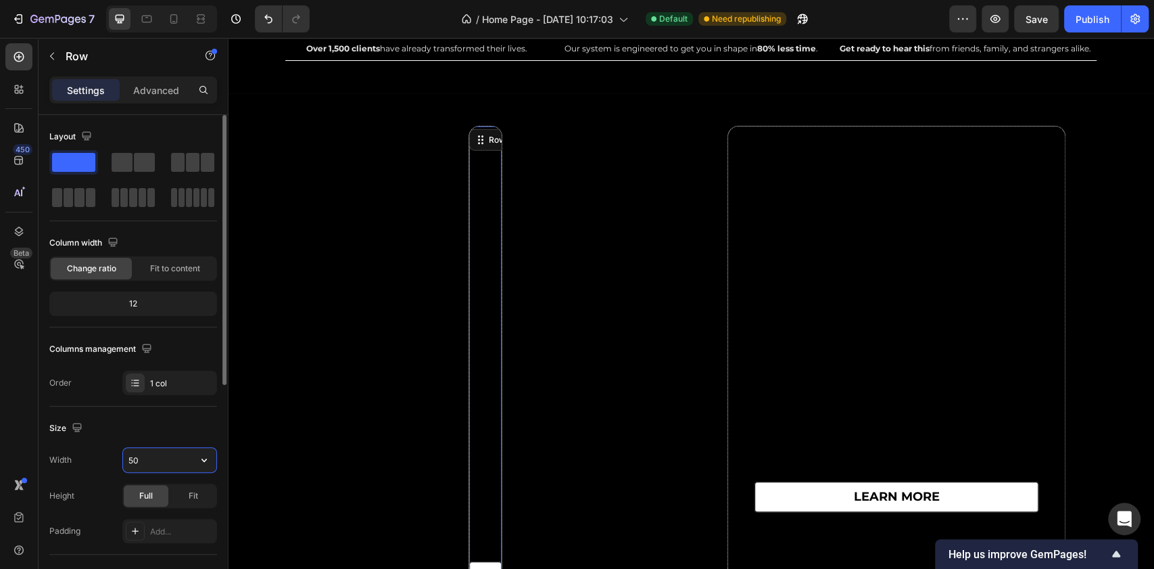
type input "500"
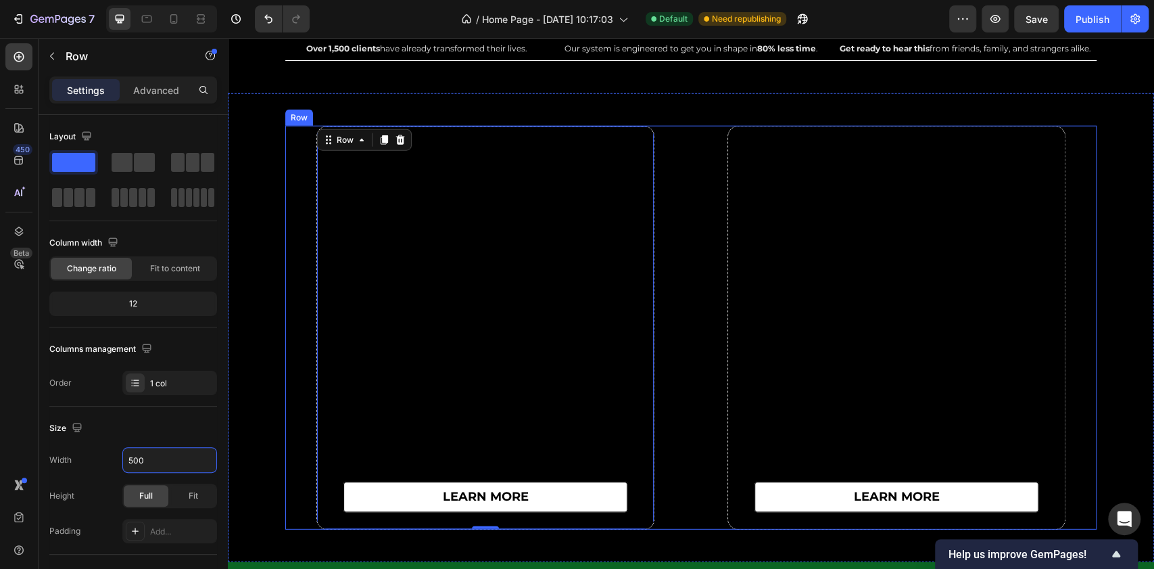
click at [673, 292] on div "learn more Button Row 0" at bounding box center [485, 328] width 400 height 404
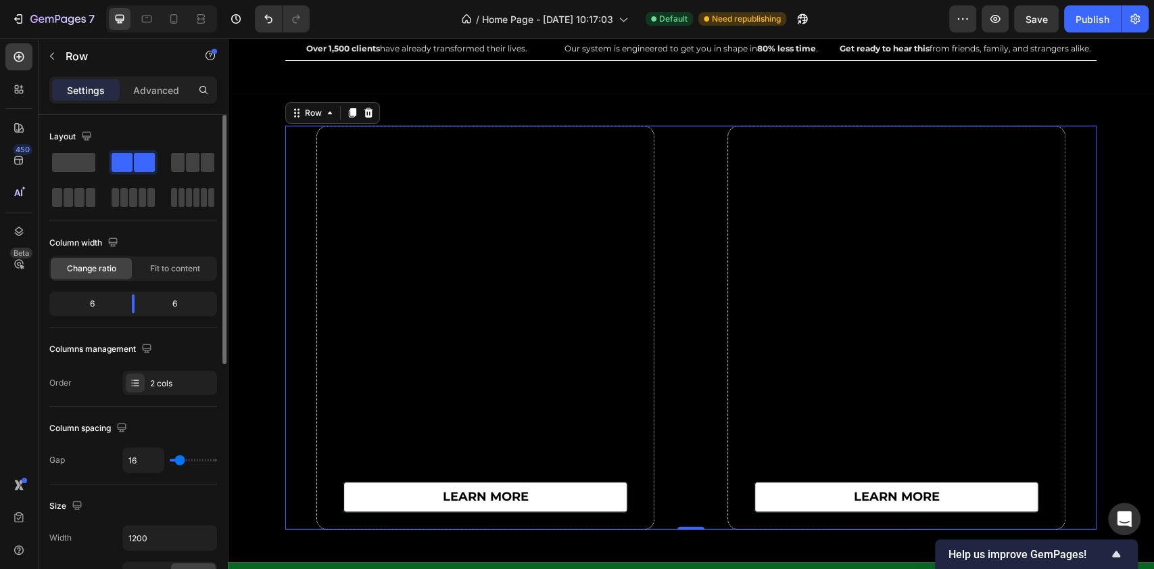
type input "8"
type input "0"
drag, startPoint x: 181, startPoint y: 459, endPoint x: 104, endPoint y: 471, distance: 77.3
type input "0"
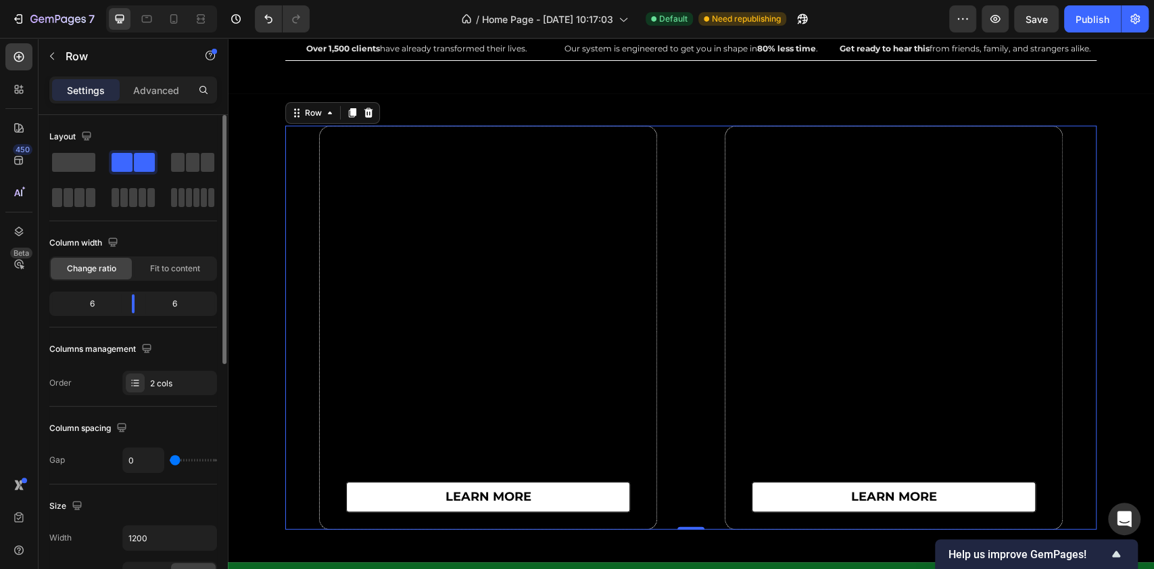
click at [170, 461] on input "range" at bounding box center [193, 459] width 47 height 3
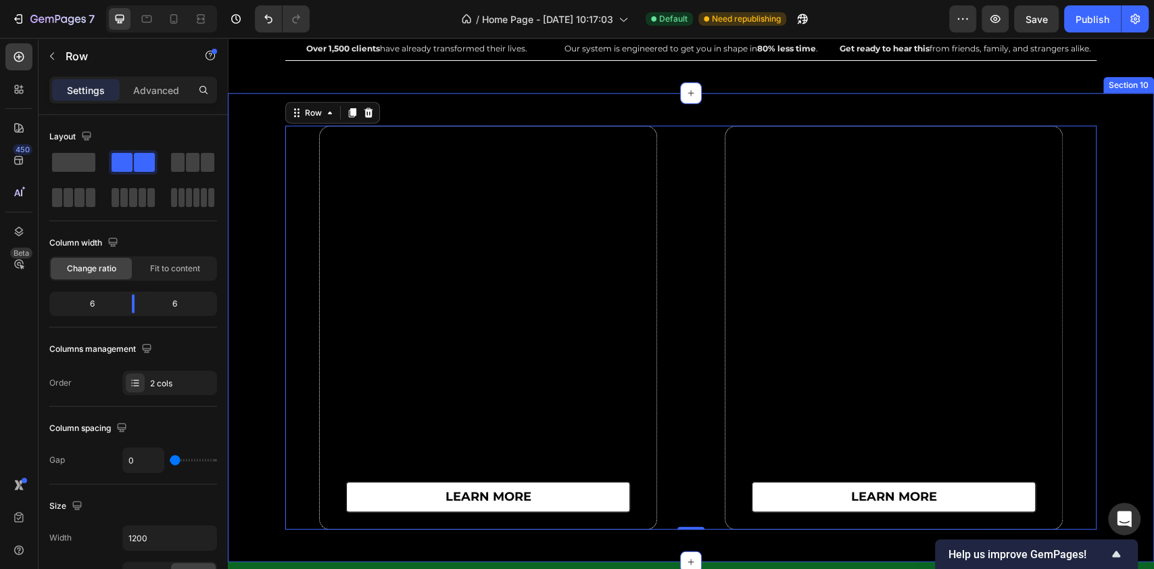
click at [1125, 147] on div "learn more Button Row learn more Button Row Row 0" at bounding box center [691, 328] width 926 height 404
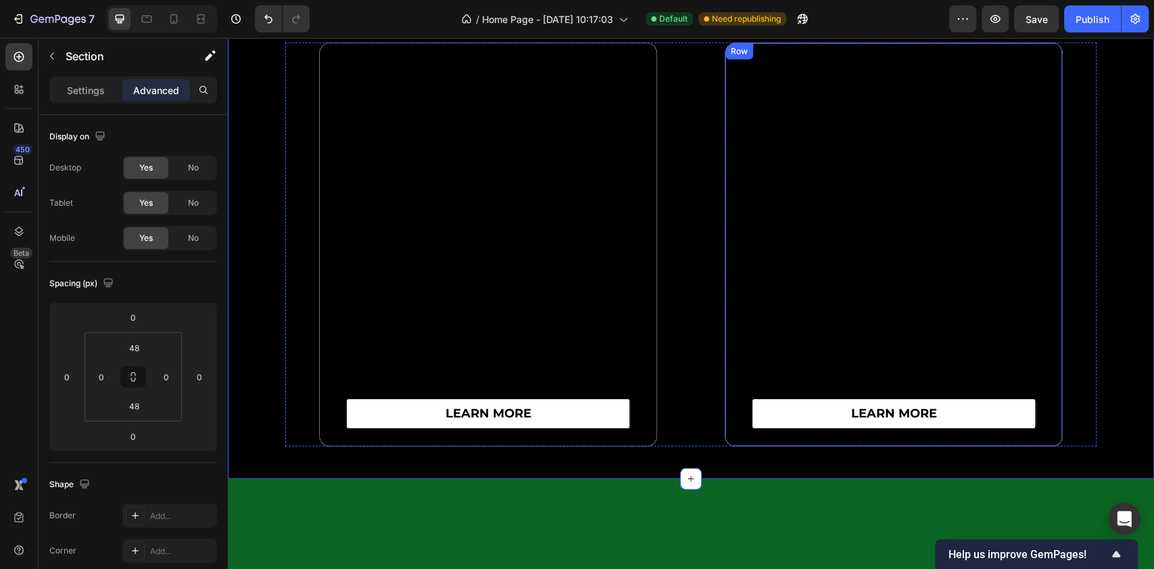
scroll to position [5618, 0]
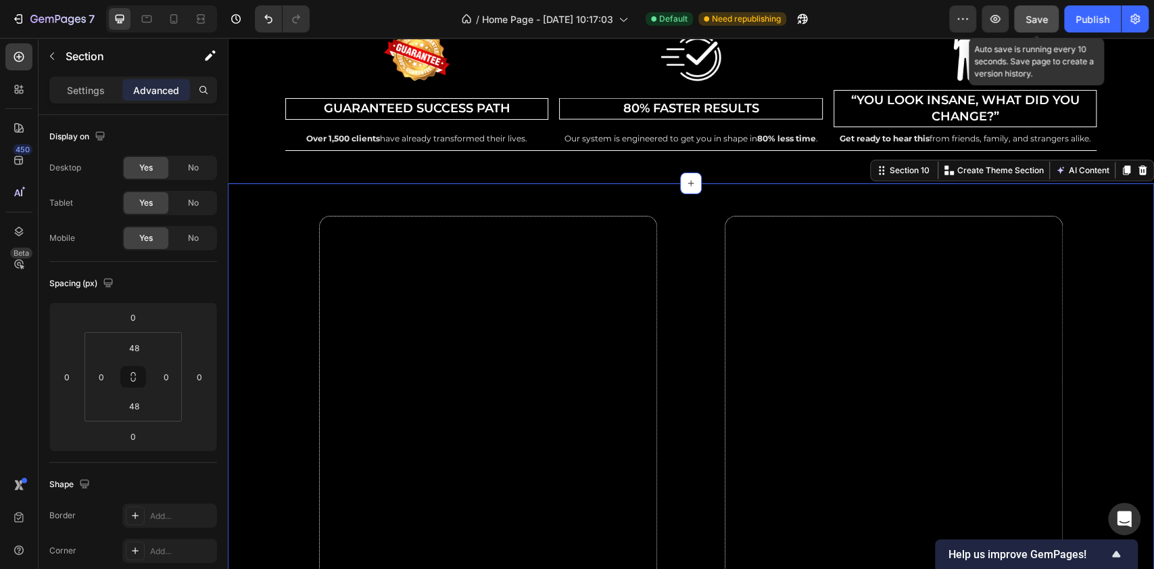
click at [1029, 18] on span "Save" at bounding box center [1037, 19] width 22 height 11
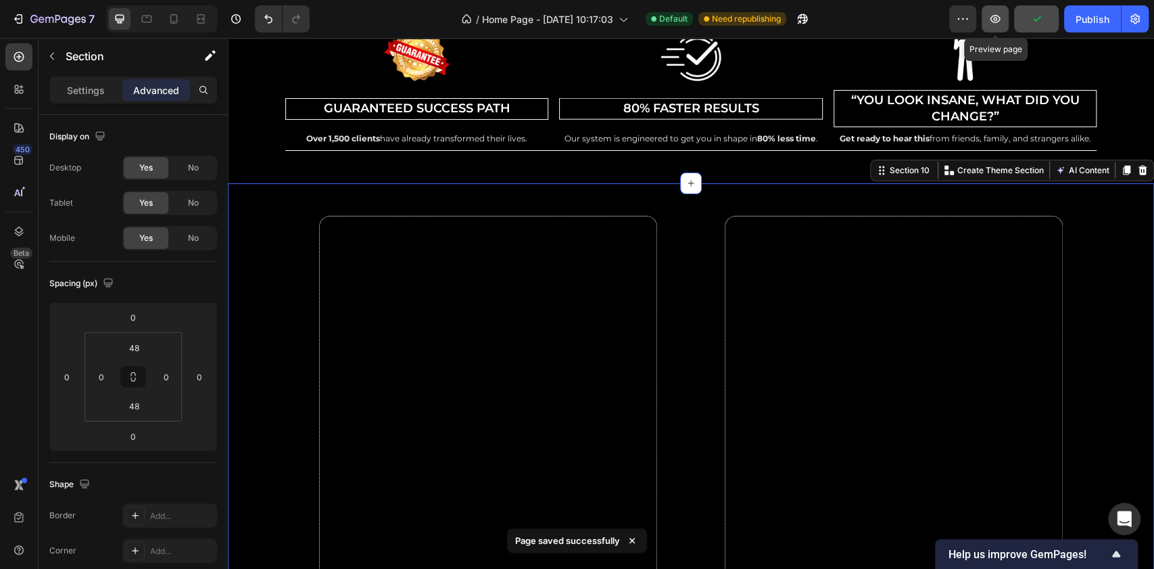
click at [1007, 20] on button "button" at bounding box center [995, 18] width 27 height 27
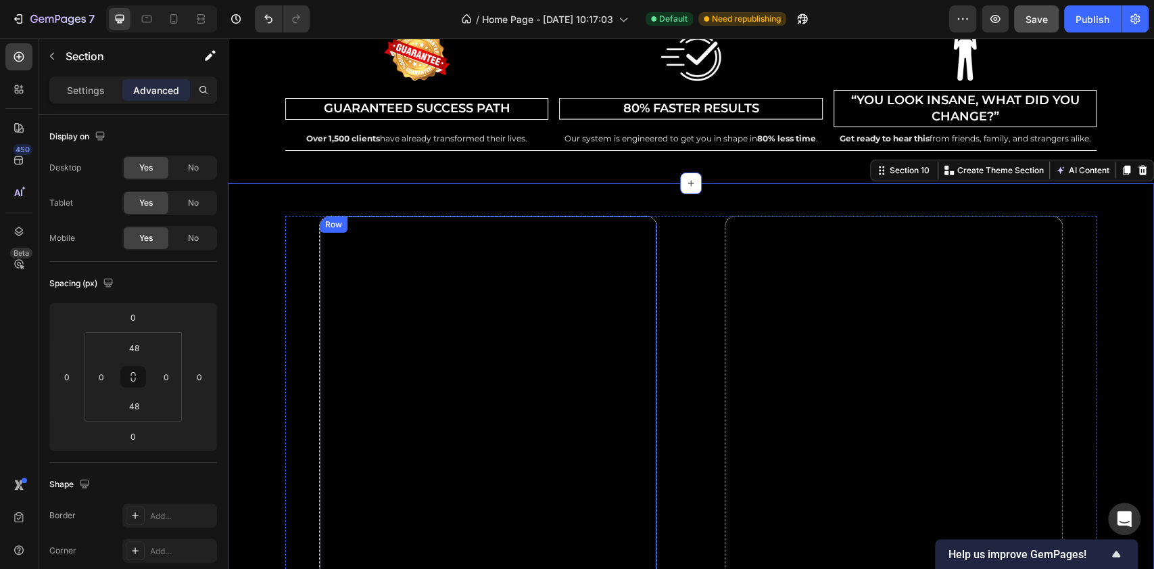
click at [508, 446] on div "learn more Button" at bounding box center [488, 417] width 337 height 402
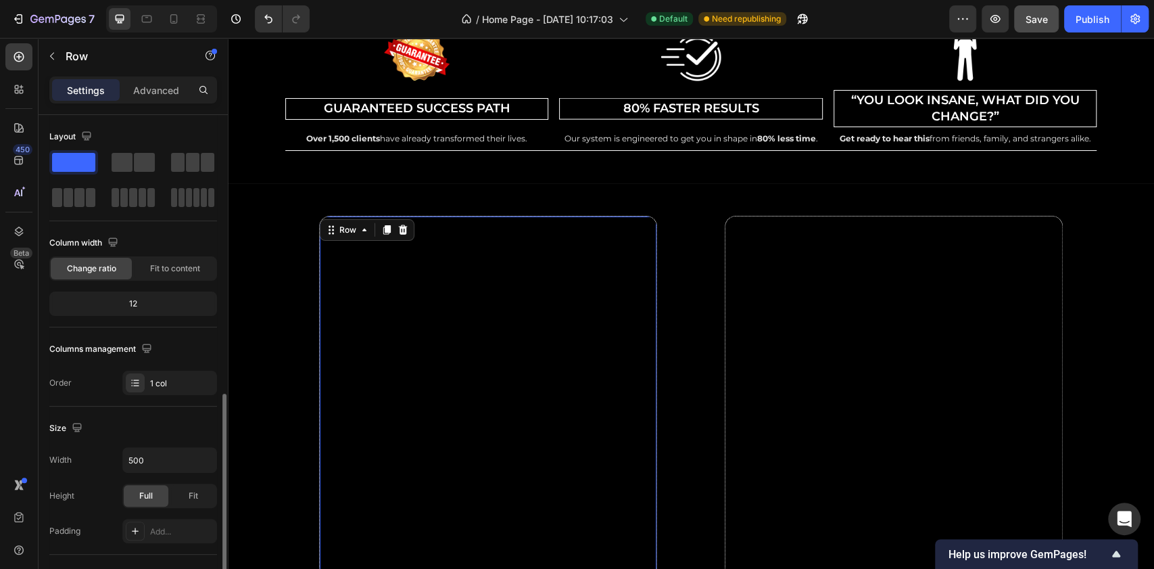
scroll to position [270, 0]
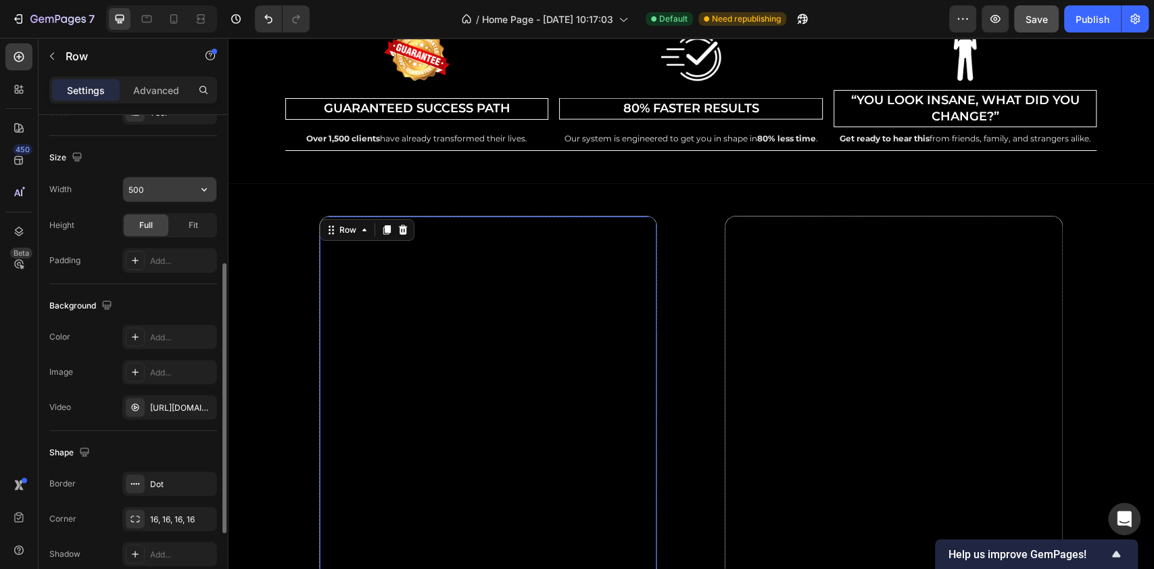
click at [156, 193] on input "500" at bounding box center [169, 189] width 93 height 24
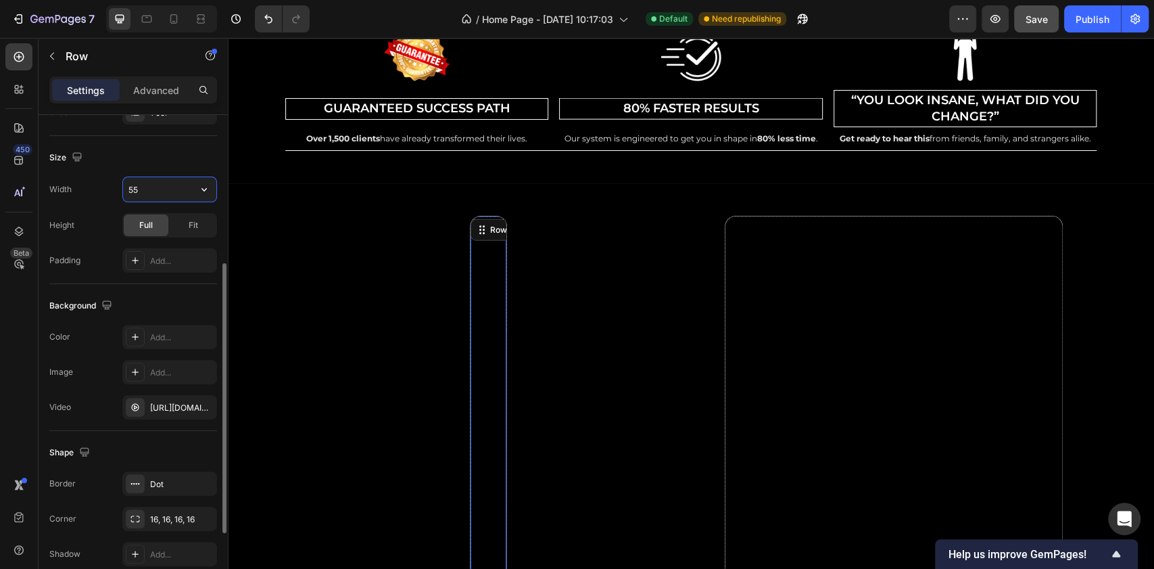
type input "550"
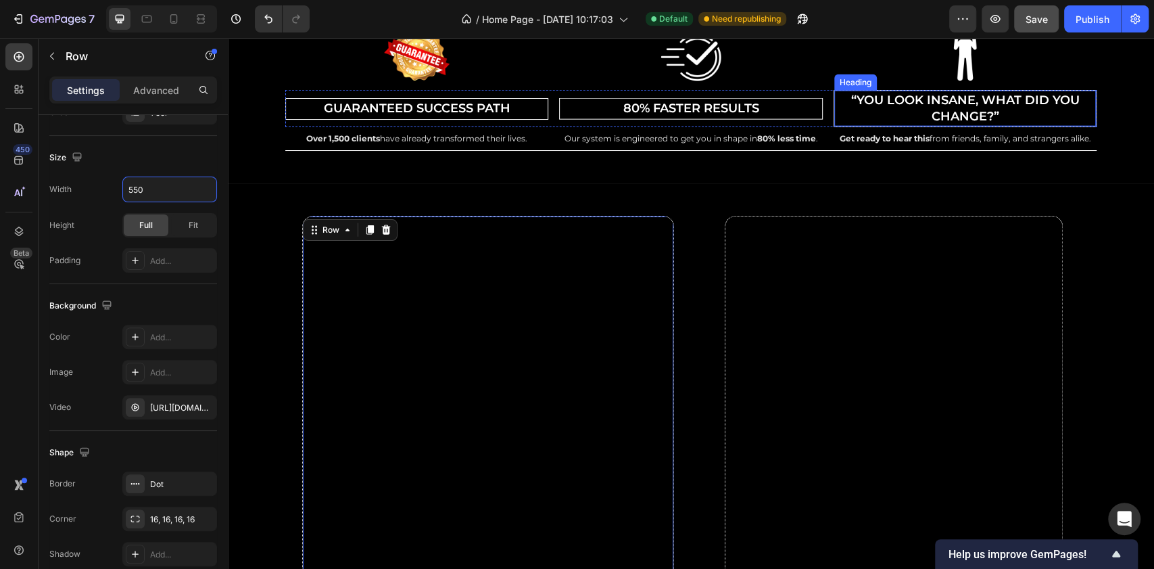
click at [852, 306] on div "learn more Button" at bounding box center [894, 417] width 337 height 402
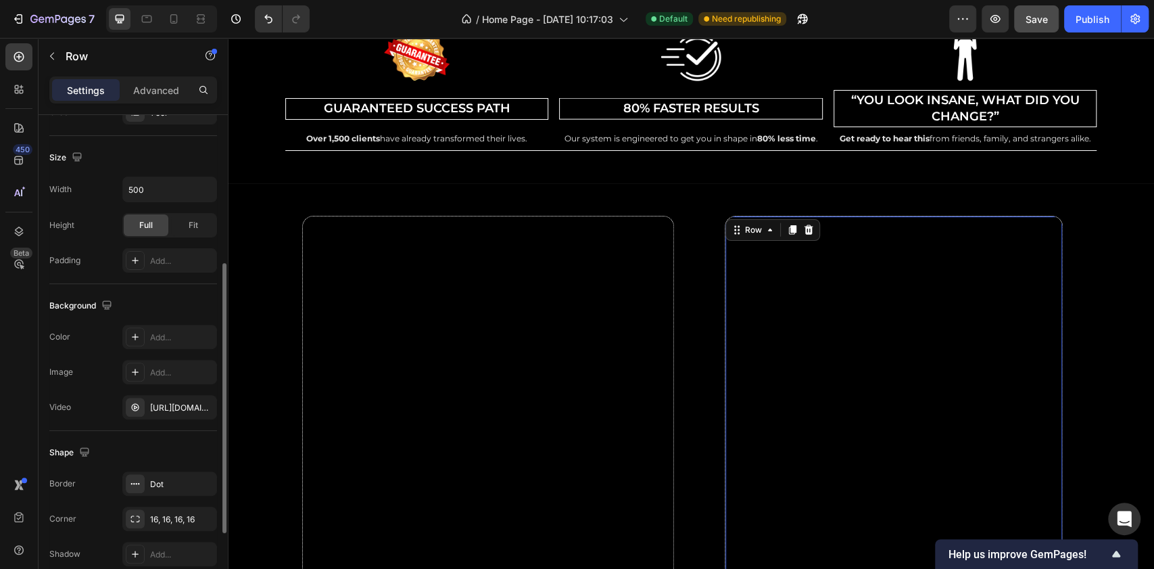
click at [154, 205] on div "Width 500 Height Full Fit Padding Add..." at bounding box center [133, 224] width 168 height 96
click at [153, 190] on input "500" at bounding box center [169, 189] width 93 height 24
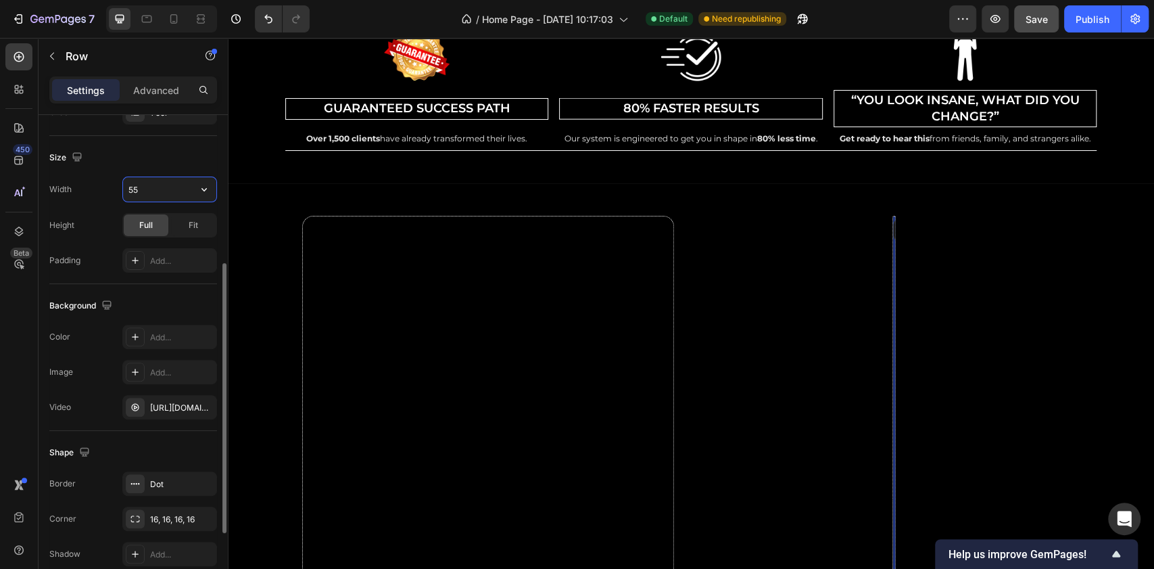
type input "550"
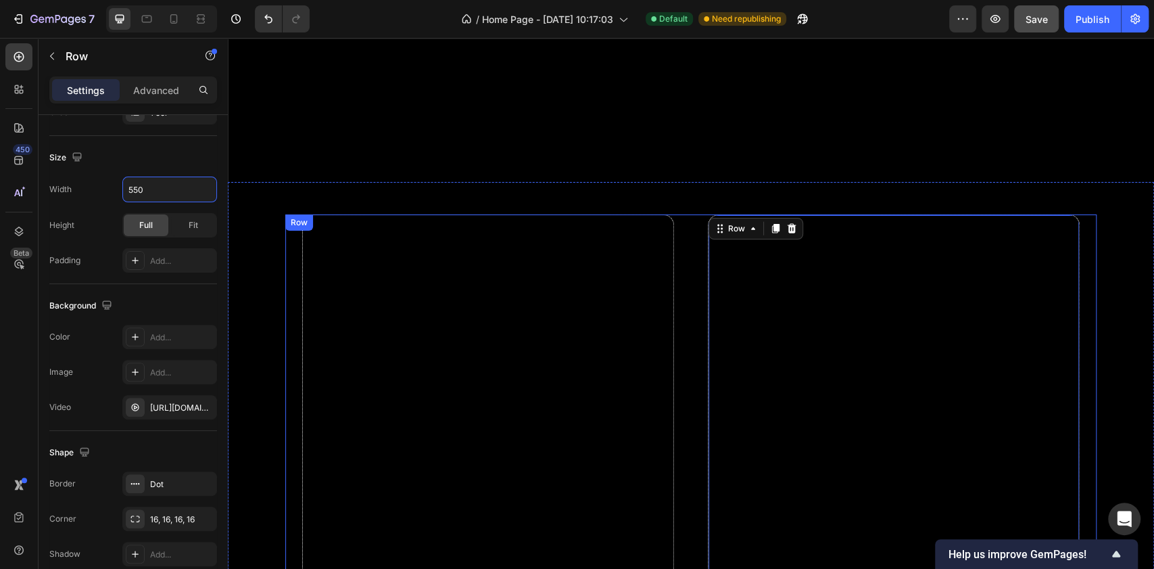
scroll to position [5797, 0]
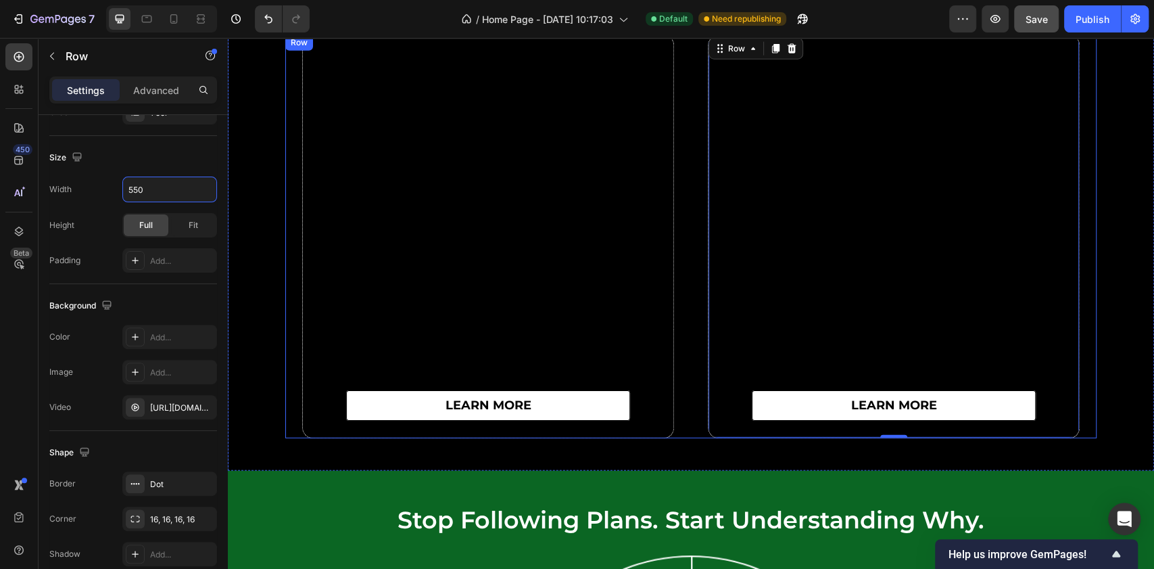
click at [692, 264] on div "learn more Button Row 0" at bounding box center [894, 236] width 406 height 404
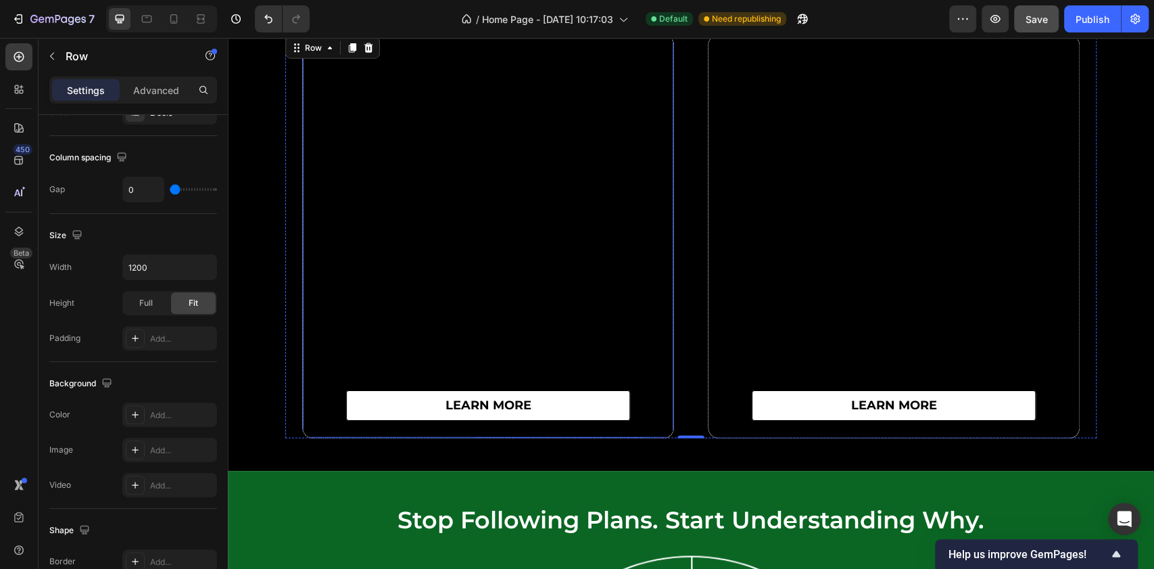
click at [560, 254] on div "learn more Button" at bounding box center [488, 236] width 371 height 402
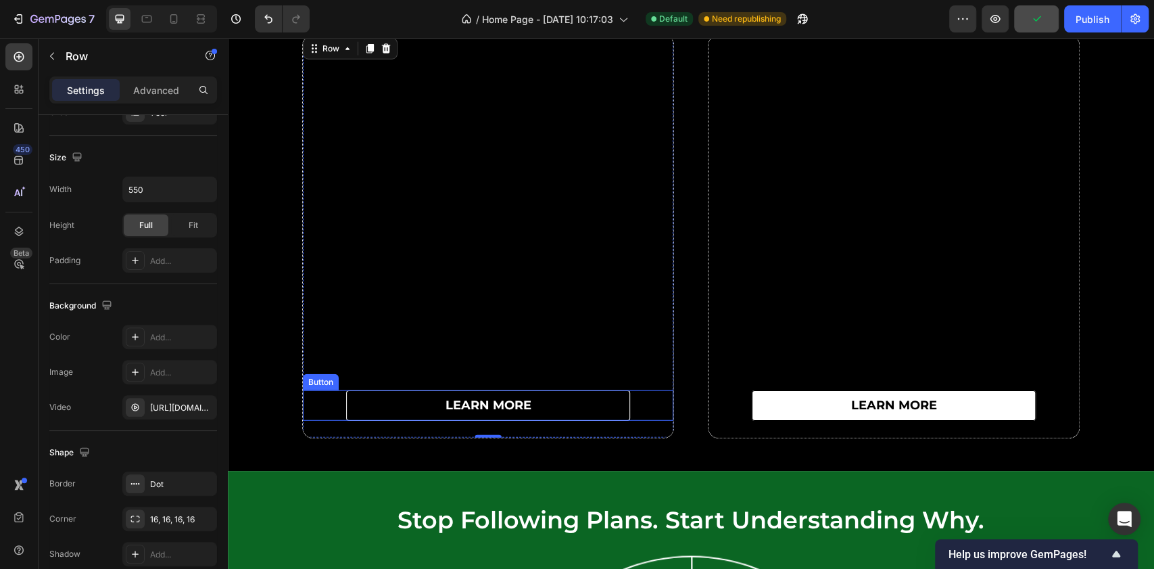
click at [419, 408] on link "learn more" at bounding box center [488, 405] width 284 height 30
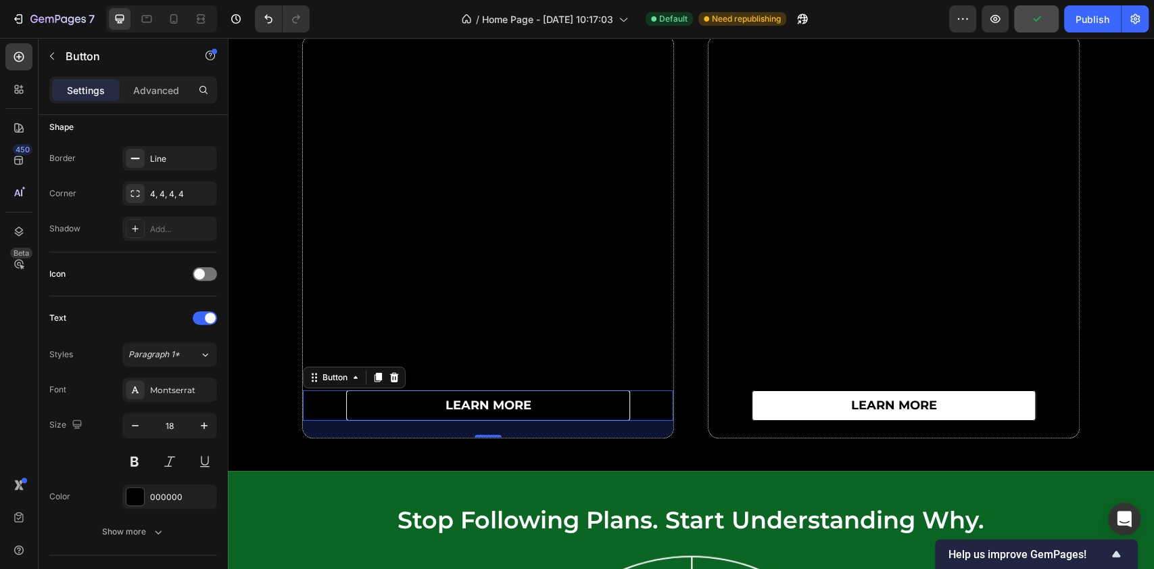
scroll to position [0, 0]
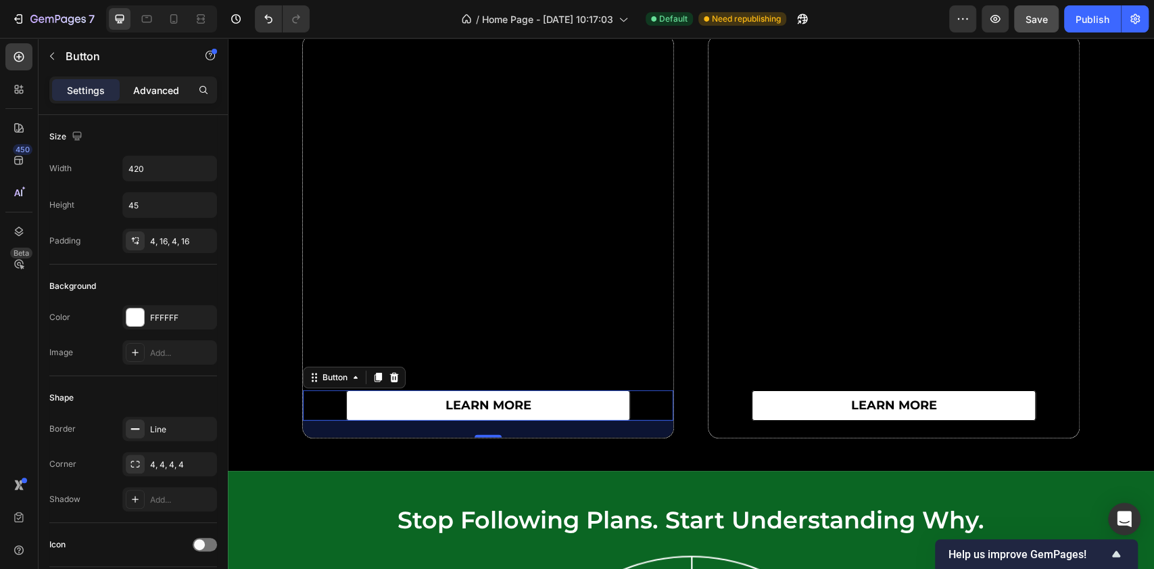
click at [160, 89] on p "Advanced" at bounding box center [156, 90] width 46 height 14
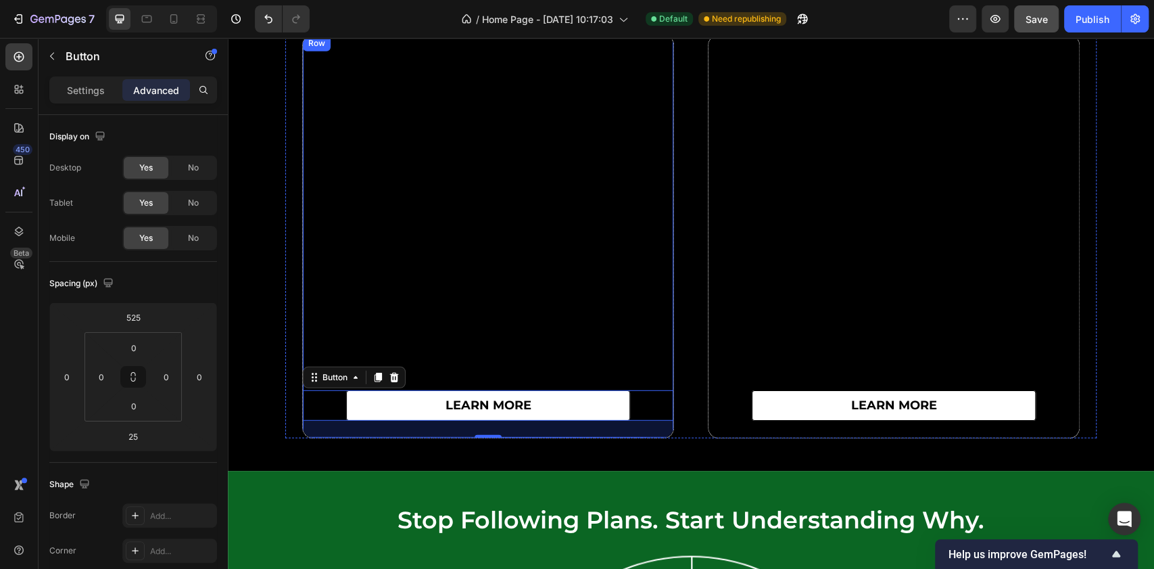
scroll to position [5707, 0]
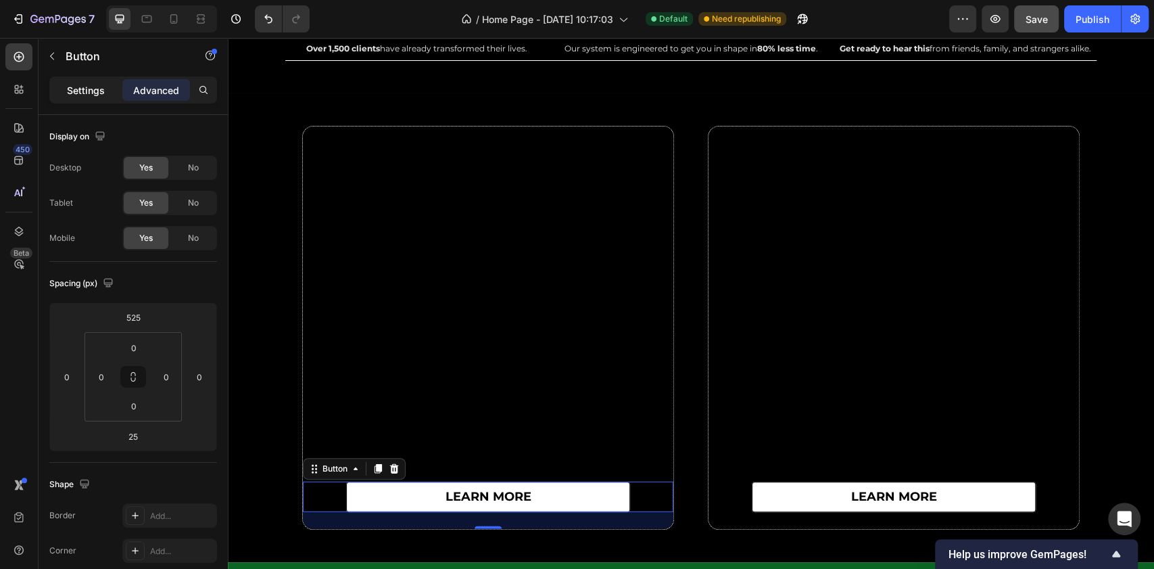
click at [68, 88] on p "Settings" at bounding box center [86, 90] width 38 height 14
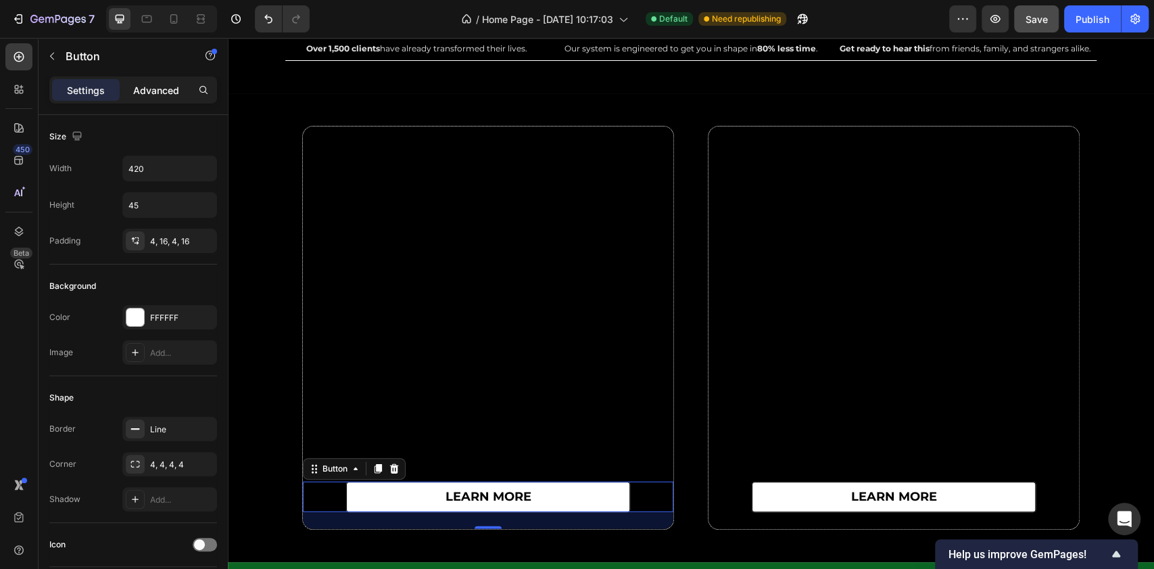
click at [145, 85] on p "Advanced" at bounding box center [156, 90] width 46 height 14
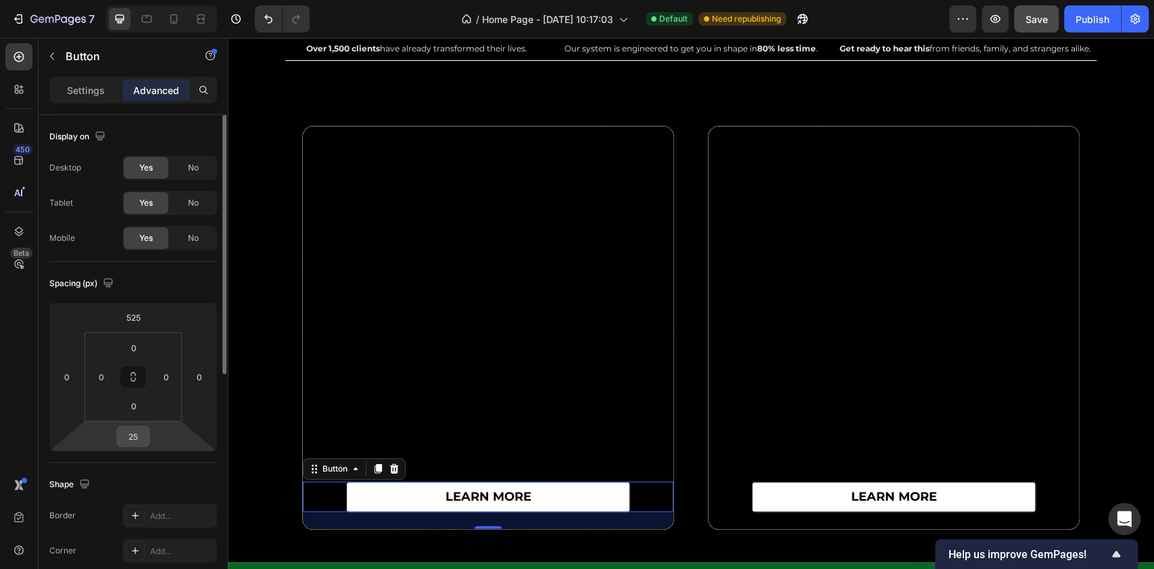
click at [141, 440] on input "25" at bounding box center [133, 436] width 27 height 20
type input "20"
drag, startPoint x: 137, startPoint y: 313, endPoint x: 154, endPoint y: 316, distance: 17.9
click at [137, 312] on input "525" at bounding box center [133, 317] width 27 height 20
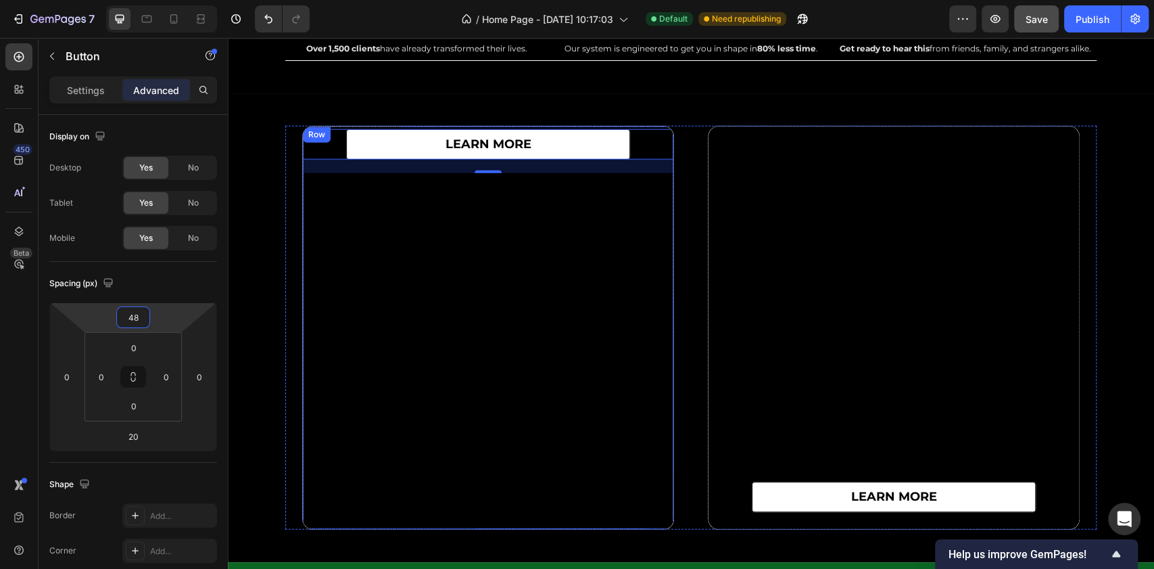
type input "485"
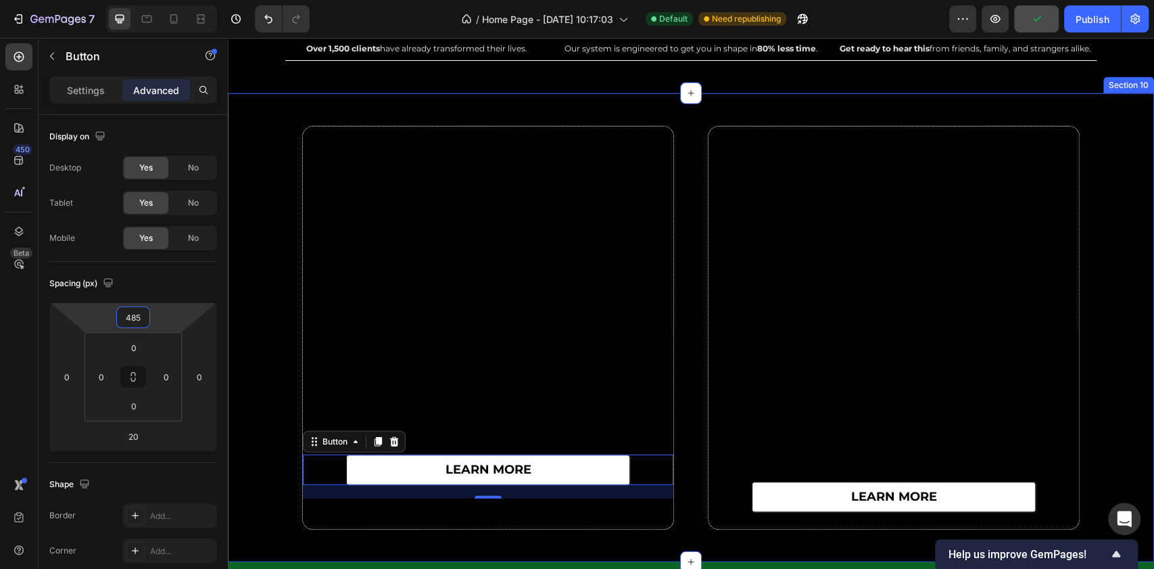
click at [268, 298] on div "learn more Button 20 Row learn more Button Row Row" at bounding box center [691, 328] width 926 height 404
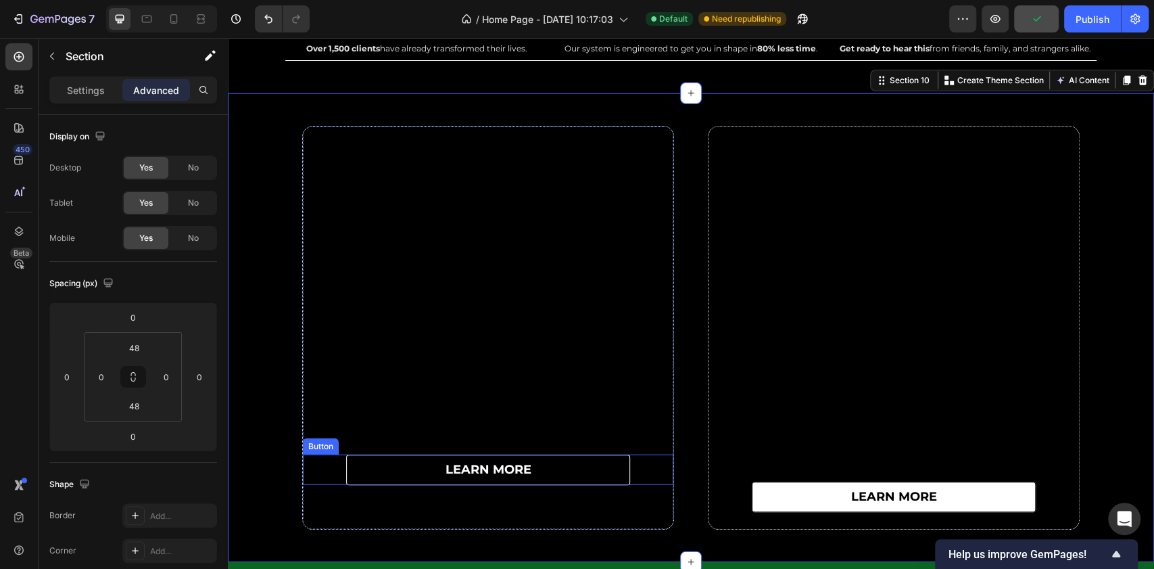
click at [410, 454] on link "learn more" at bounding box center [488, 469] width 284 height 30
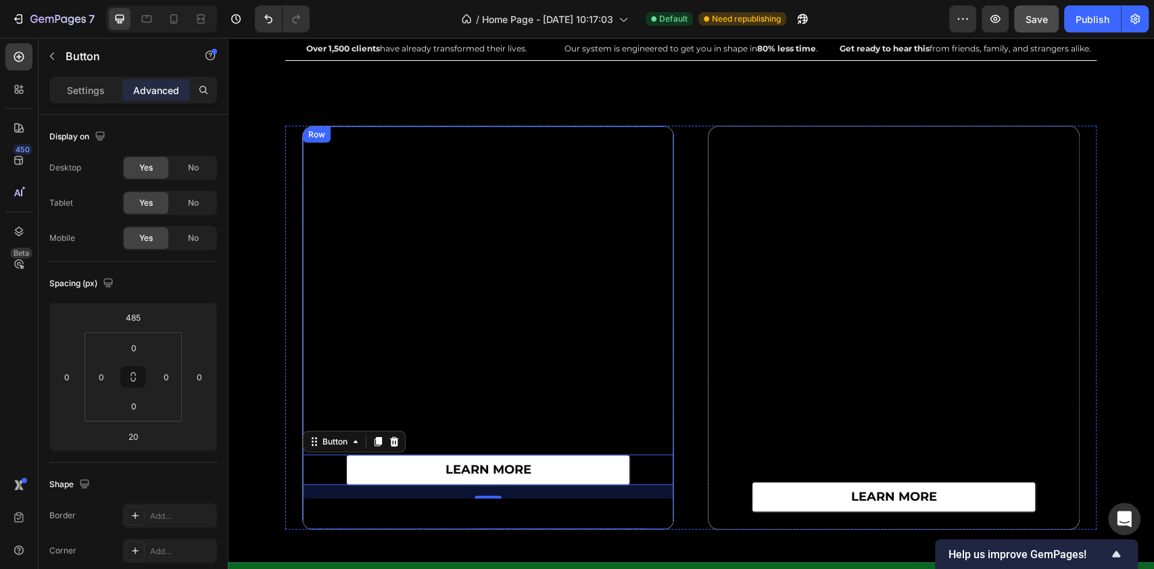
click at [398, 517] on div "learn more Button 20" at bounding box center [488, 327] width 371 height 402
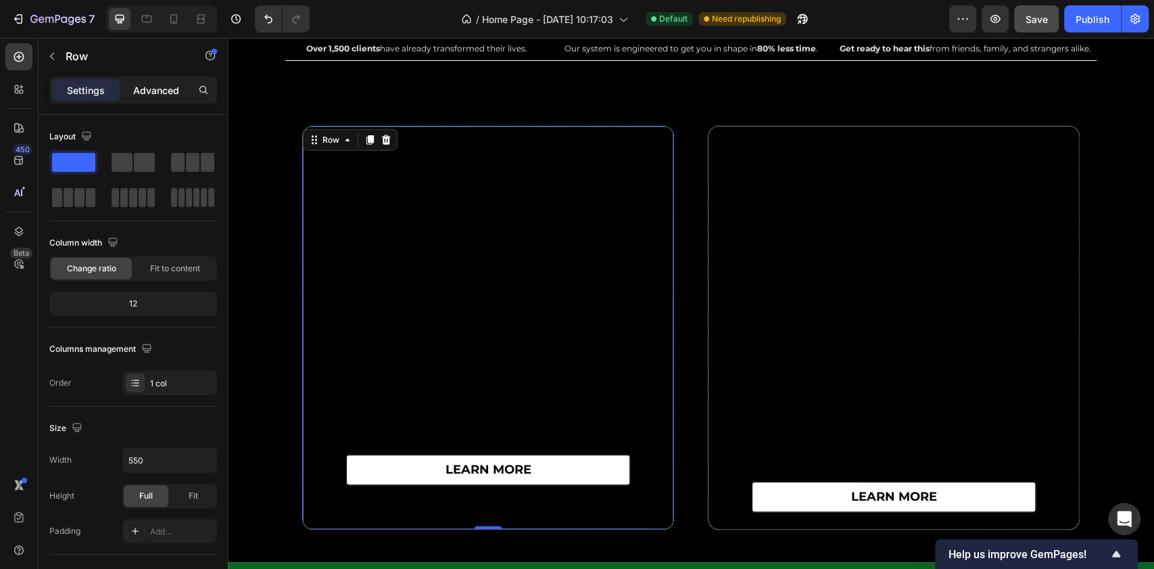
click at [162, 89] on p "Advanced" at bounding box center [156, 90] width 46 height 14
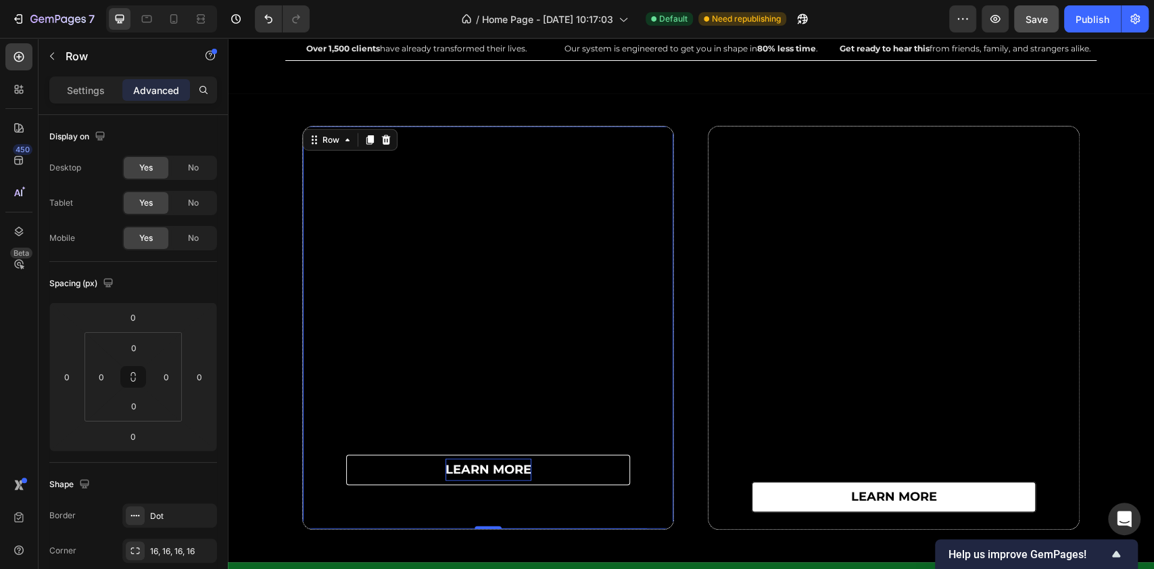
drag, startPoint x: 483, startPoint y: 525, endPoint x: 491, endPoint y: 459, distance: 66.1
click at [492, 461] on div "learn more Button Row 0" at bounding box center [488, 328] width 372 height 404
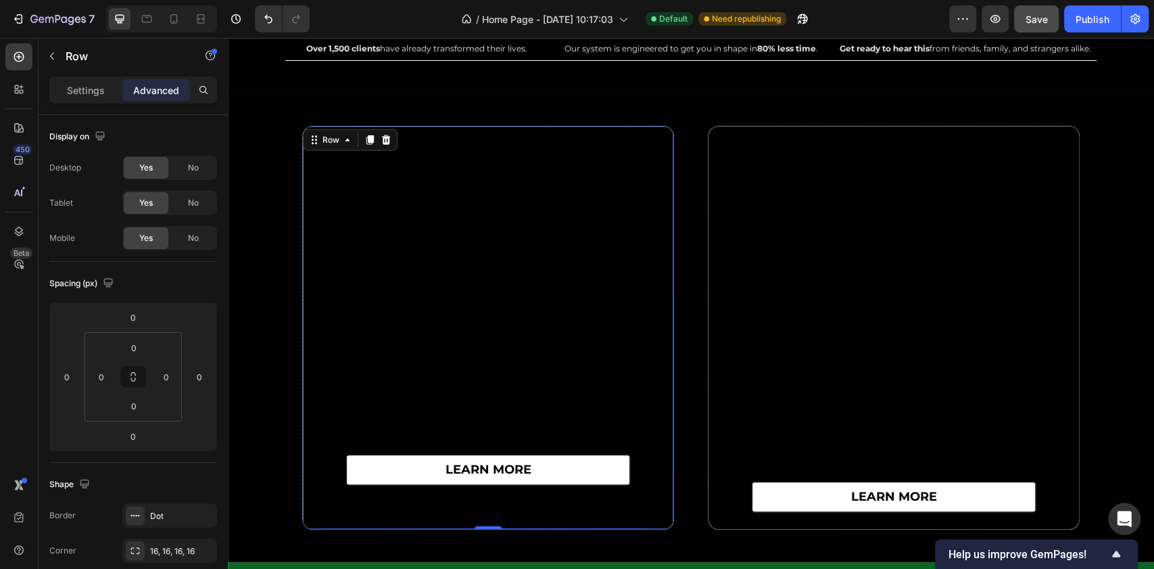
click at [435, 508] on div "learn more Button" at bounding box center [488, 327] width 371 height 402
click at [479, 187] on div "learn more Button" at bounding box center [488, 312] width 371 height 372
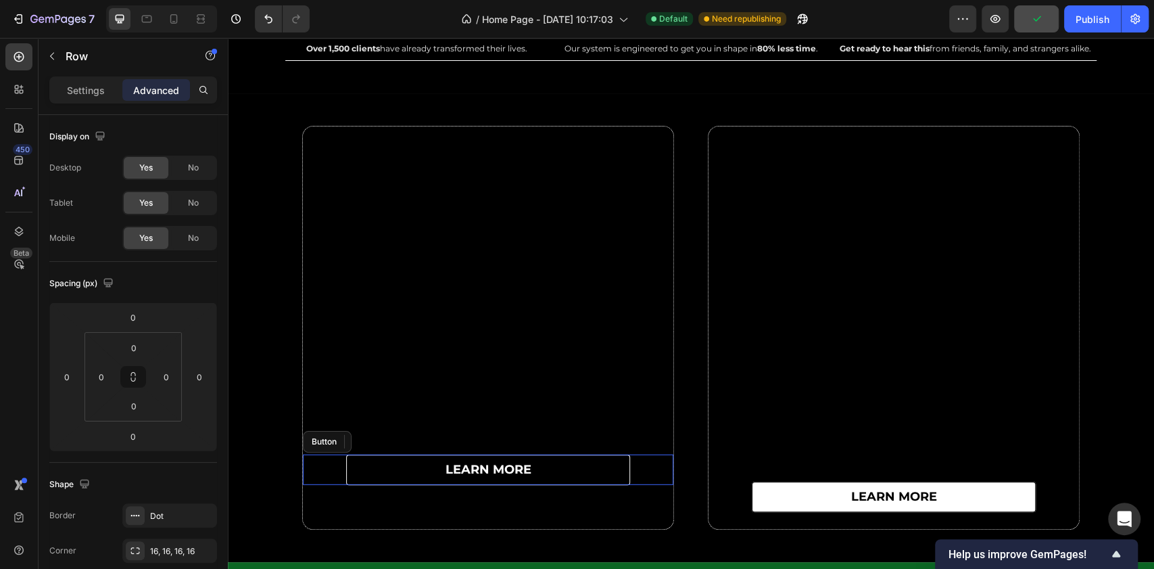
click at [398, 481] on link "learn more" at bounding box center [488, 469] width 284 height 30
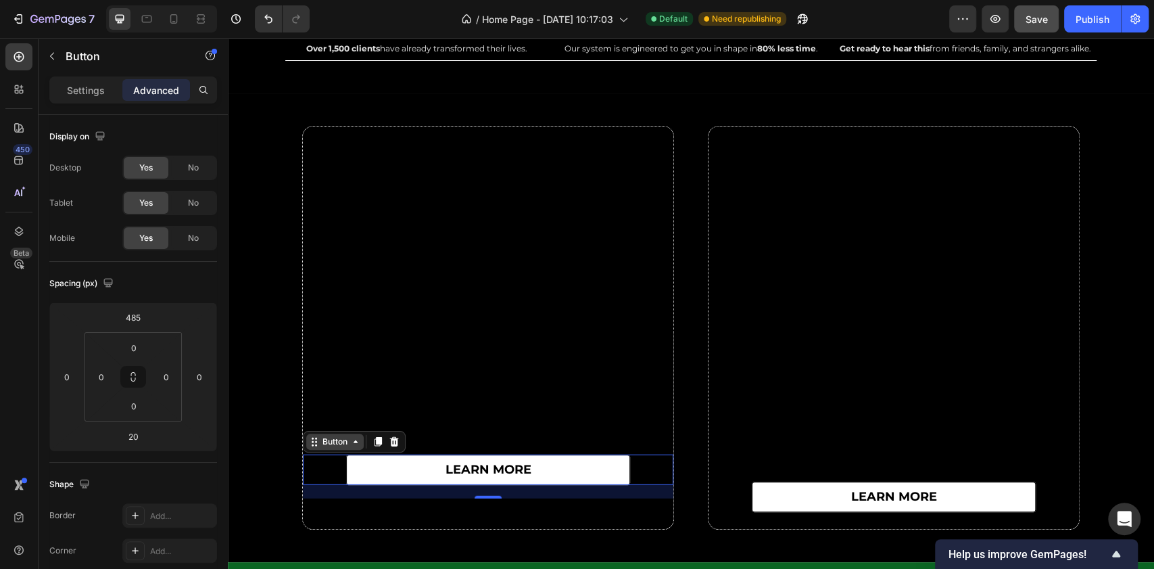
click at [340, 441] on div "Button" at bounding box center [335, 441] width 30 height 12
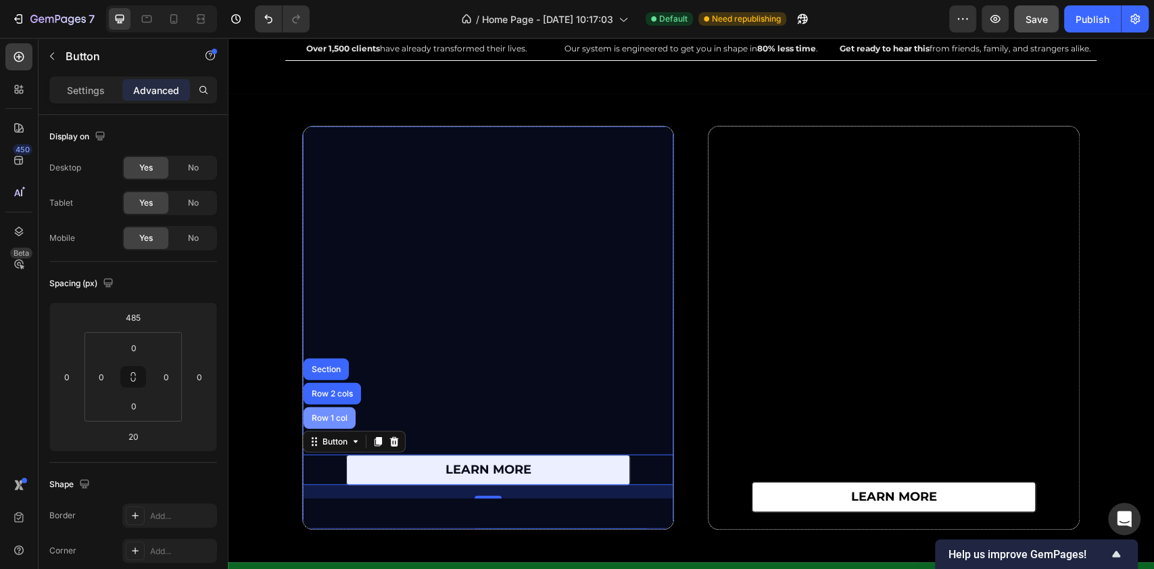
click at [339, 414] on div "Row 1 col" at bounding box center [329, 418] width 41 height 8
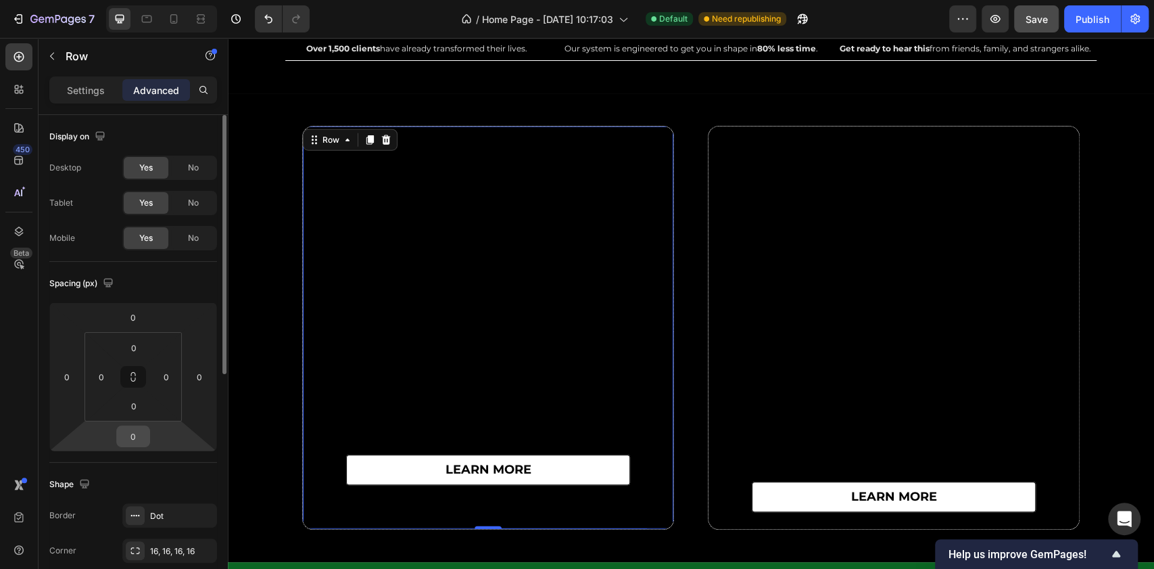
click at [133, 436] on input "0" at bounding box center [133, 436] width 27 height 20
click at [445, 246] on div "learn more Button" at bounding box center [488, 312] width 371 height 372
type input "0"
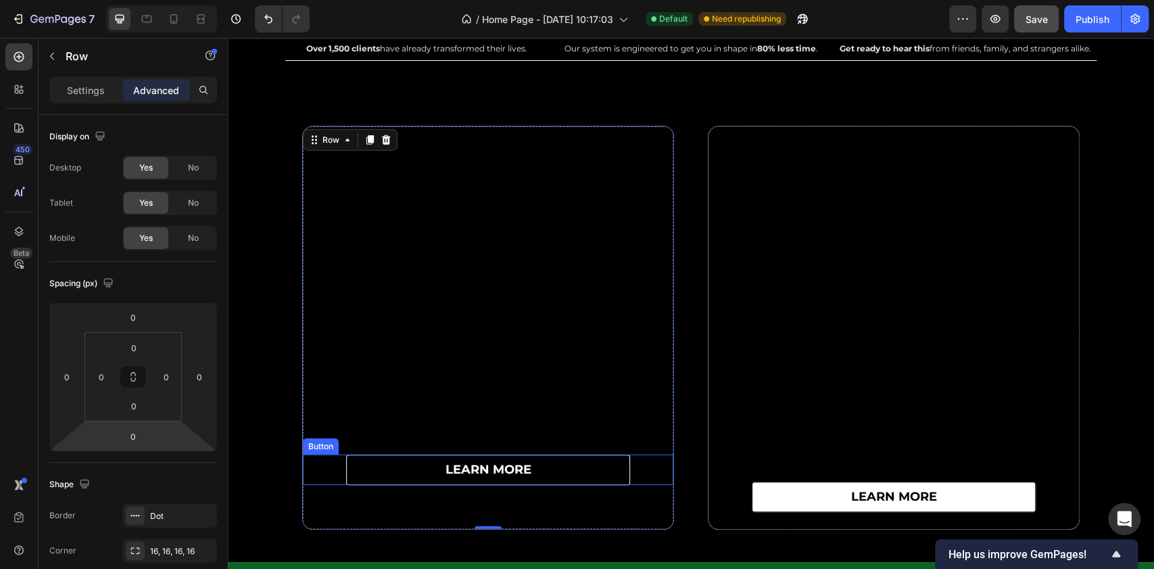
click at [427, 472] on link "learn more" at bounding box center [488, 469] width 284 height 30
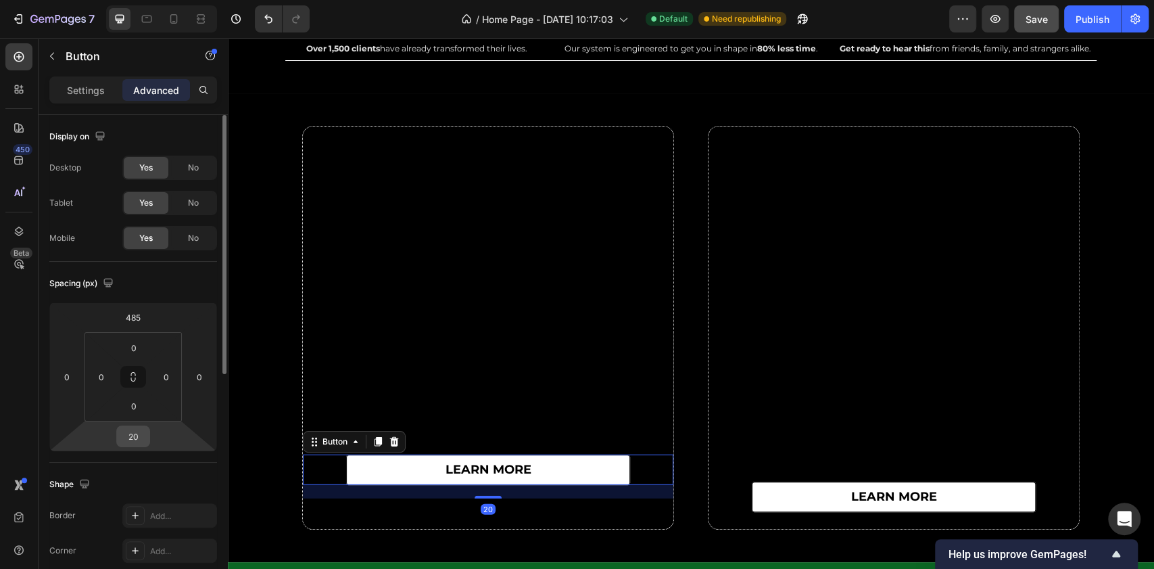
click at [143, 440] on input "20" at bounding box center [133, 436] width 27 height 20
click at [139, 439] on input "20" at bounding box center [133, 436] width 27 height 20
type input "2"
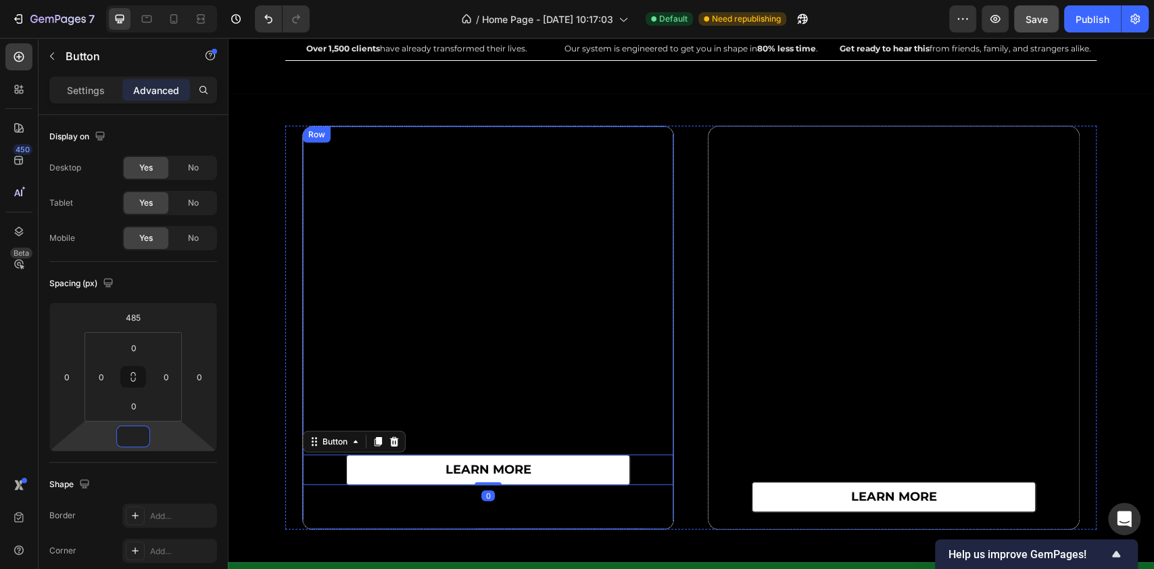
click at [329, 498] on div "learn more Button 0" at bounding box center [488, 327] width 371 height 402
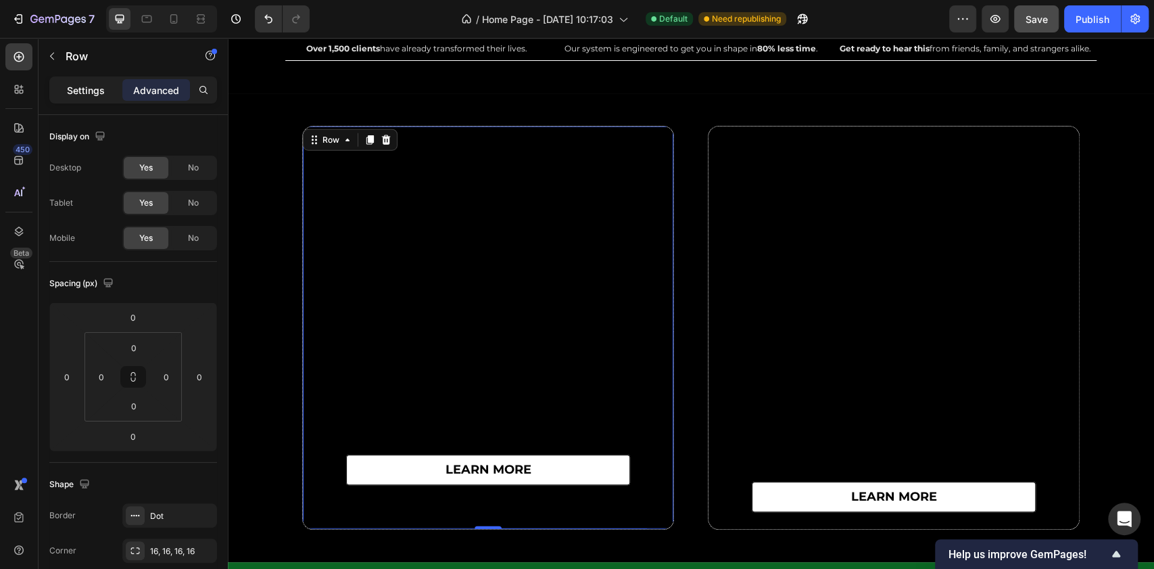
click at [82, 95] on p "Settings" at bounding box center [86, 90] width 38 height 14
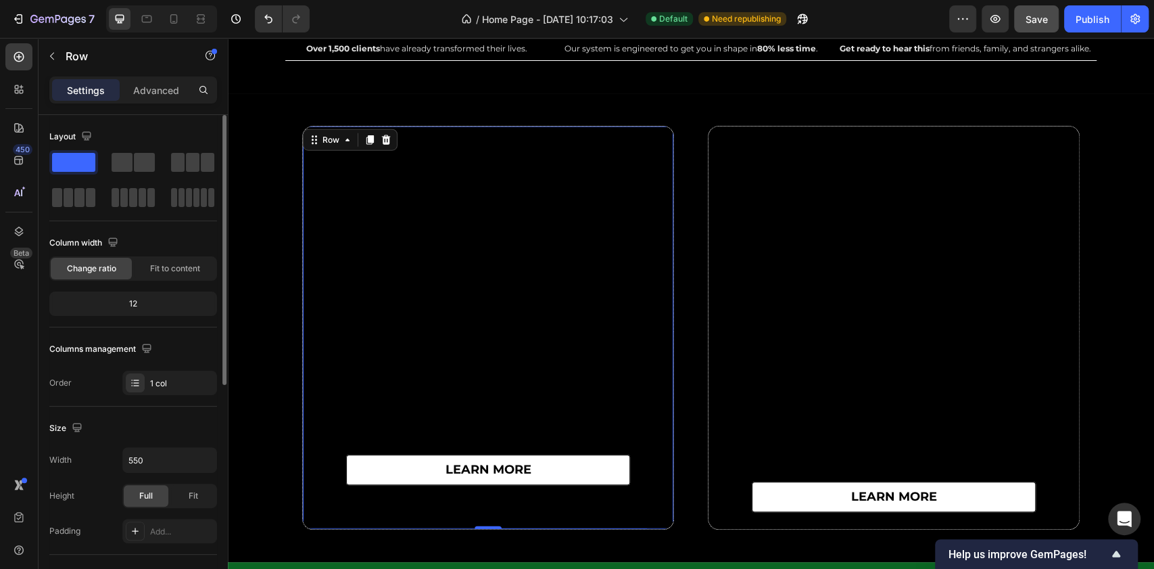
scroll to position [90, 0]
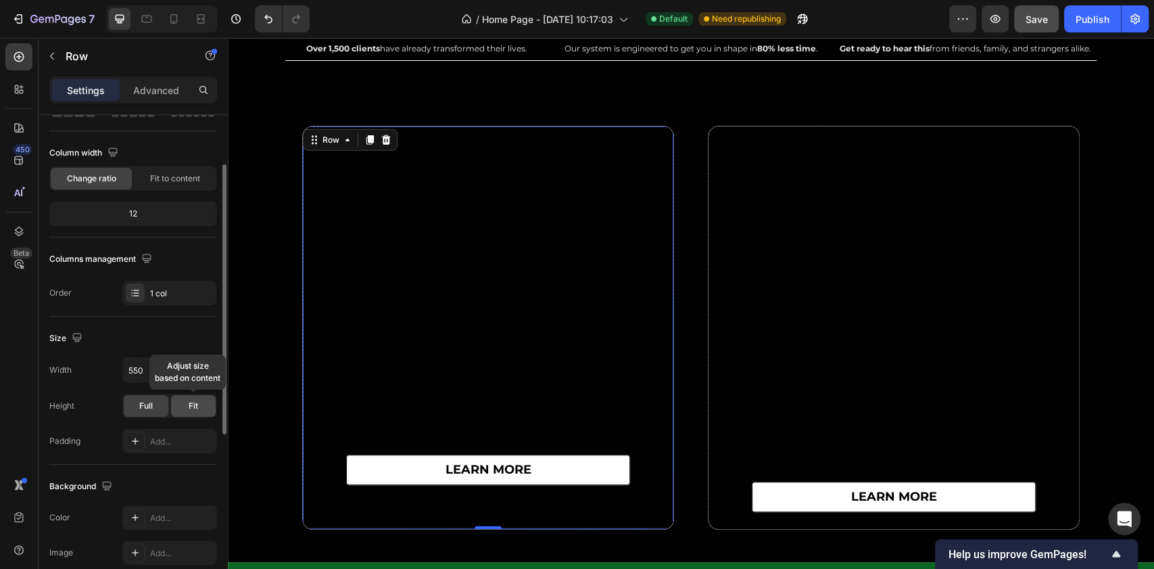
click at [189, 404] on span "Fit" at bounding box center [193, 406] width 9 height 12
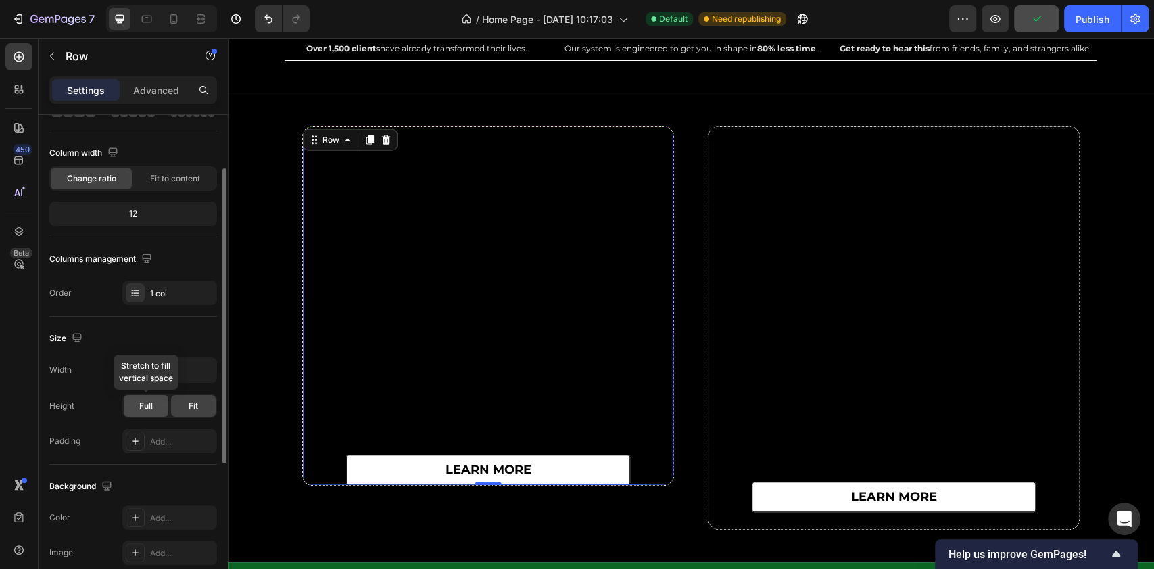
click at [158, 406] on div "Full" at bounding box center [146, 406] width 45 height 22
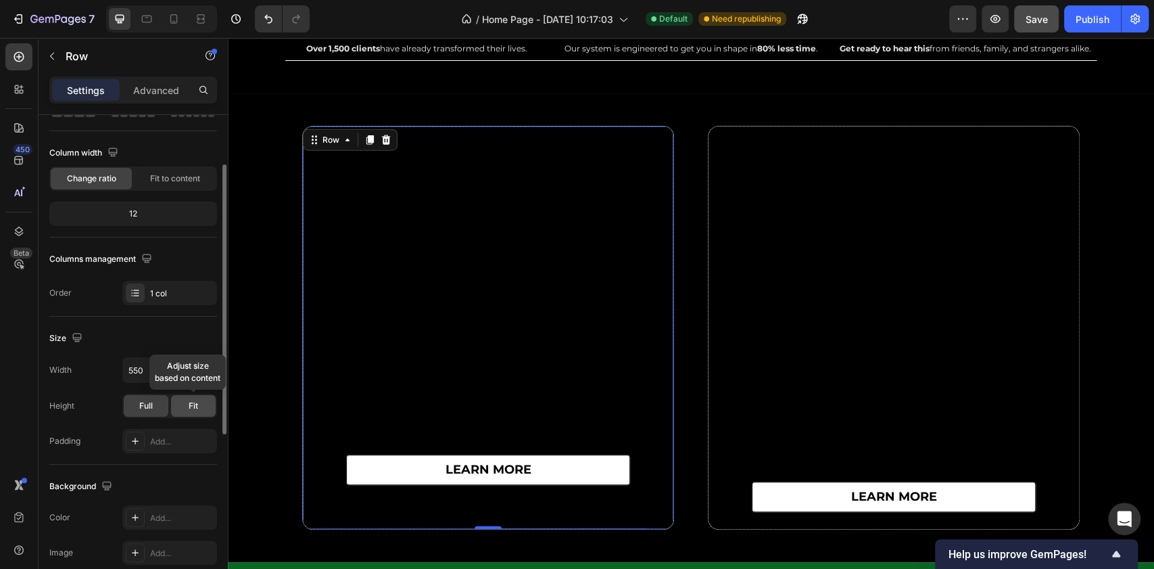
click at [176, 404] on div "Fit" at bounding box center [193, 406] width 45 height 22
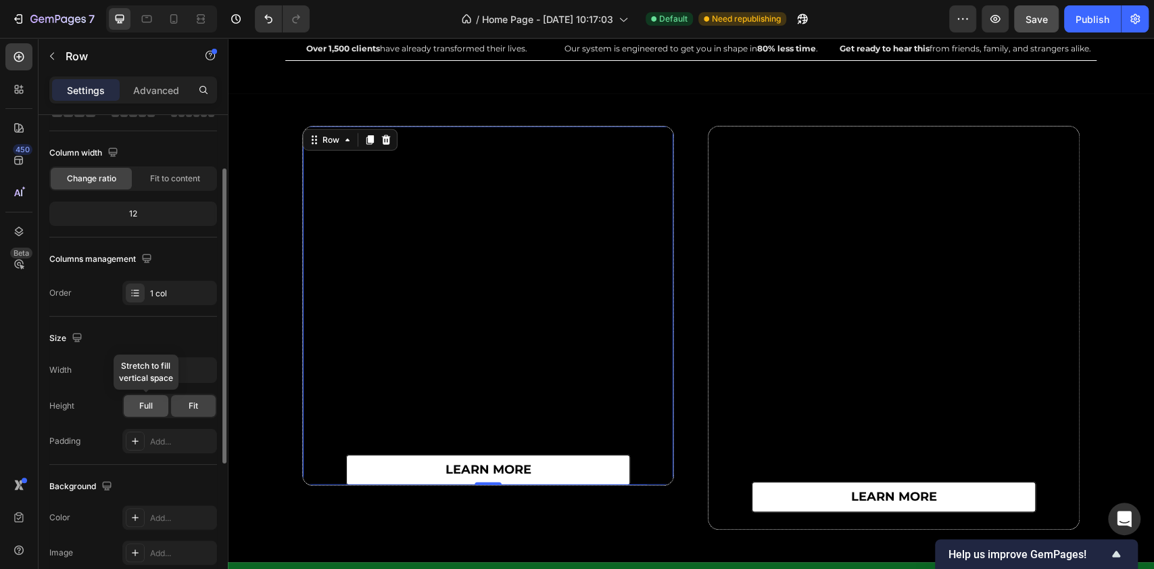
click at [147, 409] on span "Full" at bounding box center [146, 406] width 14 height 12
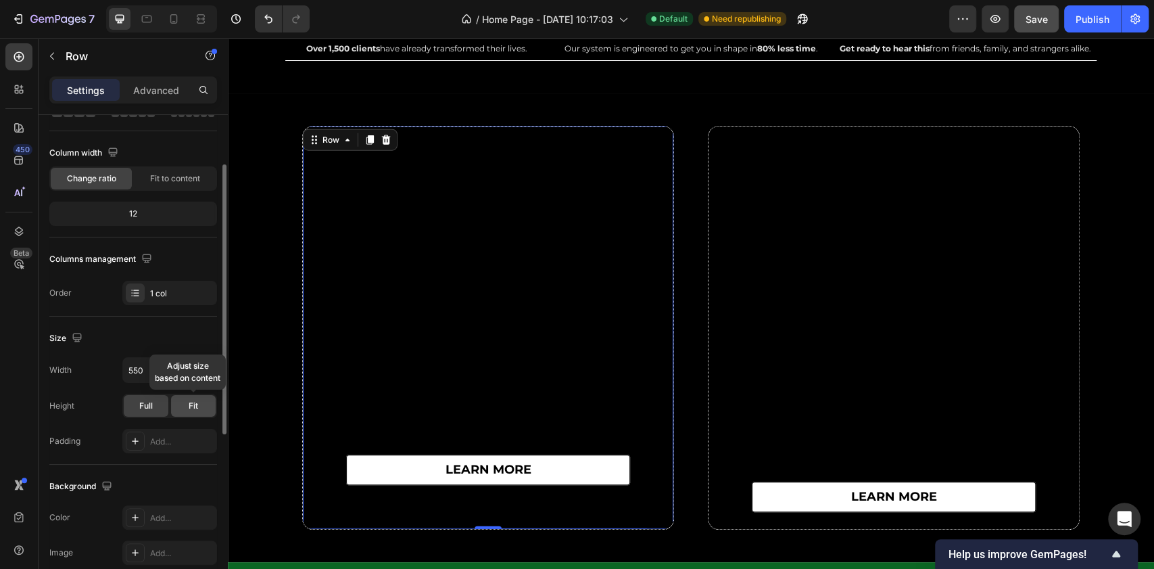
click at [187, 404] on div "Fit" at bounding box center [193, 406] width 45 height 22
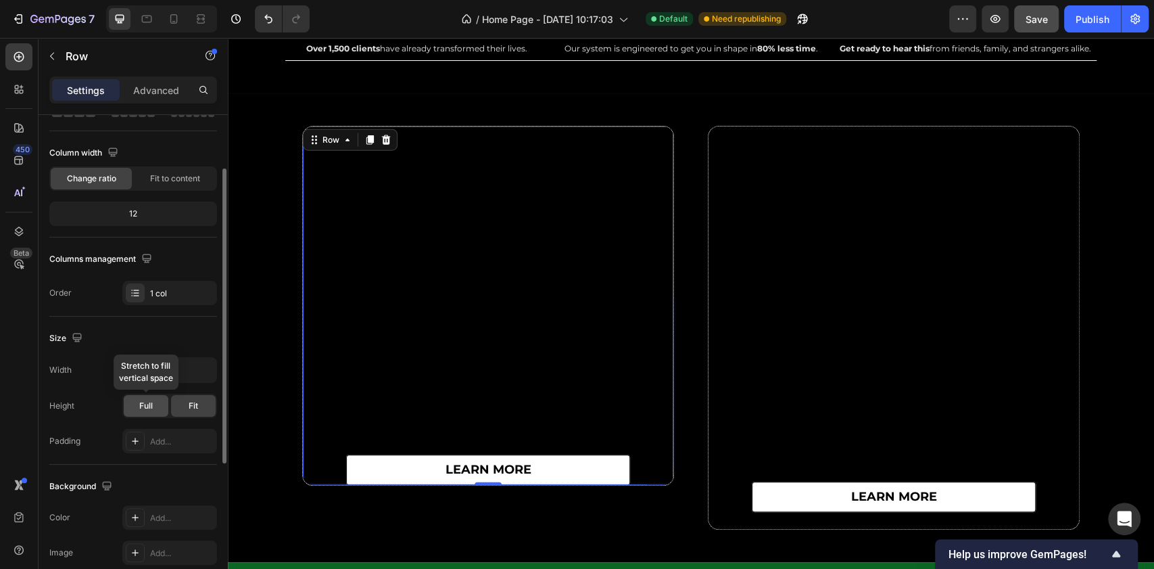
click at [144, 406] on span "Full" at bounding box center [146, 406] width 14 height 12
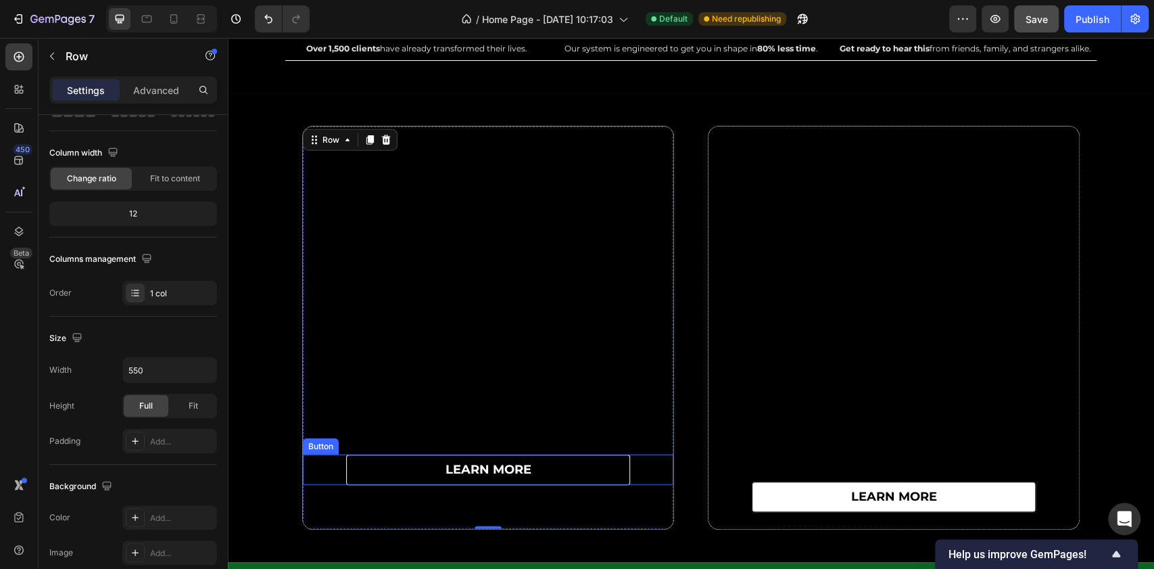
click at [377, 458] on link "learn more" at bounding box center [488, 469] width 284 height 30
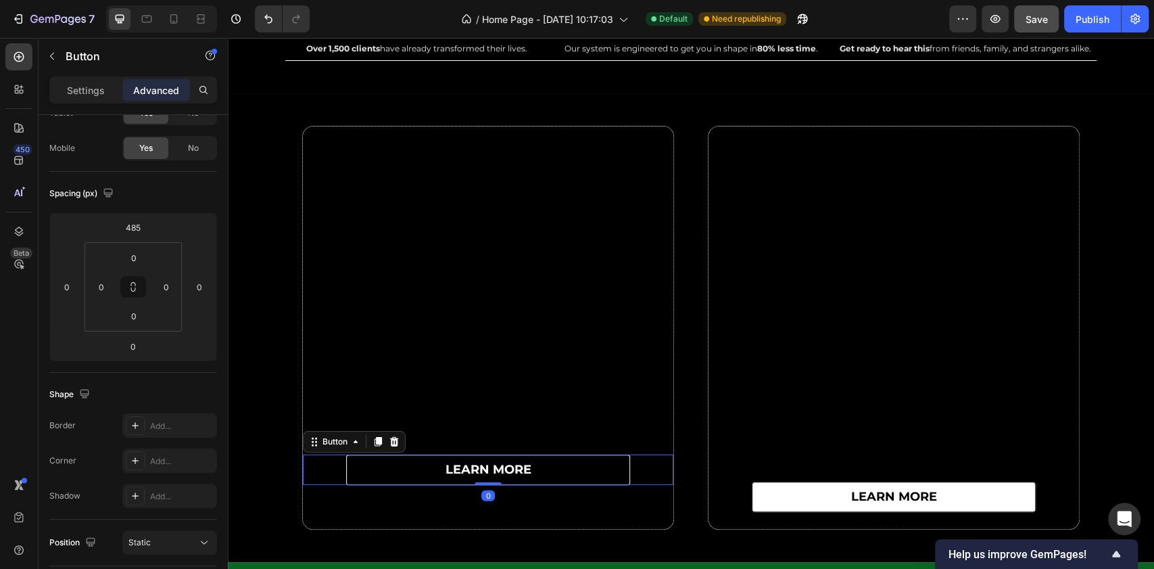
scroll to position [0, 0]
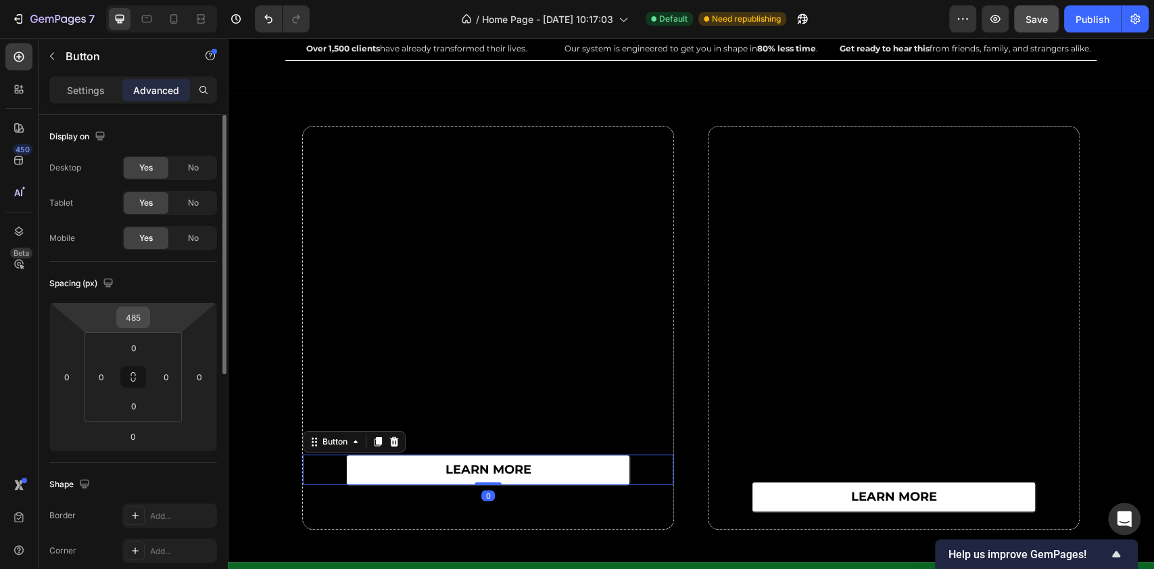
click at [135, 320] on input "485" at bounding box center [133, 317] width 27 height 20
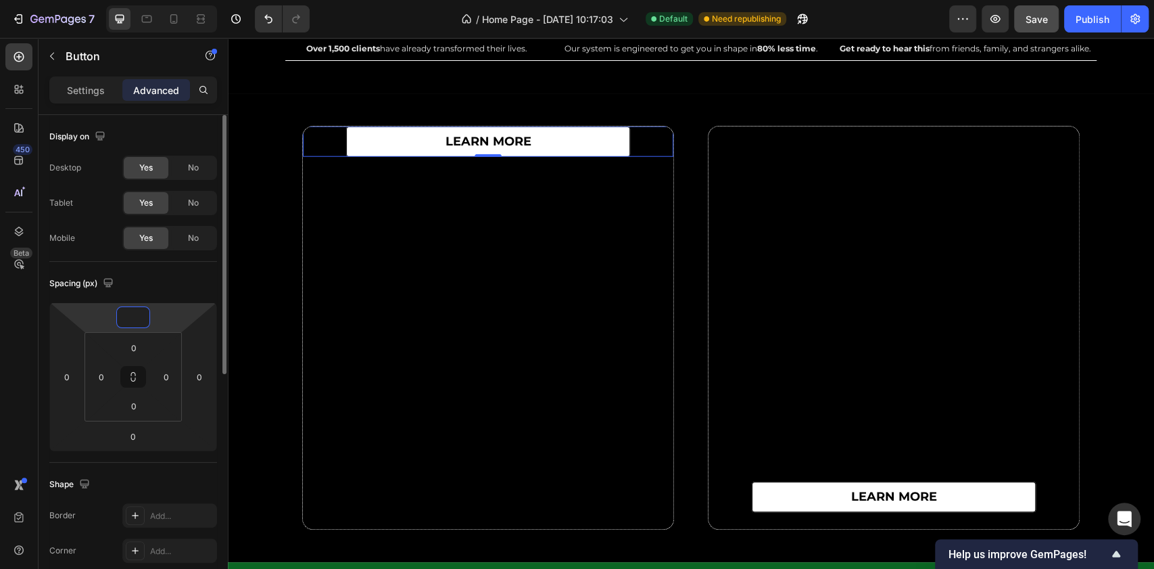
type input "0"
click at [168, 286] on div "Spacing (px)" at bounding box center [133, 283] width 168 height 22
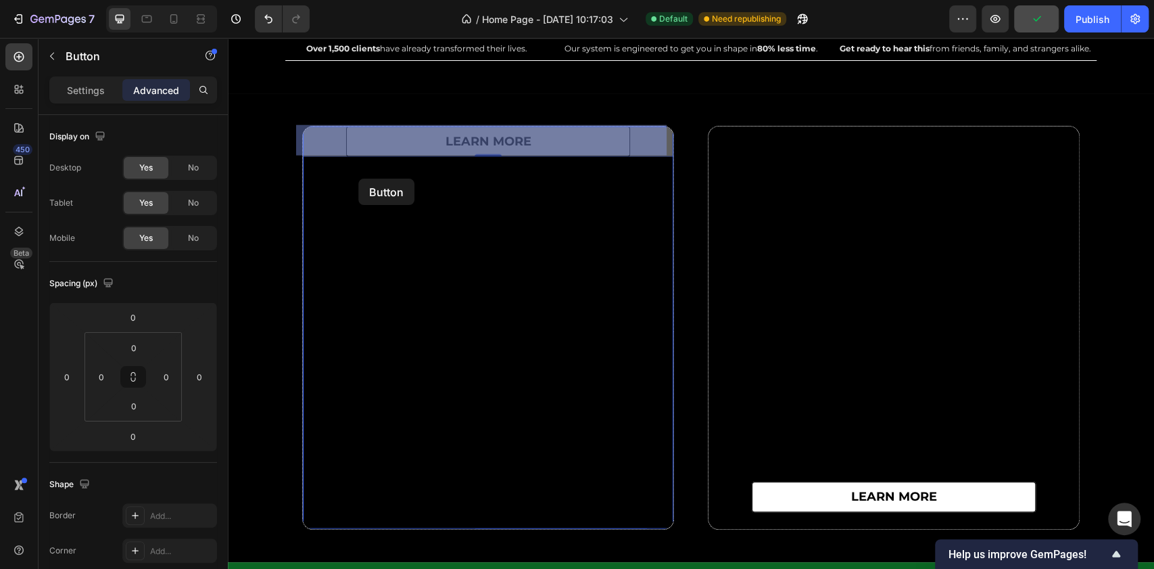
drag, startPoint x: 360, startPoint y: 138, endPoint x: 358, endPoint y: 179, distance: 40.6
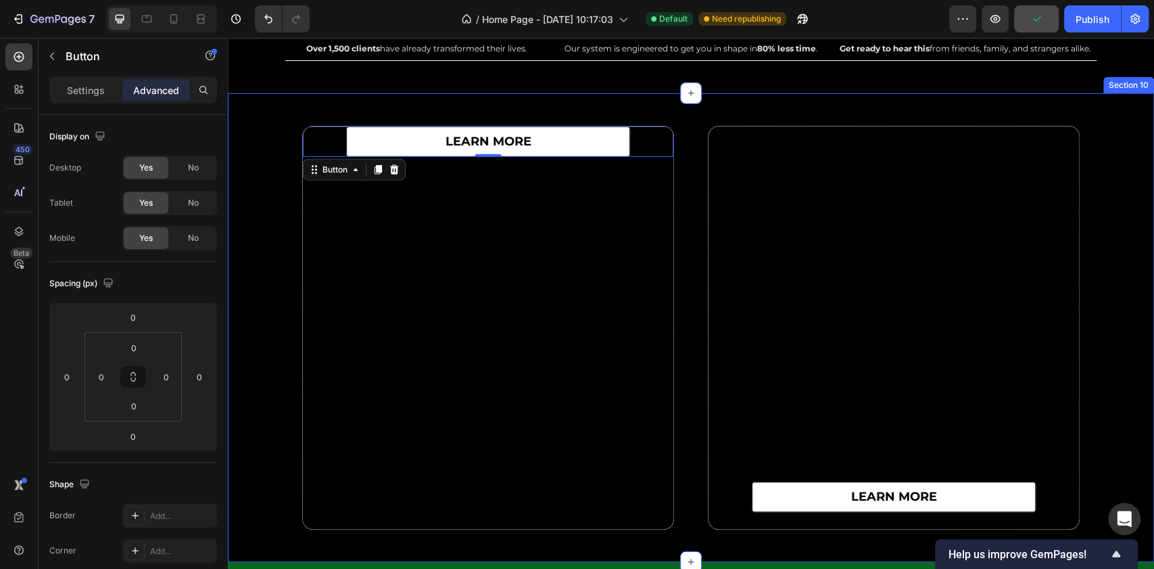
click at [406, 100] on div "learn more Button 0 Row learn more Button Row Row Section 10" at bounding box center [691, 327] width 926 height 469
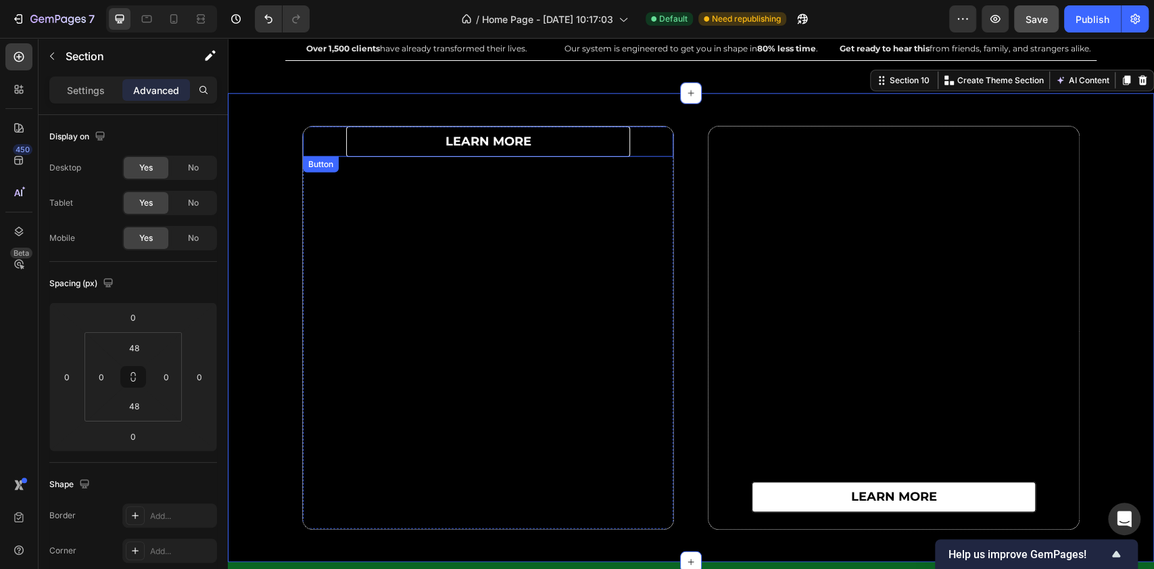
click at [407, 130] on link "learn more" at bounding box center [488, 141] width 284 height 30
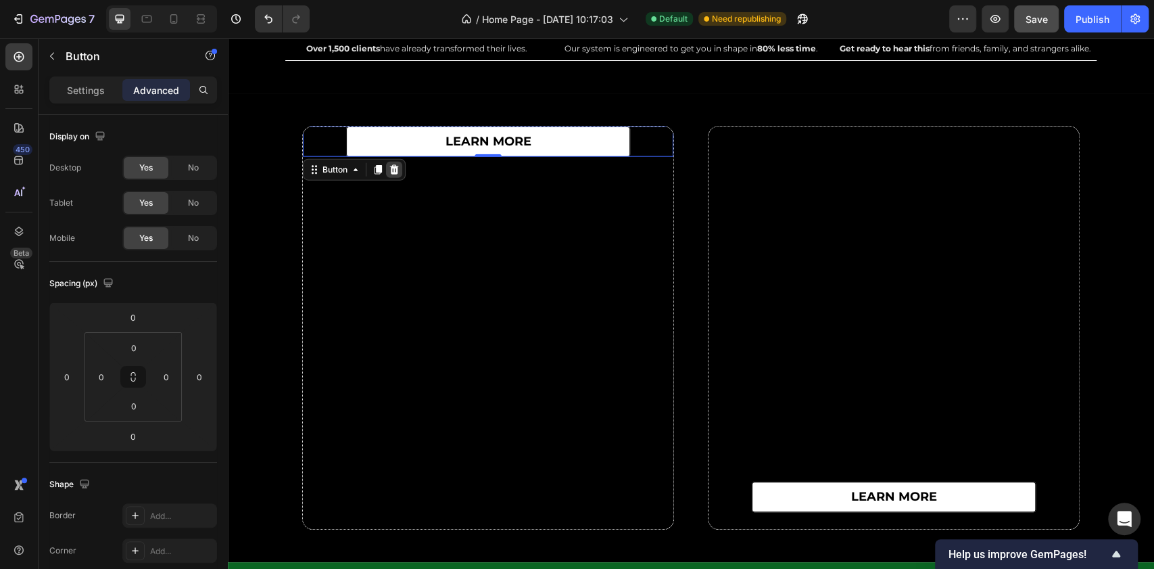
click at [389, 164] on icon at bounding box center [394, 169] width 11 height 11
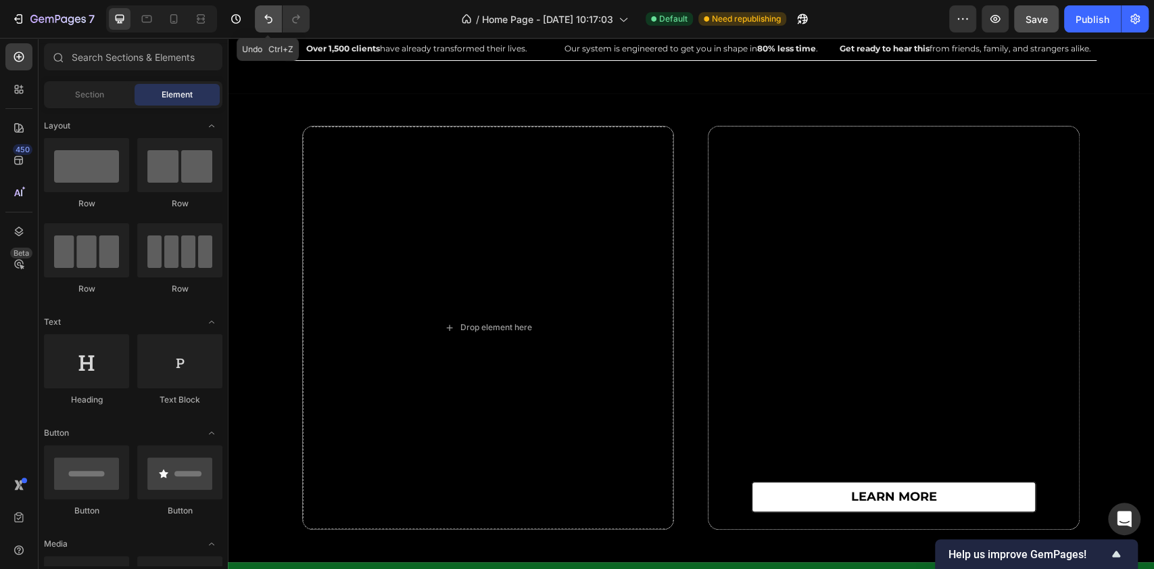
click at [268, 18] on icon "Undo/Redo" at bounding box center [269, 19] width 14 height 14
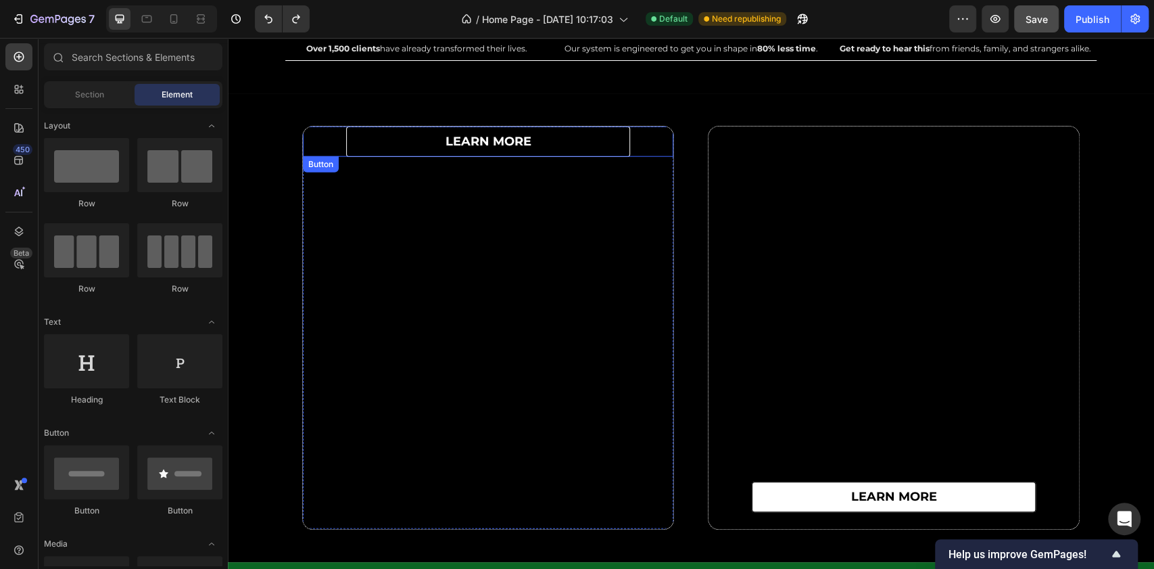
click at [400, 142] on link "learn more" at bounding box center [488, 141] width 284 height 30
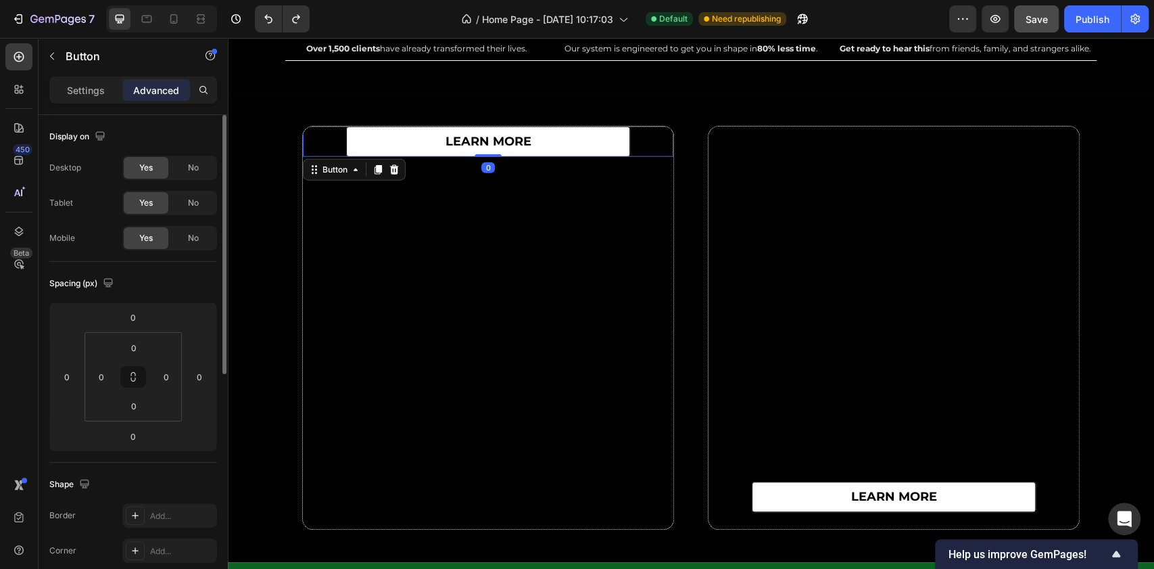
drag, startPoint x: 78, startPoint y: 94, endPoint x: 106, endPoint y: 158, distance: 69.6
click at [77, 94] on p "Settings" at bounding box center [86, 90] width 38 height 14
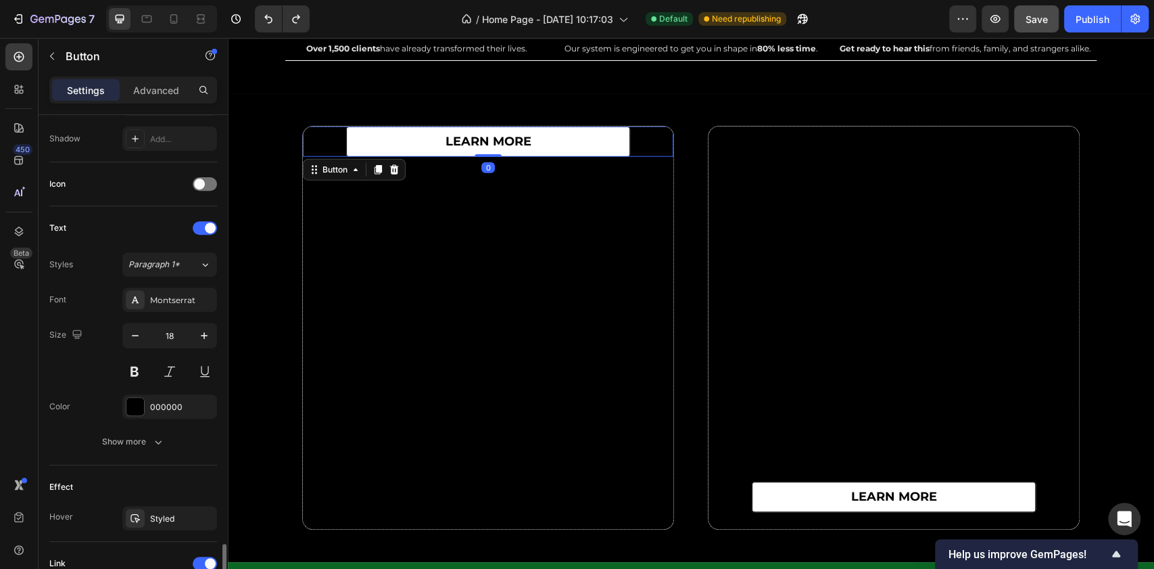
scroll to position [579, 0]
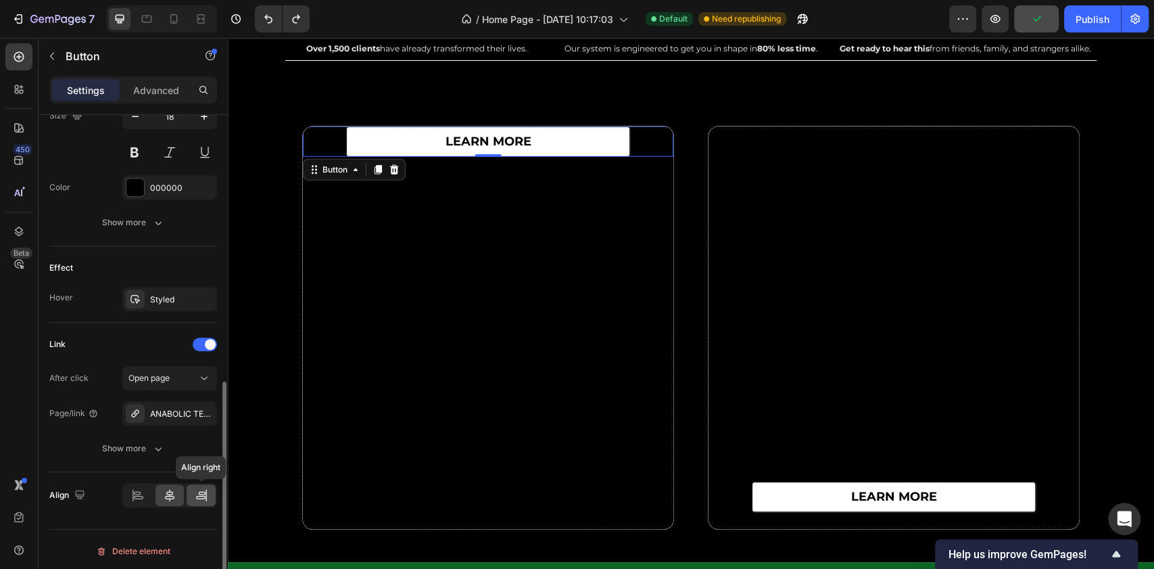
click at [201, 497] on icon at bounding box center [202, 495] width 14 height 14
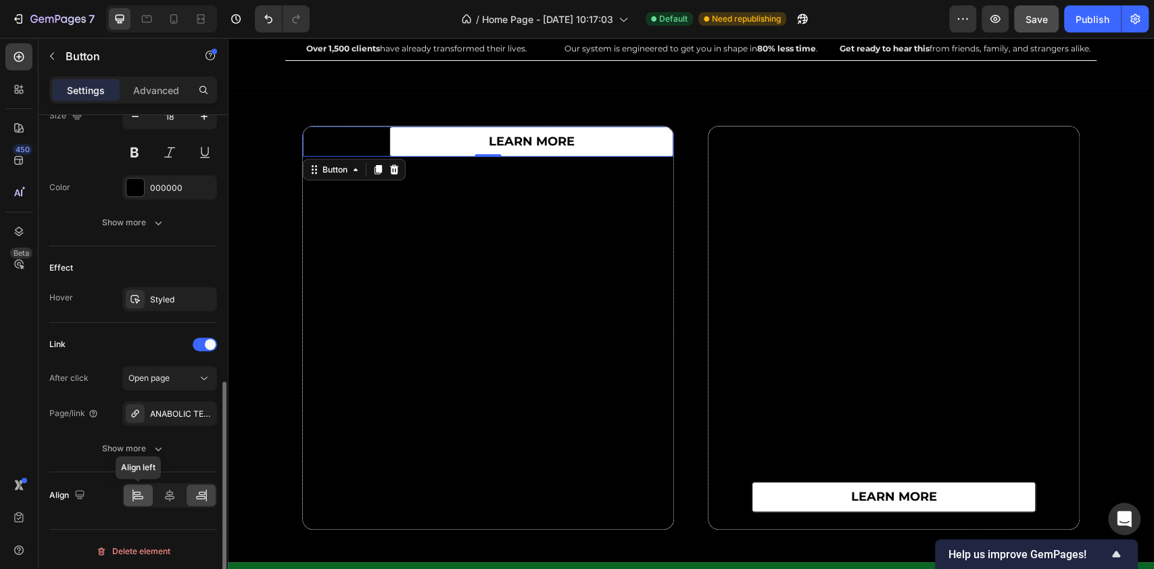
click at [131, 491] on icon at bounding box center [138, 495] width 14 height 14
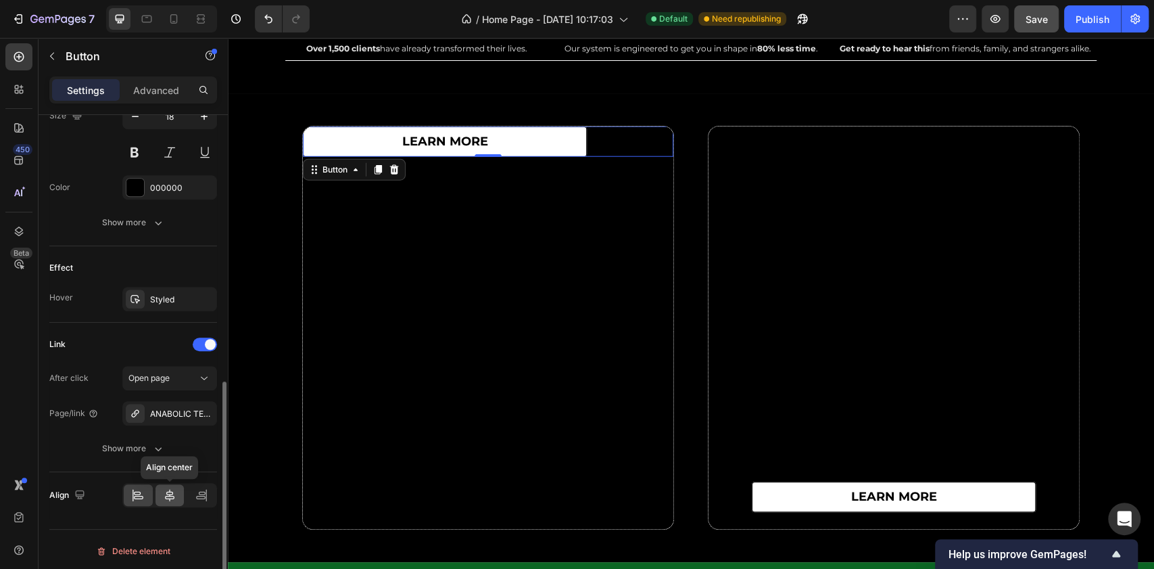
click at [170, 491] on icon at bounding box center [170, 495] width 14 height 14
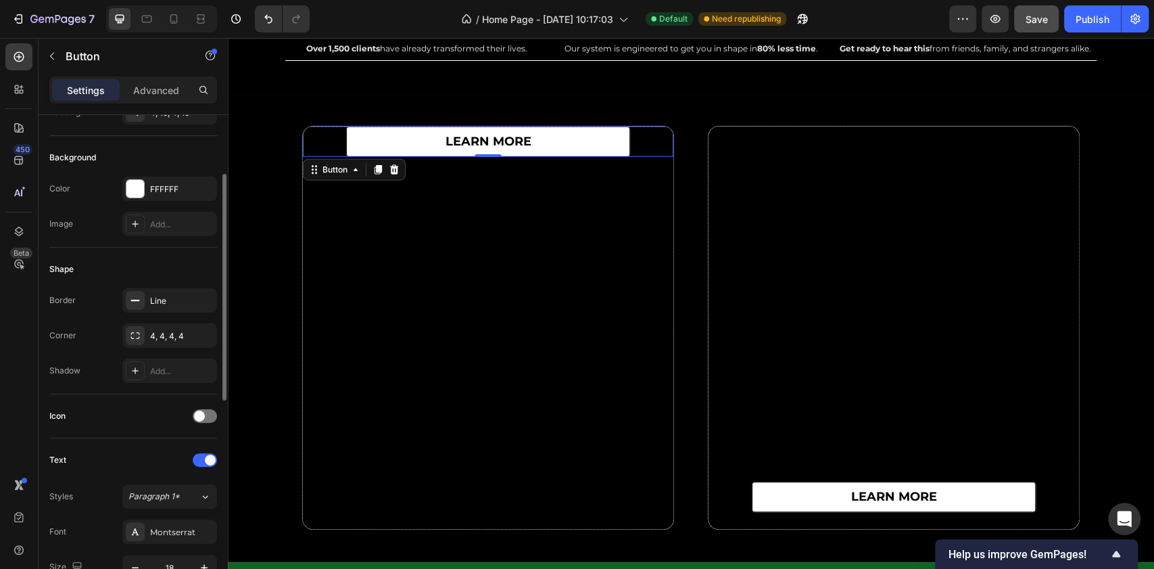
scroll to position [0, 0]
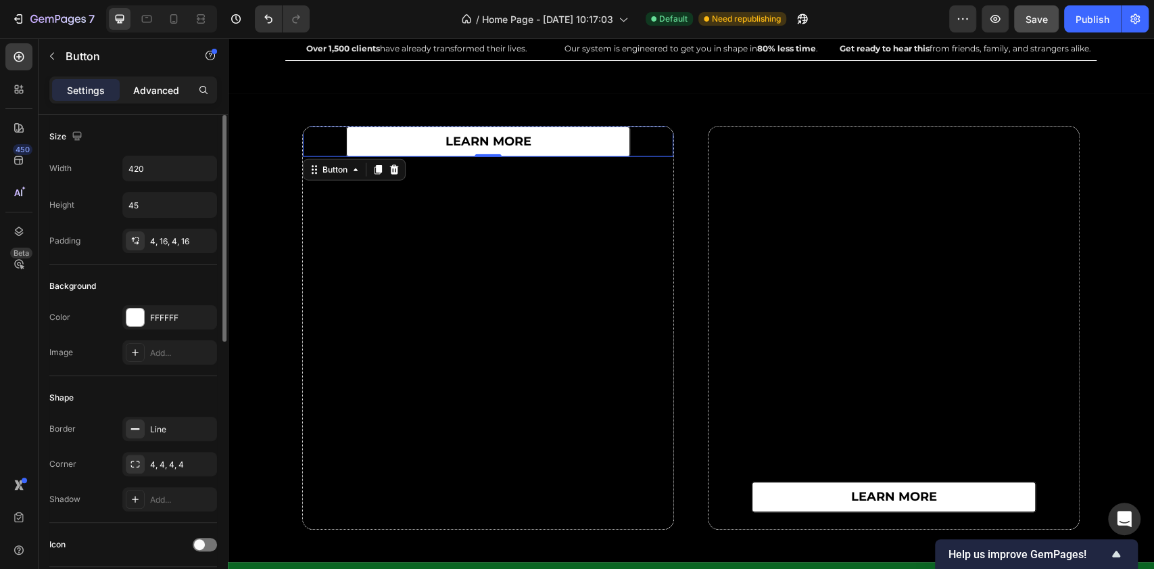
click at [160, 93] on p "Advanced" at bounding box center [156, 90] width 46 height 14
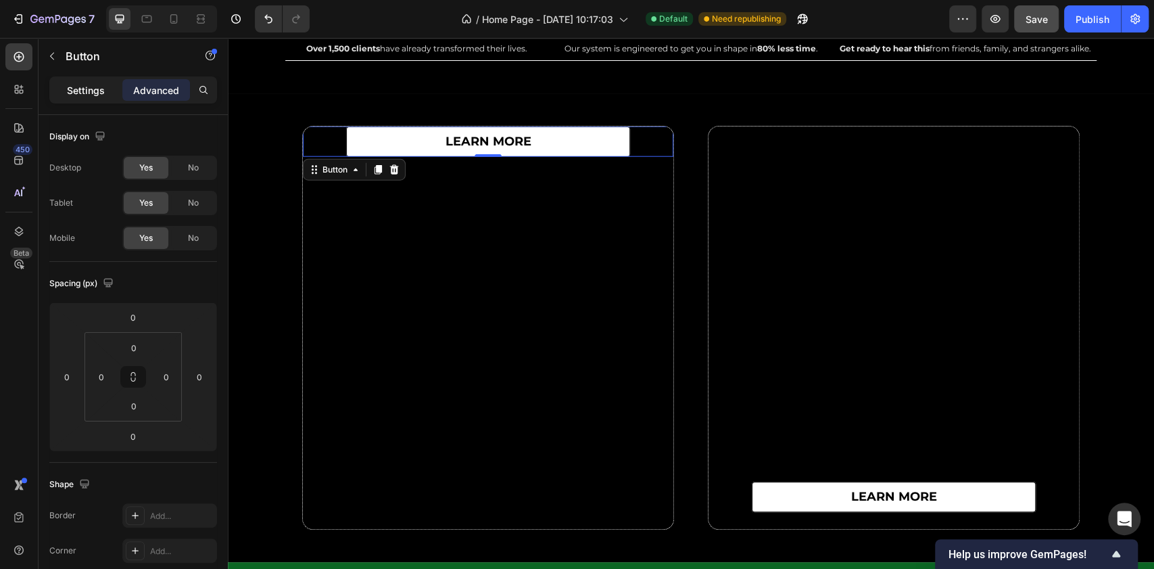
click at [101, 93] on p "Settings" at bounding box center [86, 90] width 38 height 14
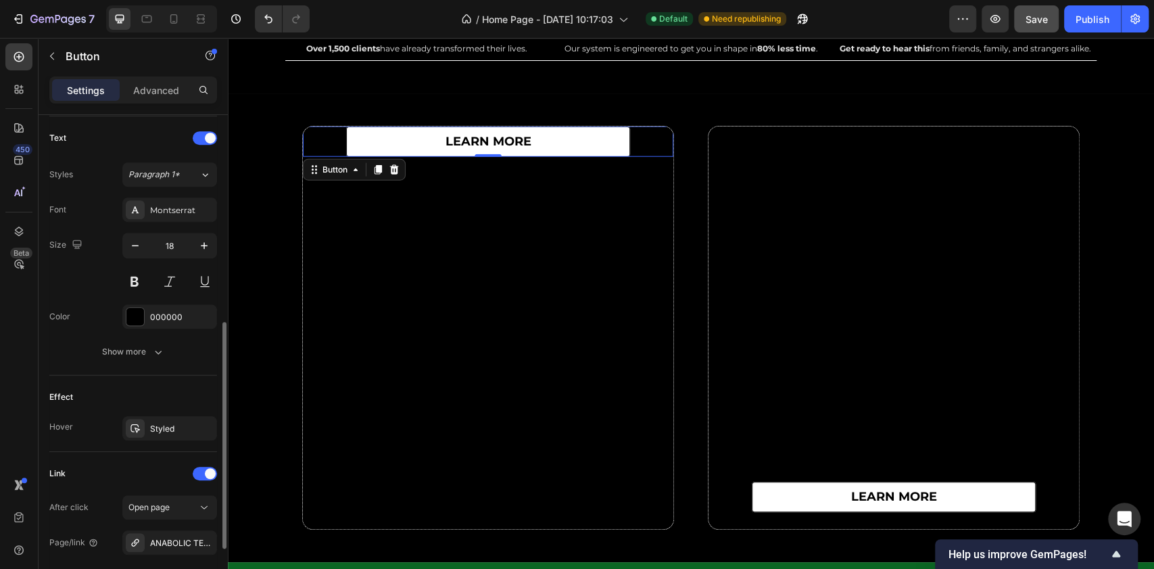
scroll to position [541, 0]
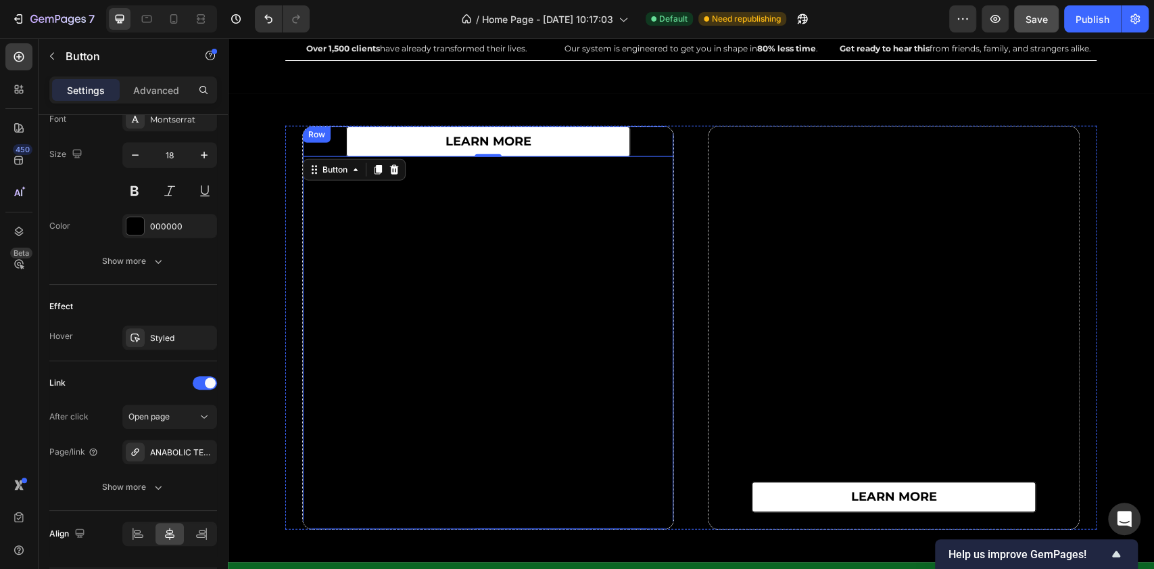
click at [383, 338] on div "learn more Button 0" at bounding box center [488, 327] width 371 height 402
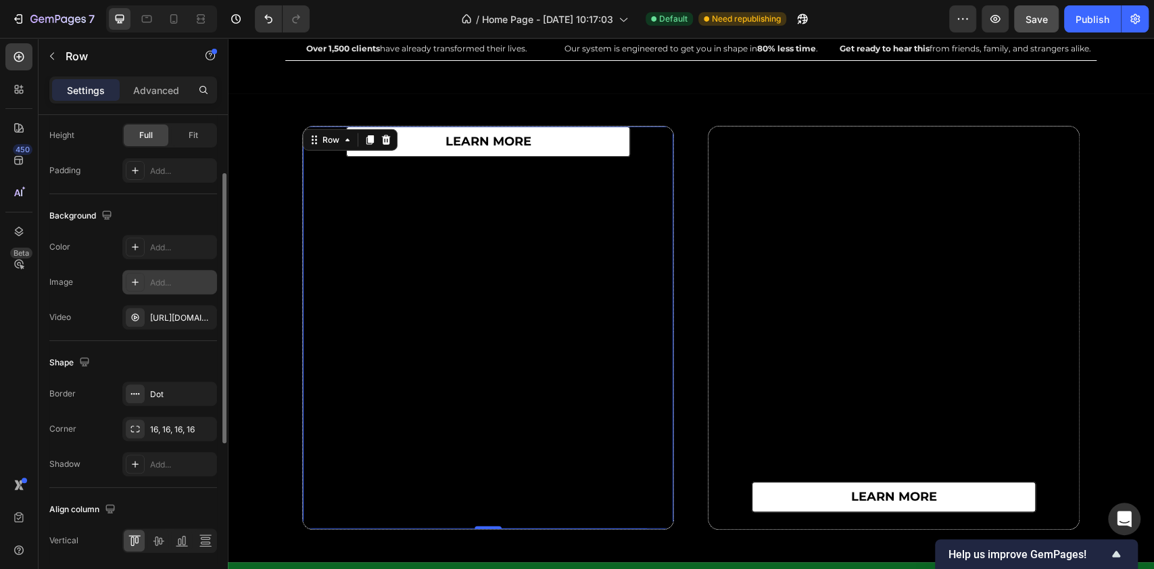
scroll to position [180, 0]
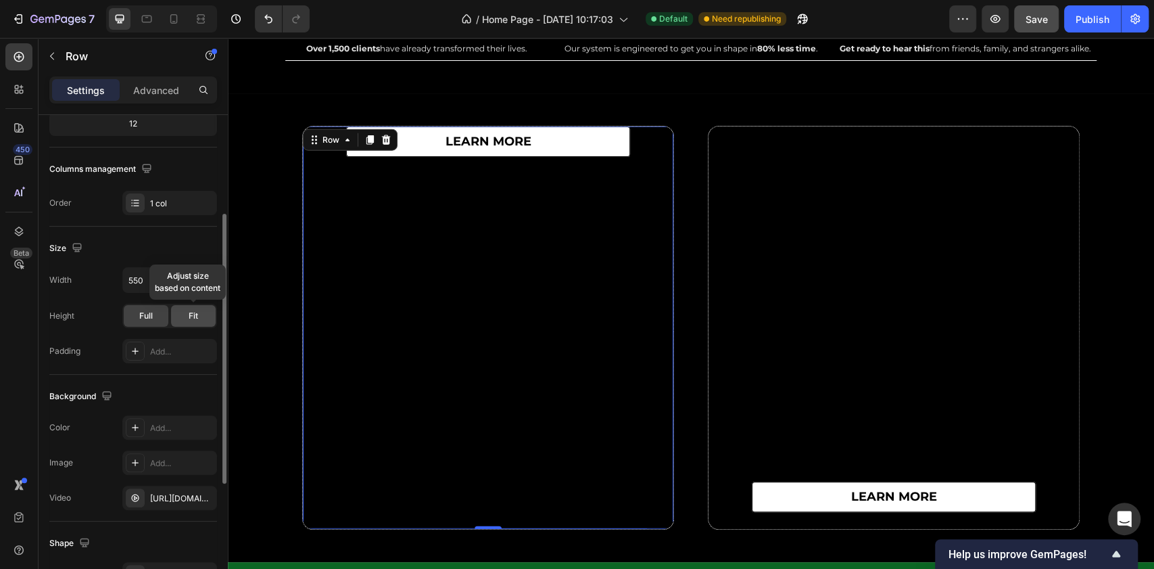
click at [188, 318] on div "Fit" at bounding box center [193, 316] width 45 height 22
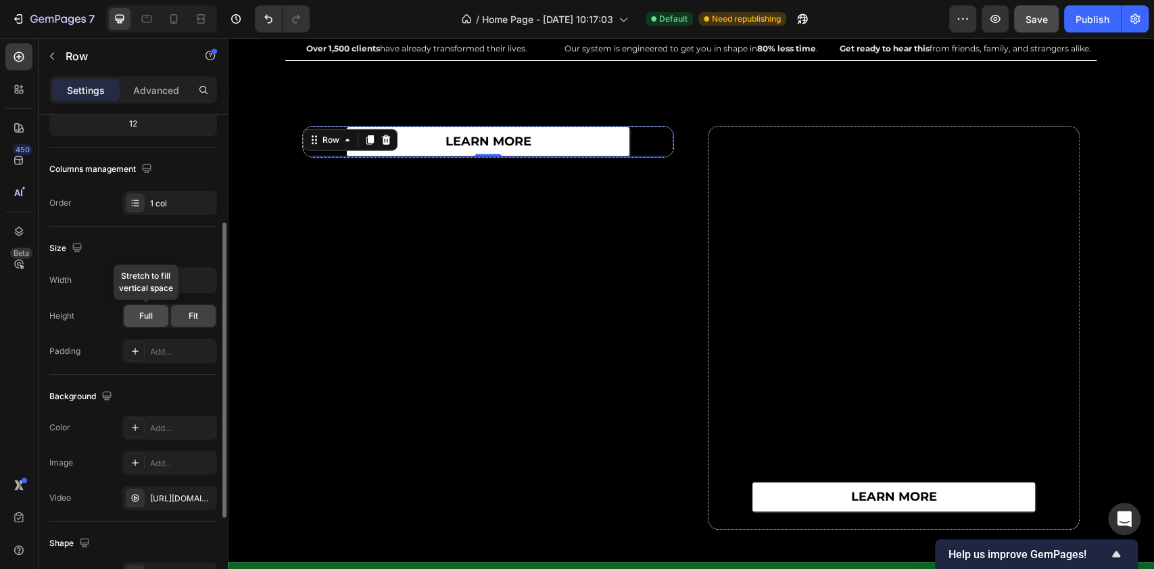
click at [147, 316] on span "Full" at bounding box center [146, 316] width 14 height 12
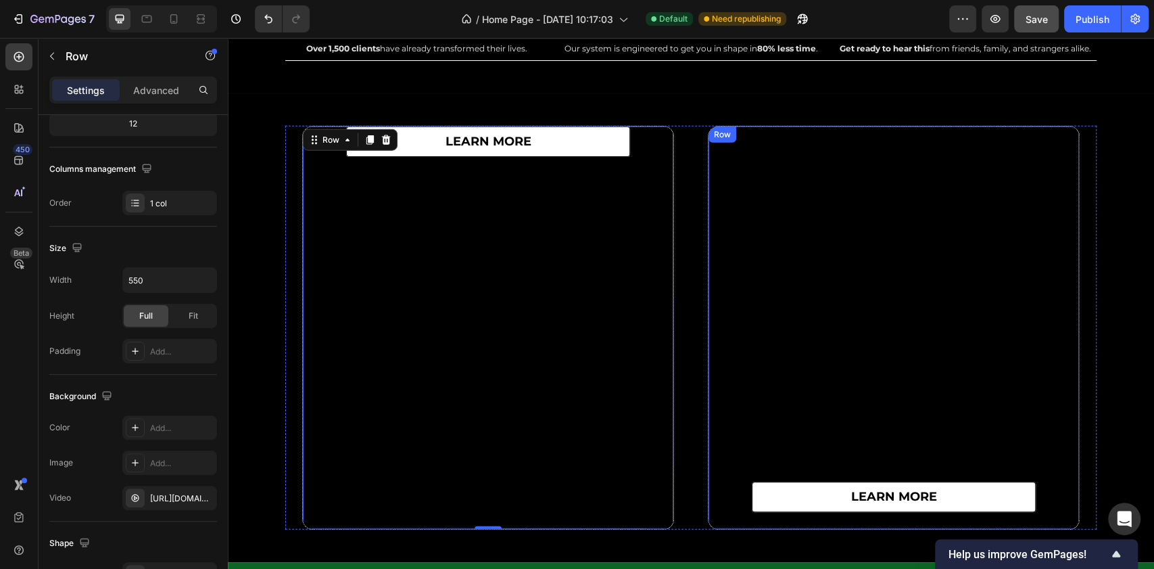
click at [820, 254] on div "learn more Button" at bounding box center [894, 327] width 371 height 402
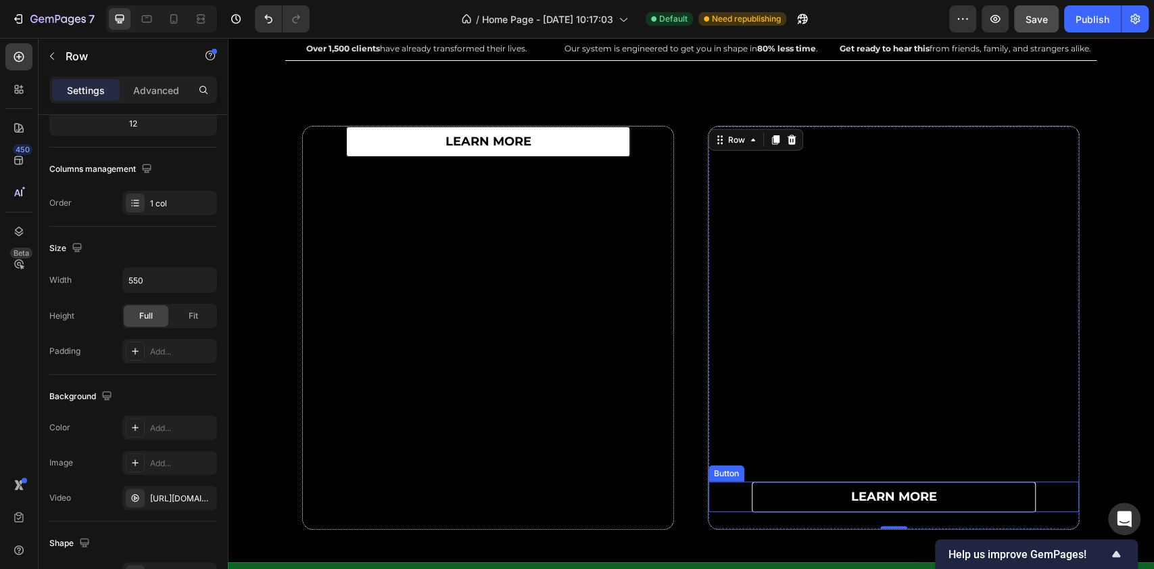
click at [805, 502] on link "learn more" at bounding box center [894, 496] width 284 height 30
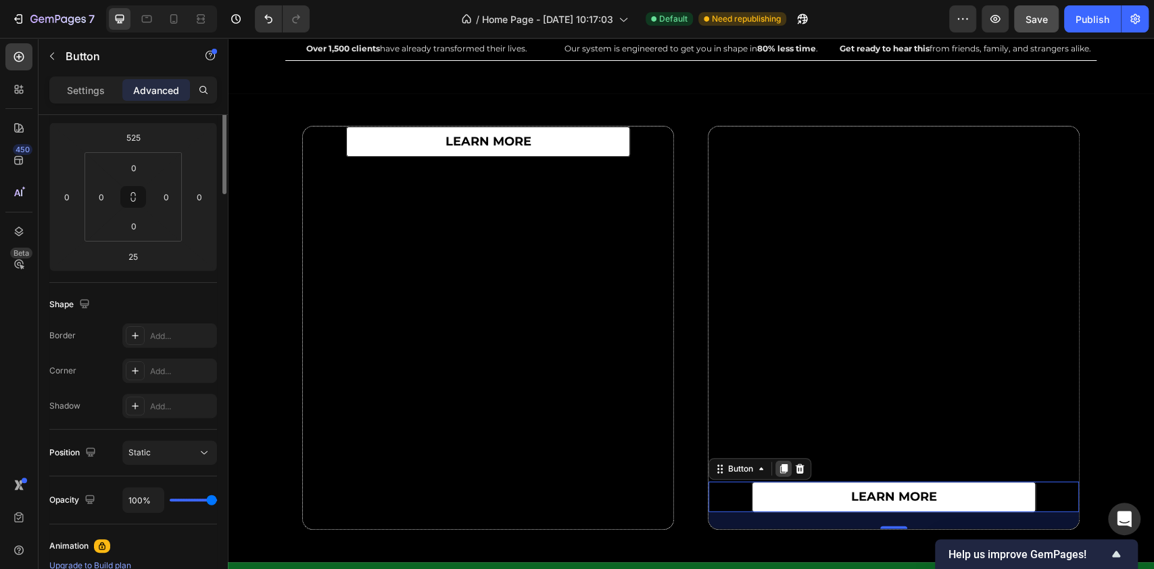
scroll to position [0, 0]
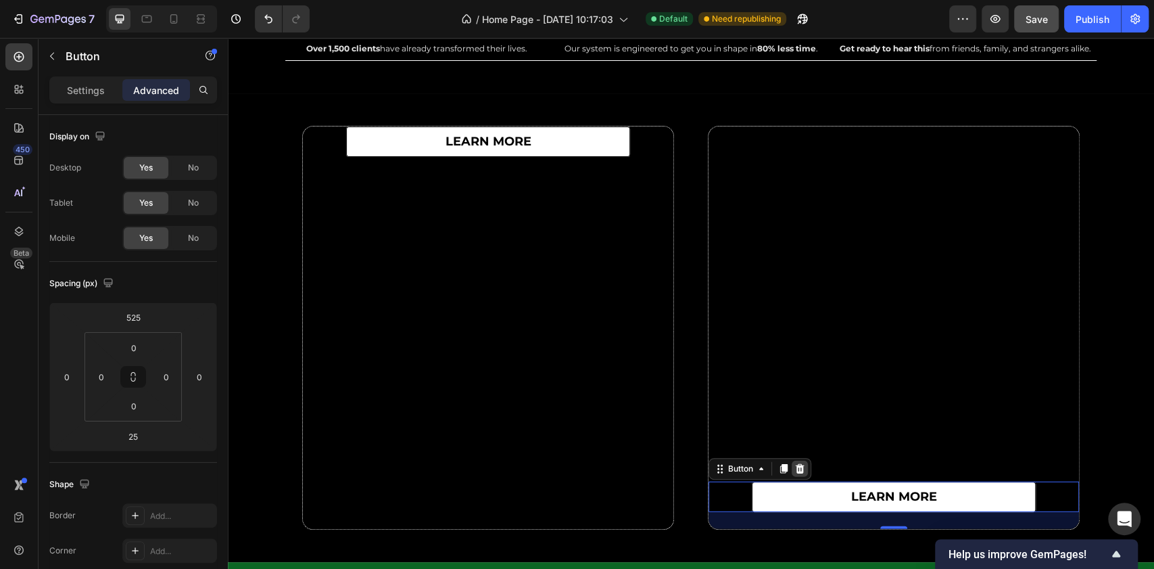
click at [796, 465] on icon at bounding box center [800, 468] width 9 height 9
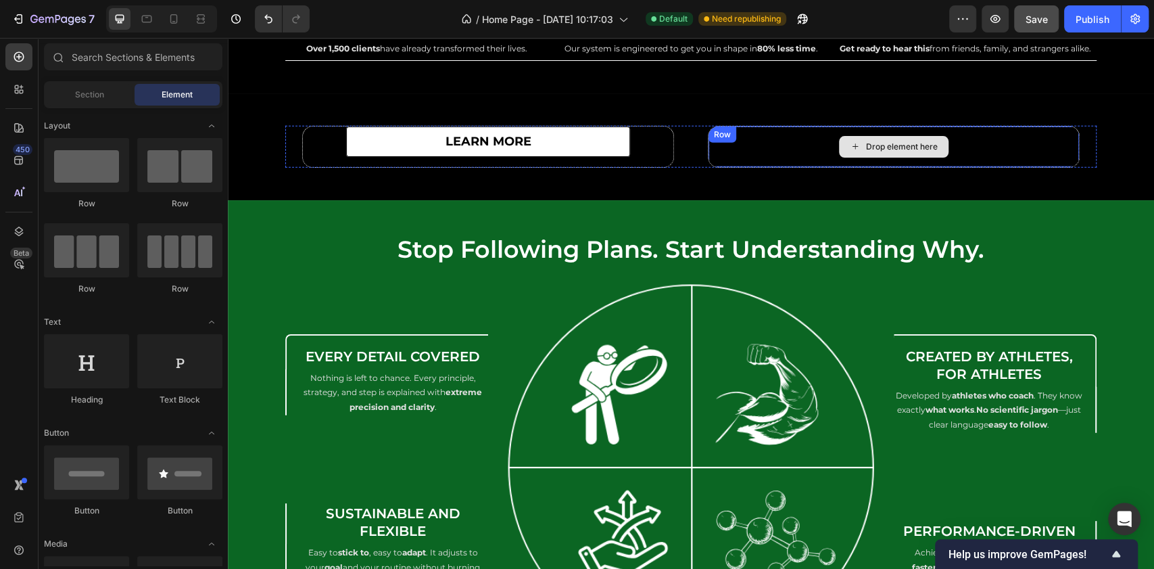
click at [741, 140] on div "Drop element here Row" at bounding box center [894, 147] width 372 height 42
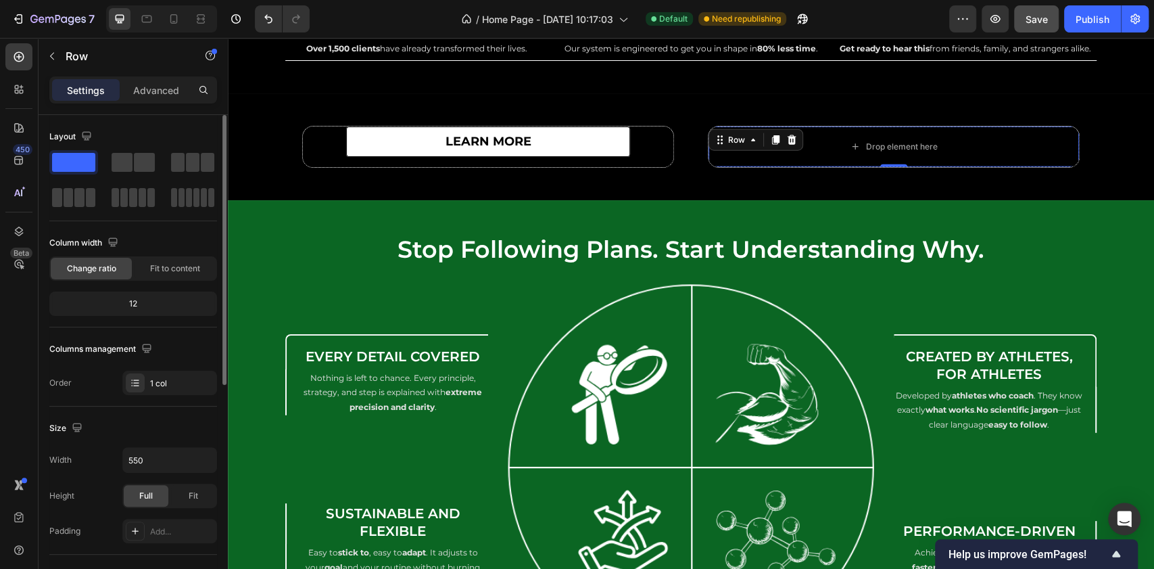
scroll to position [90, 0]
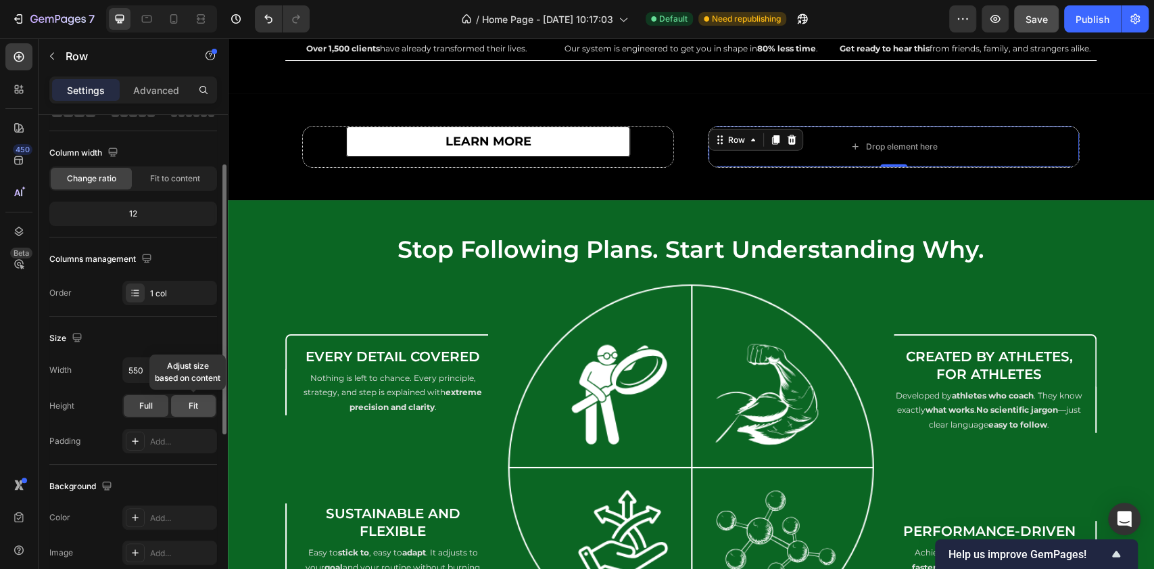
click at [190, 404] on span "Fit" at bounding box center [193, 406] width 9 height 12
click at [156, 404] on div "Full" at bounding box center [146, 406] width 45 height 22
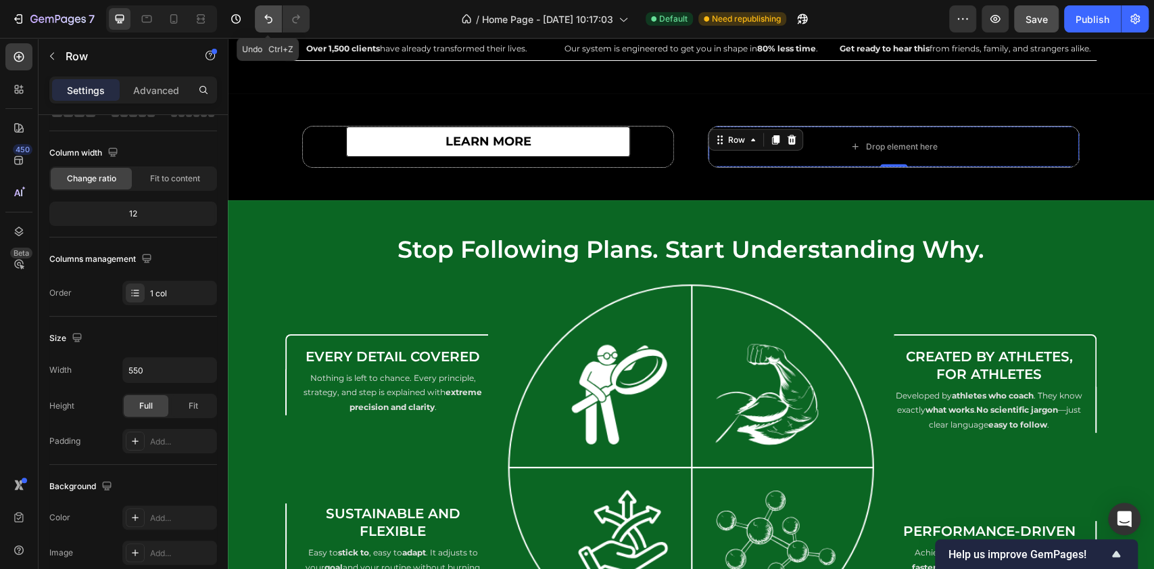
click at [272, 22] on icon "Undo/Redo" at bounding box center [269, 19] width 14 height 14
click at [270, 21] on icon "Undo/Redo" at bounding box center [269, 19] width 14 height 14
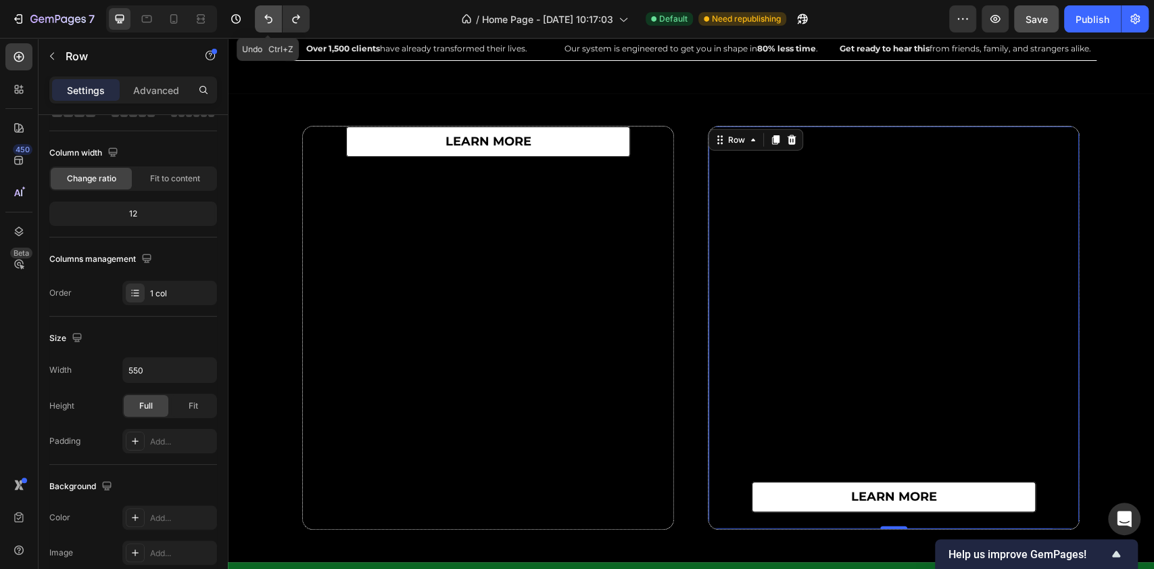
click at [270, 21] on icon "Undo/Redo" at bounding box center [269, 19] width 14 height 14
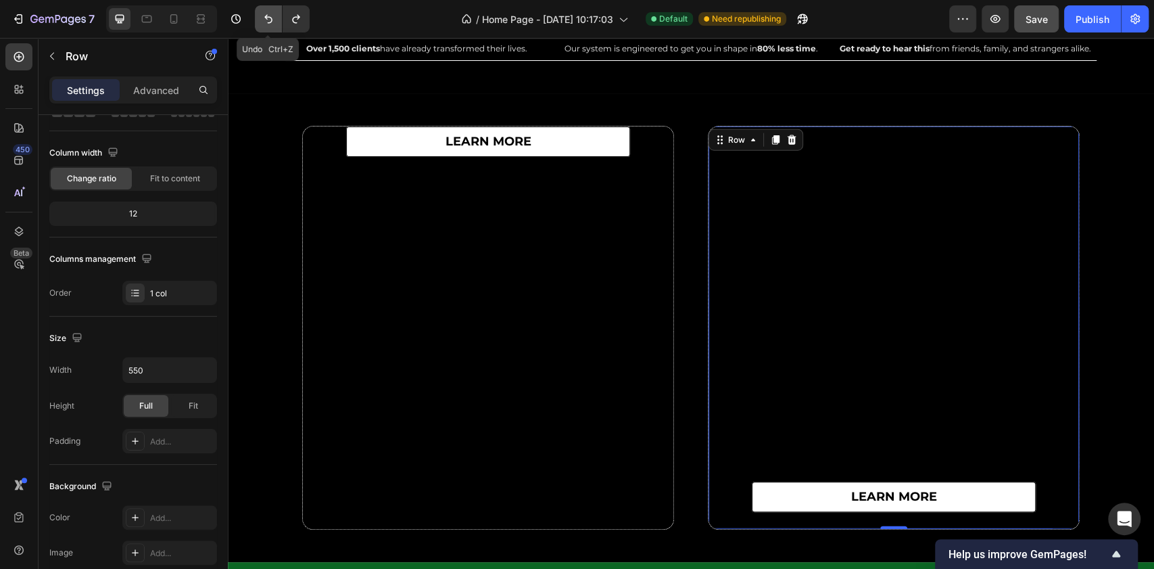
click at [270, 21] on icon "Undo/Redo" at bounding box center [269, 19] width 14 height 14
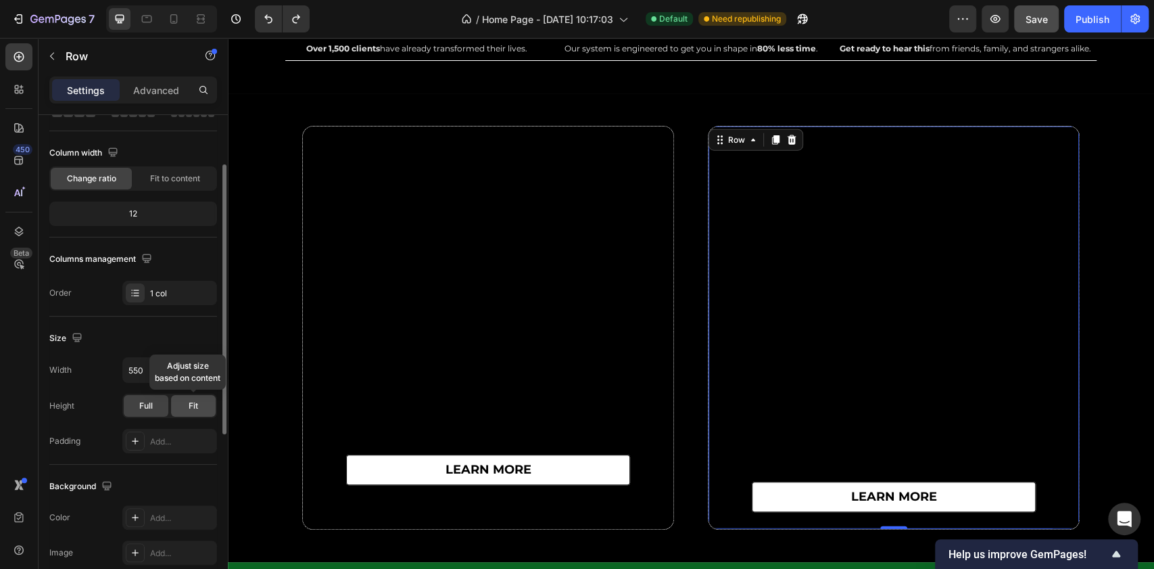
click at [194, 400] on span "Fit" at bounding box center [193, 406] width 9 height 12
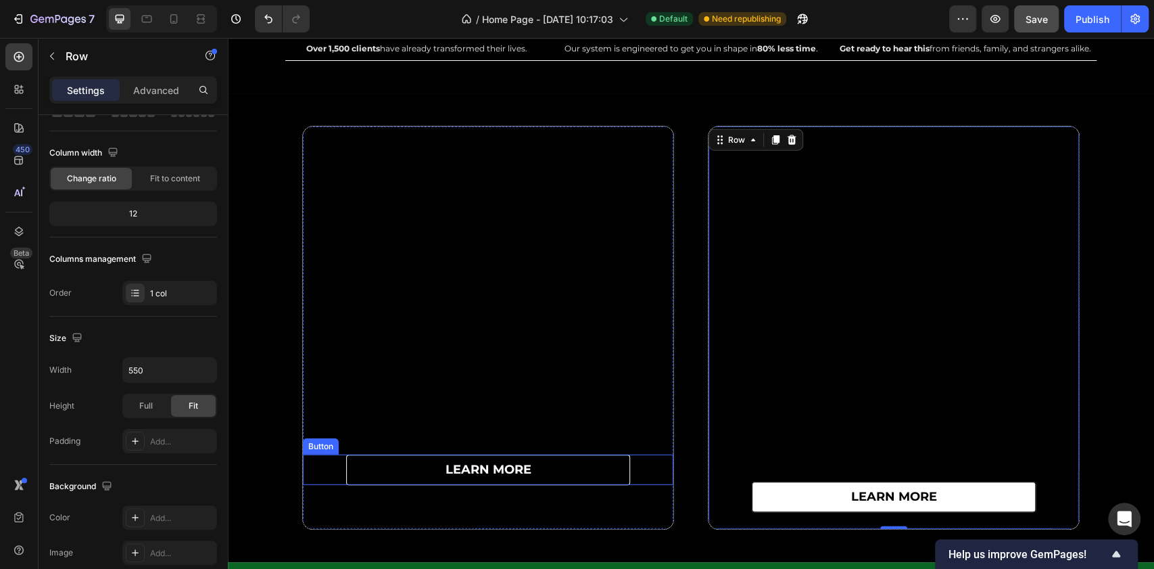
click at [433, 469] on link "learn more" at bounding box center [488, 469] width 284 height 30
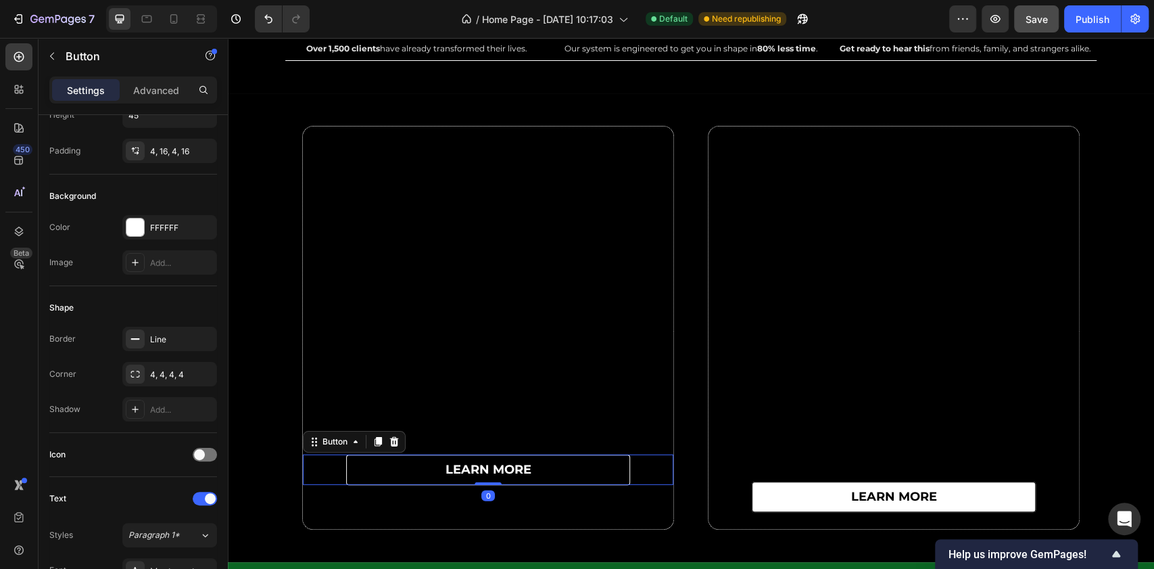
scroll to position [0, 0]
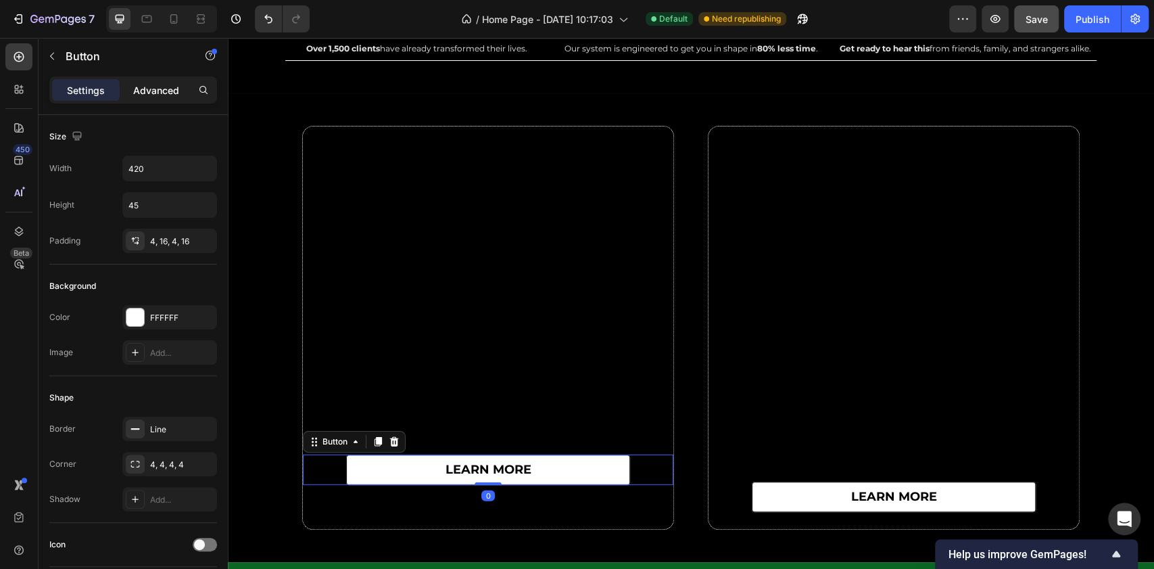
click at [166, 95] on p "Advanced" at bounding box center [156, 90] width 46 height 14
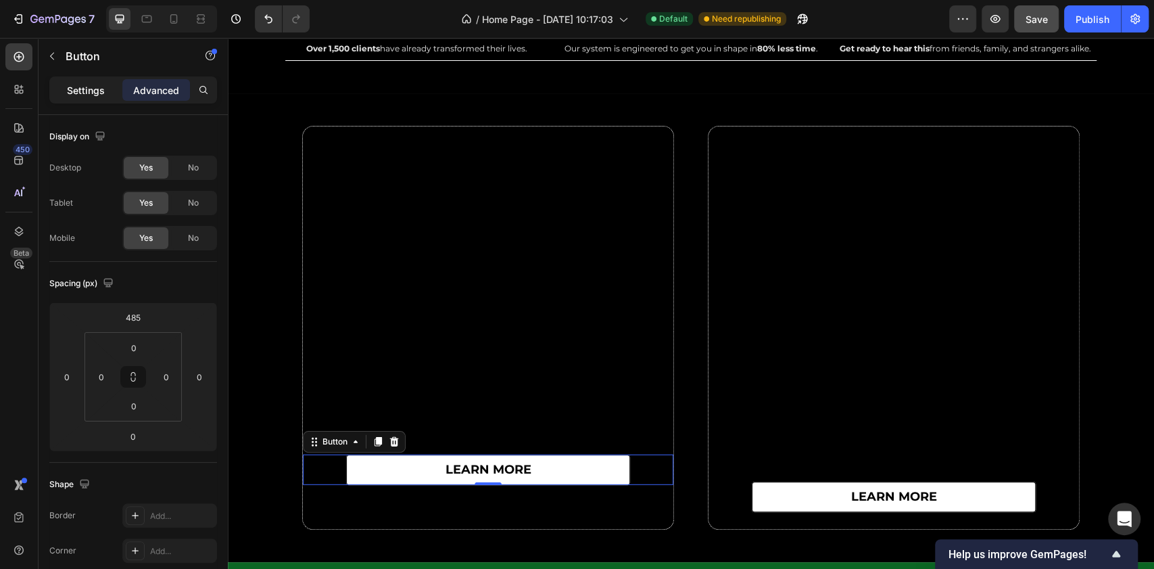
click at [93, 87] on p "Settings" at bounding box center [86, 90] width 38 height 14
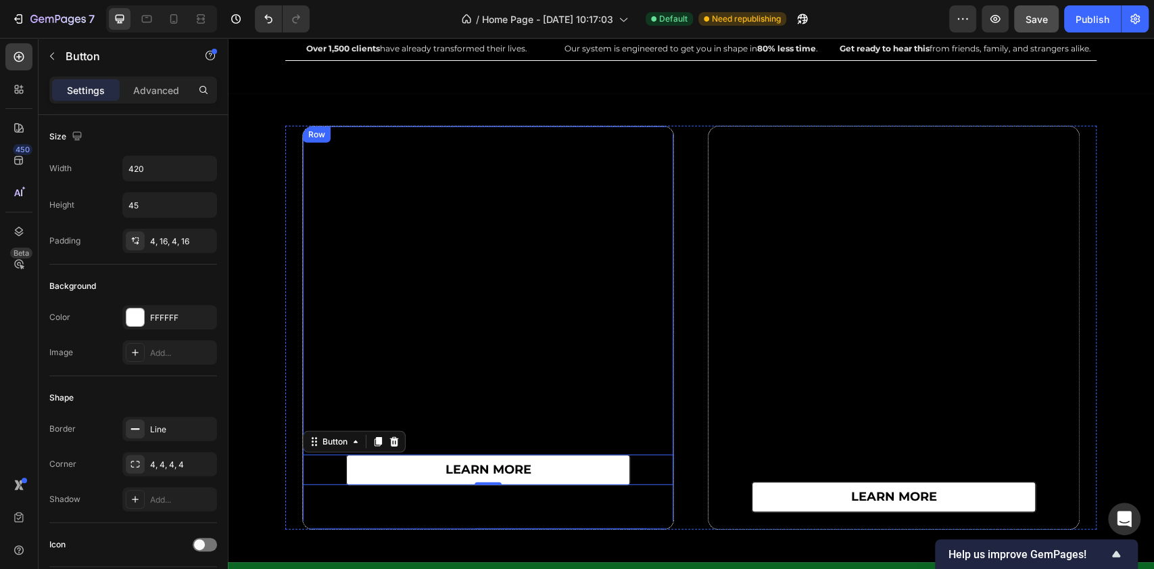
click at [361, 264] on div "learn more Button 0" at bounding box center [488, 305] width 371 height 358
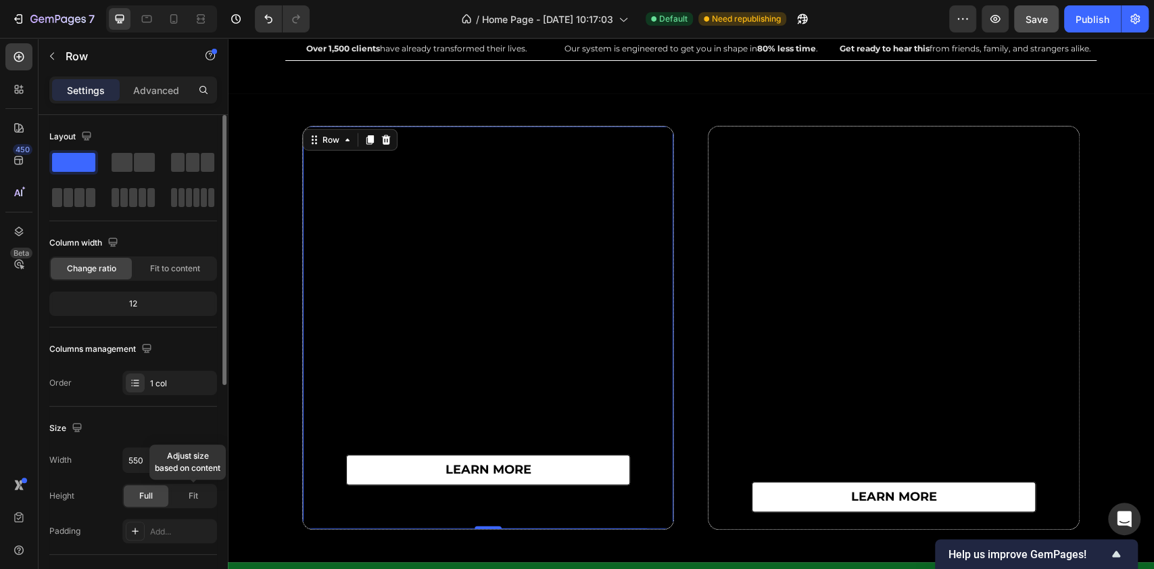
click at [187, 504] on div "Full Fit Adjust size based on content" at bounding box center [169, 495] width 95 height 24
click at [193, 499] on span "Fit" at bounding box center [193, 496] width 9 height 12
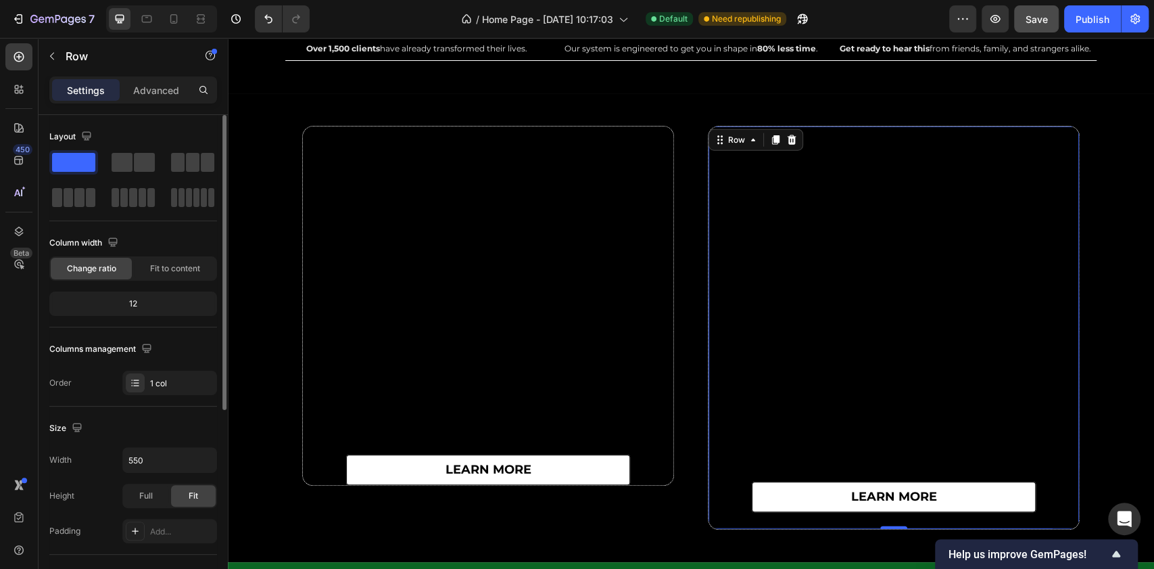
click at [902, 287] on div "learn more Button" at bounding box center [894, 327] width 371 height 402
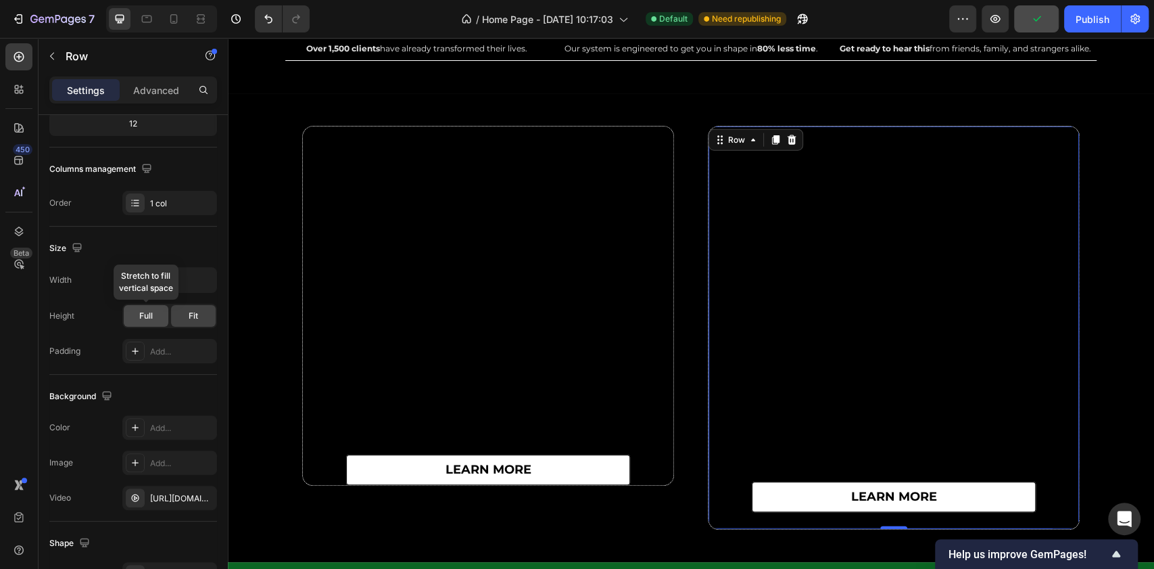
click at [149, 311] on span "Full" at bounding box center [146, 316] width 14 height 12
click at [193, 314] on span "Fit" at bounding box center [193, 316] width 9 height 12
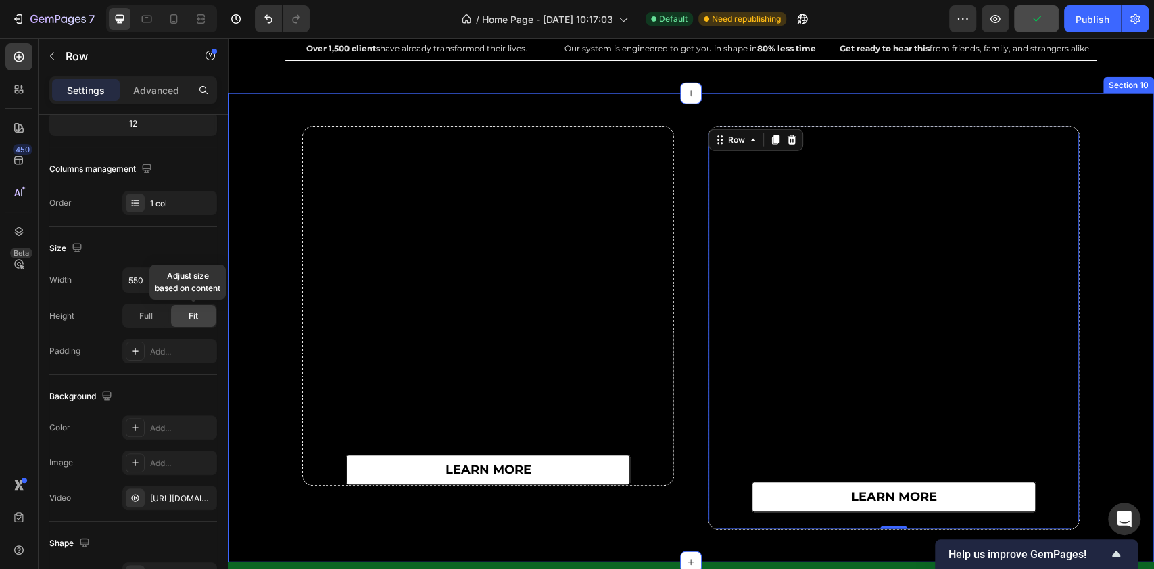
click at [421, 315] on div "learn more Button" at bounding box center [488, 305] width 371 height 358
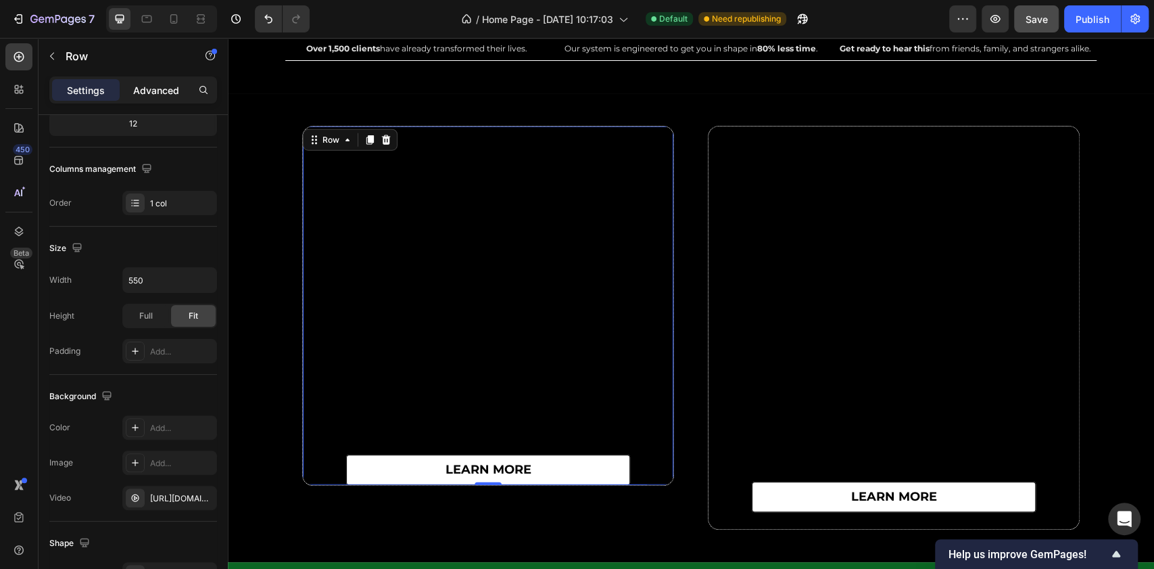
click at [162, 87] on p "Advanced" at bounding box center [156, 90] width 46 height 14
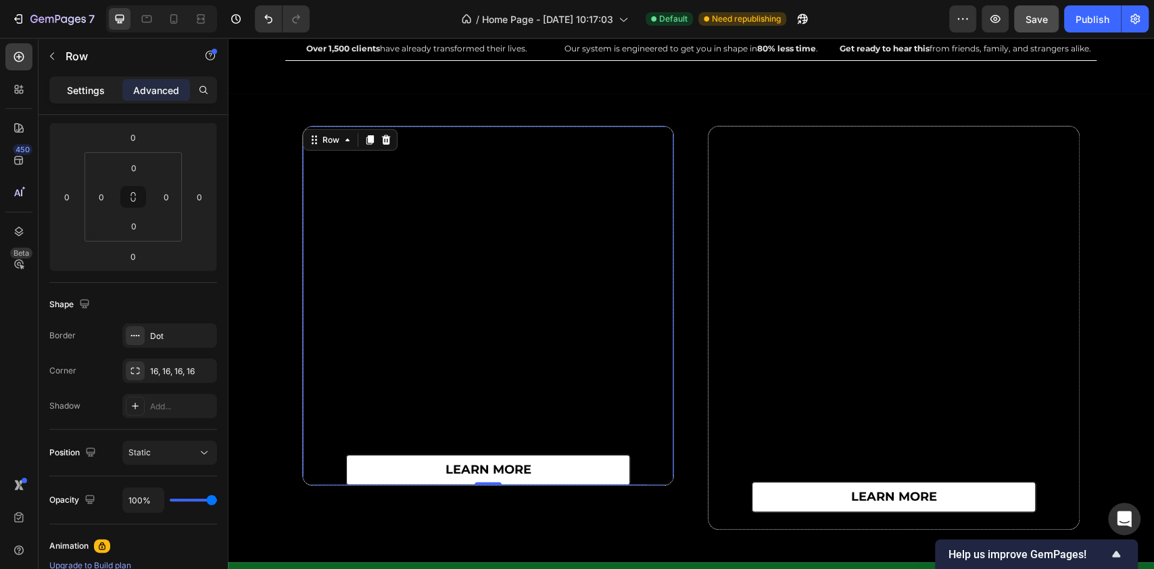
click at [89, 95] on p "Settings" at bounding box center [86, 90] width 38 height 14
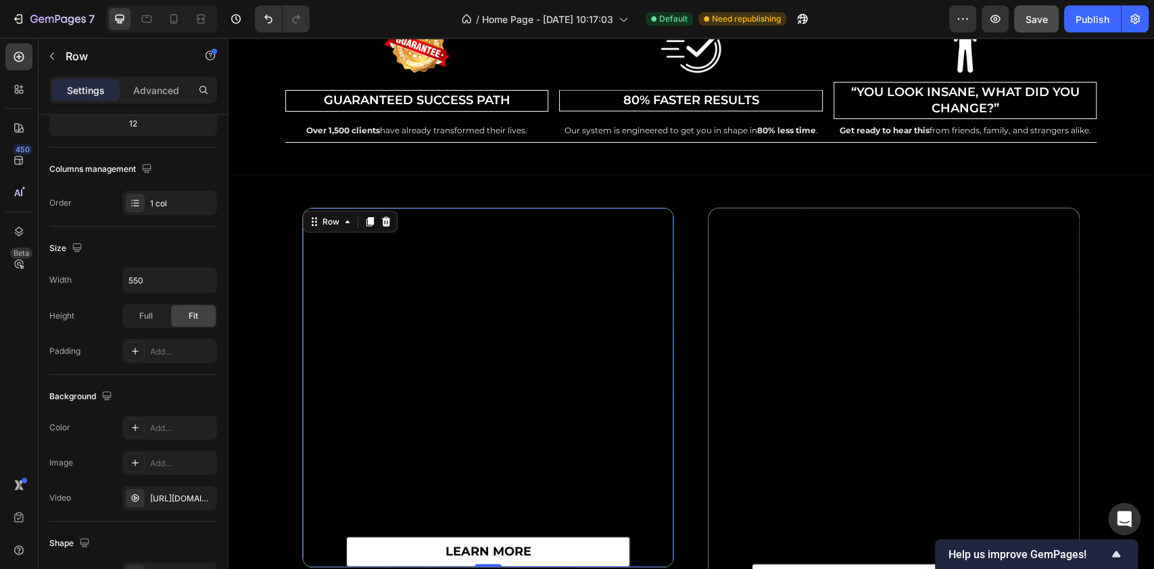
scroll to position [5707, 0]
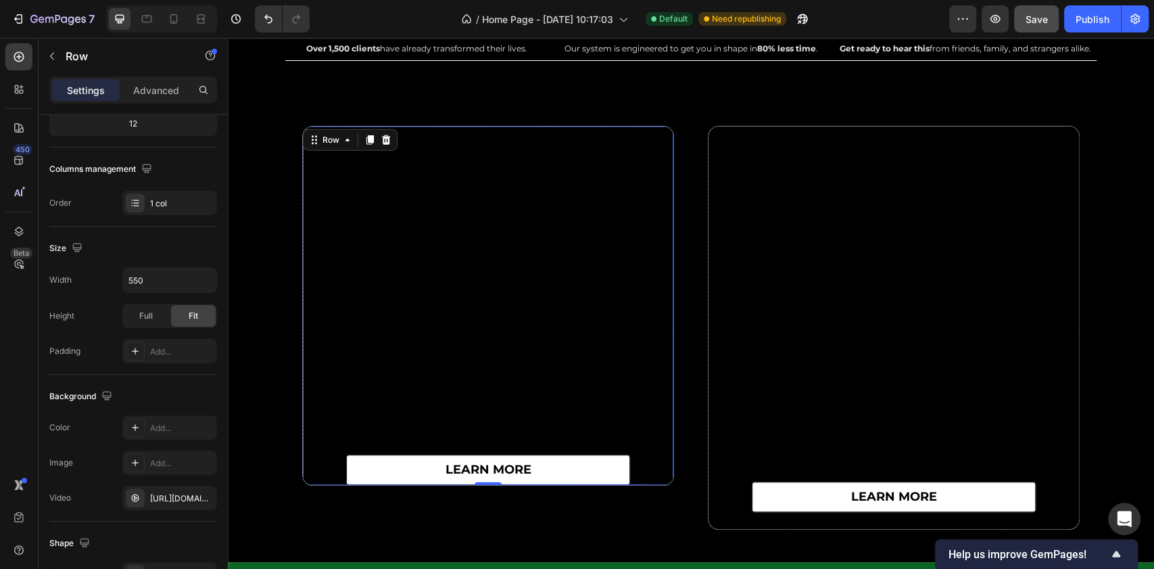
click at [494, 270] on div "learn more Button" at bounding box center [488, 305] width 371 height 358
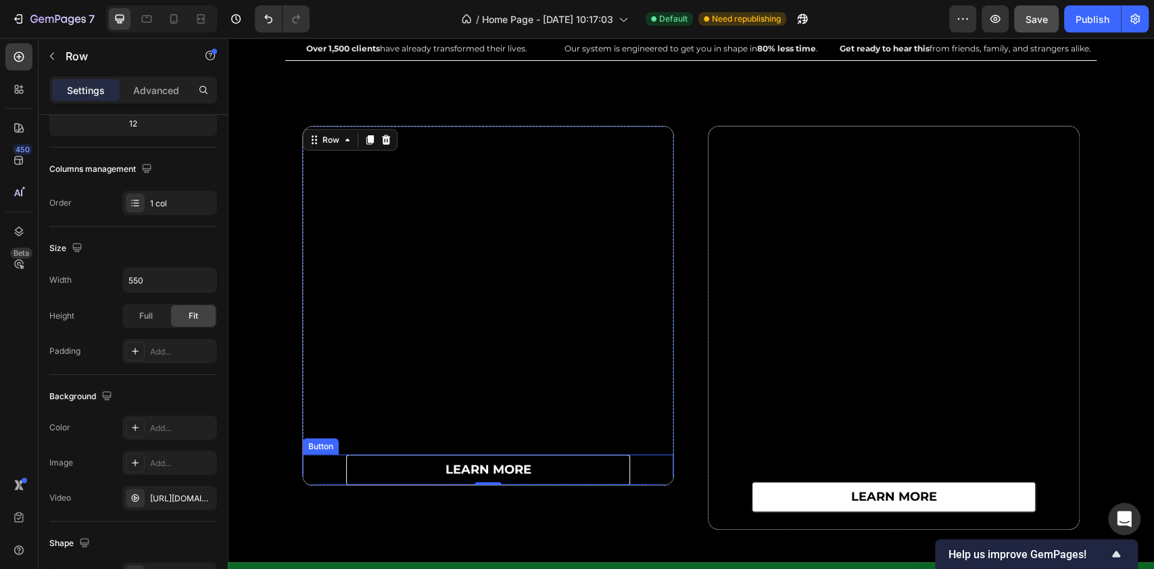
click at [394, 465] on link "learn more" at bounding box center [488, 469] width 284 height 30
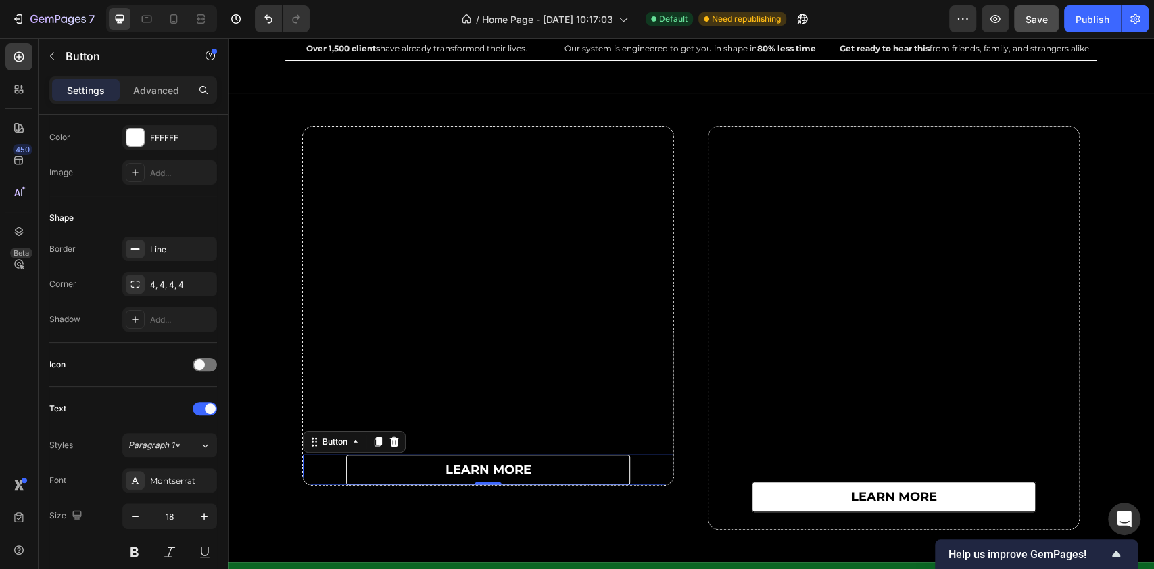
scroll to position [0, 0]
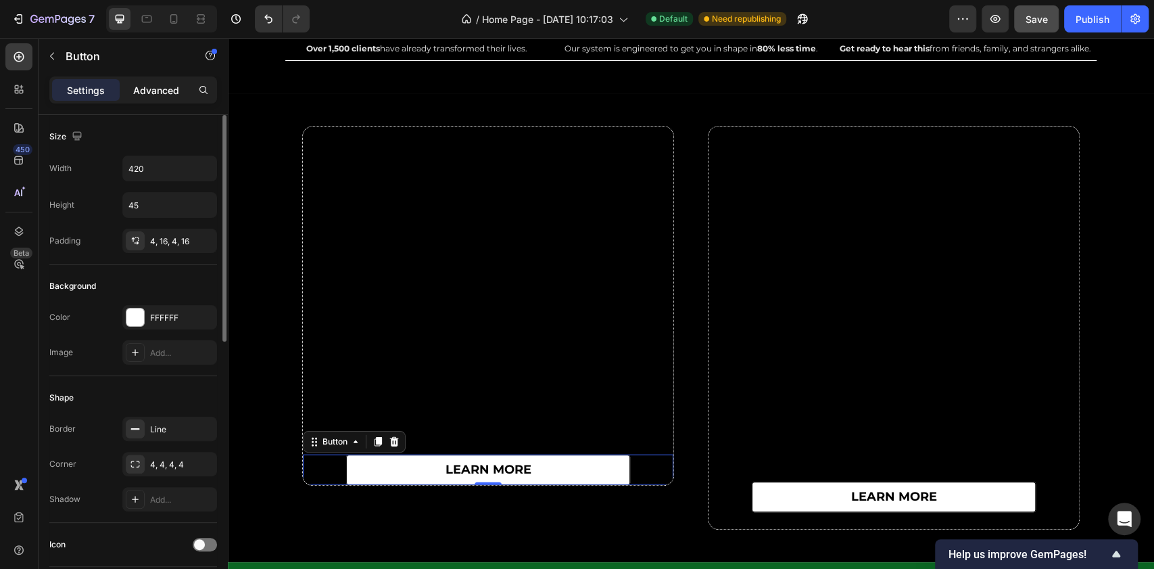
click at [151, 91] on p "Advanced" at bounding box center [156, 90] width 46 height 14
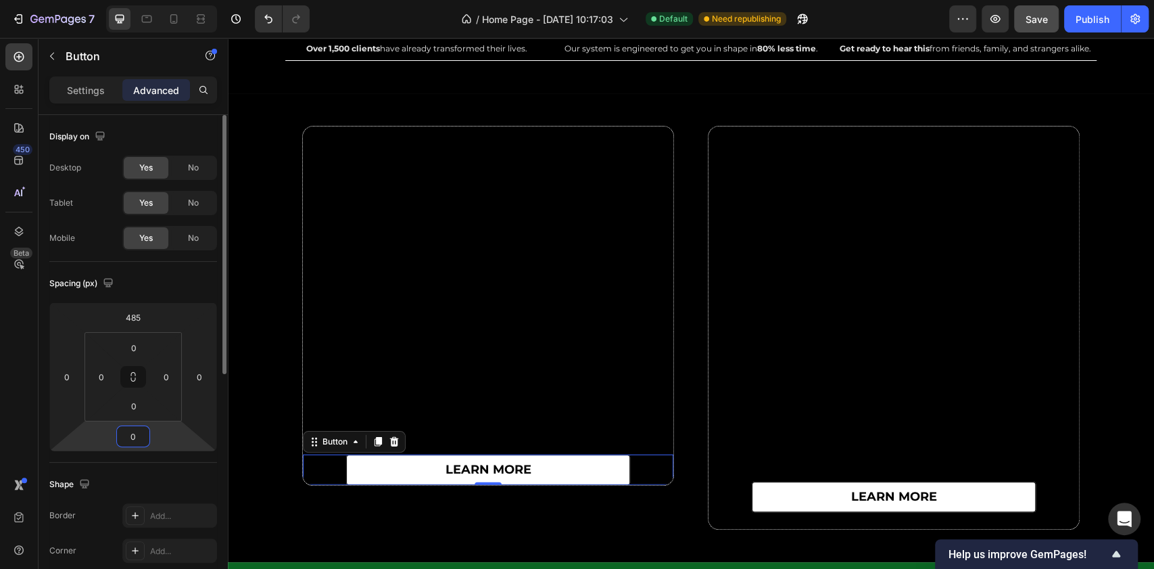
click at [138, 435] on input "0" at bounding box center [133, 436] width 27 height 20
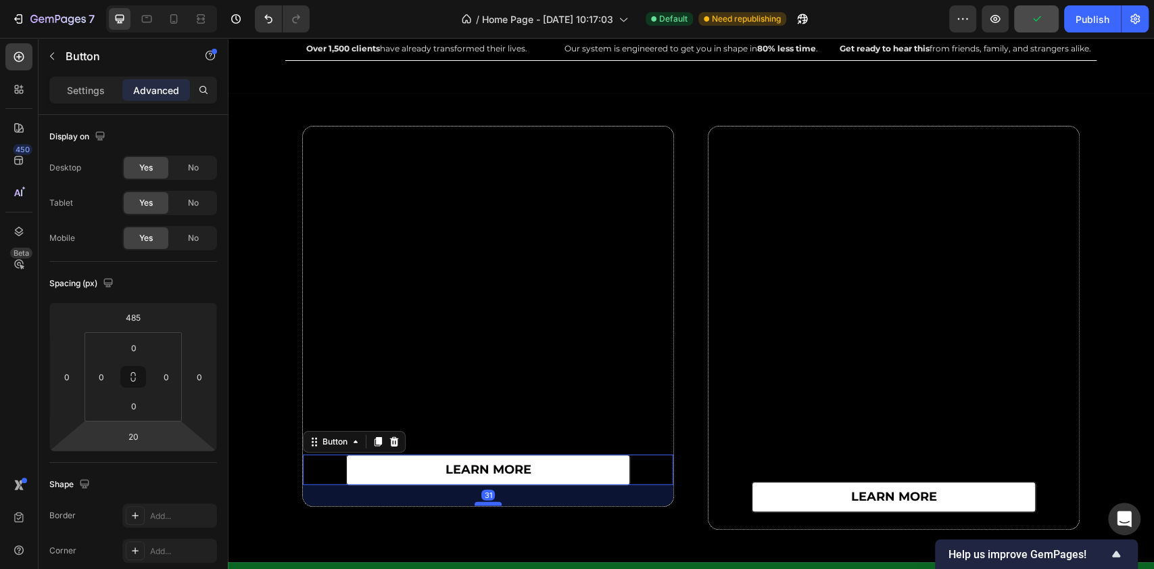
drag, startPoint x: 483, startPoint y: 494, endPoint x: 485, endPoint y: 502, distance: 7.7
click at [485, 502] on div at bounding box center [488, 504] width 27 height 4
click at [139, 441] on input "31" at bounding box center [133, 436] width 27 height 20
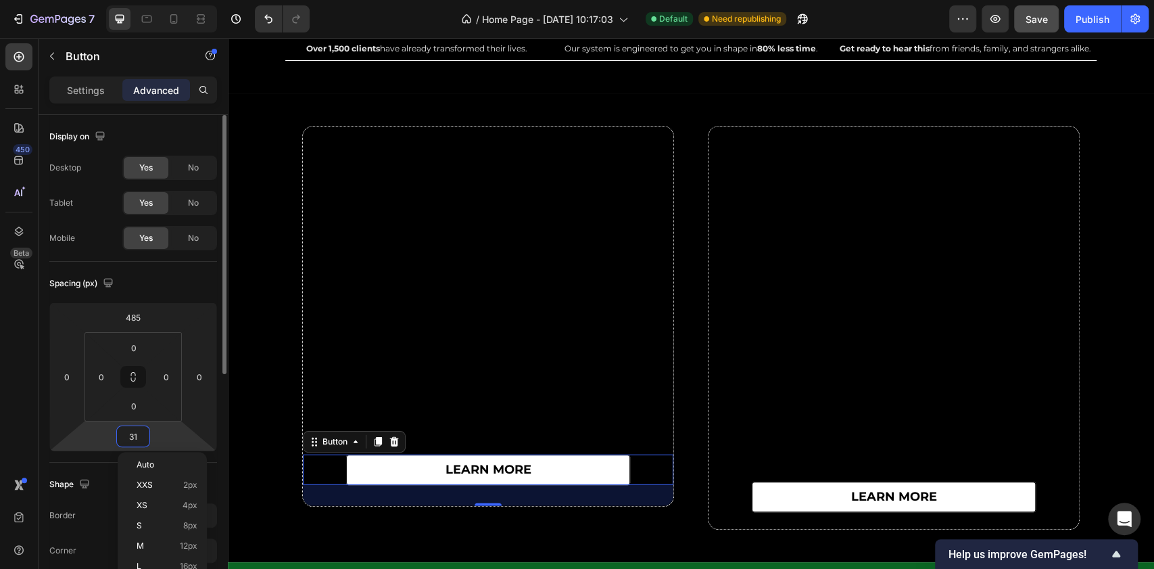
type input "3"
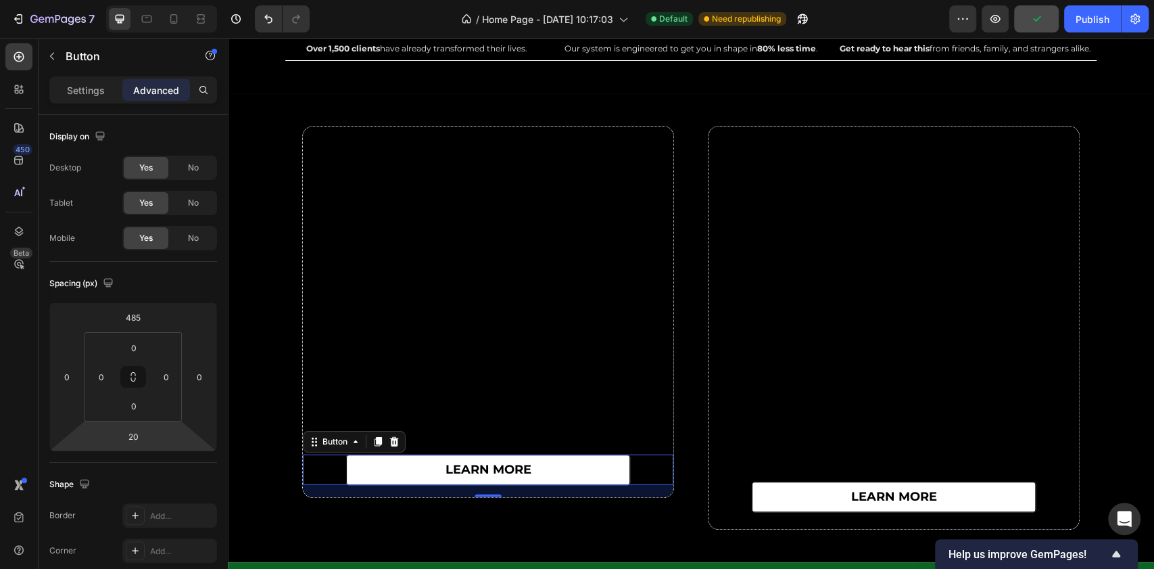
drag, startPoint x: 483, startPoint y: 495, endPoint x: 492, endPoint y: 494, distance: 8.9
click at [492, 494] on div at bounding box center [488, 495] width 27 height 3
click at [138, 432] on input "18" at bounding box center [133, 436] width 27 height 20
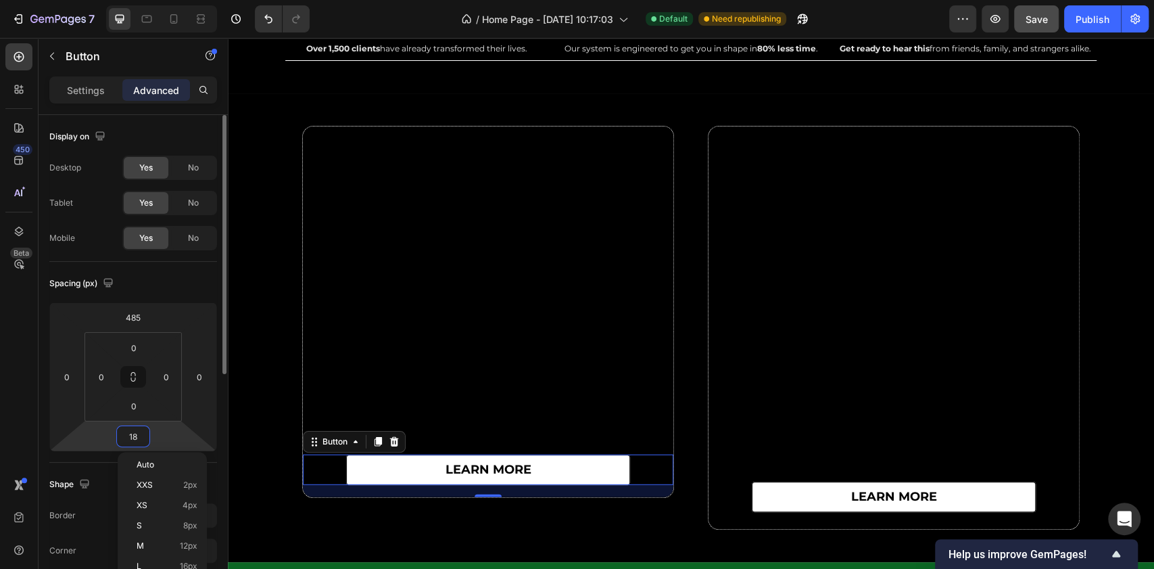
type input "1"
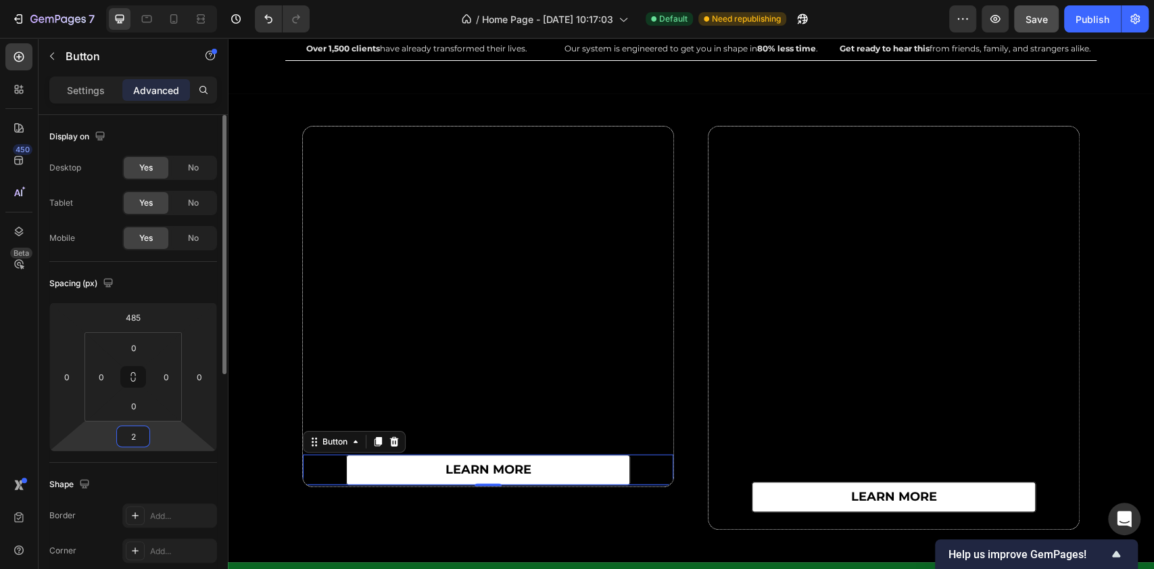
type input "20"
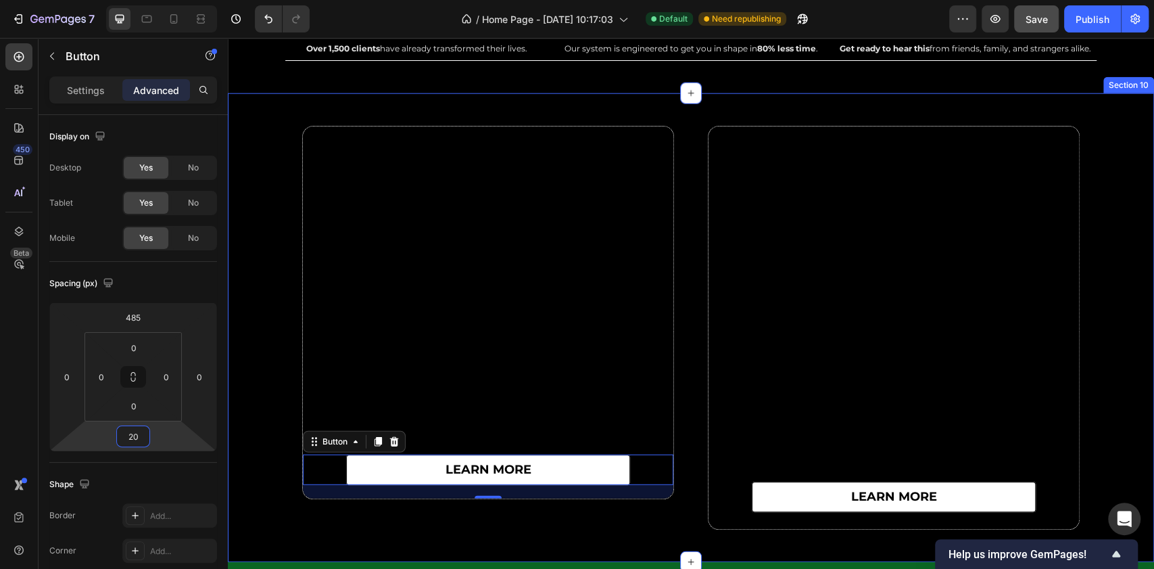
click at [457, 104] on div "learn more Button 20 Row learn more Button Row Row Section 10" at bounding box center [691, 327] width 926 height 469
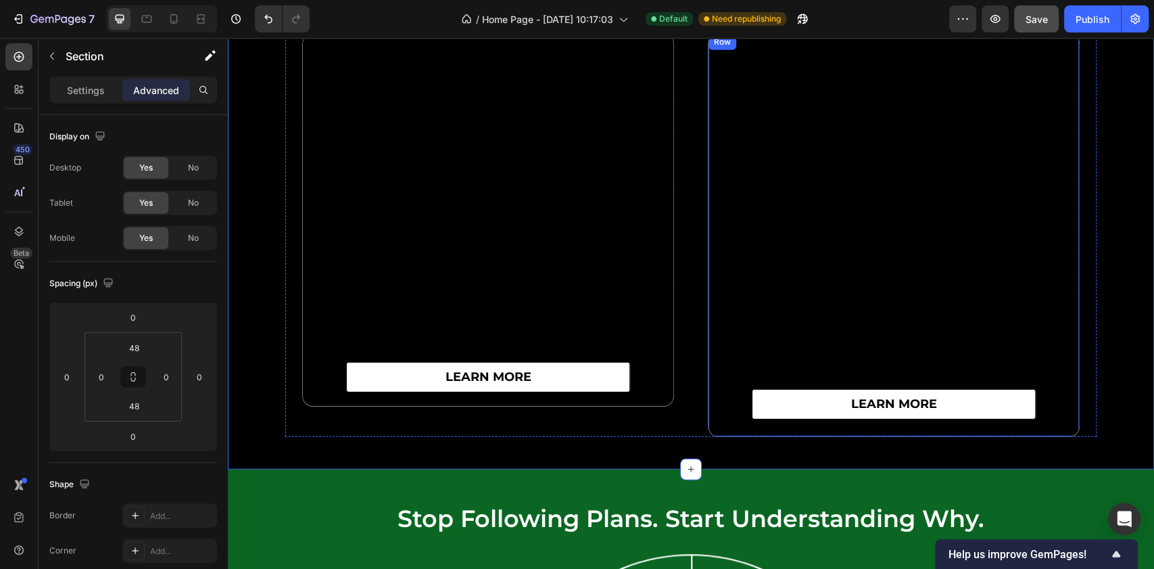
scroll to position [5707, 0]
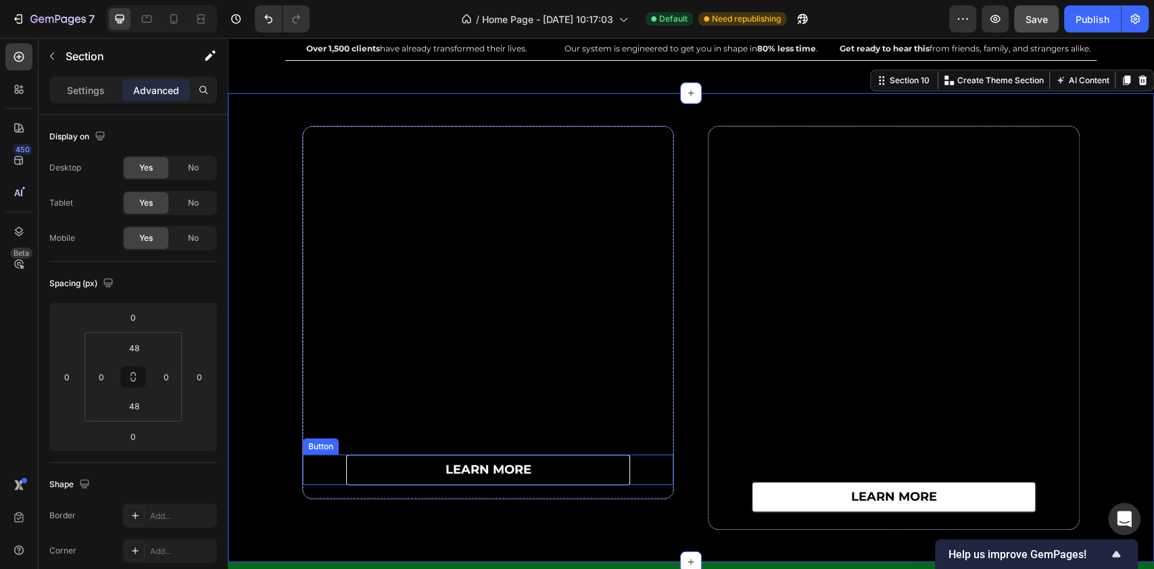
click at [592, 475] on link "learn more" at bounding box center [488, 469] width 284 height 30
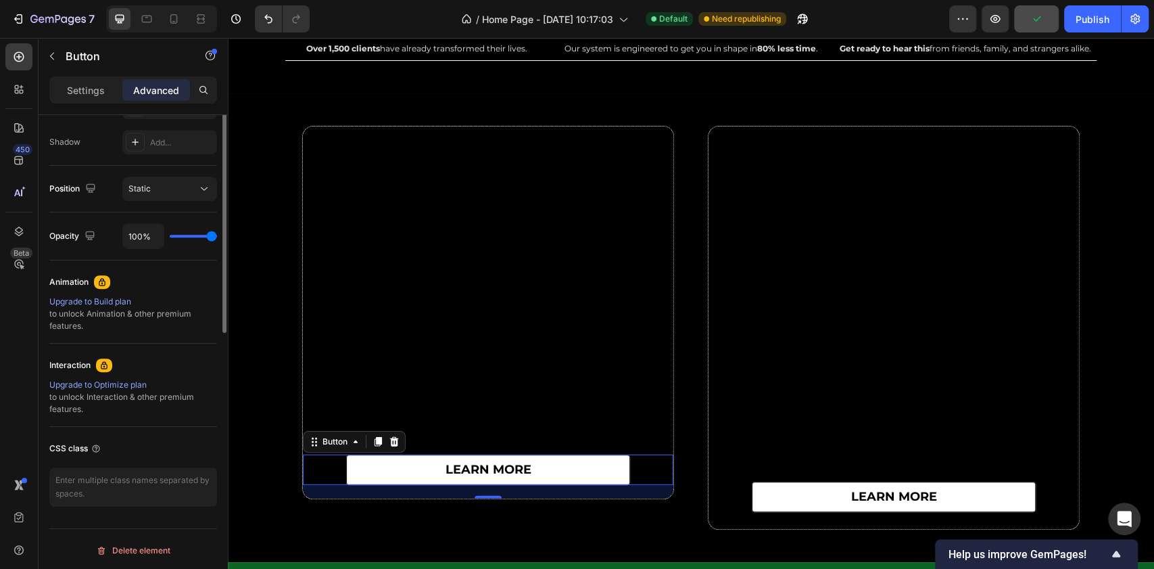
scroll to position [173, 0]
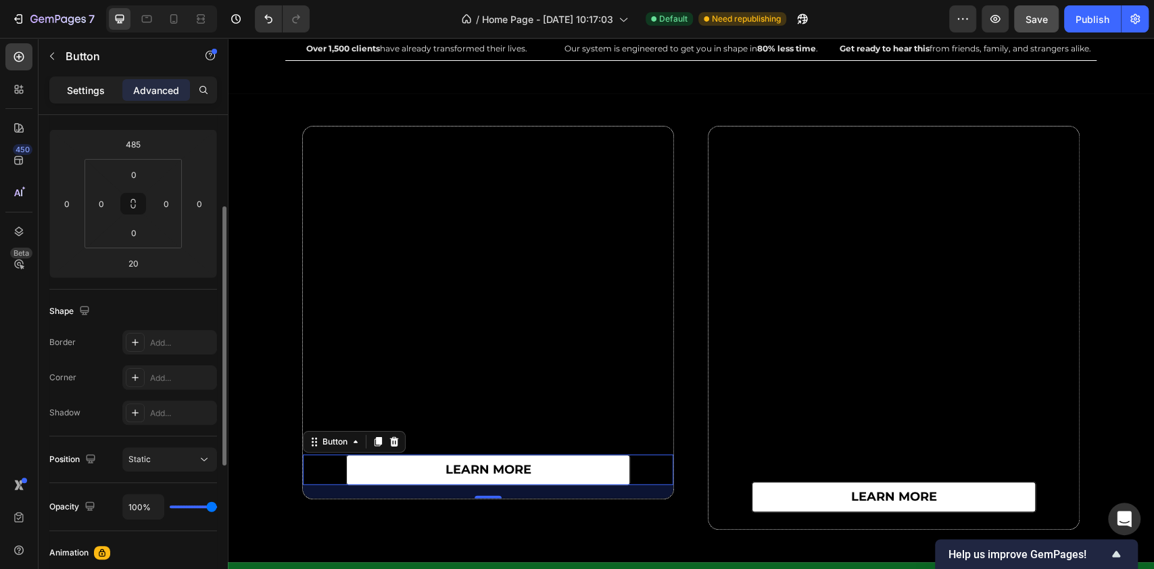
drag, startPoint x: 93, startPoint y: 102, endPoint x: 91, endPoint y: 95, distance: 7.9
click at [93, 99] on div "Settings Advanced" at bounding box center [133, 89] width 168 height 27
click at [91, 95] on p "Settings" at bounding box center [86, 90] width 38 height 14
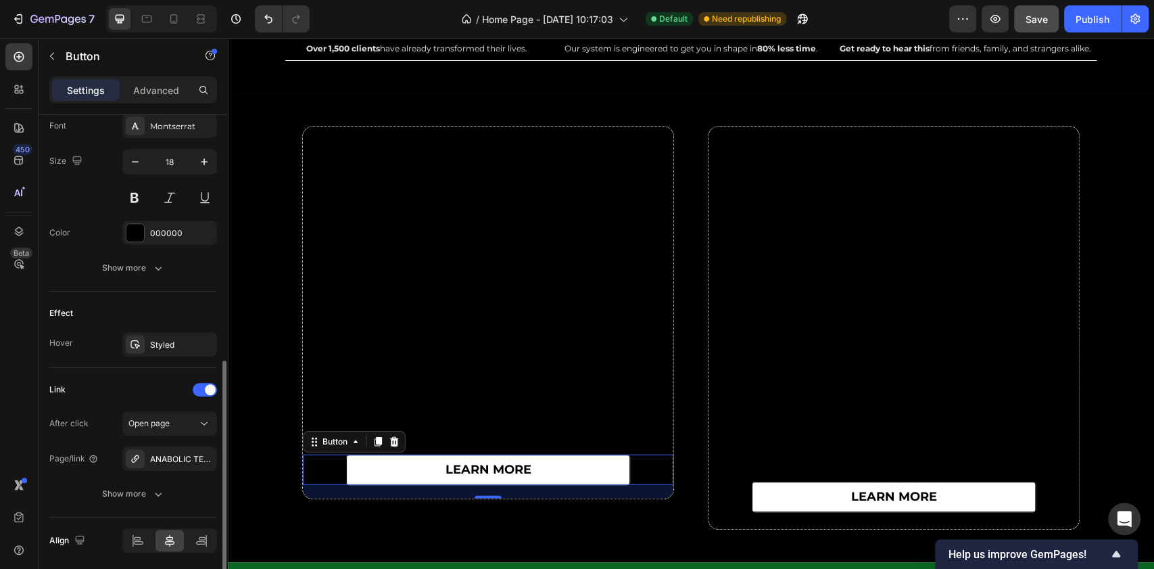
scroll to position [579, 0]
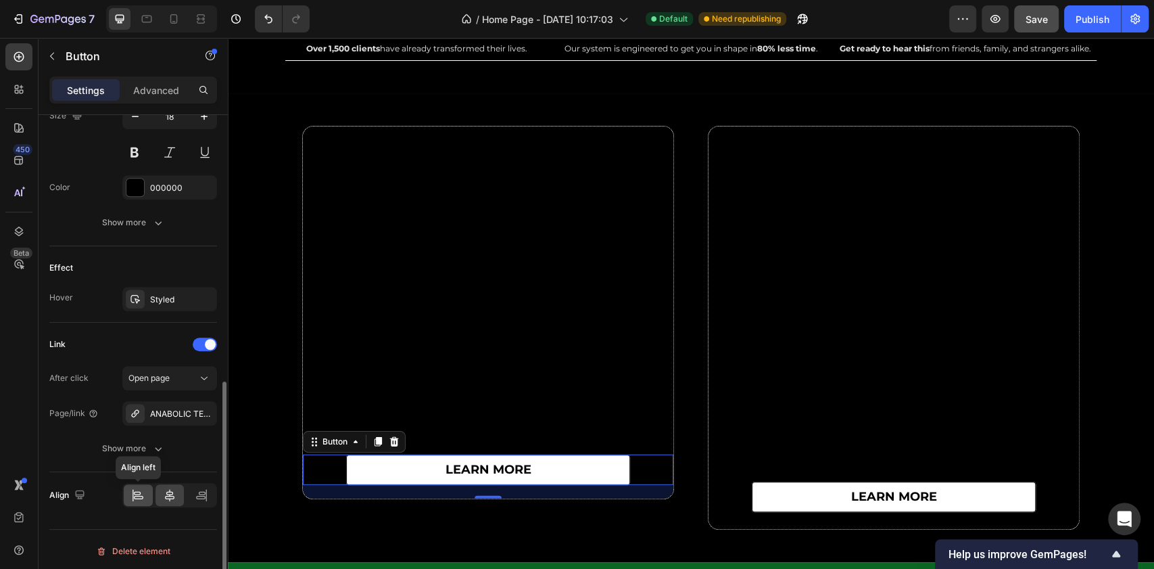
click at [135, 500] on div at bounding box center [138, 495] width 29 height 22
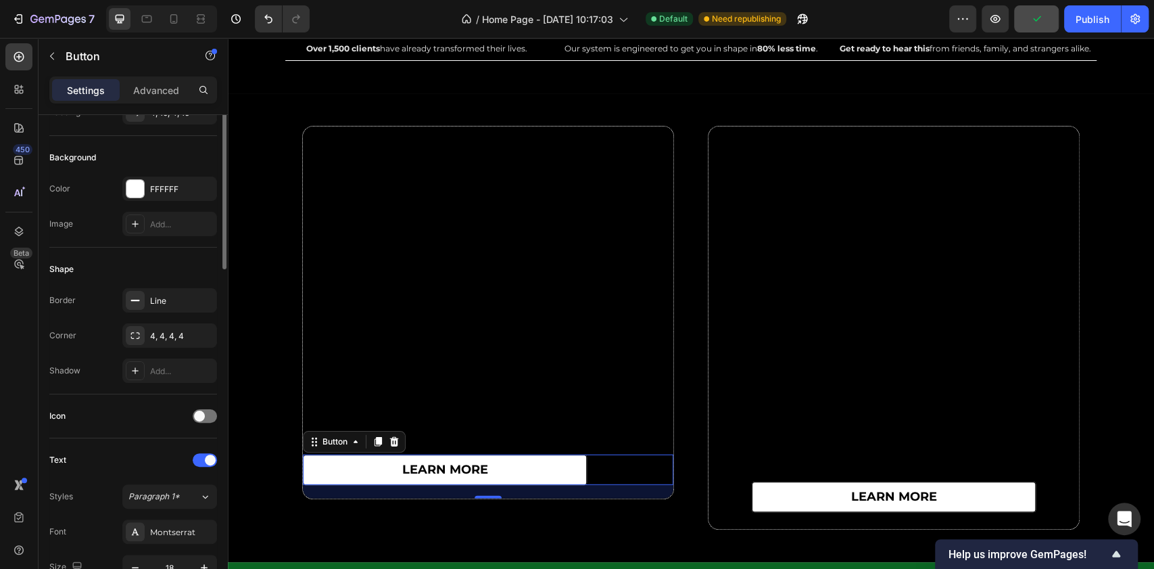
scroll to position [0, 0]
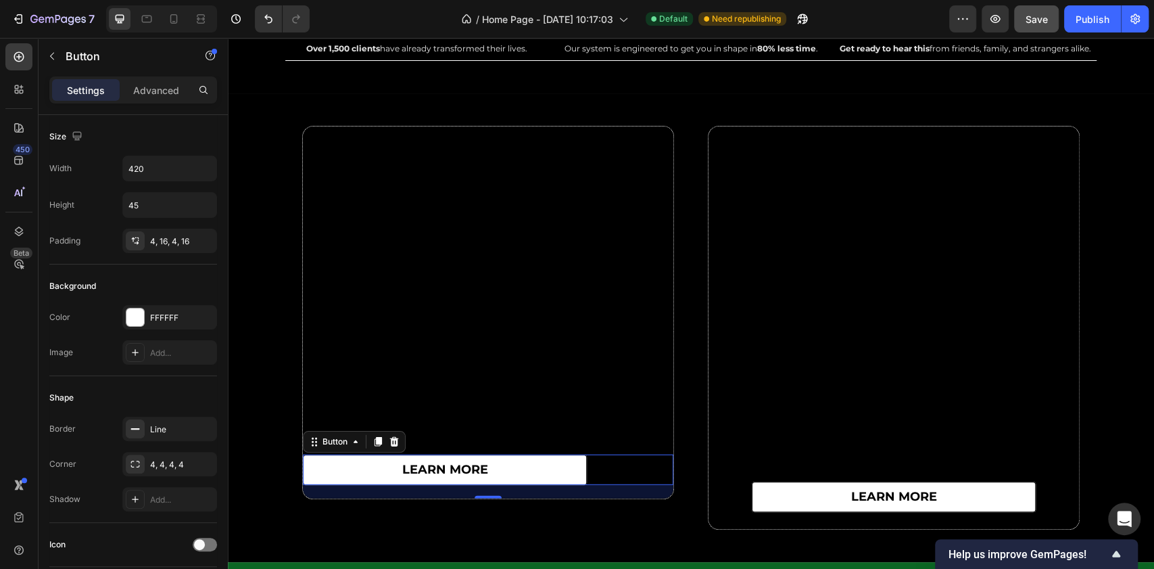
click at [619, 468] on div "learn more Button 20" at bounding box center [488, 469] width 371 height 30
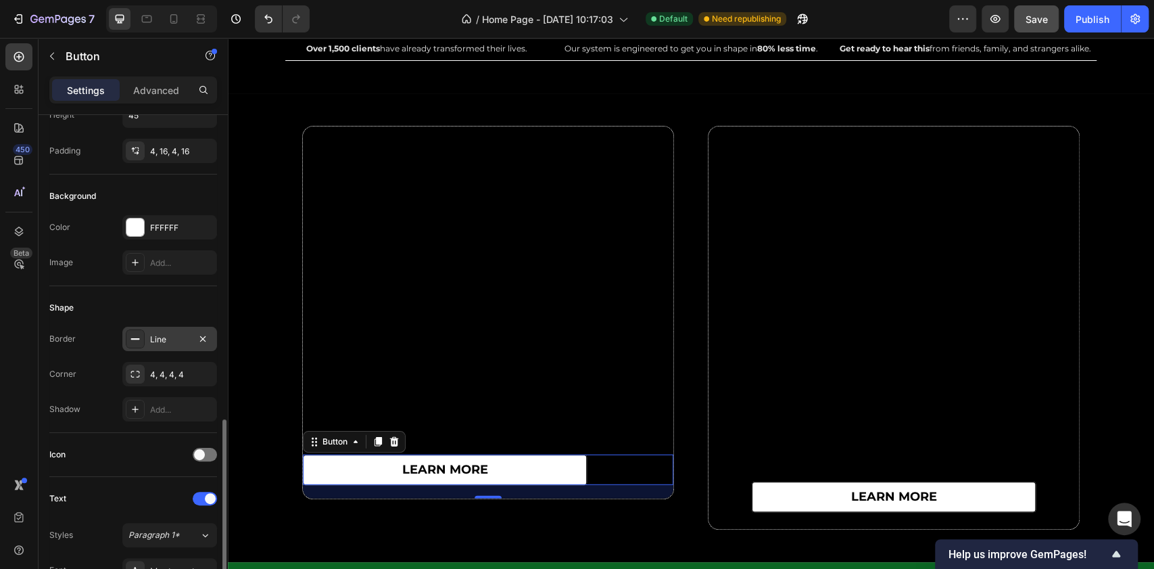
scroll to position [360, 0]
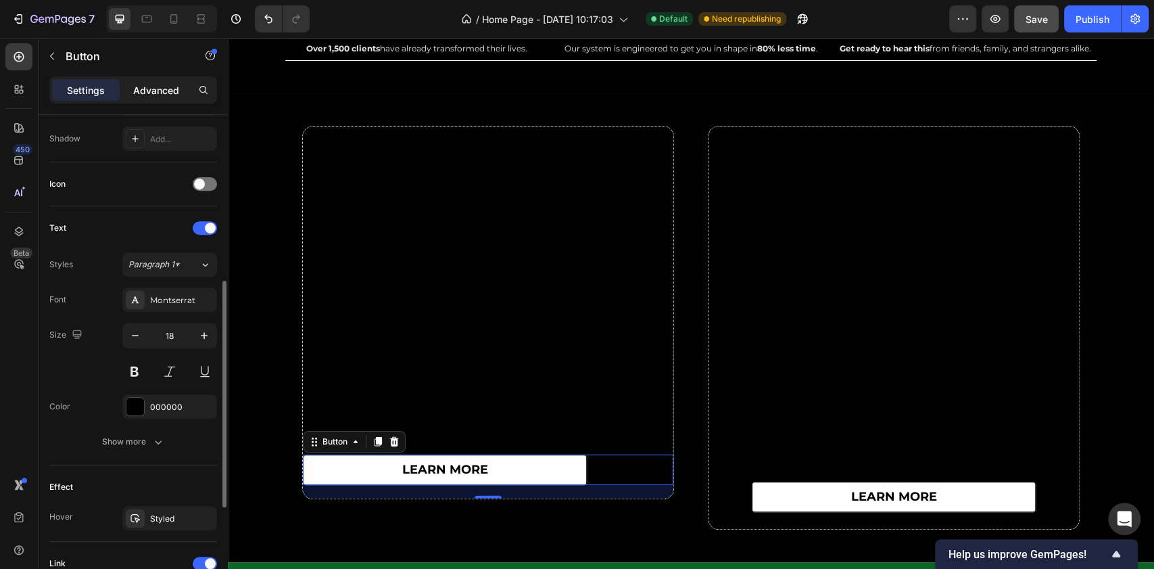
click at [169, 80] on div "Advanced" at bounding box center [156, 90] width 68 height 22
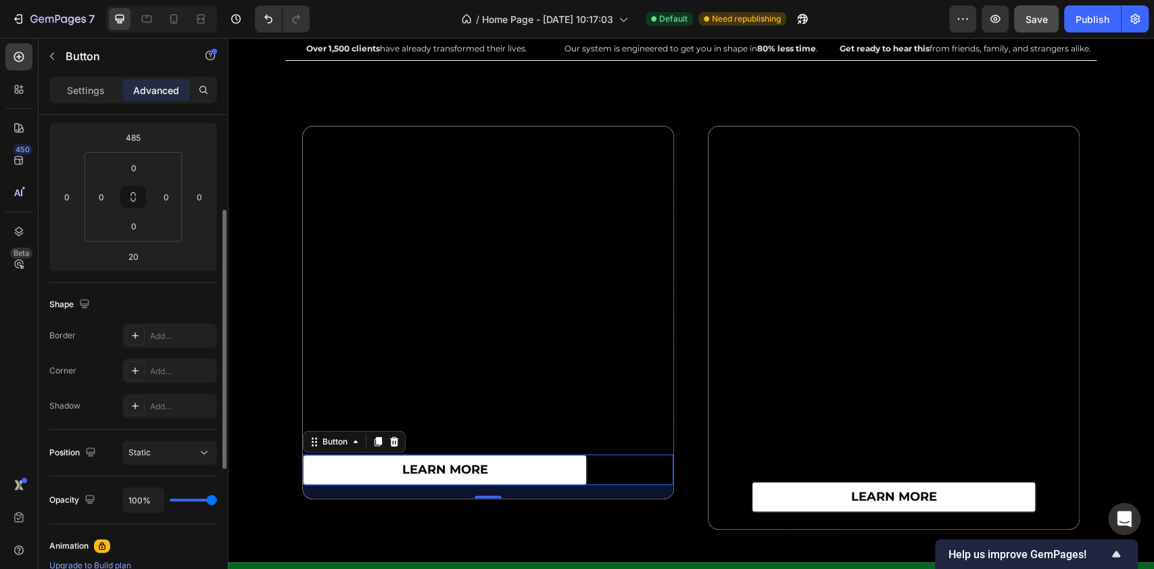
scroll to position [0, 0]
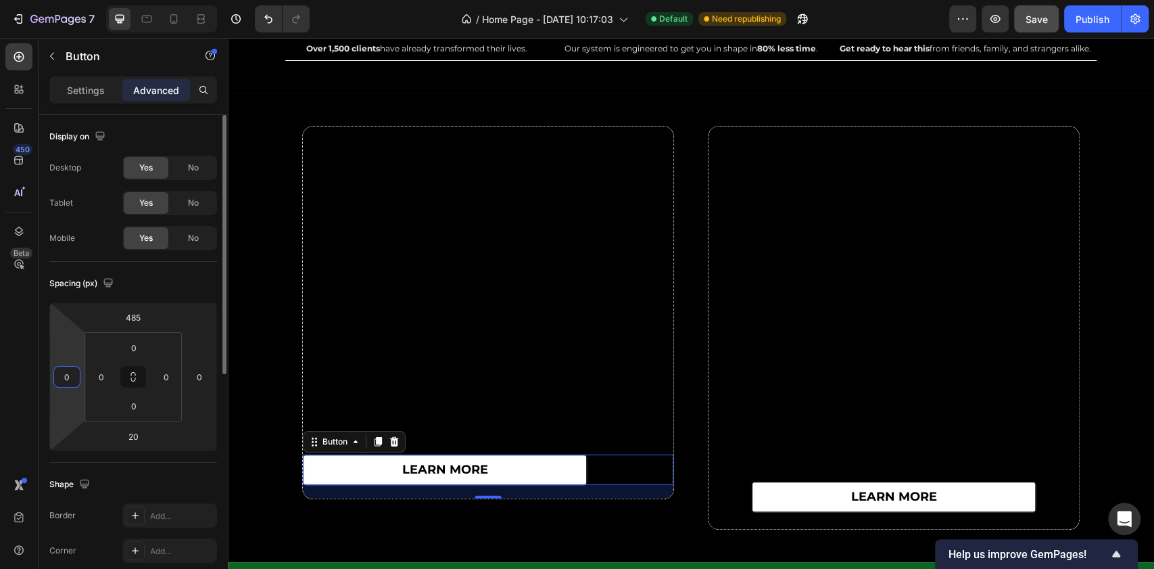
click at [68, 377] on input "0" at bounding box center [67, 376] width 20 height 20
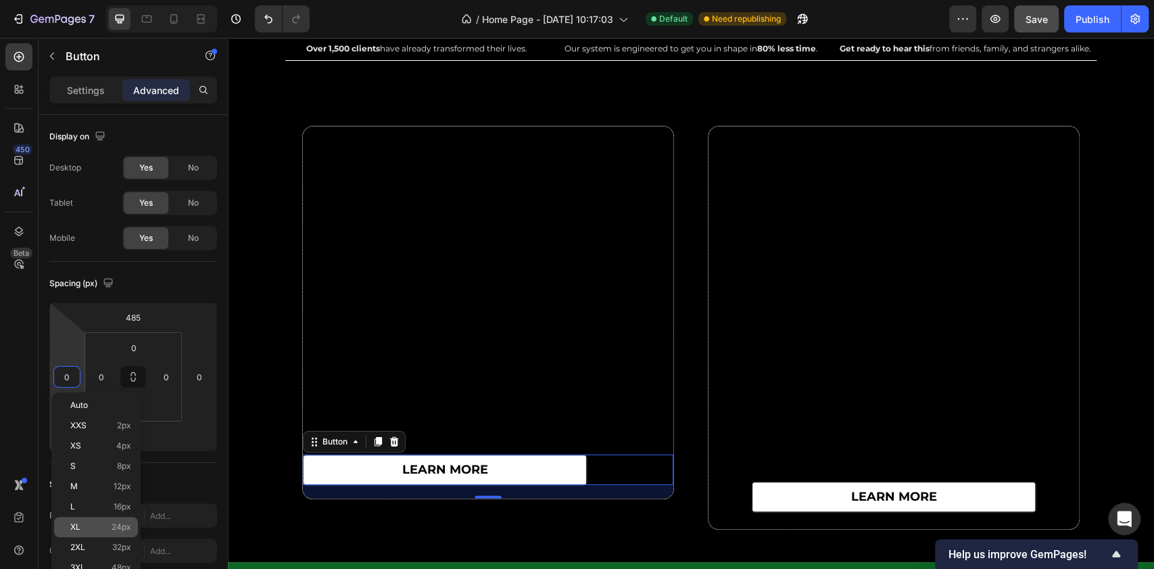
click at [122, 526] on span "24px" at bounding box center [122, 526] width 20 height 9
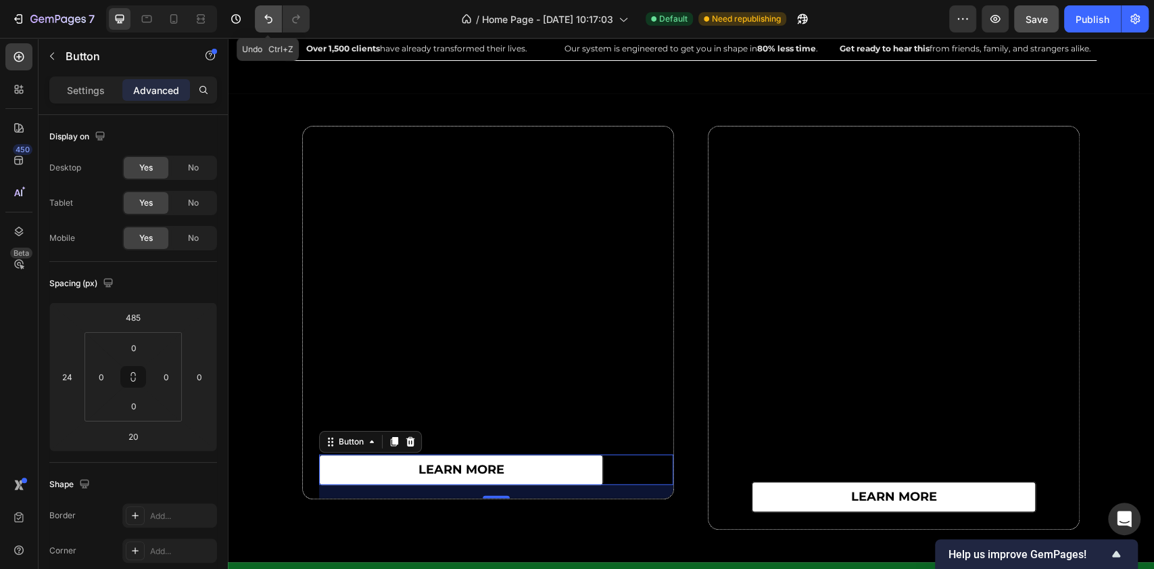
click at [260, 20] on button "Undo/Redo" at bounding box center [268, 18] width 27 height 27
type input "0"
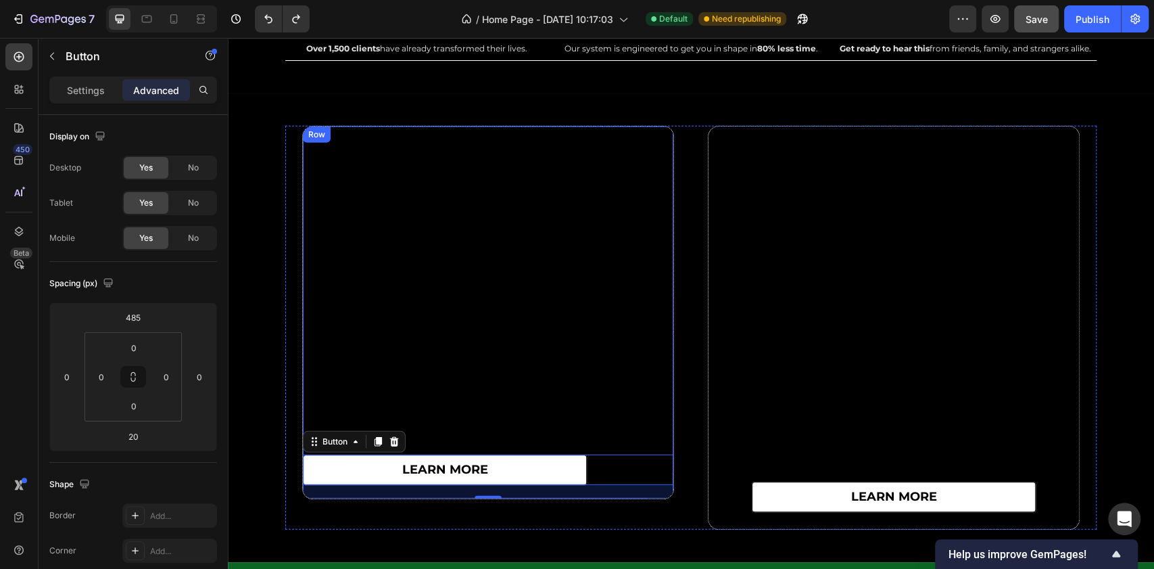
click at [419, 267] on div "learn more Button 20" at bounding box center [488, 312] width 371 height 372
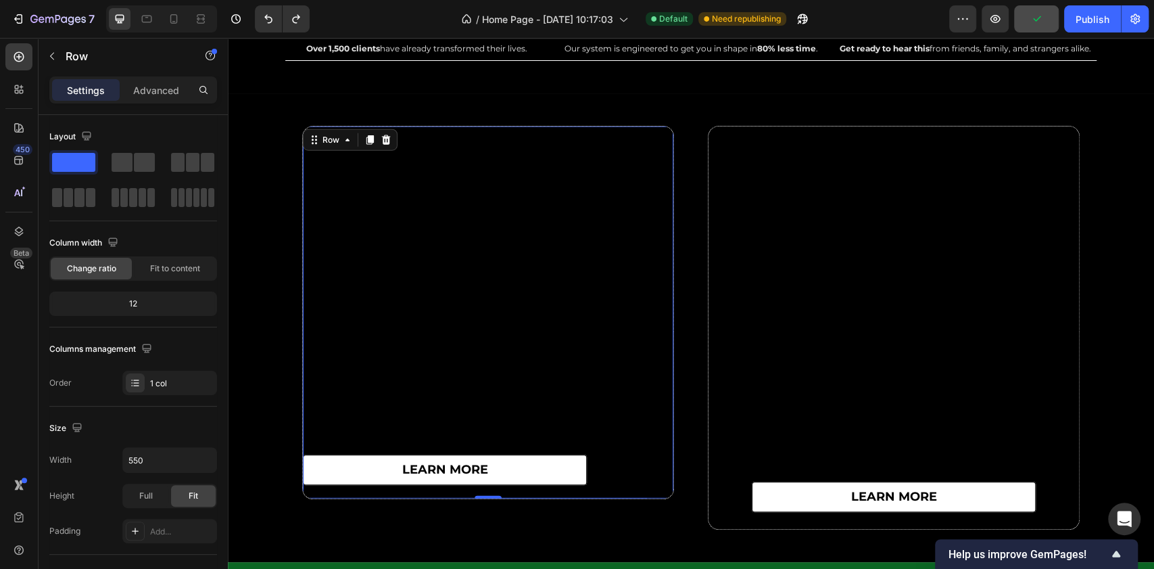
click at [303, 309] on div "learn more Button" at bounding box center [488, 312] width 371 height 372
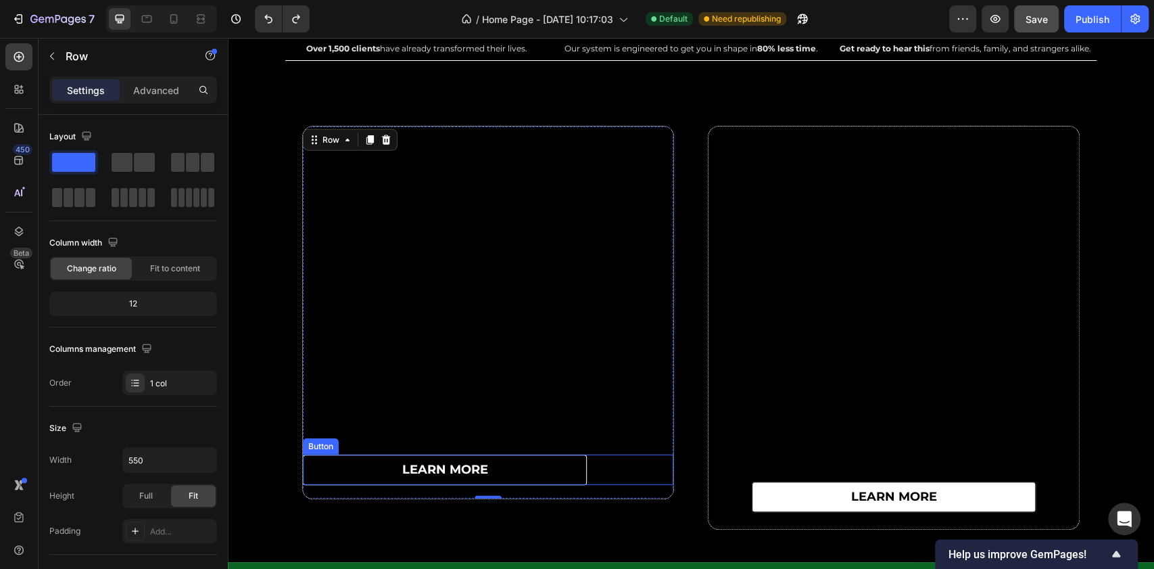
click at [377, 470] on link "learn more" at bounding box center [445, 469] width 284 height 30
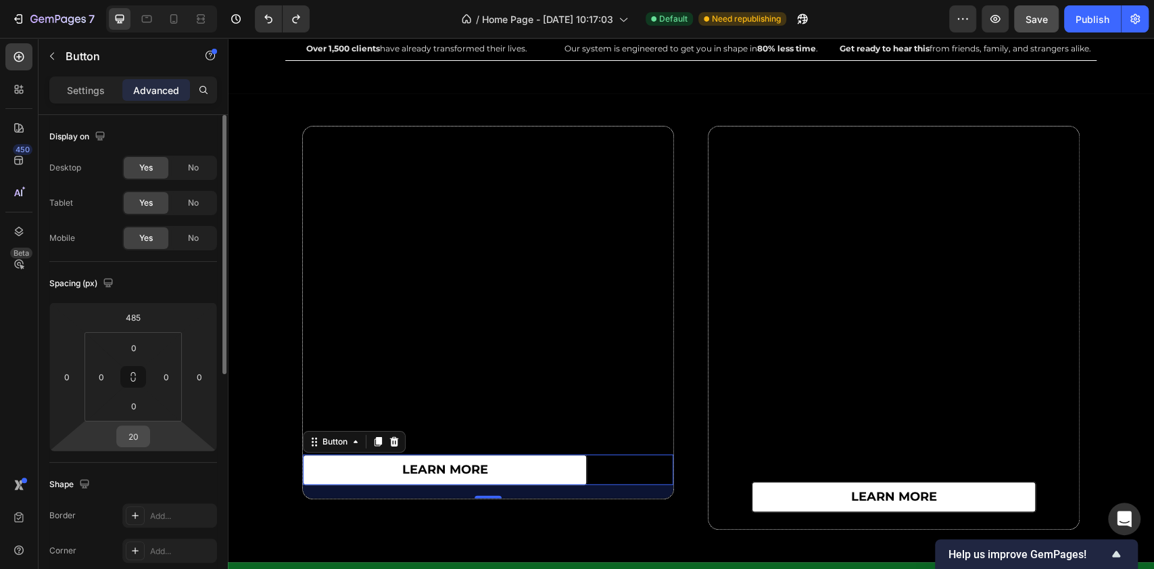
click at [145, 430] on input "20" at bounding box center [133, 436] width 27 height 20
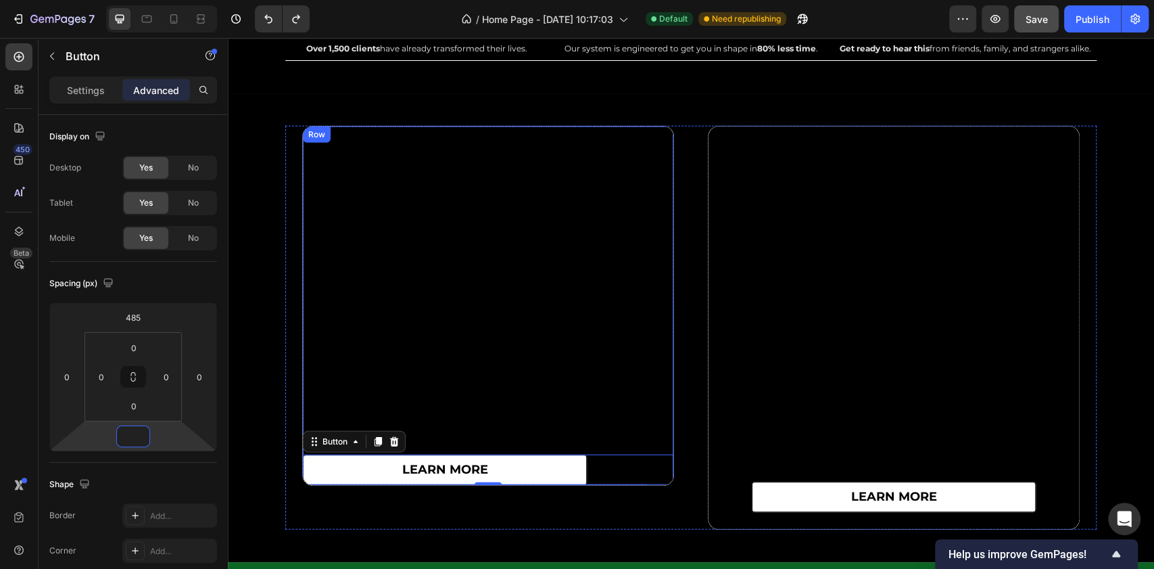
click at [431, 306] on div "learn more Button 0" at bounding box center [488, 305] width 371 height 358
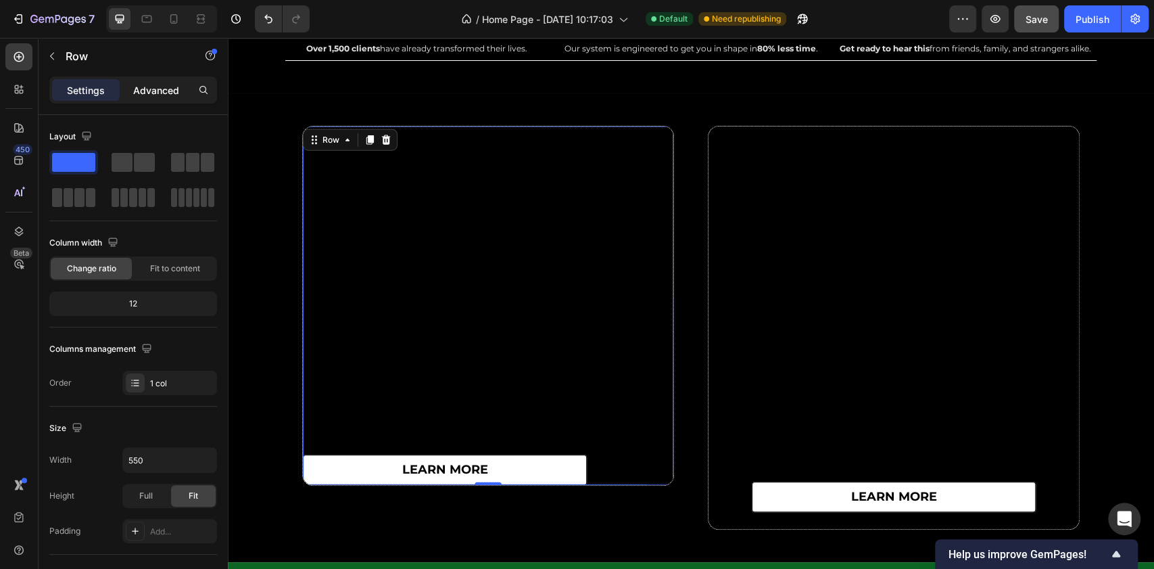
click at [161, 92] on p "Advanced" at bounding box center [156, 90] width 46 height 14
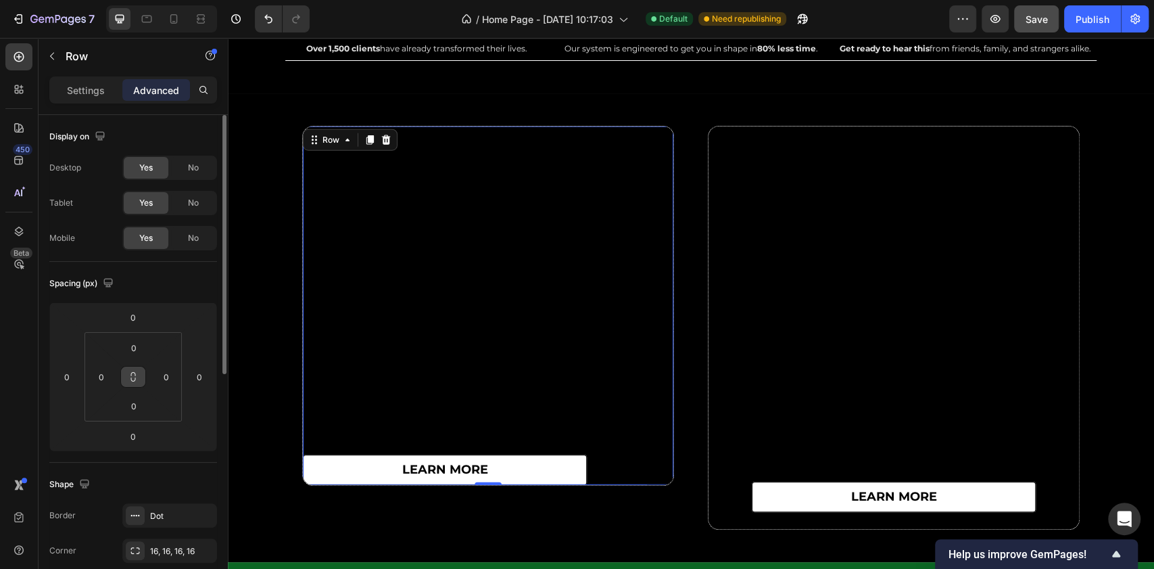
click at [138, 376] on icon at bounding box center [133, 376] width 11 height 11
click at [139, 441] on input "0" at bounding box center [133, 436] width 27 height 20
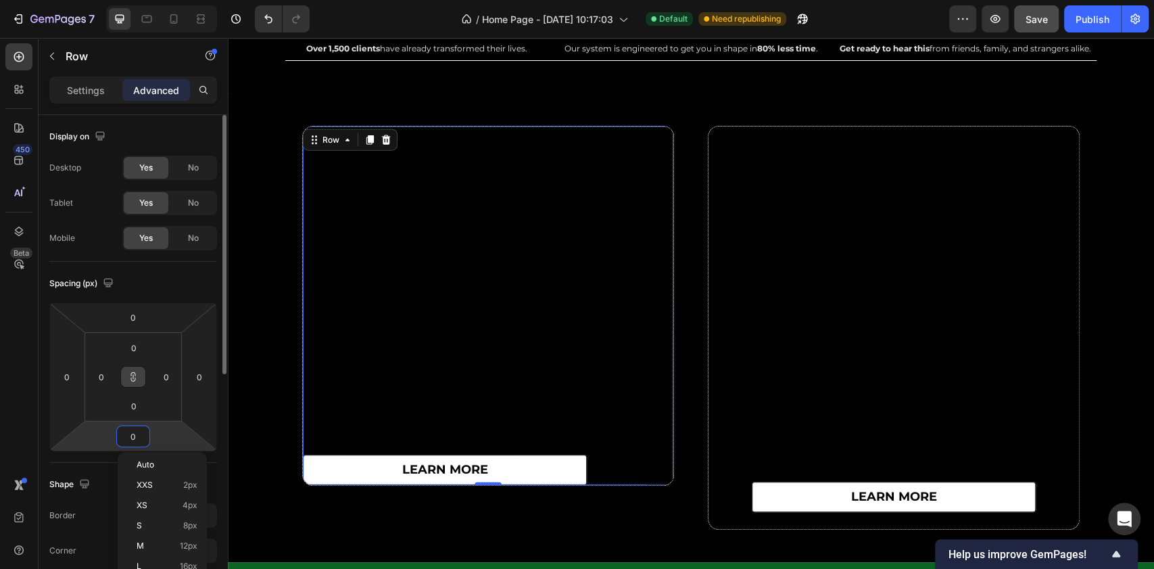
type input "2"
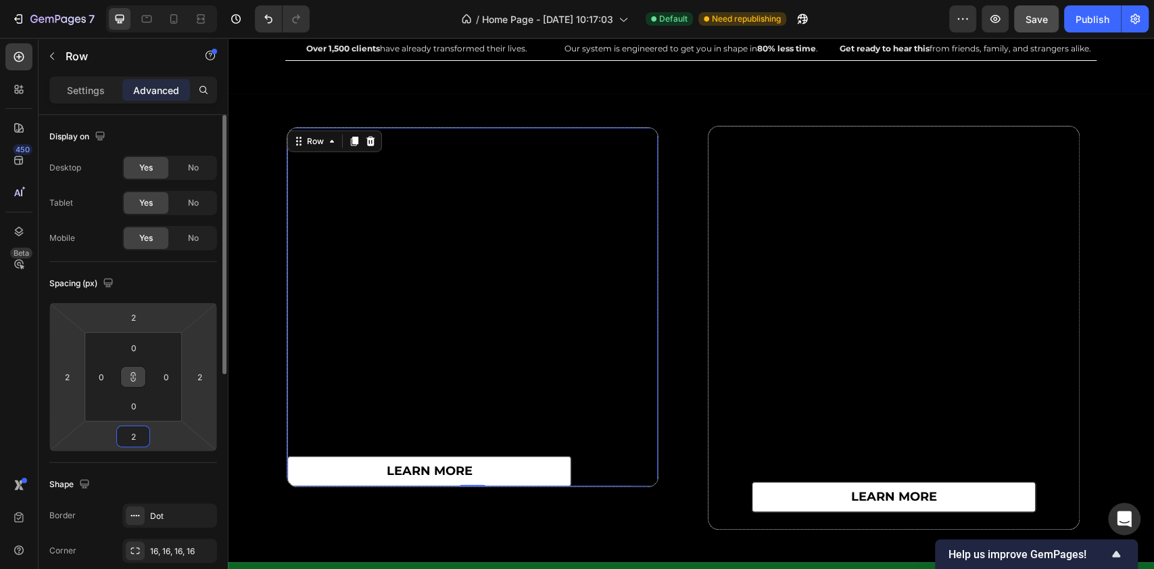
type input "20"
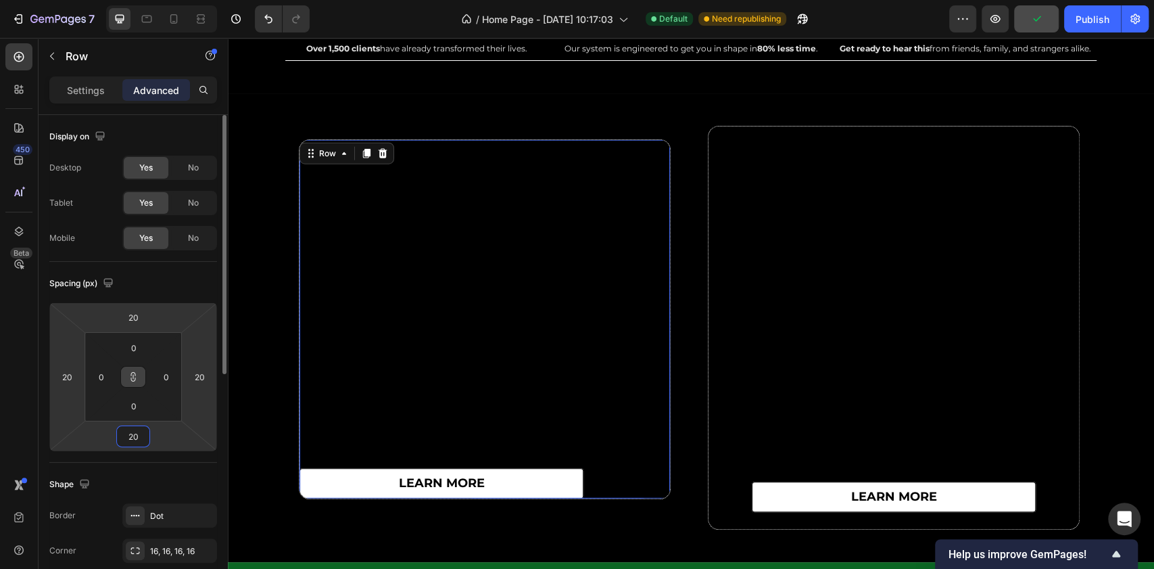
type input "2"
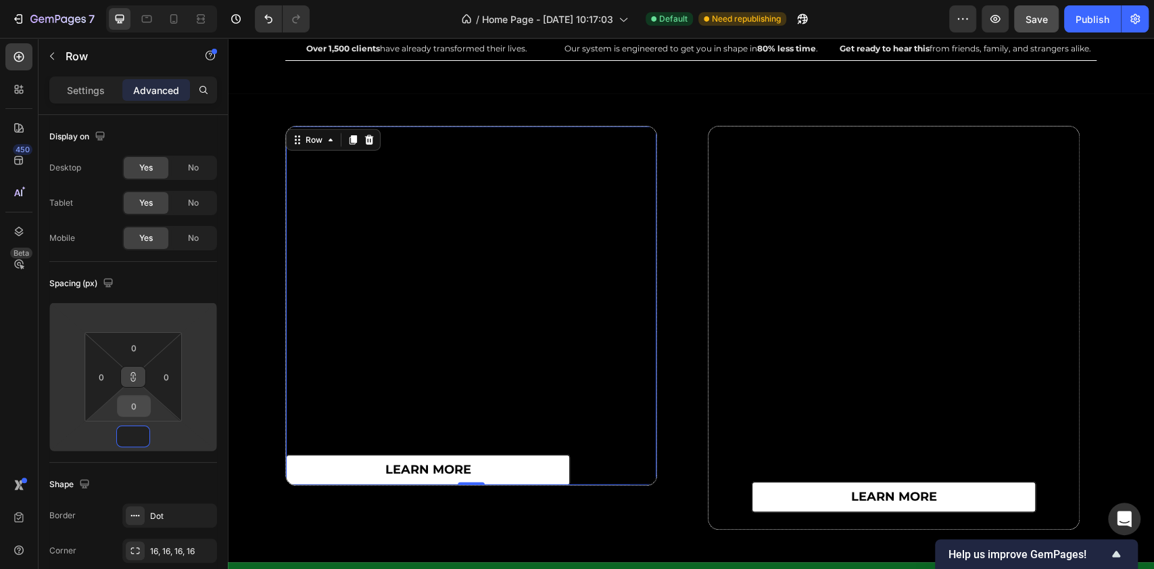
click at [130, 414] on input "0" at bounding box center [133, 406] width 27 height 20
type input "1"
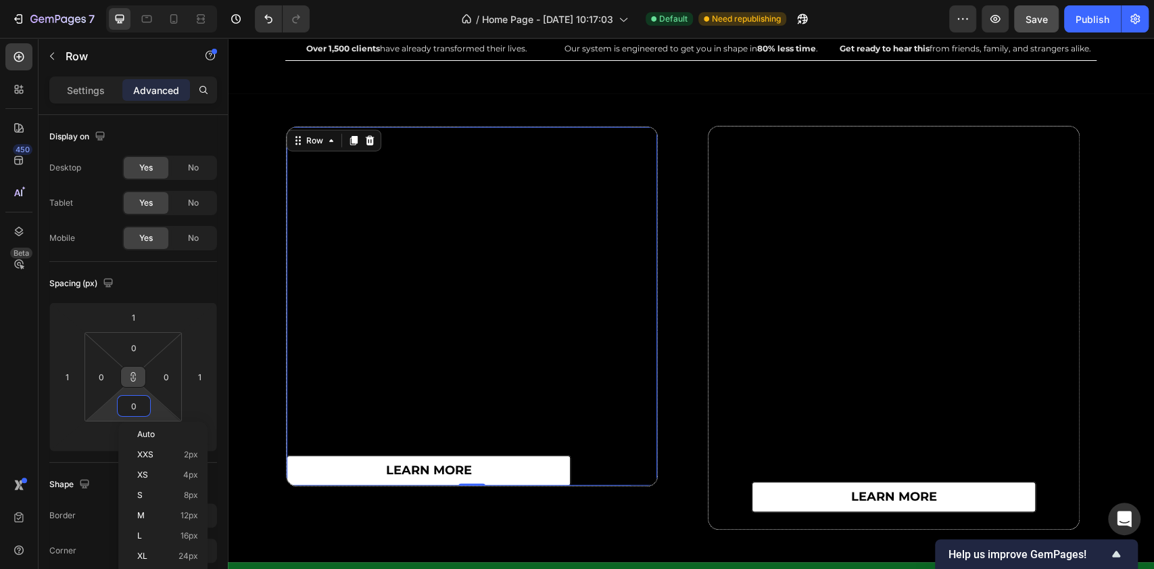
type input "2"
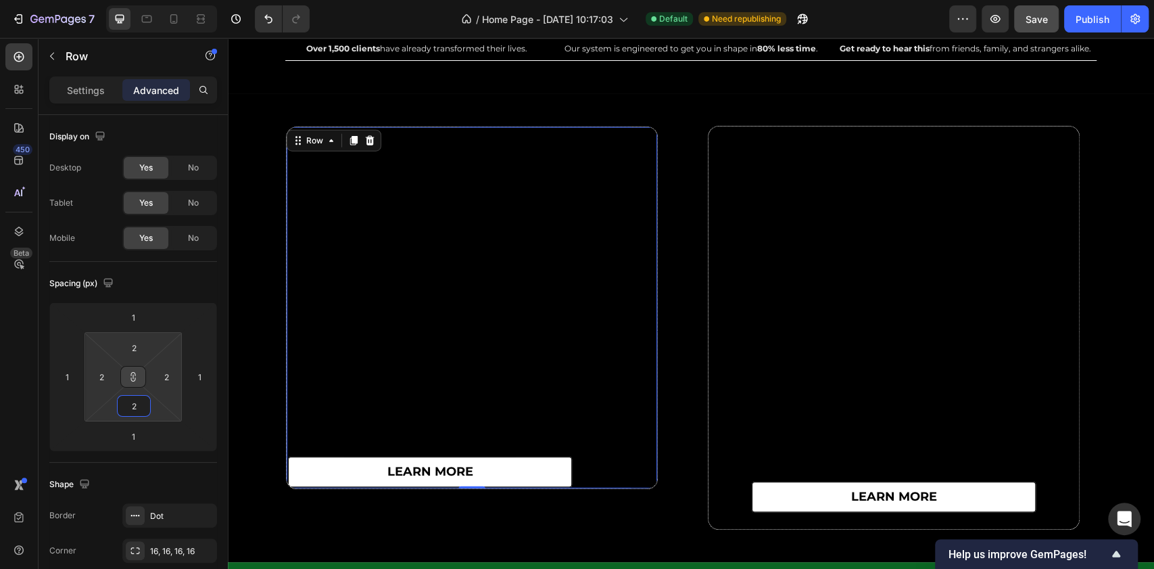
type input "20"
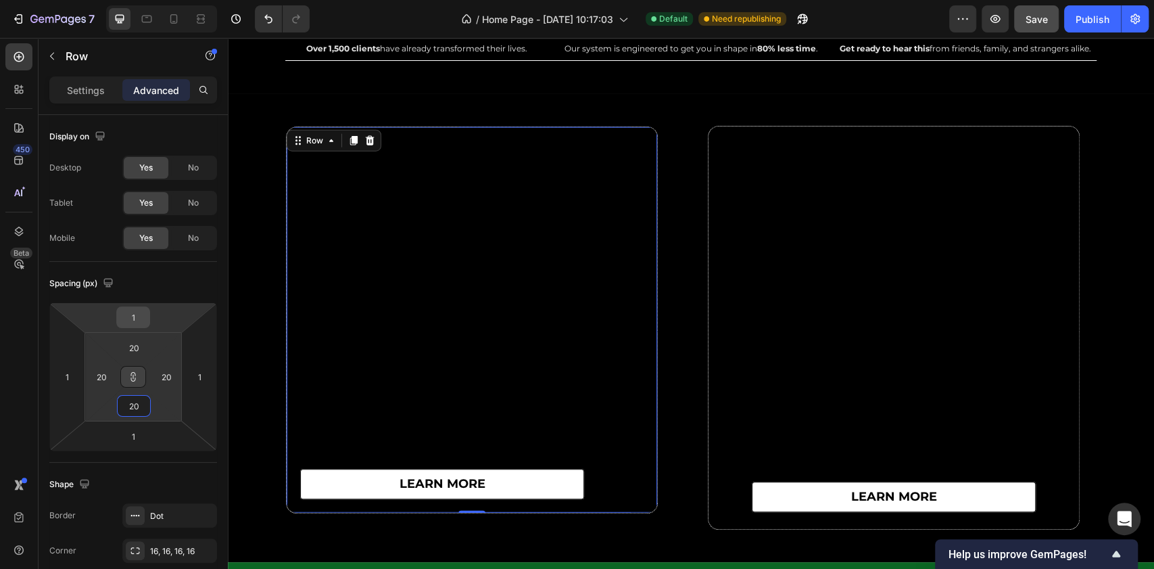
type input "20"
click at [138, 318] on input "1" at bounding box center [133, 317] width 27 height 20
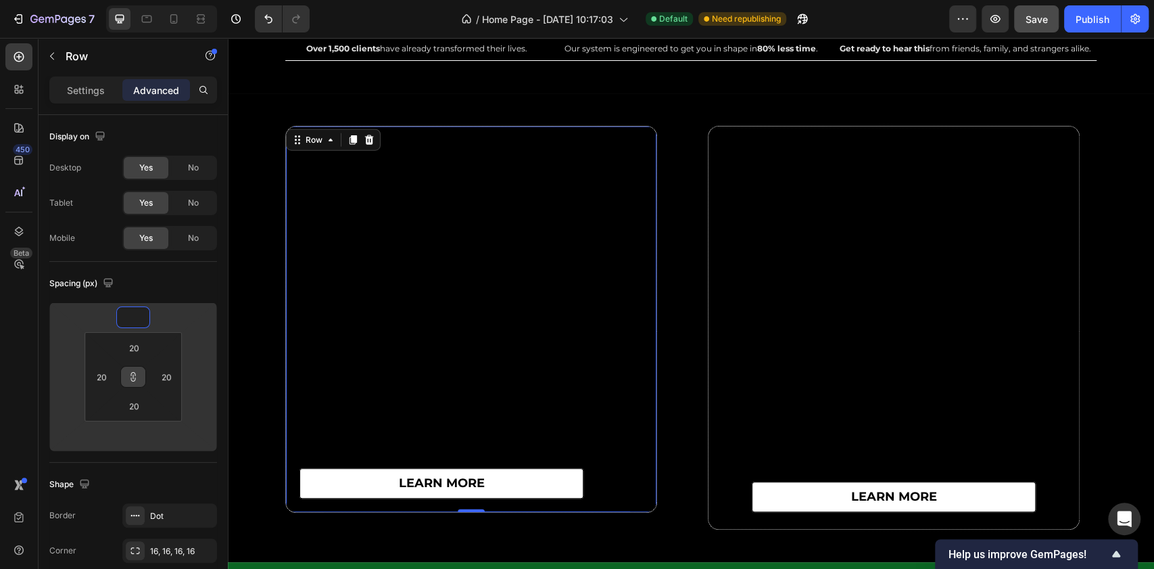
click at [159, 296] on div "Spacing (px) 20 20 20 20" at bounding box center [133, 362] width 168 height 201
type input "1"
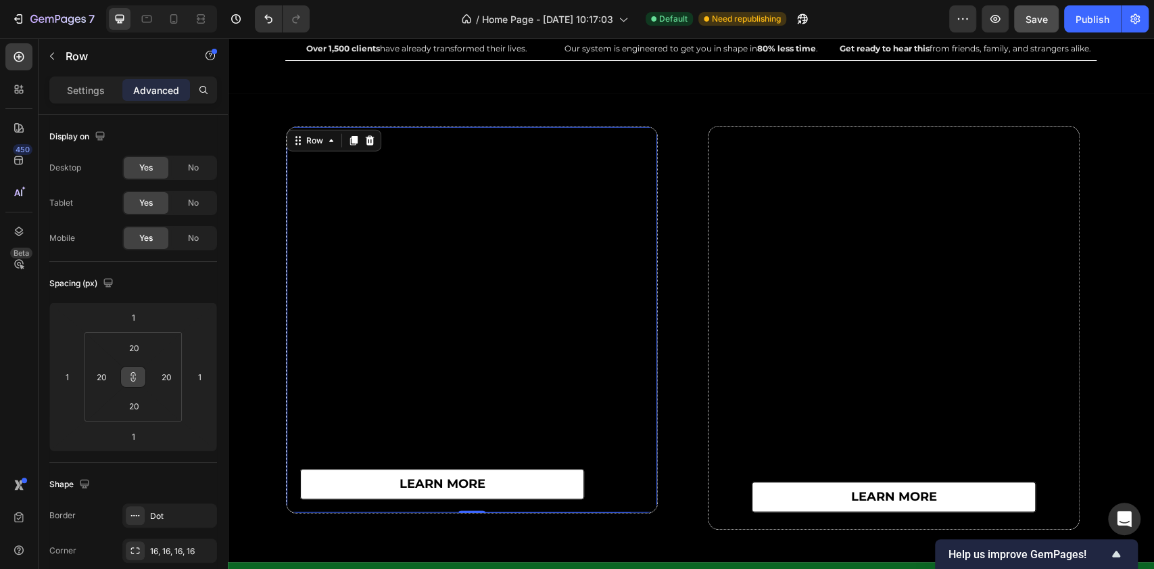
click at [397, 304] on div "learn more Button" at bounding box center [471, 320] width 343 height 358
click at [142, 315] on input "1" at bounding box center [133, 317] width 27 height 20
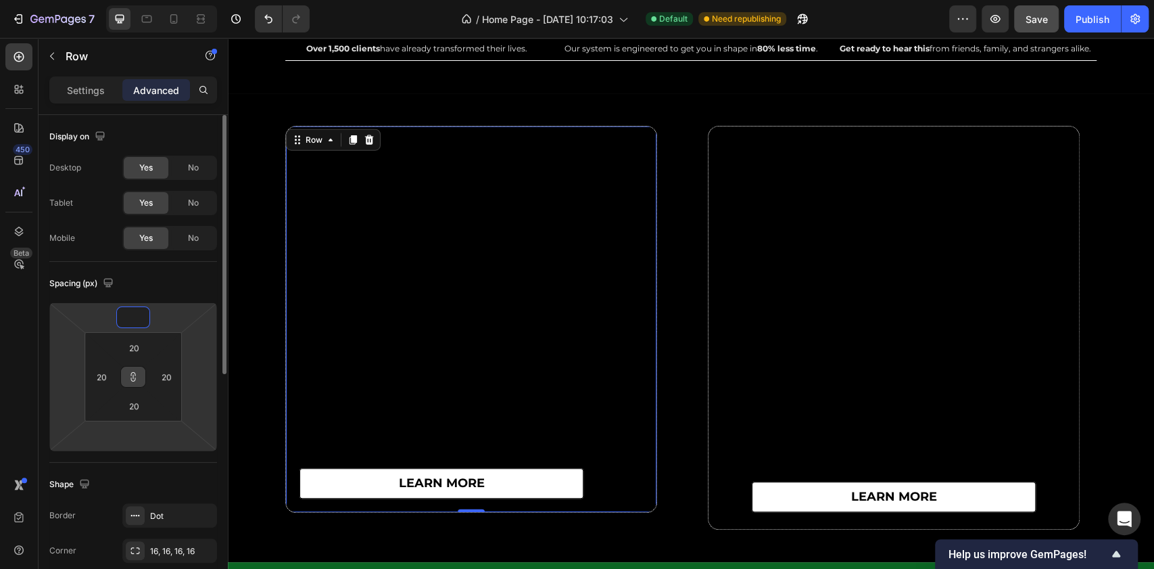
click at [149, 285] on div "Spacing (px)" at bounding box center [133, 283] width 168 height 22
type input "1"
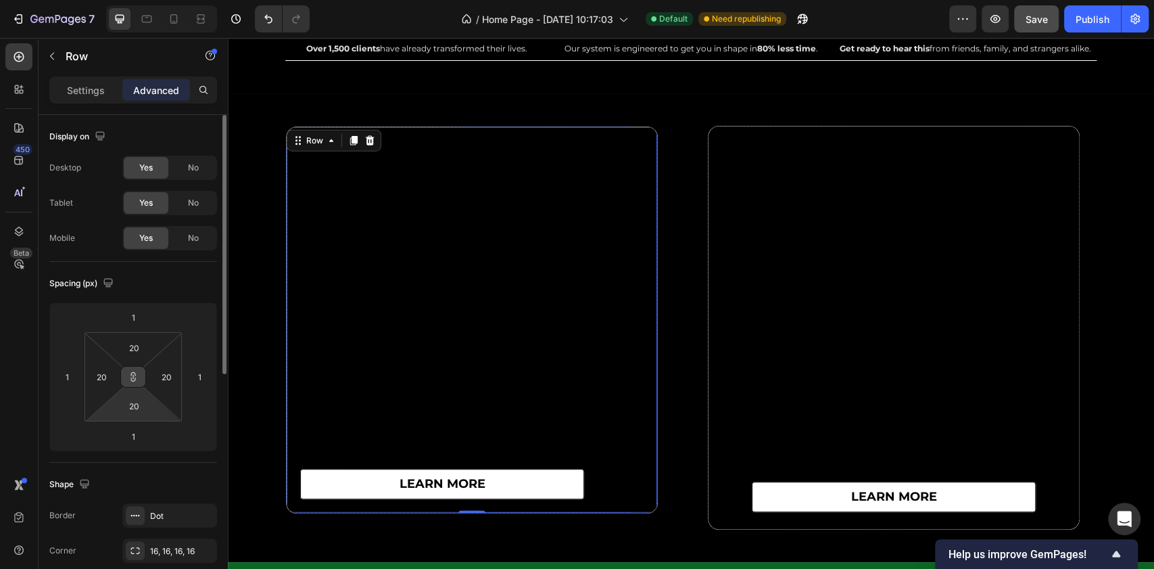
click at [130, 0] on html "7 / Home Page - Mar 21, 10:17:03 Default Need republishing Preview Save Publish…" at bounding box center [577, 0] width 1154 height 0
click at [137, 381] on button at bounding box center [133, 377] width 26 height 22
click at [135, 322] on input "1" at bounding box center [133, 317] width 27 height 20
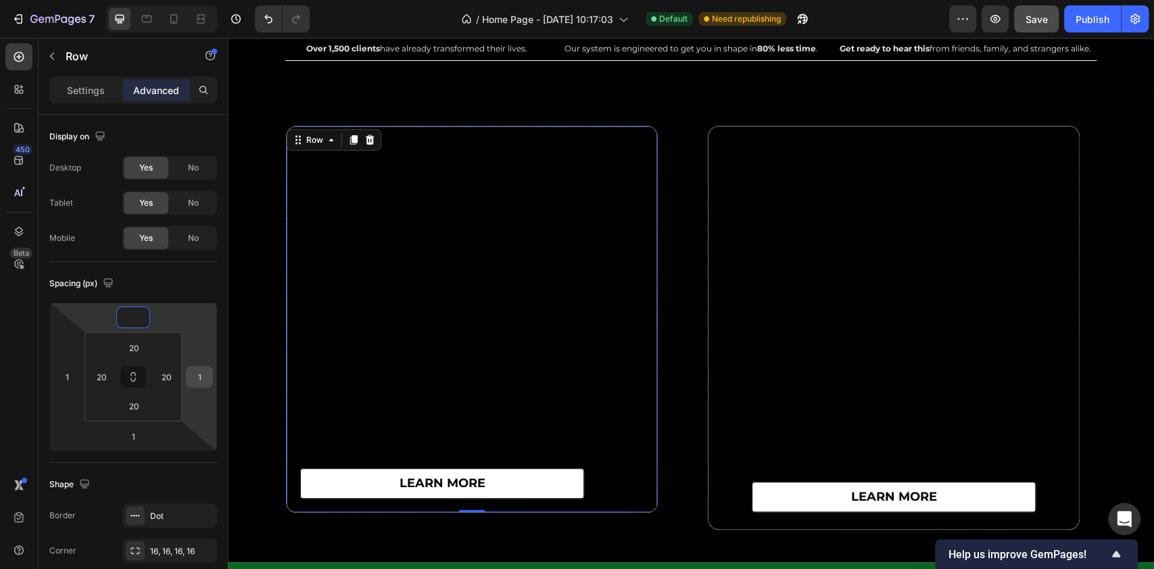
type input "0"
click at [207, 377] on input "1" at bounding box center [199, 376] width 20 height 20
type input "0"
click at [143, 433] on input "1" at bounding box center [133, 436] width 27 height 20
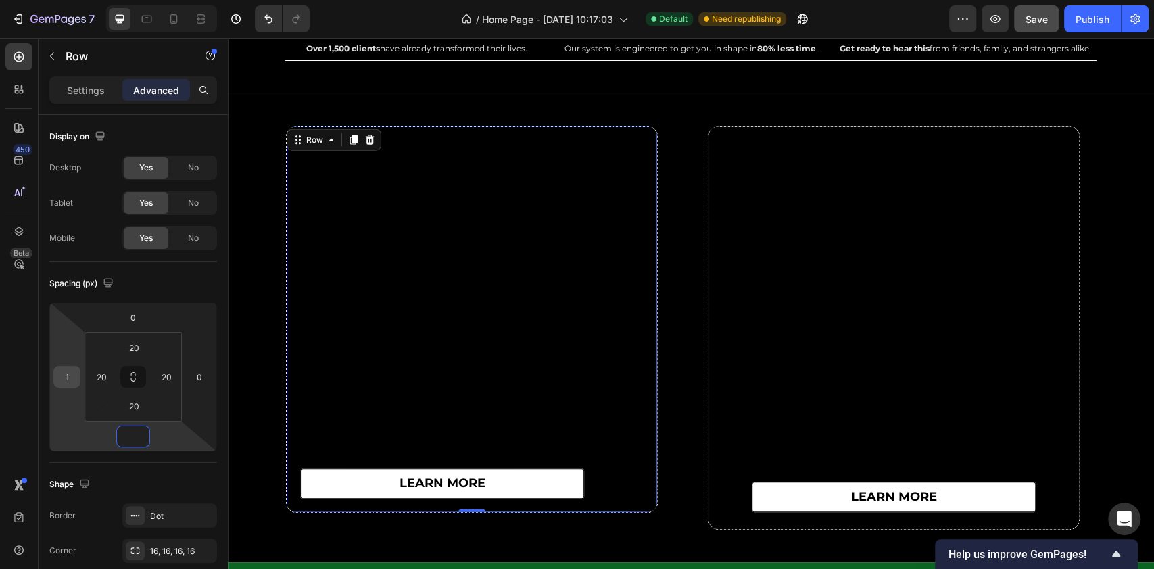
type input "0"
click at [72, 379] on input "1" at bounding box center [67, 376] width 20 height 20
type input "0"
click at [160, 285] on div "Spacing (px)" at bounding box center [133, 283] width 168 height 22
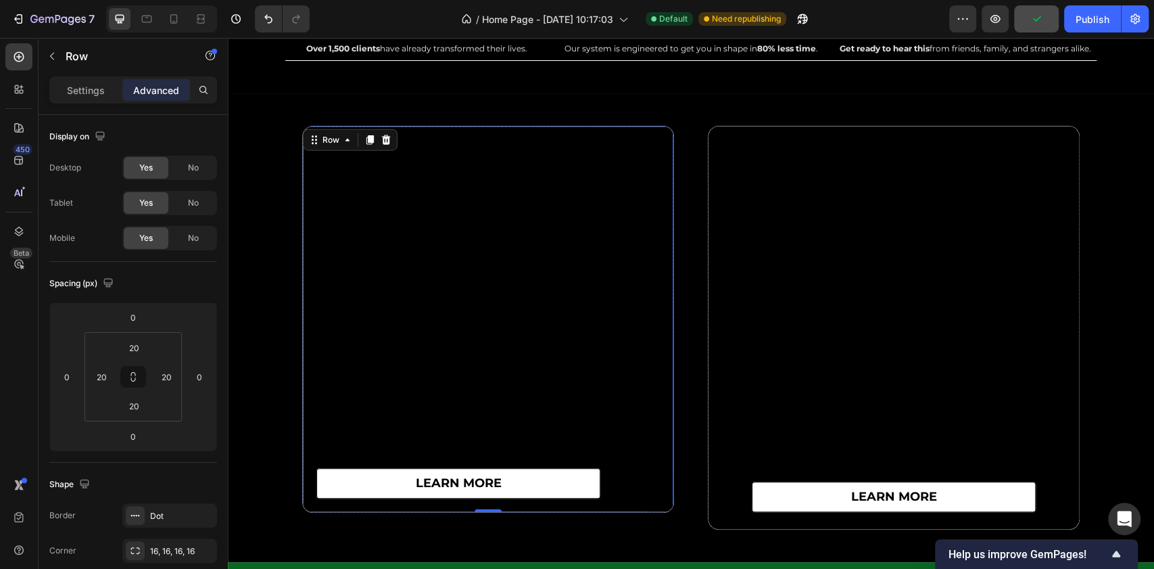
click at [160, 285] on div "Spacing (px)" at bounding box center [133, 283] width 168 height 22
click at [151, 19] on icon at bounding box center [147, 19] width 14 height 14
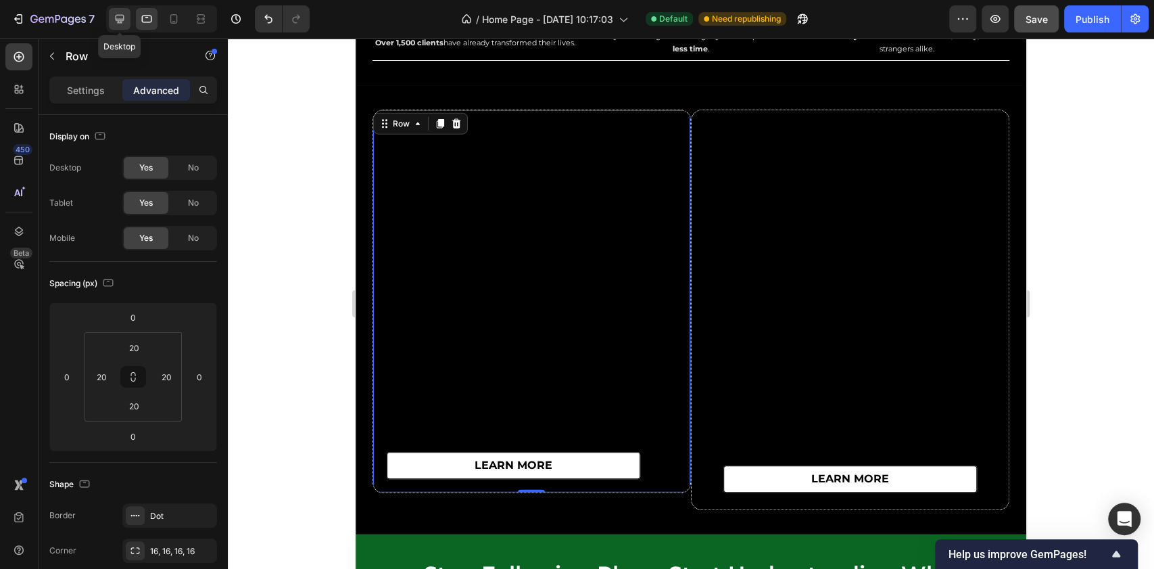
scroll to position [5712, 0]
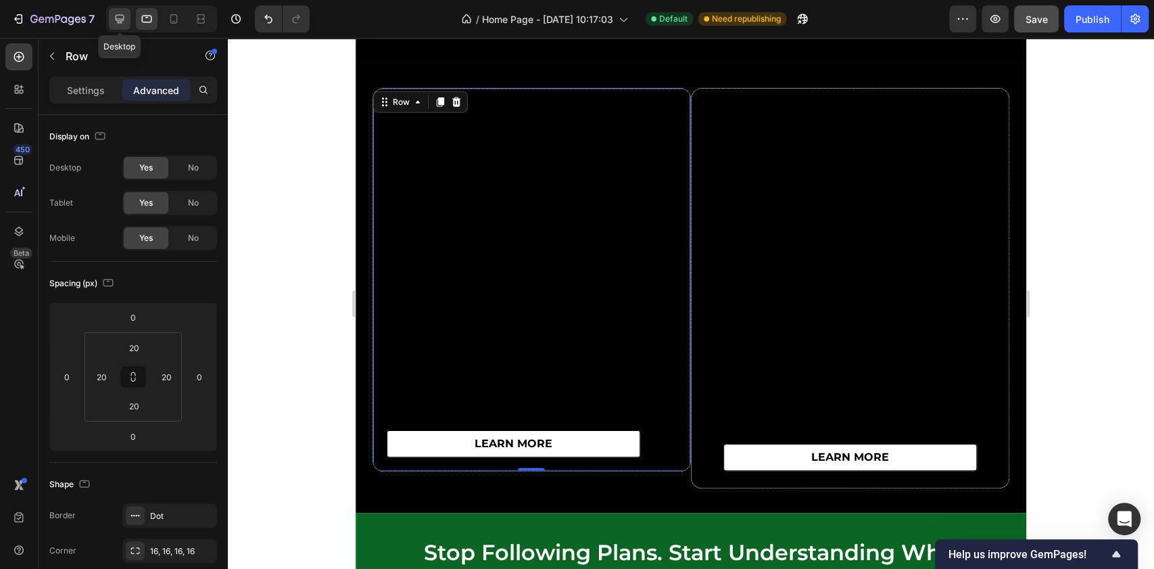
click at [128, 17] on div at bounding box center [120, 19] width 22 height 22
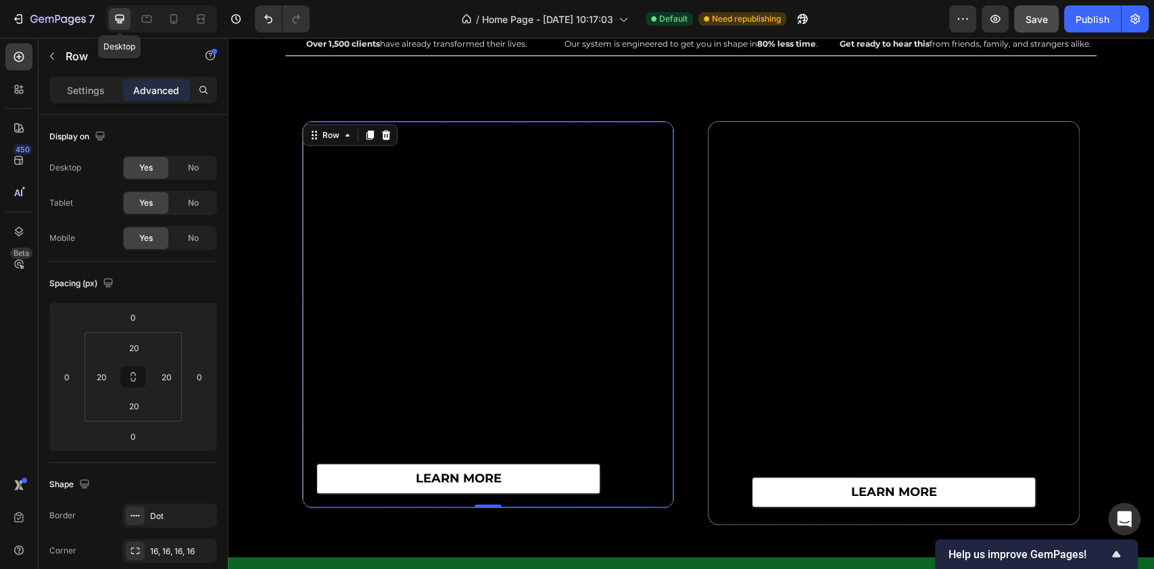
scroll to position [5746, 0]
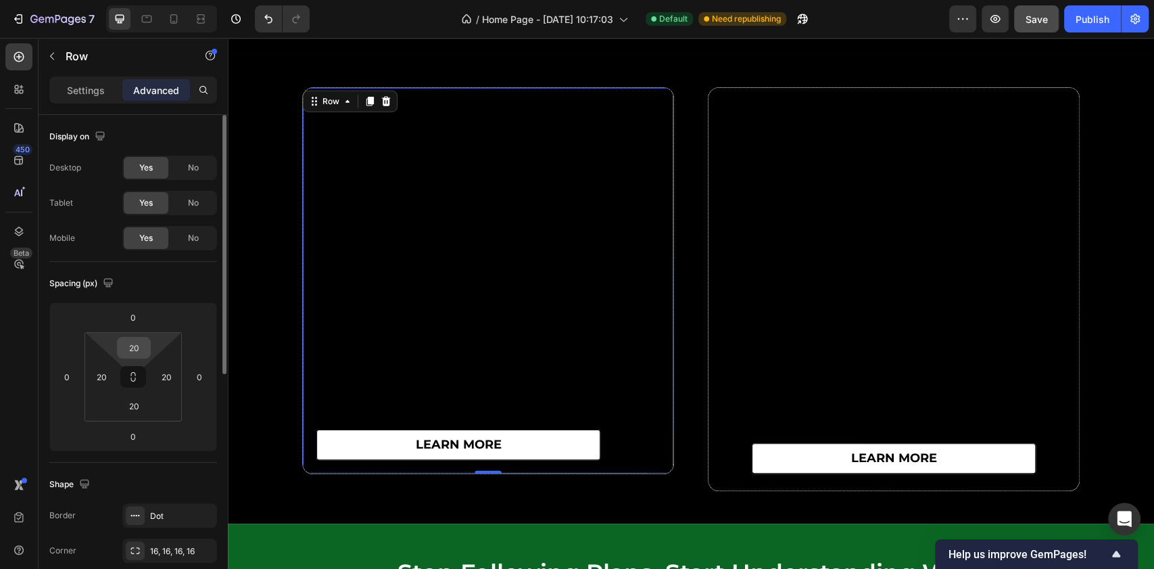
click at [139, 349] on input "20" at bounding box center [133, 347] width 27 height 20
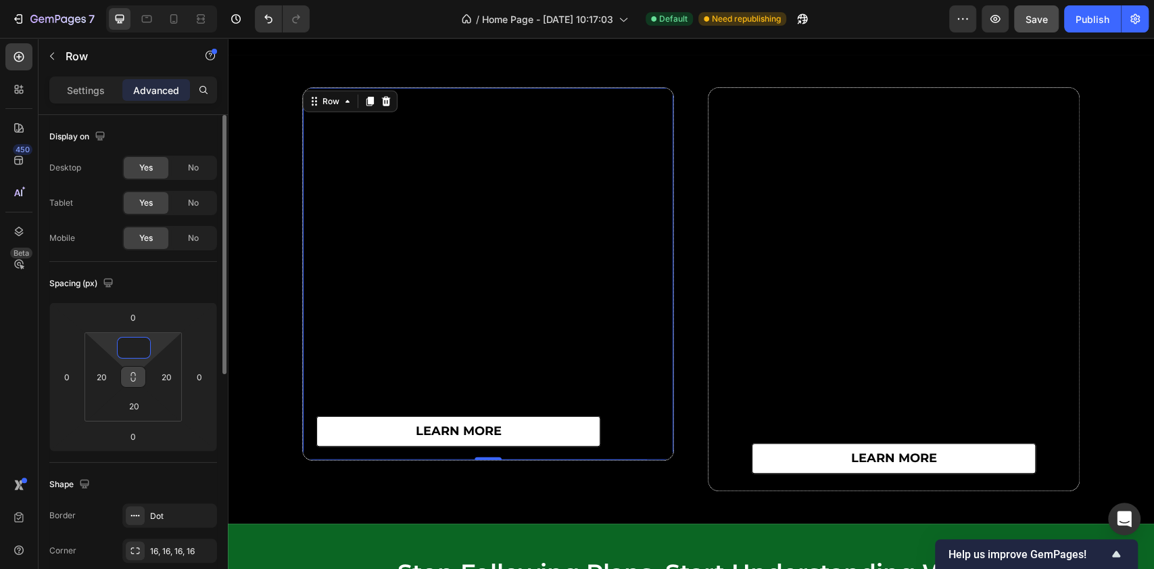
type input "0"
click at [135, 380] on icon at bounding box center [133, 376] width 11 height 11
click at [174, 378] on input "20" at bounding box center [166, 376] width 20 height 20
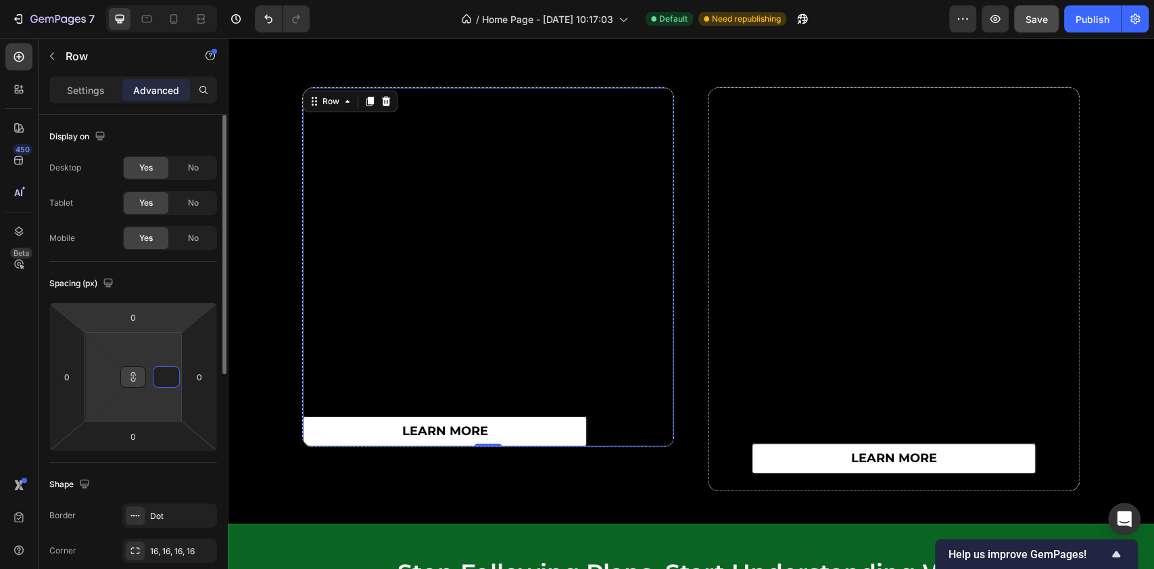
click at [181, 280] on div "Spacing (px)" at bounding box center [133, 283] width 168 height 22
type input "1"
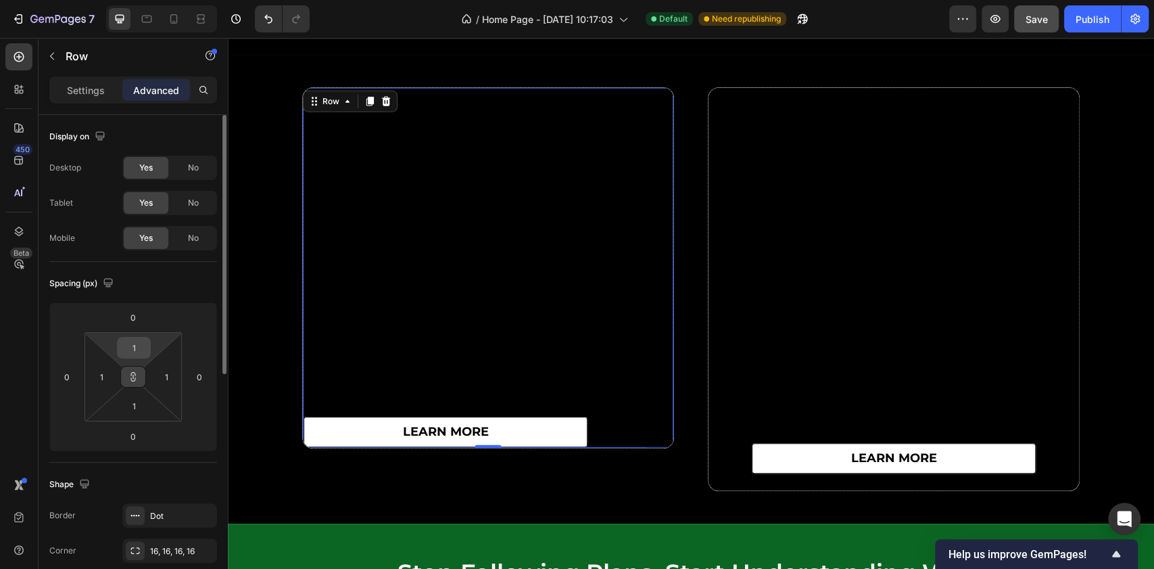
click at [138, 352] on input "1" at bounding box center [133, 347] width 27 height 20
type input "0"
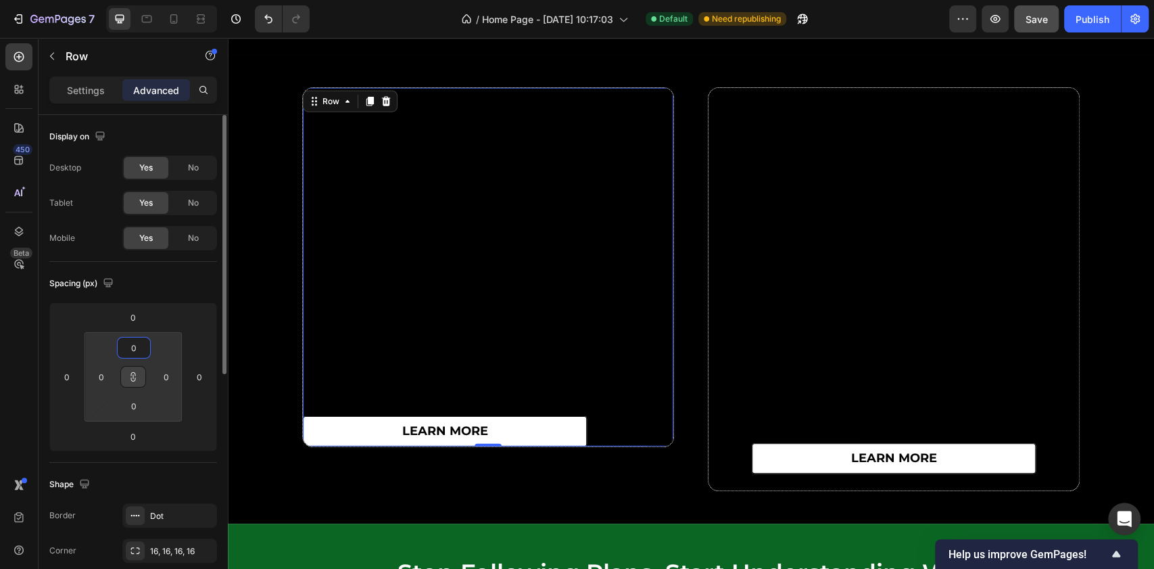
type input "0"
click at [158, 295] on div "Spacing (px) 0 0 0 0 0 0 0 0" at bounding box center [133, 362] width 168 height 201
click at [160, 294] on div "Spacing (px) 0 0 0 0 0 0 0 0" at bounding box center [133, 362] width 168 height 201
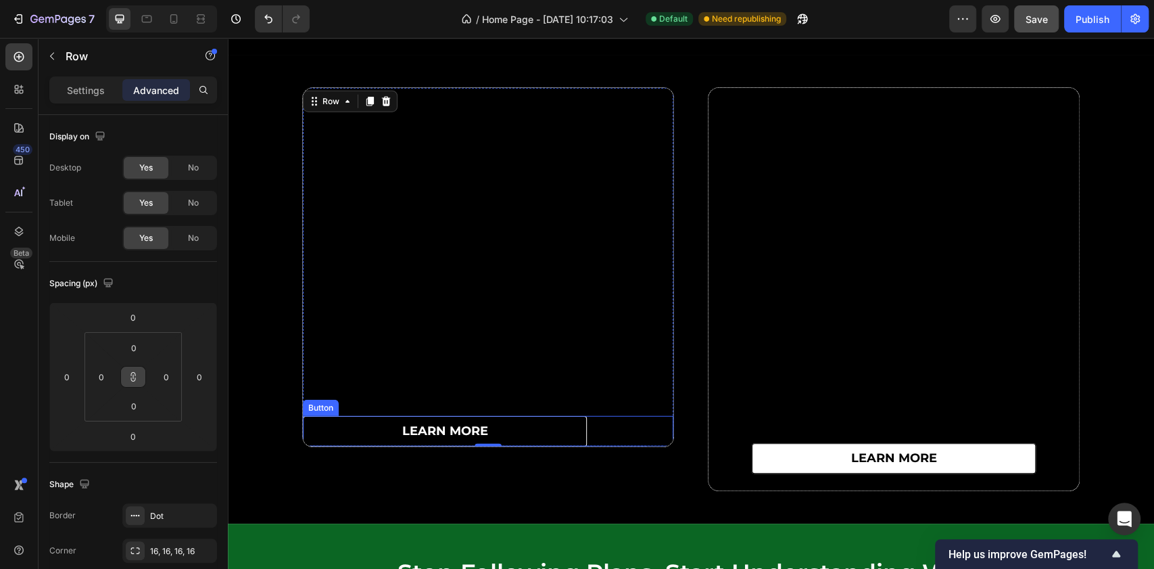
click at [320, 429] on link "learn more" at bounding box center [445, 431] width 284 height 30
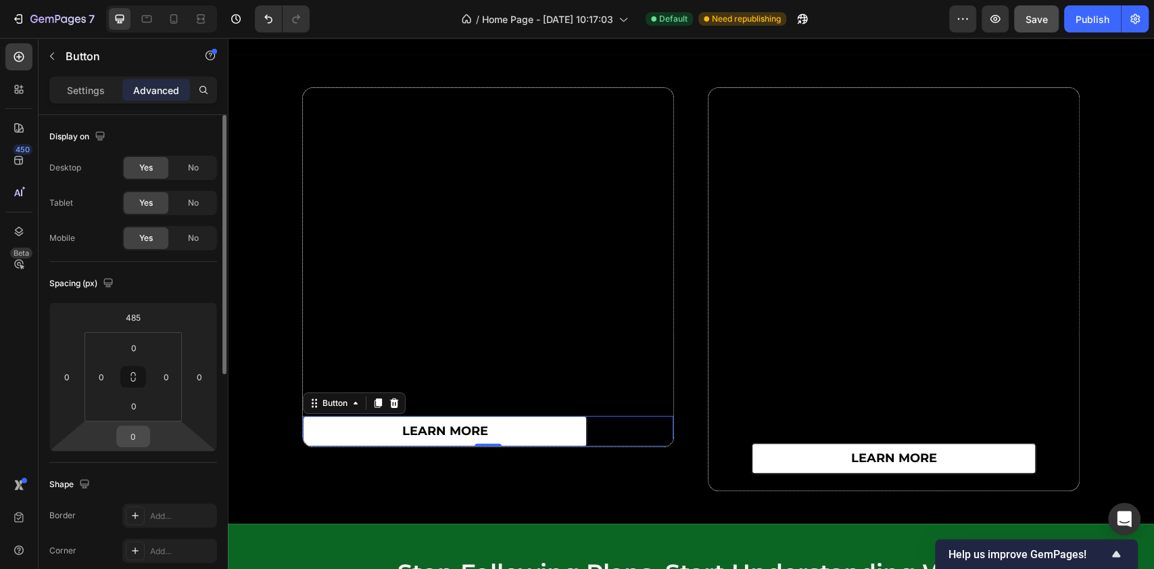
click at [139, 431] on input "0" at bounding box center [133, 436] width 27 height 20
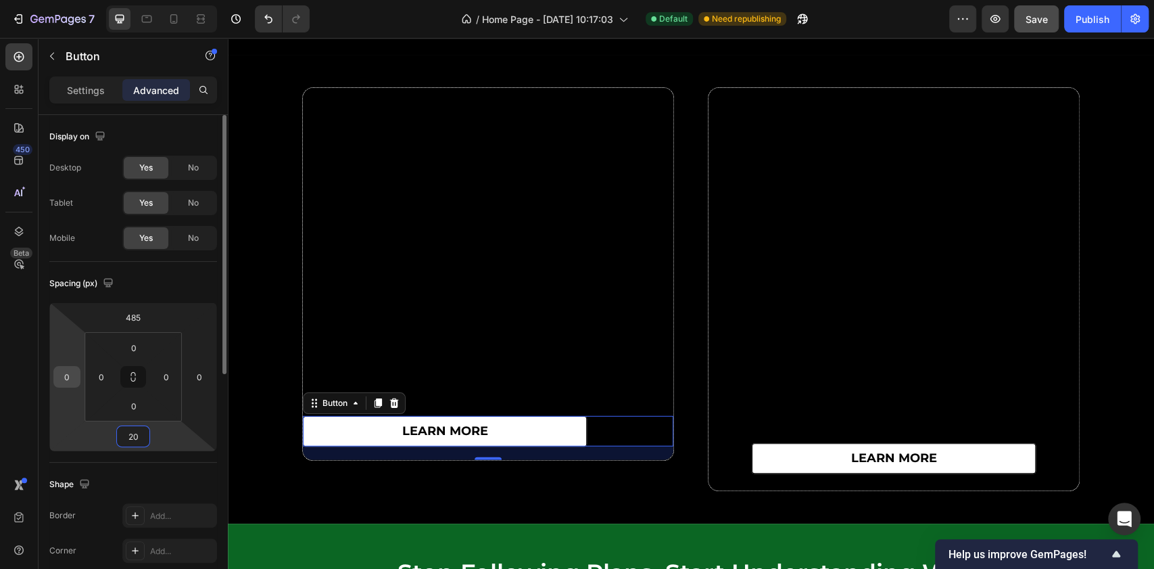
type input "20"
click at [70, 379] on input "0" at bounding box center [67, 376] width 20 height 20
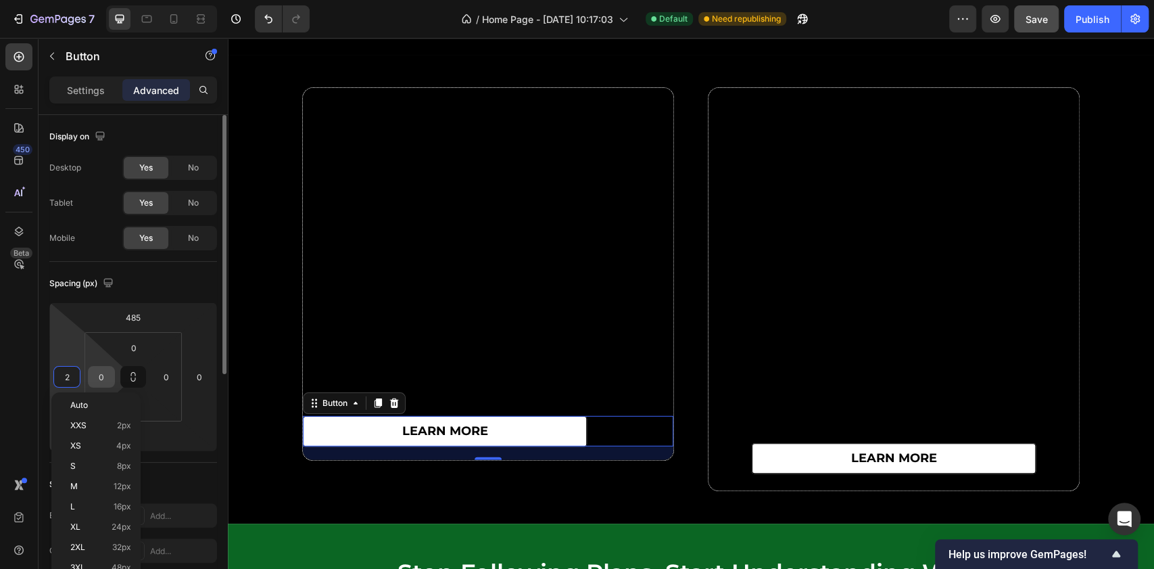
type input "20"
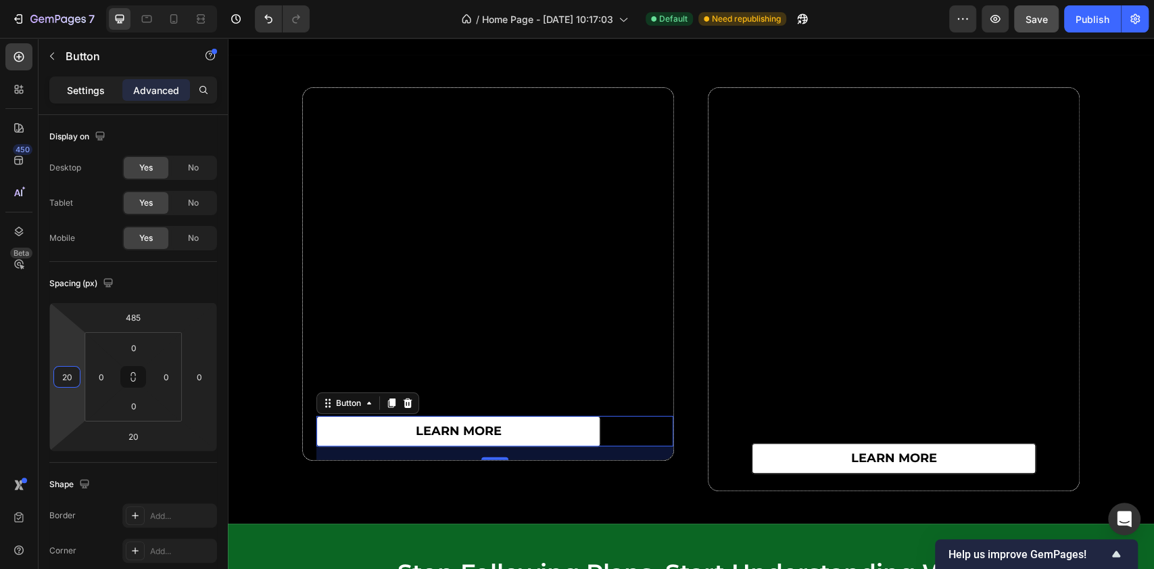
click at [92, 83] on p "Settings" at bounding box center [86, 90] width 38 height 14
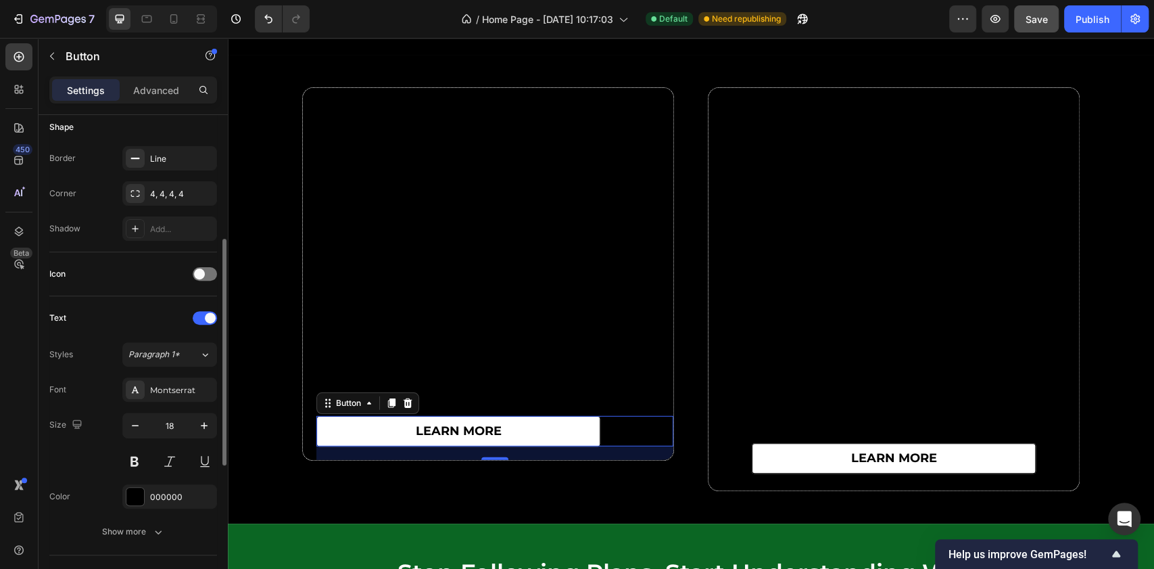
scroll to position [0, 0]
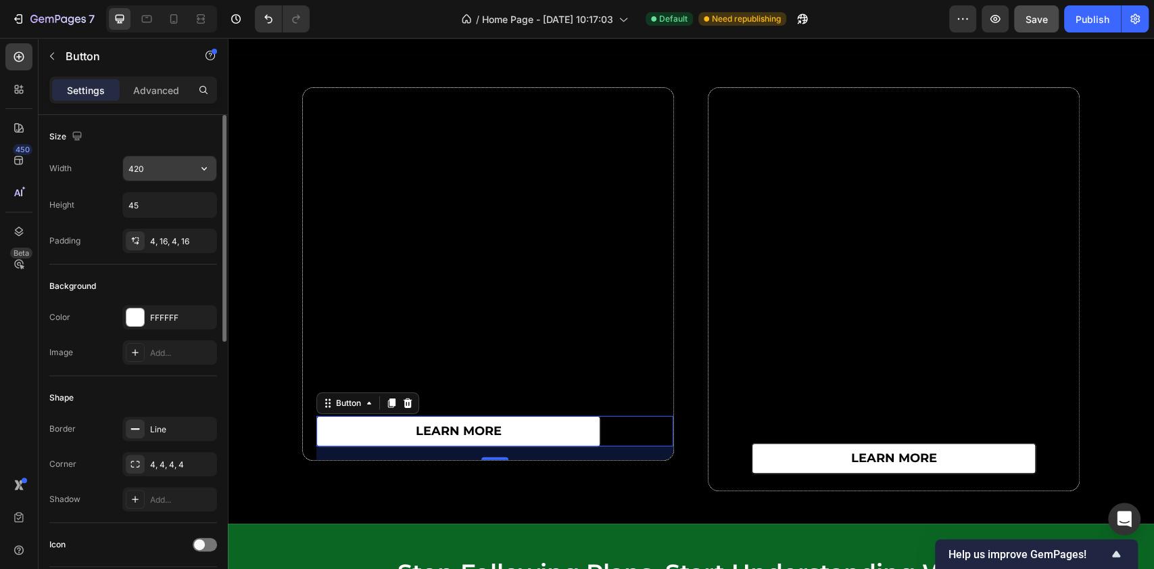
click at [154, 172] on input "420" at bounding box center [169, 168] width 93 height 24
click at [143, 208] on input "45" at bounding box center [169, 205] width 93 height 24
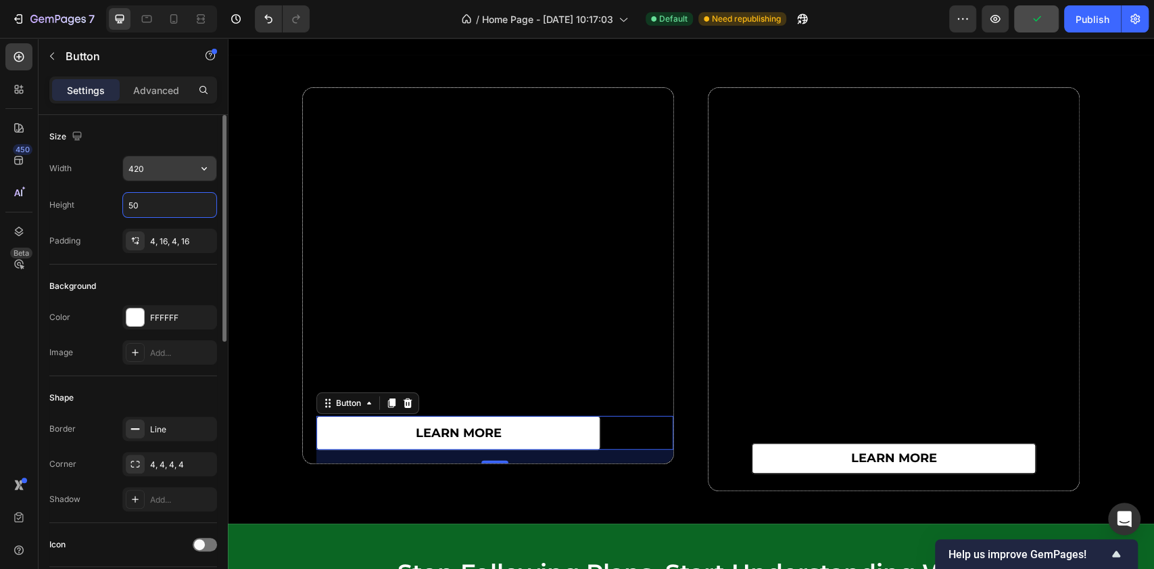
type input "50"
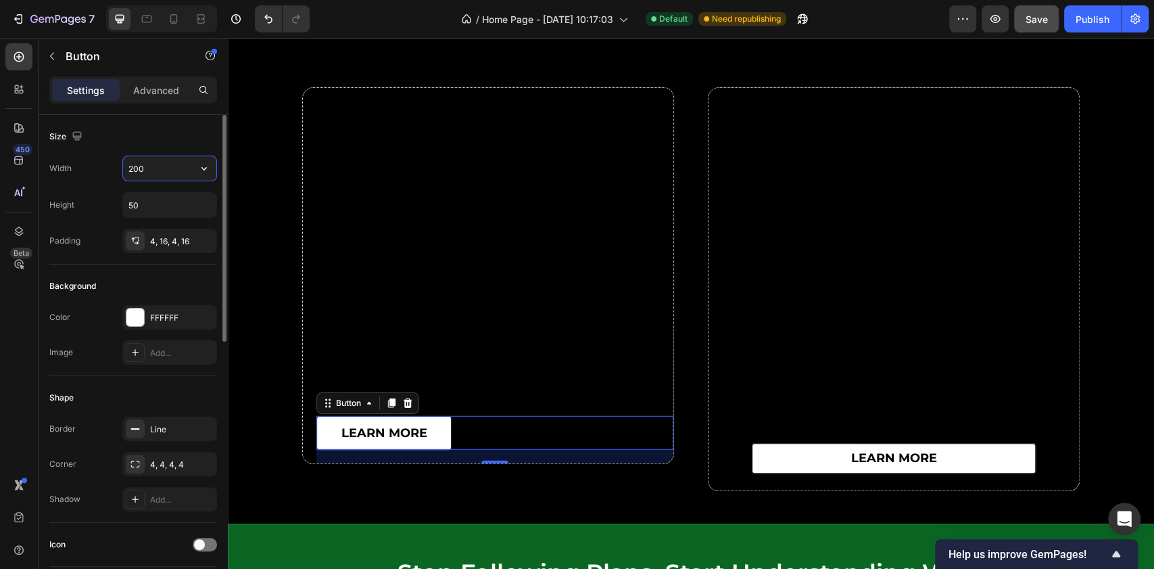
drag, startPoint x: 147, startPoint y: 166, endPoint x: 134, endPoint y: 168, distance: 12.9
click at [134, 168] on input "200" at bounding box center [169, 168] width 93 height 24
type input "250"
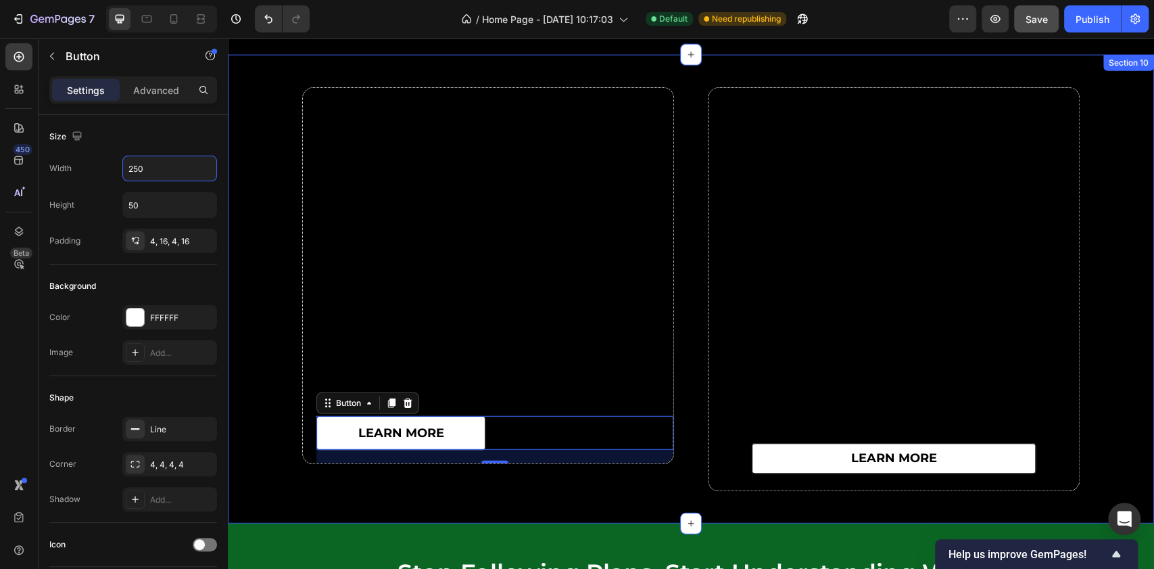
click at [270, 122] on div "learn more Button 20 Row learn more Button Row Row" at bounding box center [691, 289] width 926 height 404
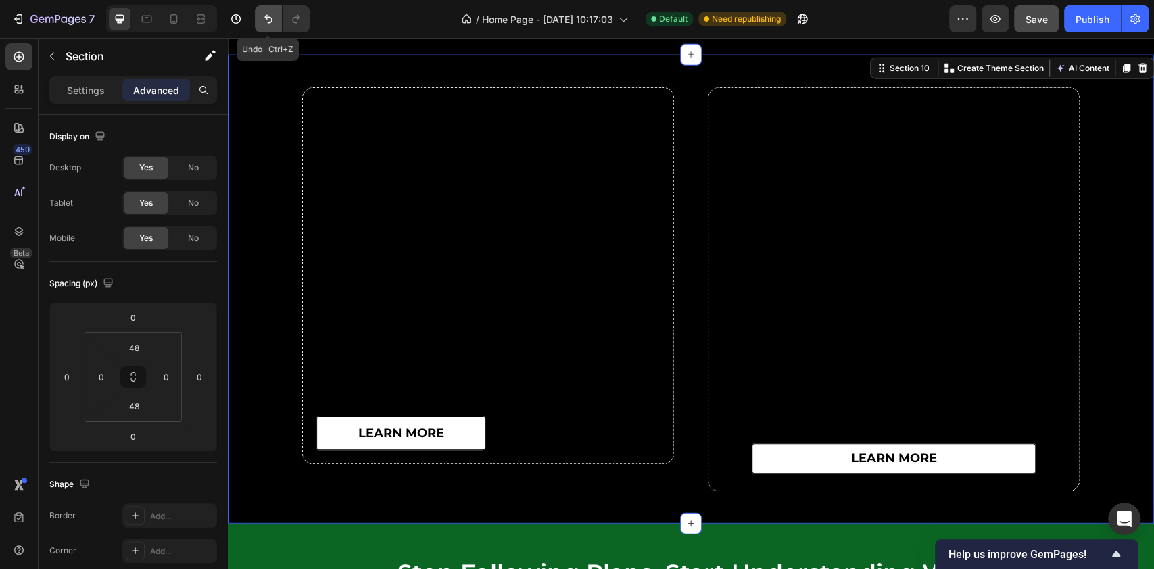
click at [272, 15] on icon "Undo/Redo" at bounding box center [269, 19] width 14 height 14
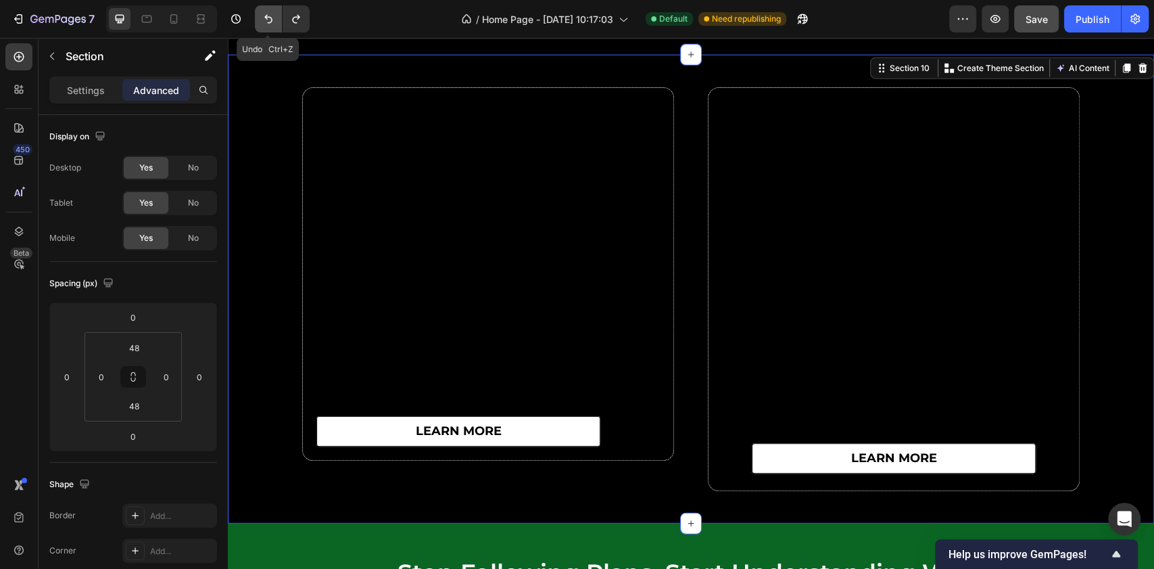
click at [272, 15] on icon "Undo/Redo" at bounding box center [269, 19] width 14 height 14
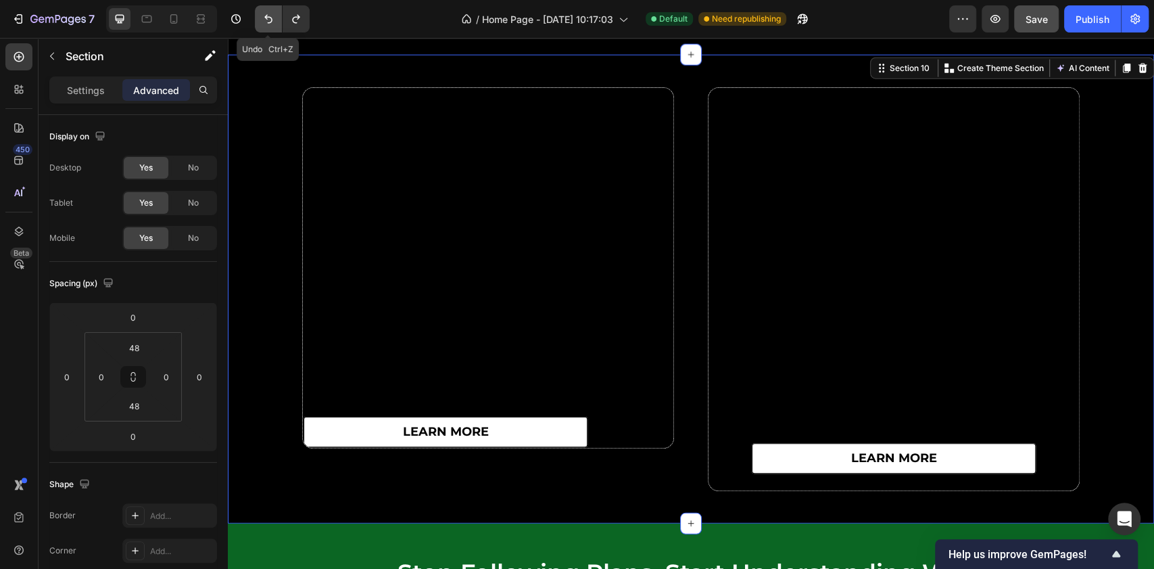
click at [272, 15] on icon "Undo/Redo" at bounding box center [269, 19] width 14 height 14
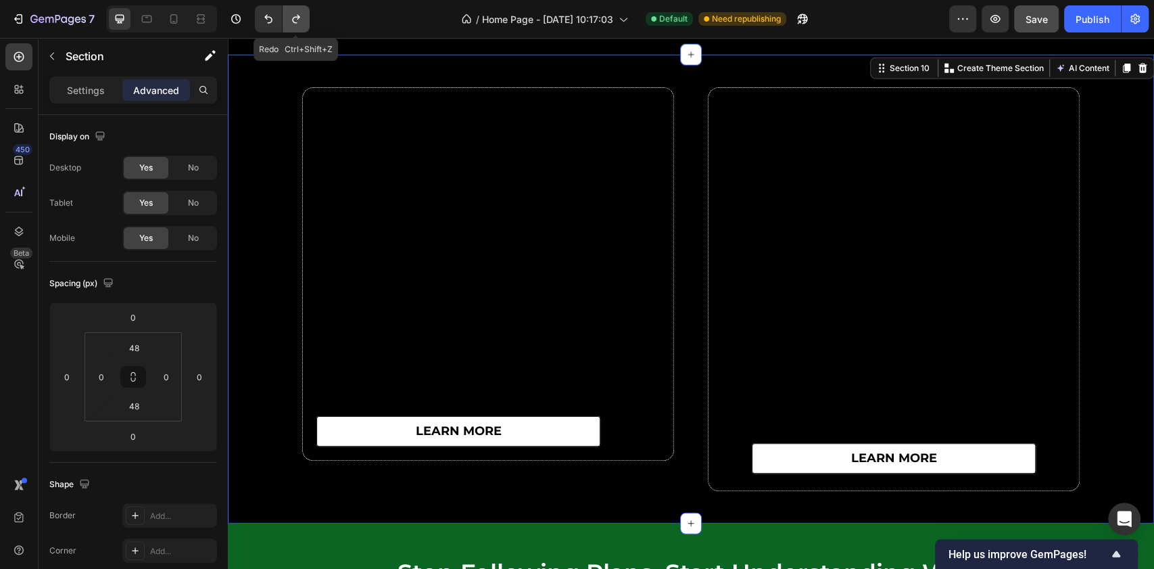
click at [297, 16] on icon "Undo/Redo" at bounding box center [295, 19] width 7 height 9
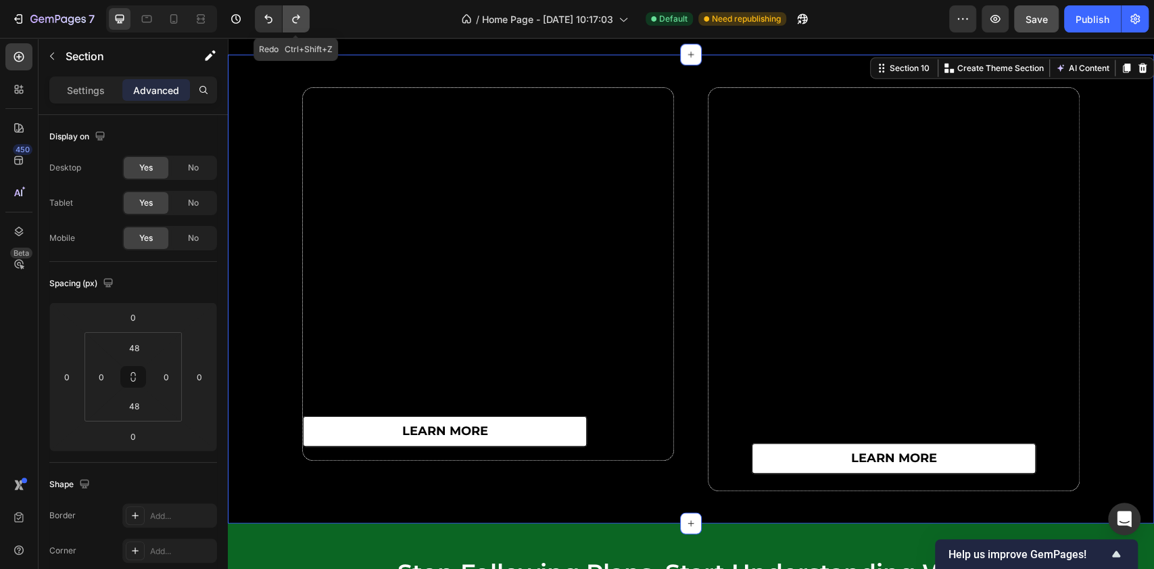
click at [297, 16] on icon "Undo/Redo" at bounding box center [295, 19] width 7 height 9
click at [265, 18] on icon "Undo/Redo" at bounding box center [268, 19] width 8 height 9
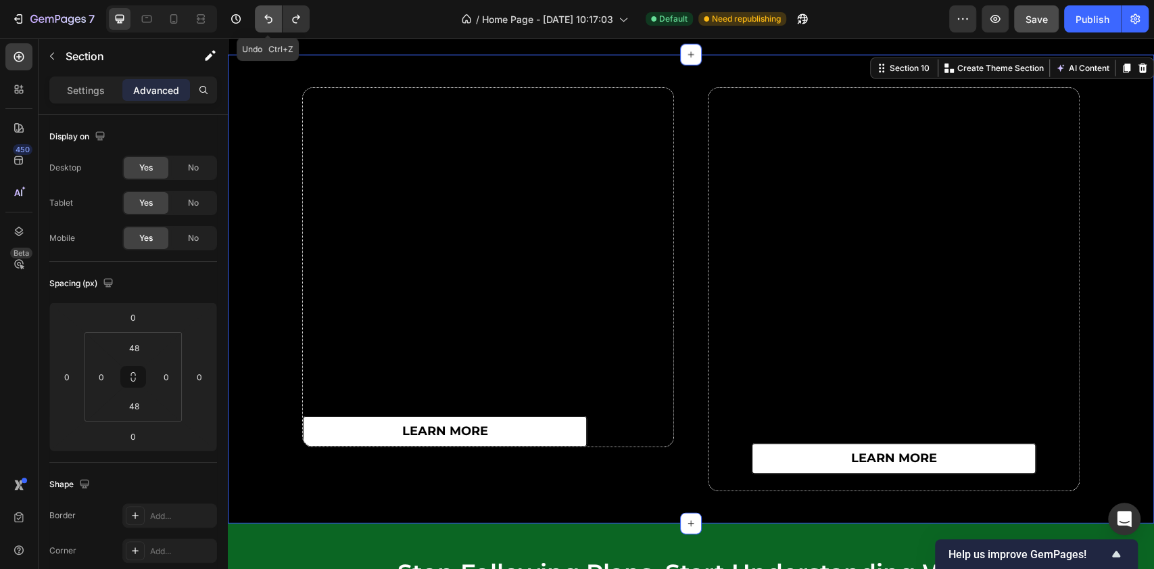
click at [265, 18] on icon "Undo/Redo" at bounding box center [268, 19] width 8 height 9
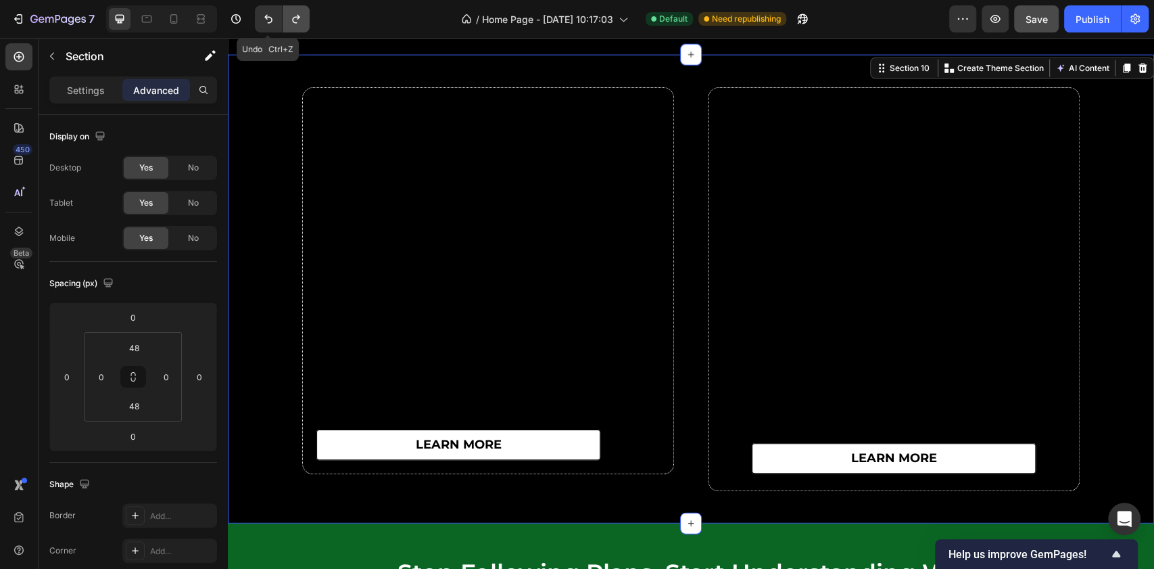
click at [284, 23] on button "Undo/Redo" at bounding box center [296, 18] width 27 height 27
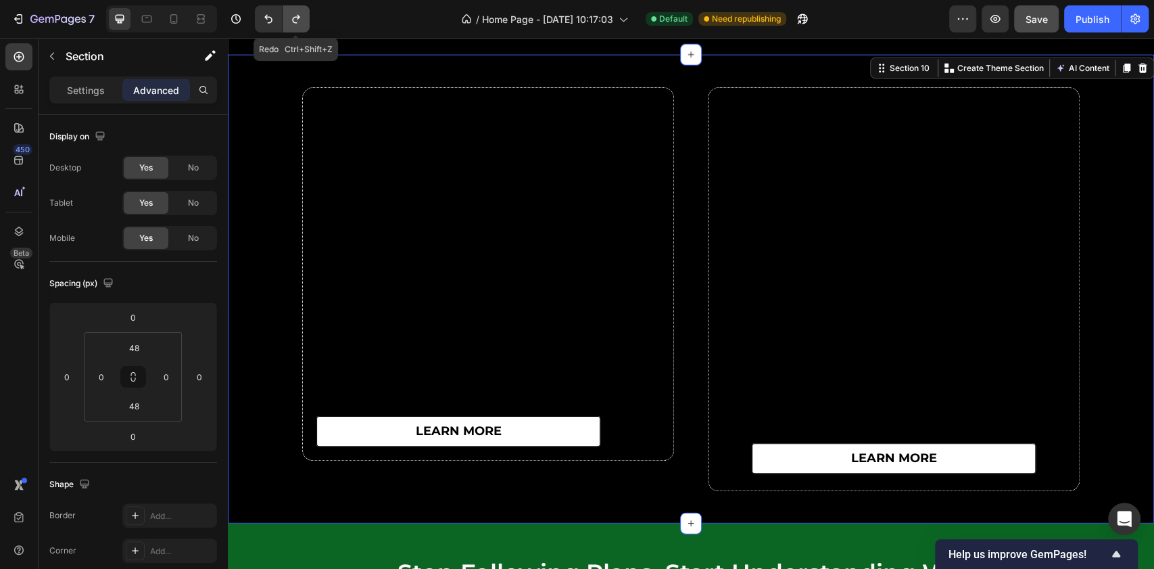
click at [286, 23] on button "Undo/Redo" at bounding box center [296, 18] width 27 height 27
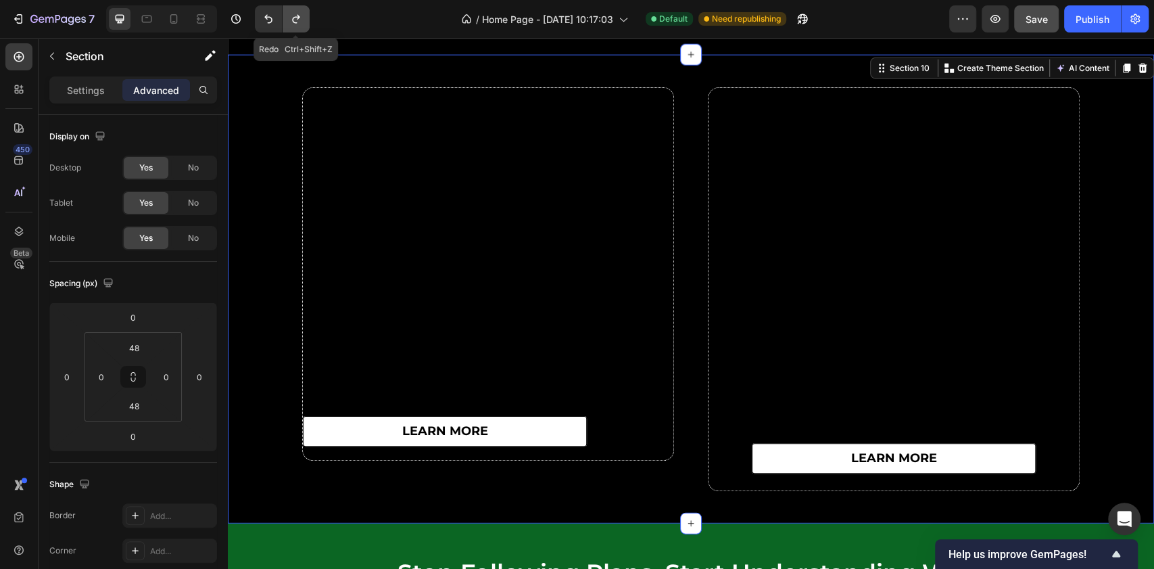
click at [286, 23] on button "Undo/Redo" at bounding box center [296, 18] width 27 height 27
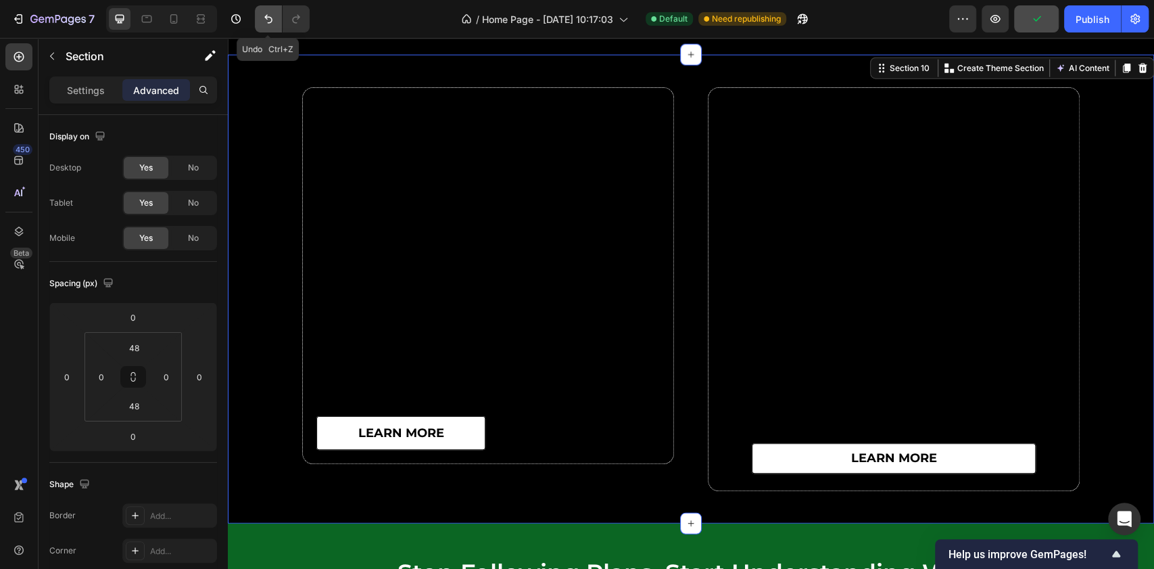
click at [262, 20] on icon "Undo/Redo" at bounding box center [269, 19] width 14 height 14
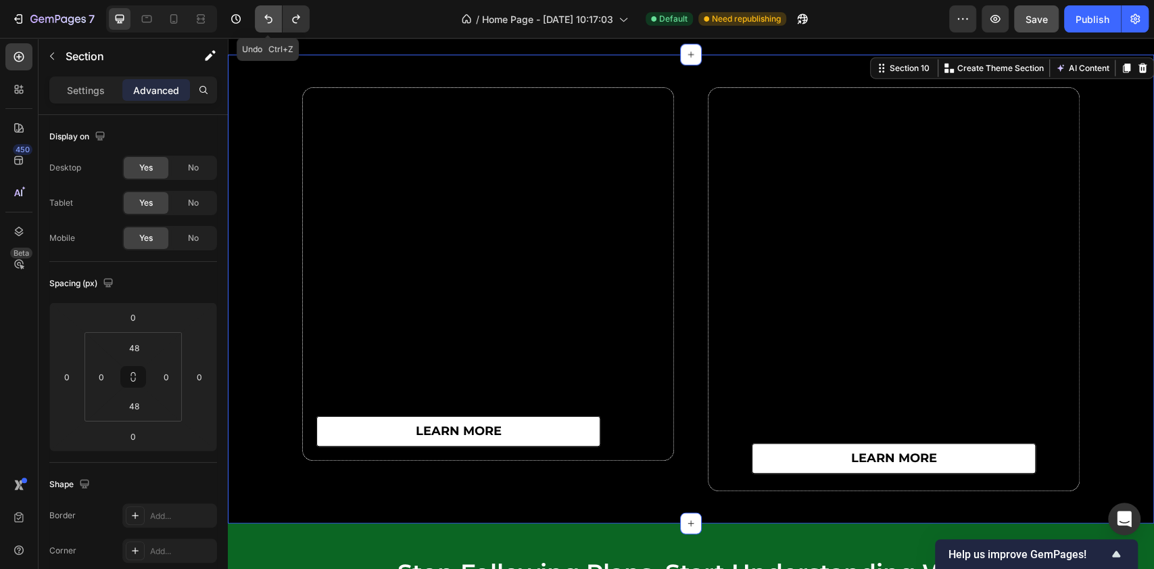
click at [262, 20] on icon "Undo/Redo" at bounding box center [269, 19] width 14 height 14
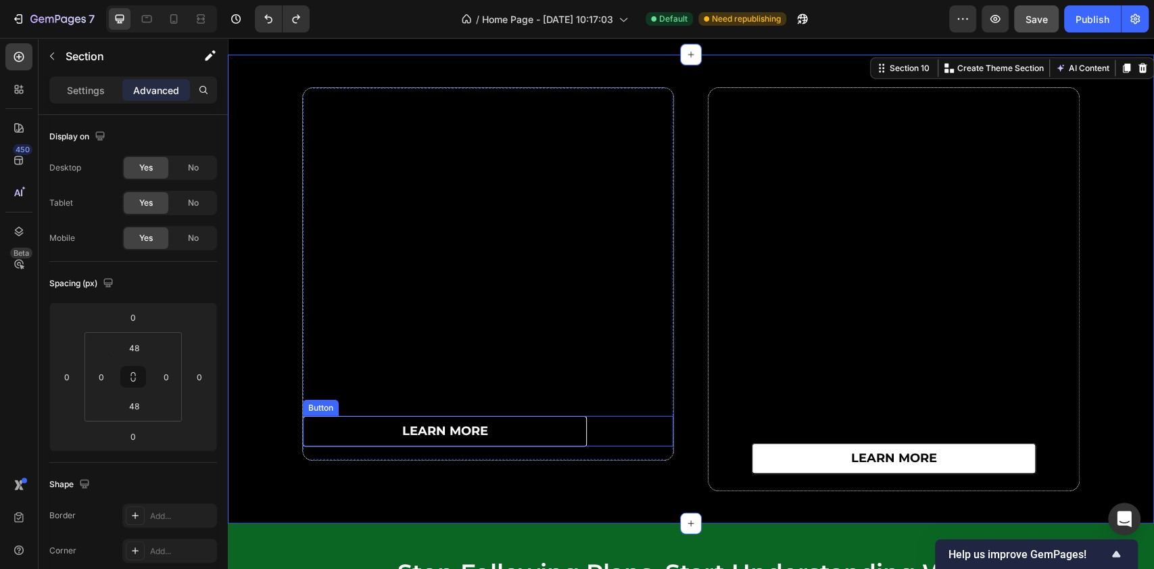
click at [318, 430] on link "learn more" at bounding box center [445, 431] width 284 height 30
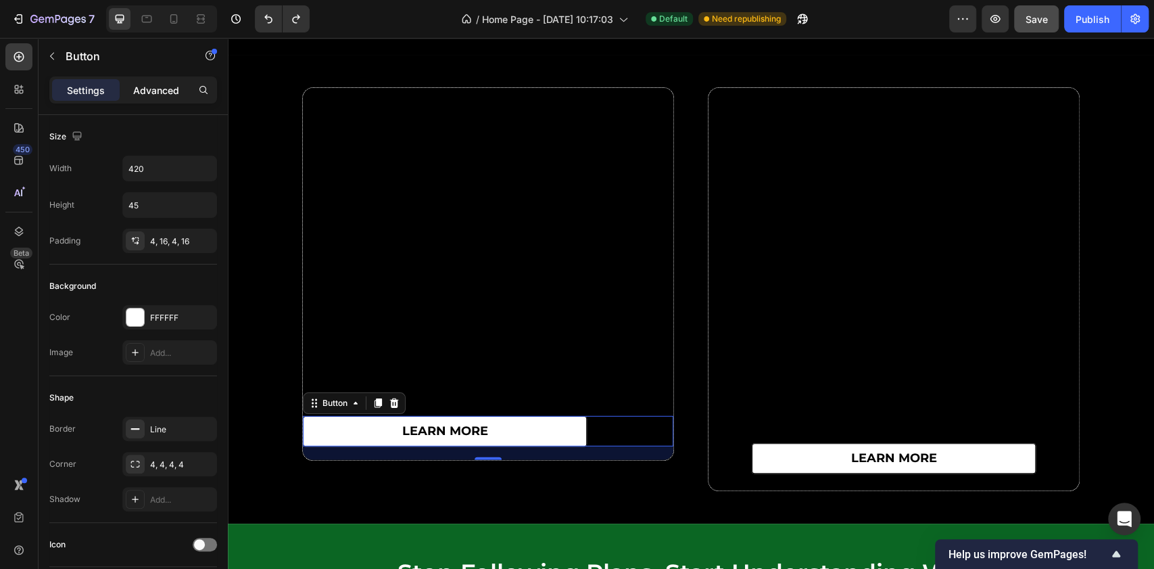
click at [159, 86] on p "Advanced" at bounding box center [156, 90] width 46 height 14
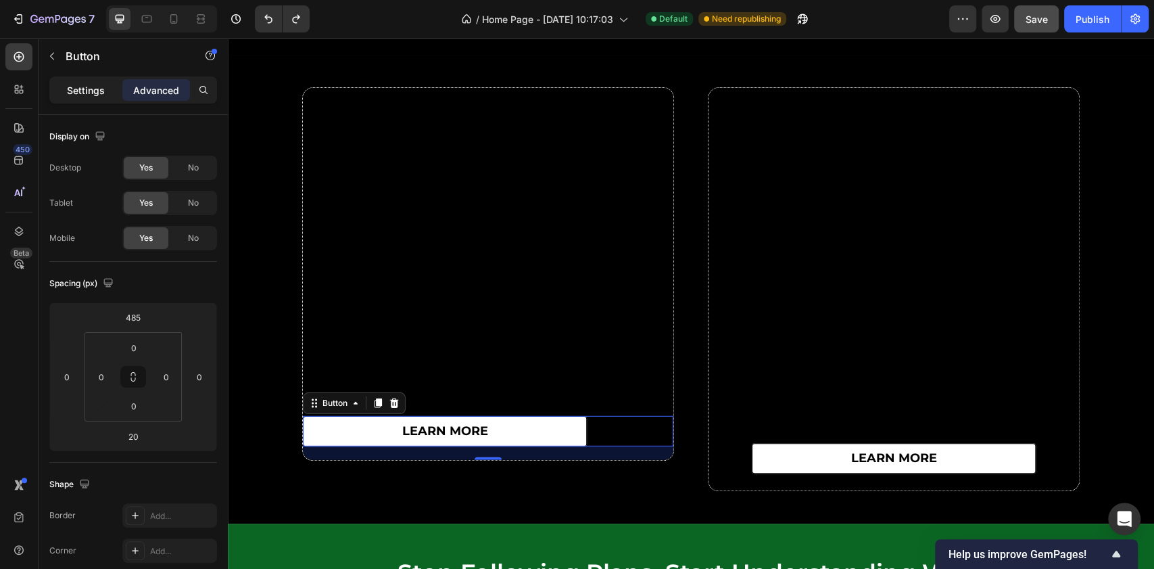
click at [99, 90] on p "Settings" at bounding box center [86, 90] width 38 height 14
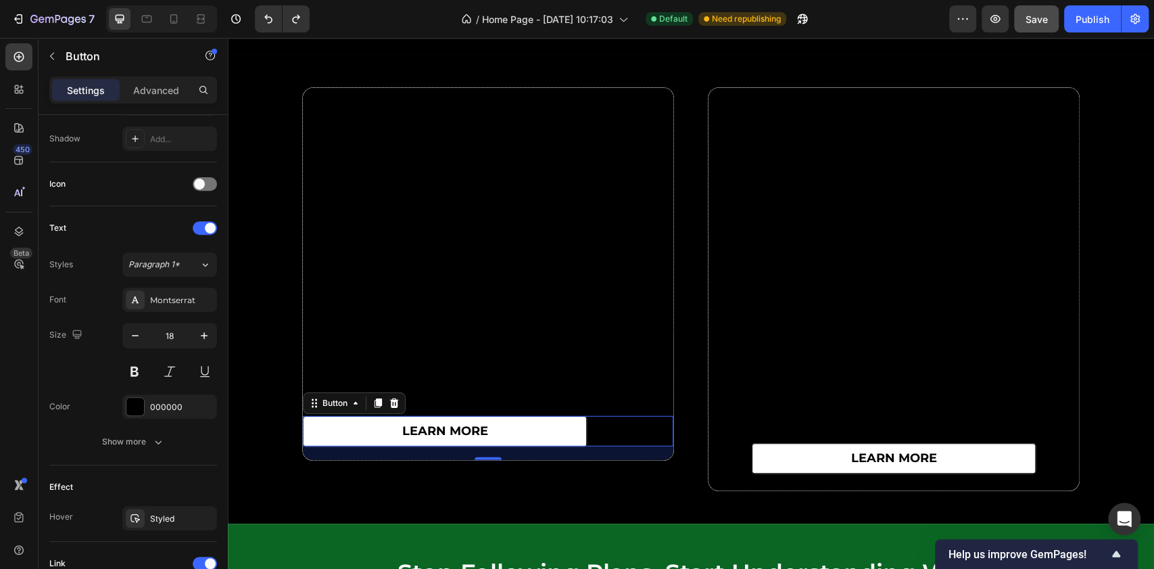
scroll to position [579, 0]
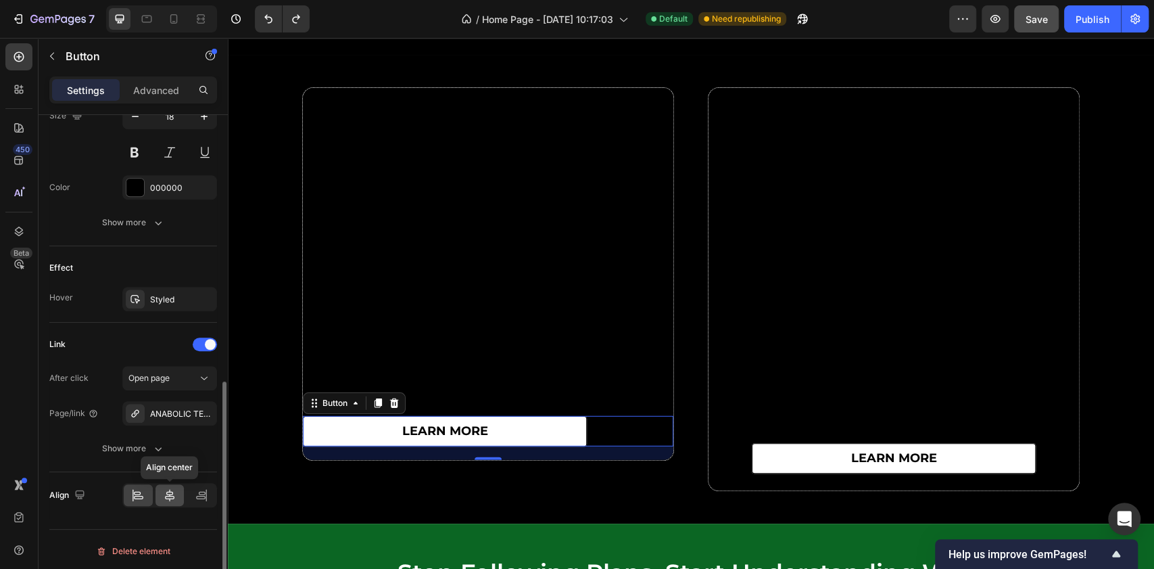
click at [168, 494] on icon at bounding box center [170, 495] width 14 height 14
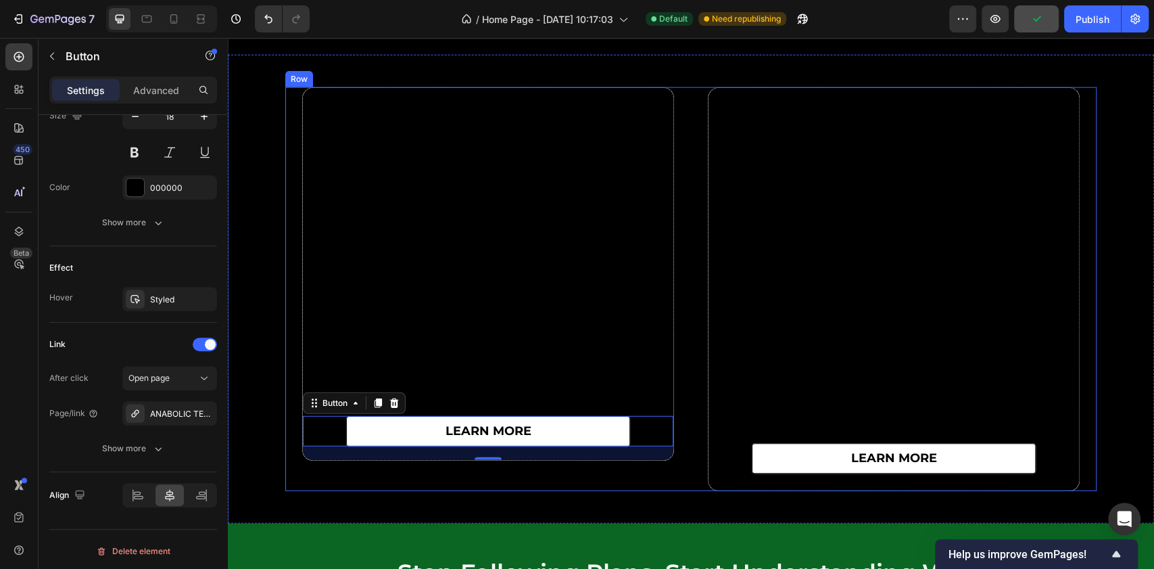
click at [626, 479] on div "learn more Button 20 Row" at bounding box center [488, 289] width 406 height 404
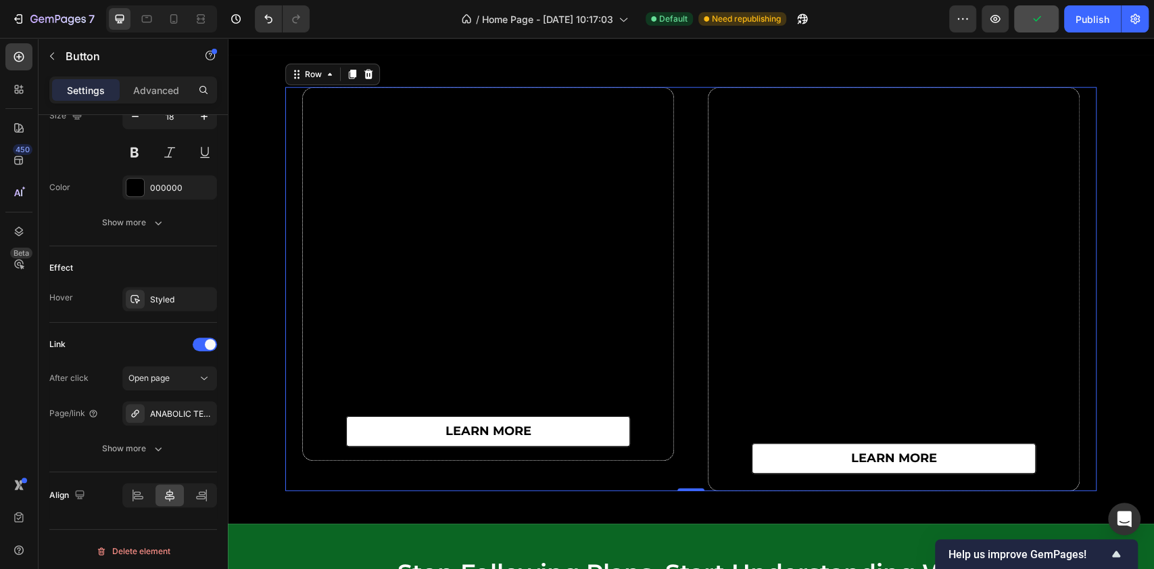
scroll to position [0, 0]
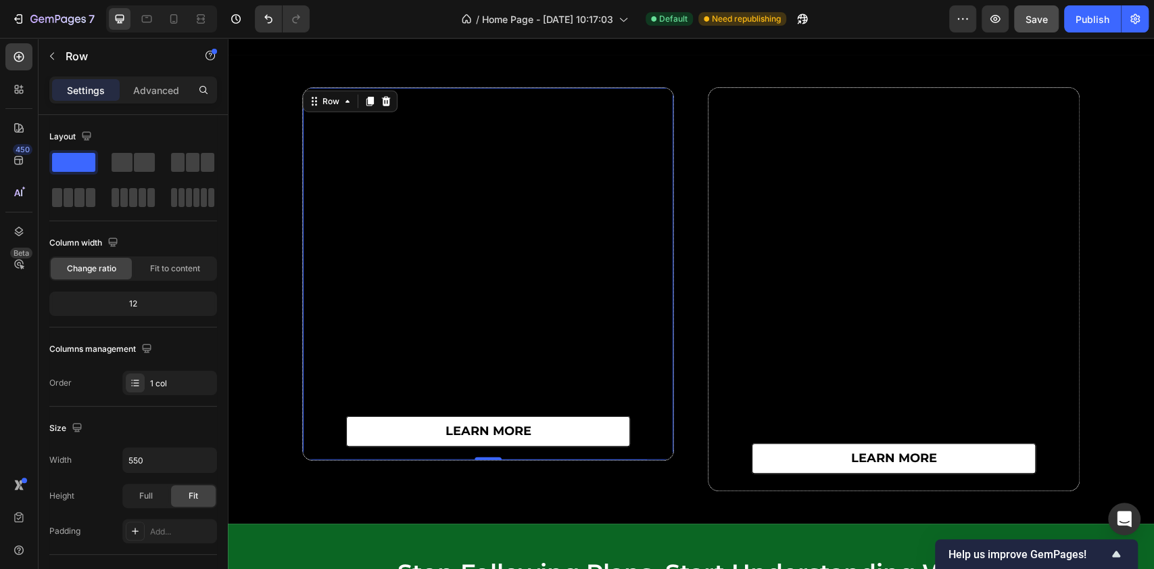
click at [655, 334] on div "learn more Button" at bounding box center [488, 274] width 371 height 372
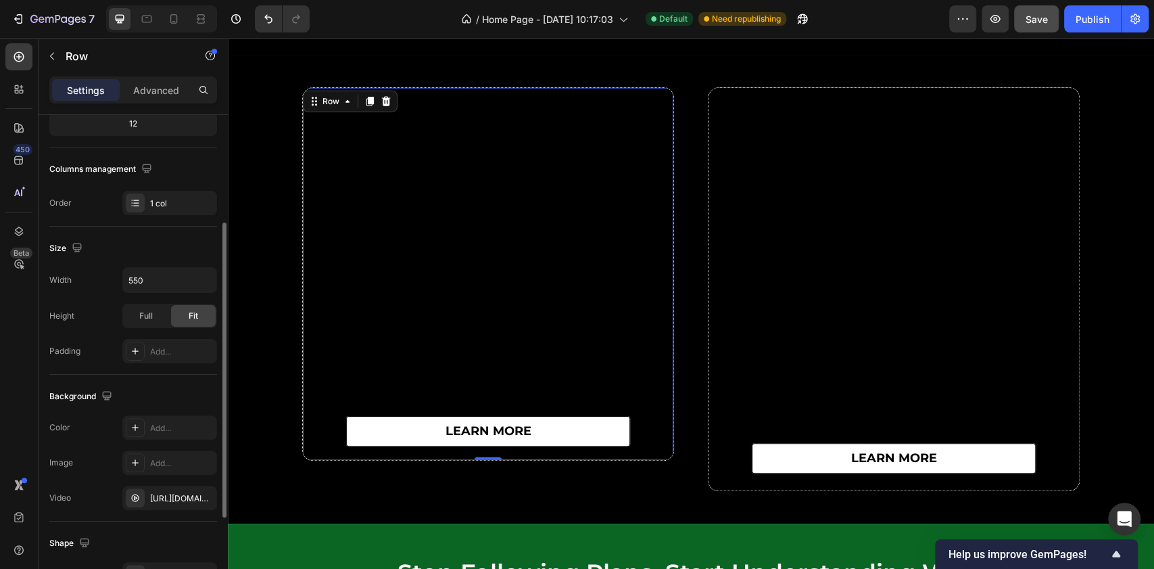
scroll to position [331, 0]
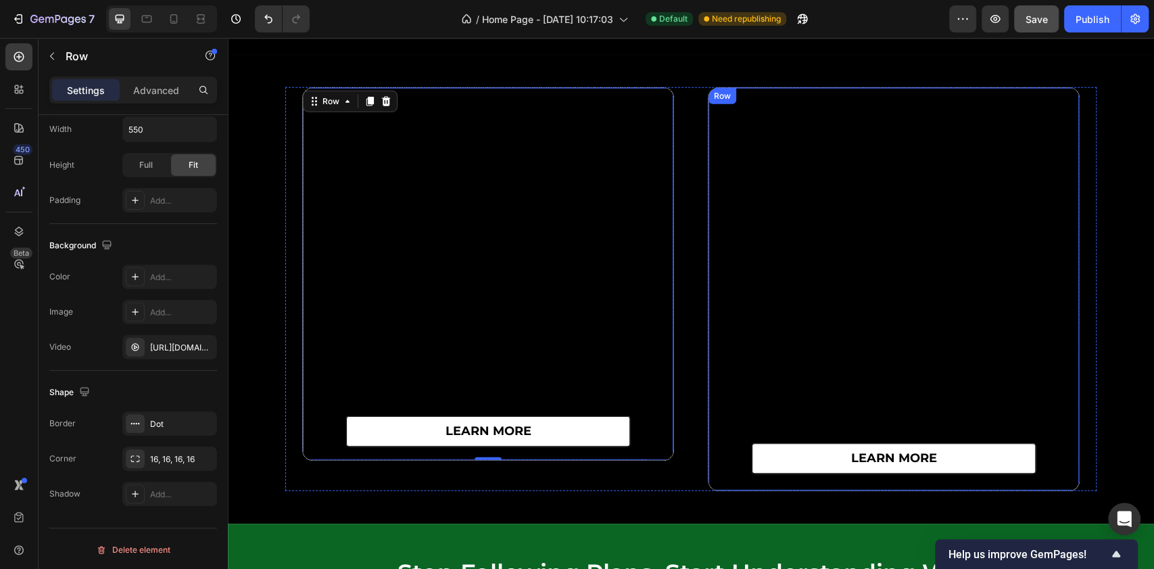
click at [715, 348] on div "learn more Button" at bounding box center [894, 289] width 371 height 402
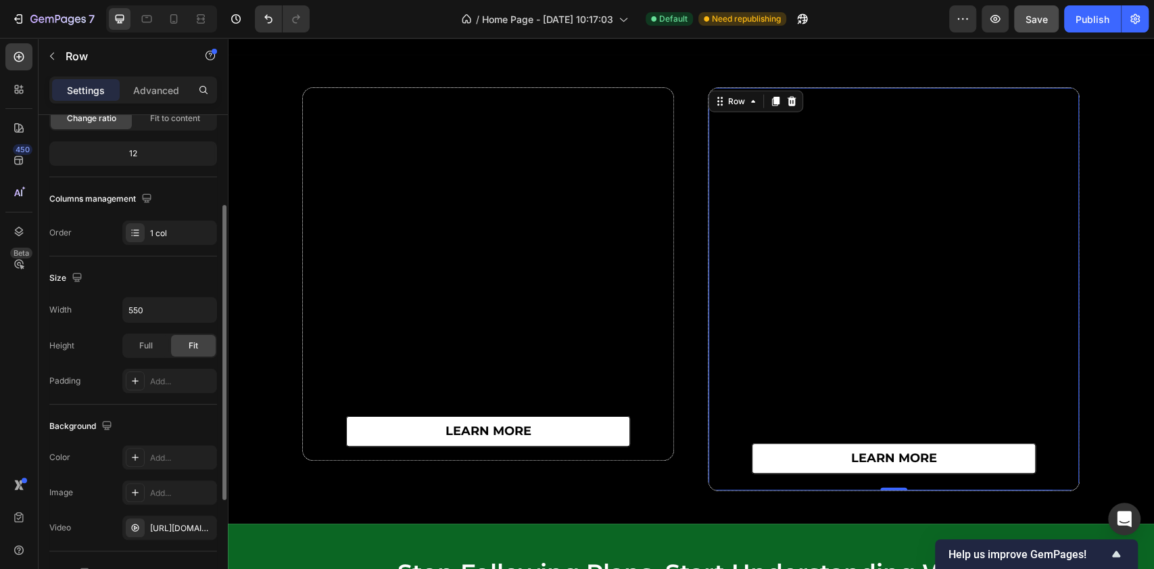
scroll to position [0, 0]
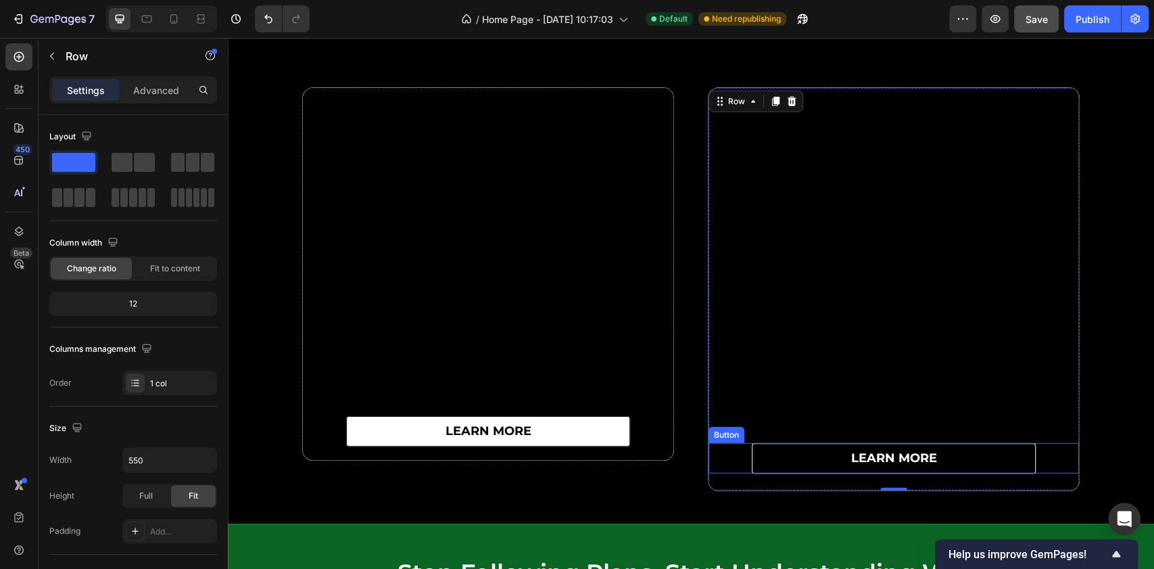
click at [786, 443] on link "learn more" at bounding box center [894, 458] width 284 height 30
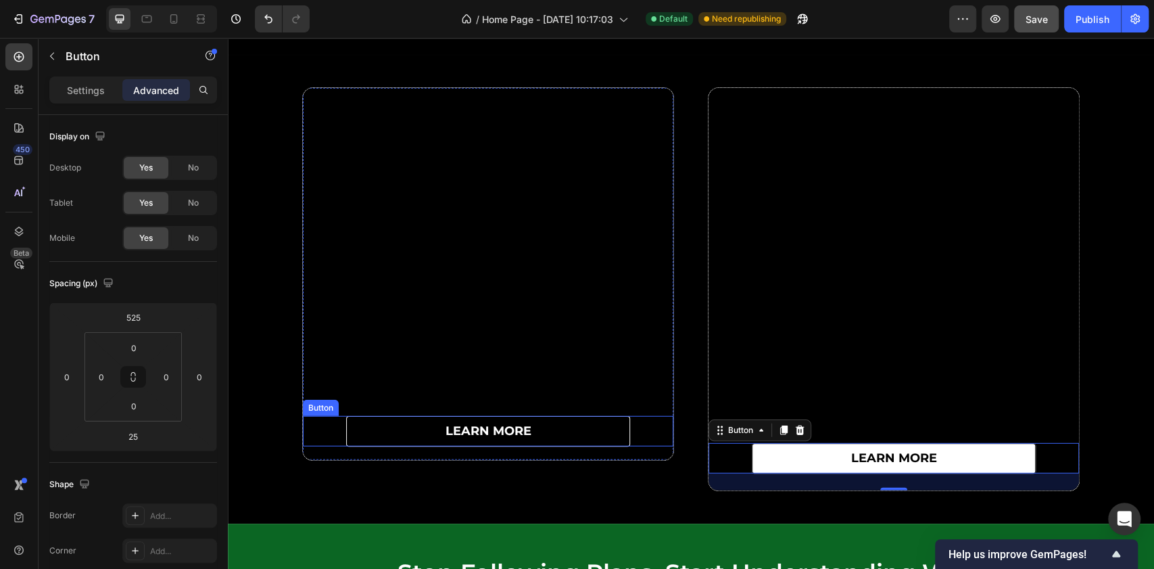
click at [422, 429] on link "learn more" at bounding box center [488, 431] width 284 height 30
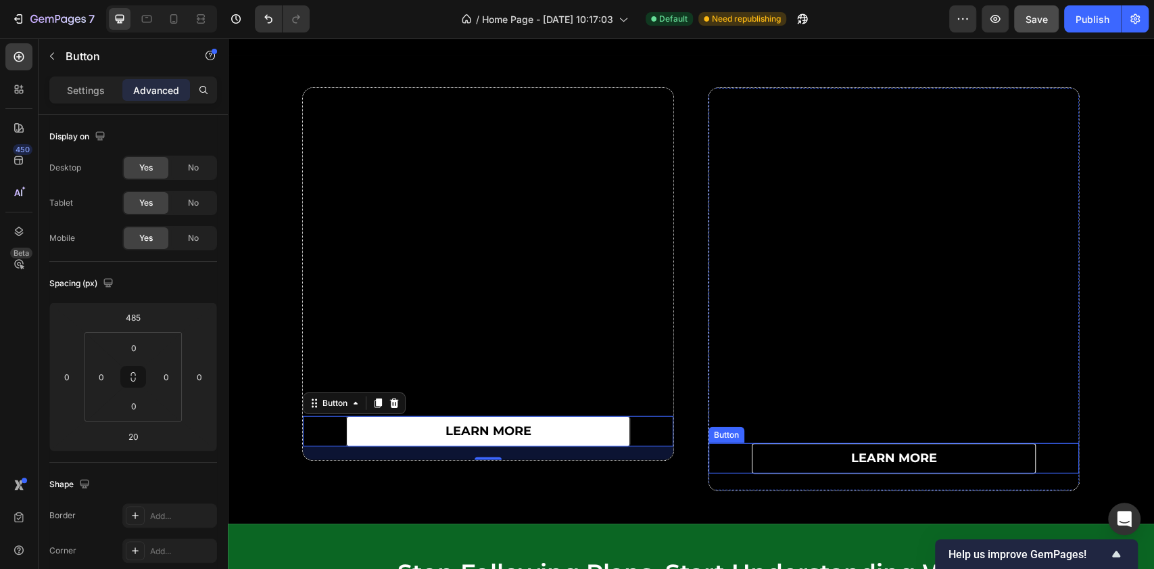
click at [780, 467] on link "learn more" at bounding box center [894, 458] width 284 height 30
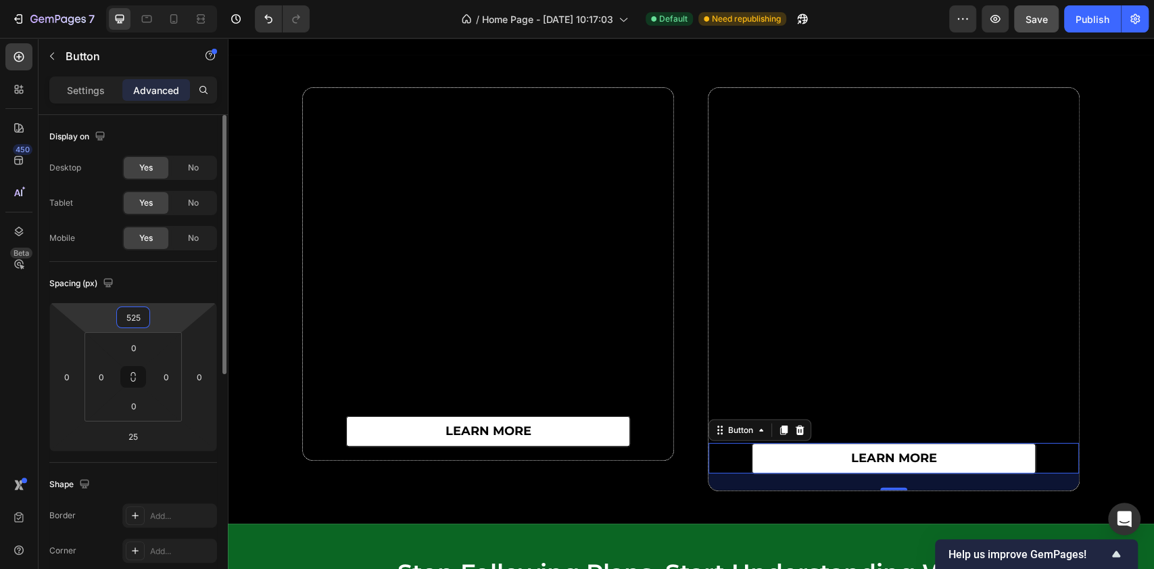
click at [143, 312] on input "525" at bounding box center [133, 317] width 27 height 20
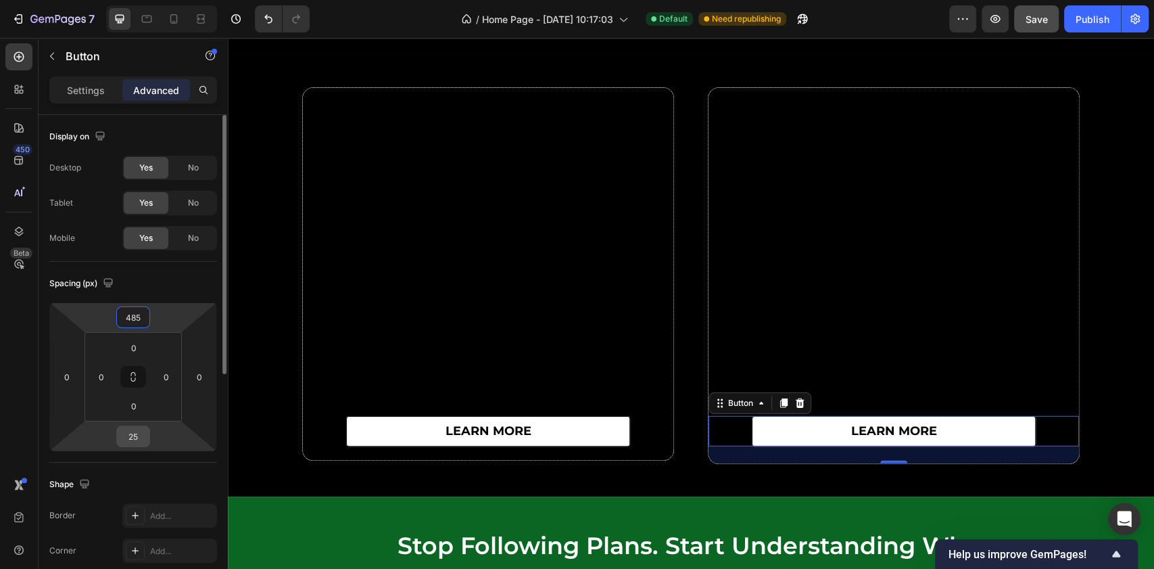
type input "485"
click at [139, 434] on input "25" at bounding box center [133, 436] width 27 height 20
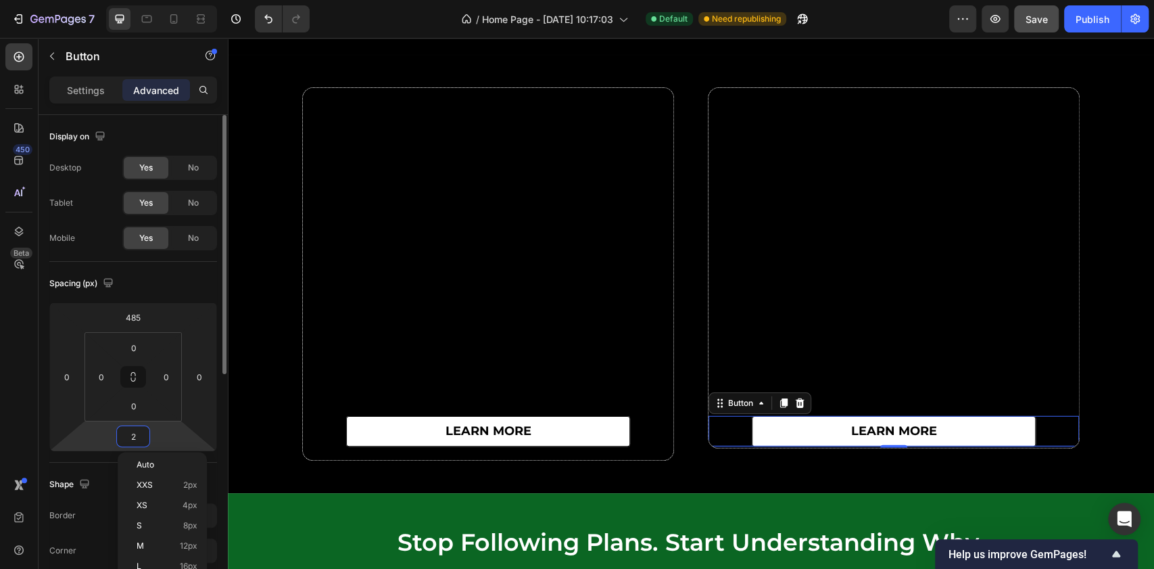
type input "20"
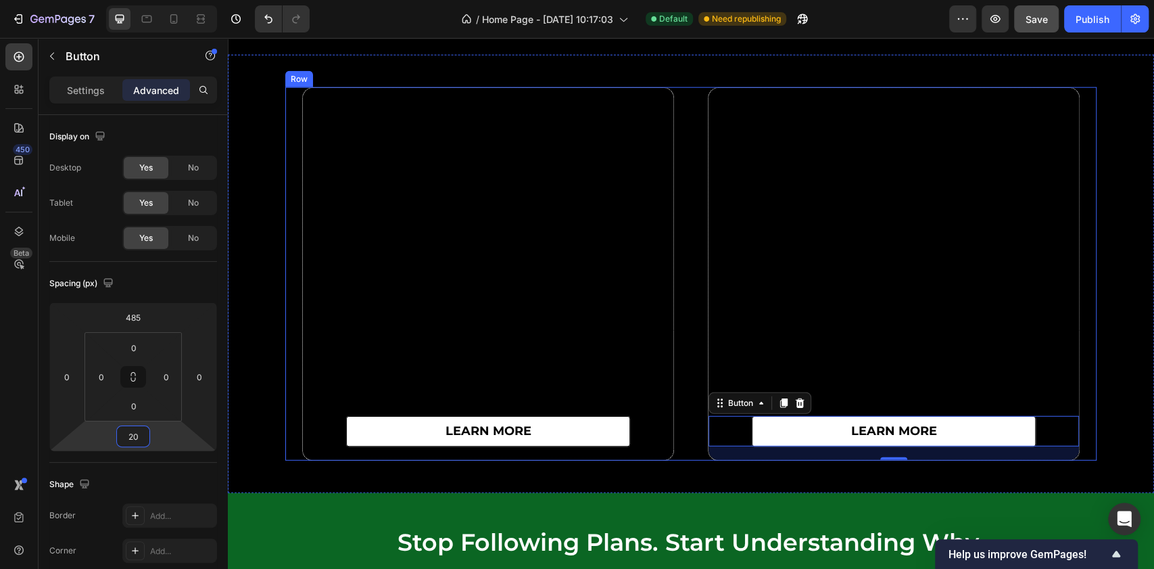
click at [673, 261] on div "learn more Button Row" at bounding box center [488, 273] width 406 height 373
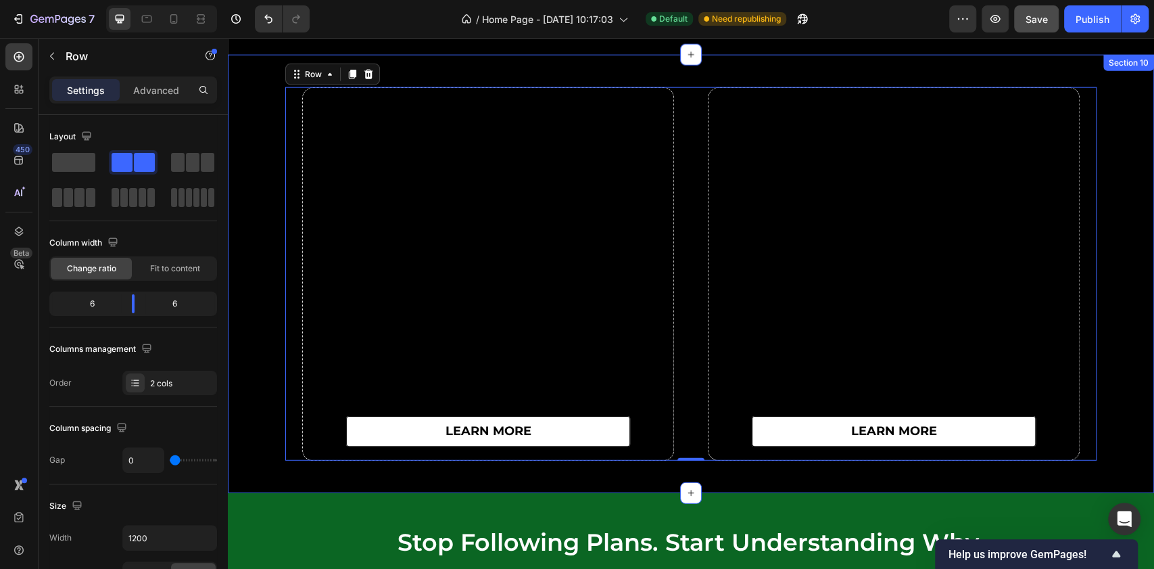
click at [1128, 219] on div "learn more Button Row learn more Button Row Row 0" at bounding box center [691, 273] width 926 height 373
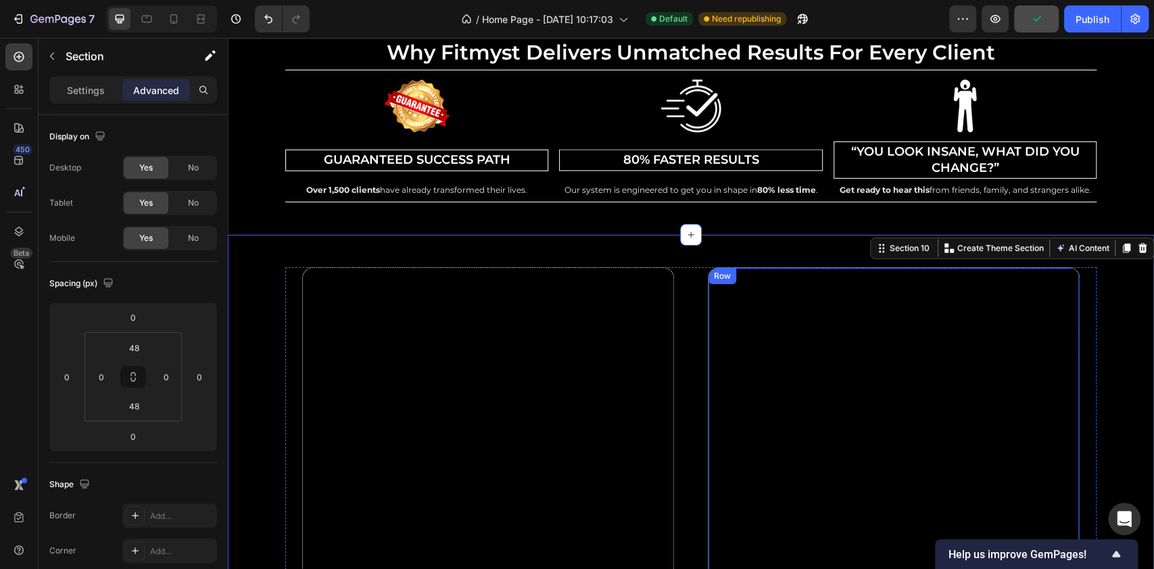
scroll to position [5656, 0]
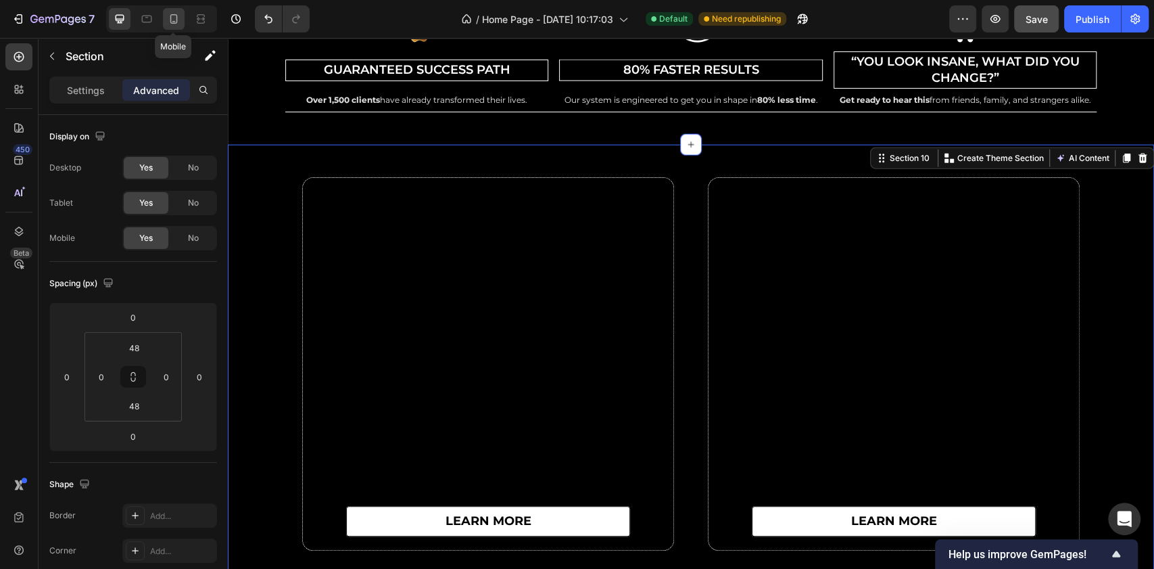
click at [173, 26] on div at bounding box center [174, 19] width 22 height 22
type input "32"
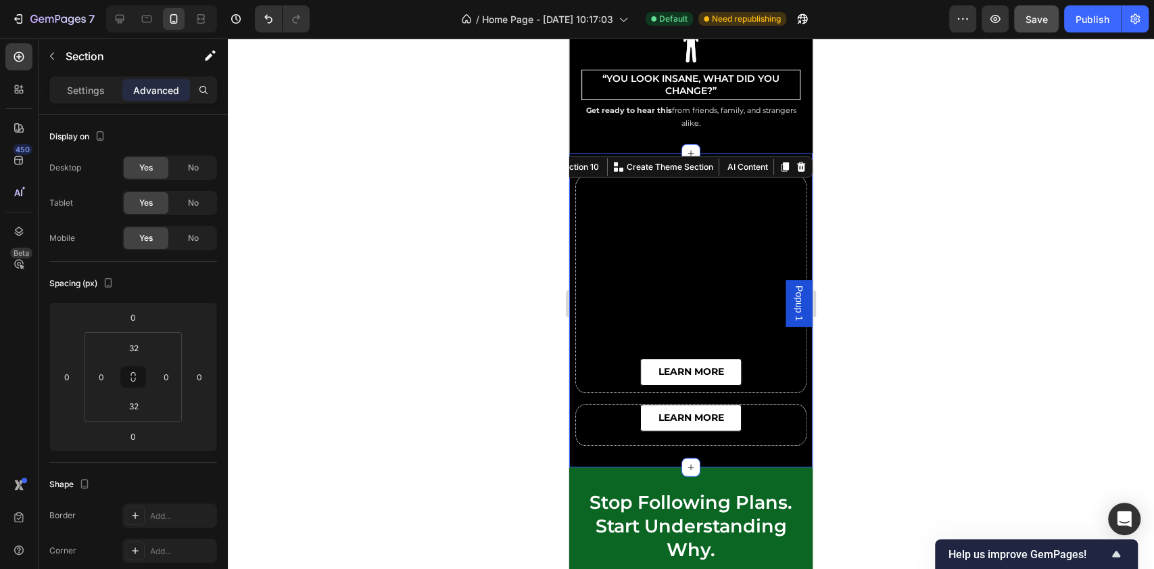
scroll to position [5799, 0]
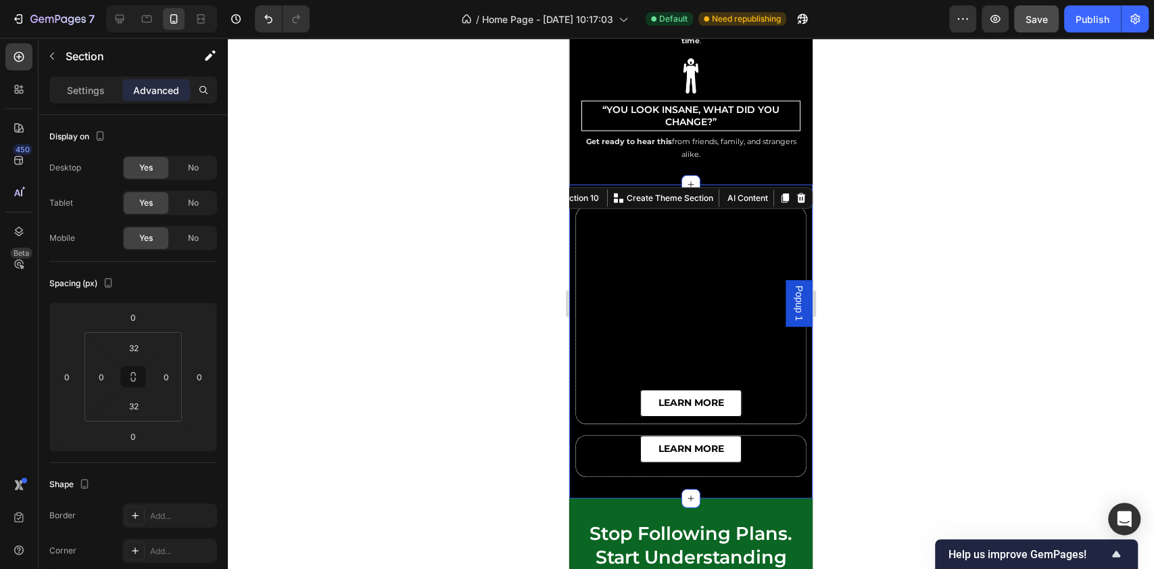
click at [955, 261] on div at bounding box center [691, 303] width 926 height 531
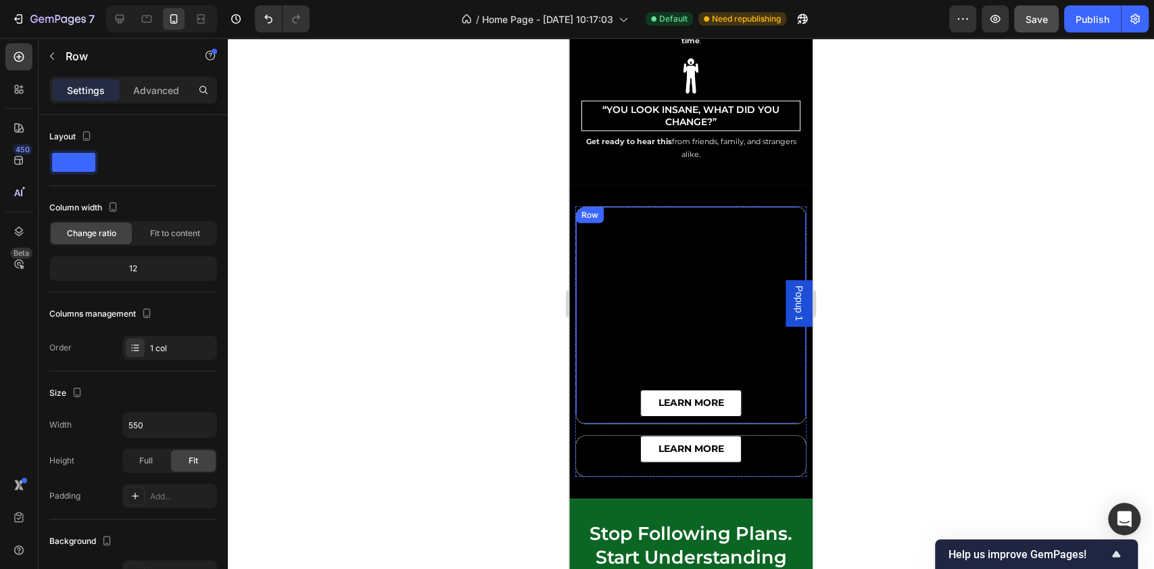
click at [671, 298] on div "learn more Button" at bounding box center [691, 315] width 230 height 216
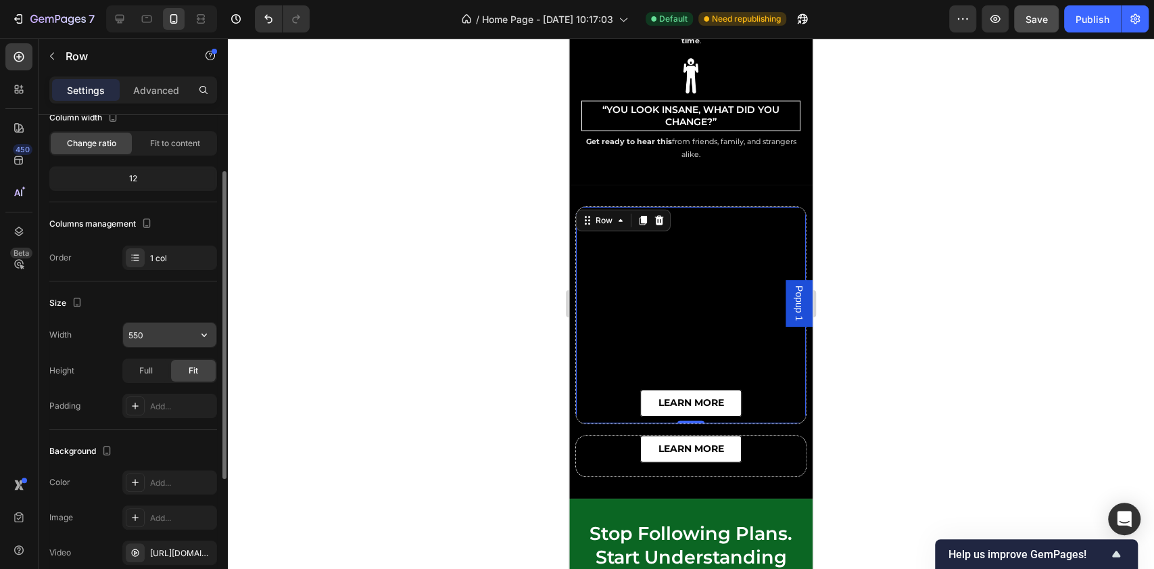
click at [145, 323] on input "550" at bounding box center [169, 335] width 93 height 24
click at [192, 341] on button "button" at bounding box center [204, 335] width 24 height 24
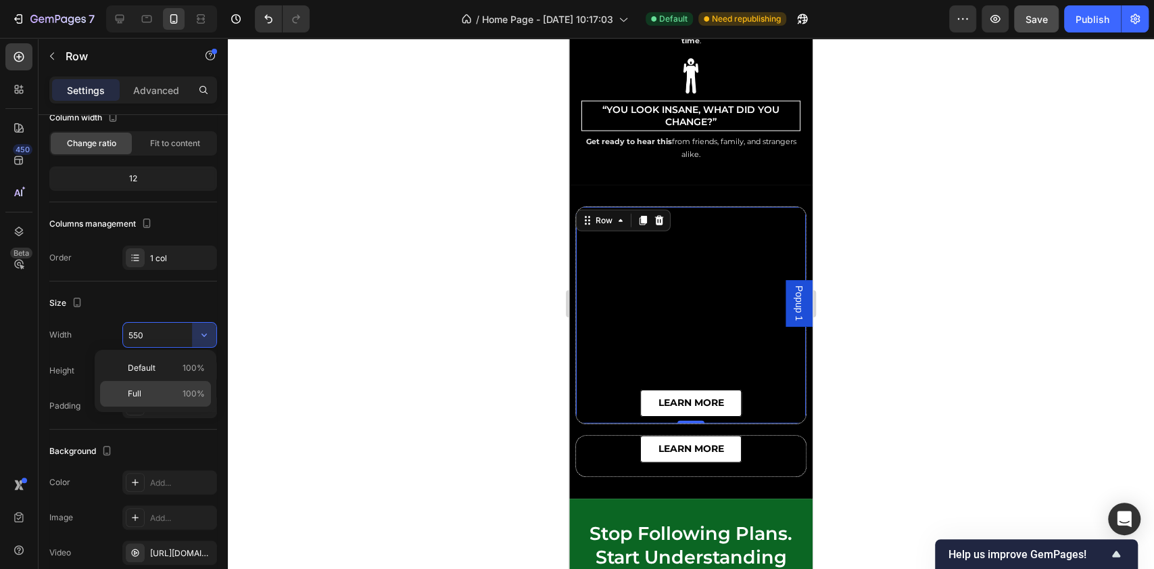
click at [197, 391] on span "100%" at bounding box center [194, 393] width 22 height 12
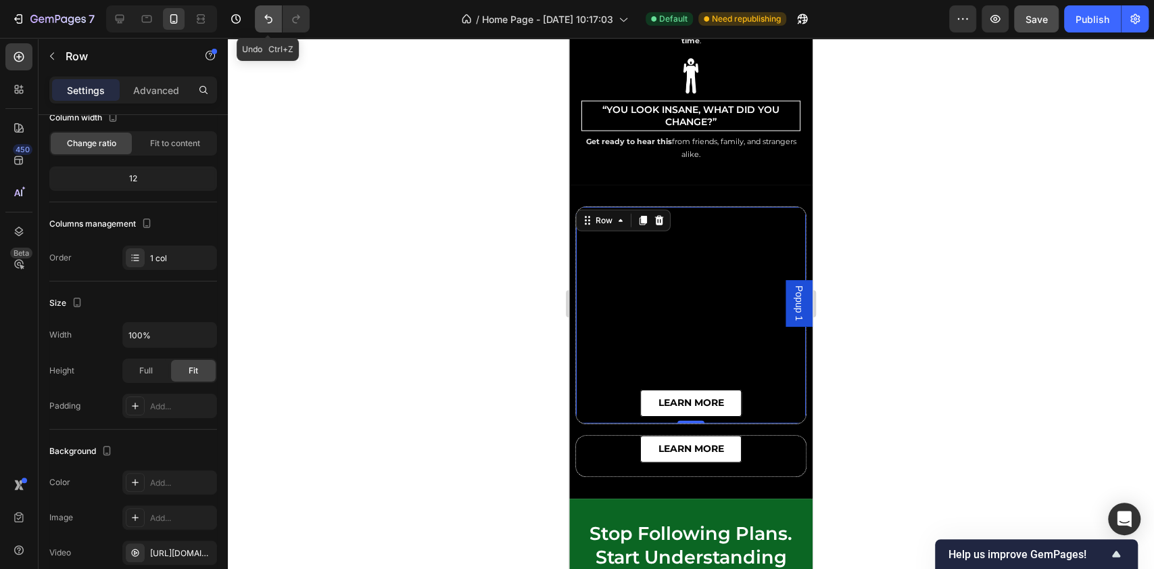
click at [271, 21] on icon "Undo/Redo" at bounding box center [268, 19] width 8 height 9
type input "550"
click at [601, 214] on div "Row" at bounding box center [604, 220] width 22 height 12
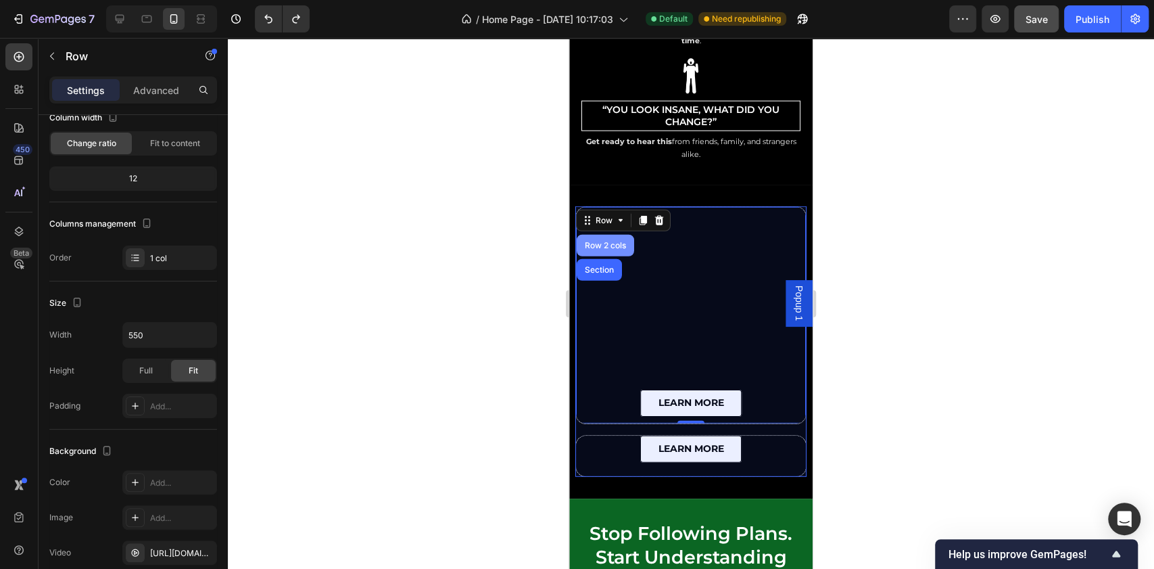
click at [610, 241] on div "Row 2 cols" at bounding box center [605, 245] width 47 height 8
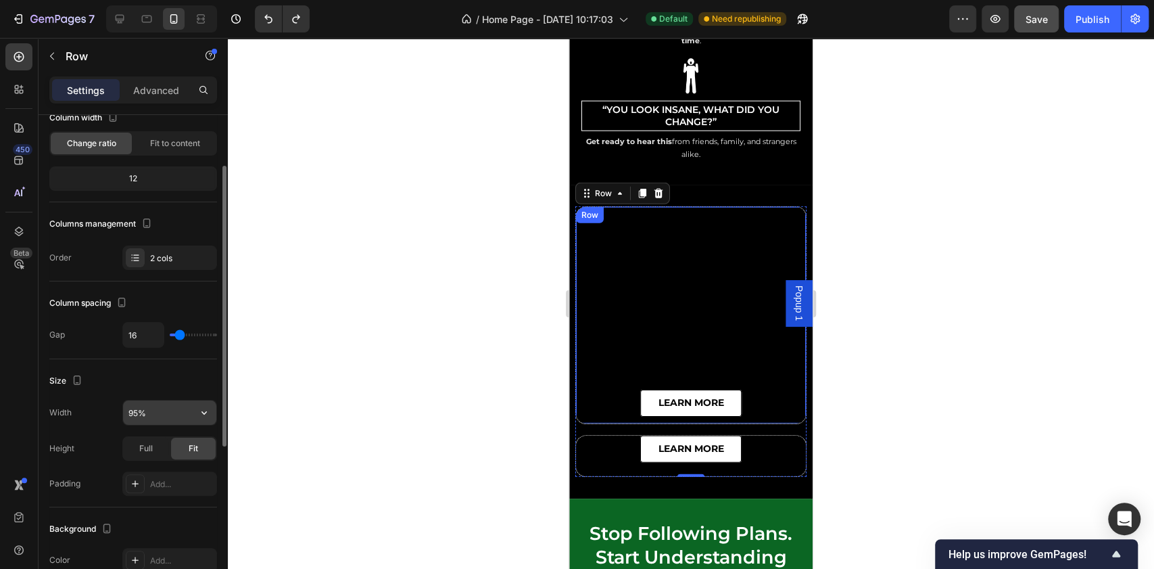
click at [170, 413] on input "95%" at bounding box center [169, 412] width 93 height 24
click at [207, 412] on icon "button" at bounding box center [204, 413] width 14 height 14
click at [199, 379] on div "Size" at bounding box center [133, 381] width 168 height 22
click at [893, 282] on div at bounding box center [691, 303] width 926 height 531
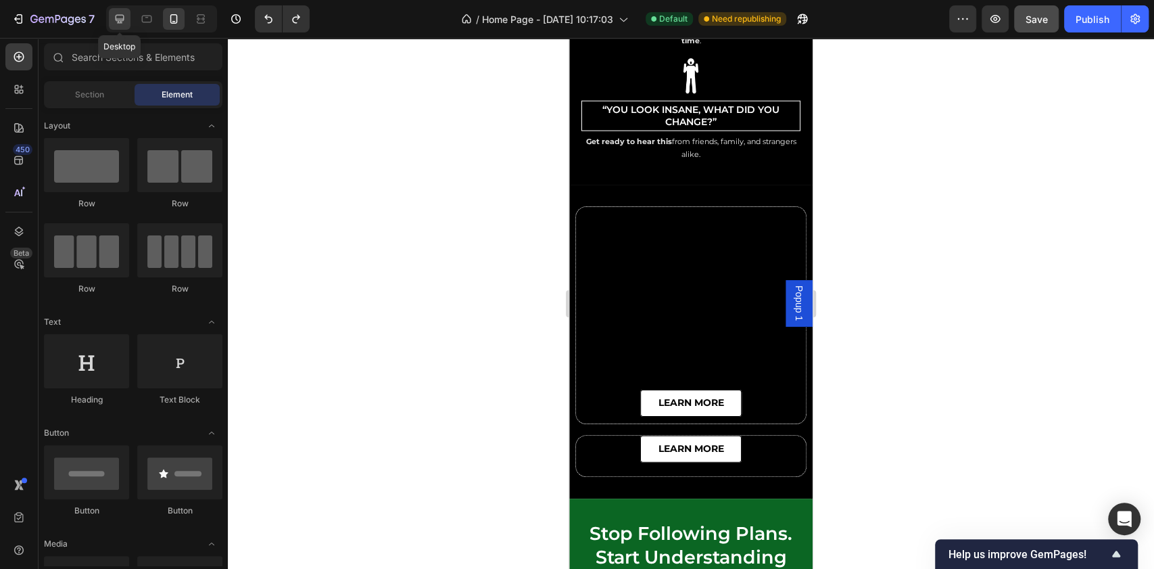
click at [120, 22] on icon at bounding box center [120, 19] width 9 height 9
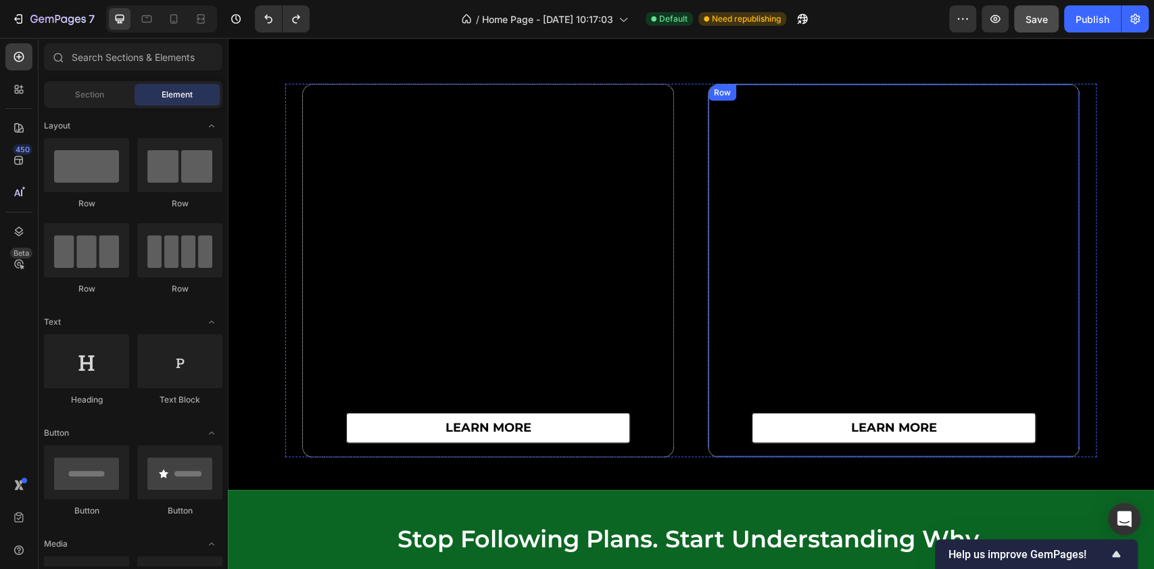
scroll to position [5743, 0]
